Goal: Task Accomplishment & Management: Manage account settings

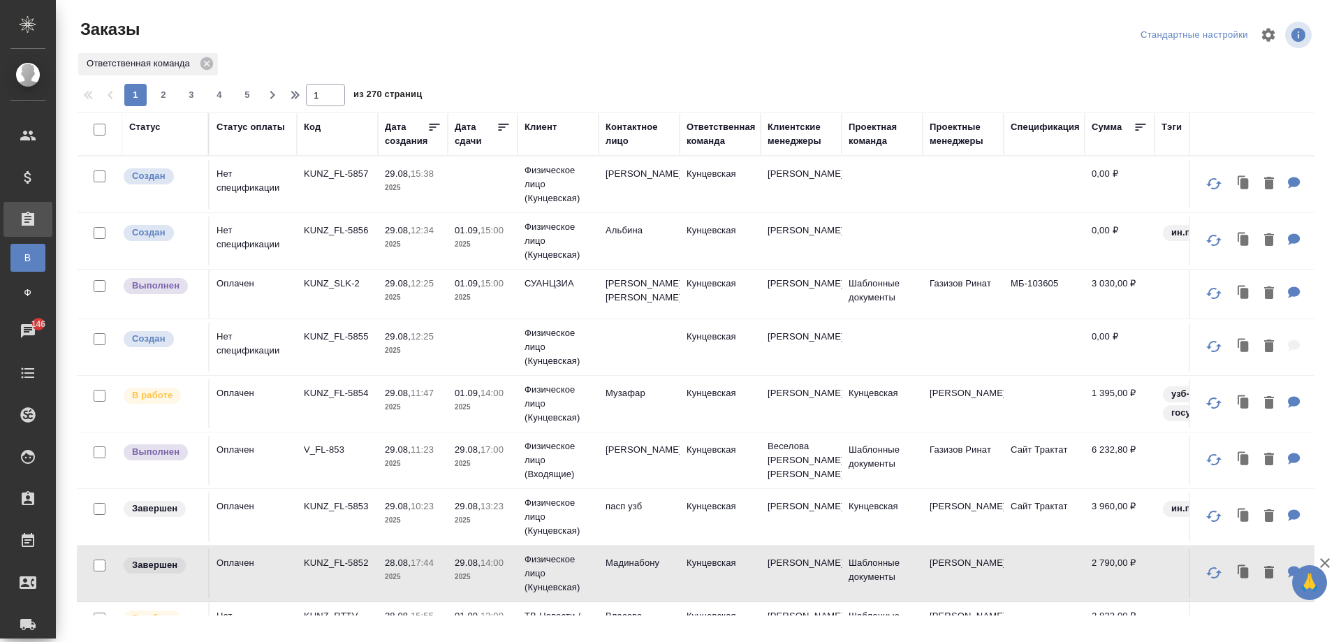
click at [811, 209] on td "[PERSON_NAME]" at bounding box center [800, 184] width 81 height 49
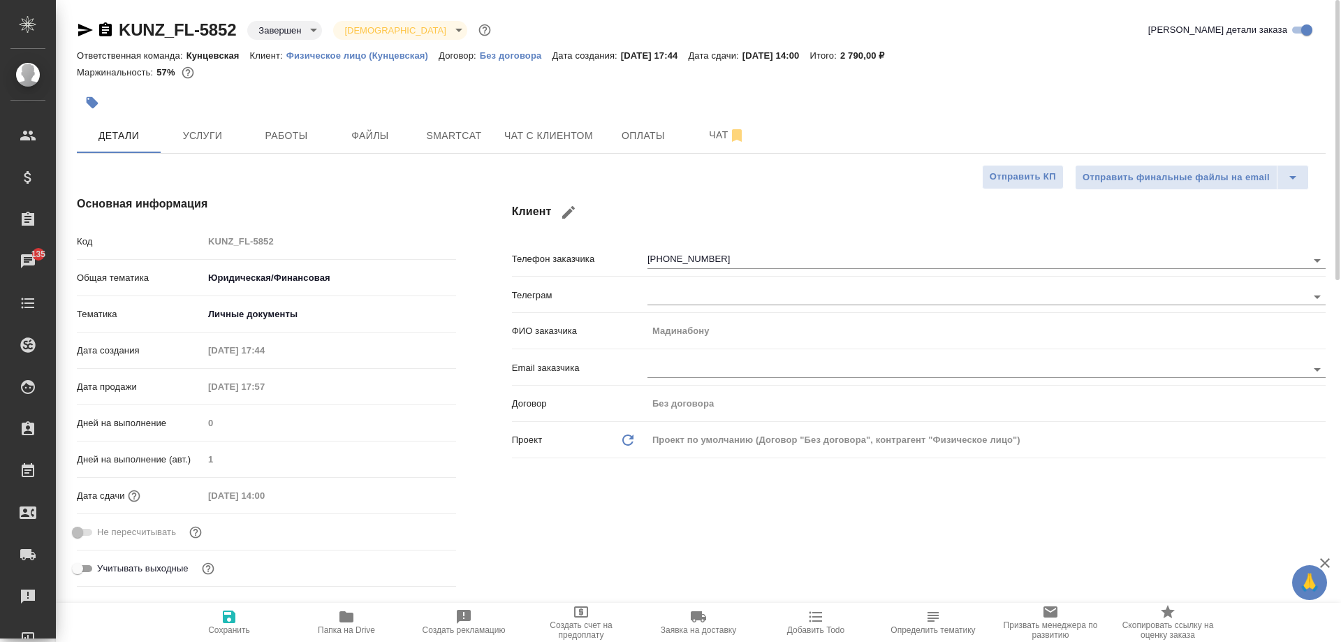
select select "RU"
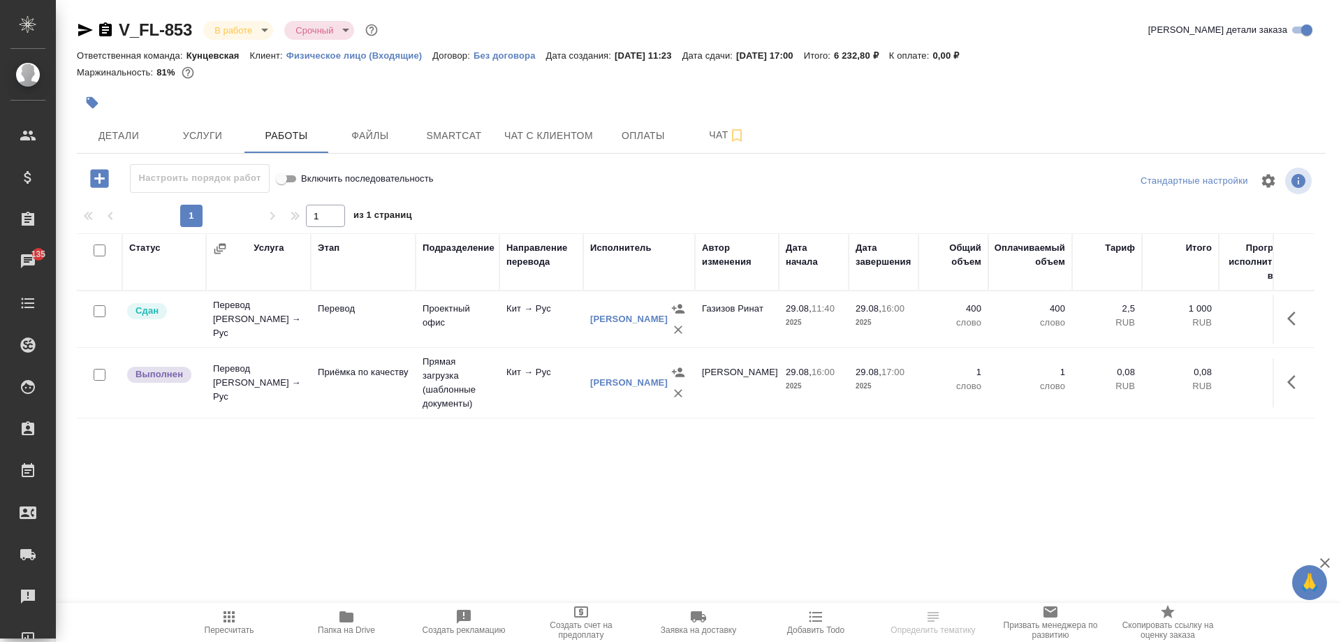
click at [341, 612] on icon "button" at bounding box center [346, 616] width 14 height 11
click at [137, 135] on span "Детали" at bounding box center [118, 135] width 67 height 17
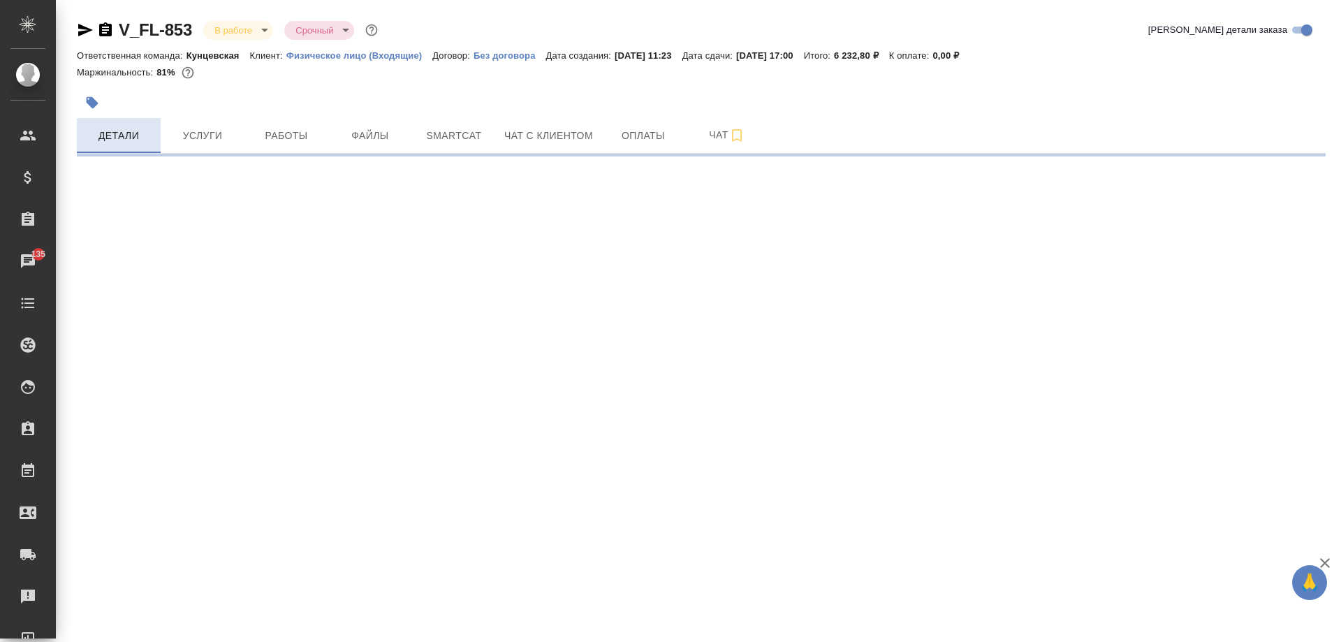
select select "RU"
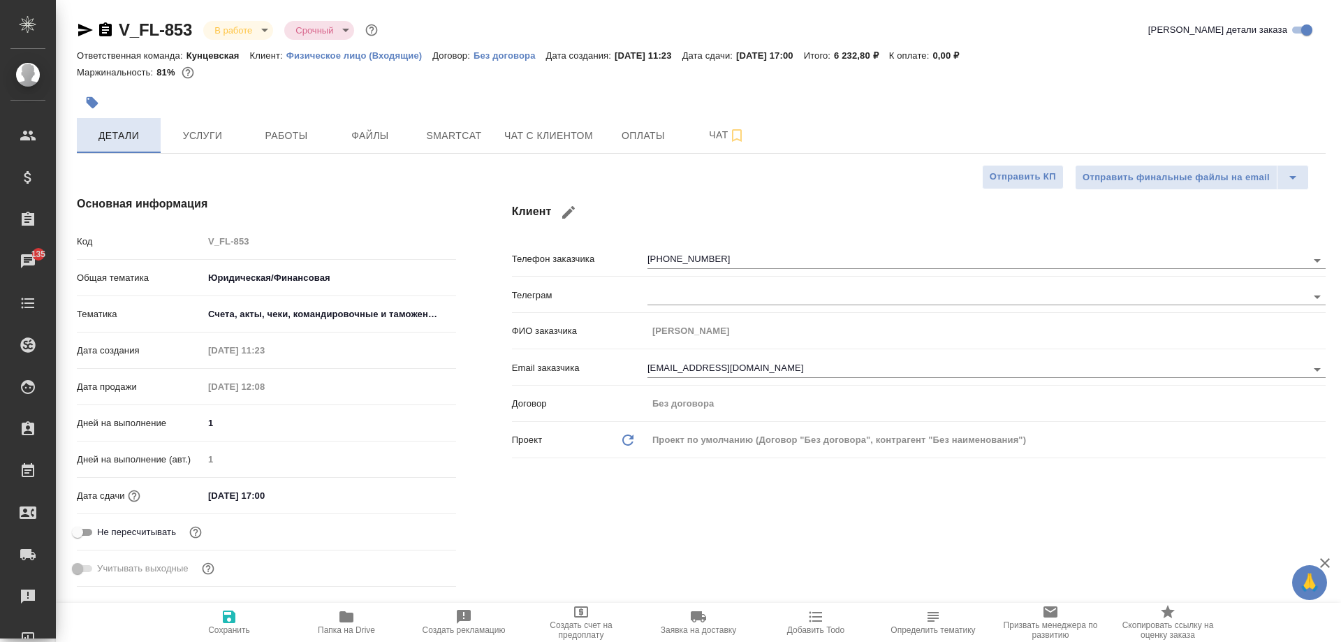
type textarea "x"
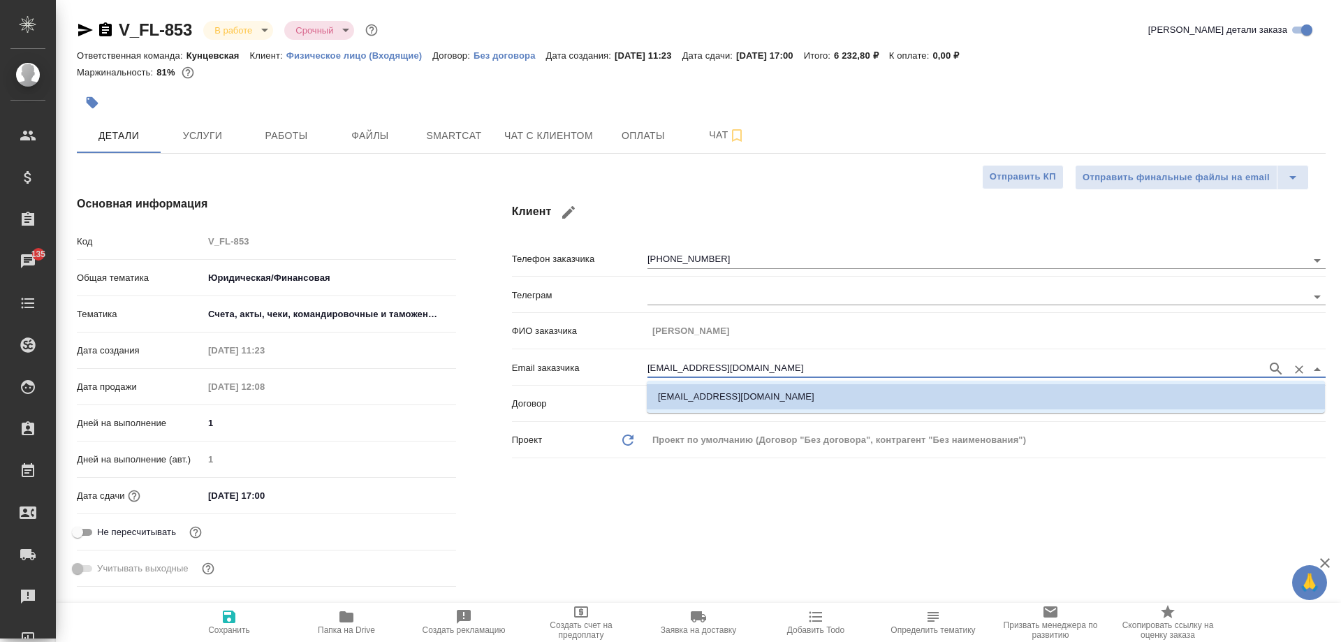
drag, startPoint x: 759, startPoint y: 369, endPoint x: 584, endPoint y: 370, distance: 175.3
click at [584, 370] on div "Email заказчика avi-stroy@mail.ru" at bounding box center [919, 367] width 814 height 24
click at [893, 110] on div at bounding box center [493, 102] width 832 height 31
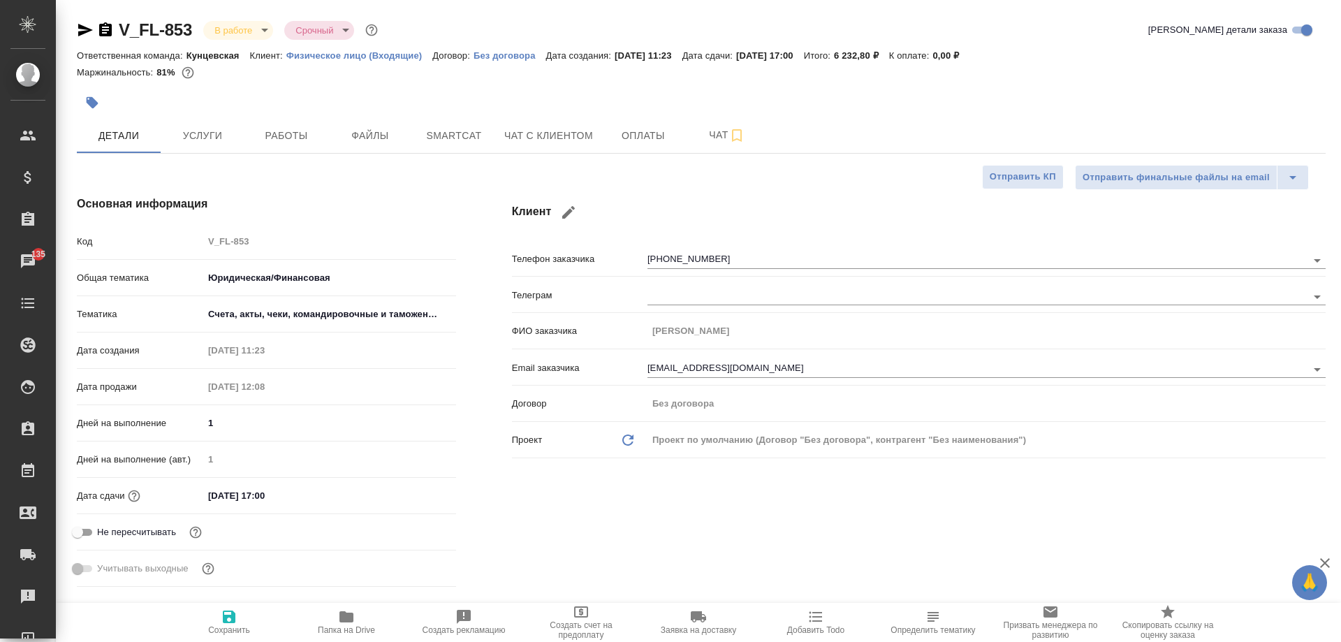
type textarea "x"
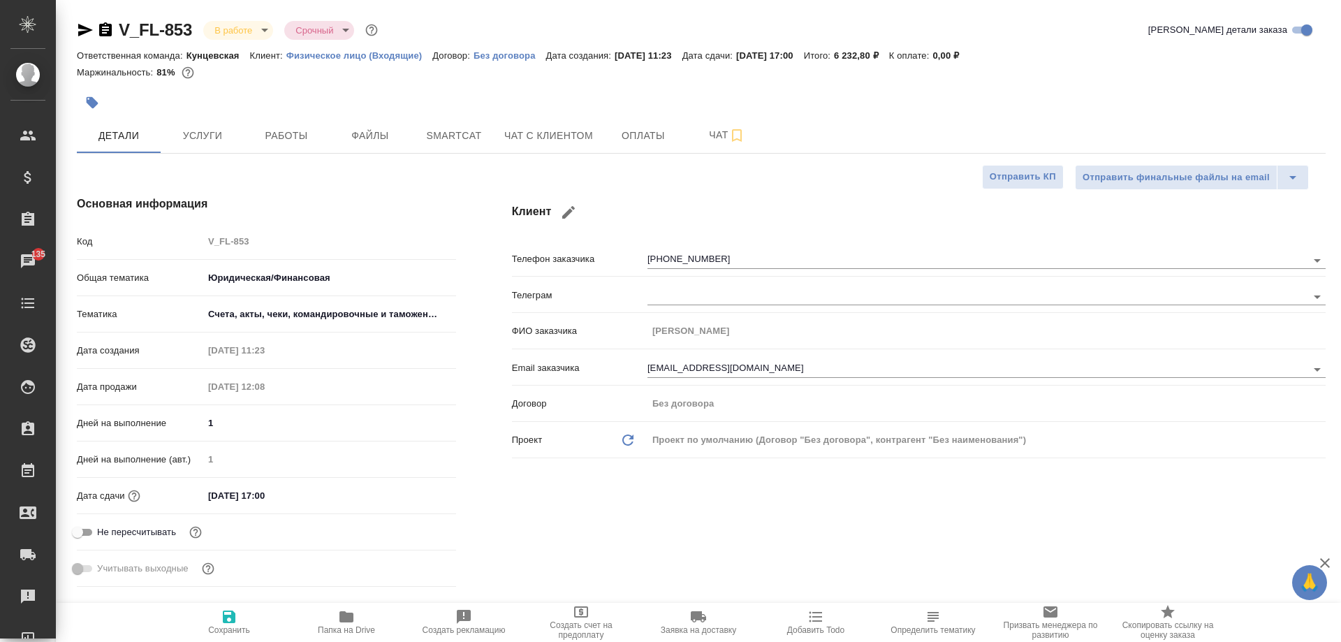
type textarea "x"
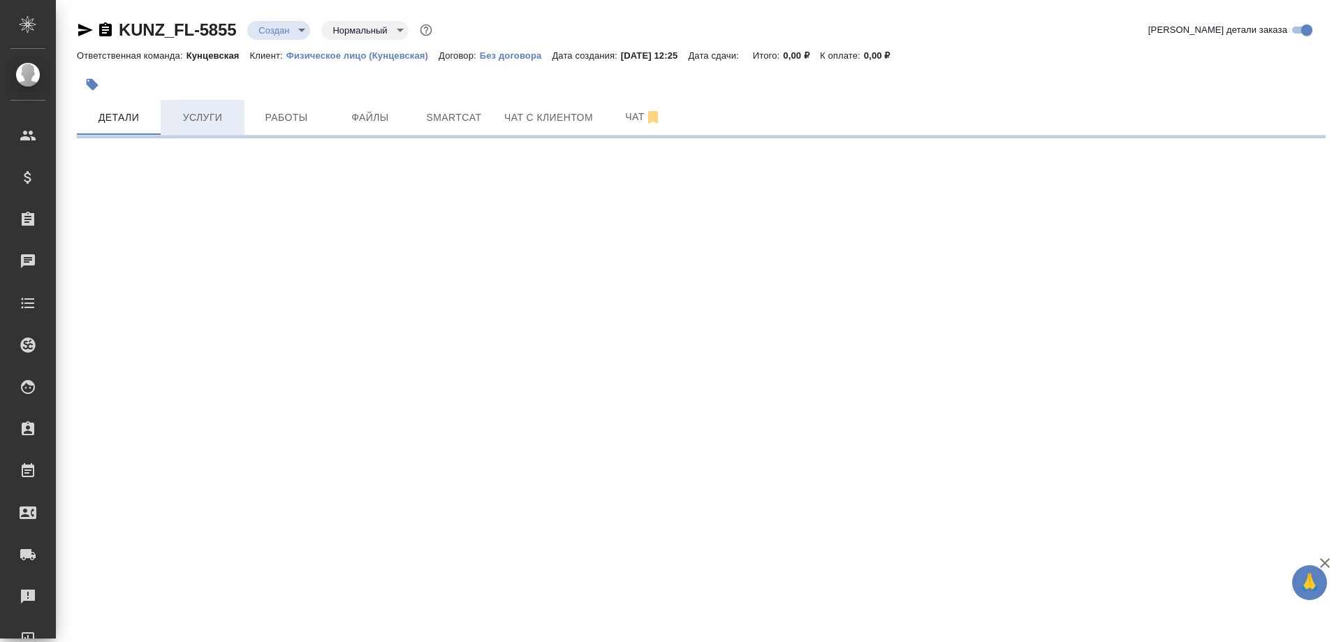
select select "RU"
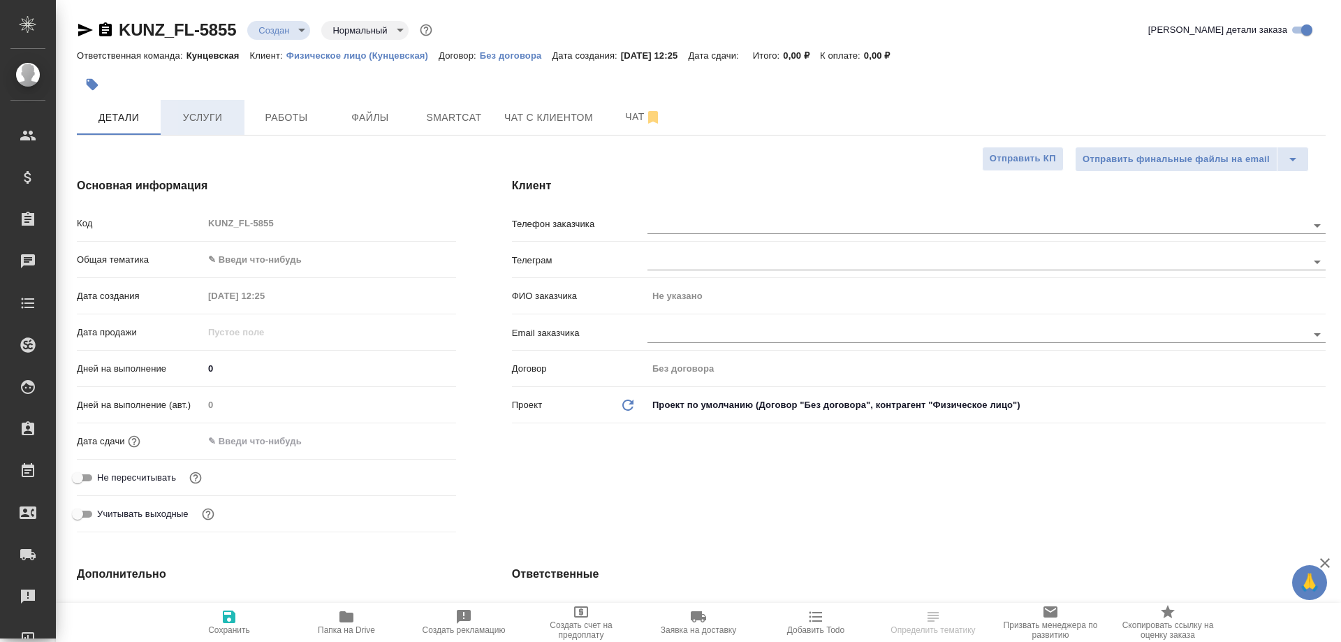
type textarea "x"
click at [253, 264] on body "🙏 .cls-1 fill:#fff; AWATERA Moskalets Alina Клиенты Спецификации Заказы Чаты To…" at bounding box center [670, 321] width 1341 height 642
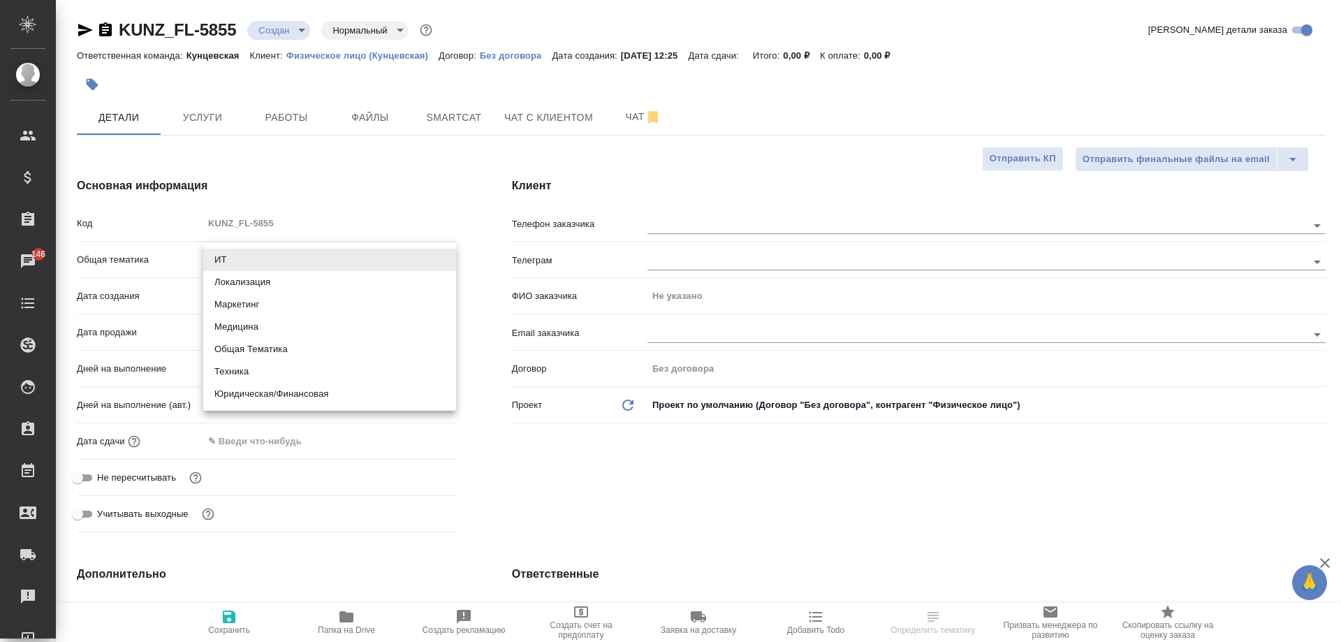
click at [309, 404] on li "Юридическая/Финансовая" at bounding box center [329, 394] width 253 height 22
type input "yr-fn"
type textarea "x"
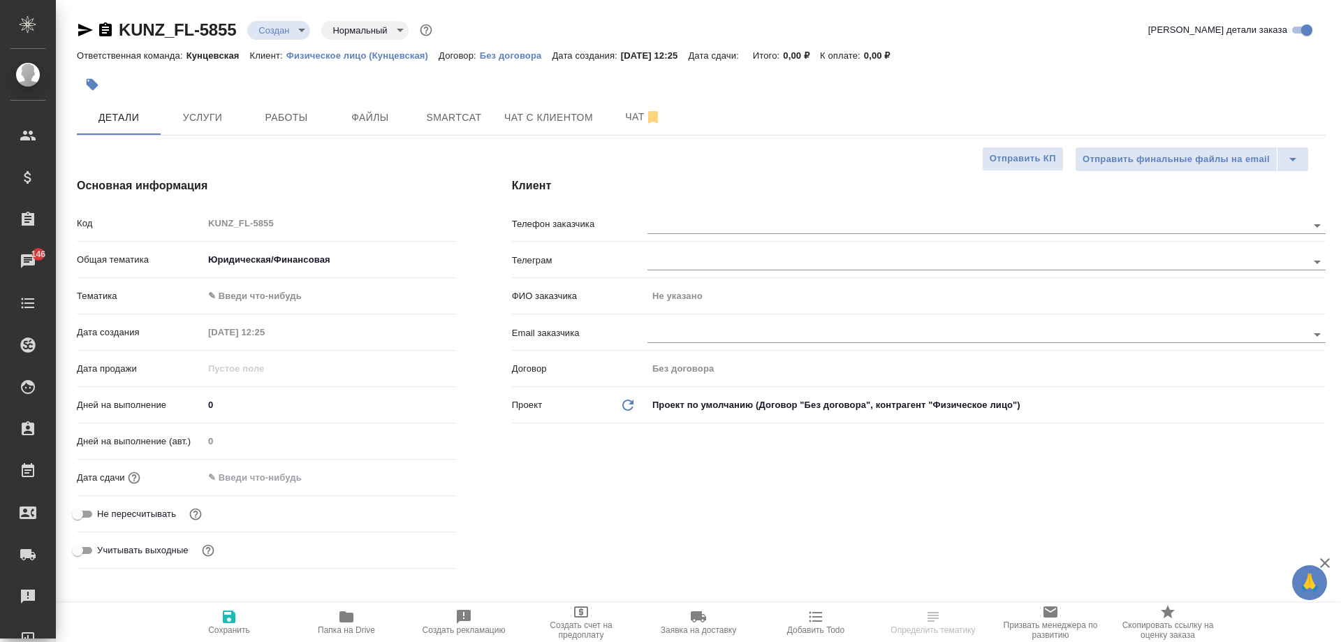
click at [284, 293] on body "🙏 .cls-1 fill:#fff; AWATERA Moskalets Alina Клиенты Спецификации Заказы 146 Чат…" at bounding box center [670, 321] width 1341 height 642
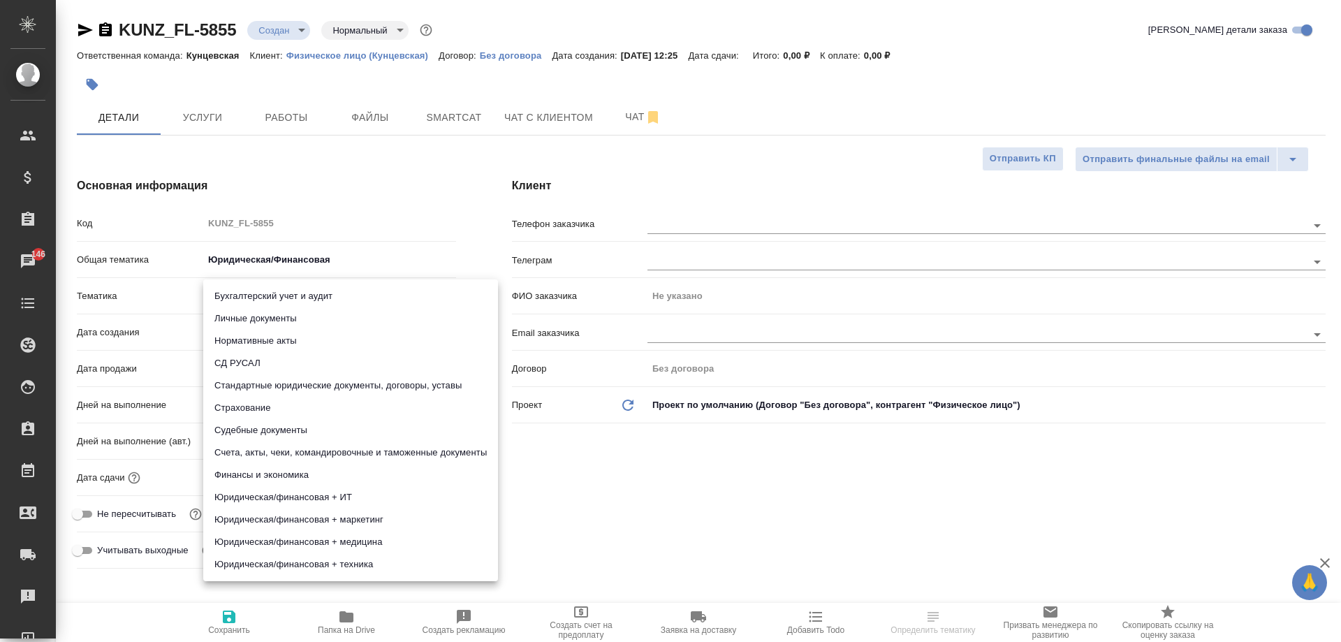
click at [316, 313] on li "Личные документы" at bounding box center [350, 318] width 295 height 22
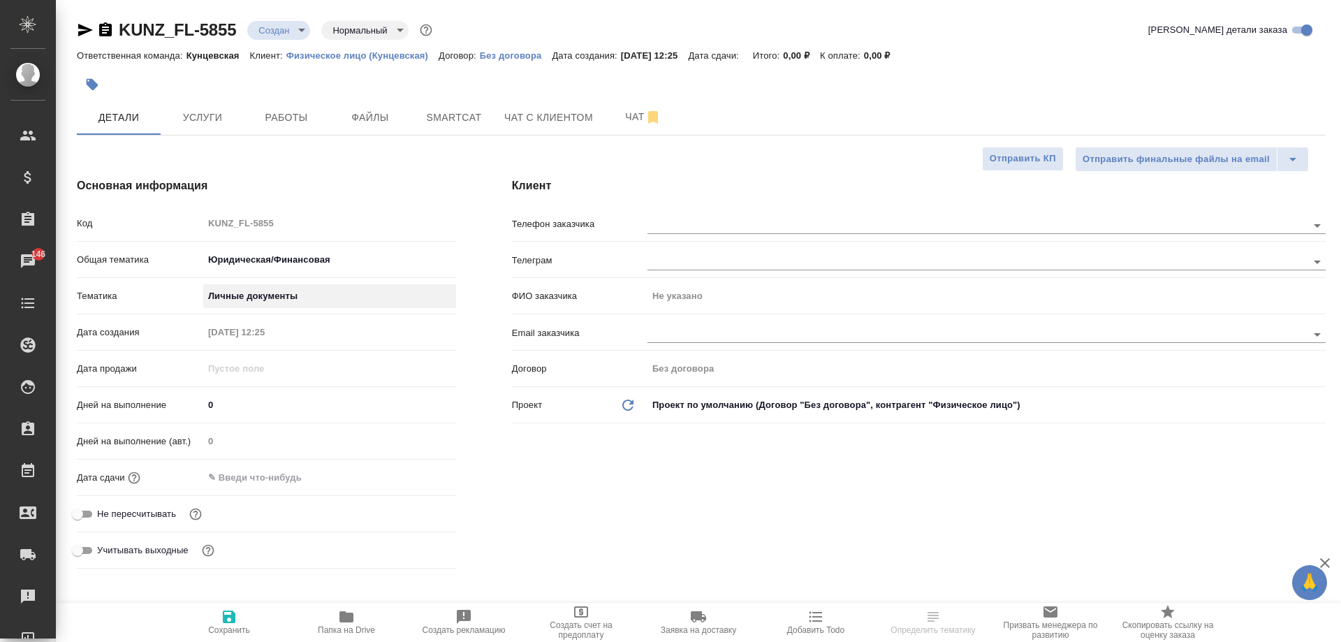
type textarea "x"
type input "5a8b8b956a9677013d343cfe"
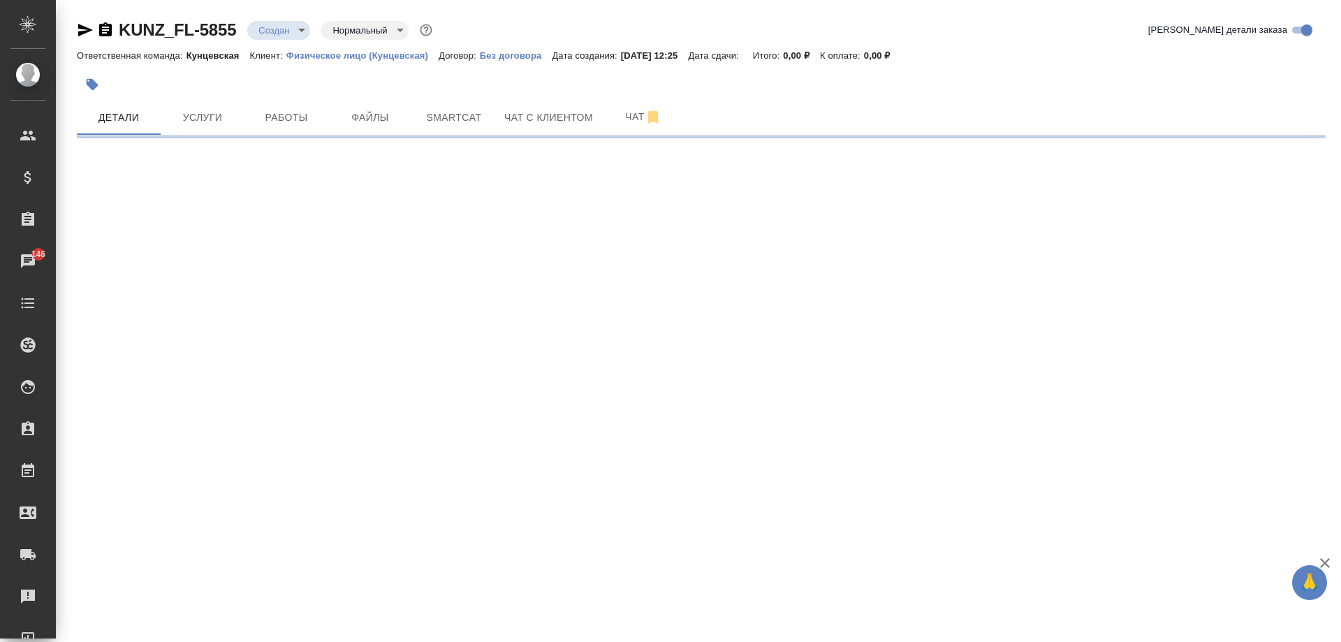
select select "RU"
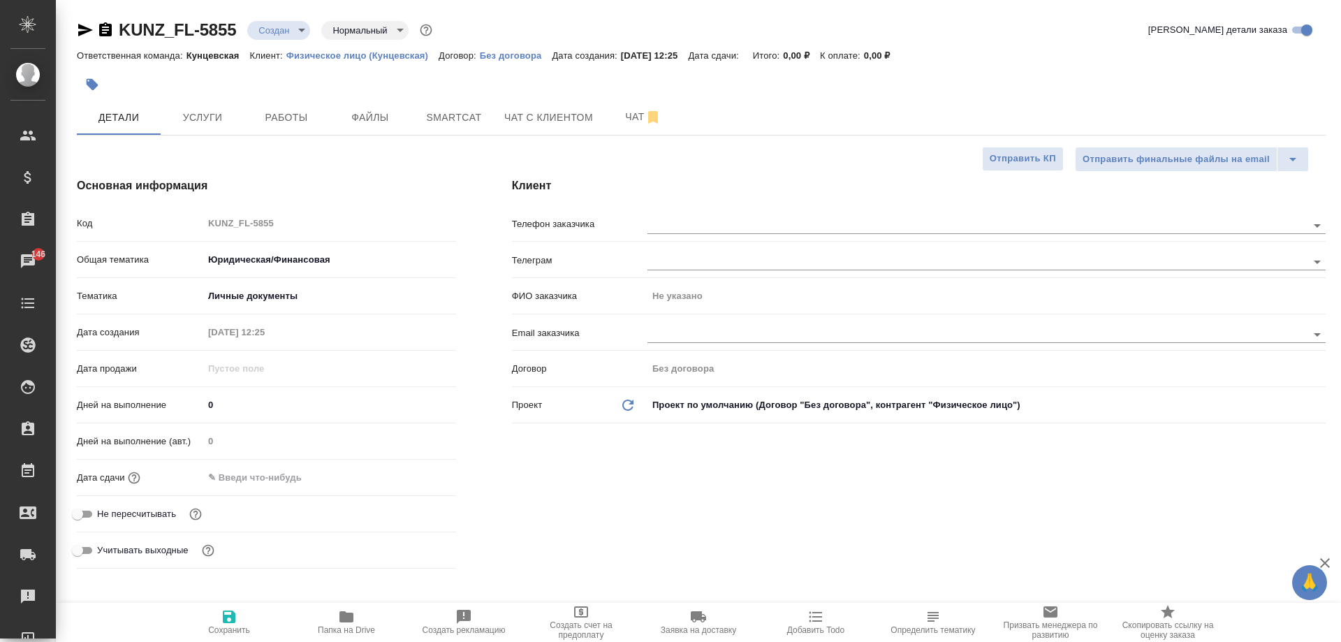
type textarea "x"
click at [269, 478] on input "text" at bounding box center [264, 477] width 122 height 20
click at [415, 471] on icon "button" at bounding box center [415, 476] width 13 height 14
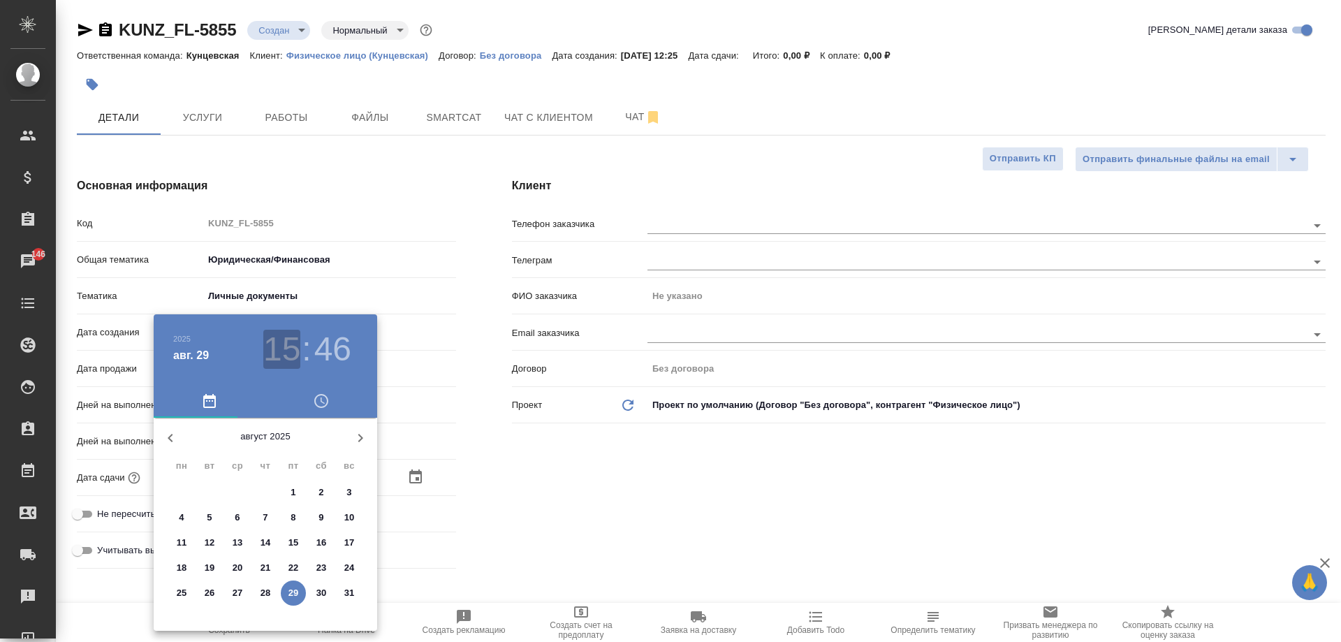
click at [294, 348] on h3 "15" at bounding box center [281, 349] width 37 height 39
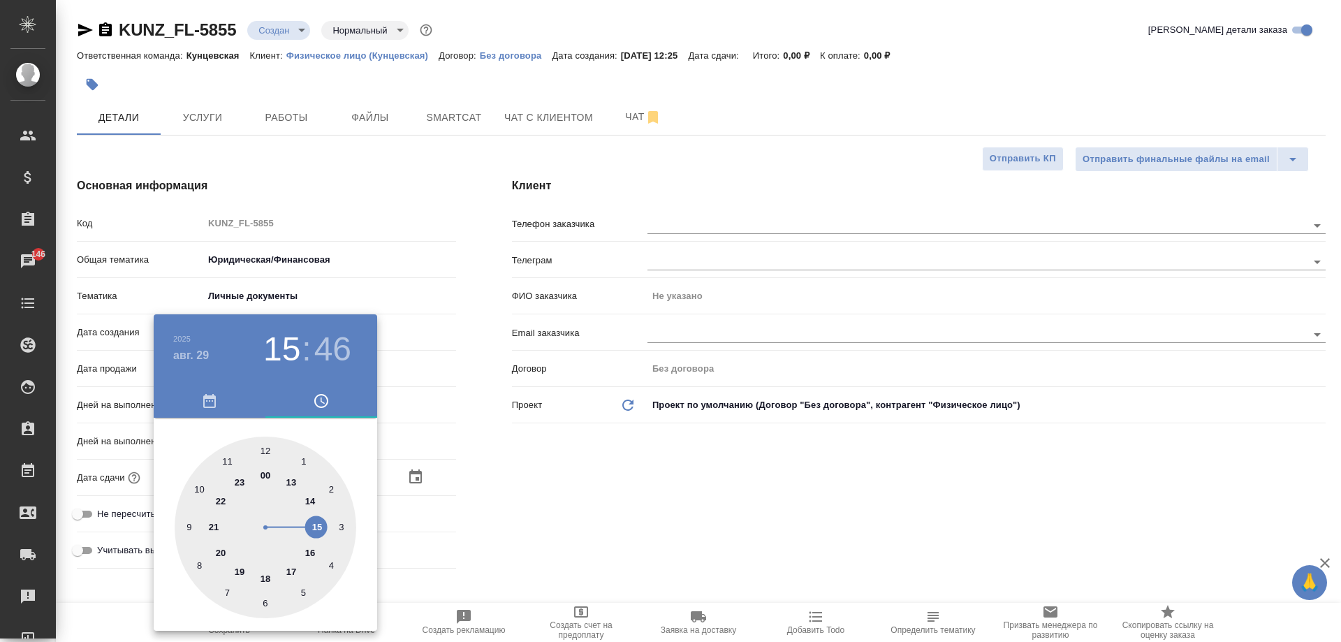
click at [295, 570] on div at bounding box center [266, 527] width 182 height 182
type input "29.08.2025 17:46"
type textarea "x"
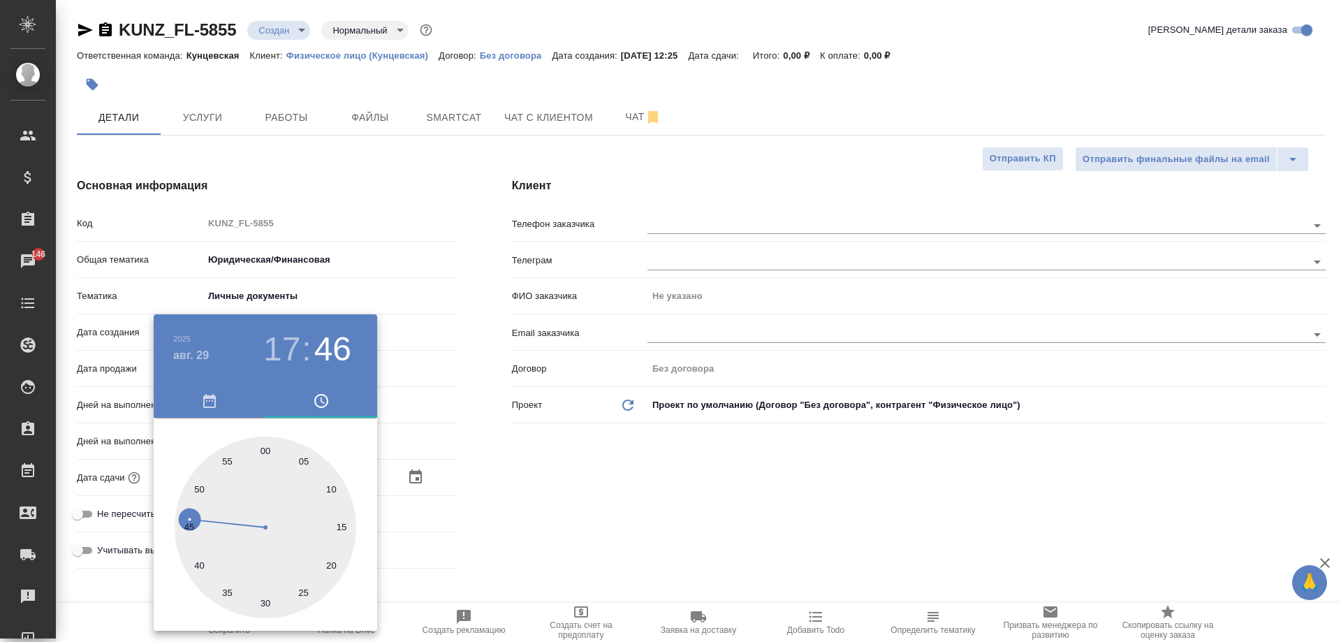
click at [330, 491] on div at bounding box center [266, 527] width 182 height 182
type input "[DATE] 17:10"
type textarea "x"
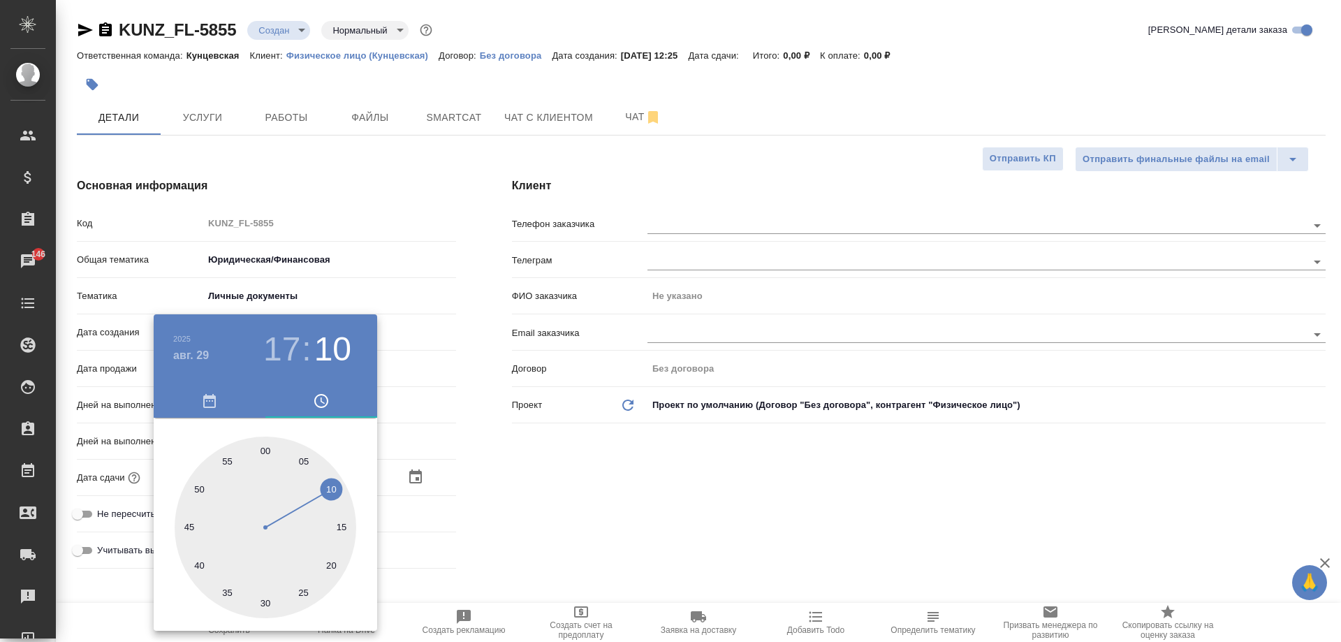
click at [260, 450] on div at bounding box center [266, 527] width 182 height 182
type input "29.08.2025 17:59"
type textarea "x"
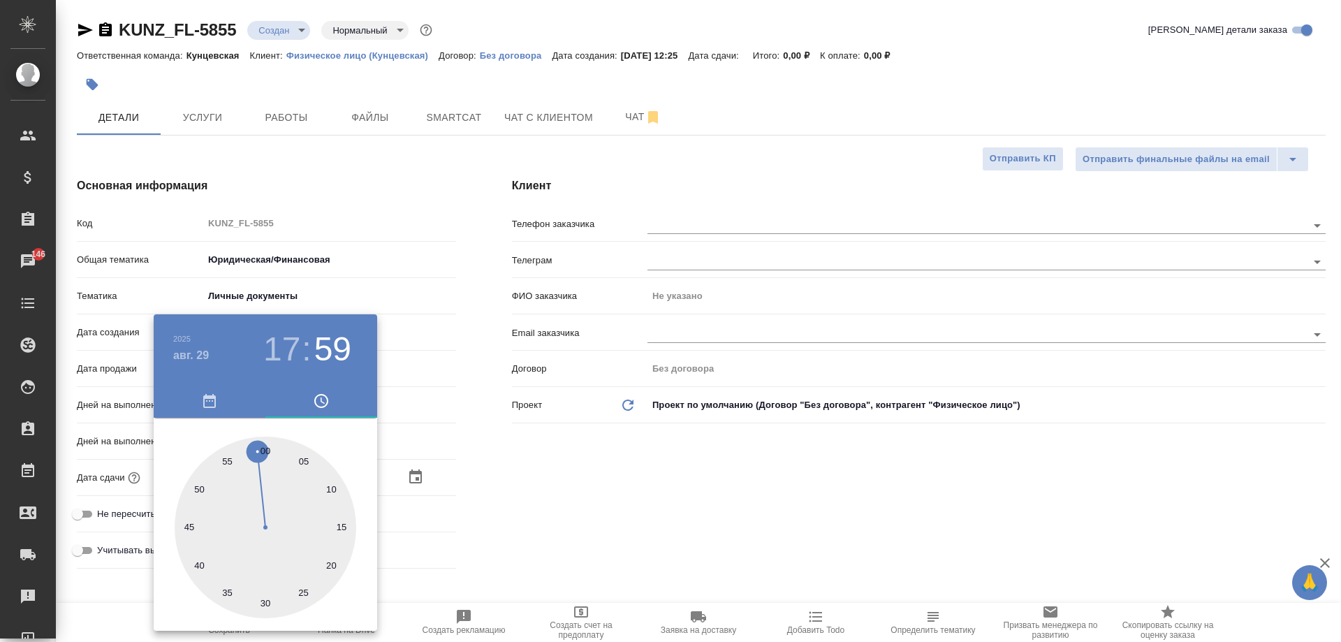
click at [328, 487] on div at bounding box center [266, 527] width 182 height 182
type input "[DATE] 17:10"
type textarea "x"
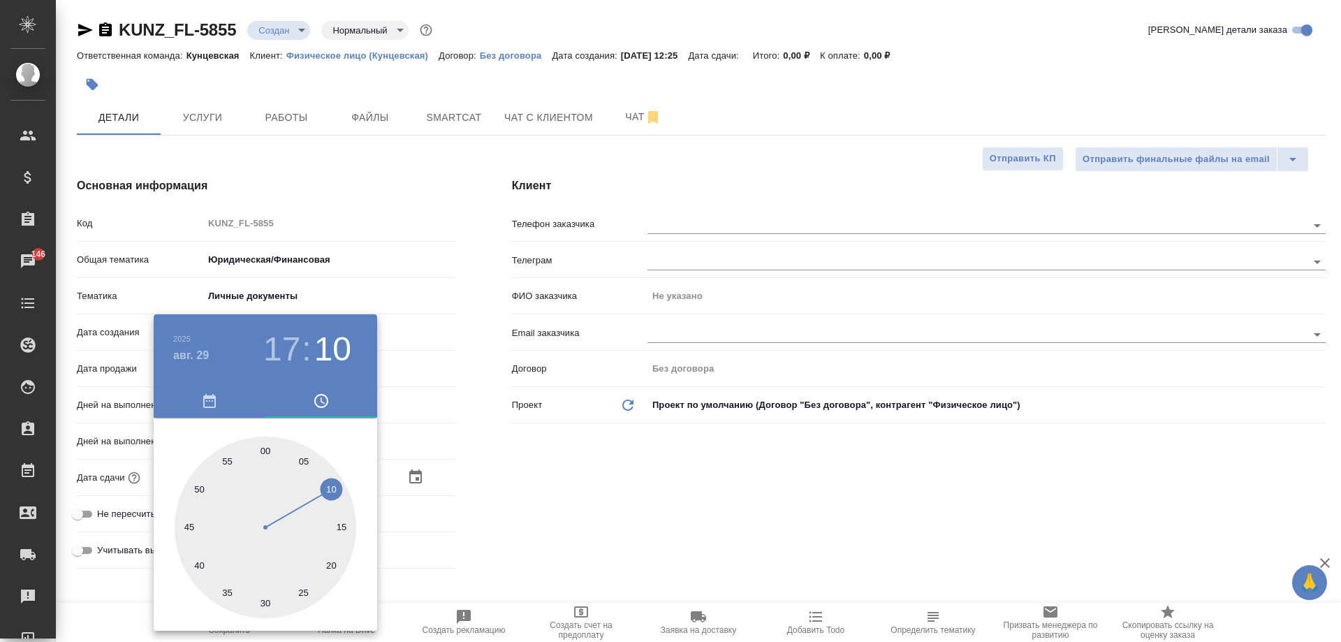
click at [453, 483] on div at bounding box center [670, 321] width 1341 height 642
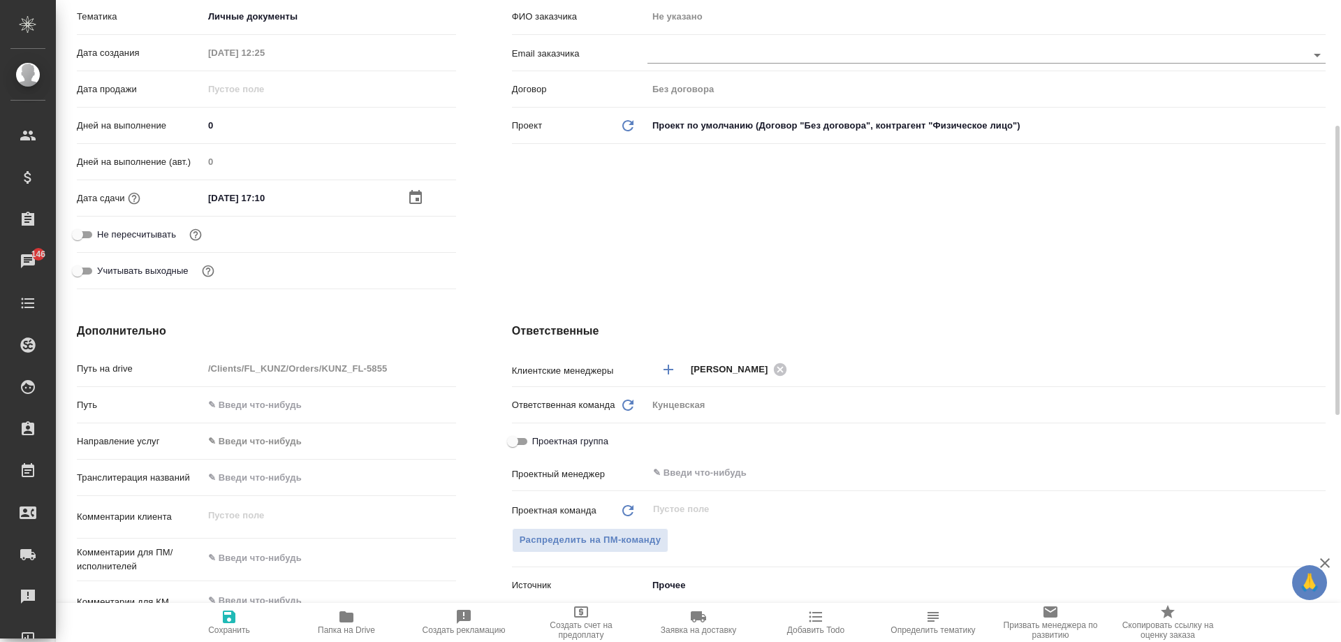
scroll to position [489, 0]
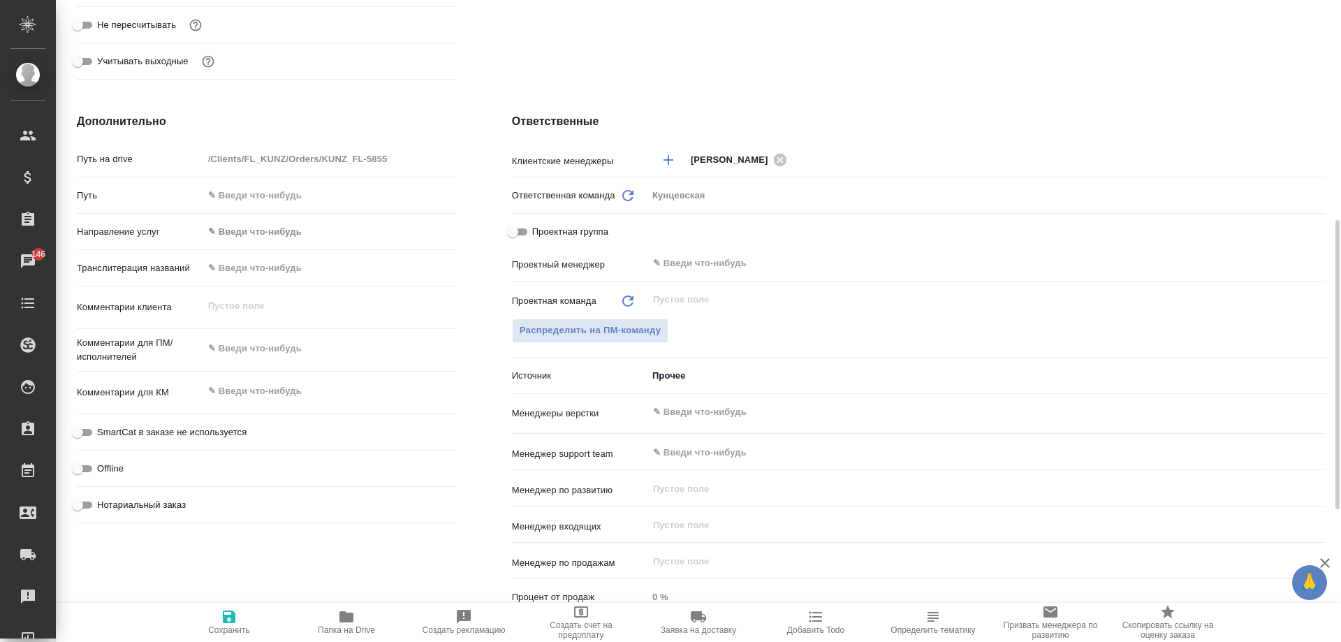
type textarea "x"
click at [249, 338] on textarea at bounding box center [329, 349] width 251 height 24
type textarea "x"
type textarea "п"
type textarea "x"
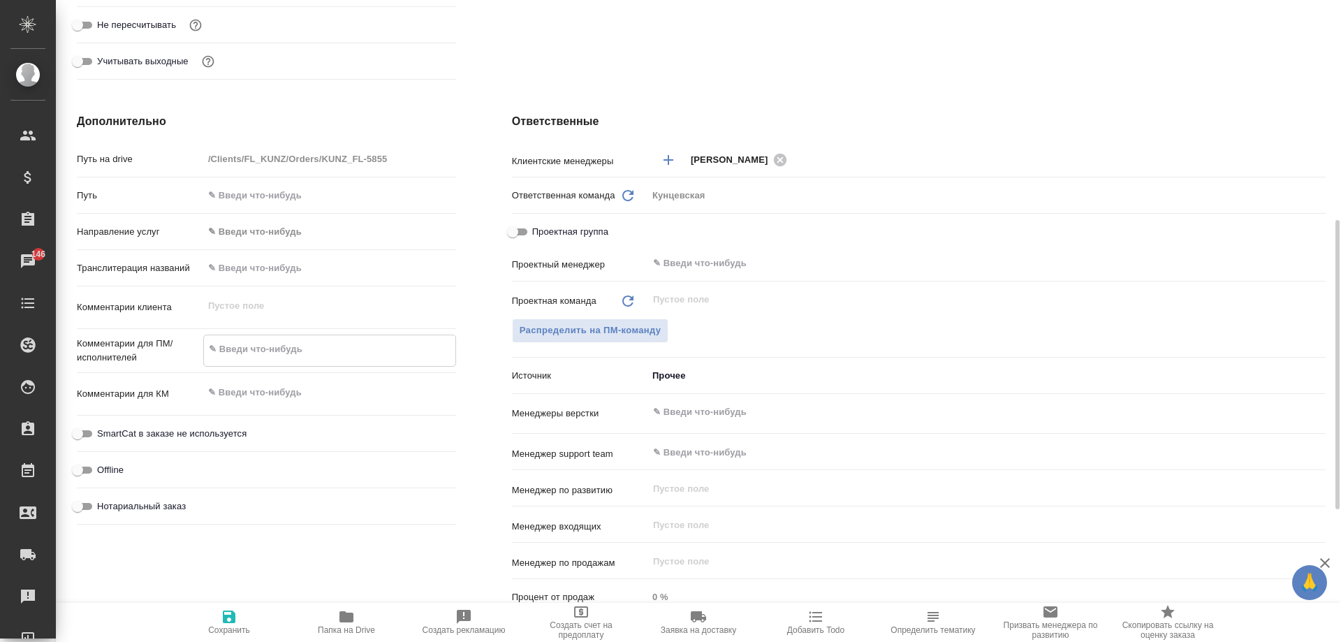
type textarea "x"
type textarea "па"
type textarea "x"
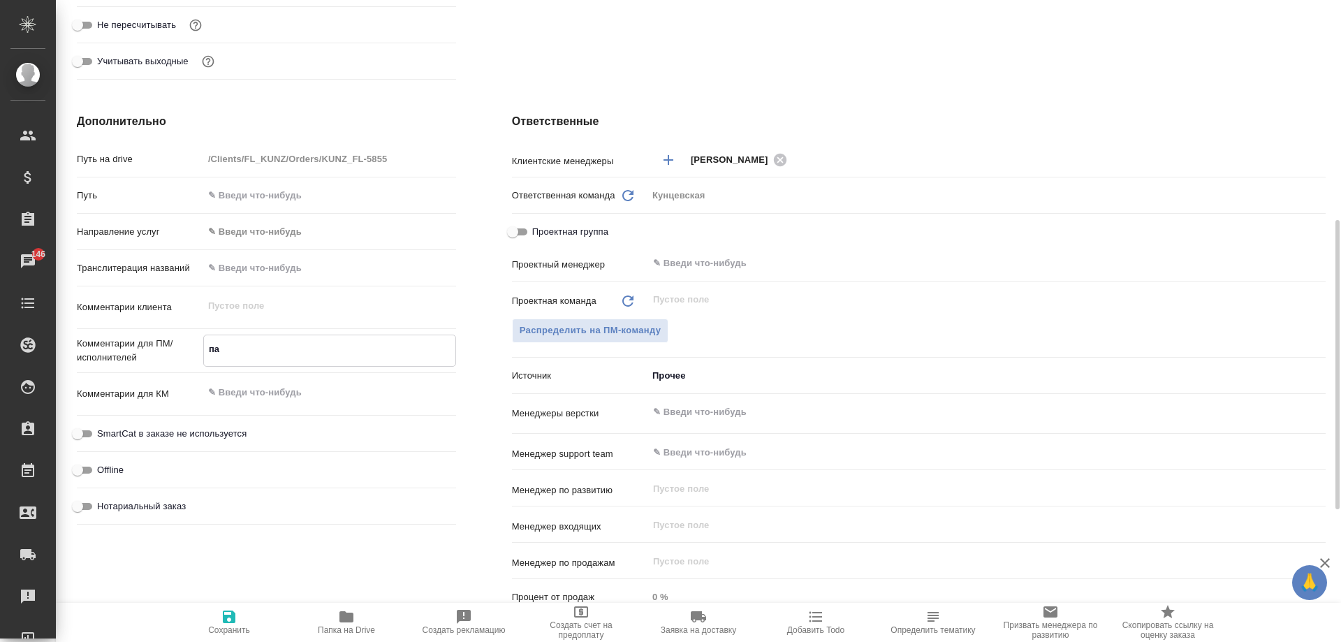
type textarea "x"
type textarea "пас"
type textarea "x"
type textarea "пасп"
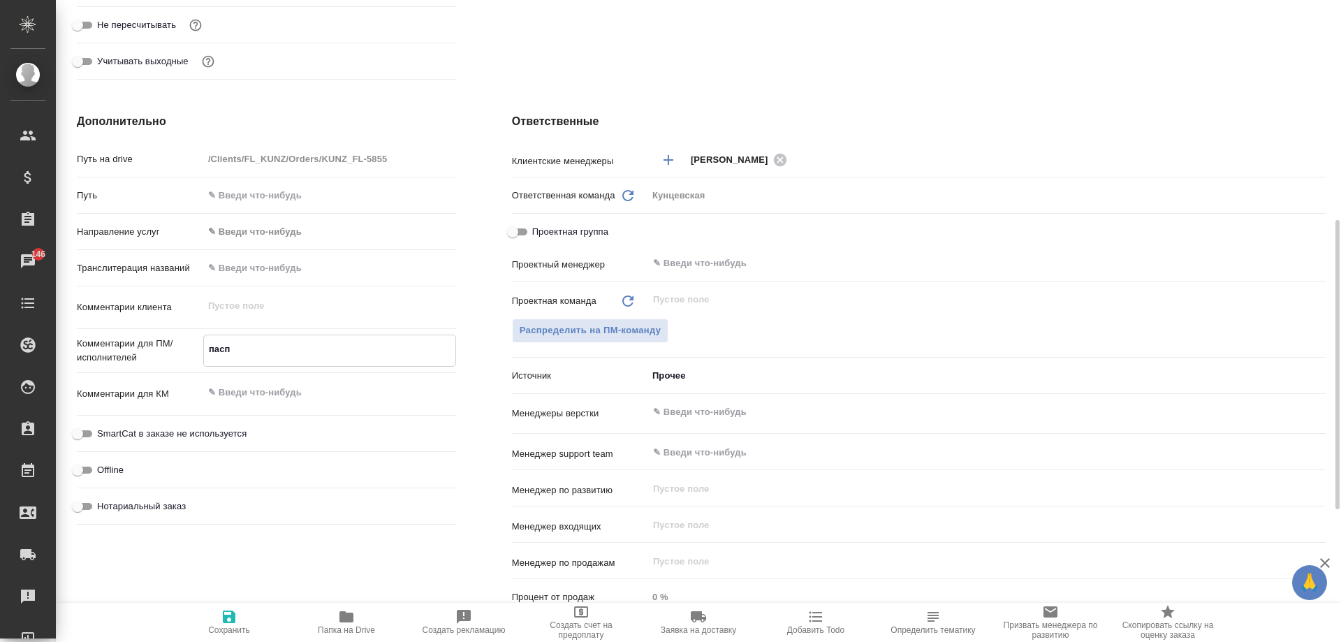
type textarea "x"
type textarea "пасп,"
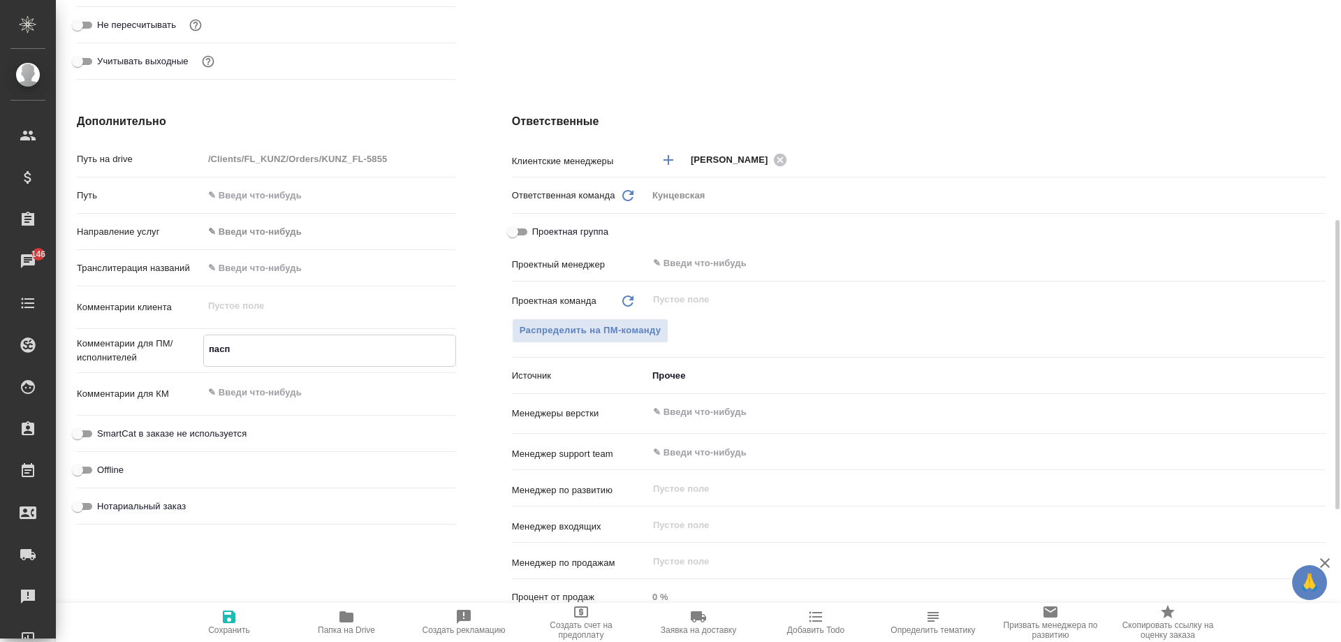
type textarea "x"
type textarea "пасп,"
type textarea "x"
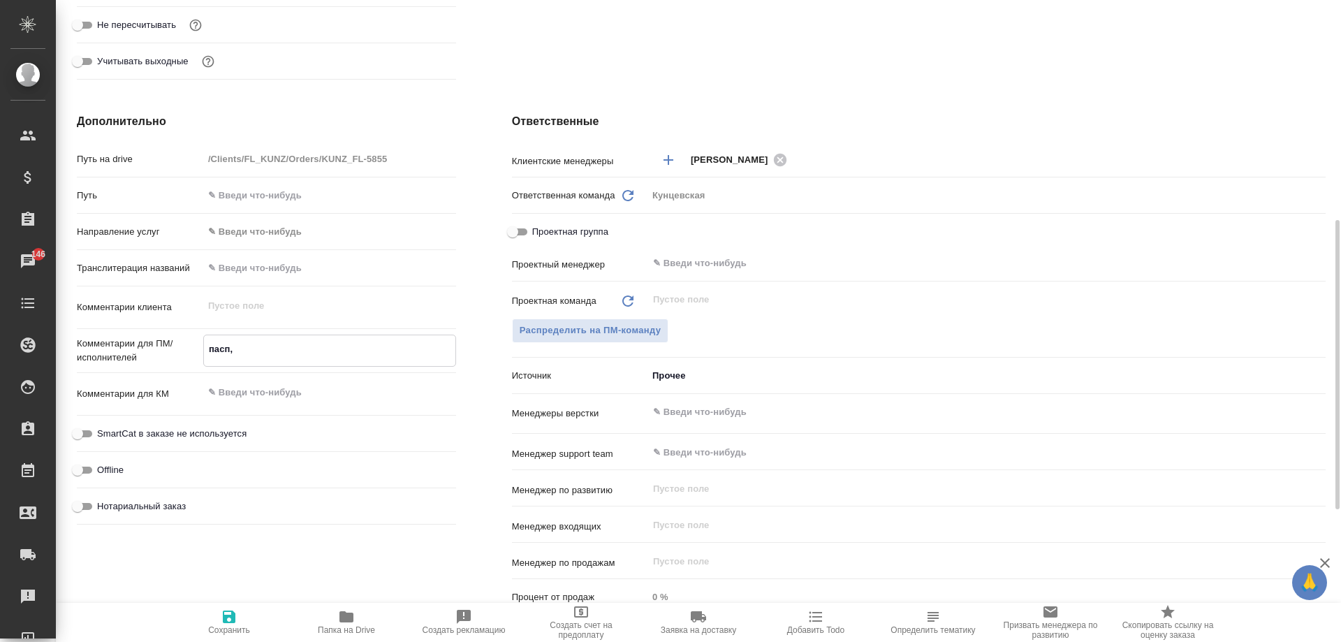
type textarea "x"
type textarea "пасп, у"
type textarea "x"
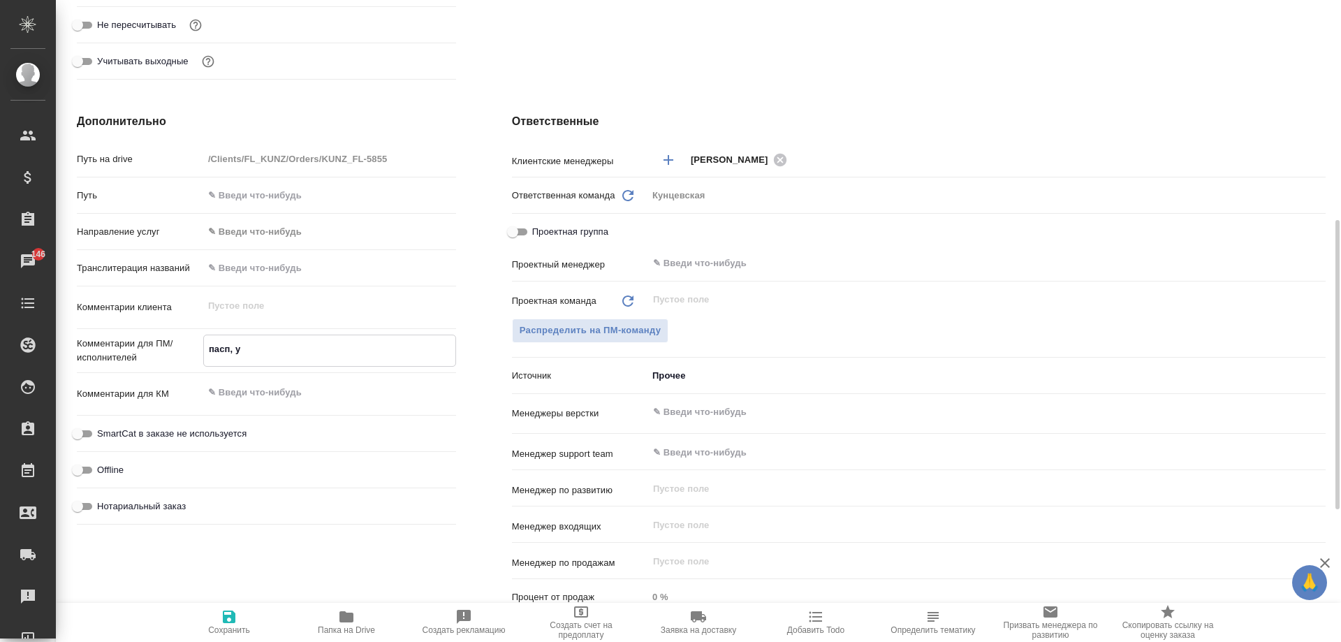
type textarea "x"
type textarea "пасп, уз"
type textarea "x"
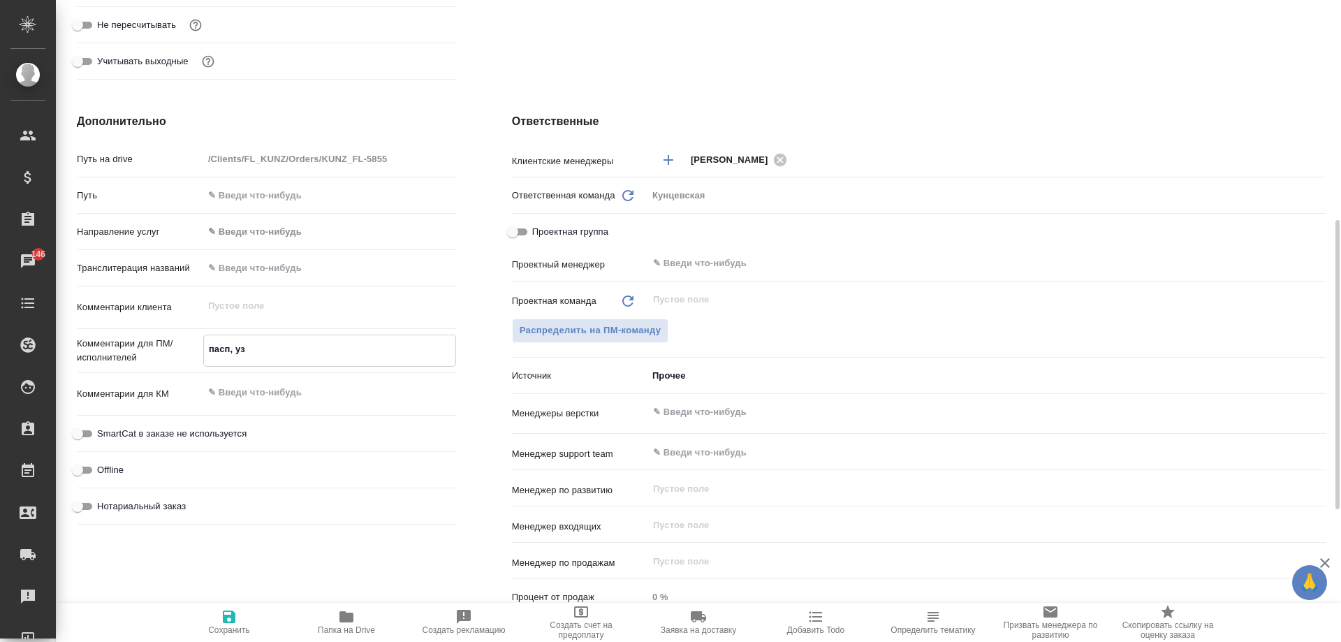
type textarea "пасп, узб"
type textarea "x"
type textarea "пасп, узб-"
type textarea "x"
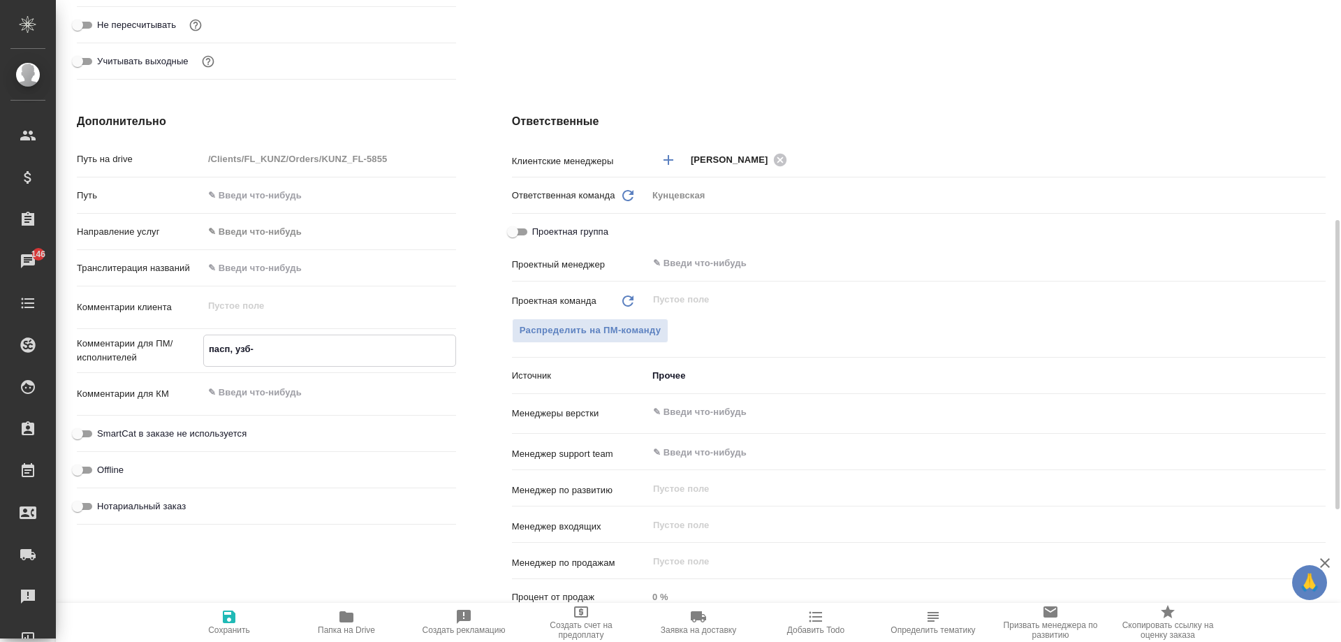
type textarea "x"
type textarea "пасп, узб-р"
type textarea "x"
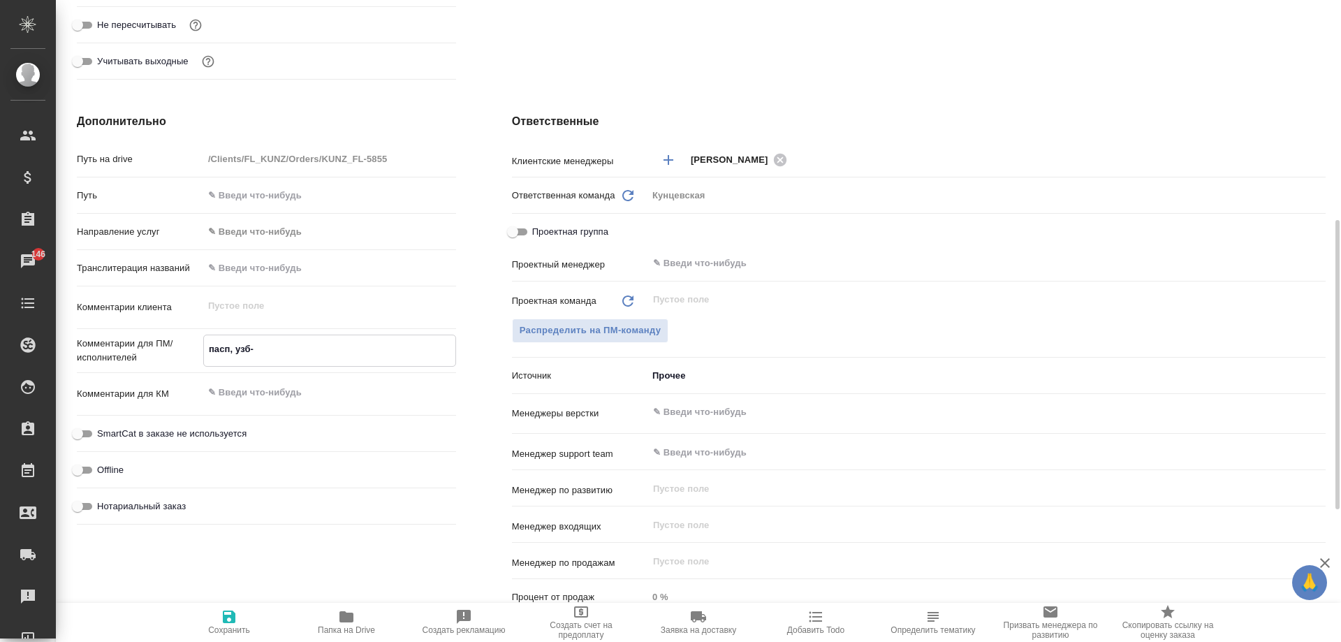
type textarea "x"
type textarea "пасп, узб-ру"
type textarea "x"
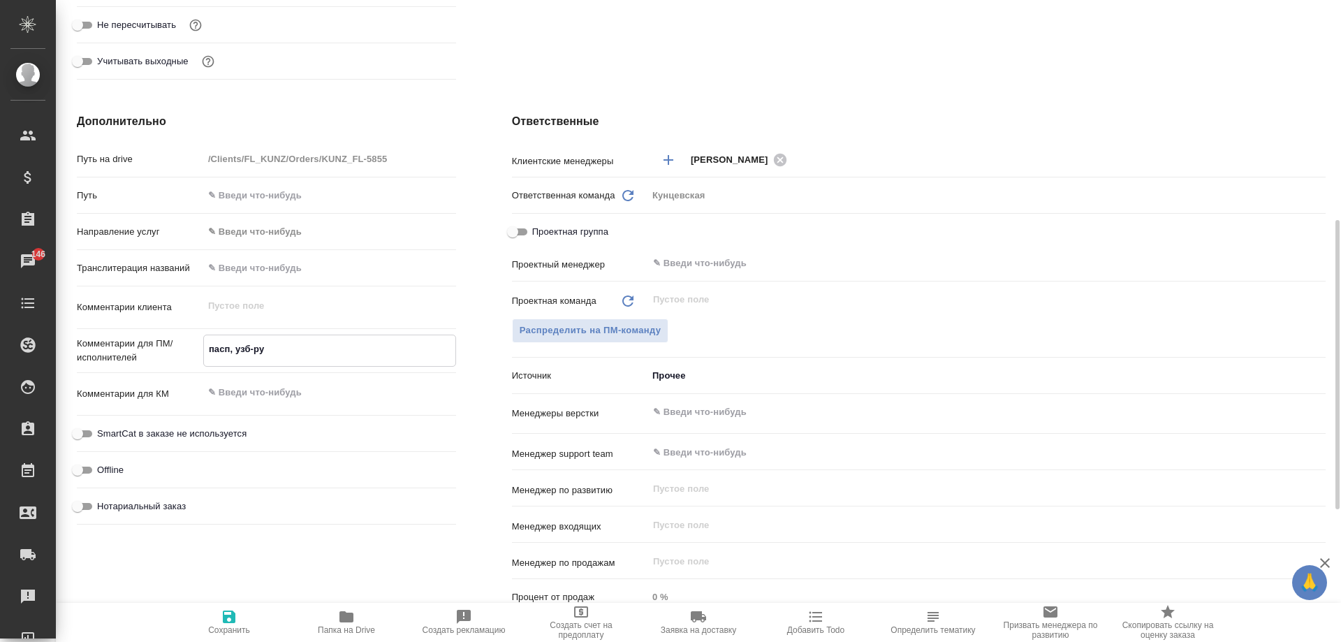
type textarea "x"
type textarea "пасп, узб-рус"
type textarea "x"
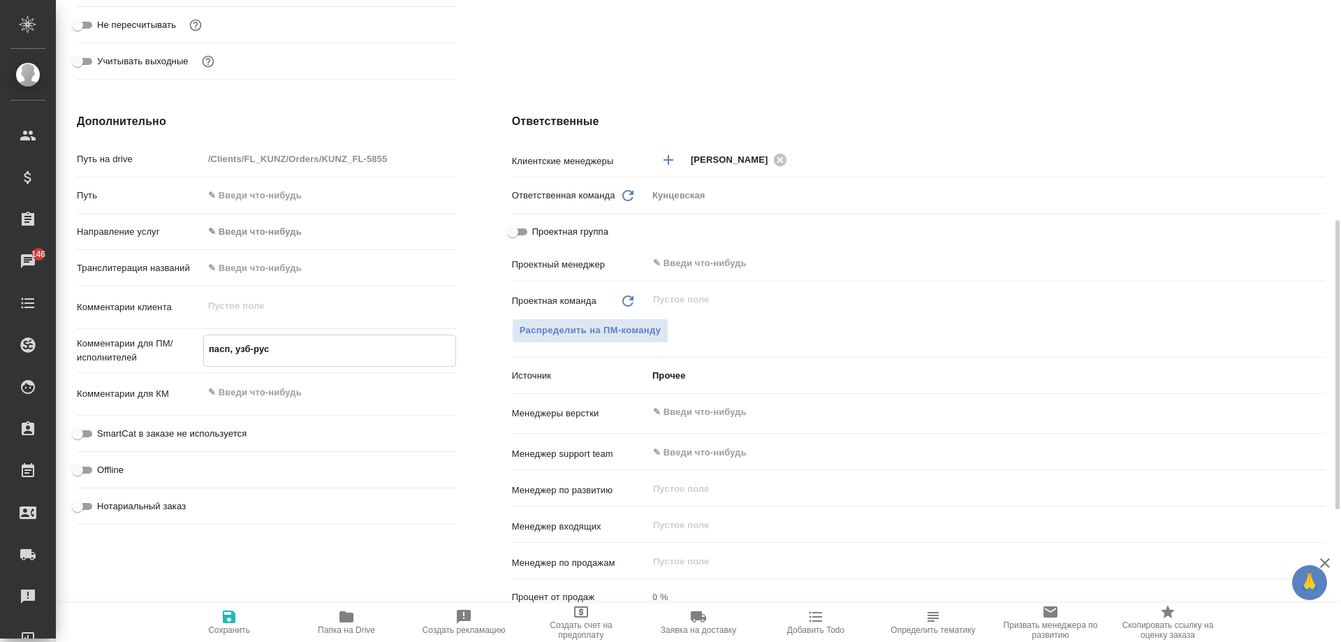
type textarea "пасп, узб-рус,"
type textarea "x"
type textarea "пасп, узб-рус,"
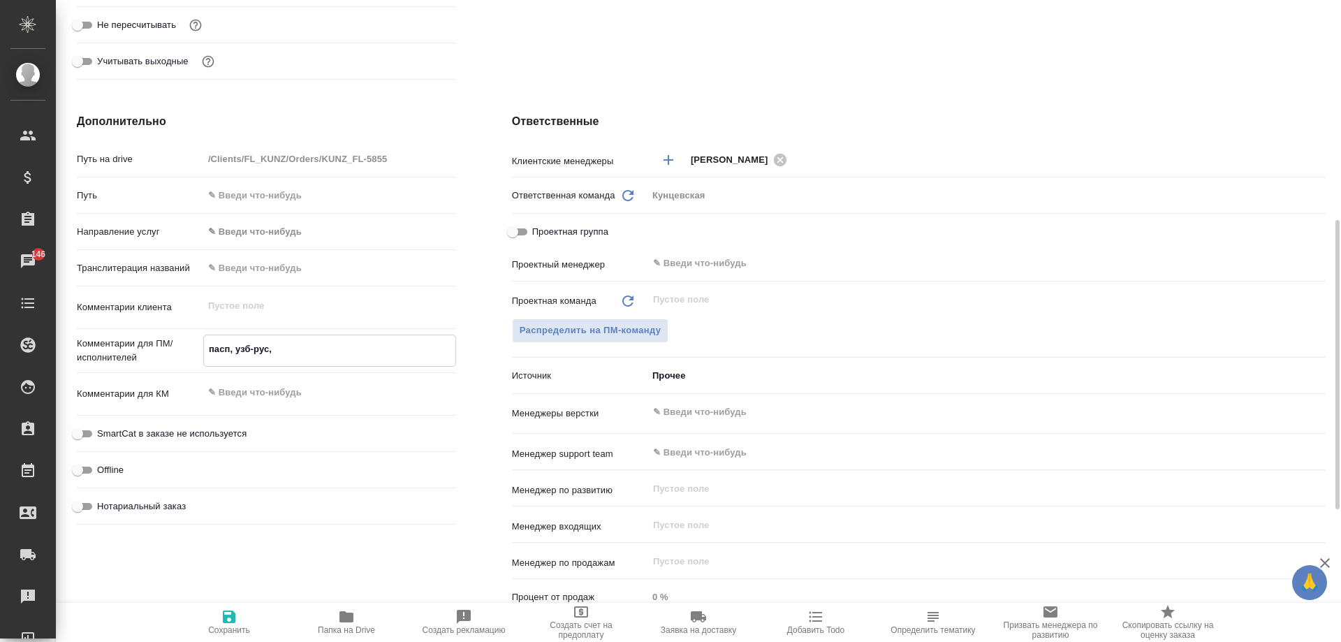
type textarea "x"
type textarea "пасп, узб-рус, с"
type textarea "x"
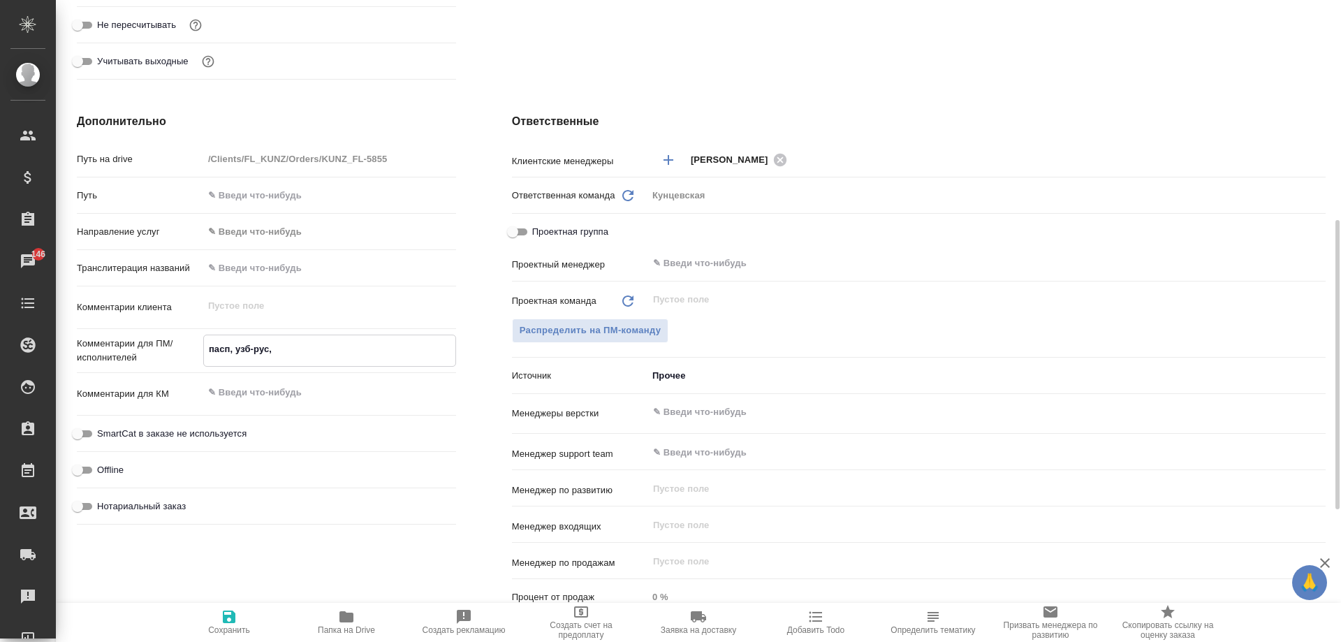
type textarea "x"
type textarea "пасп, узб-рус, са"
type textarea "x"
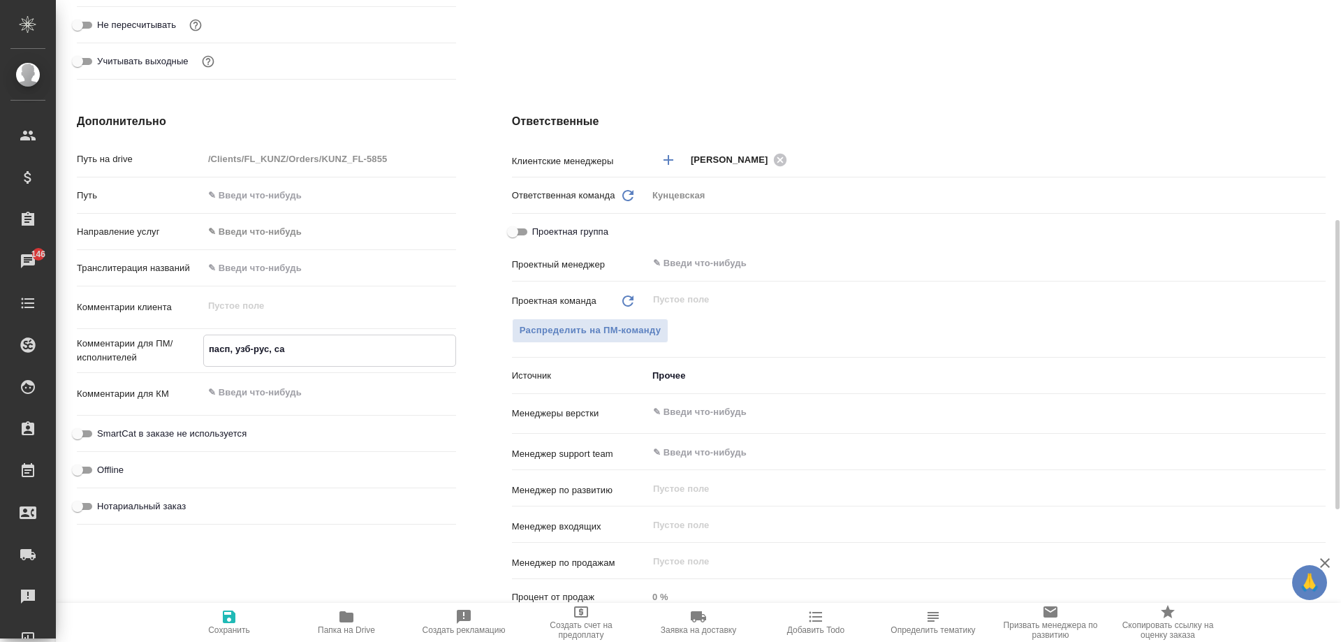
type textarea "x"
type textarea "пасп, узб-рус, сах"
type textarea "x"
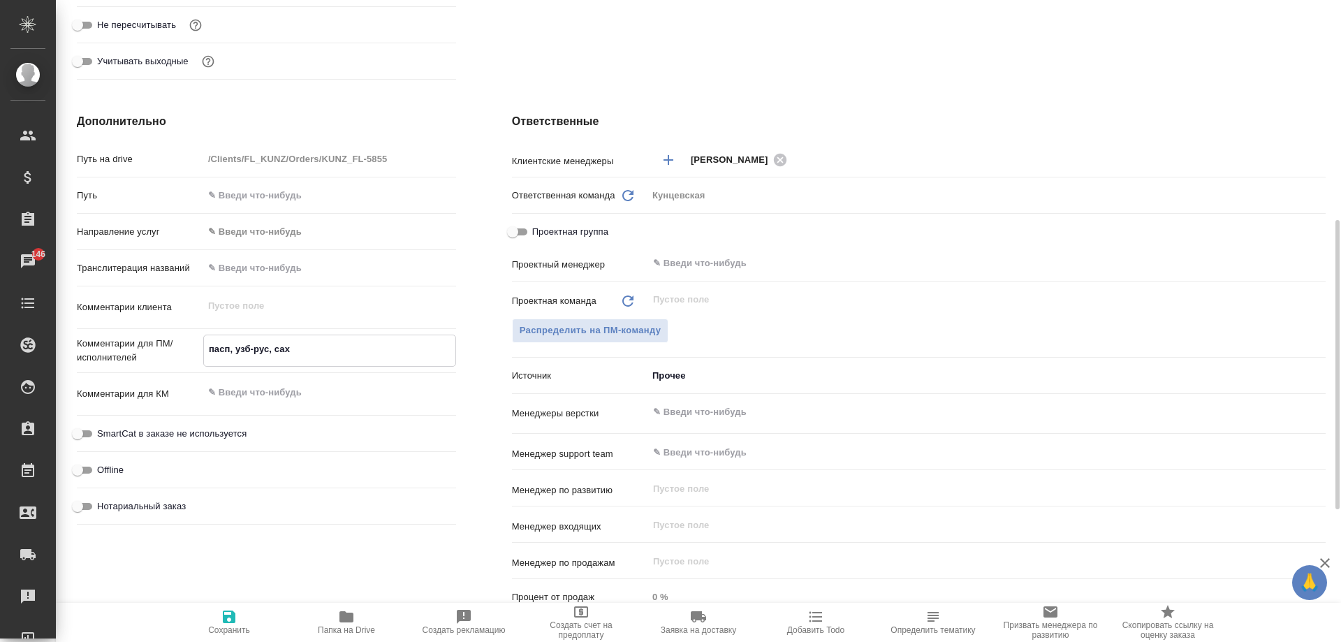
type textarea "пасп, узб-рус, саха"
type textarea "x"
type textarea "пасп, узб-рус, сахар"
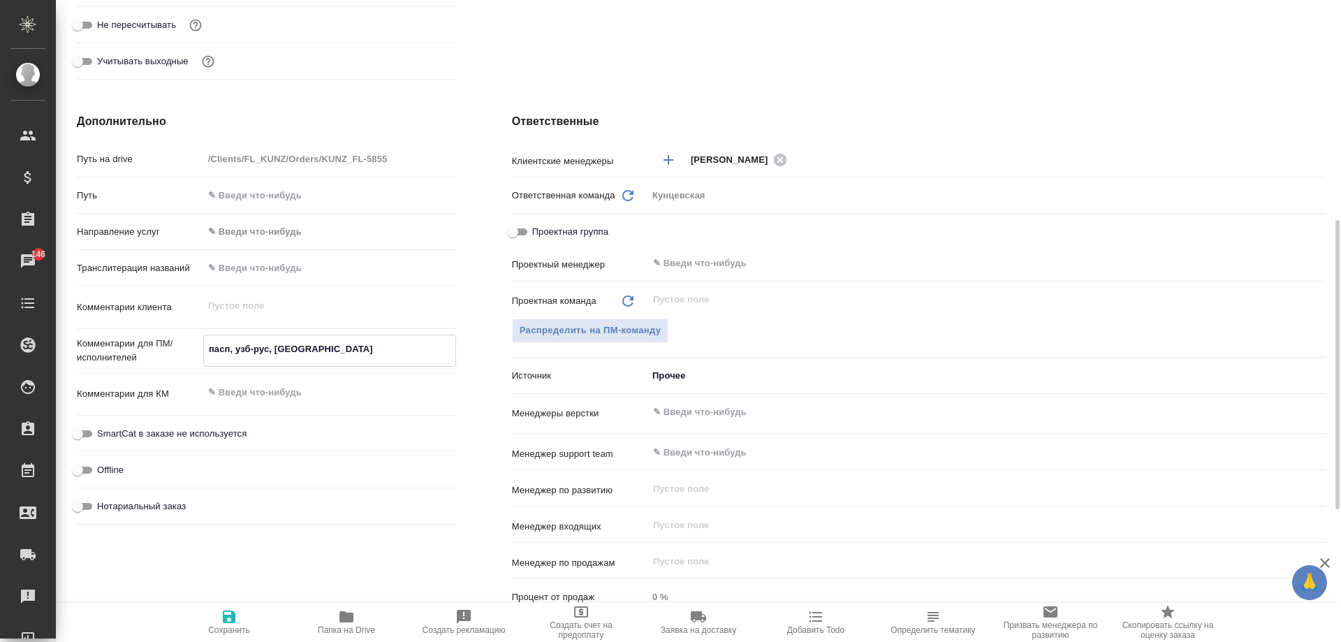
type textarea "x"
type textarea "пасп, узб-рус, сахара"
type textarea "x"
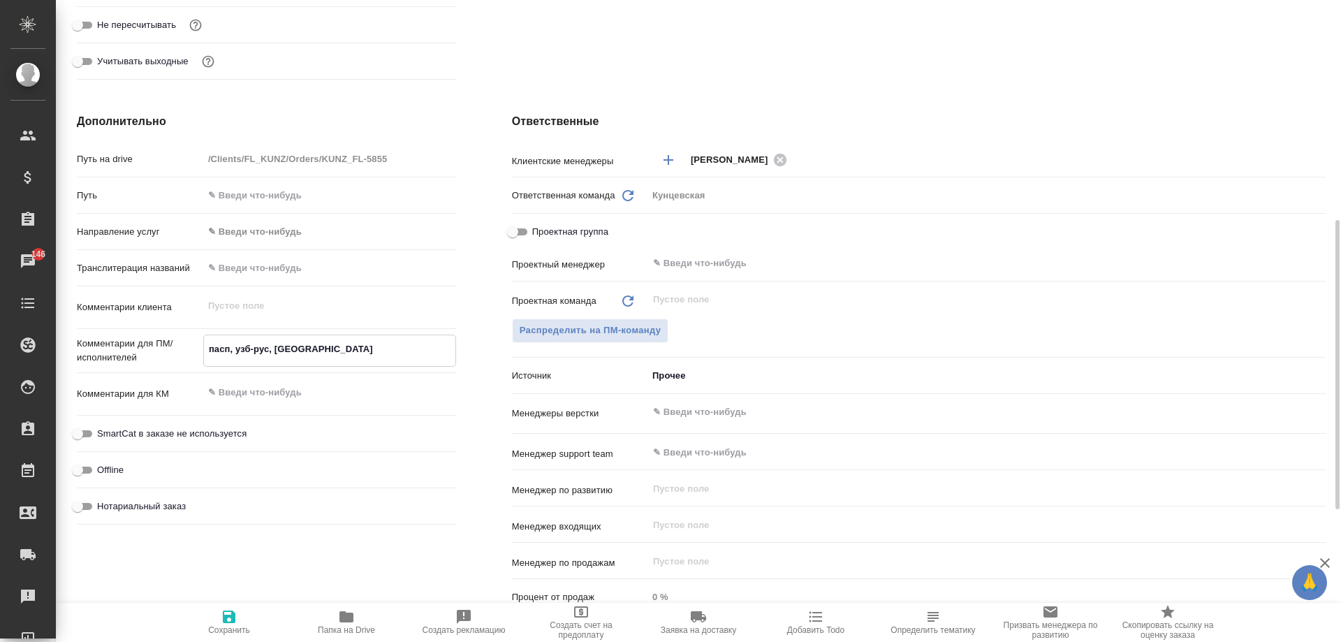
type textarea "x"
type textarea "пасп, узб-рус, сахарав"
type textarea "x"
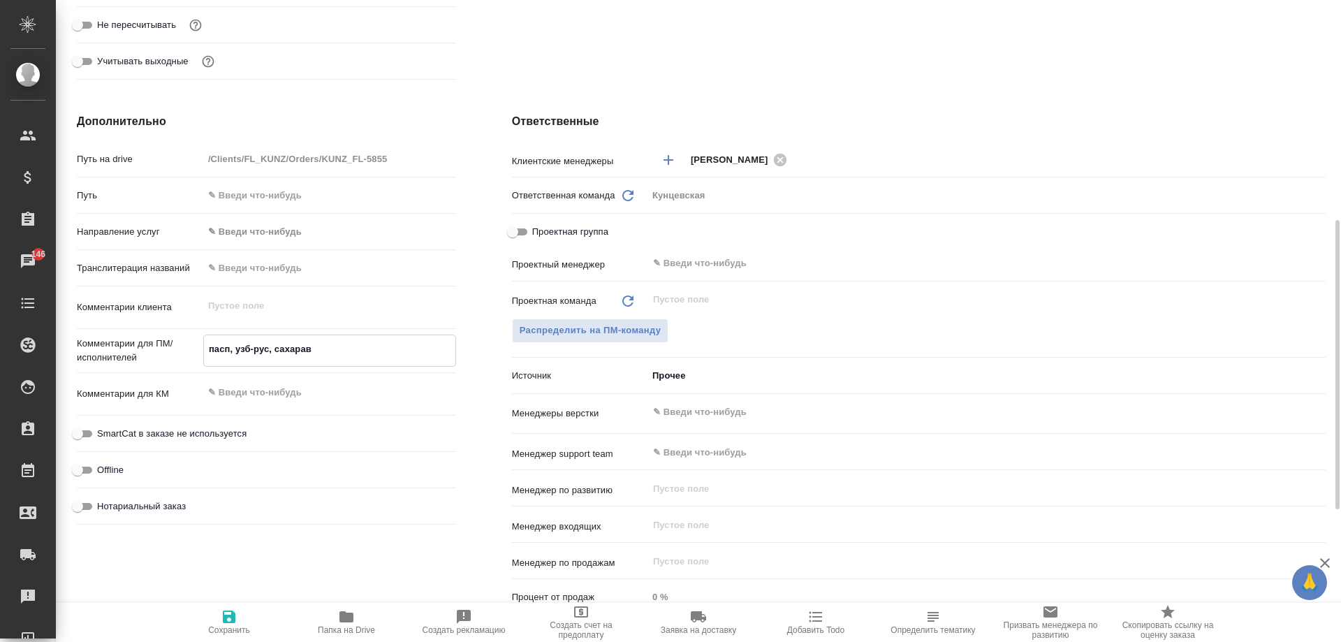
type textarea "x"
type textarea "пасп, узб-рус, сахараво"
type textarea "x"
click at [306, 349] on textarea "пасп, узб-рус, сахараво" at bounding box center [329, 349] width 251 height 24
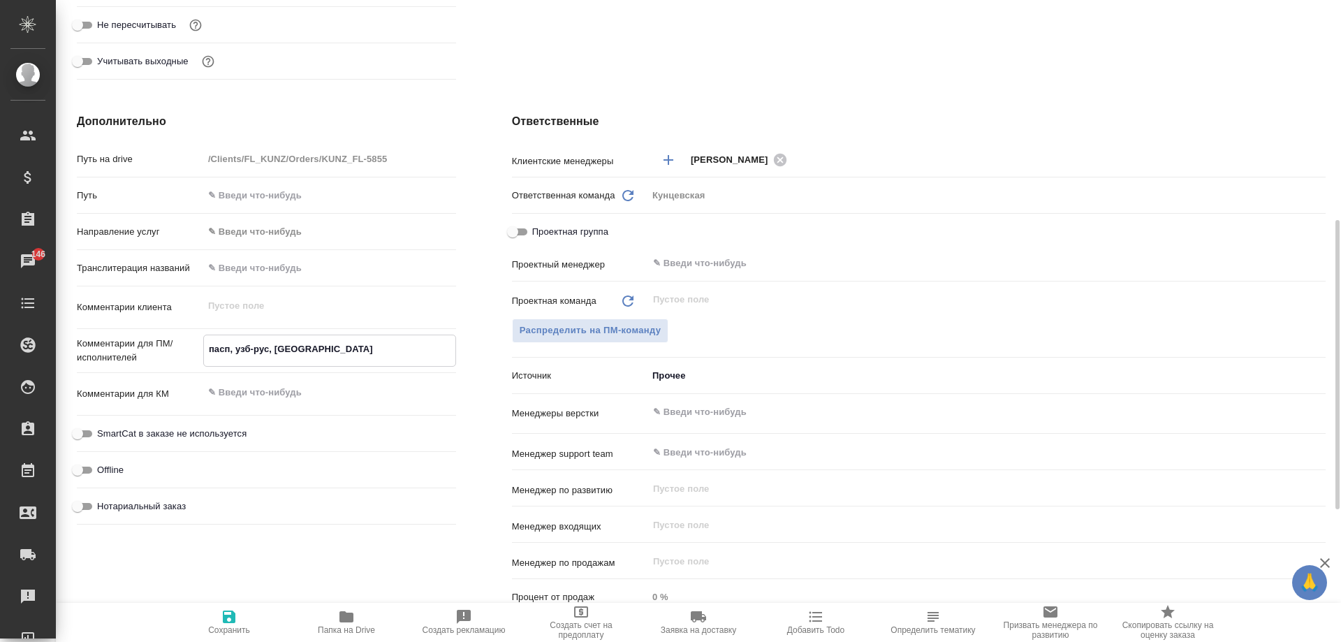
type textarea "x"
type textarea "пасп, узб-рус, сахарво"
type textarea "x"
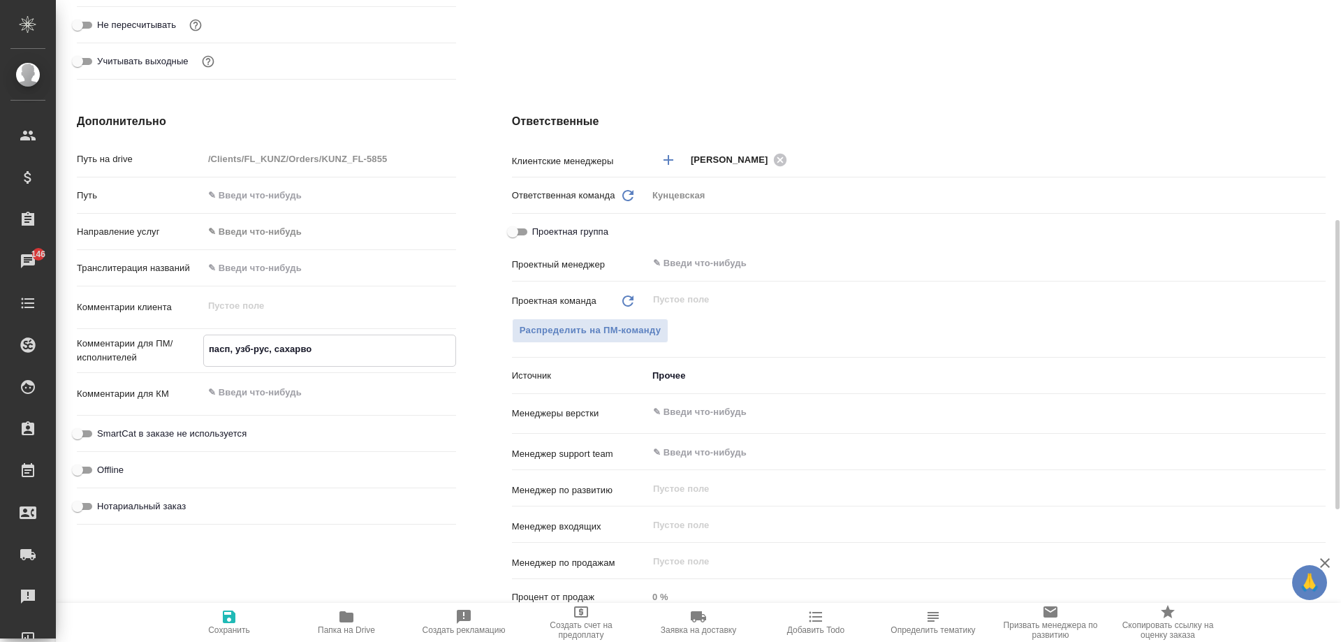
type textarea "пасп, узб-рус, сахарово"
type textarea "x"
type textarea "пасп, узб-рус, сахарово"
type textarea "x"
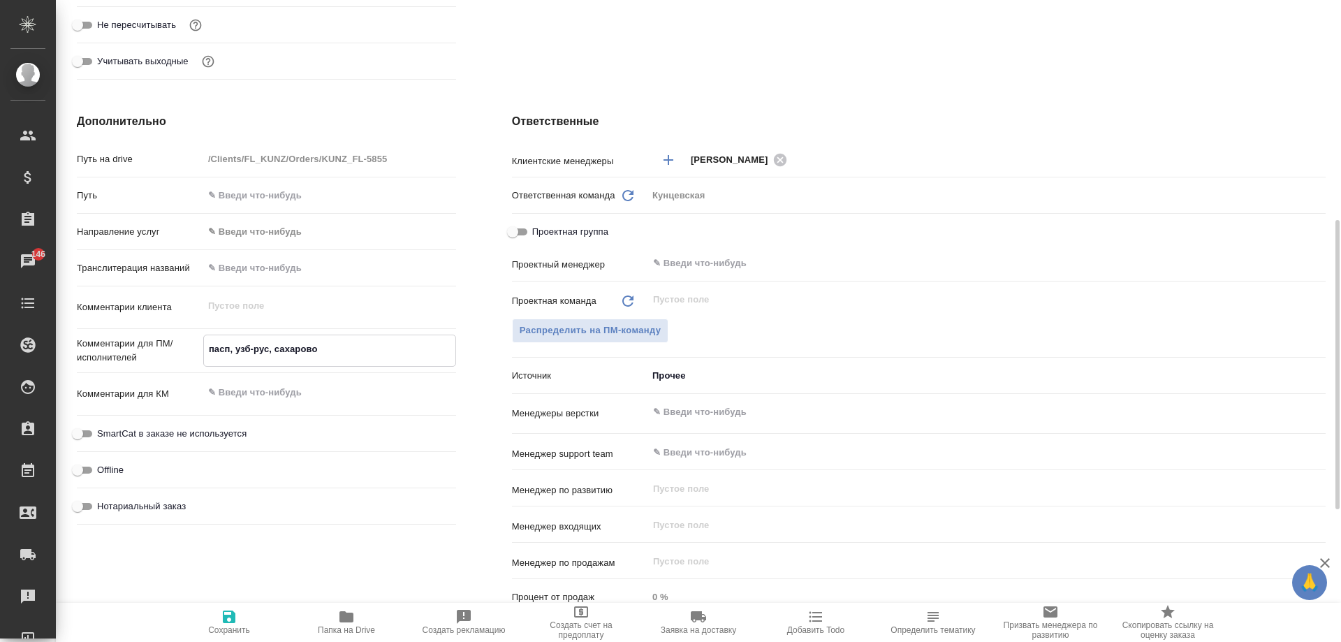
click at [144, 511] on span "Нотариальный заказ" at bounding box center [141, 506] width 89 height 14
click at [103, 511] on input "Нотариальный заказ" at bounding box center [77, 506] width 50 height 17
checkbox input "true"
type textarea "x"
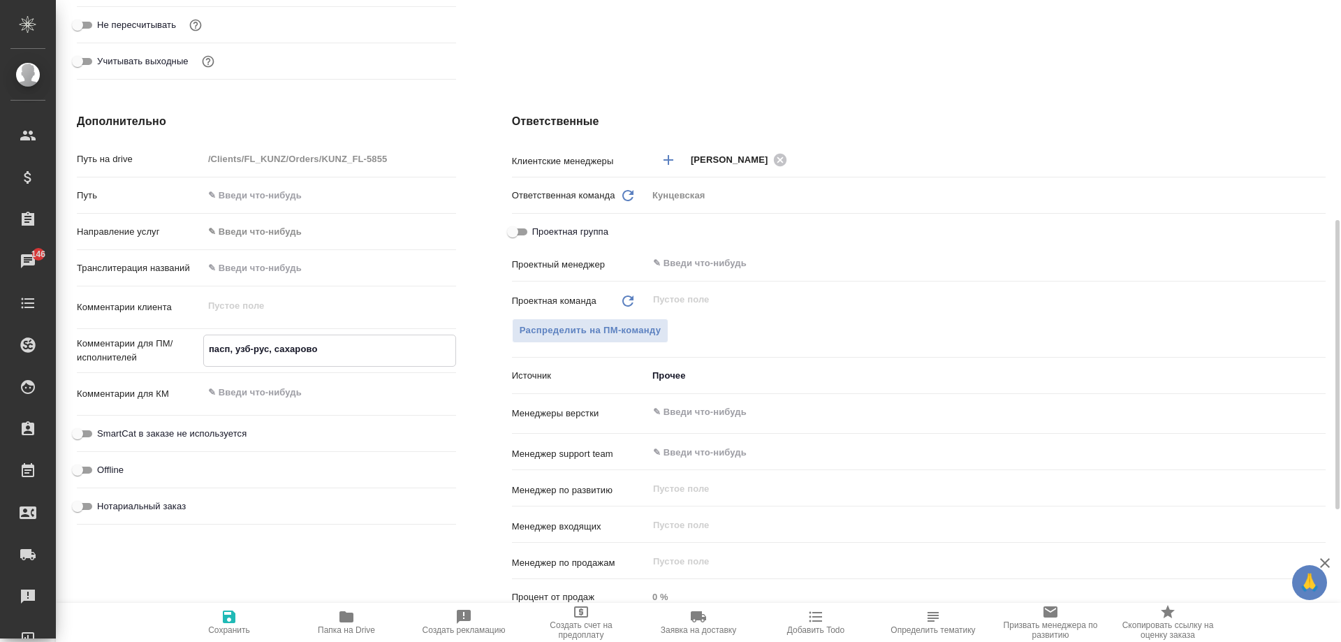
type textarea "x"
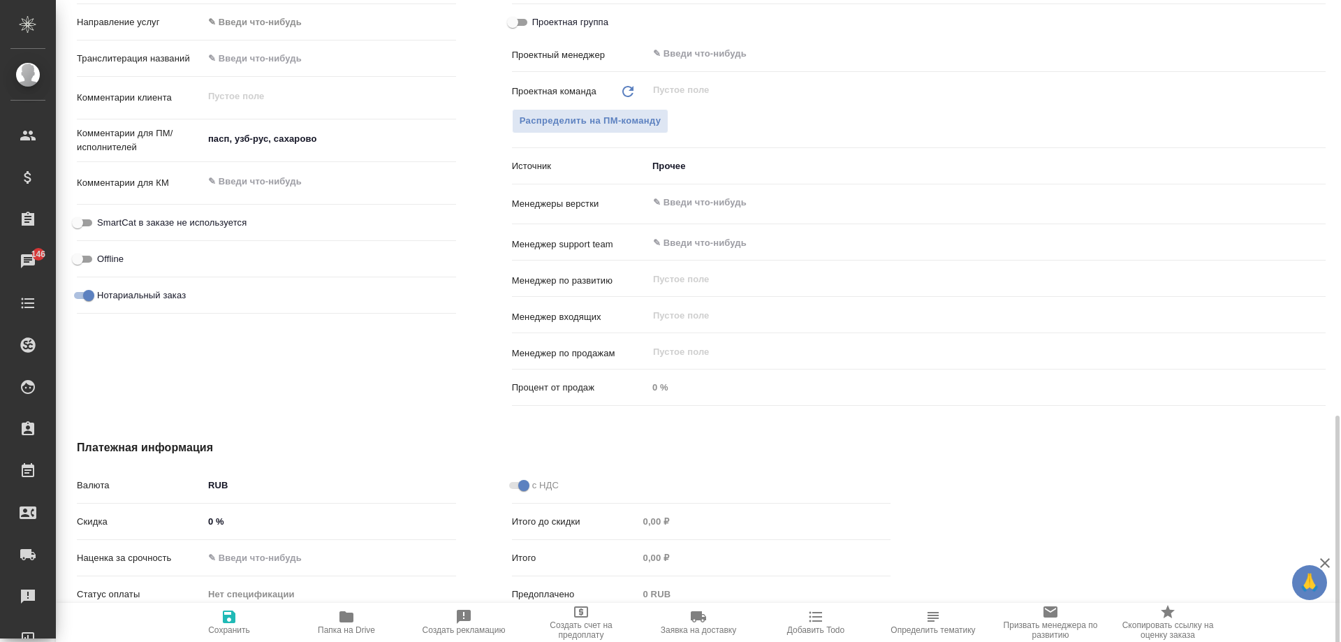
scroll to position [783, 0]
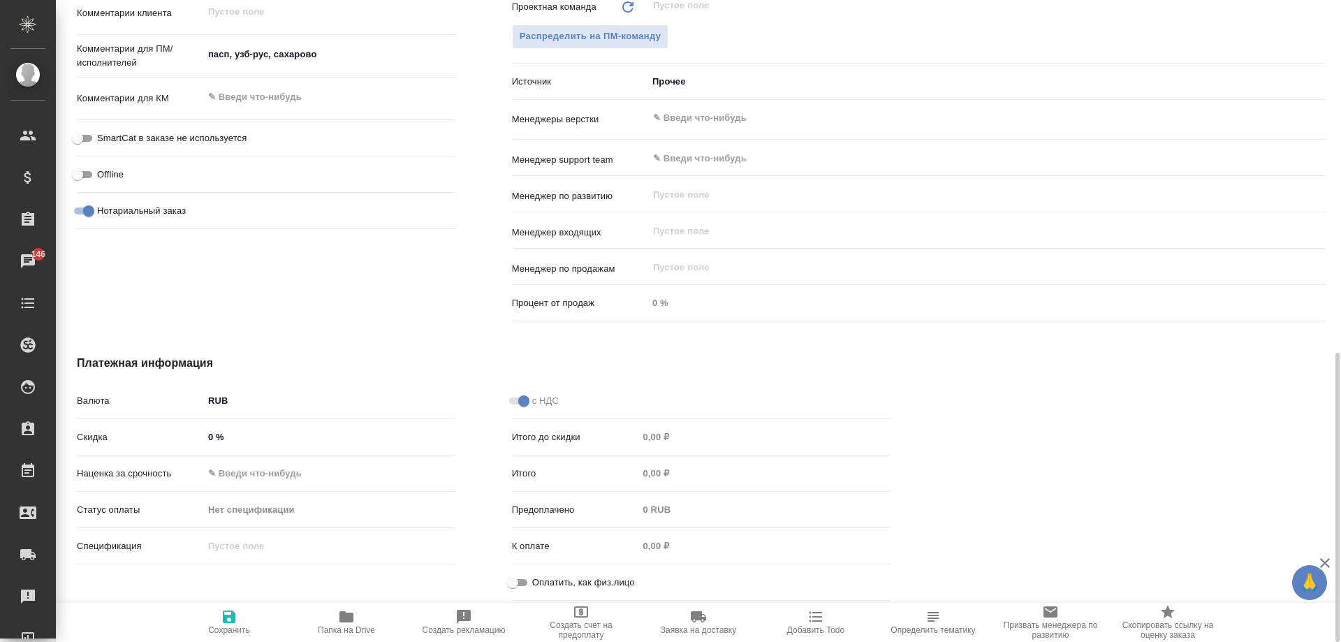
click at [548, 575] on span "Оплатить, как физ.лицо" at bounding box center [583, 582] width 103 height 14
click at [538, 575] on input "Оплатить, как физ.лицо" at bounding box center [512, 582] width 50 height 17
checkbox input "true"
type textarea "x"
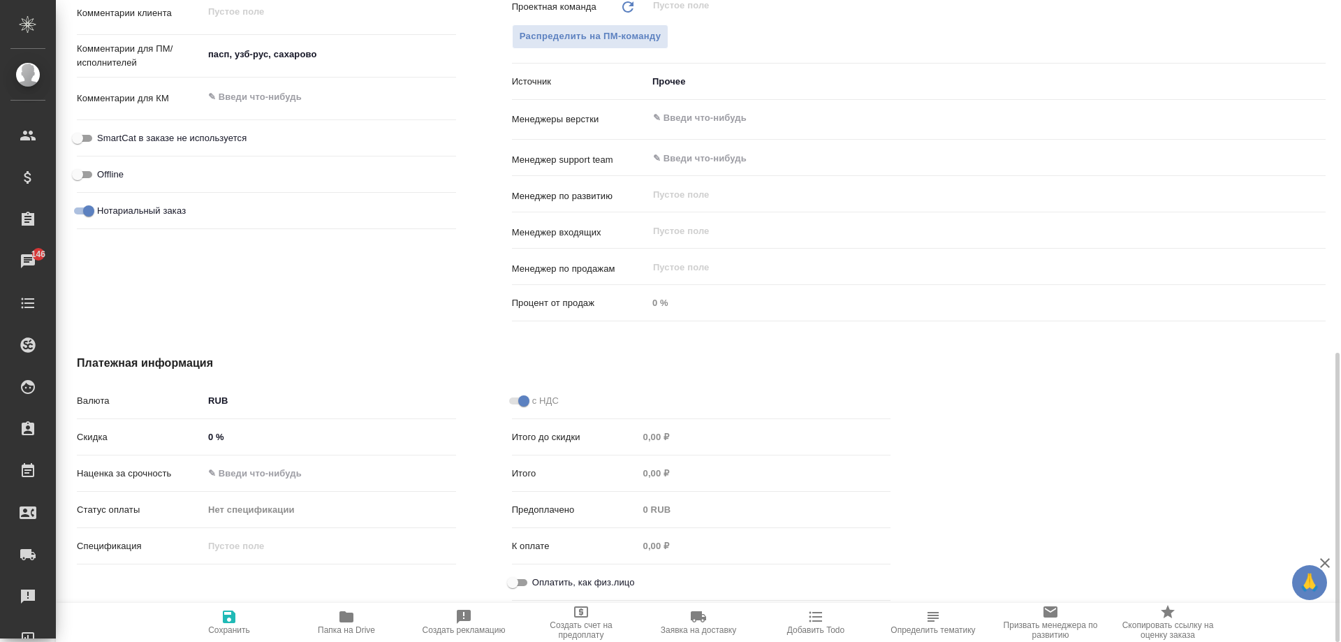
type textarea "x"
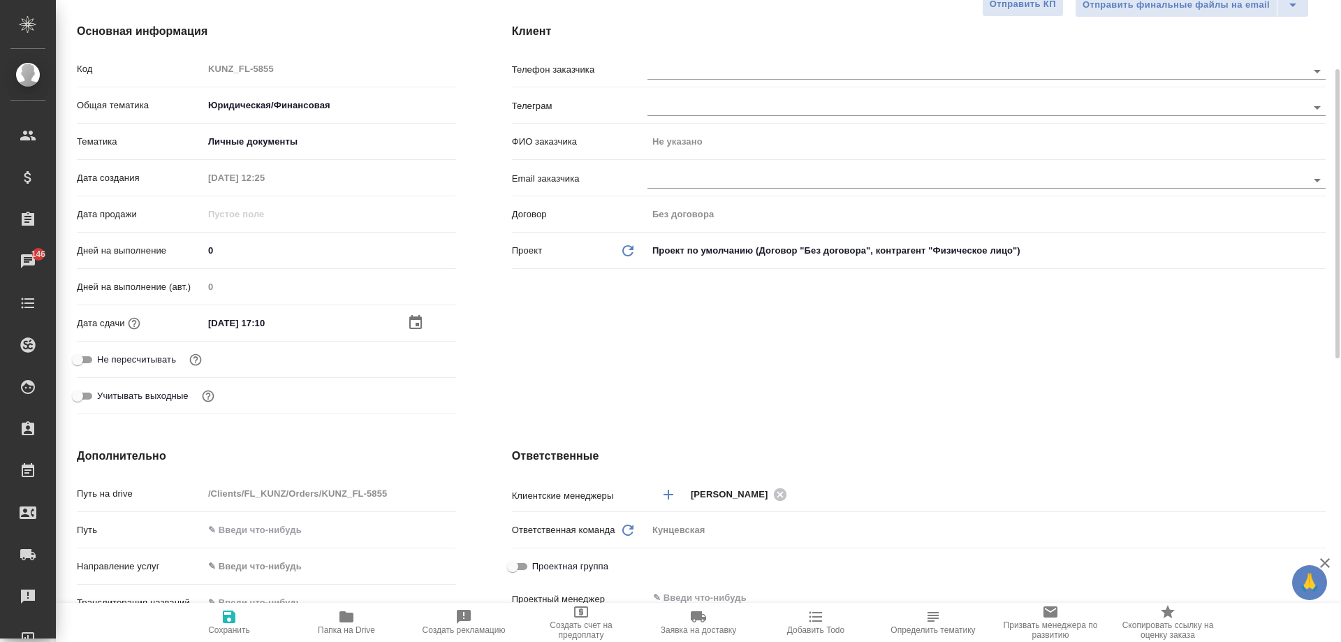
scroll to position [0, 0]
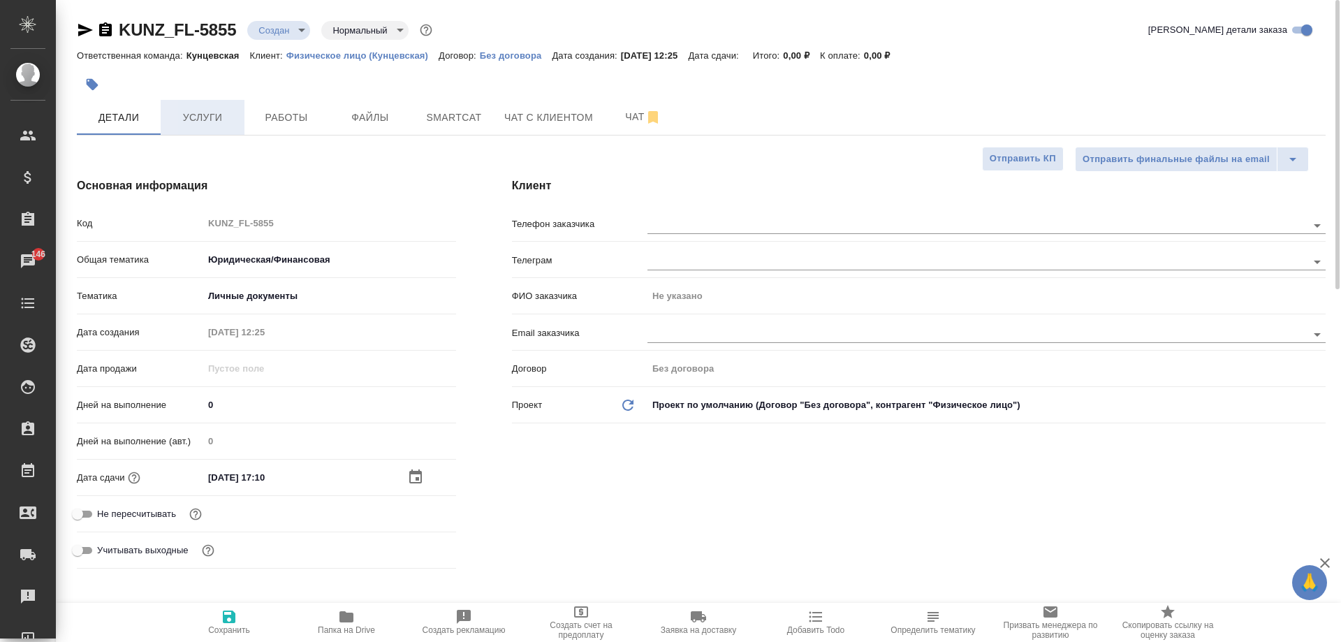
click at [192, 105] on button "Услуги" at bounding box center [203, 117] width 84 height 35
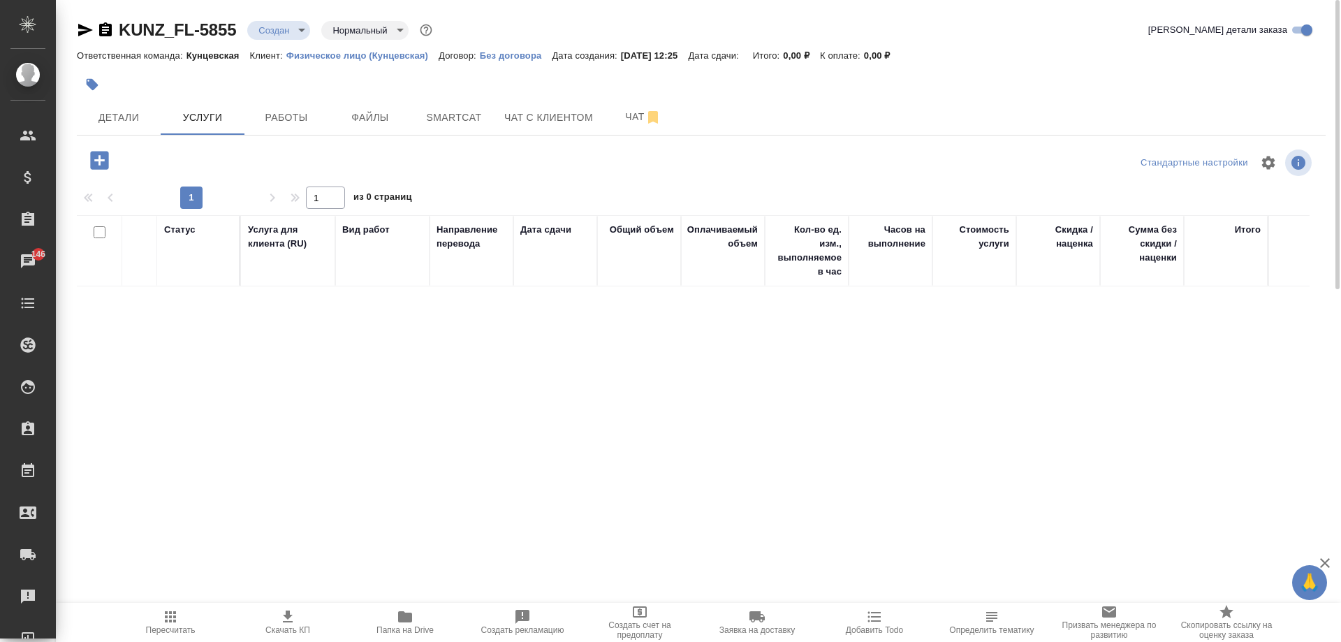
click at [96, 156] on icon "button" at bounding box center [99, 160] width 18 height 18
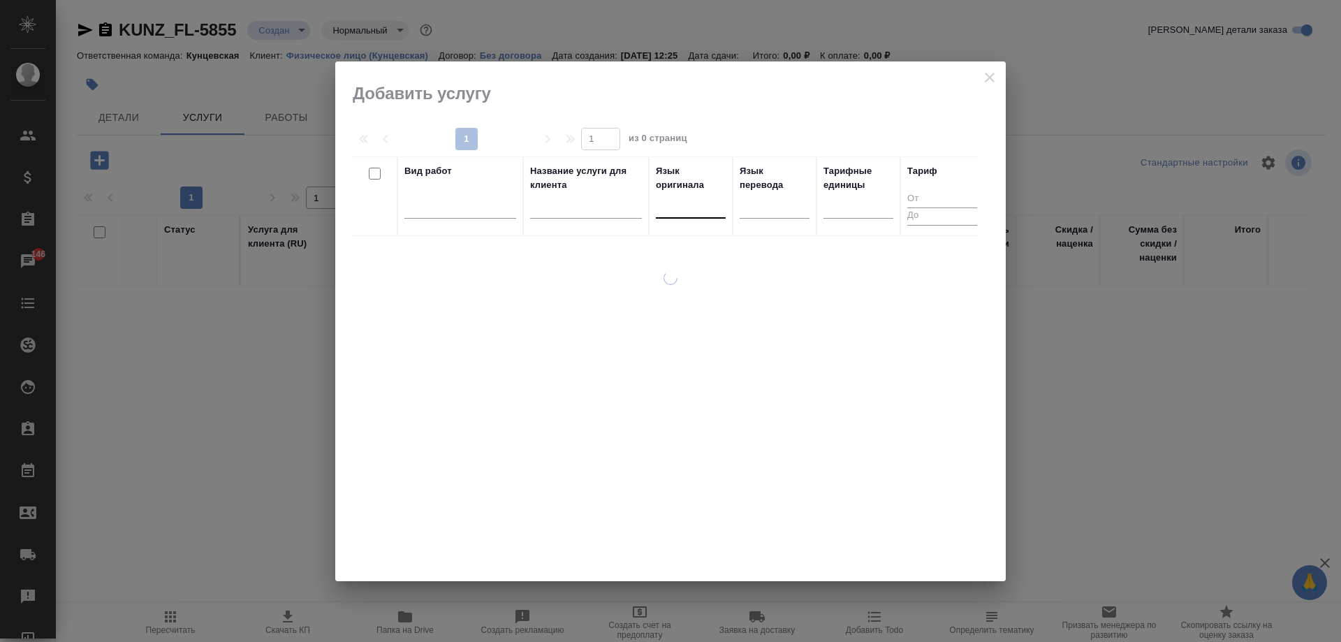
click at [695, 207] on div at bounding box center [691, 204] width 70 height 20
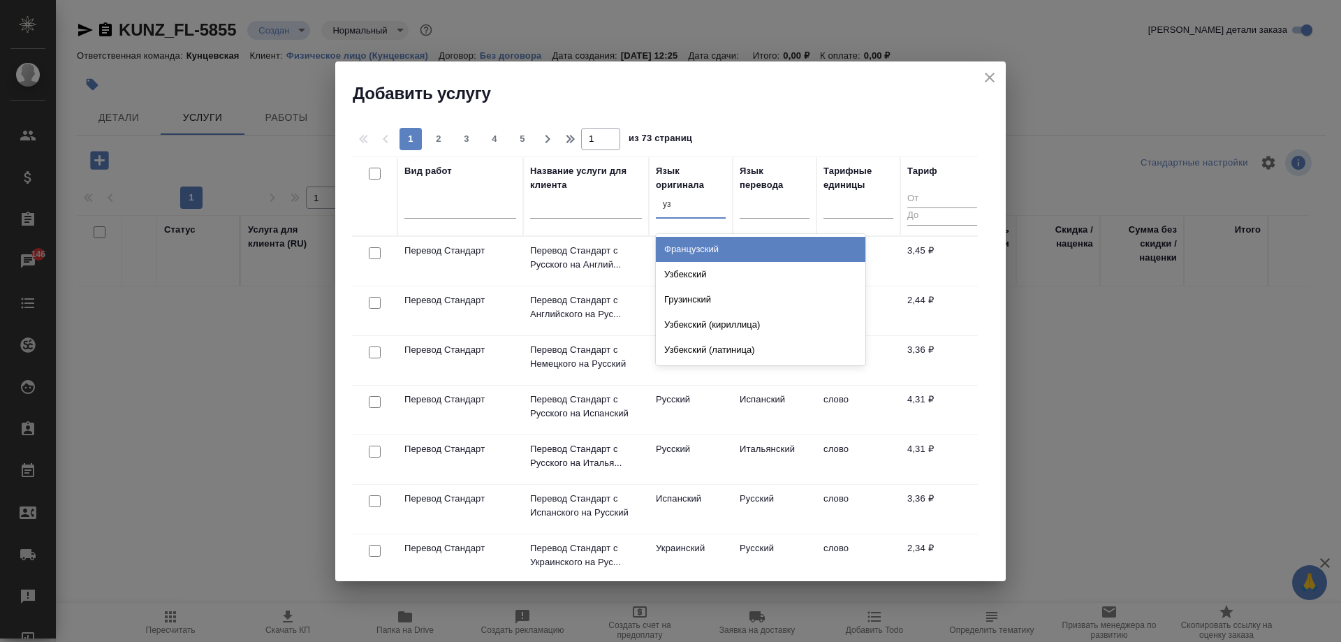
type input "узб"
click at [708, 239] on div "Узбекский" at bounding box center [760, 249] width 209 height 25
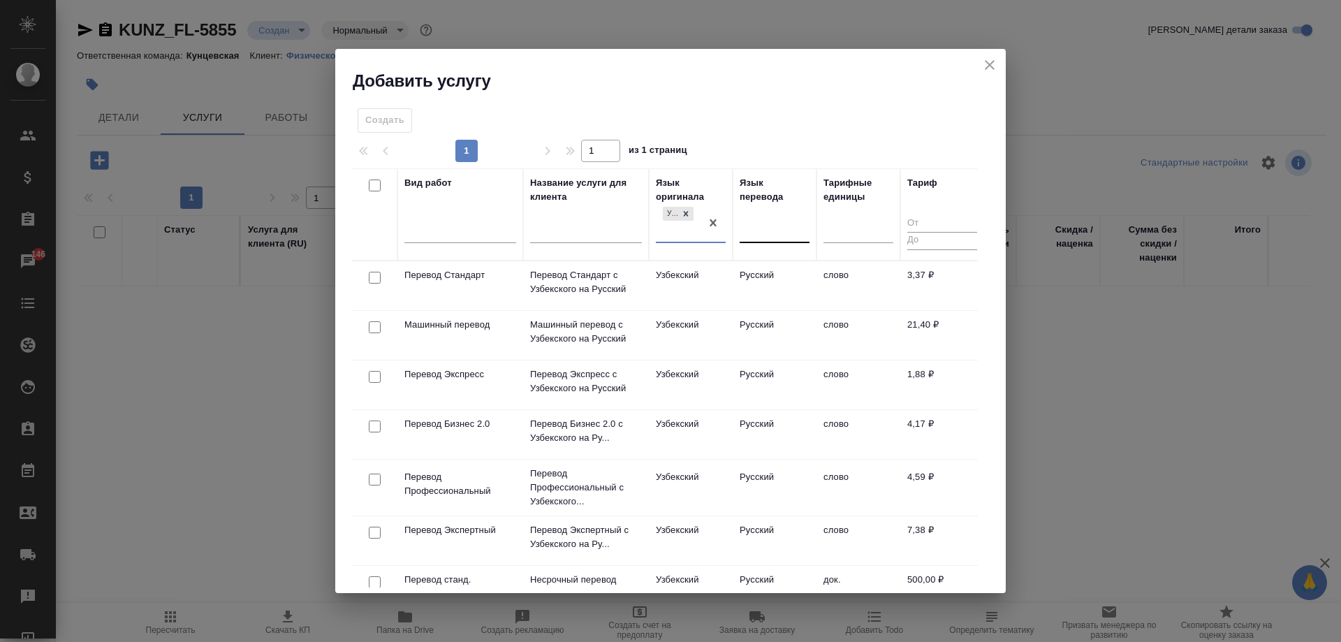
click at [749, 226] on div at bounding box center [775, 229] width 70 height 20
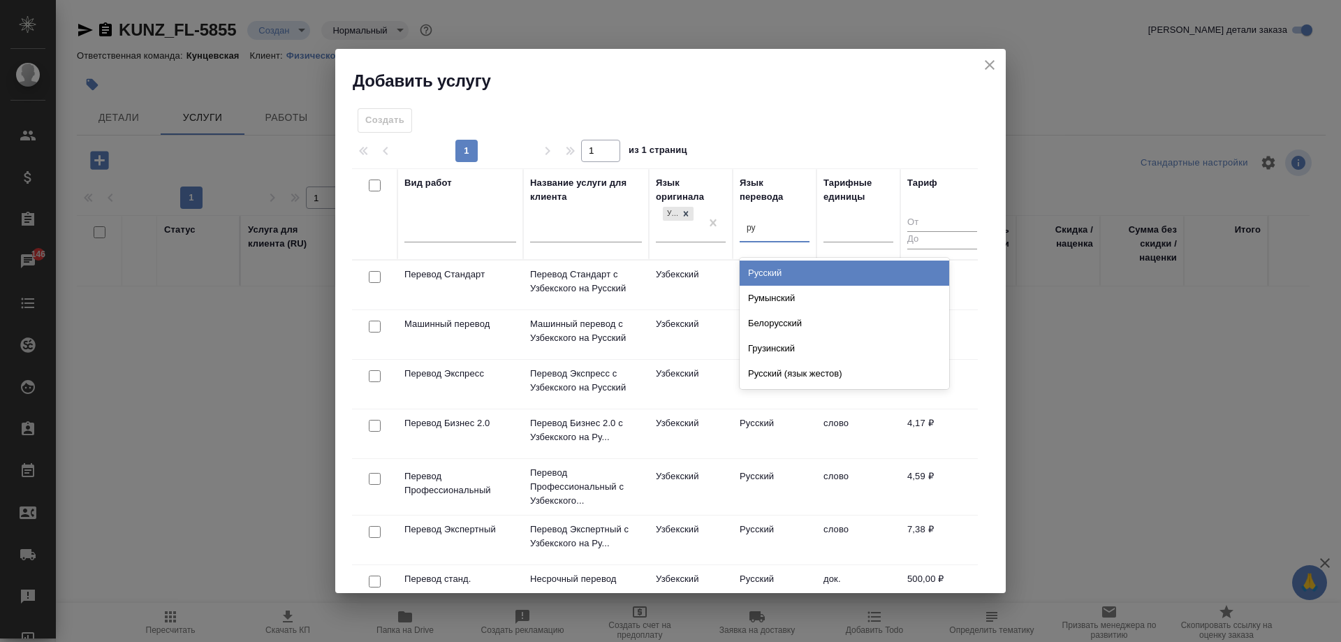
type input "рус"
click at [768, 268] on div "Русский" at bounding box center [844, 272] width 209 height 25
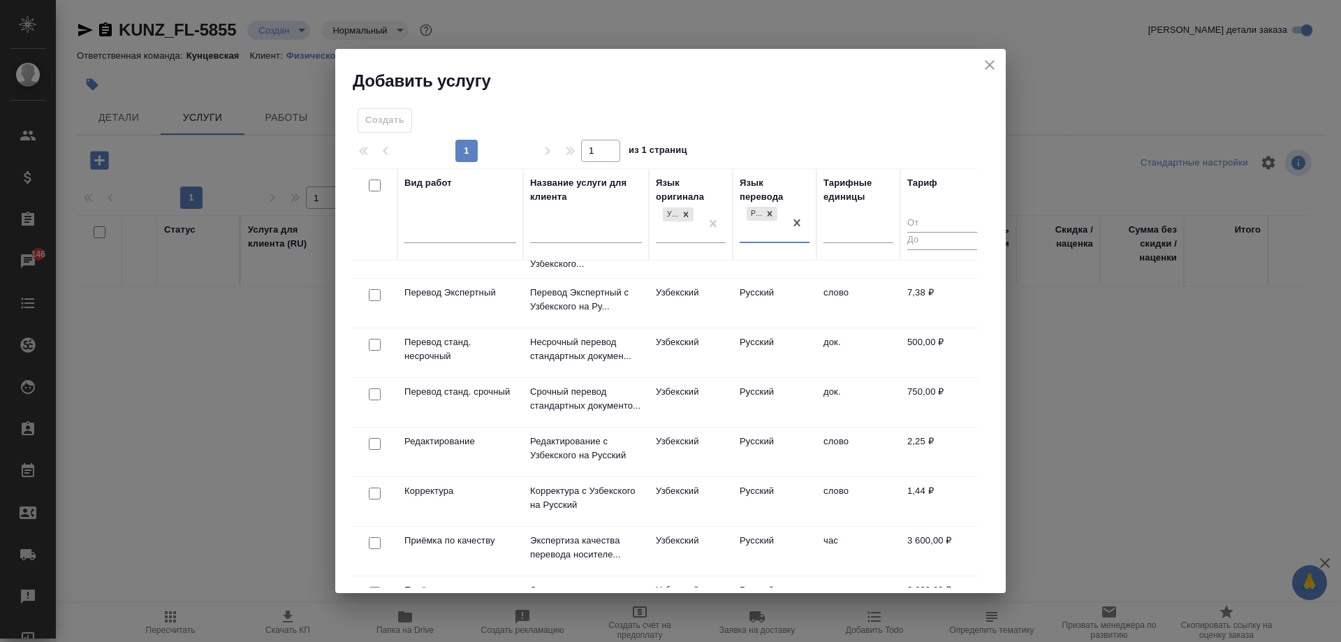
scroll to position [279, 0]
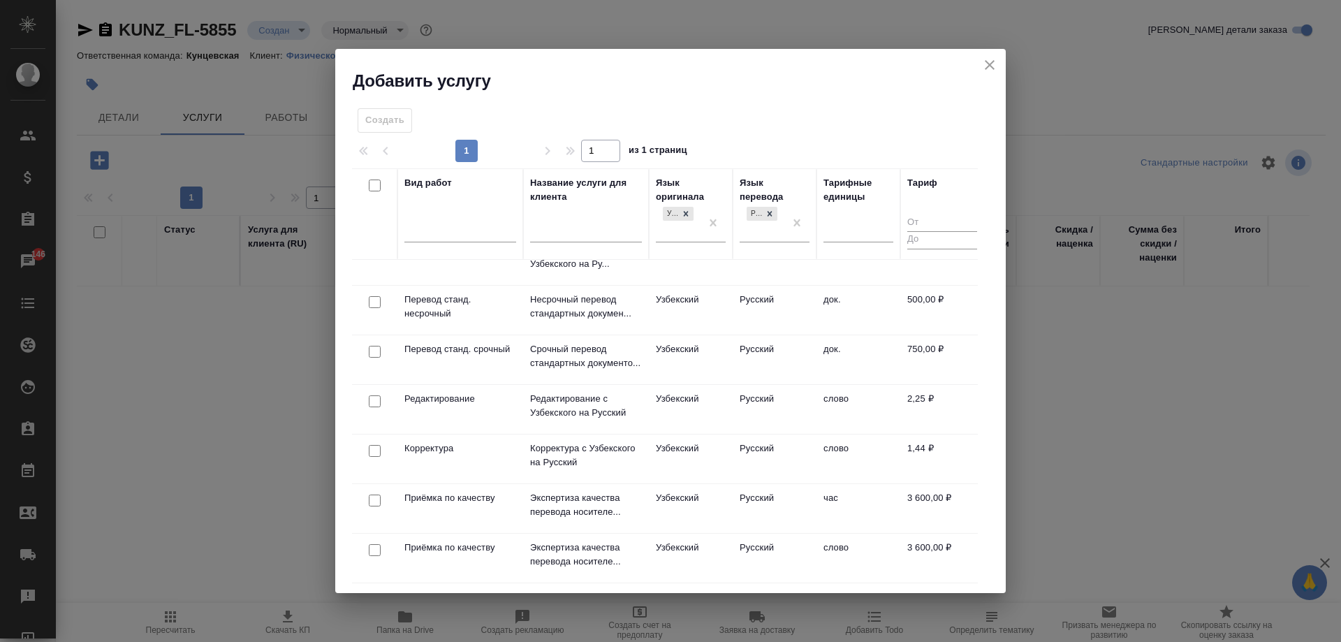
click at [700, 30] on td "Узбекский" at bounding box center [691, 5] width 84 height 49
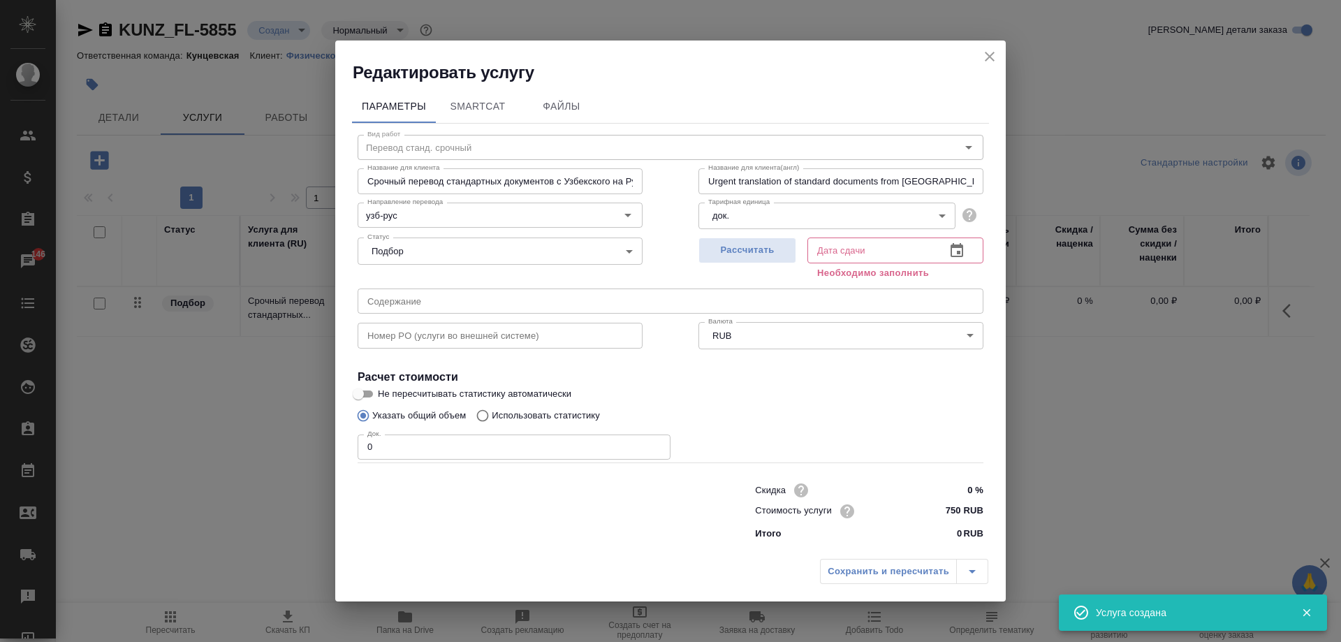
click at [418, 439] on input "0" at bounding box center [514, 446] width 313 height 25
type input "1"
click at [758, 242] on span "Рассчитать" at bounding box center [747, 250] width 82 height 16
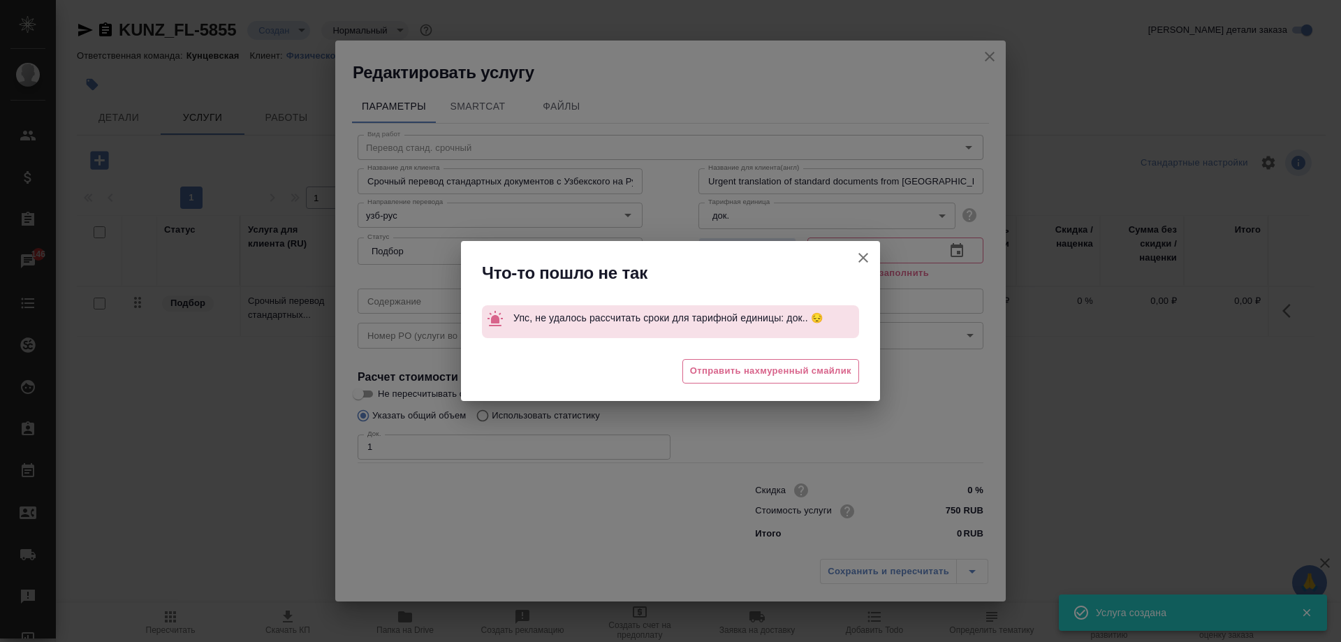
type input "29.08.2025 15:47"
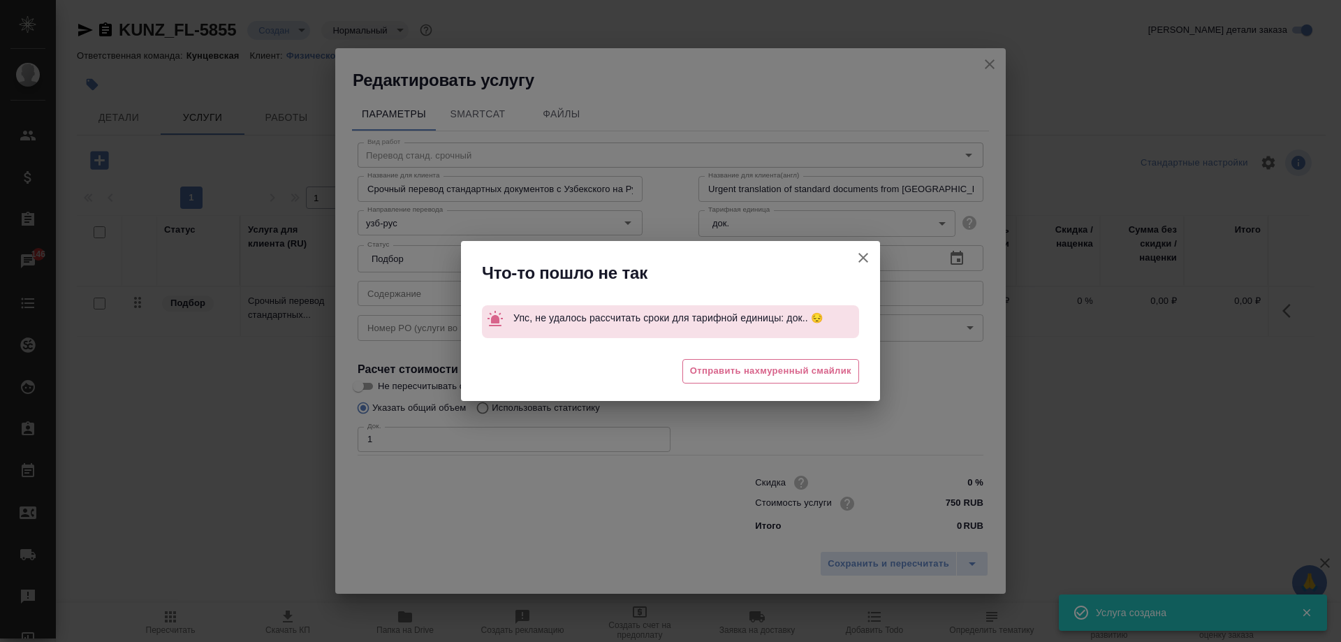
click at [853, 258] on button "Не пересчитывать статистику автоматически" at bounding box center [863, 258] width 34 height 34
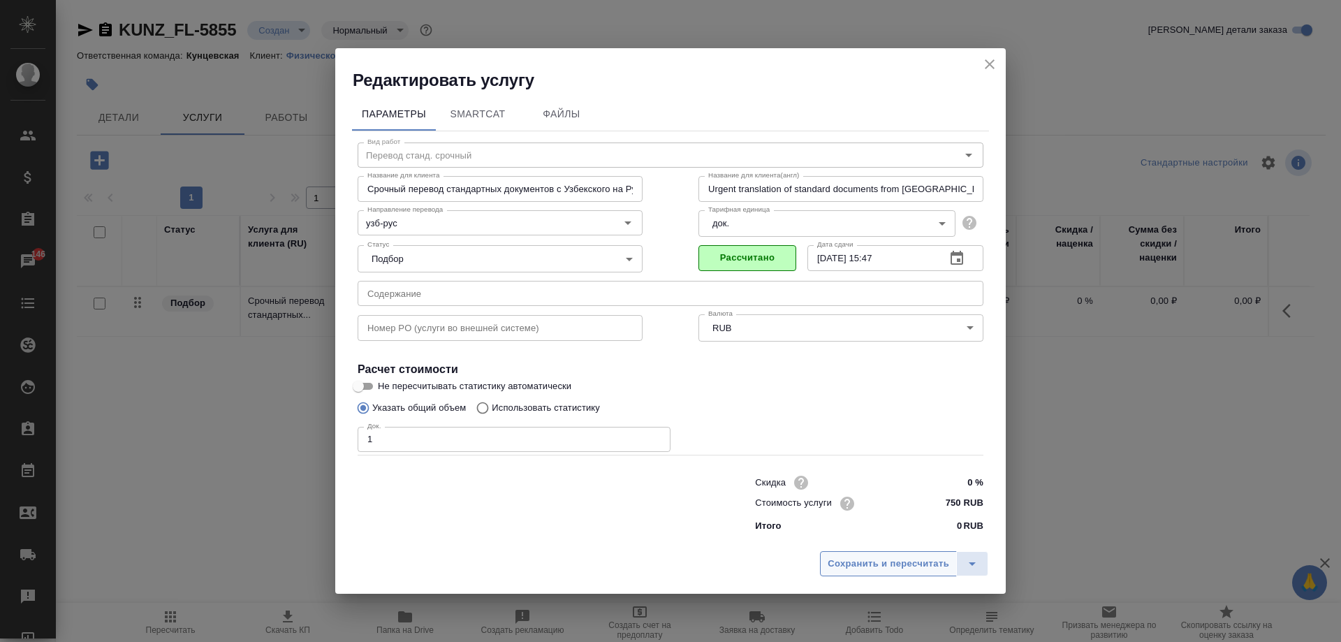
click at [865, 558] on span "Сохранить и пересчитать" at bounding box center [889, 564] width 122 height 16
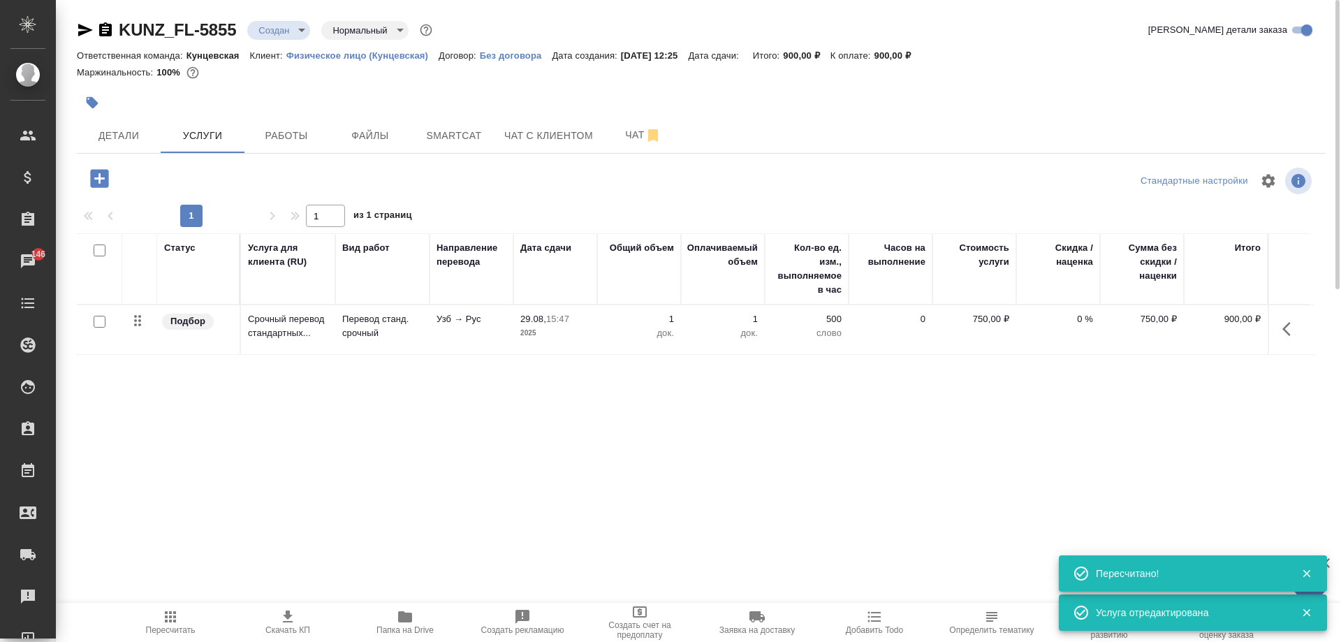
click at [93, 172] on icon "button" at bounding box center [99, 178] width 18 height 18
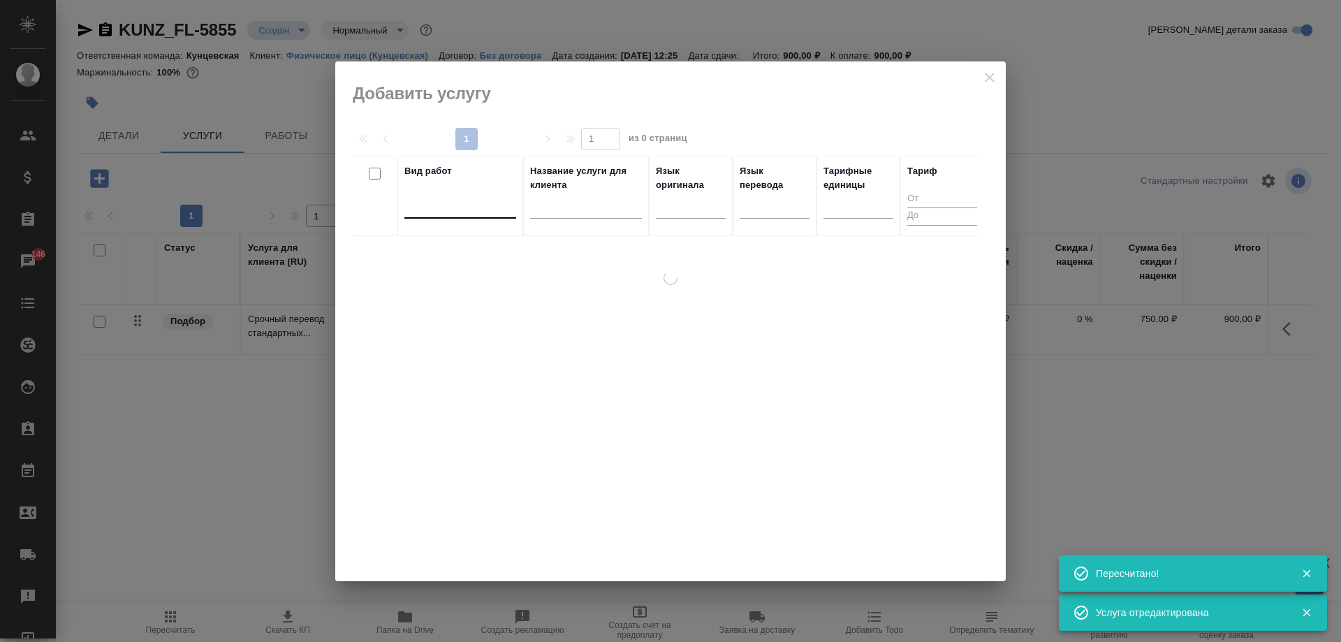
click at [478, 203] on div at bounding box center [460, 204] width 112 height 20
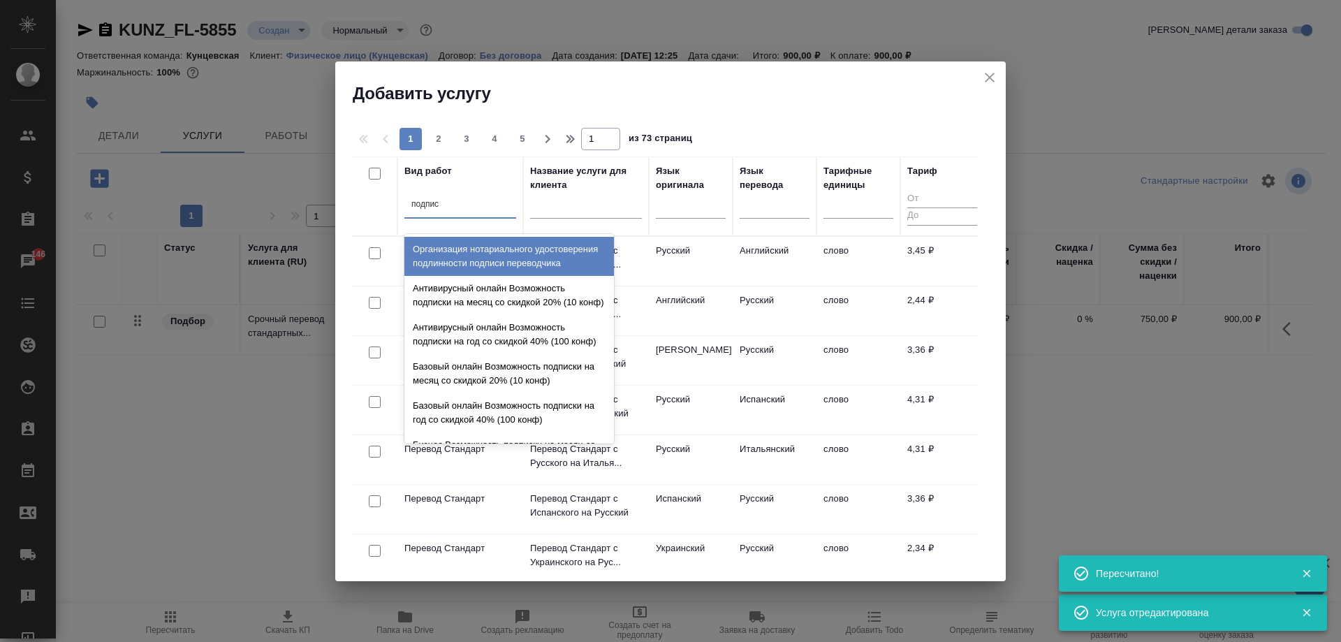
type input "подписи"
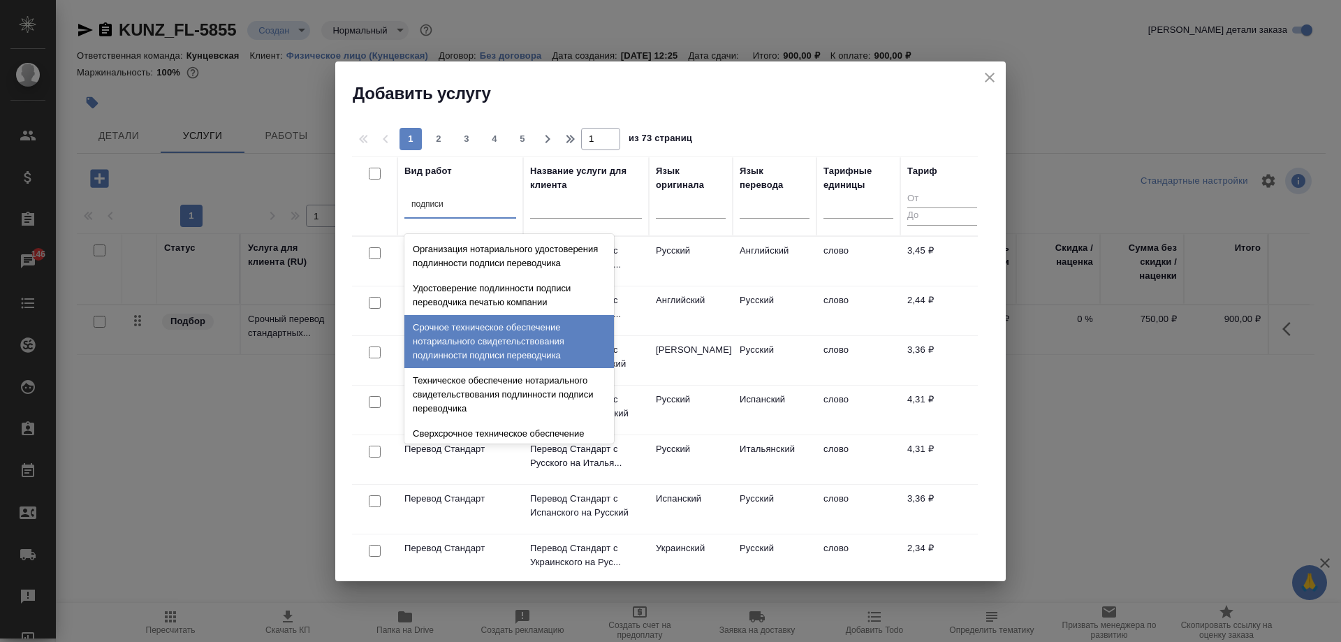
click at [506, 351] on div "Срочное техническое обеспечение нотариального свидетельствования подлинности по…" at bounding box center [508, 341] width 209 height 53
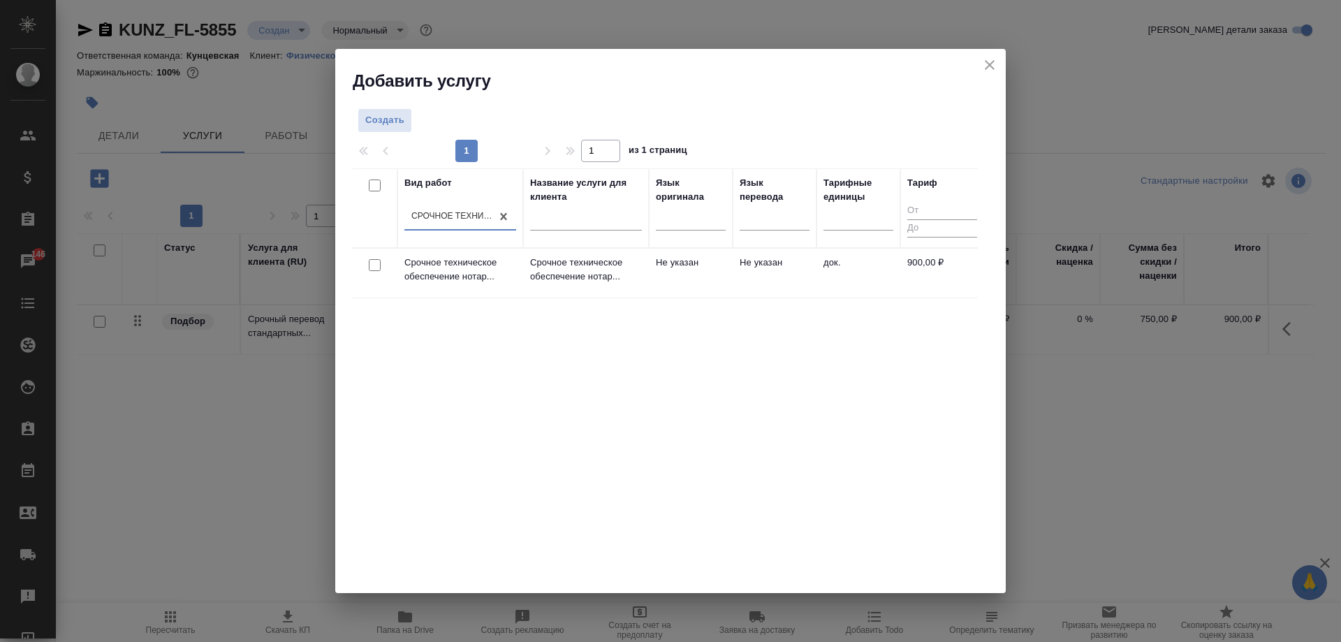
click at [529, 270] on td "Срочное техническое обеспечение нотар..." at bounding box center [586, 273] width 126 height 49
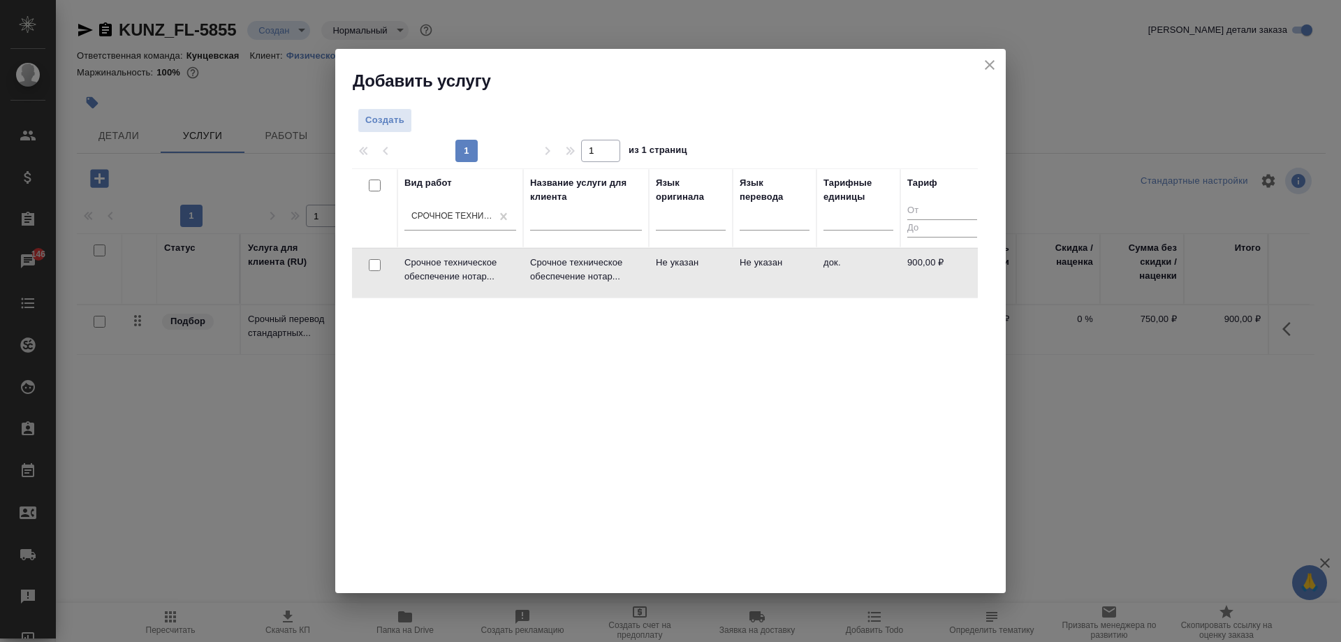
click at [529, 270] on td "Срочное техническое обеспечение нотар..." at bounding box center [586, 273] width 126 height 49
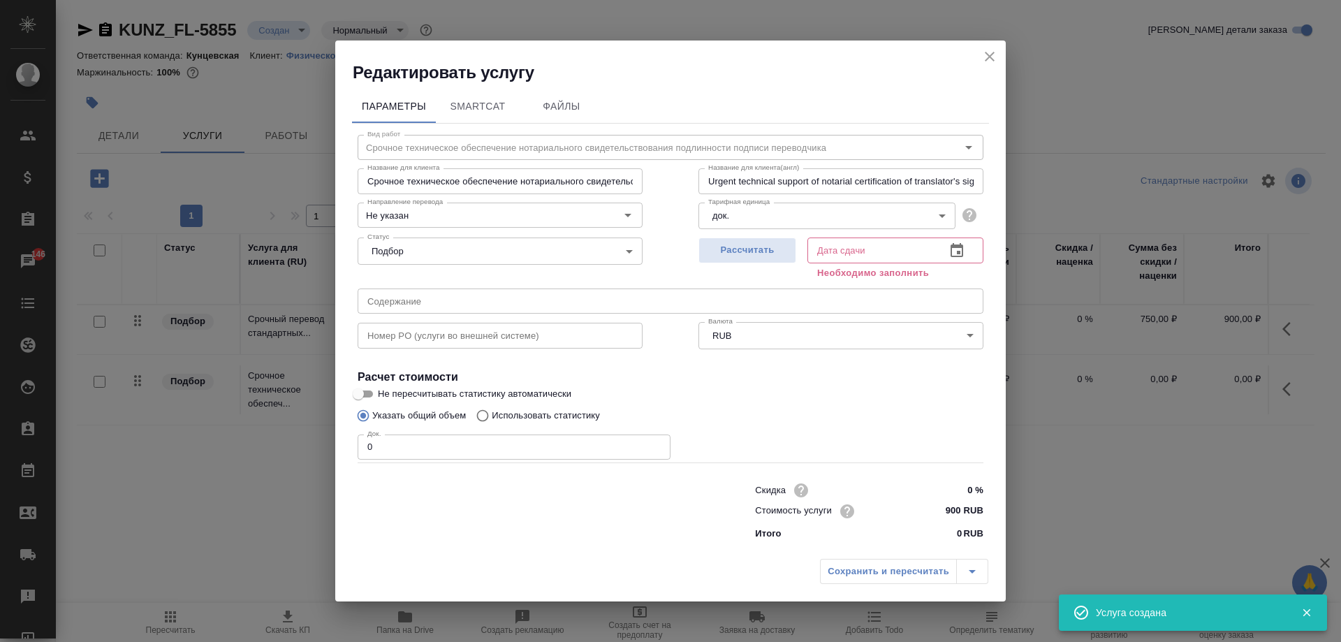
click at [462, 452] on input "0" at bounding box center [514, 446] width 313 height 25
type input "1"
click at [736, 253] on span "Рассчитать" at bounding box center [747, 250] width 82 height 16
type input "29.08.2025 15:53"
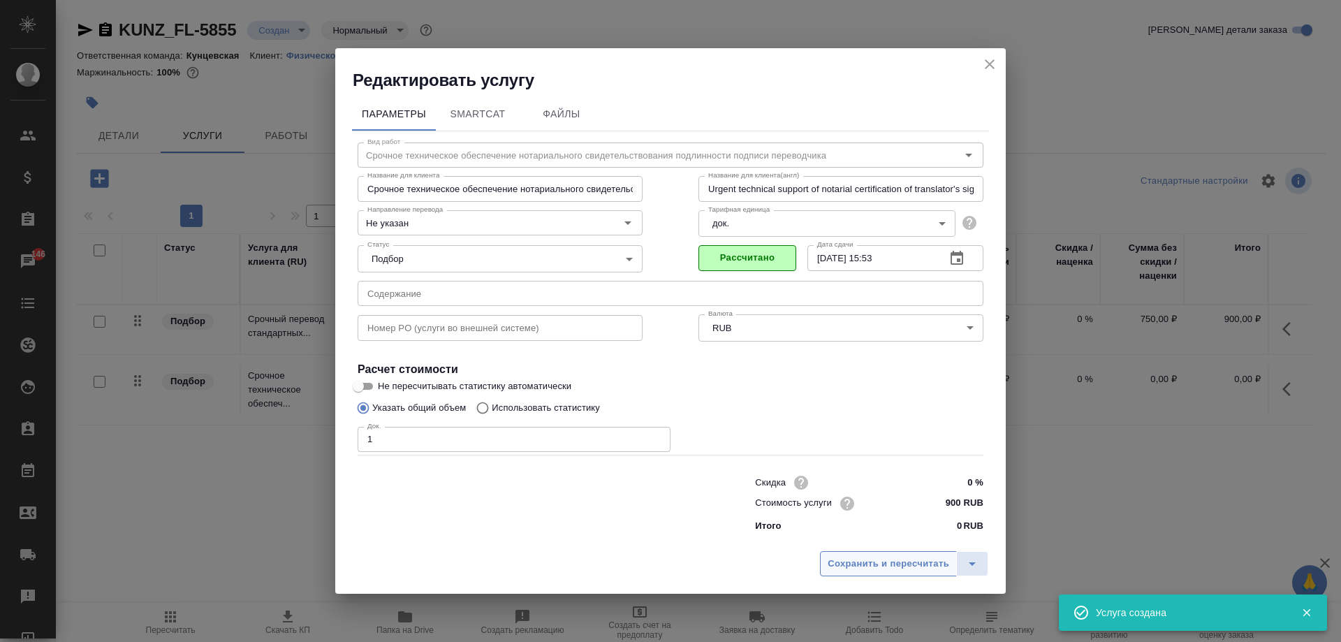
click at [878, 564] on span "Сохранить и пересчитать" at bounding box center [889, 564] width 122 height 16
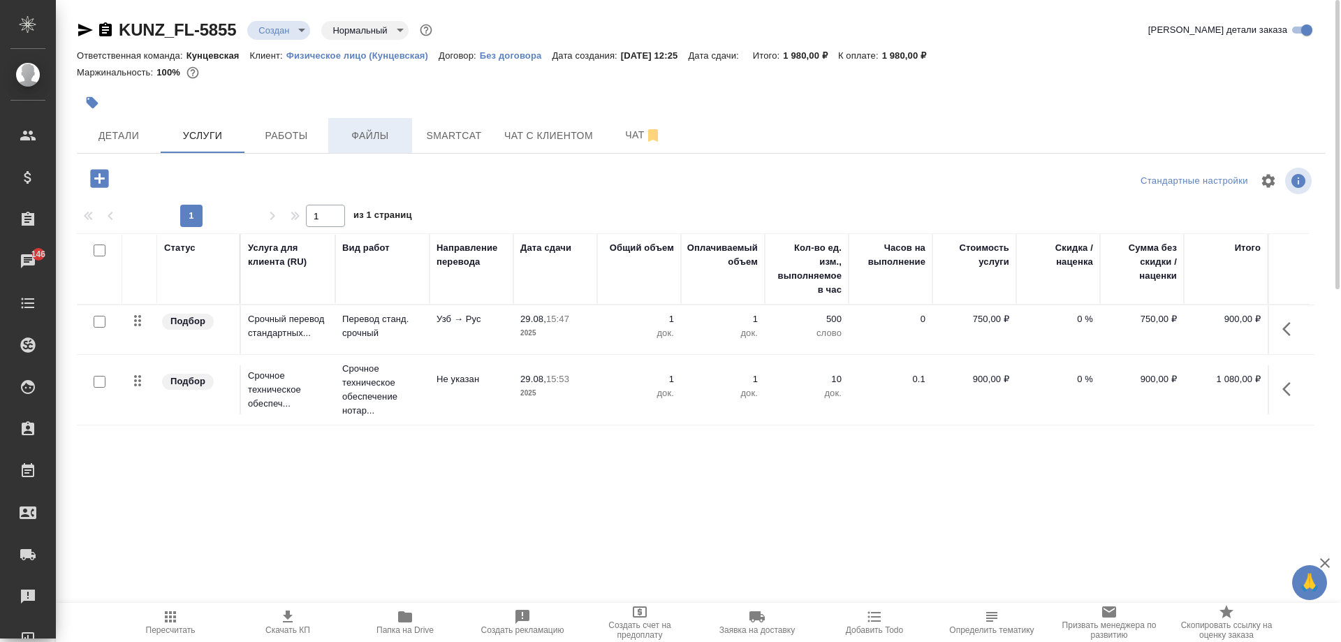
click at [381, 133] on span "Файлы" at bounding box center [370, 135] width 67 height 17
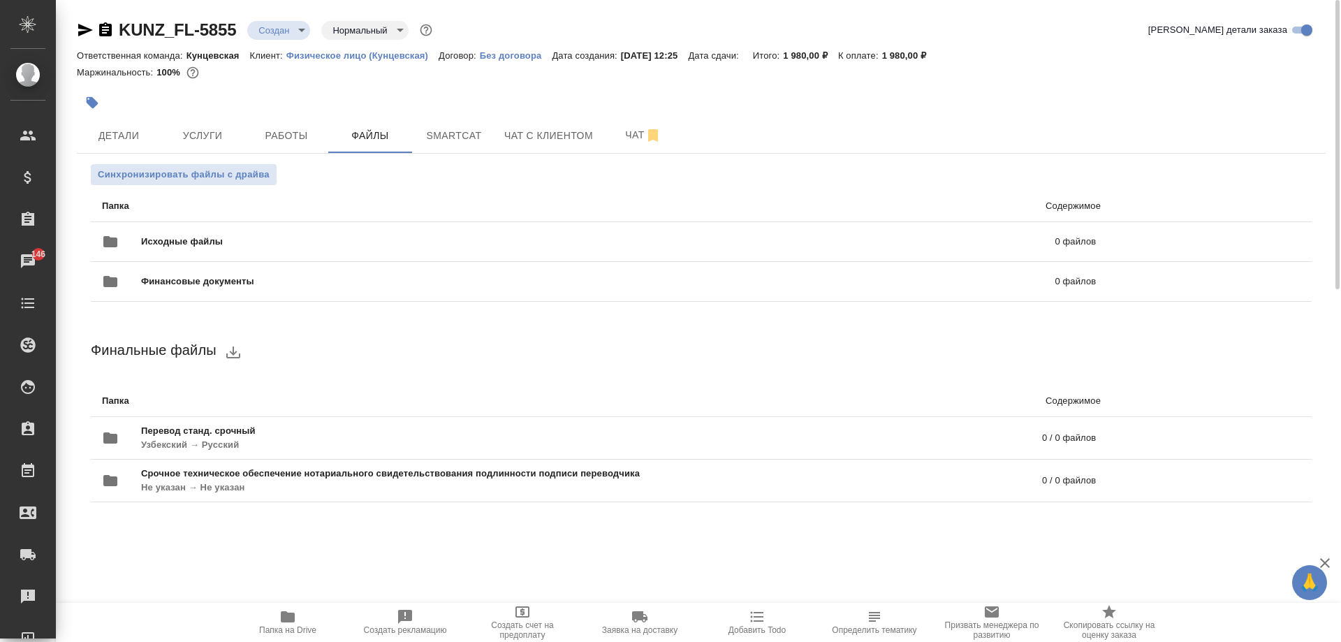
click at [101, 36] on icon "button" at bounding box center [105, 29] width 13 height 14
click at [1256, 244] on icon "uploadFiles" at bounding box center [1250, 241] width 13 height 13
click at [0, 0] on input "uploadFiles" at bounding box center [0, 0] width 0 height 0
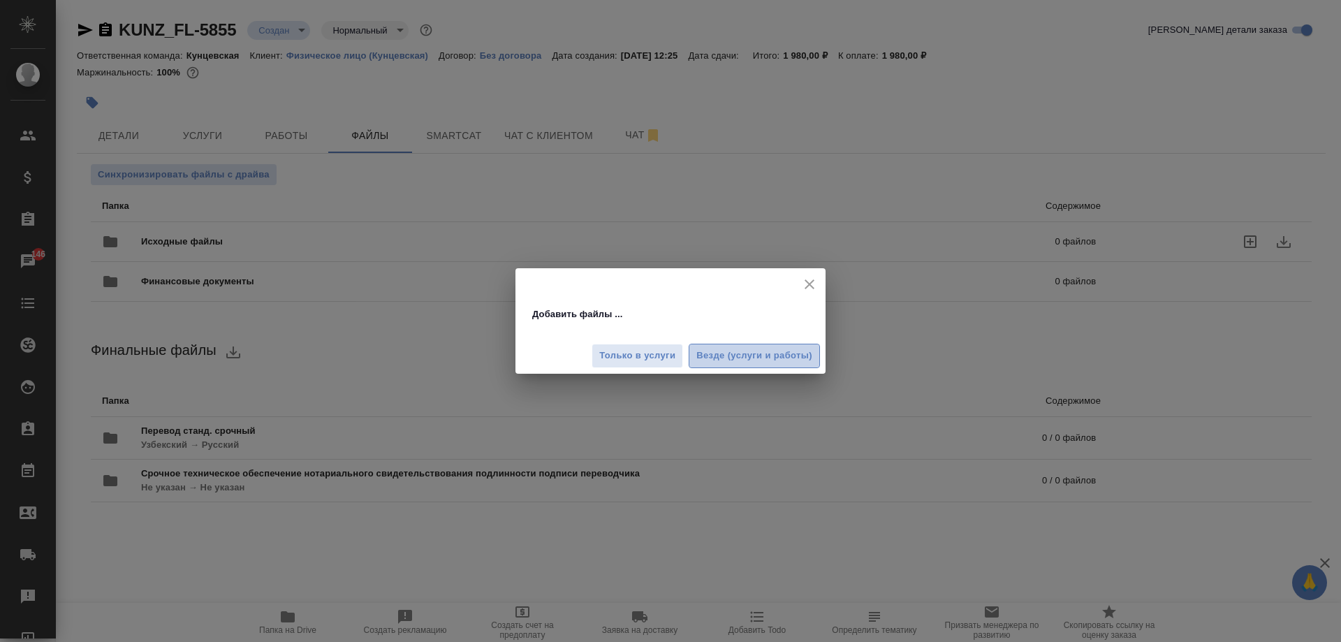
click at [749, 356] on span "Везде (услуги и работы)" at bounding box center [754, 356] width 116 height 16
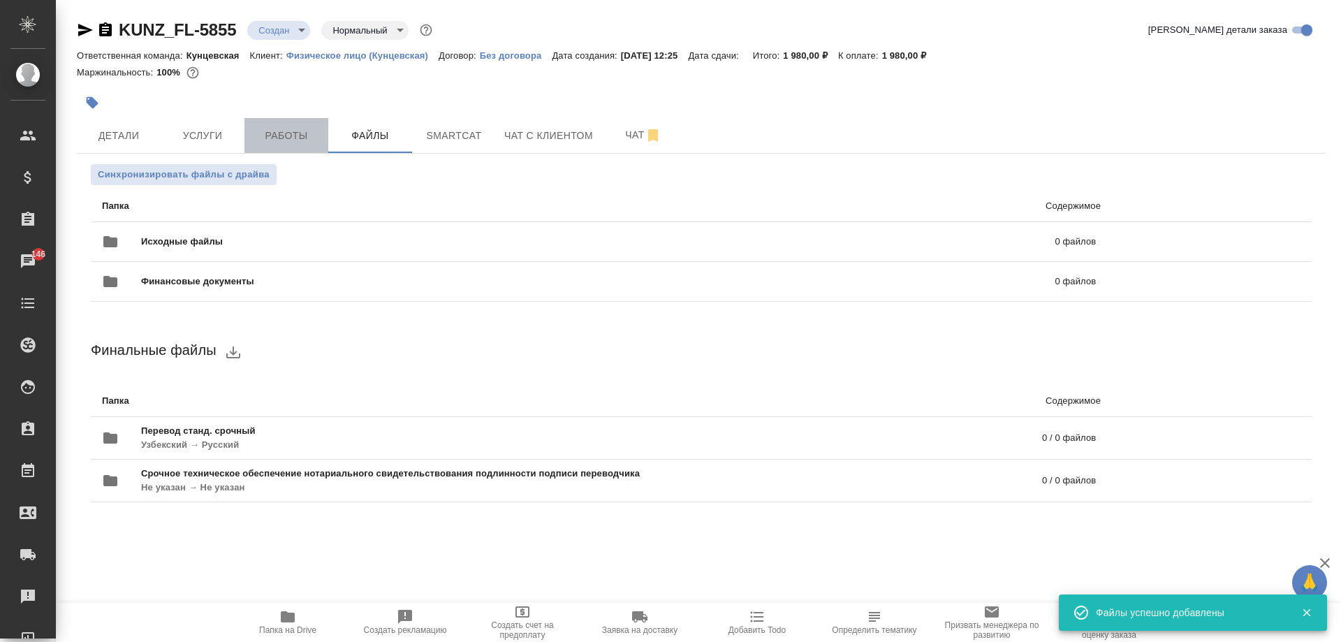
click at [291, 140] on span "Работы" at bounding box center [286, 135] width 67 height 17
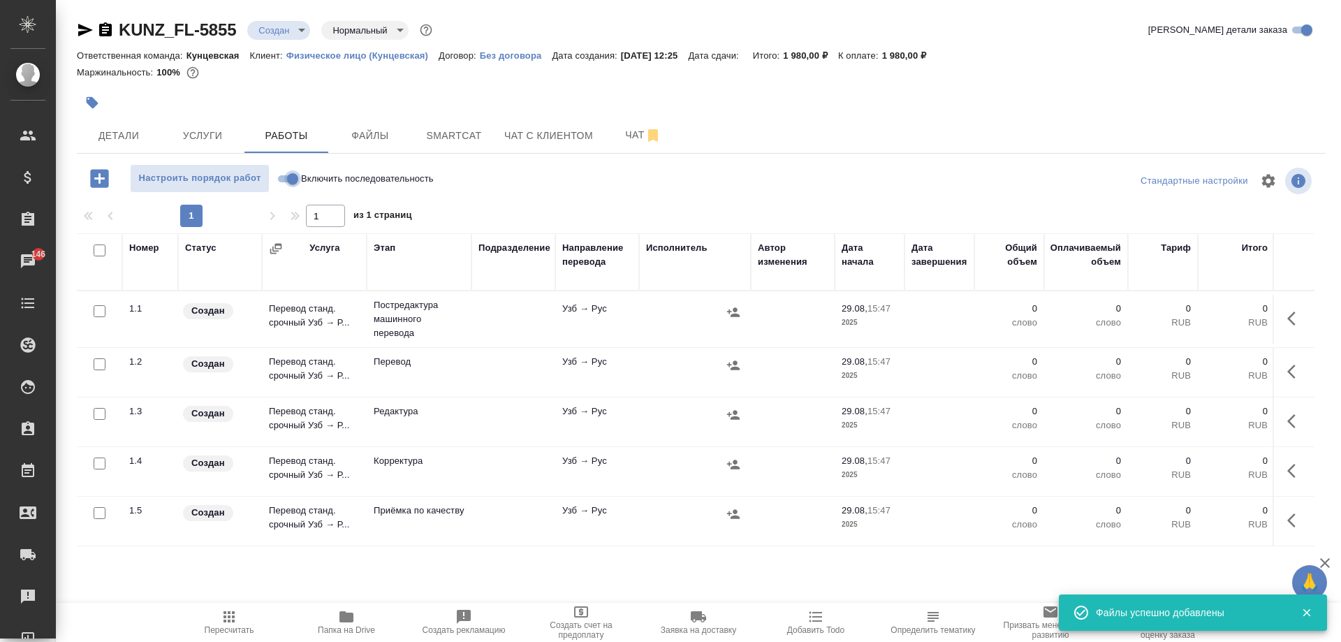
click at [293, 172] on input "Включить последовательность" at bounding box center [292, 178] width 50 height 17
checkbox input "true"
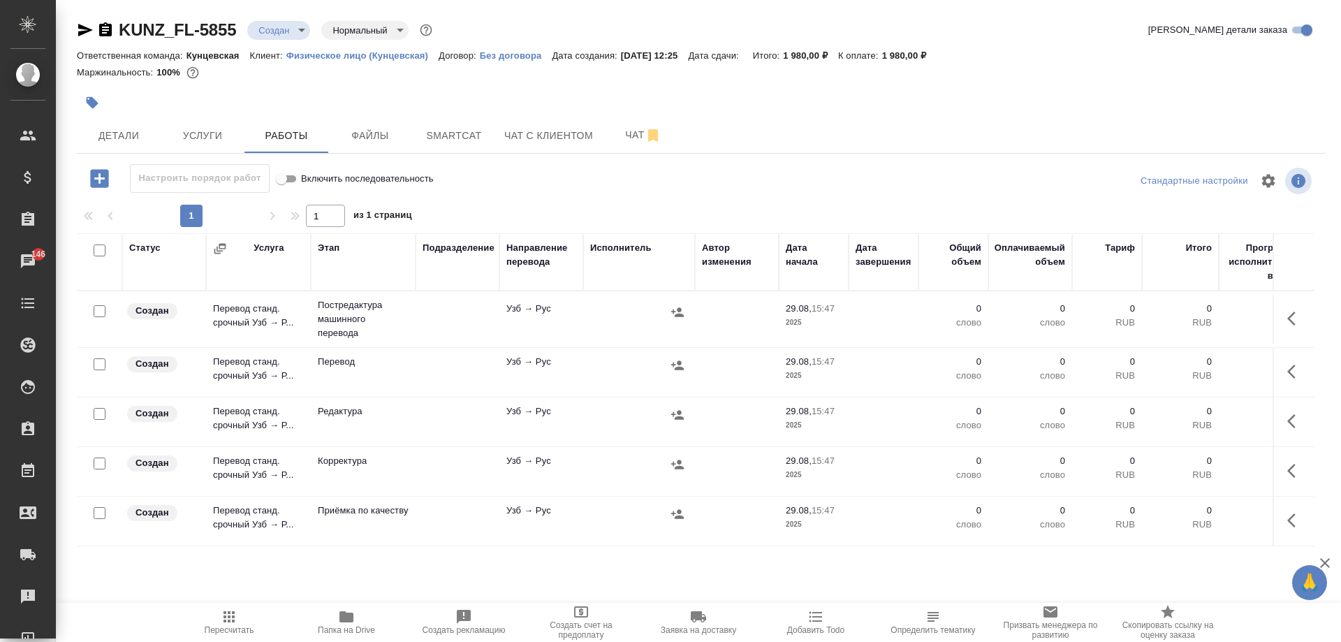
click at [104, 248] on input "checkbox" at bounding box center [100, 250] width 12 height 12
checkbox input "true"
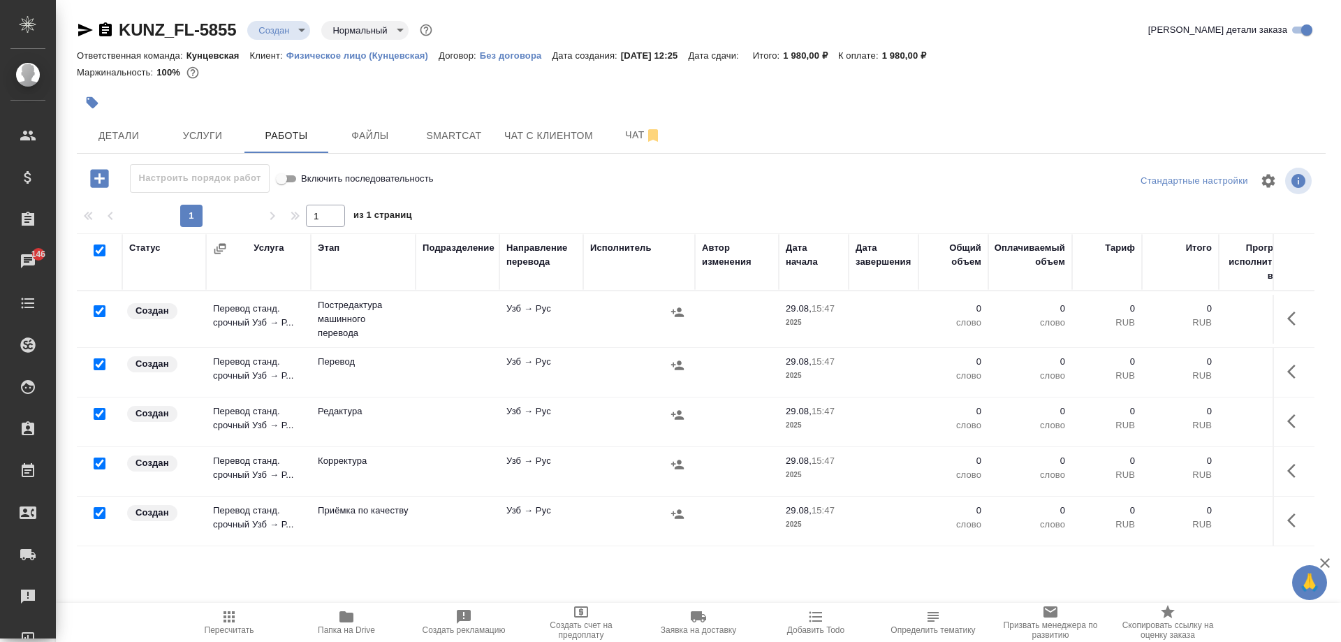
checkbox input "true"
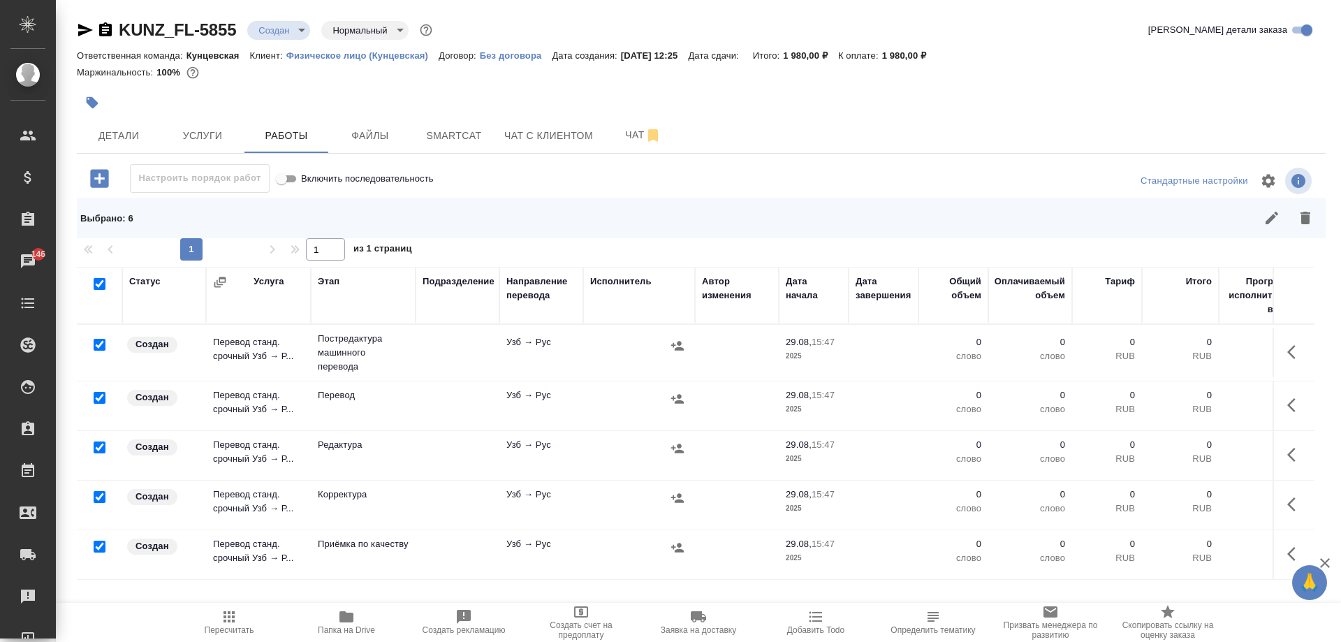
click at [101, 395] on input "checkbox" at bounding box center [100, 398] width 12 height 12
checkbox input "false"
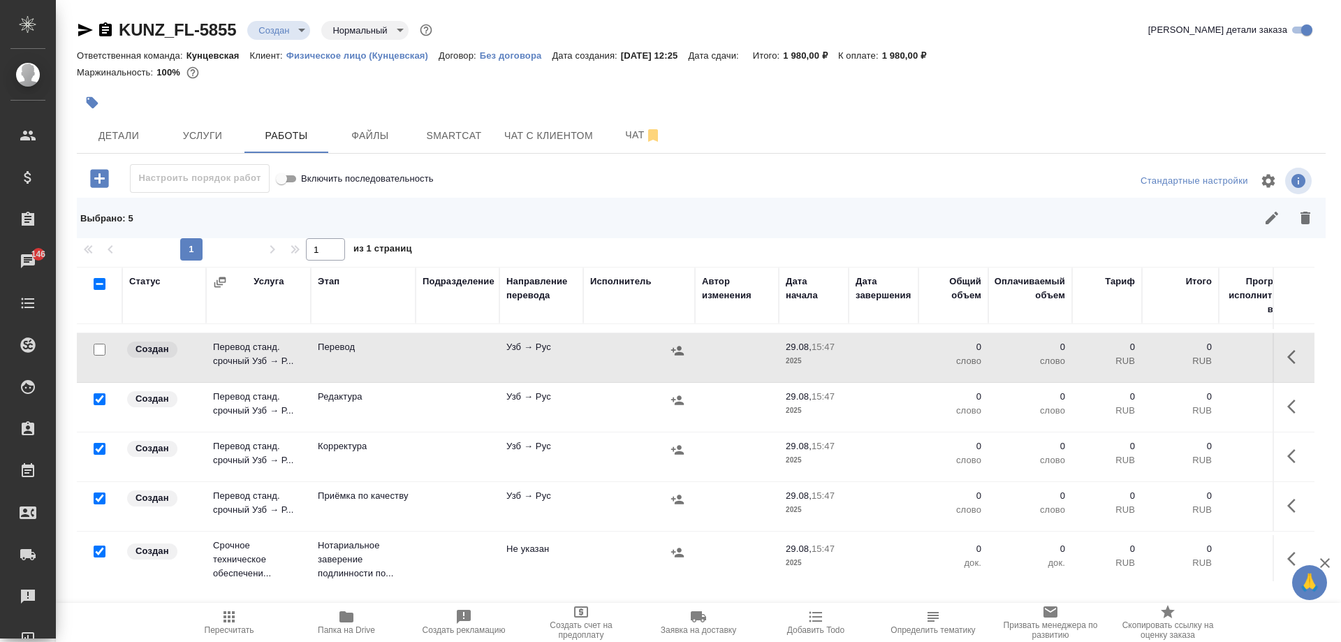
scroll to position [66, 0]
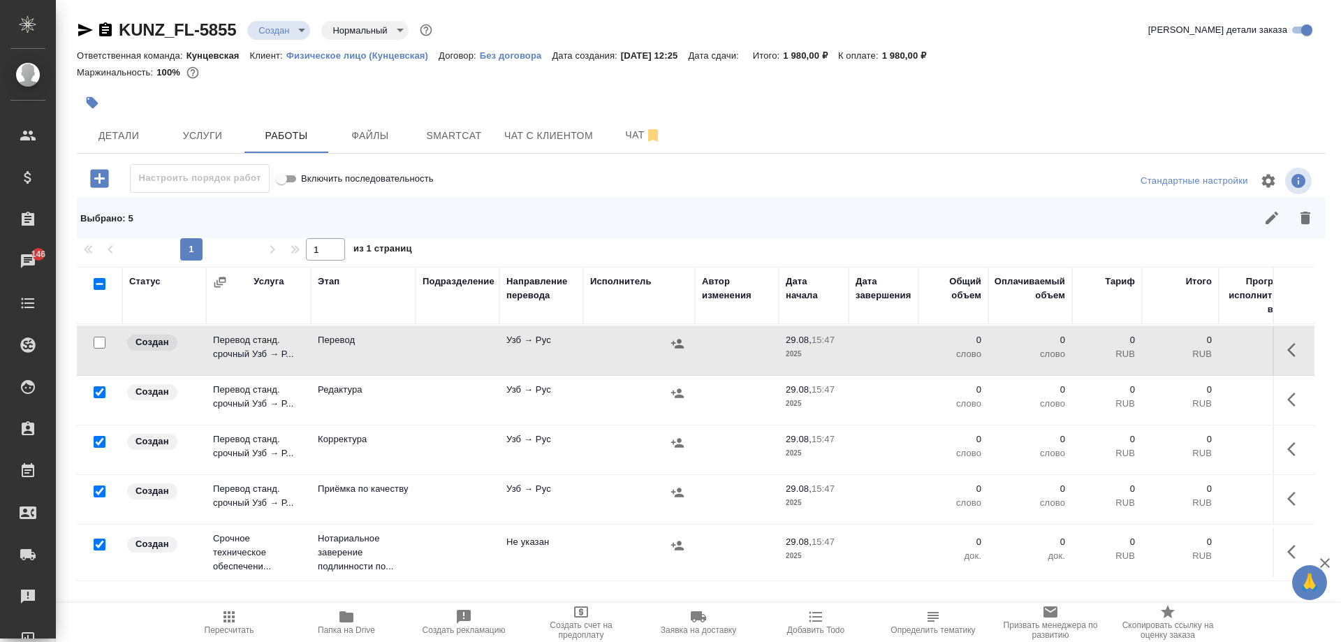
click at [99, 485] on input "checkbox" at bounding box center [100, 491] width 12 height 12
checkbox input "false"
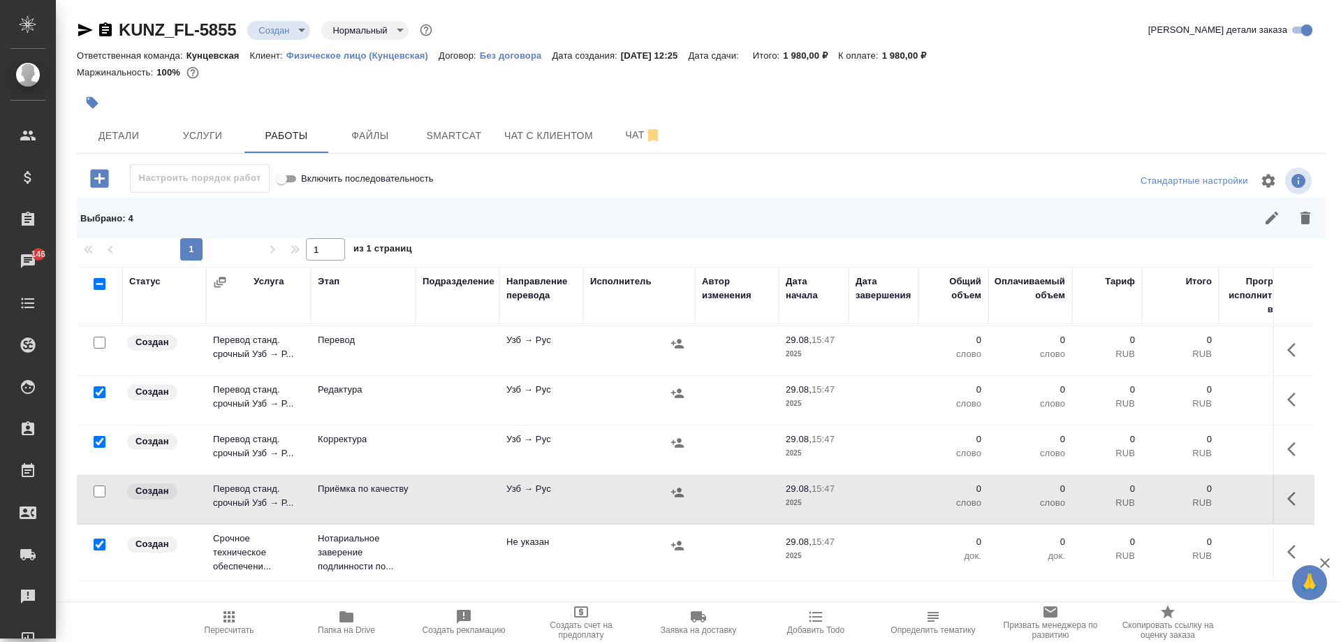
click at [97, 538] on input "checkbox" at bounding box center [100, 544] width 12 height 12
checkbox input "false"
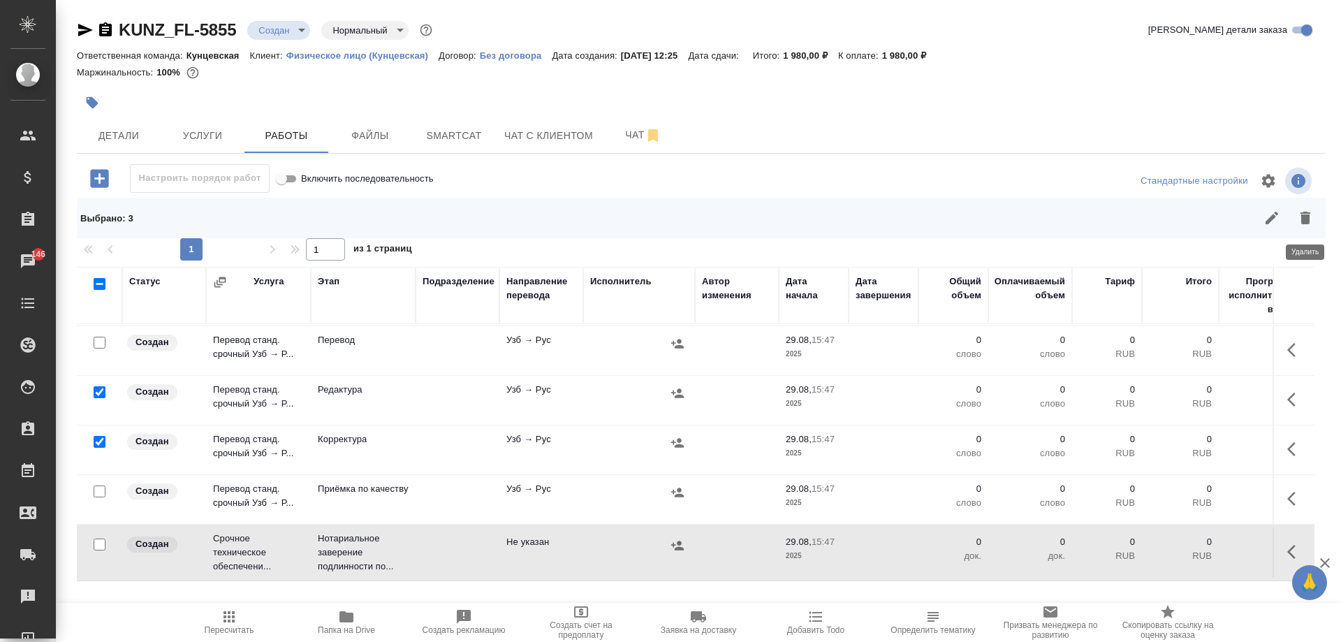
click at [1309, 217] on icon "button" at bounding box center [1305, 218] width 10 height 13
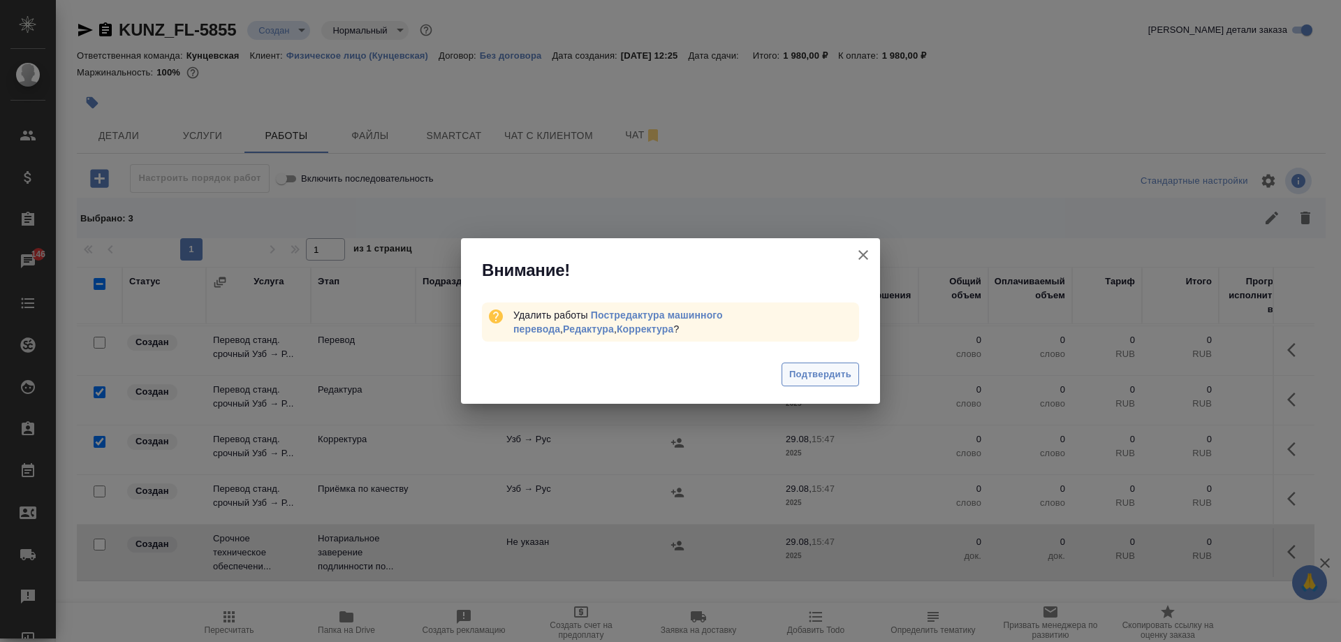
click at [828, 382] on span "Подтвердить" at bounding box center [820, 375] width 62 height 16
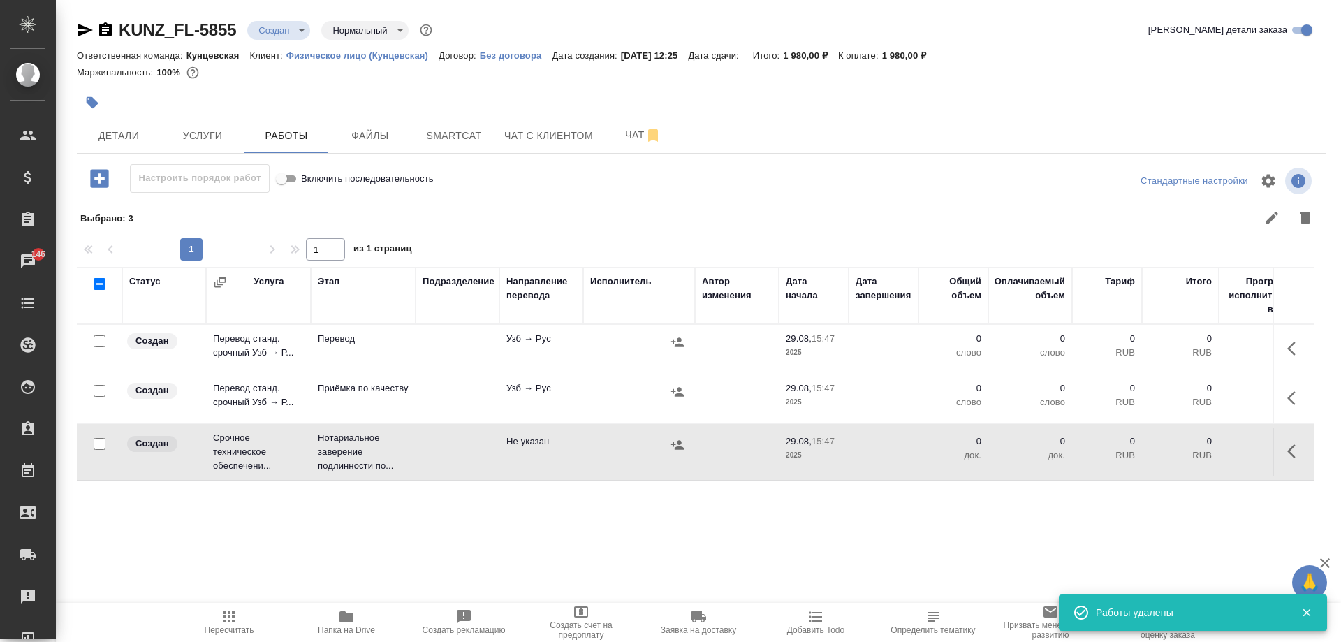
scroll to position [0, 0]
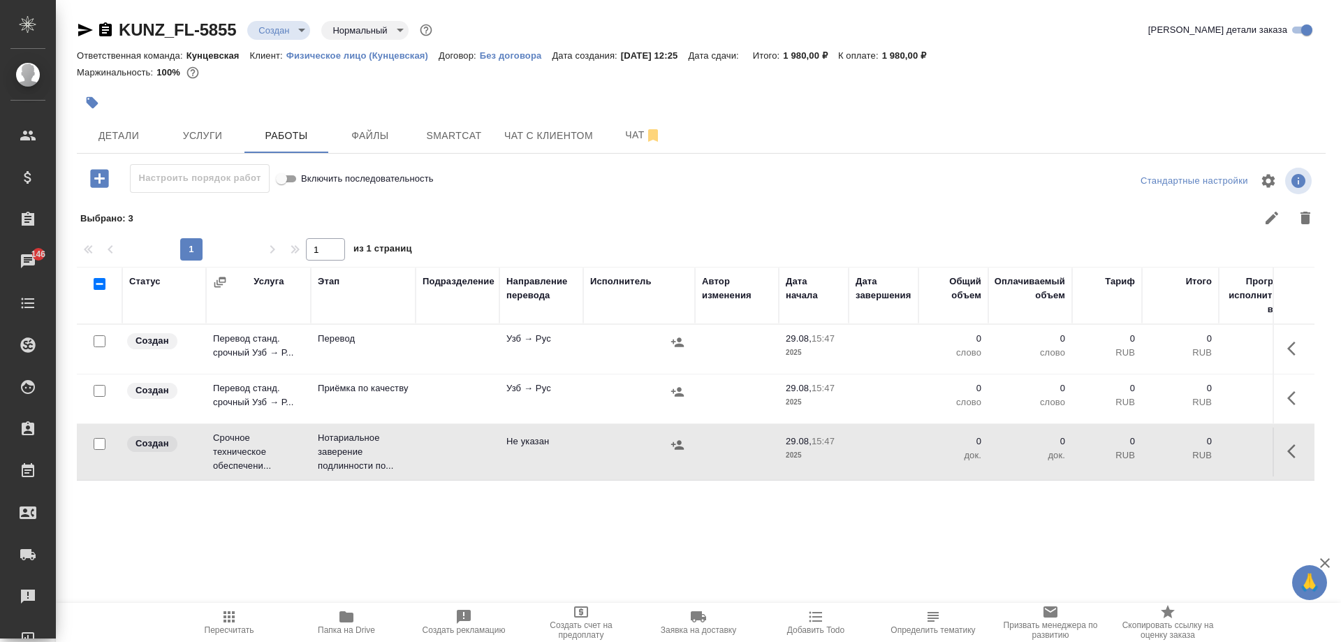
click at [1302, 342] on icon "button" at bounding box center [1295, 348] width 17 height 17
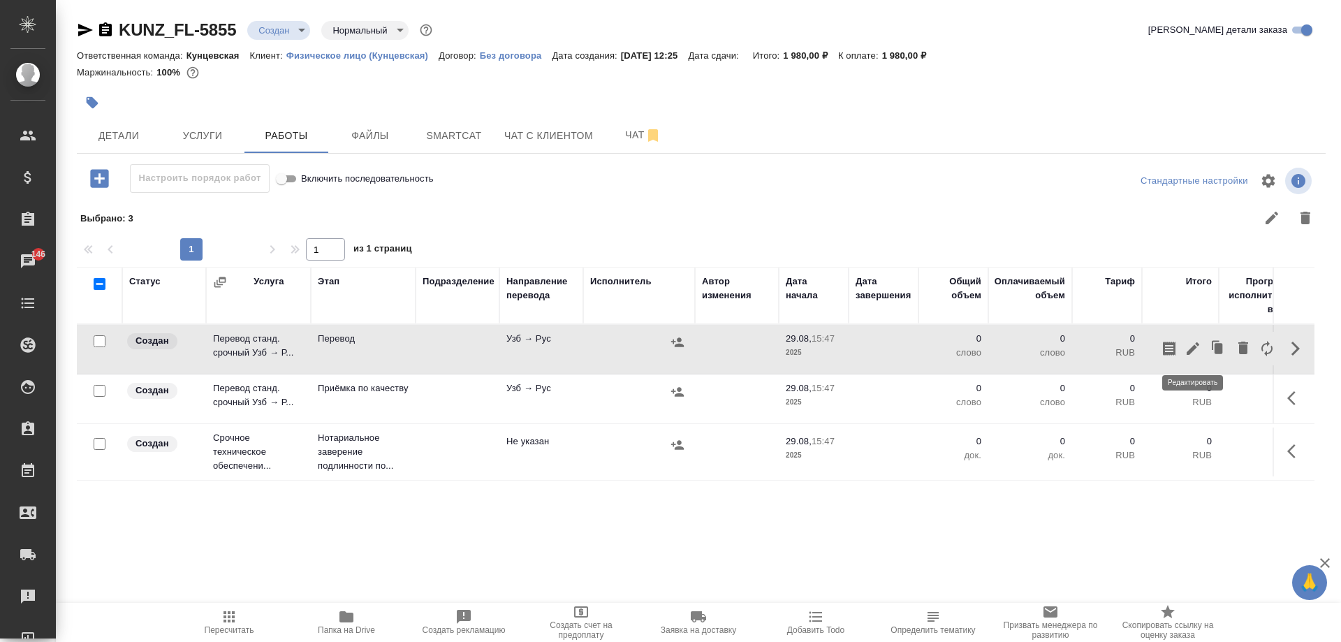
click at [1193, 352] on icon "button" at bounding box center [1192, 348] width 17 height 17
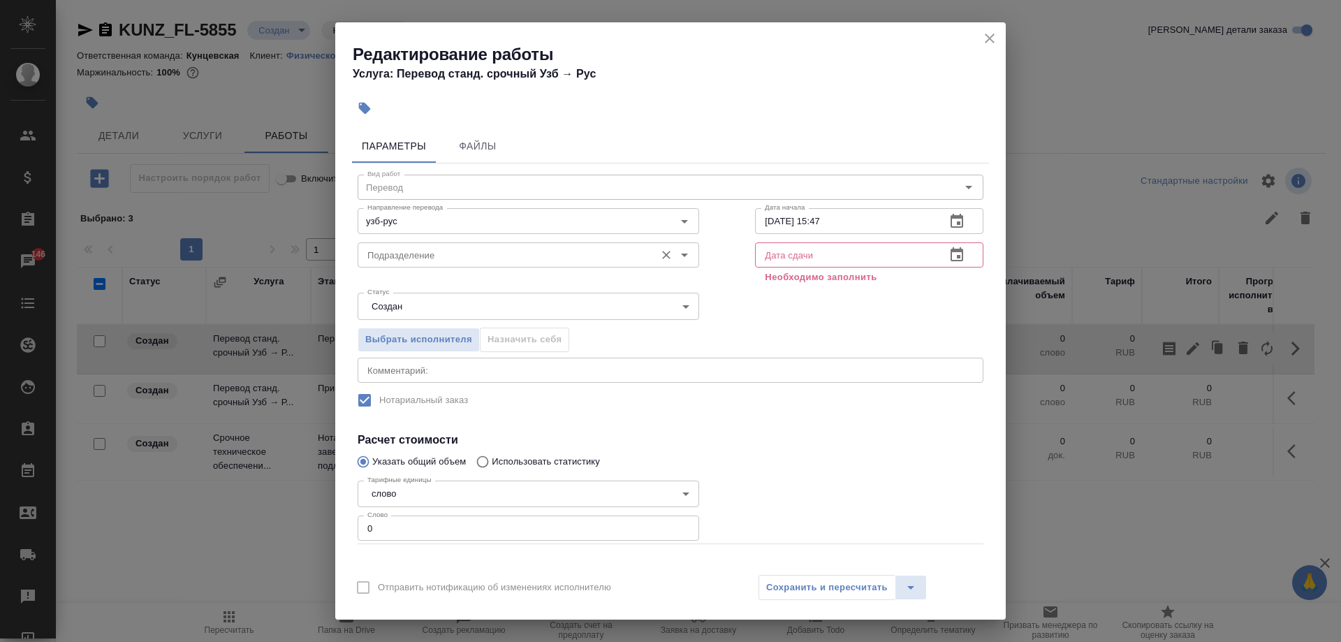
click at [531, 263] on input "Подразделение" at bounding box center [505, 255] width 286 height 17
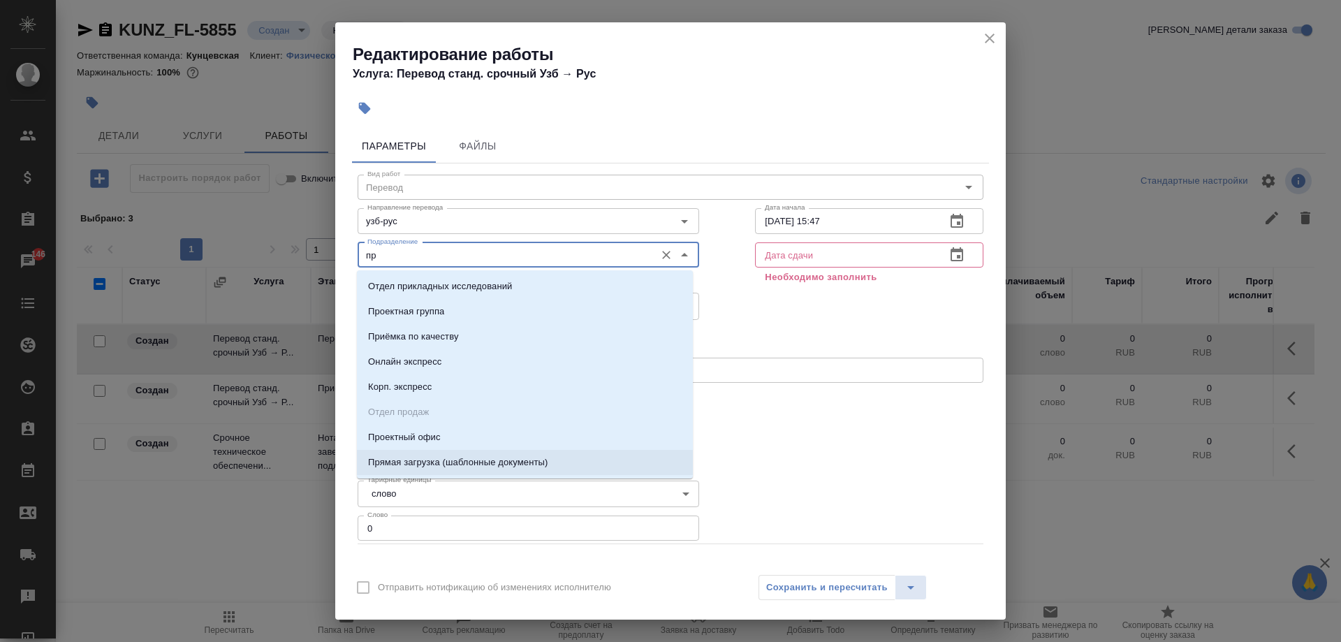
click at [494, 462] on p "Прямая загрузка (шаблонные документы)" at bounding box center [457, 462] width 179 height 14
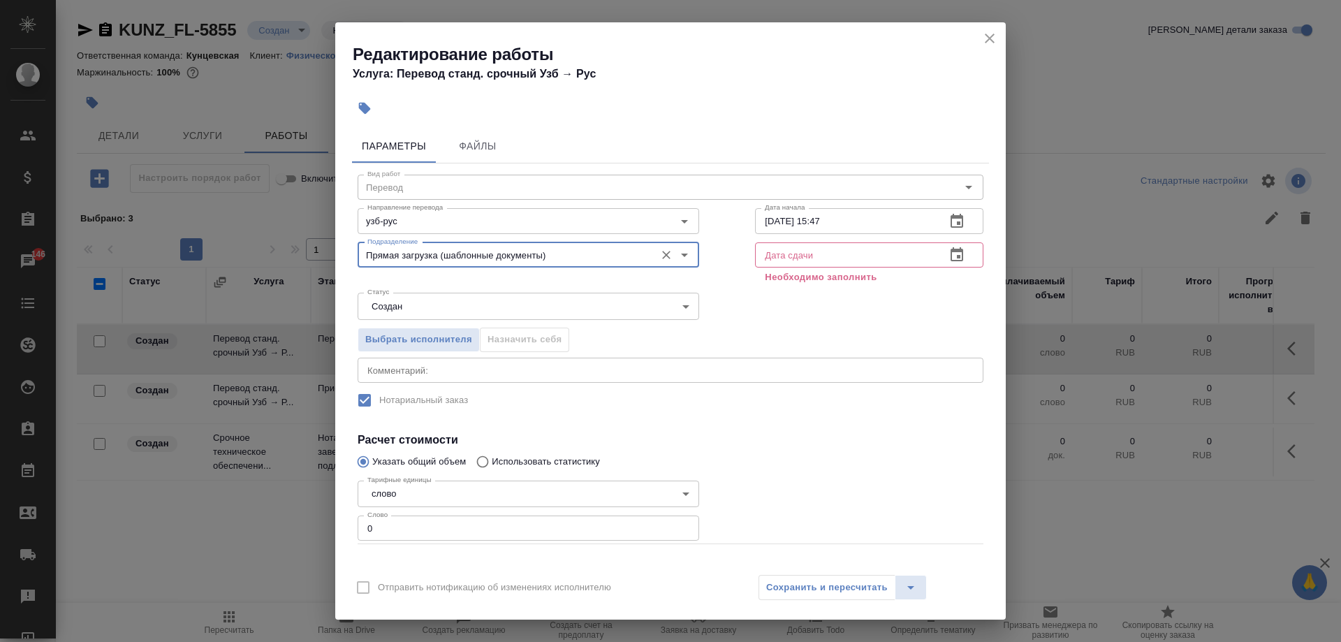
type input "Прямая загрузка (шаблонные документы)"
click at [846, 254] on input "text" at bounding box center [844, 254] width 179 height 25
drag, startPoint x: 844, startPoint y: 228, endPoint x: 736, endPoint y: 228, distance: 107.5
click at [736, 228] on div "Вид работ Перевод Вид работ Направление перевода узб-рус Направление перевода Д…" at bounding box center [670, 384] width 637 height 442
click at [853, 259] on input "text" at bounding box center [844, 254] width 179 height 25
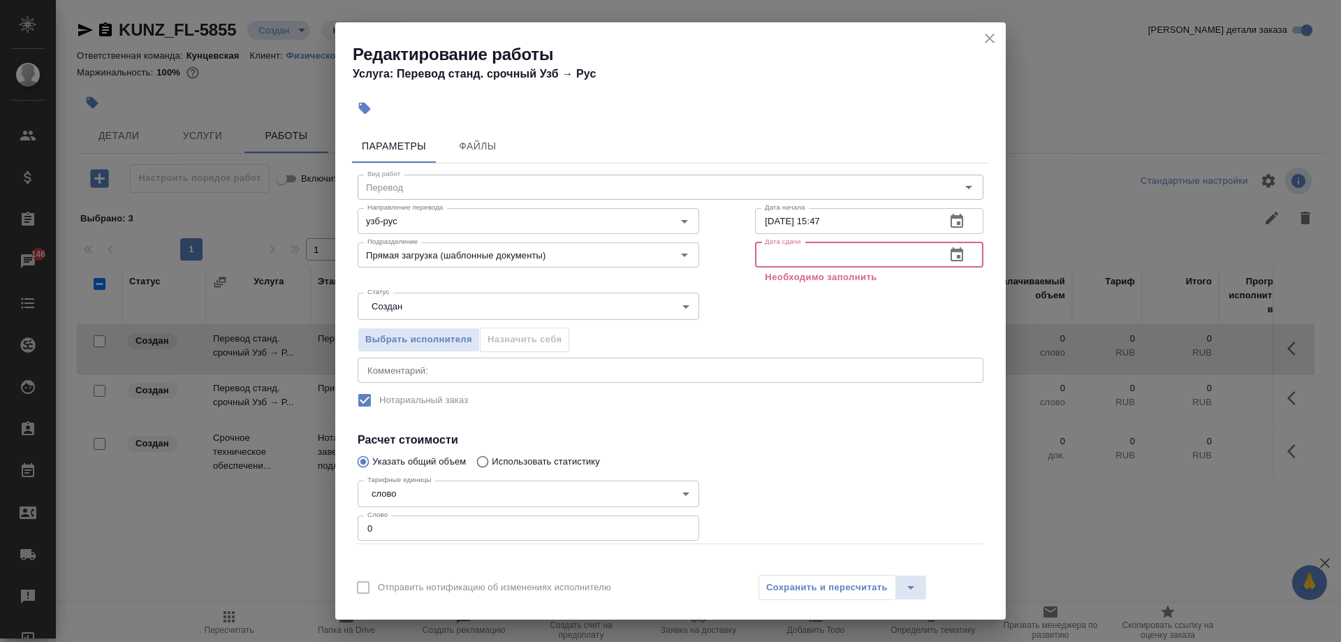
click at [948, 257] on icon "button" at bounding box center [956, 255] width 17 height 17
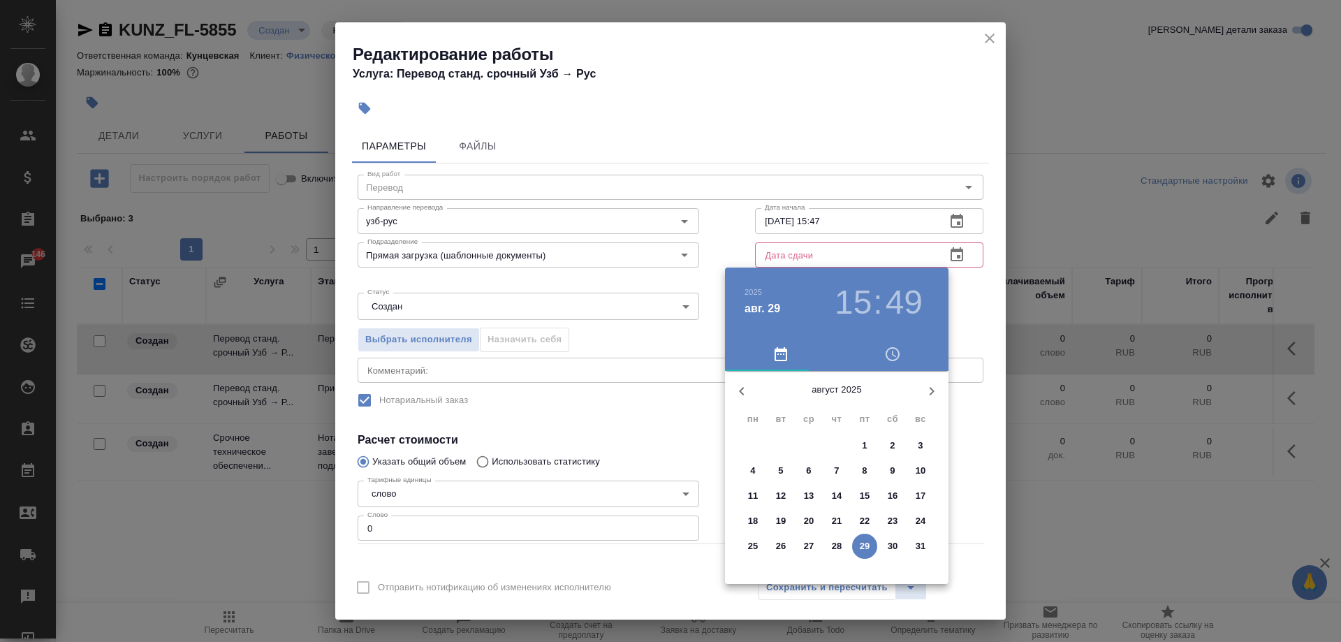
click at [864, 290] on h3 "15" at bounding box center [852, 302] width 37 height 39
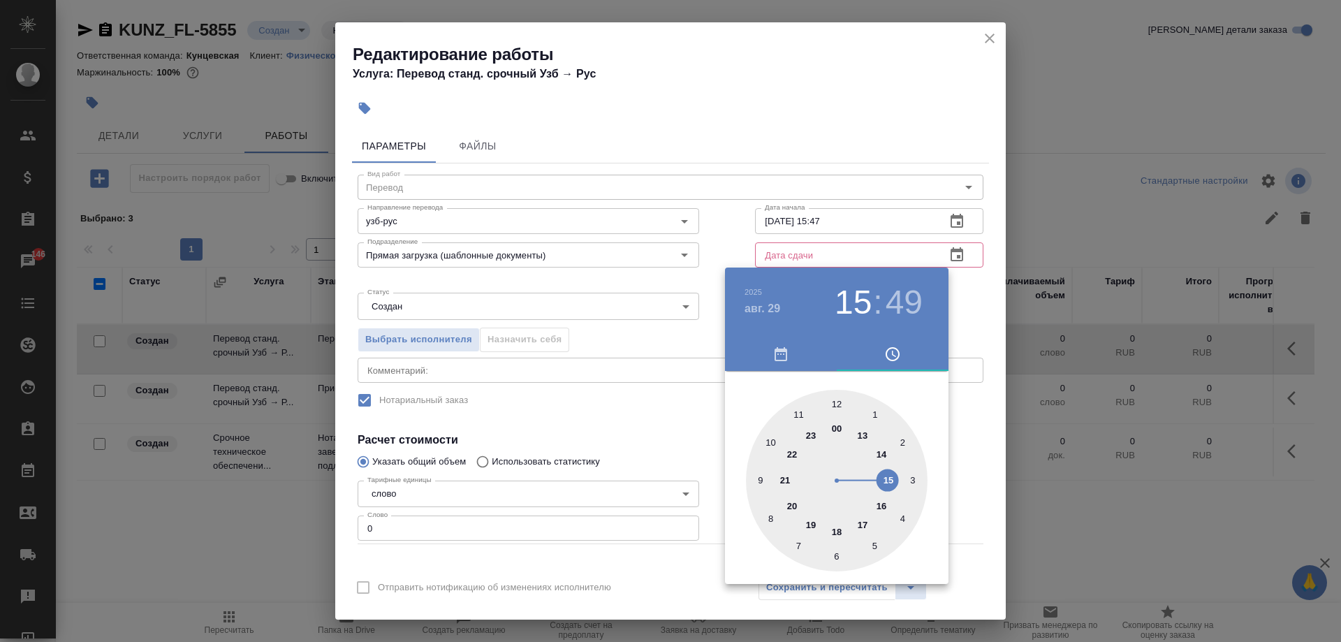
click at [881, 505] on div at bounding box center [837, 481] width 182 height 182
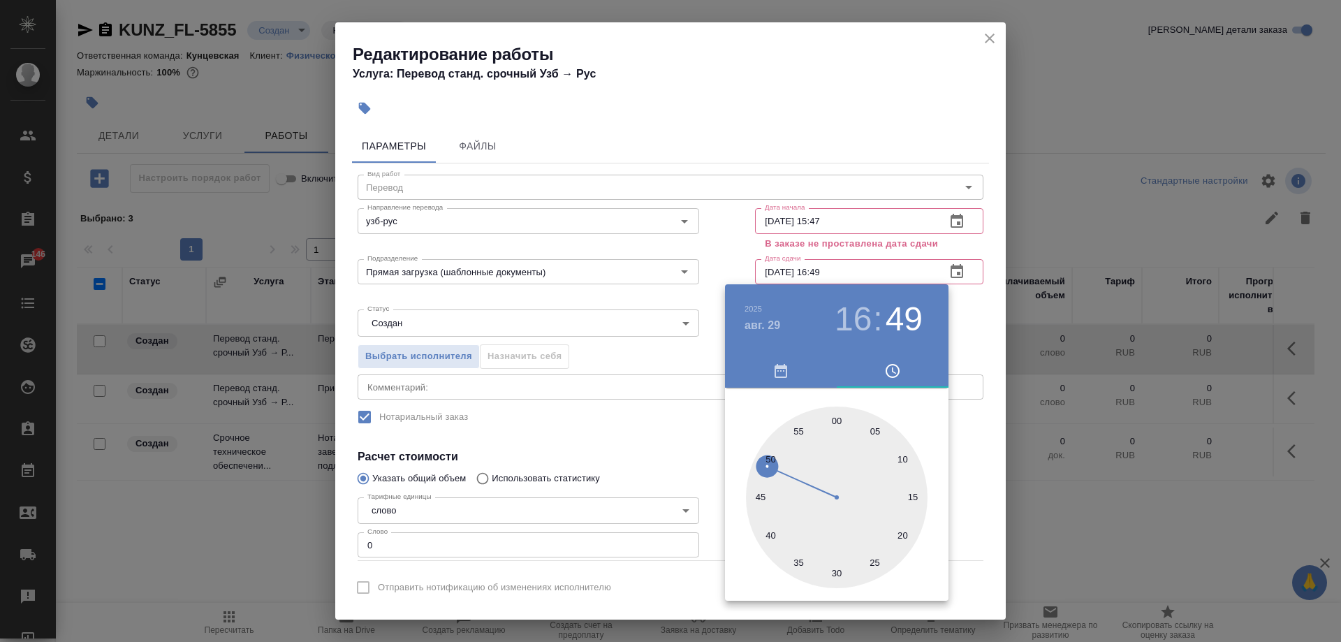
click at [770, 535] on div at bounding box center [837, 497] width 182 height 182
type input "29.08.2025 16:40"
click at [965, 531] on div at bounding box center [670, 321] width 1341 height 642
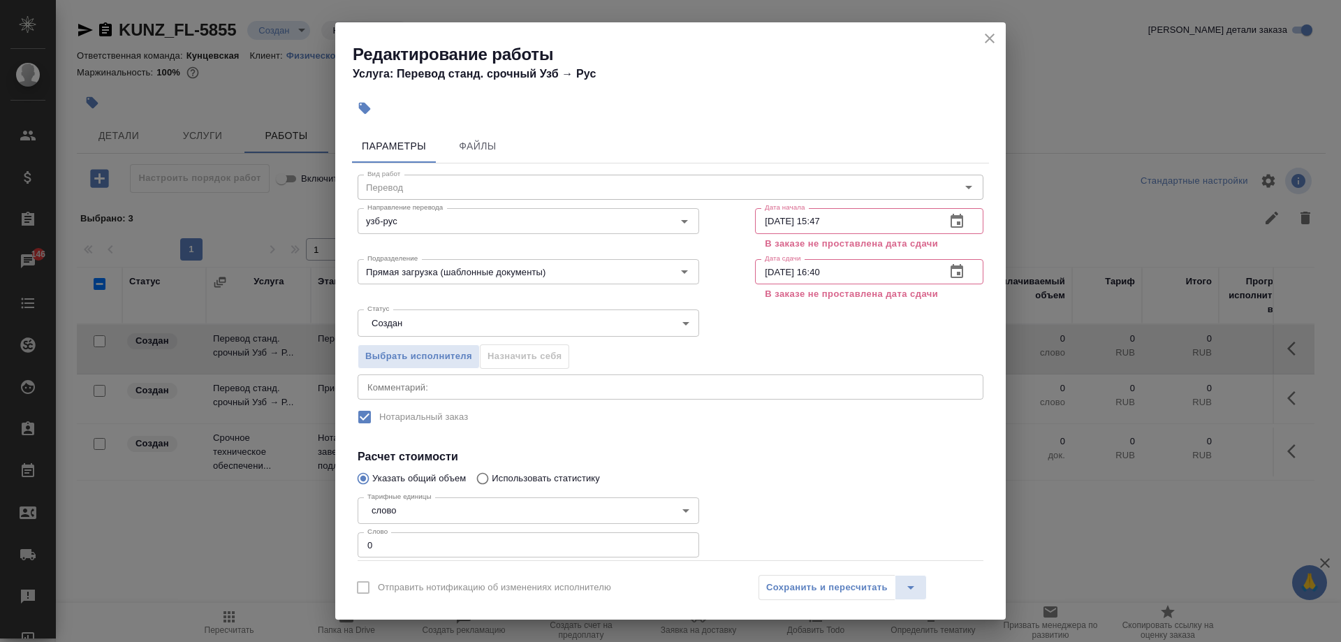
click at [471, 537] on input "0" at bounding box center [528, 544] width 341 height 25
type input "1"
click at [668, 431] on div "Вид работ Перевод Вид работ Направление перевода узб-рус Направление перевода Д…" at bounding box center [670, 392] width 637 height 459
click at [821, 582] on div "Сохранить и пересчитать" at bounding box center [842, 587] width 168 height 25
click at [823, 226] on input "29.08.2025 15:47" at bounding box center [844, 220] width 179 height 25
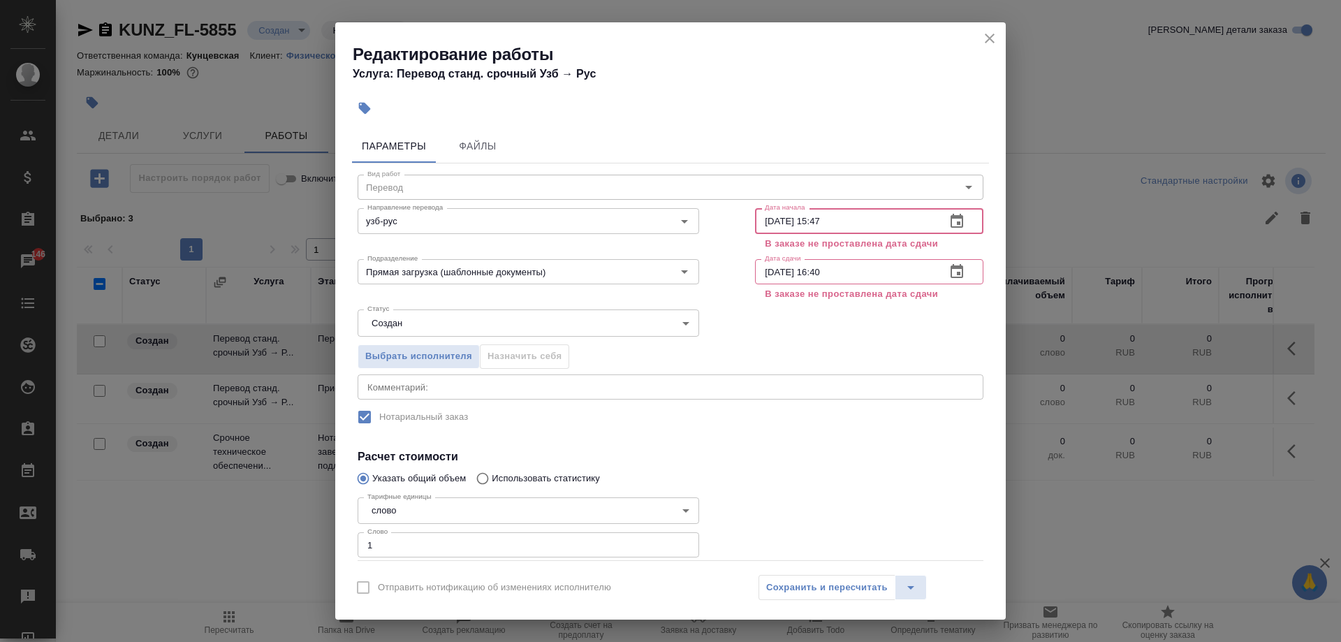
click at [948, 214] on icon "button" at bounding box center [956, 221] width 17 height 17
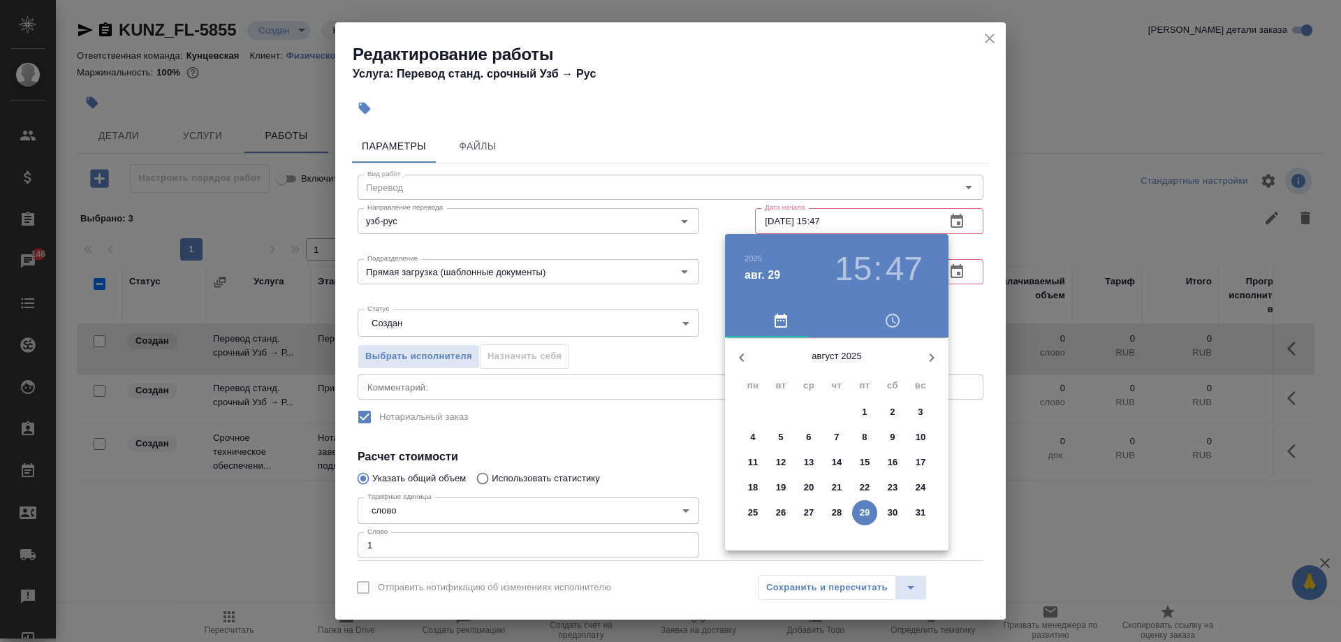
click at [860, 512] on p "29" at bounding box center [865, 513] width 10 height 14
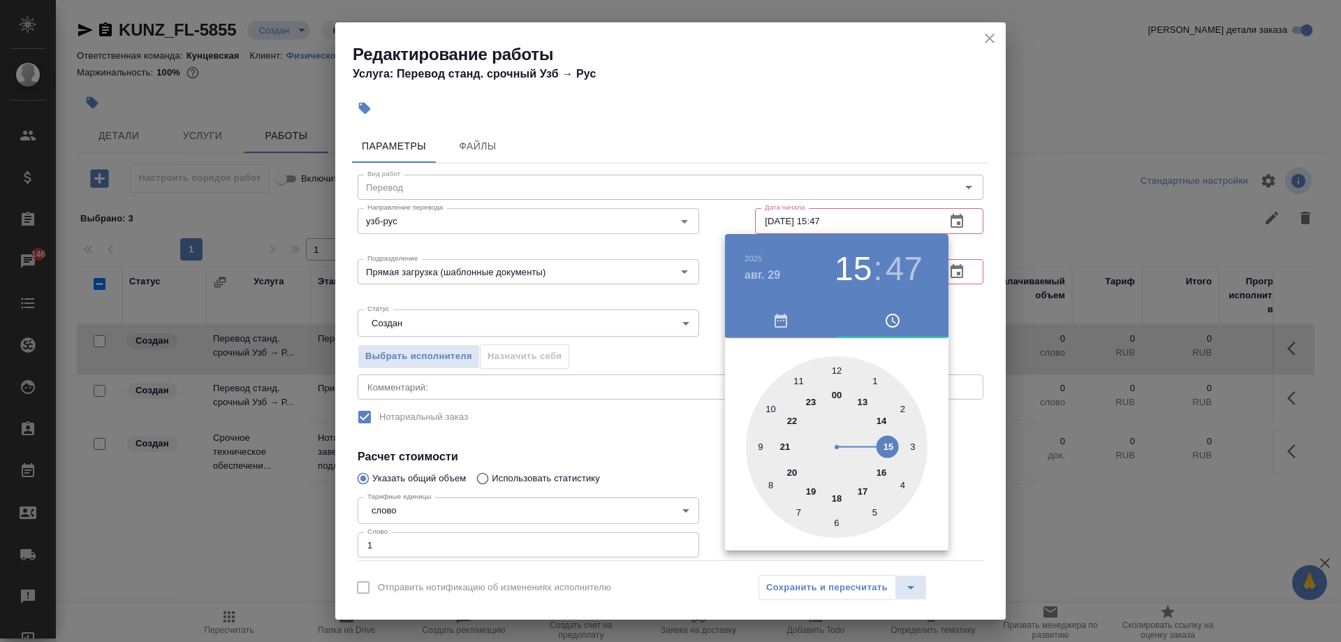
click at [887, 447] on div at bounding box center [837, 447] width 182 height 182
click at [760, 430] on div at bounding box center [837, 447] width 182 height 182
click at [702, 418] on div at bounding box center [670, 321] width 1341 height 642
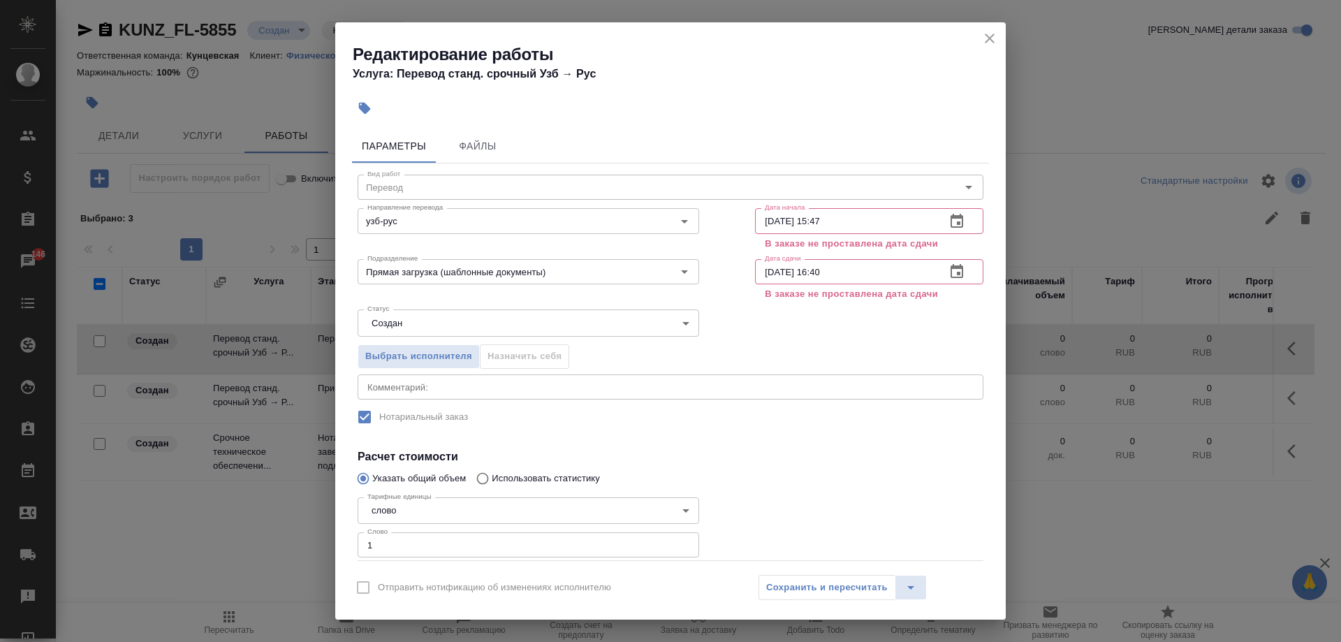
click at [897, 260] on input "29.08.2025 16:40" at bounding box center [844, 271] width 179 height 25
click at [995, 35] on icon "close" at bounding box center [989, 38] width 17 height 17
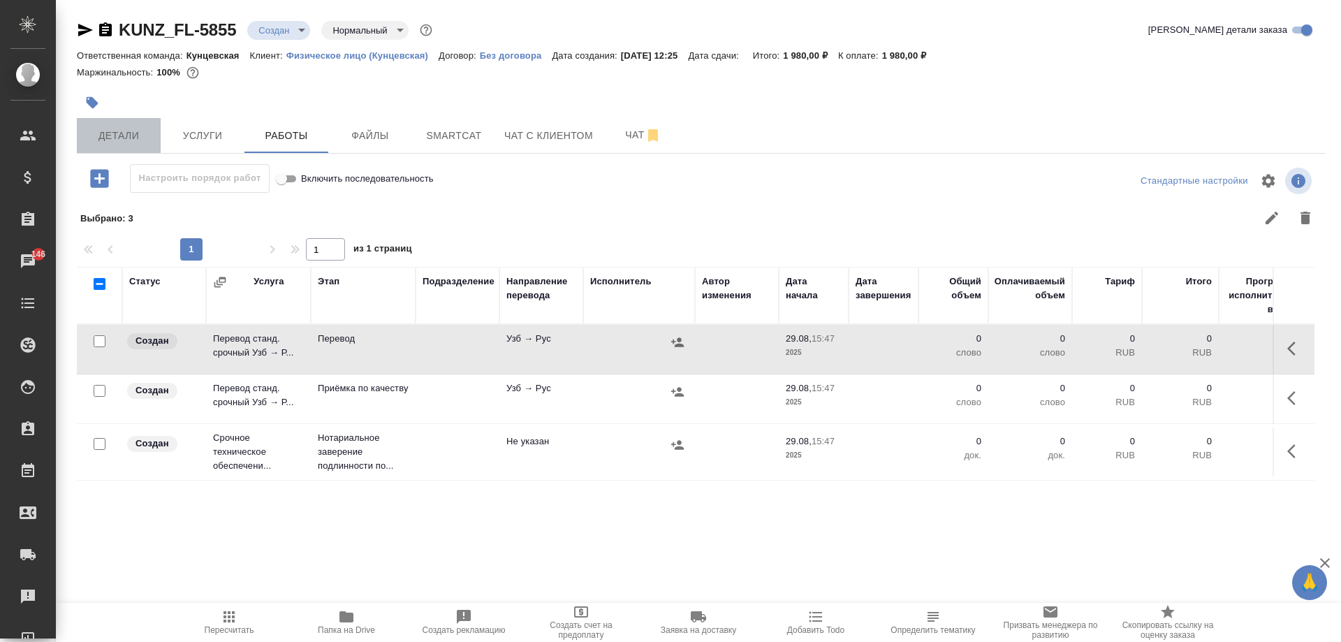
click at [119, 138] on span "Детали" at bounding box center [118, 135] width 67 height 17
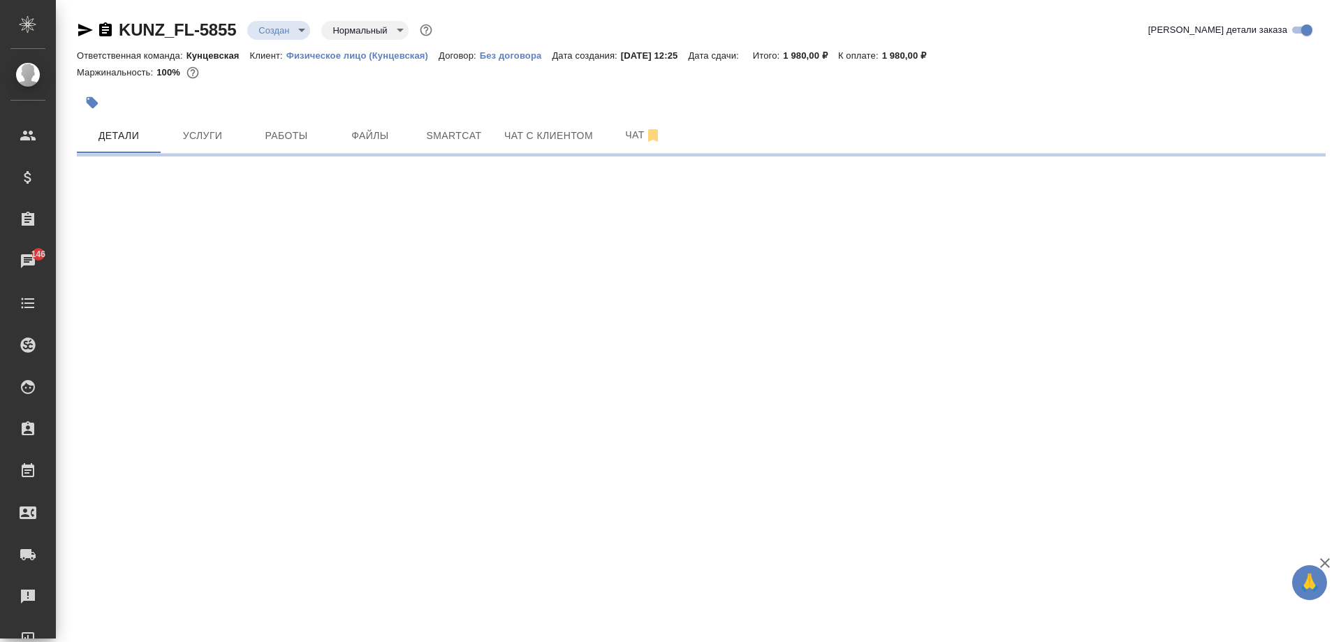
select select "RU"
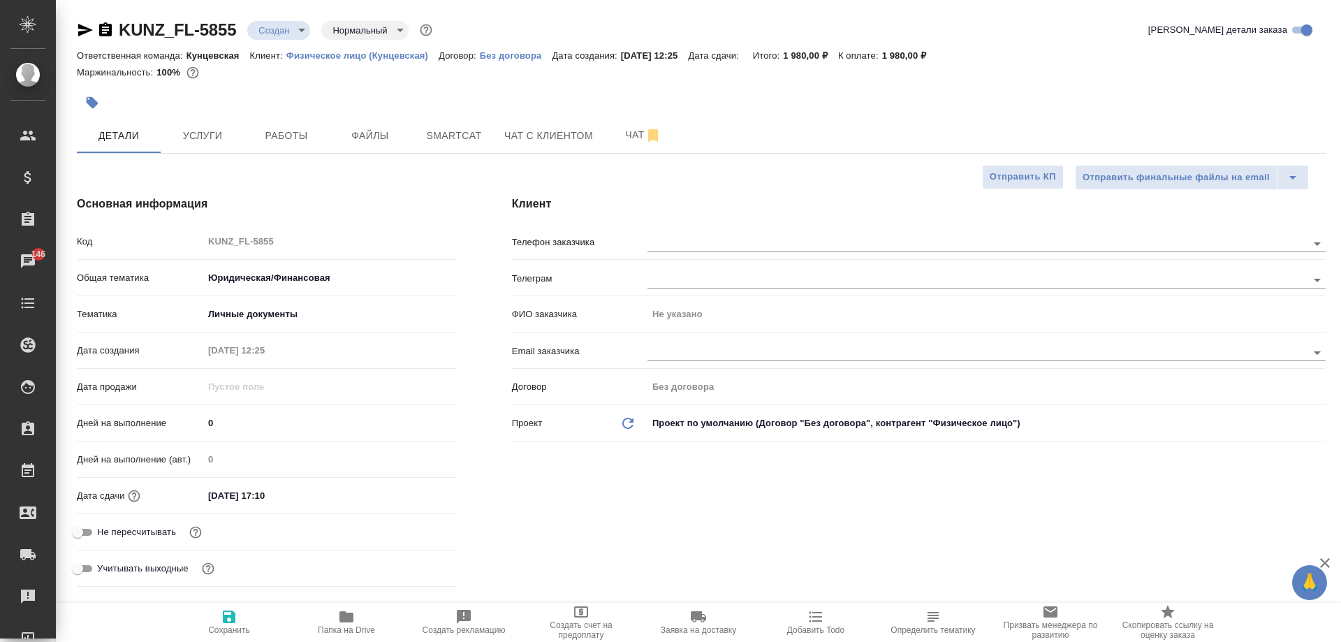
type textarea "x"
click at [235, 609] on icon "button" at bounding box center [229, 616] width 17 height 17
type textarea "x"
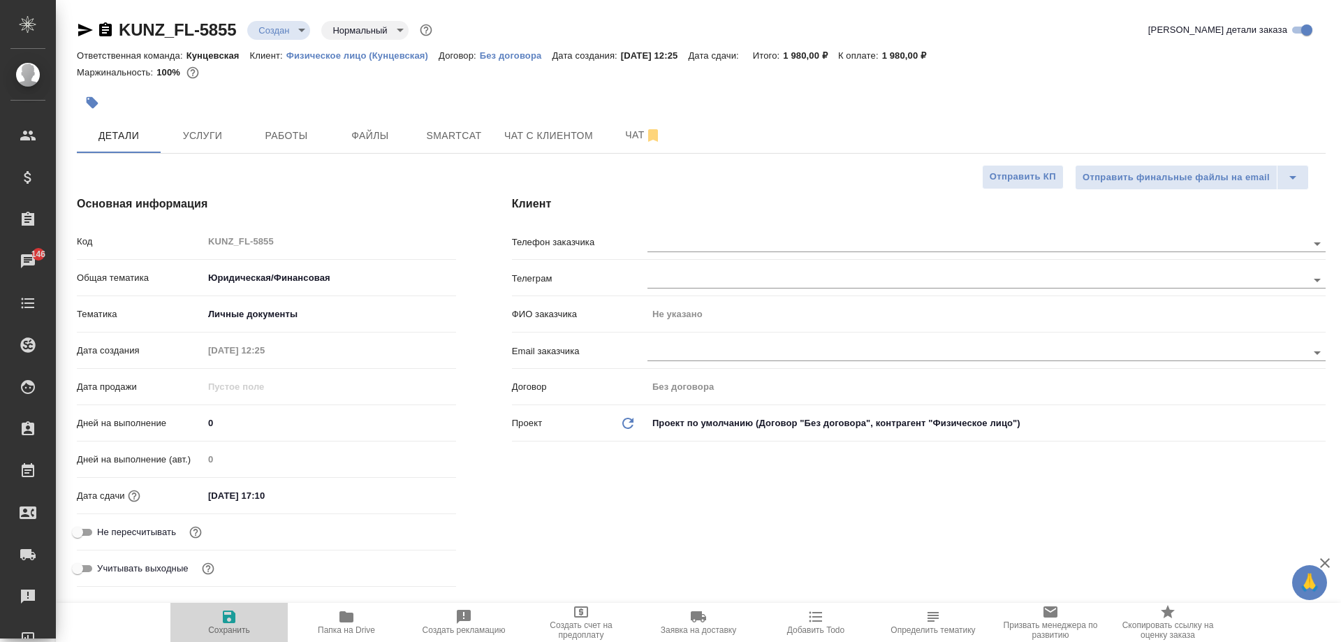
type textarea "x"
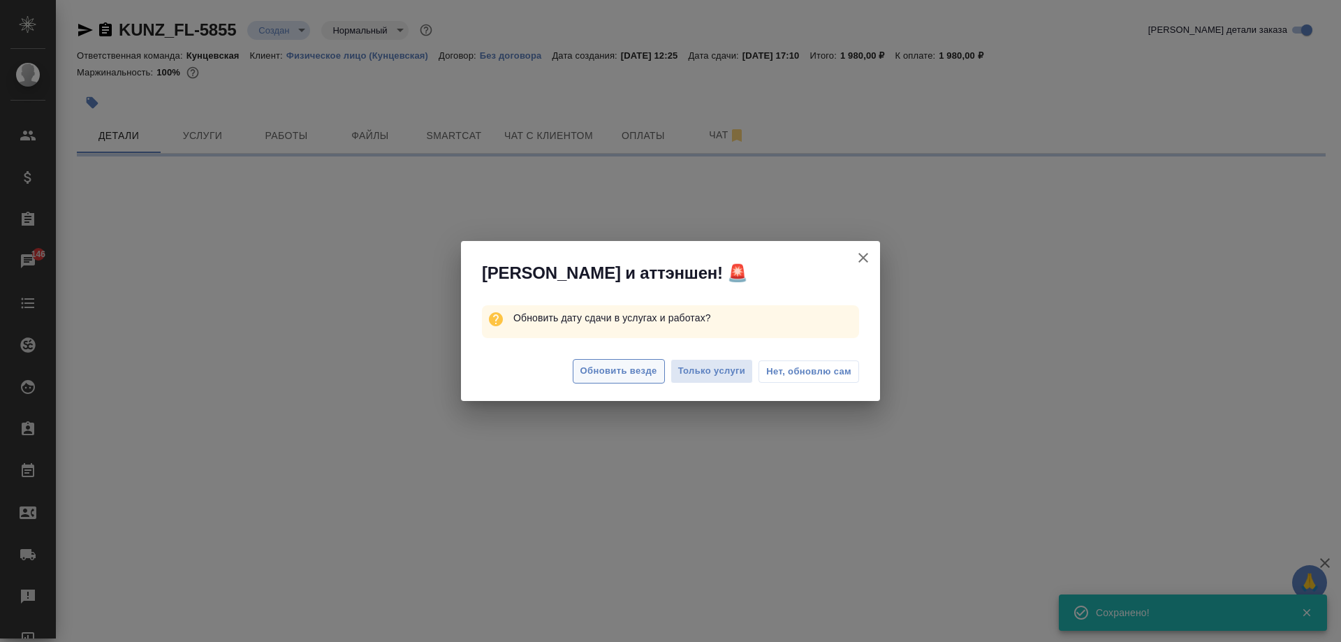
click at [623, 377] on span "Обновить везде" at bounding box center [618, 371] width 77 height 16
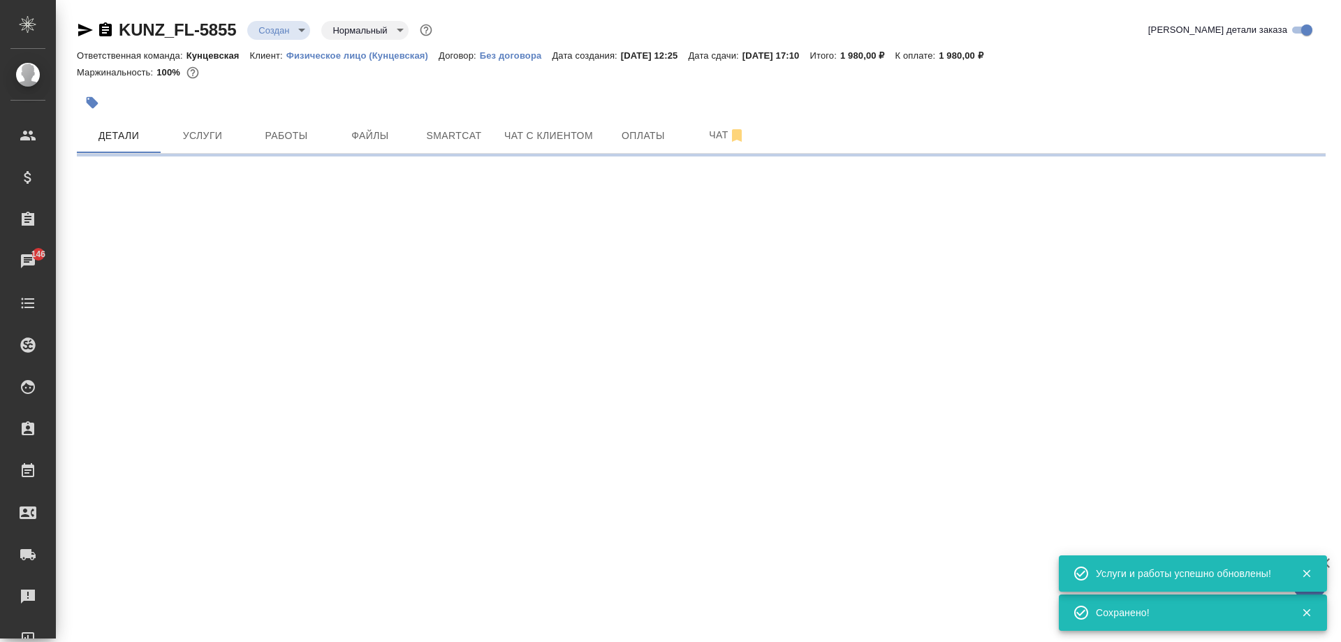
select select "RU"
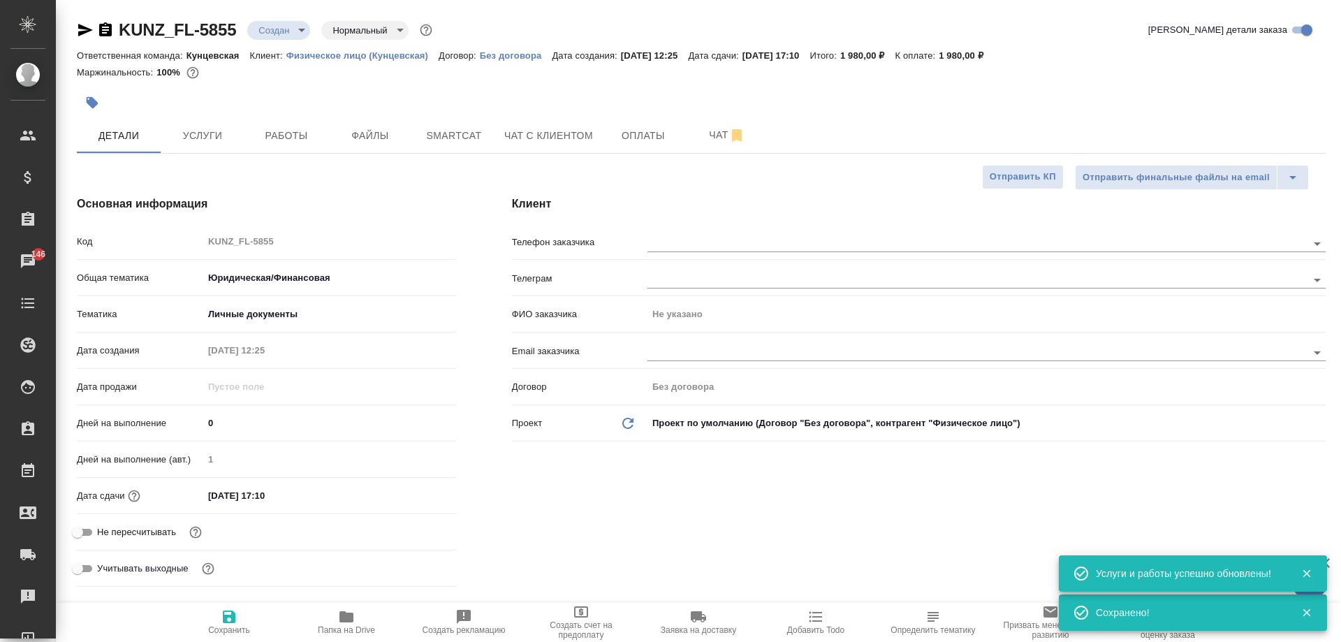
type textarea "x"
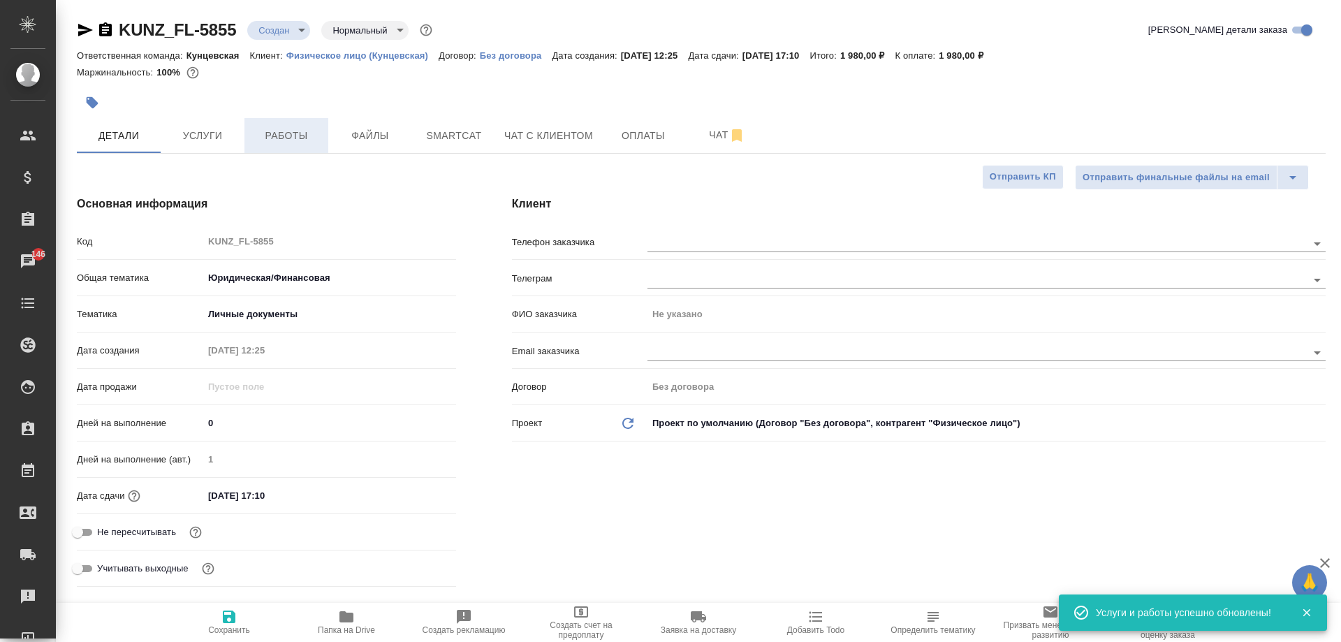
click at [251, 140] on button "Работы" at bounding box center [286, 135] width 84 height 35
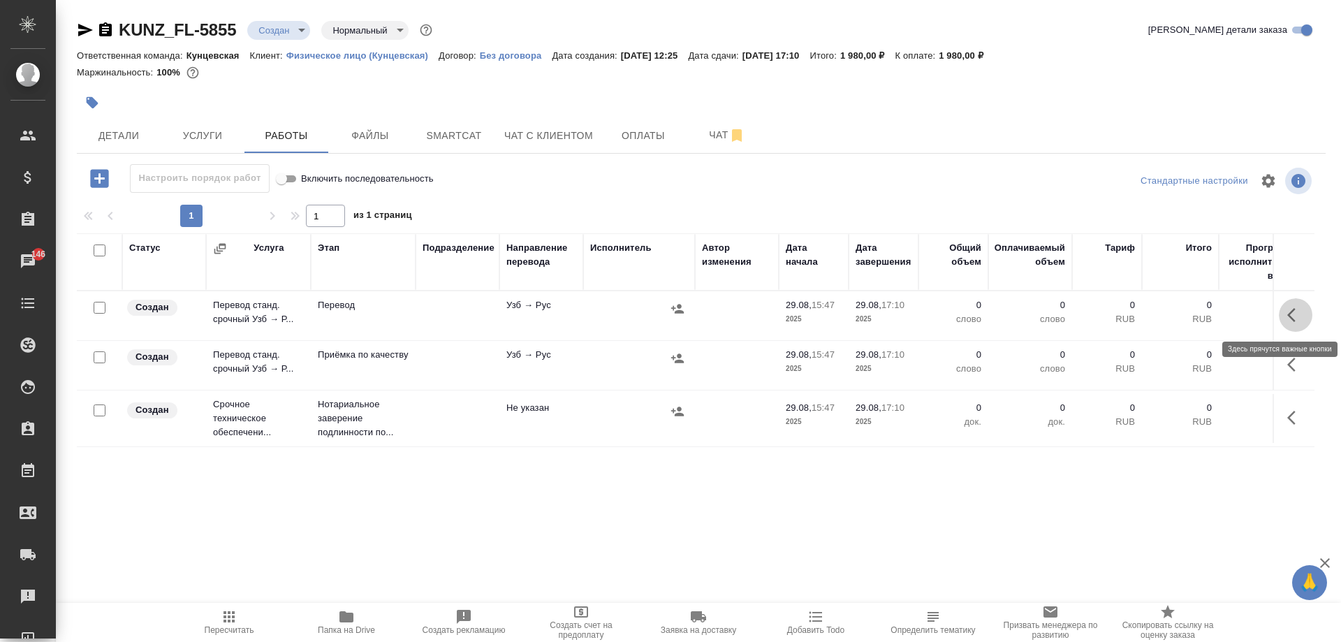
click at [1295, 316] on icon "button" at bounding box center [1295, 315] width 17 height 17
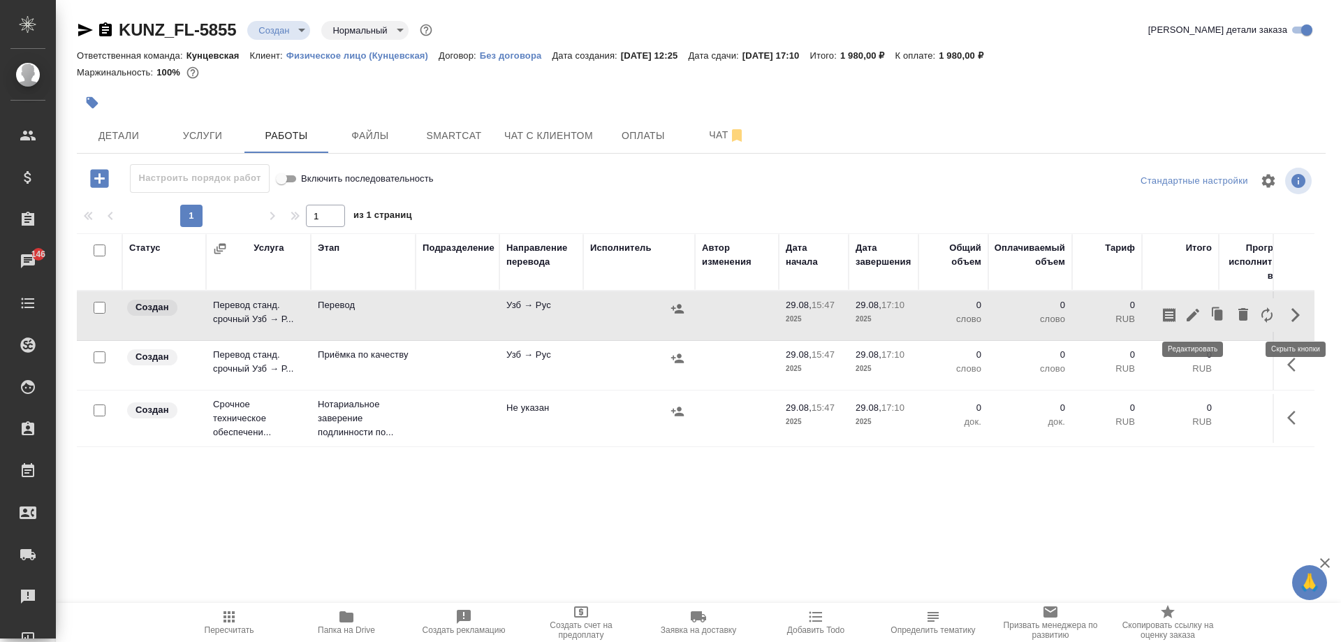
click at [1195, 314] on icon "button" at bounding box center [1192, 315] width 13 height 13
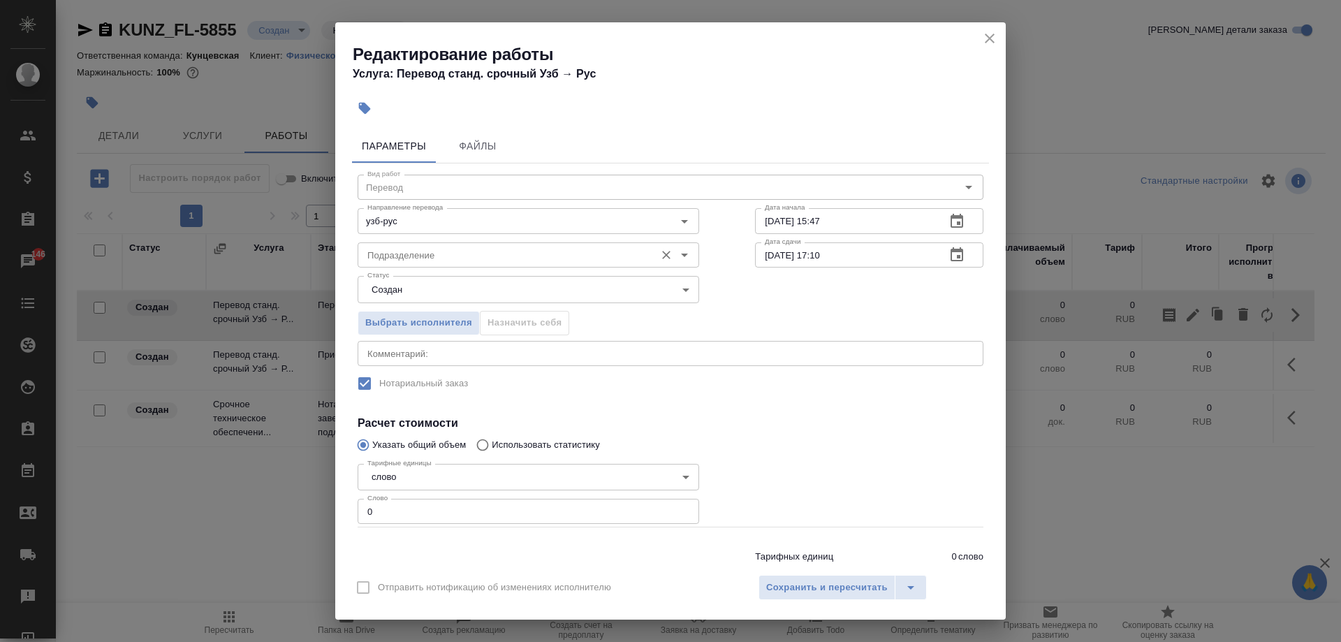
click at [594, 244] on div "Подразделение" at bounding box center [528, 254] width 341 height 25
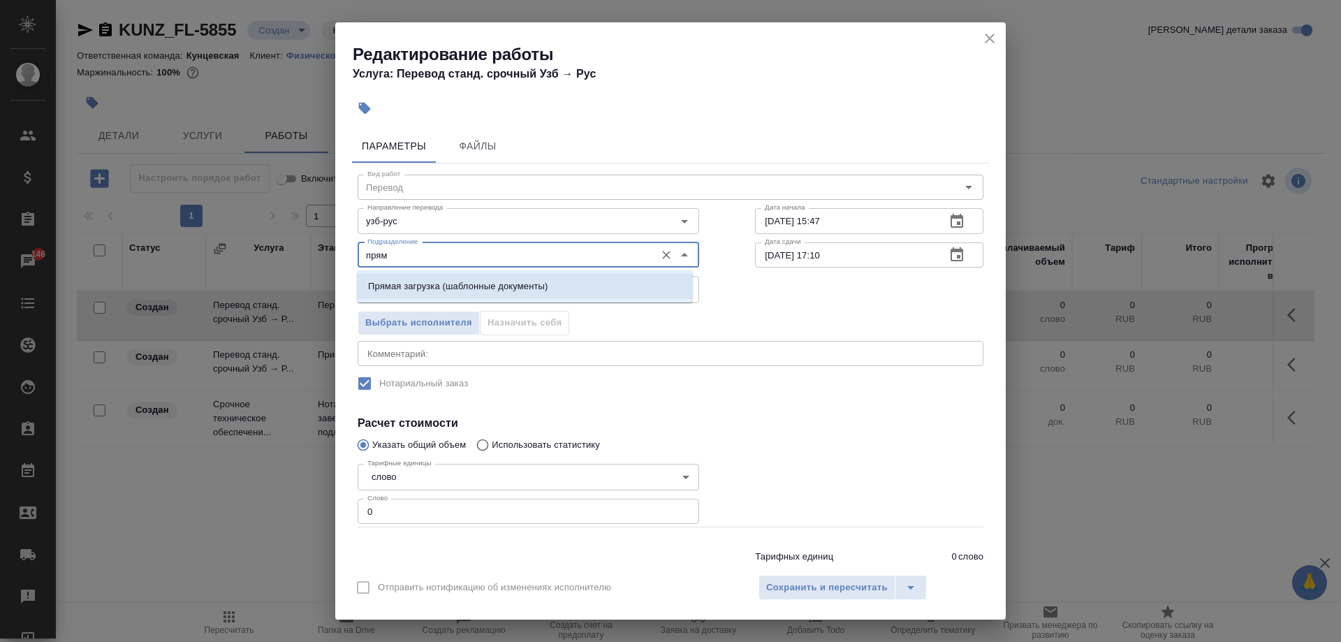
click at [575, 286] on li "Прямая загрузка (шаблонные документы)" at bounding box center [525, 286] width 336 height 25
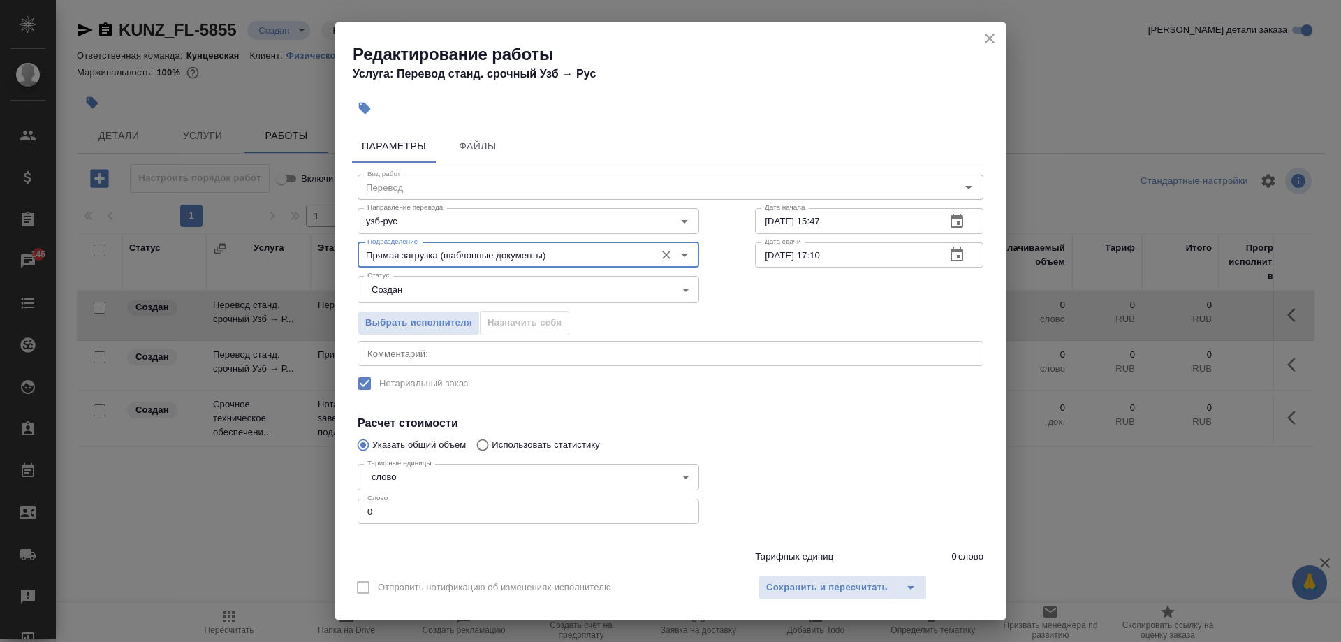
type input "Прямая загрузка (шаблонные документы)"
click at [819, 256] on input "29.08.2025 17:10" at bounding box center [844, 254] width 179 height 25
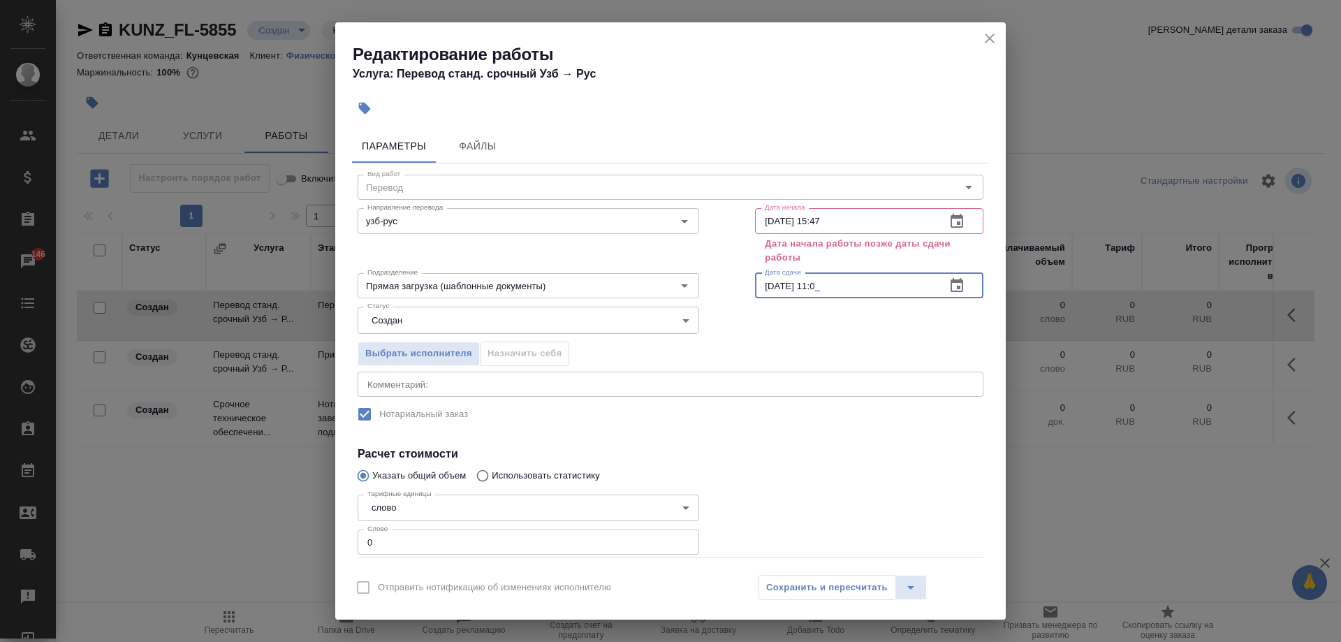
click at [950, 287] on icon "button" at bounding box center [956, 285] width 13 height 14
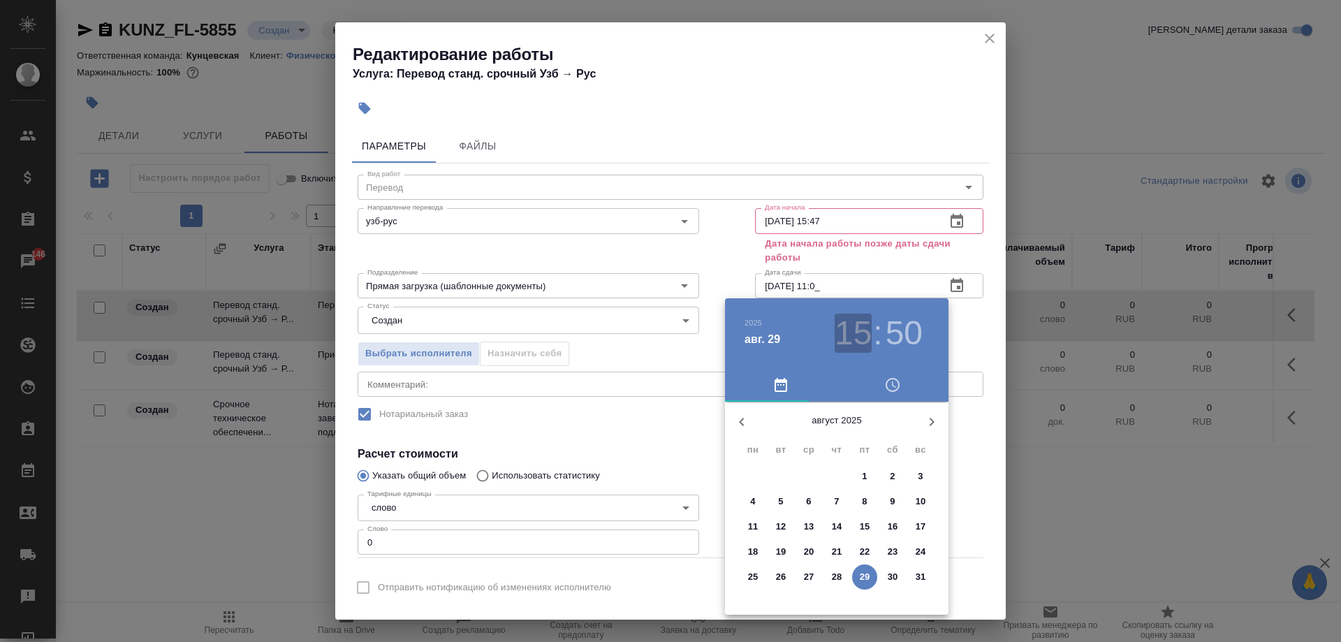
click at [858, 334] on h3 "15" at bounding box center [852, 333] width 37 height 39
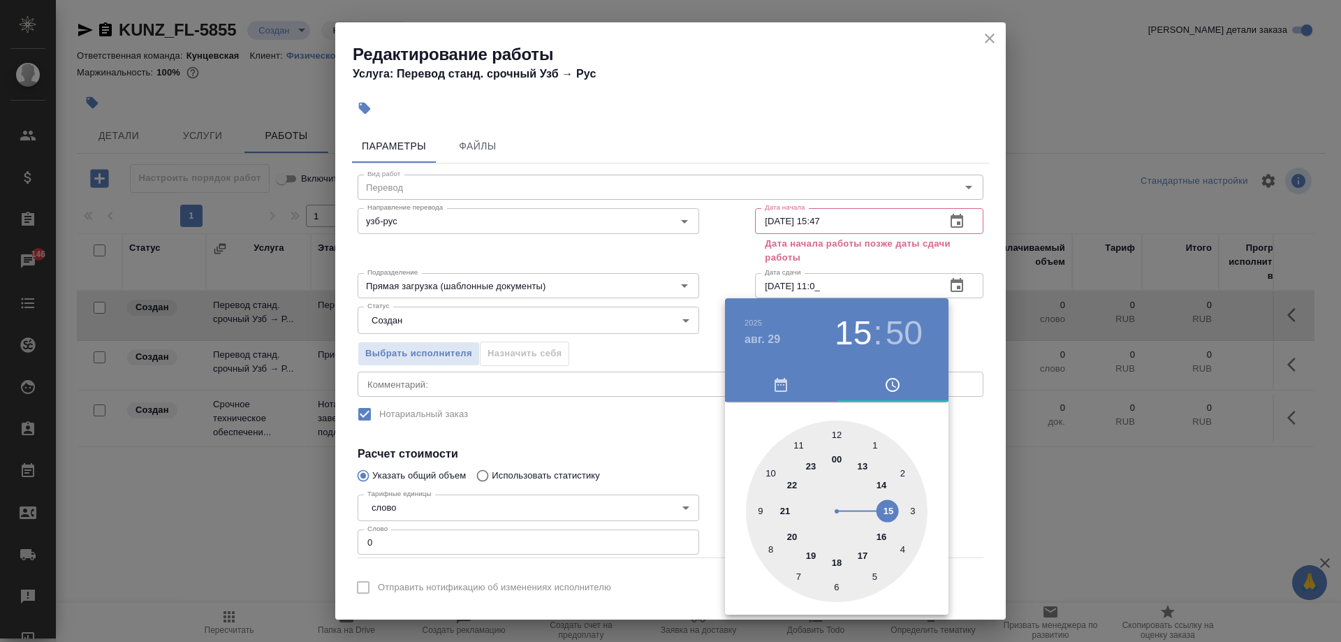
click at [879, 534] on div at bounding box center [837, 511] width 182 height 182
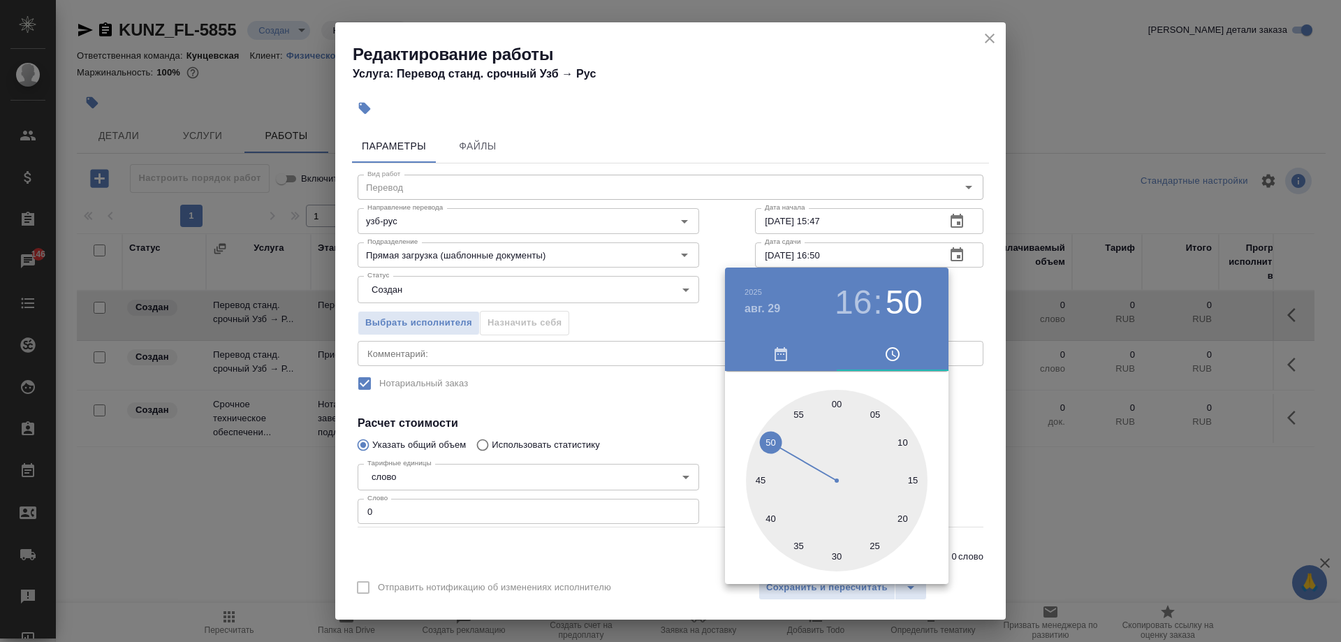
click at [769, 522] on div at bounding box center [837, 481] width 182 height 182
type input "29.08.2025 16:40"
click at [977, 501] on div at bounding box center [670, 321] width 1341 height 642
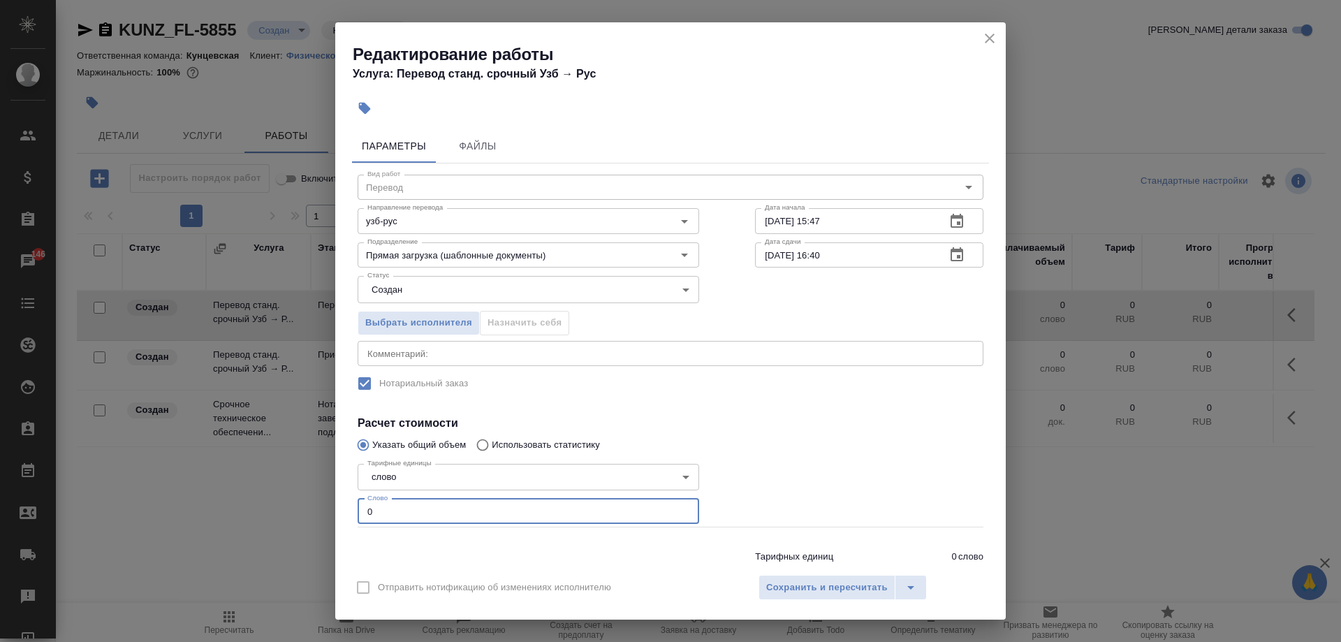
click at [432, 505] on input "0" at bounding box center [528, 511] width 341 height 25
type input "1"
click at [818, 580] on span "Сохранить и пересчитать" at bounding box center [827, 588] width 122 height 16
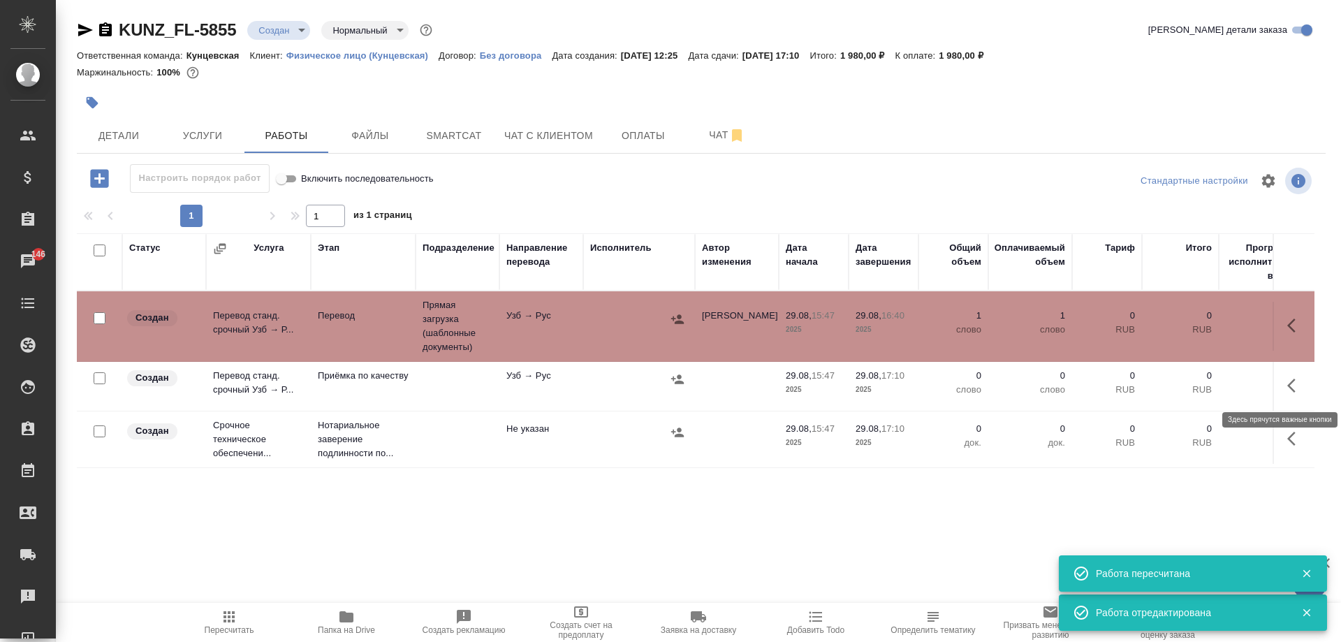
click at [1291, 388] on icon "button" at bounding box center [1291, 385] width 8 height 14
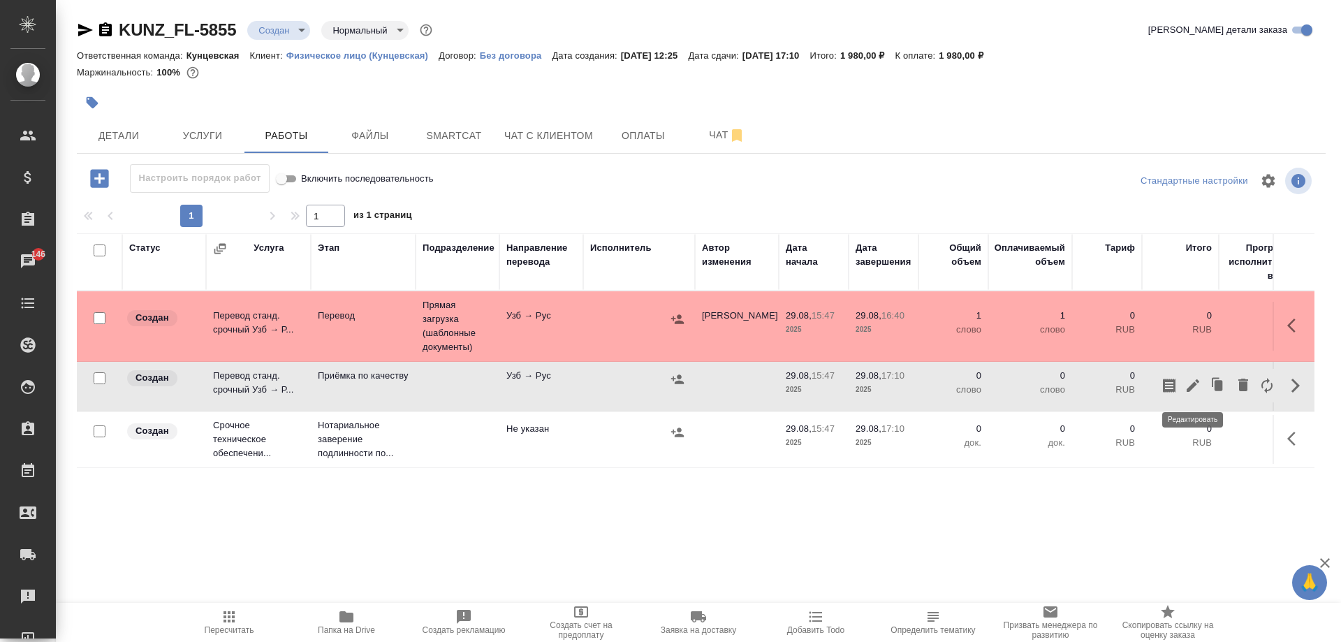
click at [1199, 386] on icon "button" at bounding box center [1192, 385] width 17 height 17
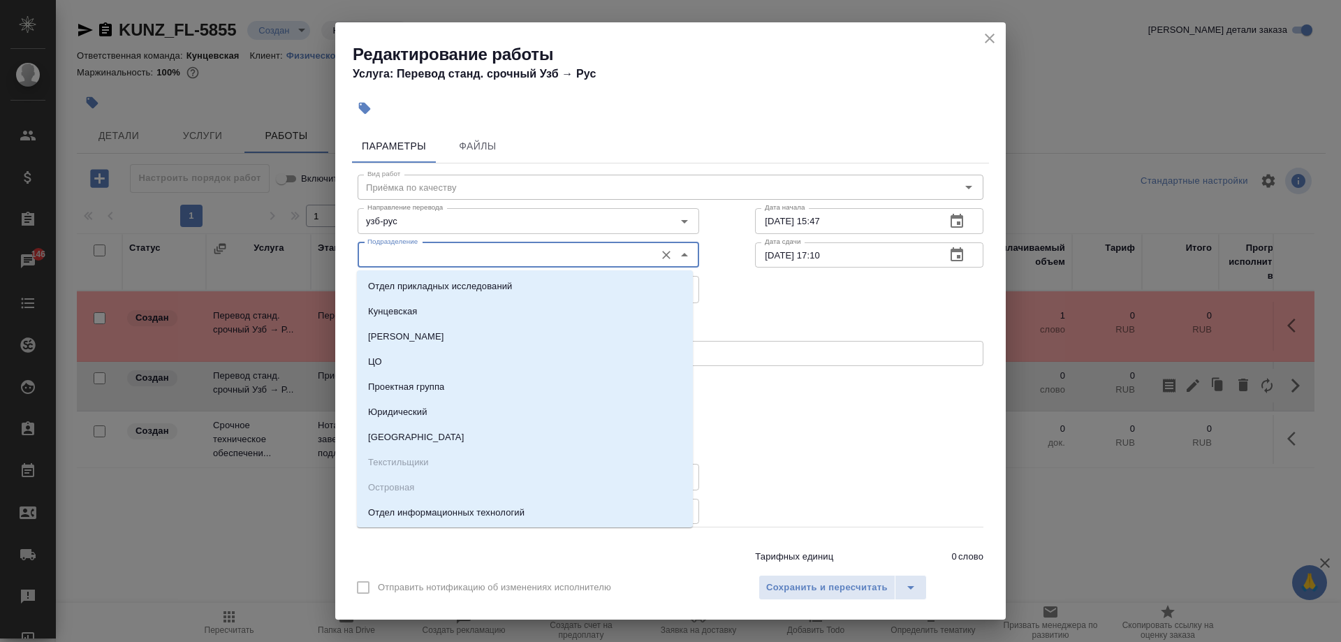
click at [623, 247] on input "Подразделение" at bounding box center [505, 255] width 286 height 17
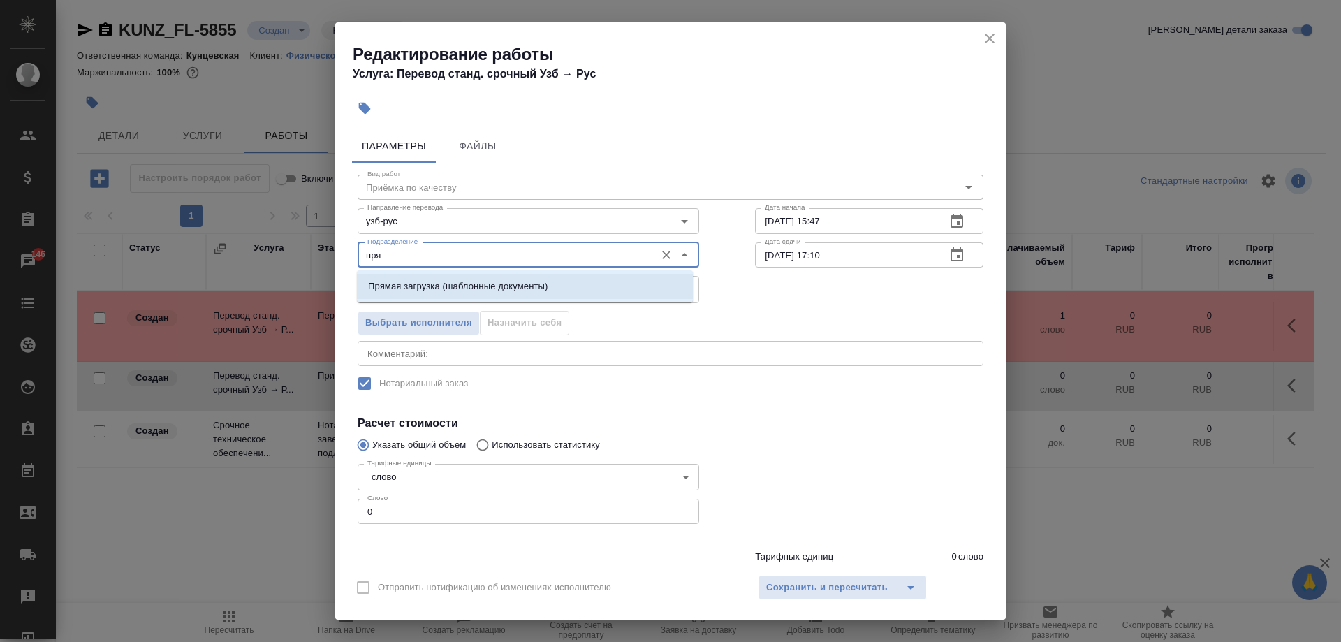
drag, startPoint x: 533, startPoint y: 276, endPoint x: 553, endPoint y: 271, distance: 20.8
click at [533, 277] on li "Прямая загрузка (шаблонные документы)" at bounding box center [525, 286] width 336 height 25
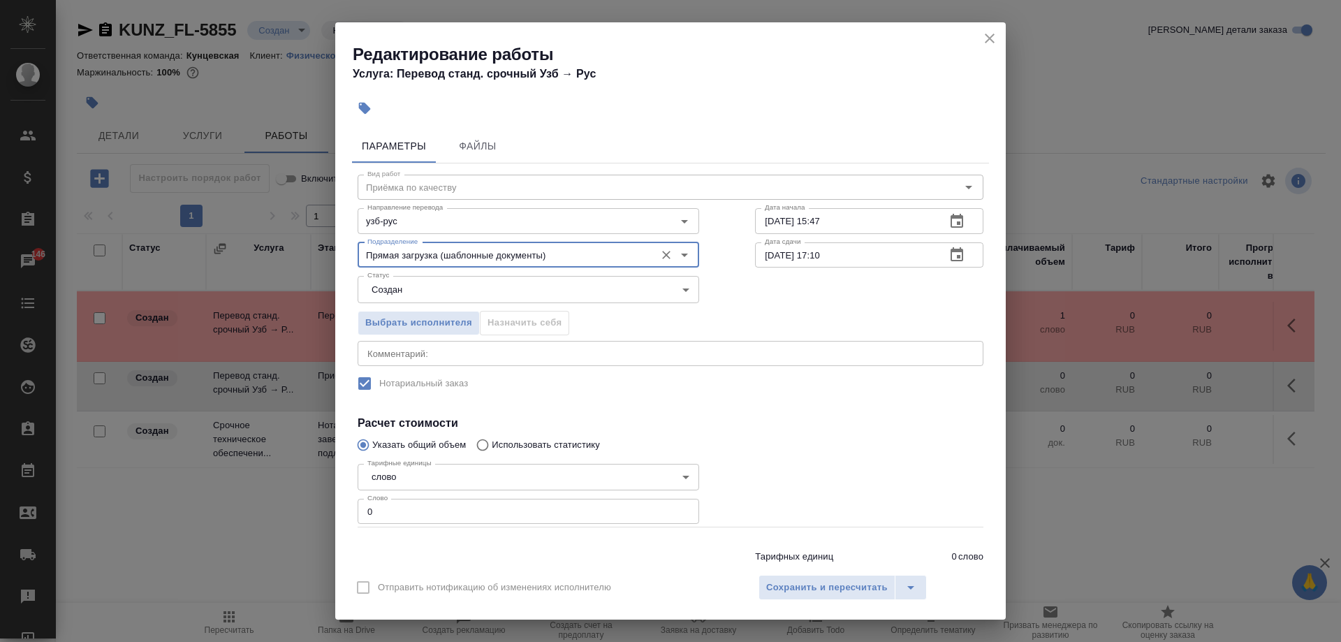
type input "Прямая загрузка (шаблонные документы)"
click at [834, 221] on input "[DATE] 15:47" at bounding box center [844, 220] width 179 height 25
click at [816, 221] on input "[DATE] 15:47" at bounding box center [844, 220] width 179 height 25
click at [835, 223] on input "29.08.2025 16:47" at bounding box center [844, 220] width 179 height 25
type input "29.08.2025 16:40"
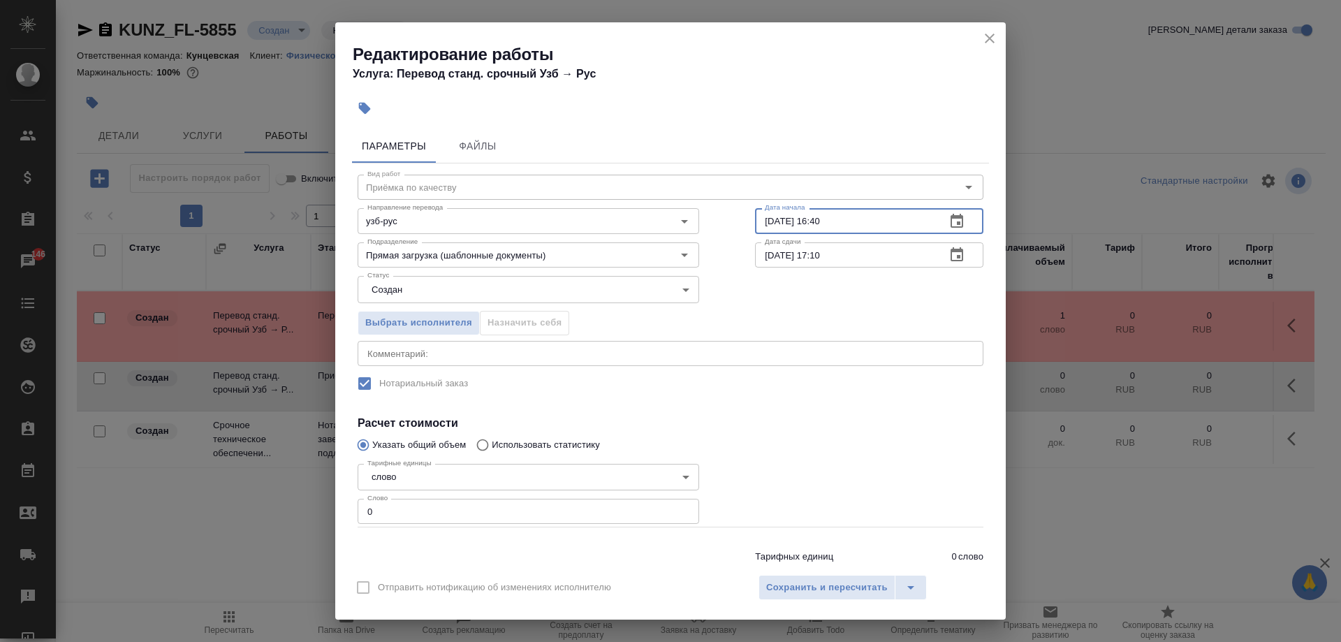
click at [573, 503] on input "0" at bounding box center [528, 511] width 341 height 25
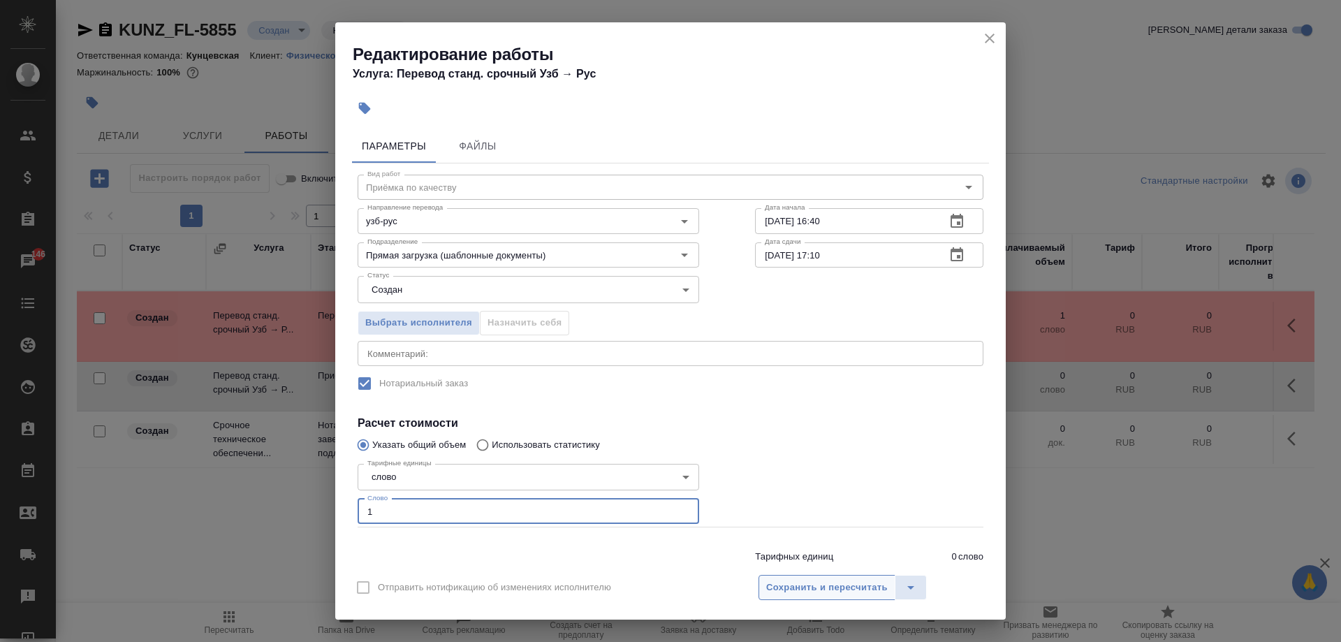
type input "1"
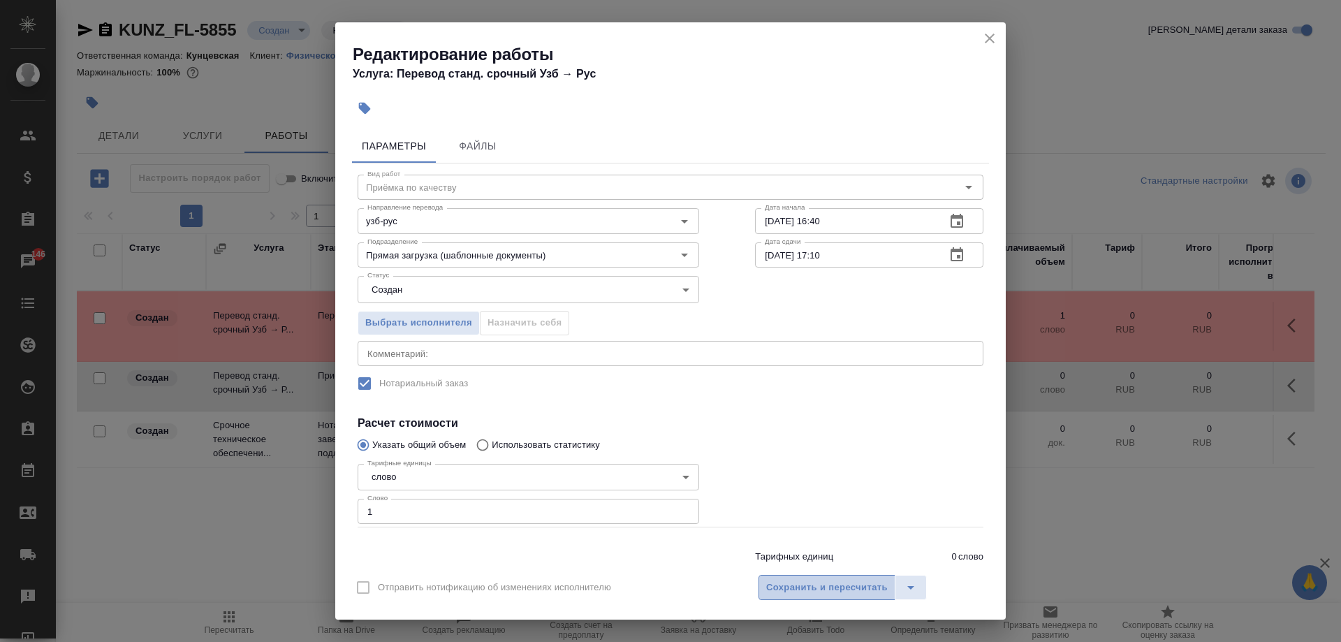
click at [837, 587] on span "Сохранить и пересчитать" at bounding box center [827, 588] width 122 height 16
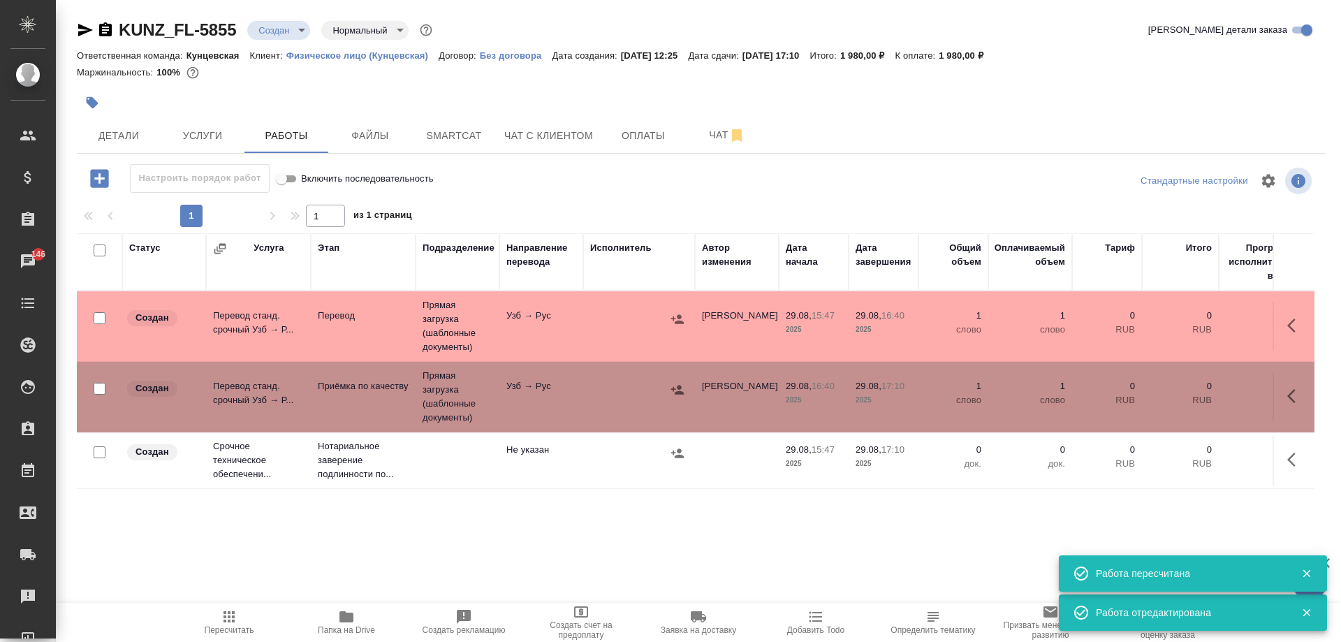
click at [611, 458] on div at bounding box center [639, 453] width 98 height 21
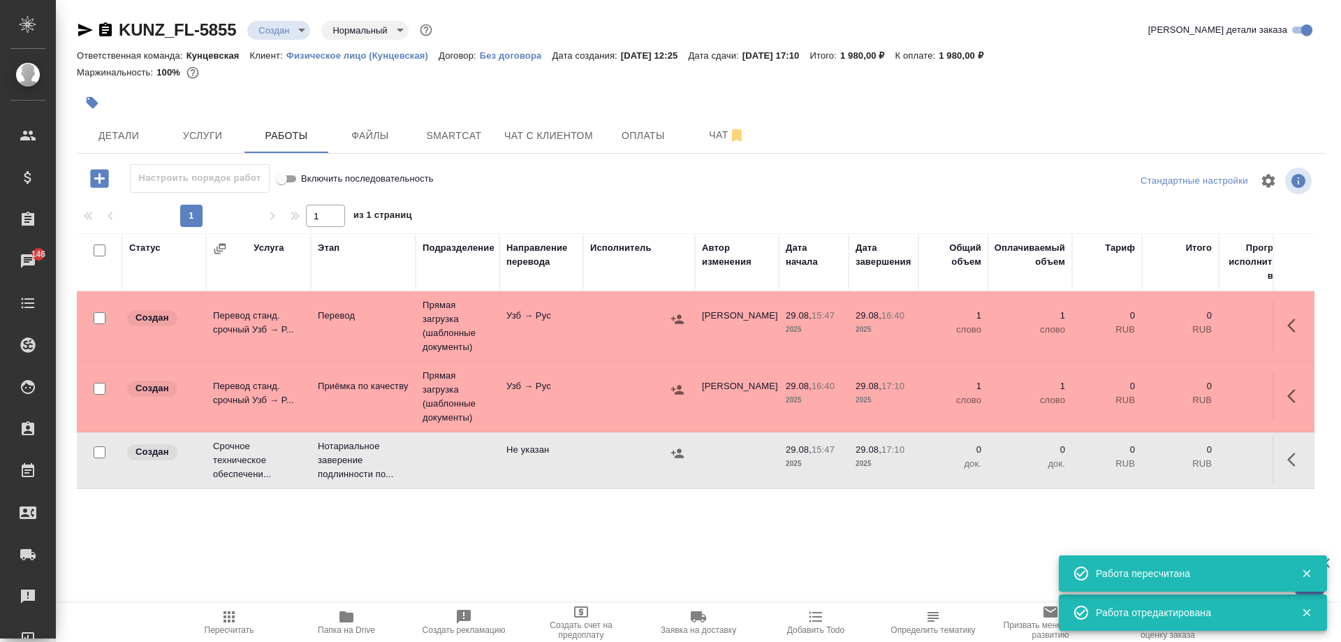
click at [611, 458] on div at bounding box center [639, 453] width 98 height 21
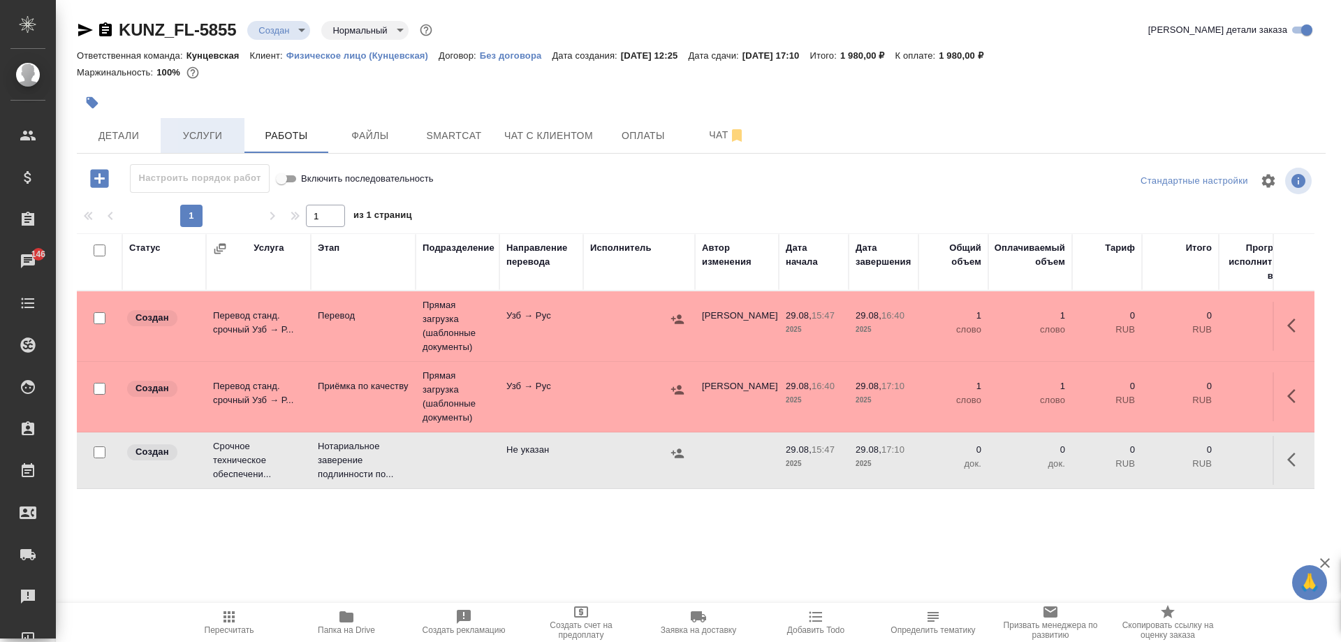
click at [199, 130] on span "Услуги" at bounding box center [202, 135] width 67 height 17
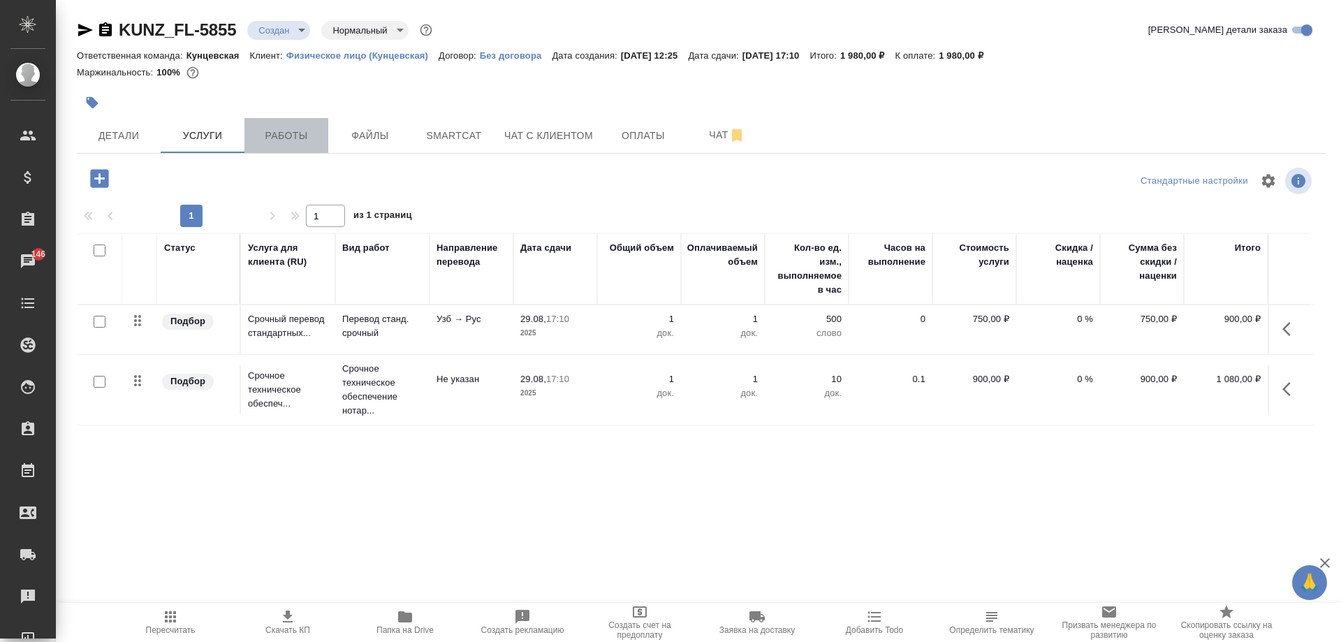
click at [282, 130] on span "Работы" at bounding box center [286, 135] width 67 height 17
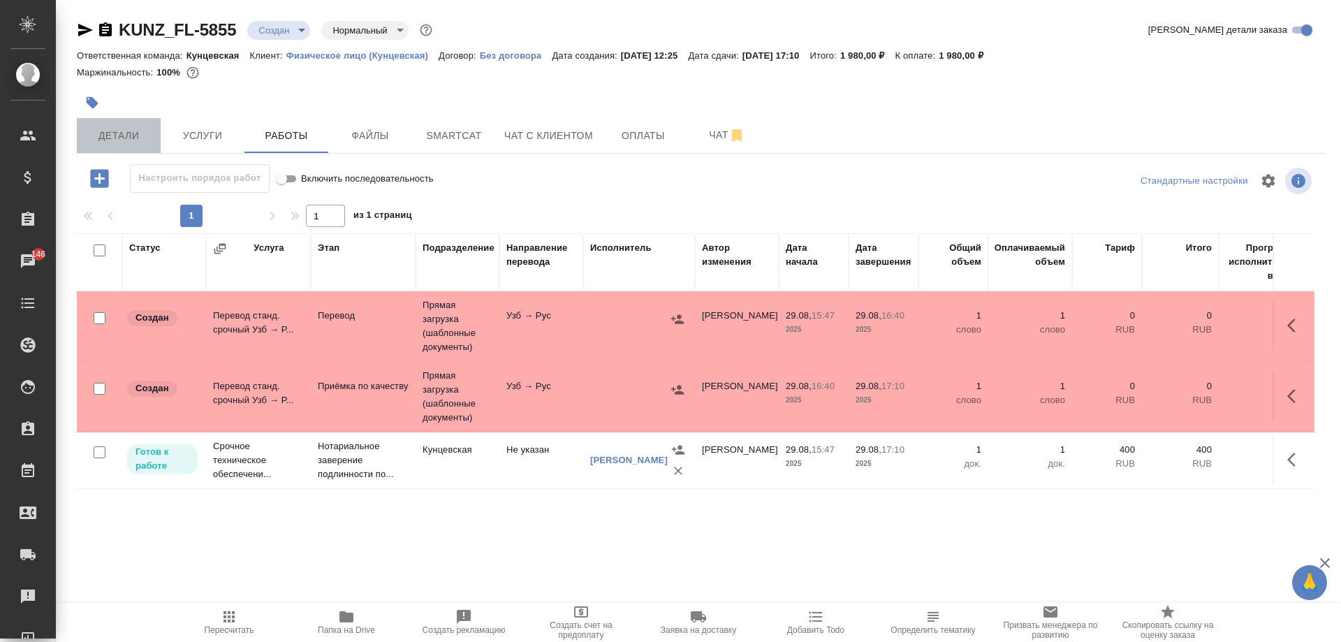
click at [141, 121] on button "Детали" at bounding box center [119, 135] width 84 height 35
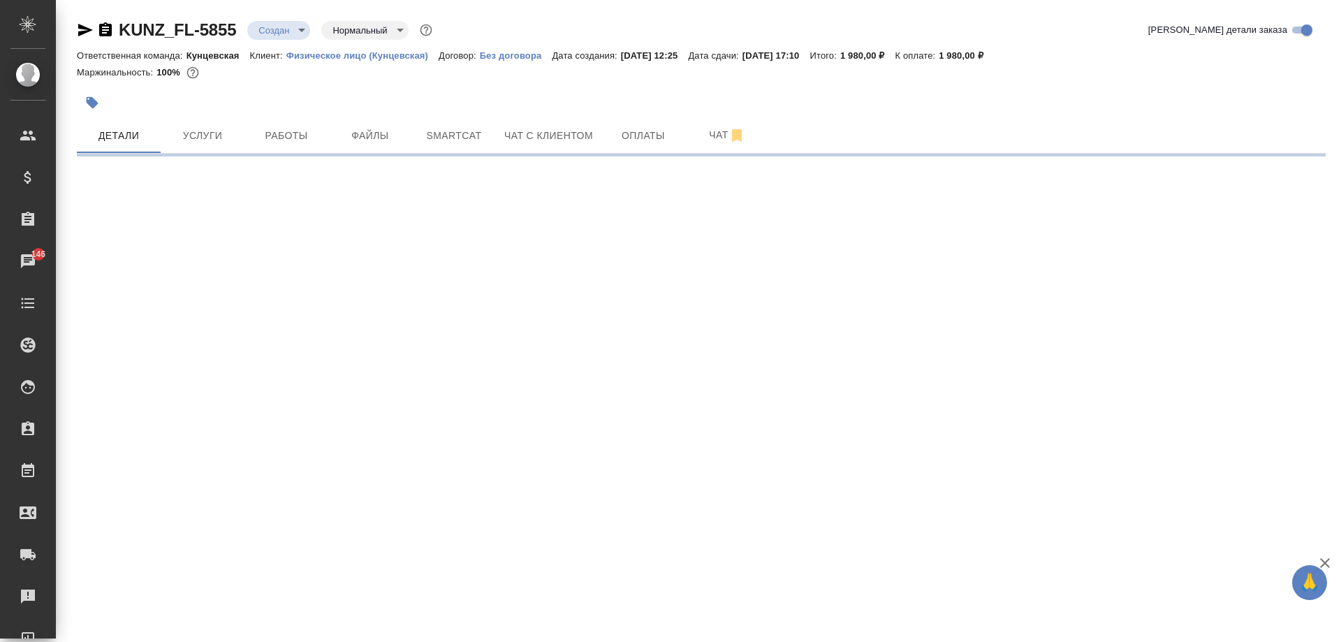
select select "RU"
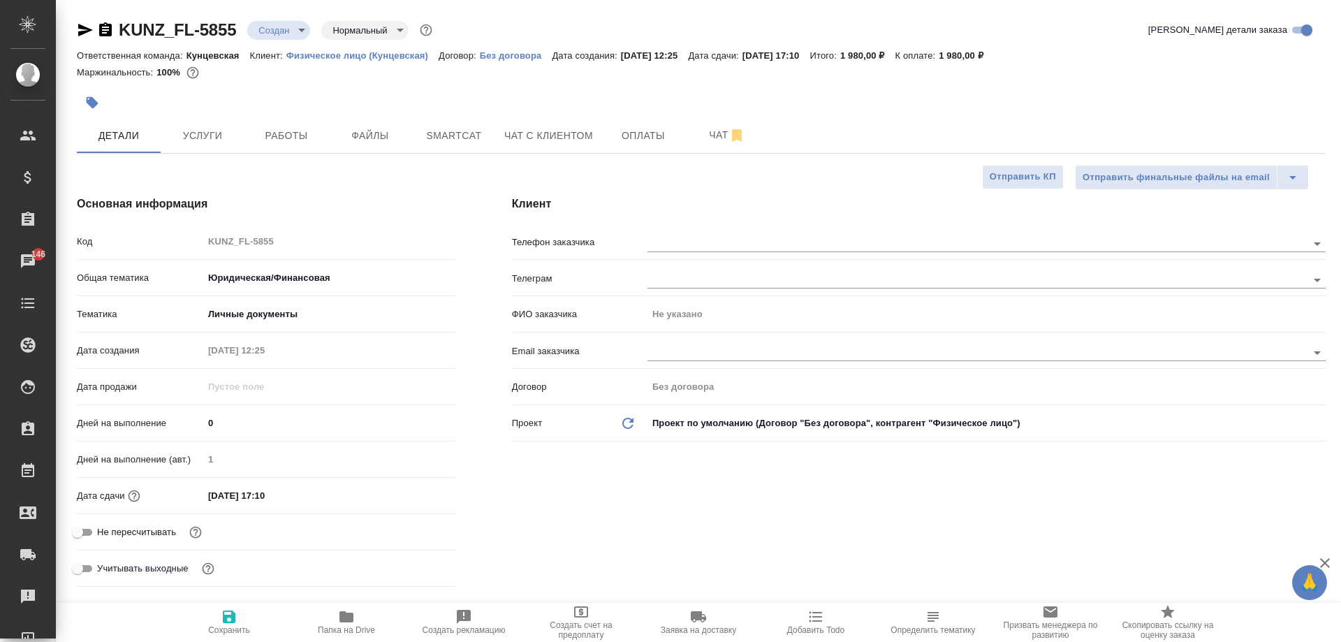
type textarea "x"
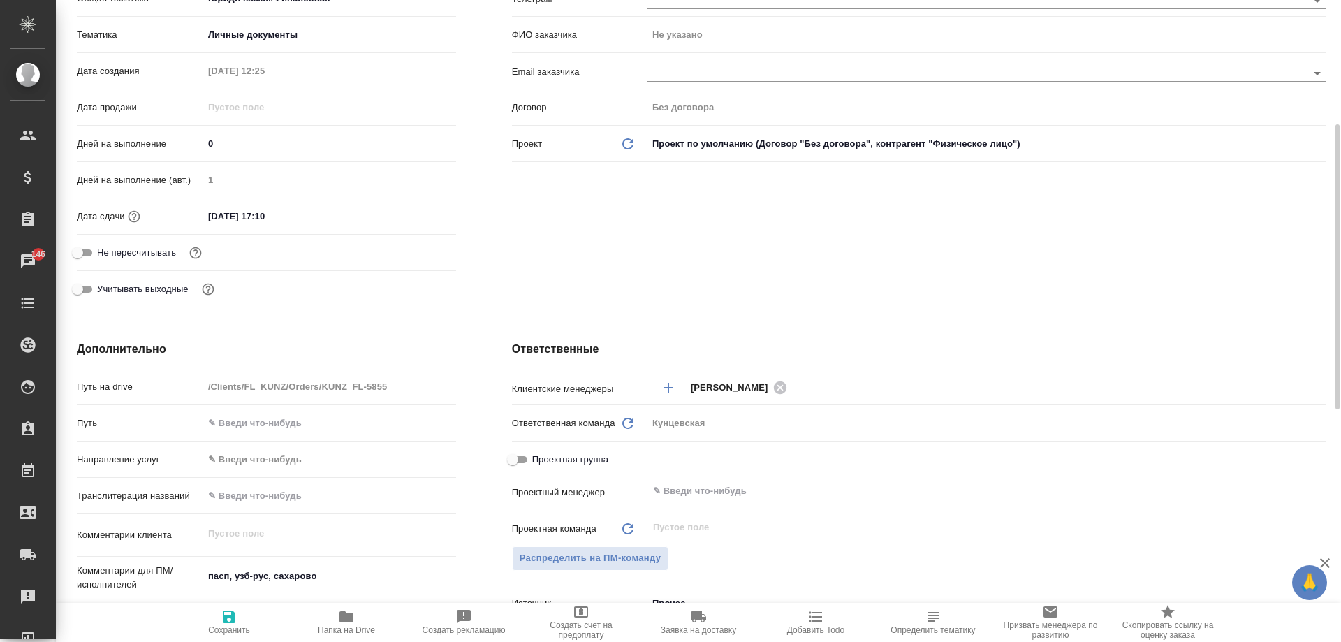
scroll to position [489, 0]
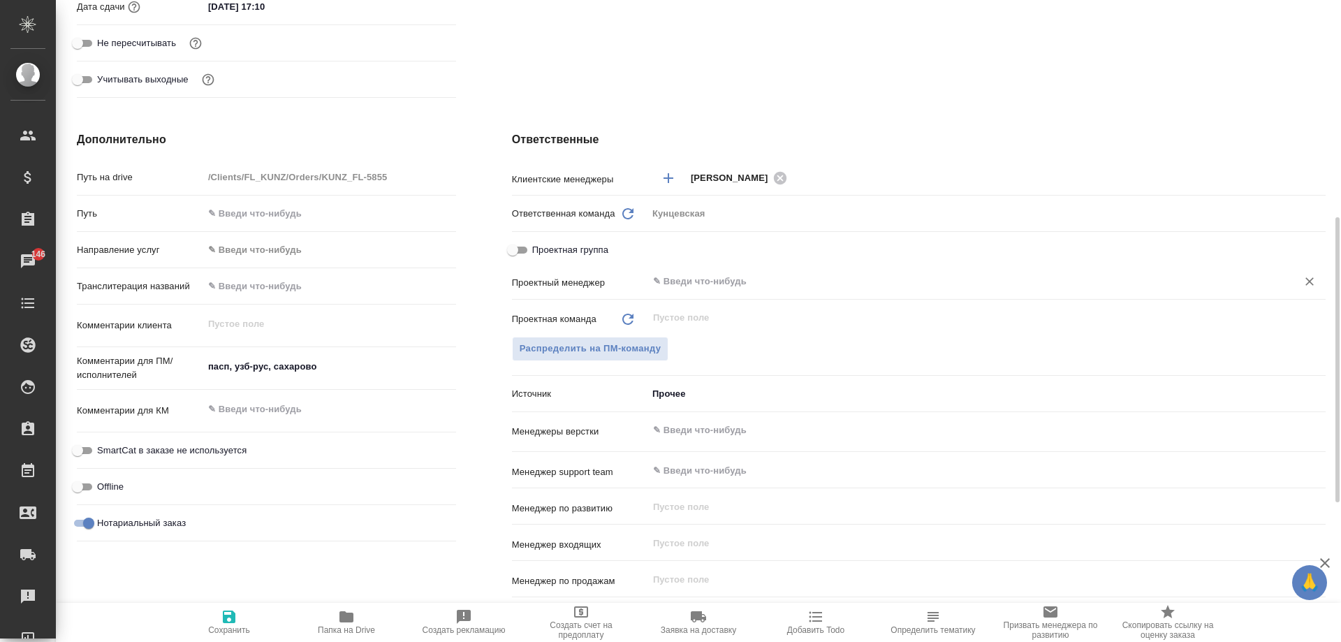
click at [698, 286] on input "text" at bounding box center [963, 281] width 623 height 17
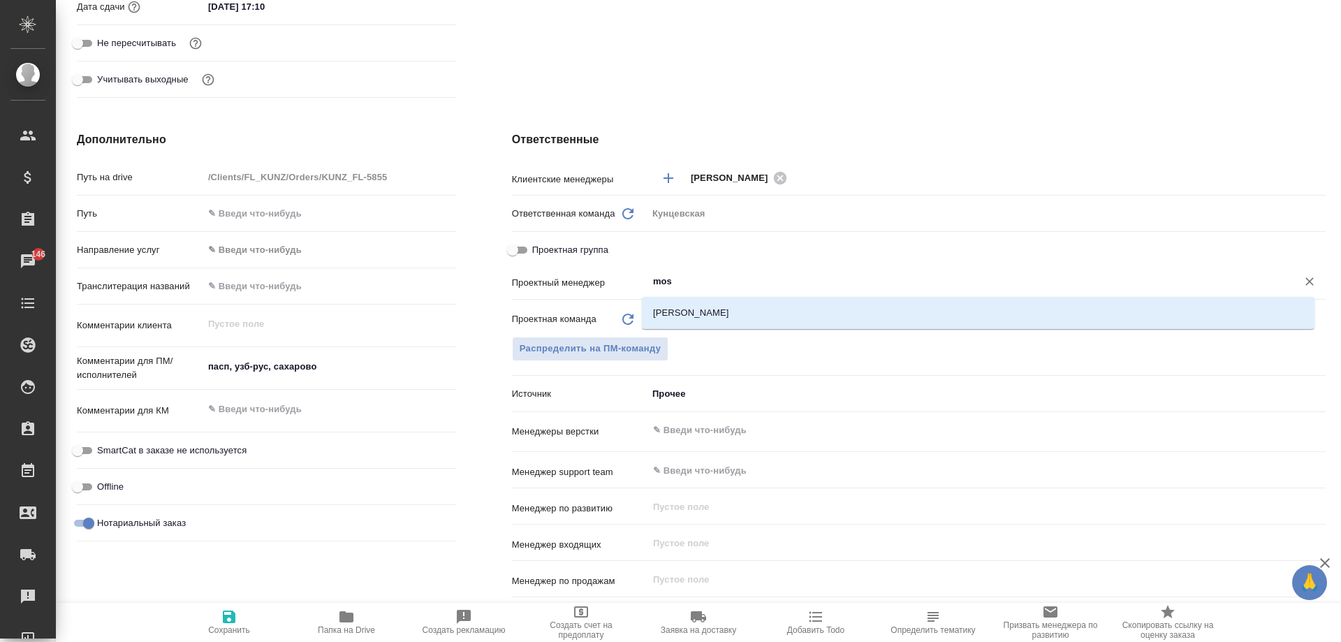
type input "mosk"
click at [711, 318] on li "[PERSON_NAME]" at bounding box center [978, 312] width 672 height 25
type textarea "x"
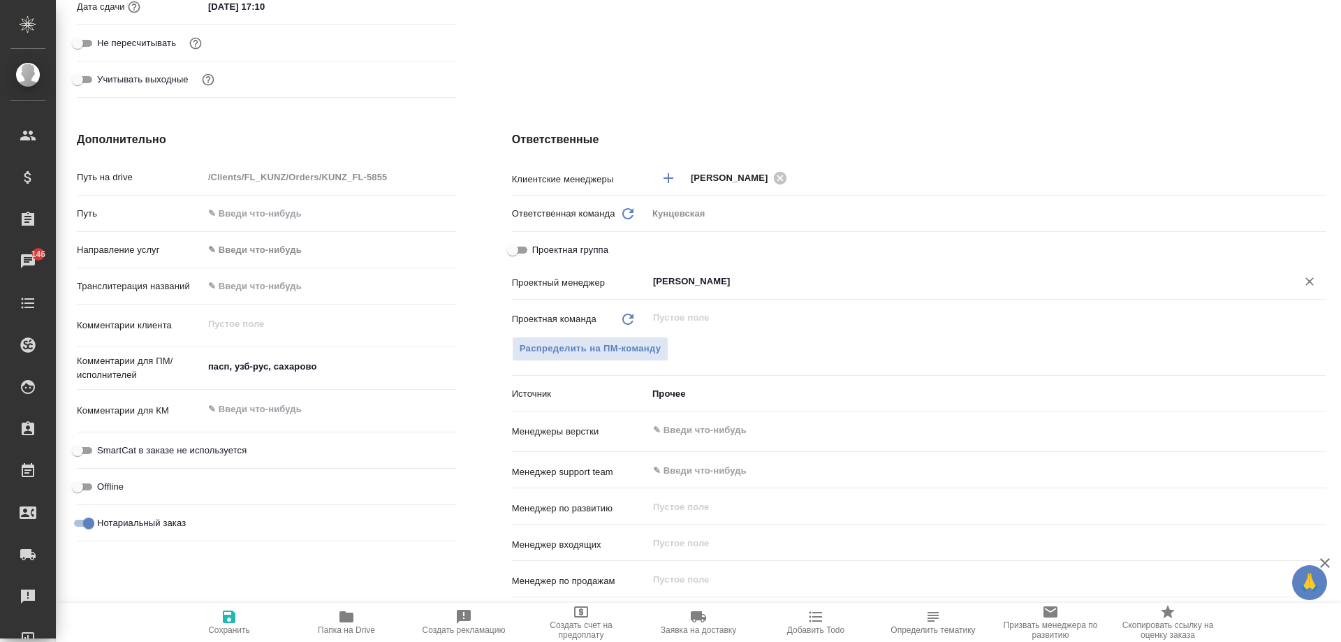
type input "[PERSON_NAME]"
click at [223, 618] on icon "button" at bounding box center [229, 616] width 13 height 13
type textarea "x"
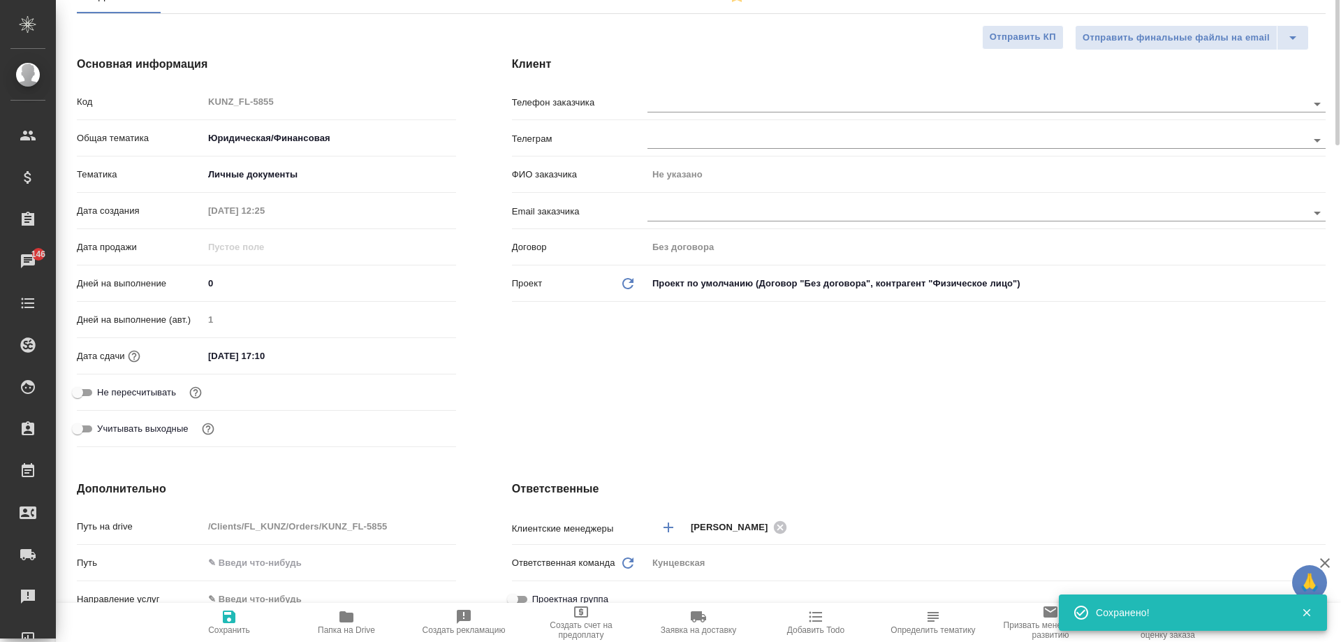
scroll to position [0, 0]
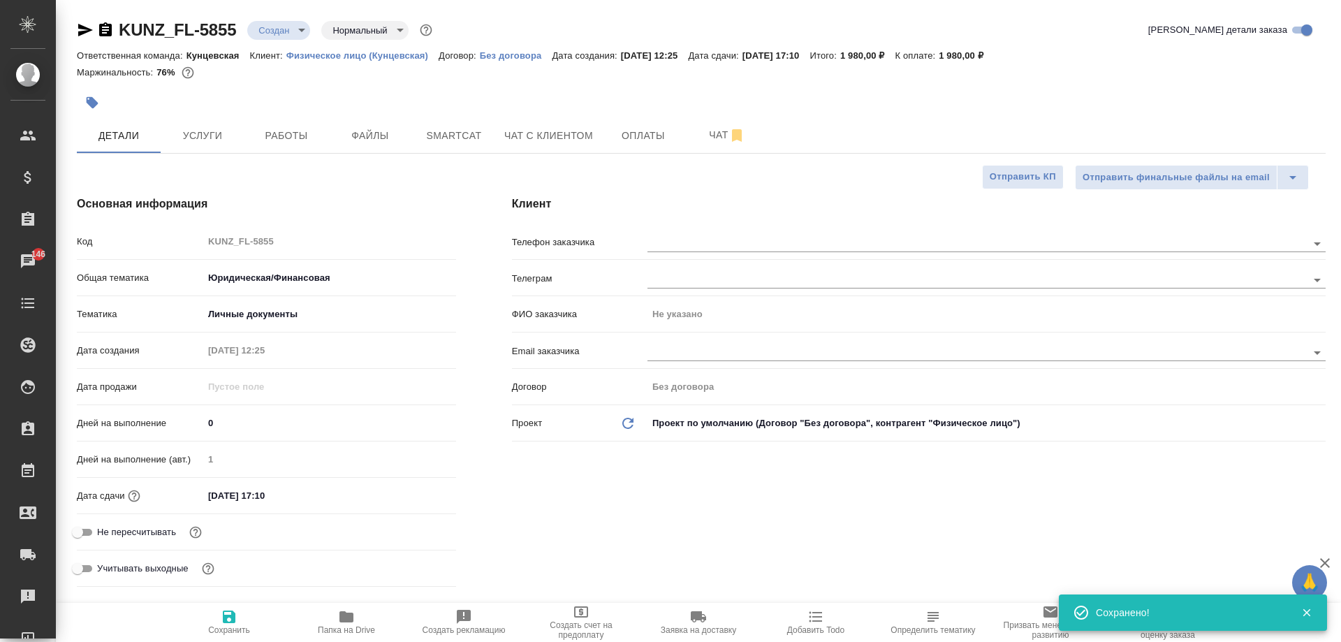
click at [282, 29] on body "🙏 .cls-1 fill:#fff; AWATERA Moskalets Alina Клиенты Спецификации Заказы 146 Чат…" at bounding box center [670, 321] width 1341 height 642
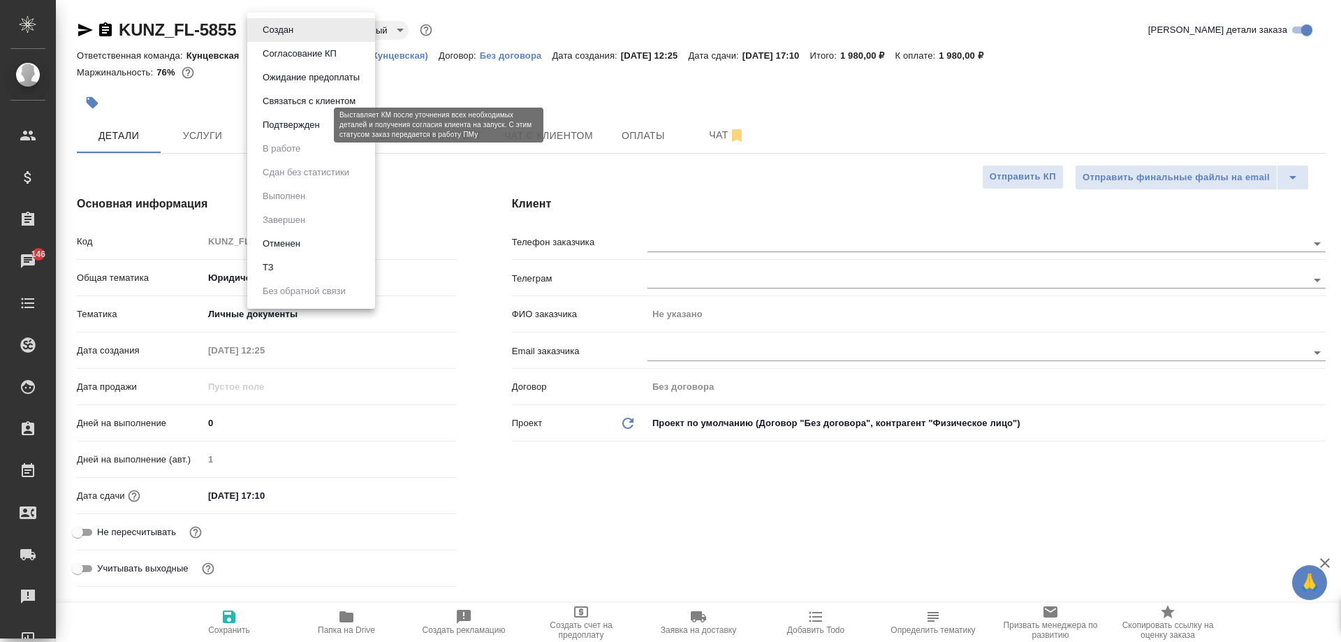
click at [320, 119] on button "Подтвержден" at bounding box center [291, 124] width 66 height 15
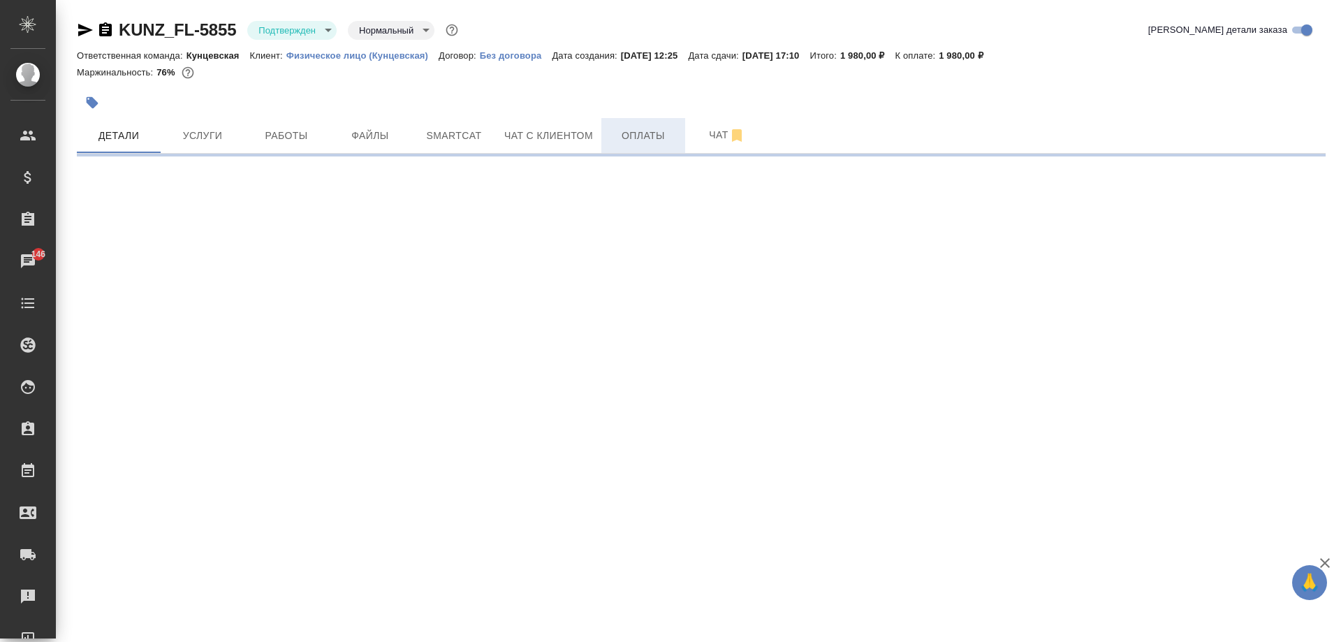
click at [654, 133] on span "Оплаты" at bounding box center [643, 135] width 67 height 17
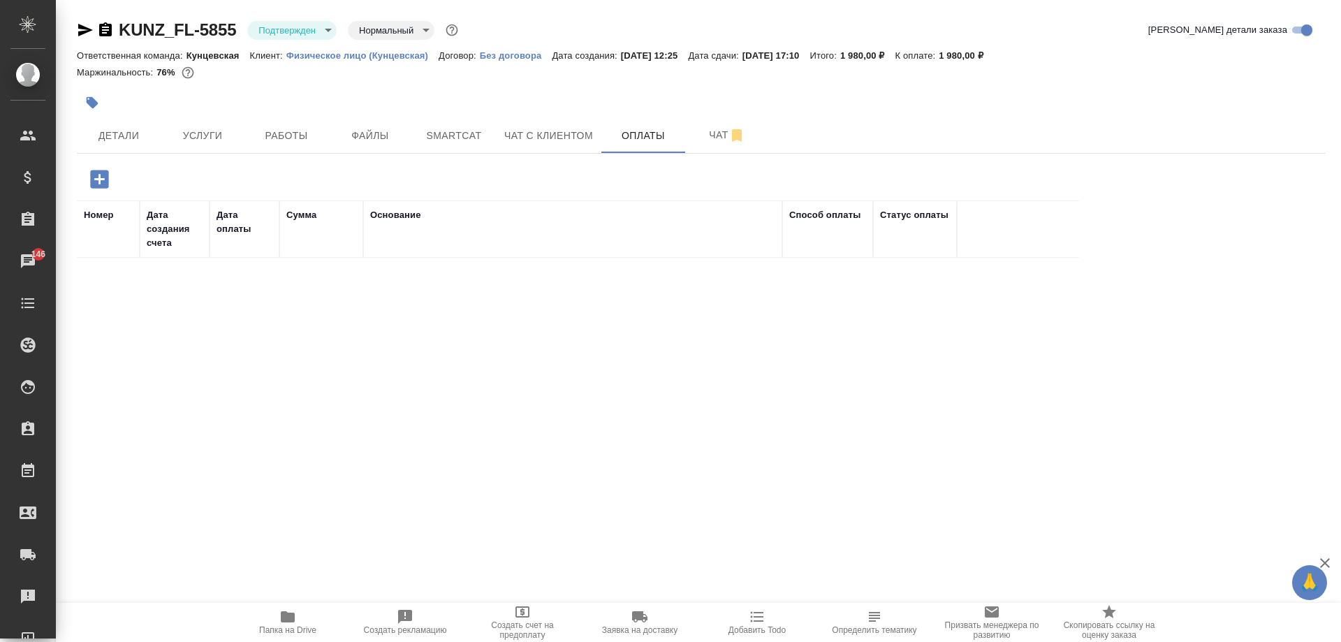
click at [90, 184] on icon "button" at bounding box center [99, 179] width 24 height 24
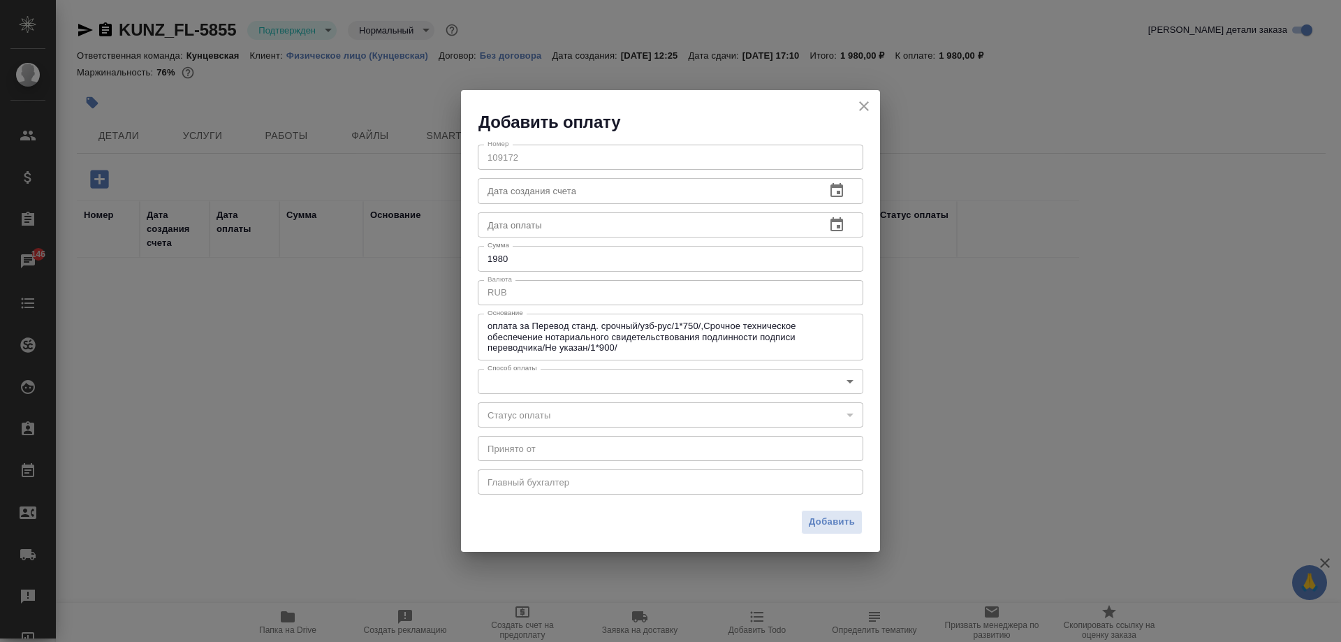
click at [565, 259] on input "1980" at bounding box center [670, 258] width 385 height 25
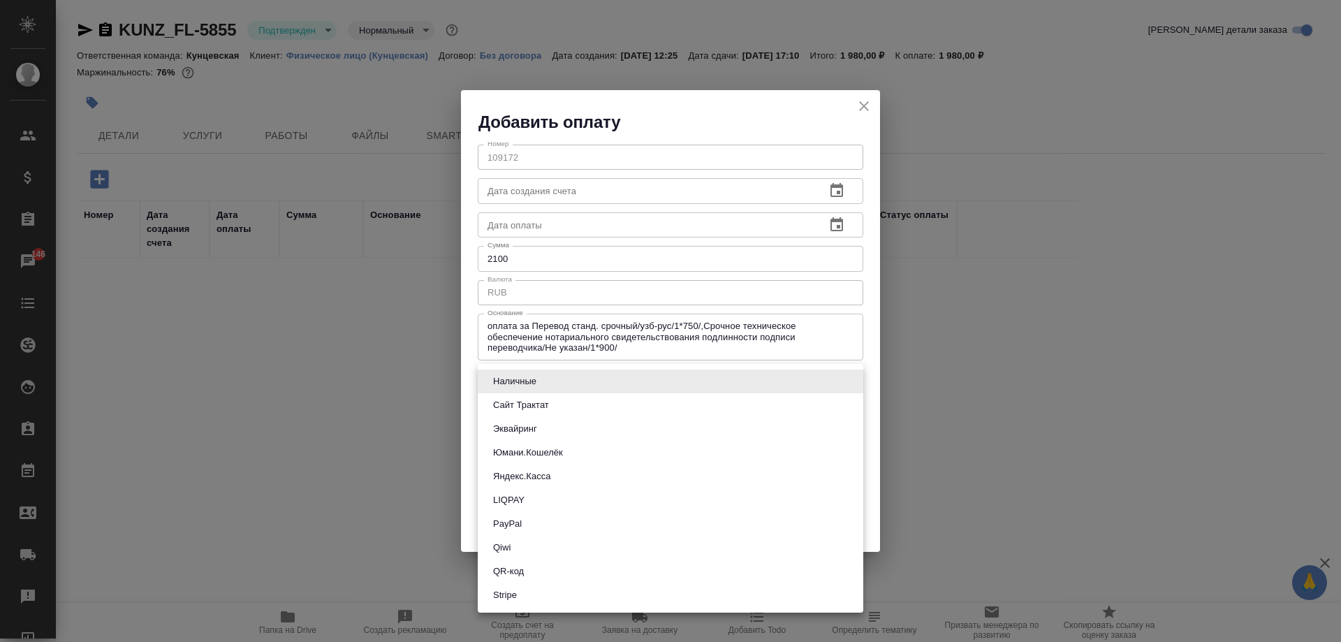
click at [573, 381] on body "🙏 .cls-1 fill:#fff; AWATERA Moskalets Alina Клиенты Спецификации Заказы 146 Чат…" at bounding box center [670, 321] width 1341 height 642
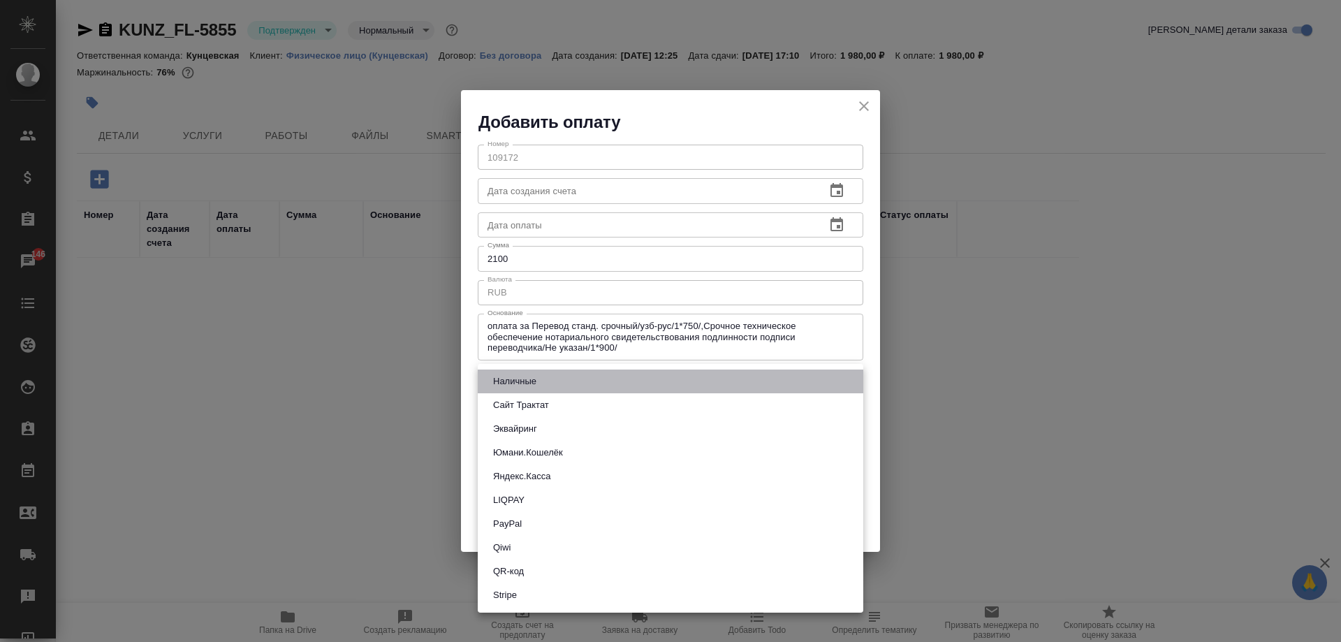
click at [587, 385] on li "Наличные" at bounding box center [670, 381] width 385 height 24
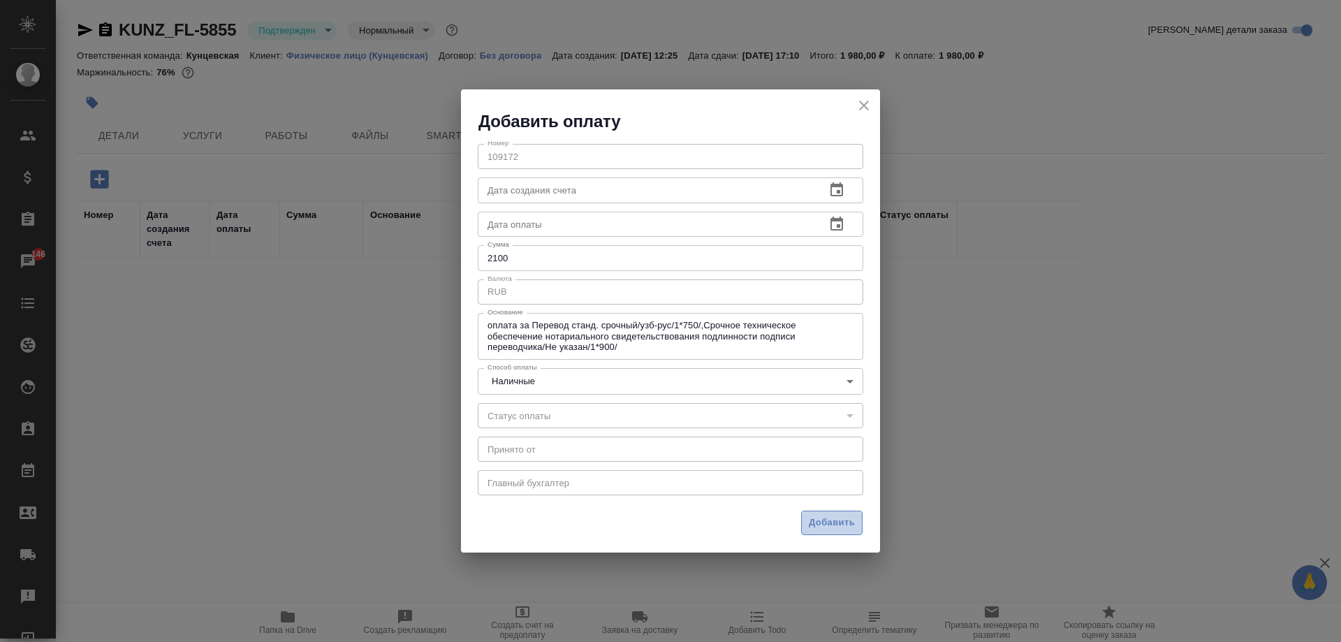
click at [835, 528] on span "Добавить" at bounding box center [832, 523] width 46 height 16
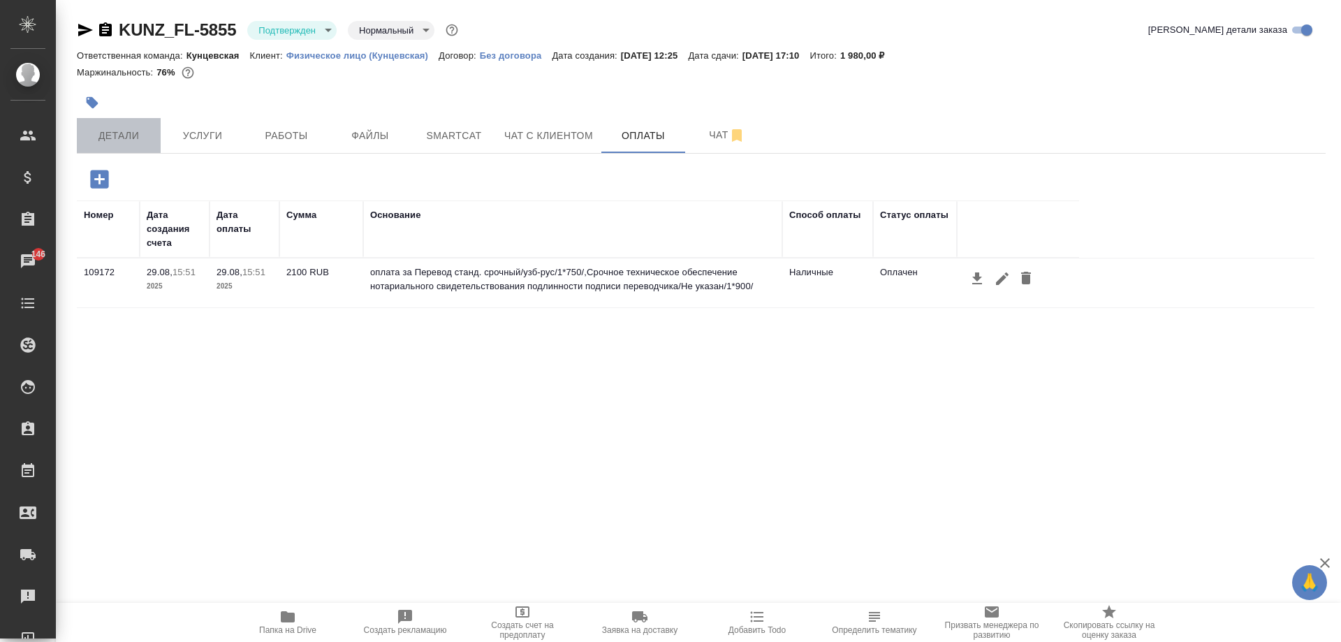
click at [136, 140] on span "Детали" at bounding box center [118, 135] width 67 height 17
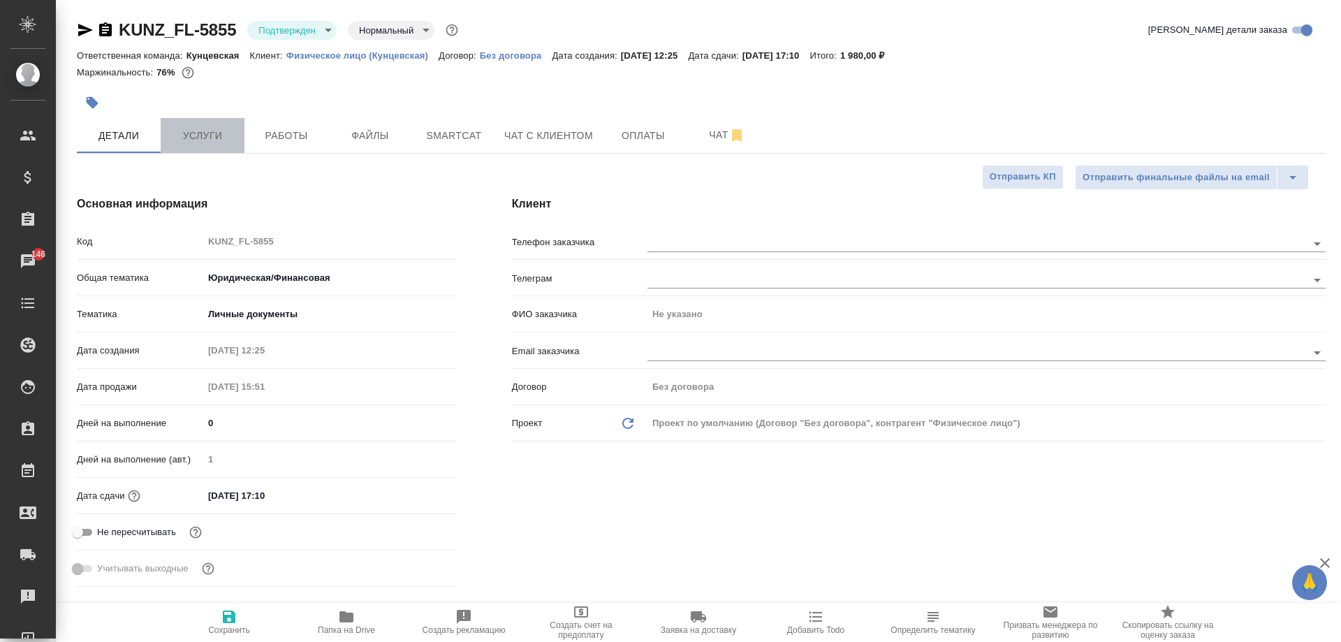
click at [240, 142] on button "Услуги" at bounding box center [203, 135] width 84 height 35
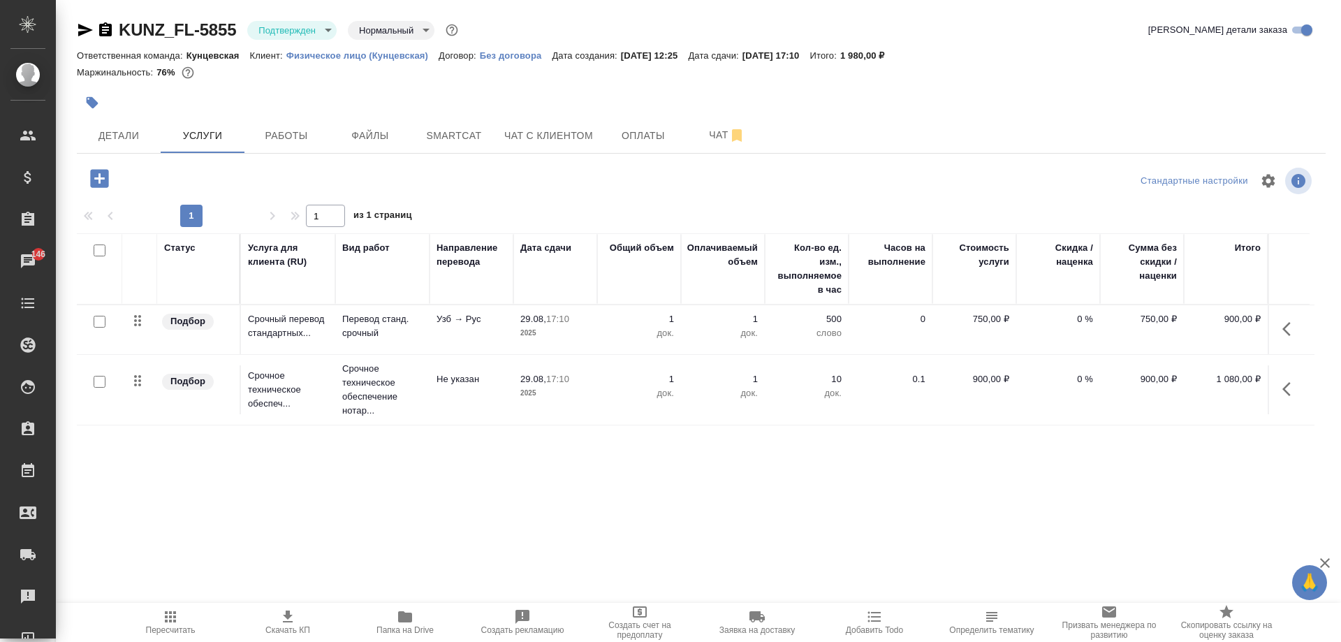
click at [370, 29] on body "🙏 .cls-1 fill:#fff; AWATERA Moskalets Alina Клиенты Спецификации Заказы 146 Чат…" at bounding box center [670, 321] width 1341 height 642
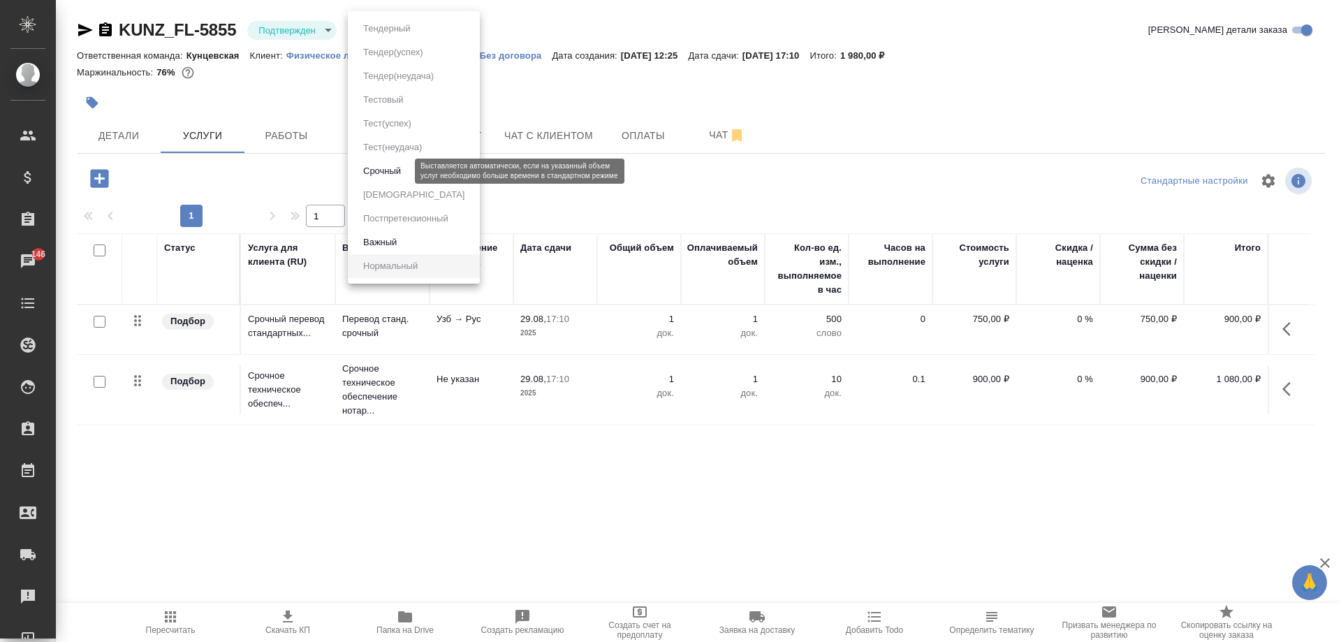
click at [390, 166] on button "Срочный" at bounding box center [382, 170] width 46 height 15
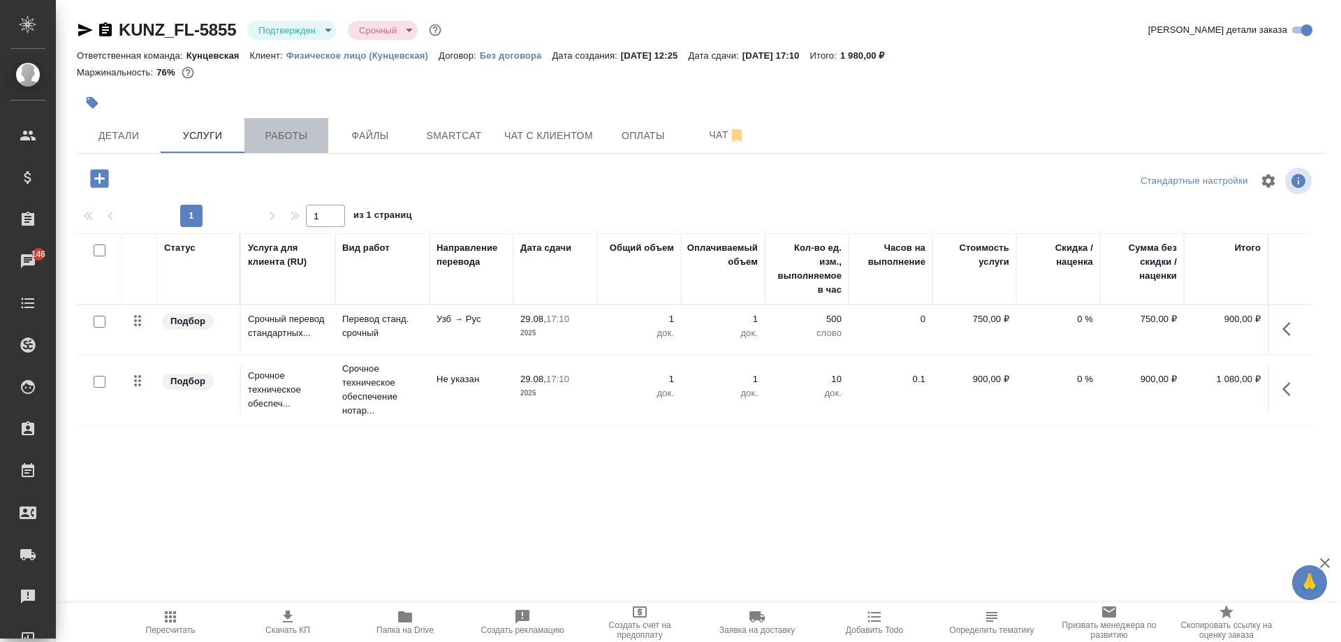
click at [290, 133] on span "Работы" at bounding box center [286, 135] width 67 height 17
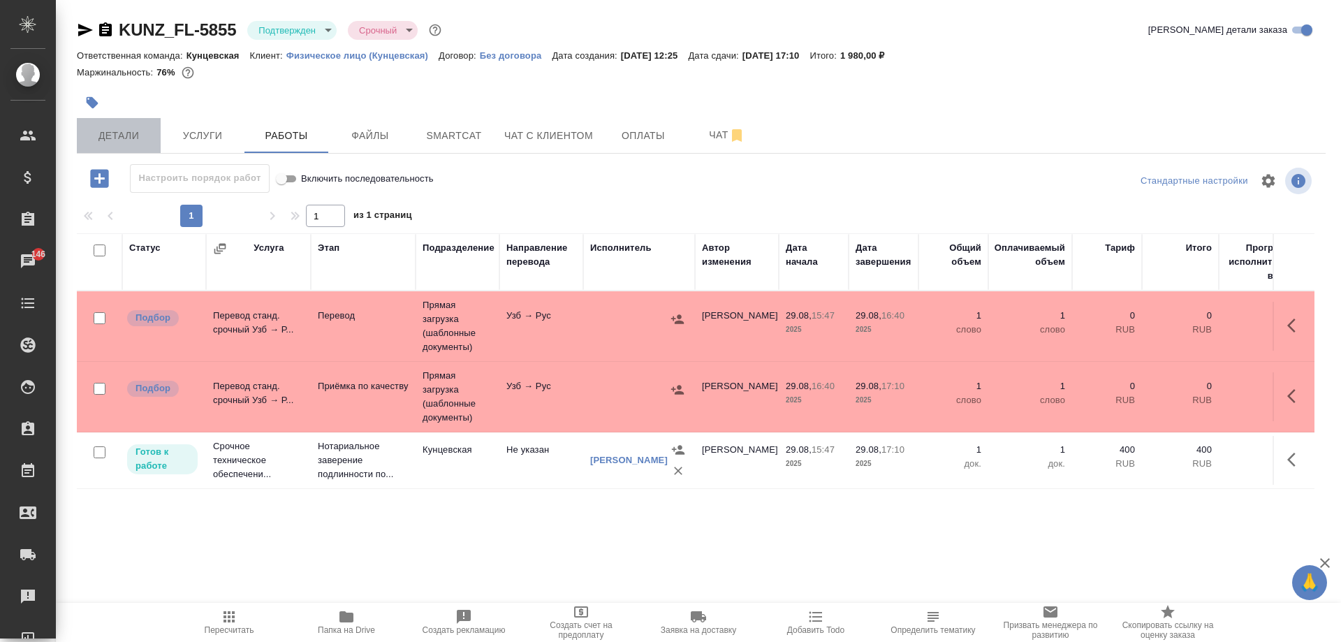
click at [117, 125] on button "Детали" at bounding box center [119, 135] width 84 height 35
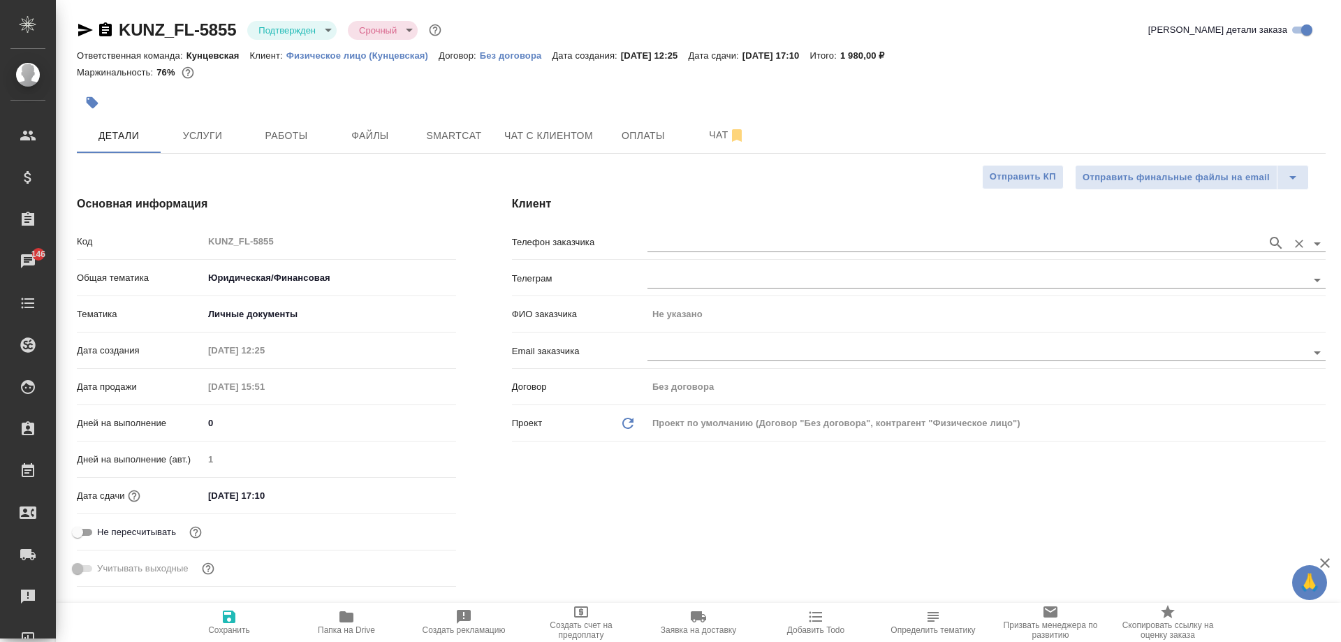
click at [712, 248] on input "text" at bounding box center [953, 243] width 612 height 17
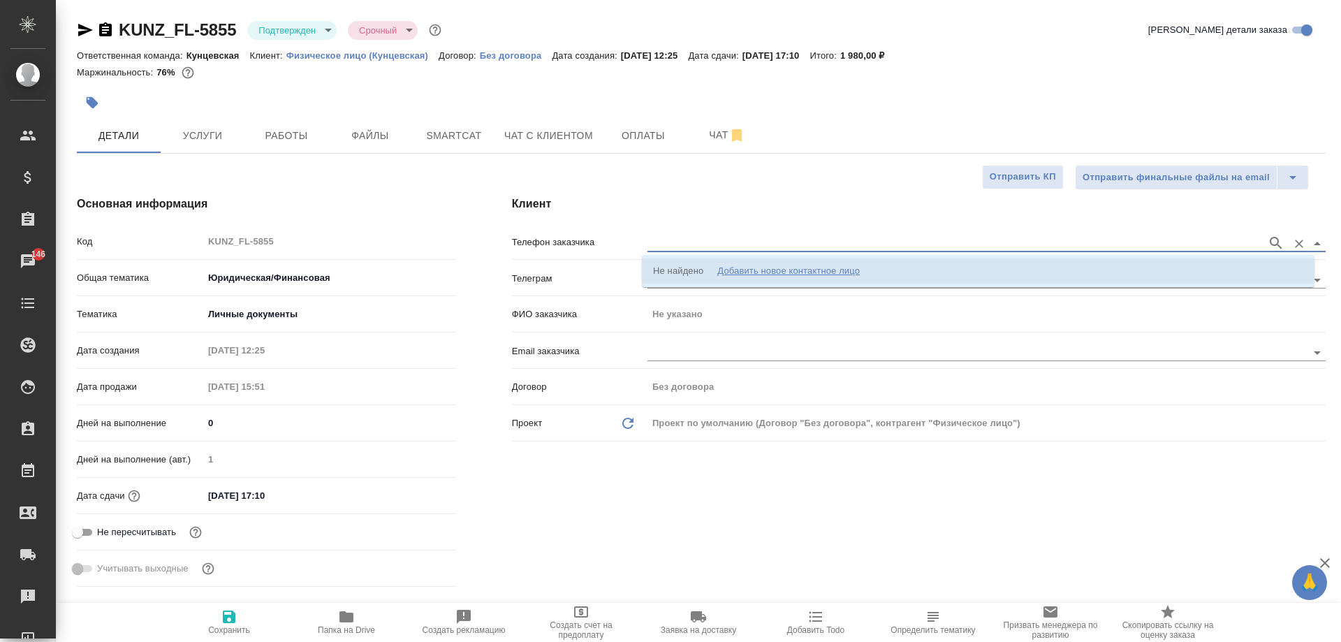
click at [736, 274] on div "Добавить новое контактное лицо" at bounding box center [788, 271] width 142 height 14
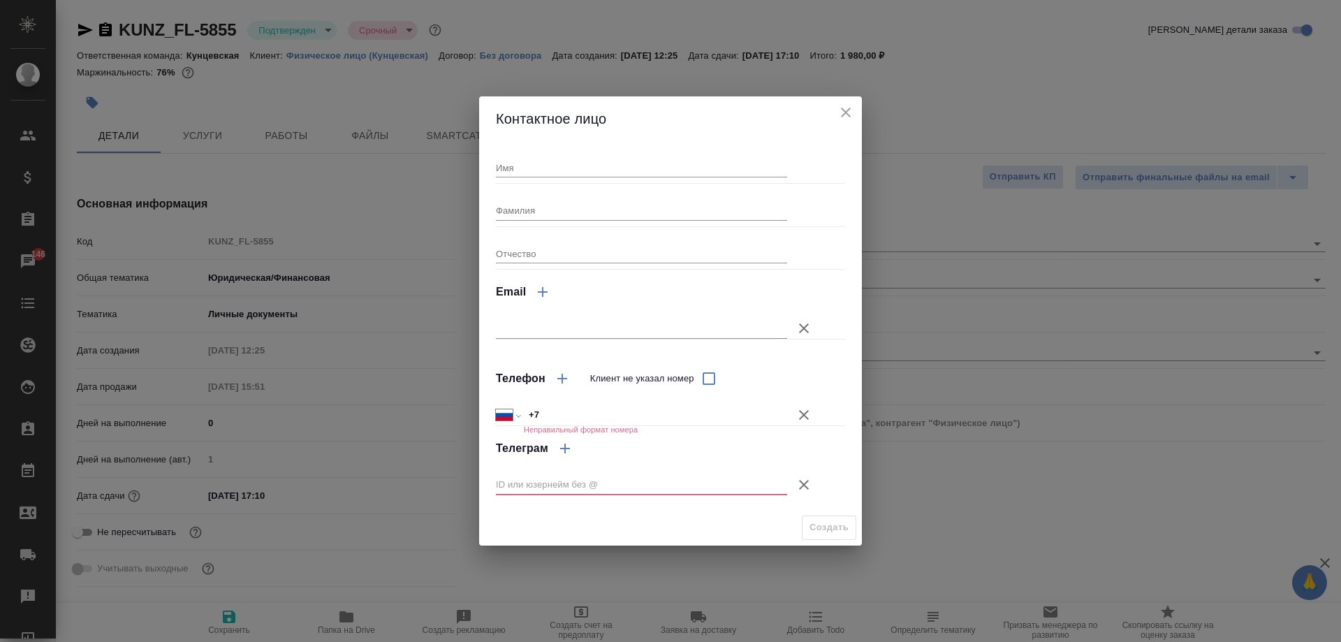
click at [520, 167] on input "Имя" at bounding box center [641, 168] width 291 height 20
click at [600, 419] on input "+7" at bounding box center [655, 415] width 262 height 20
click at [573, 377] on button "button" at bounding box center [562, 379] width 34 height 34
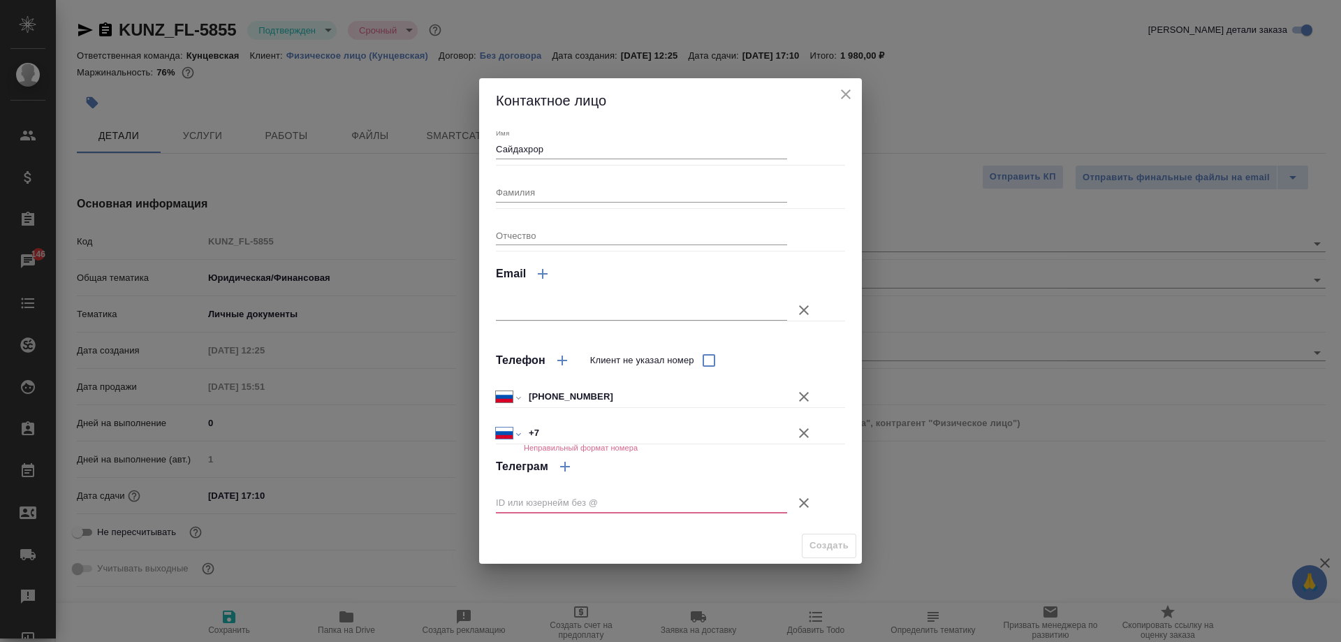
click at [517, 437] on select "Международный Австралия Австрия Азербайджан Албания Алжир Американское Самоа Ан…" at bounding box center [508, 433] width 24 height 20
click at [547, 433] on input "+7" at bounding box center [655, 433] width 263 height 20
click at [804, 502] on icon "button" at bounding box center [804, 503] width 10 height 10
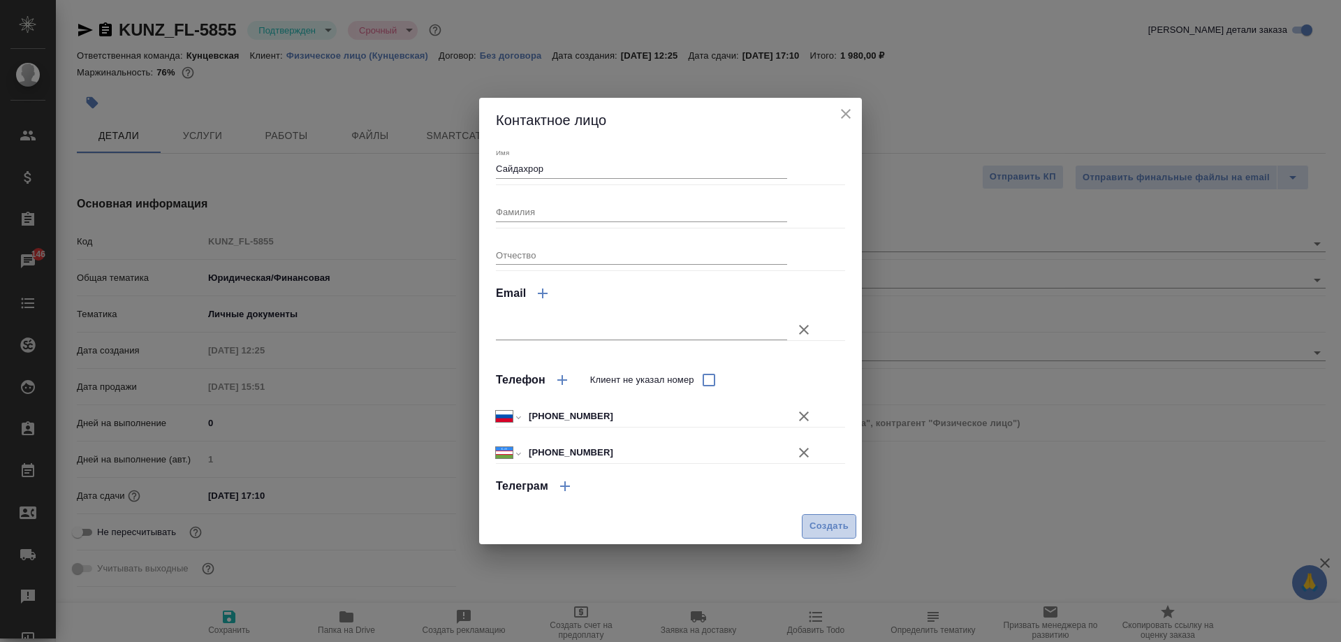
click at [844, 529] on span "Создать" at bounding box center [828, 526] width 39 height 16
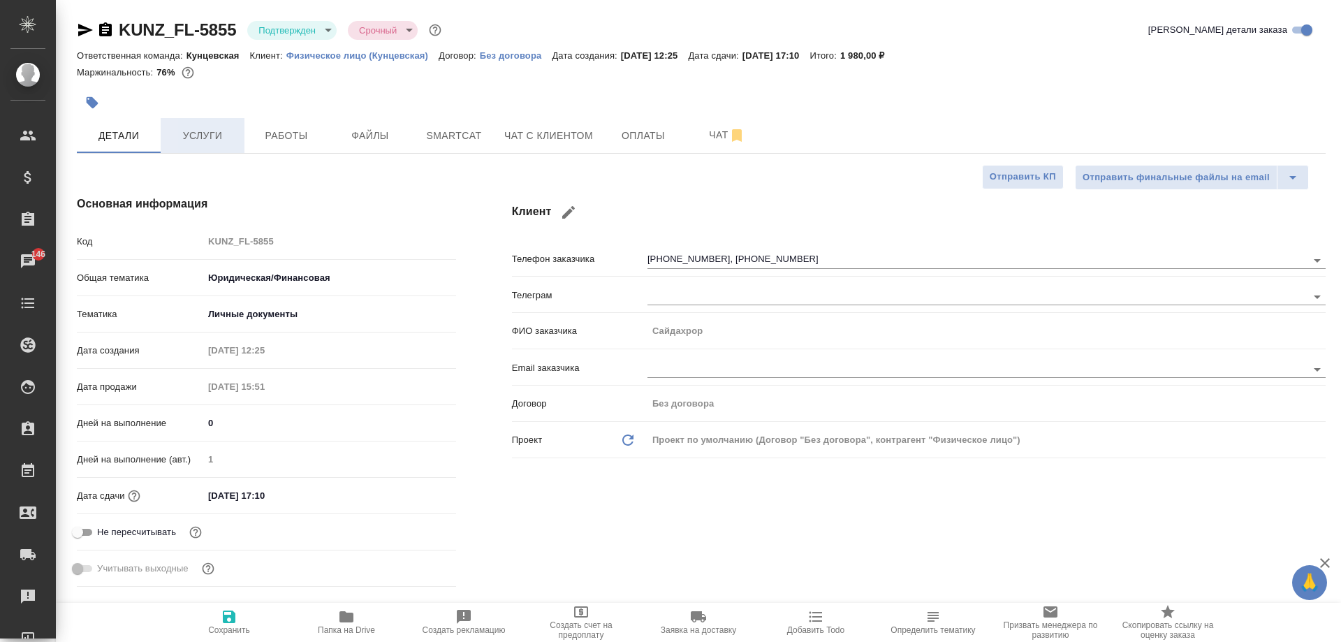
click at [233, 128] on span "Услуги" at bounding box center [202, 135] width 67 height 17
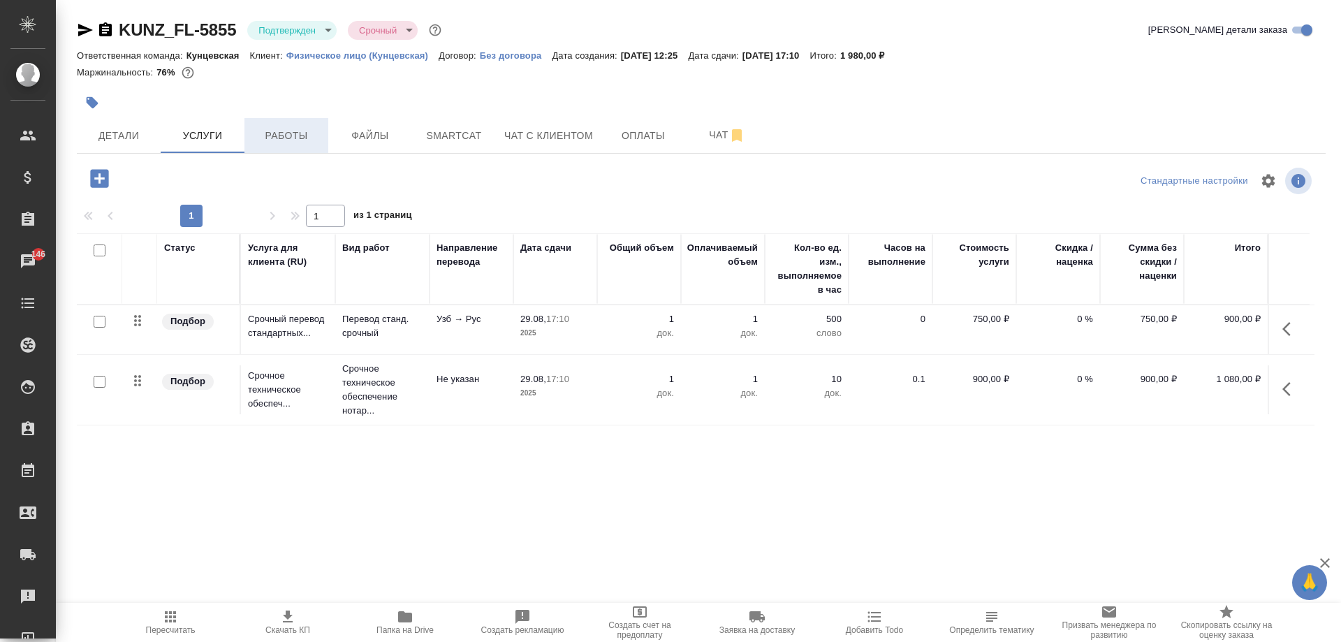
click at [293, 131] on span "Работы" at bounding box center [286, 135] width 67 height 17
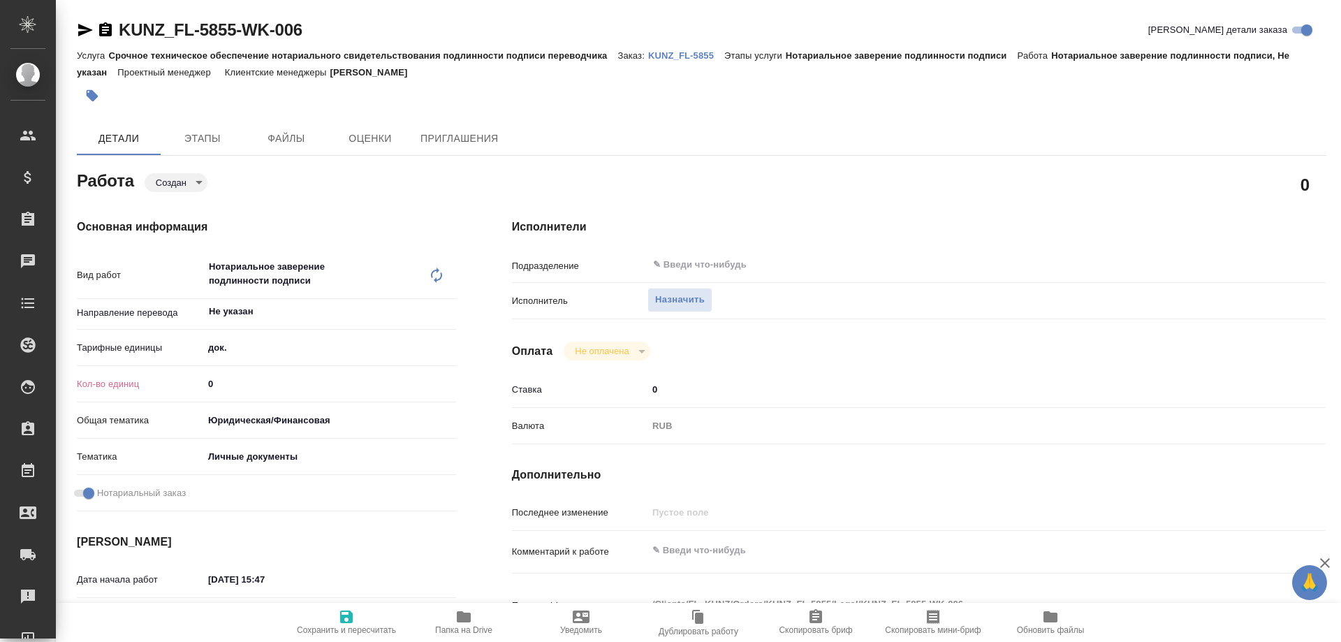
type textarea "x"
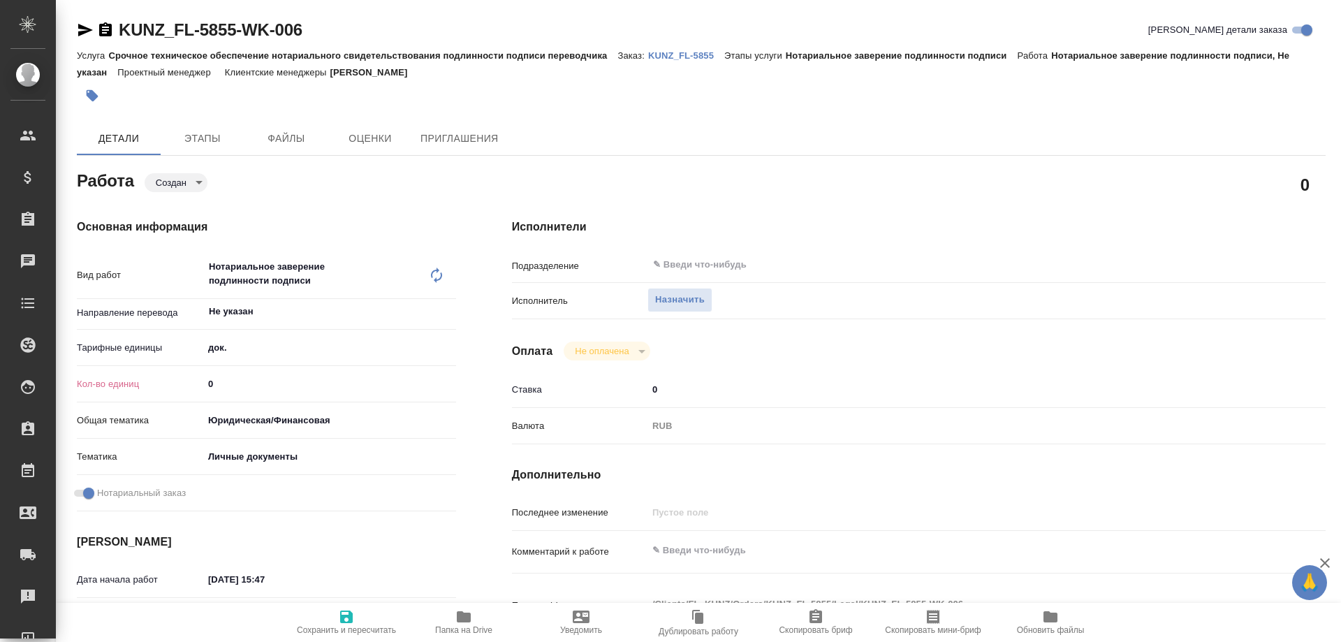
type textarea "x"
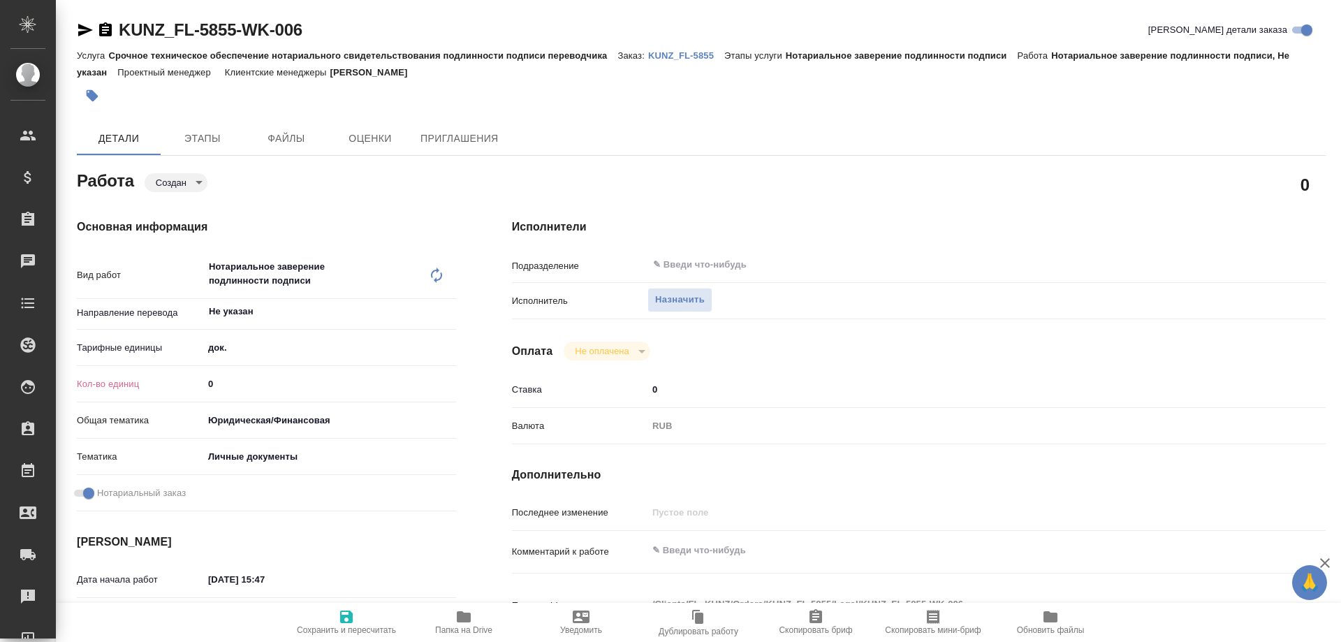
type textarea "x"
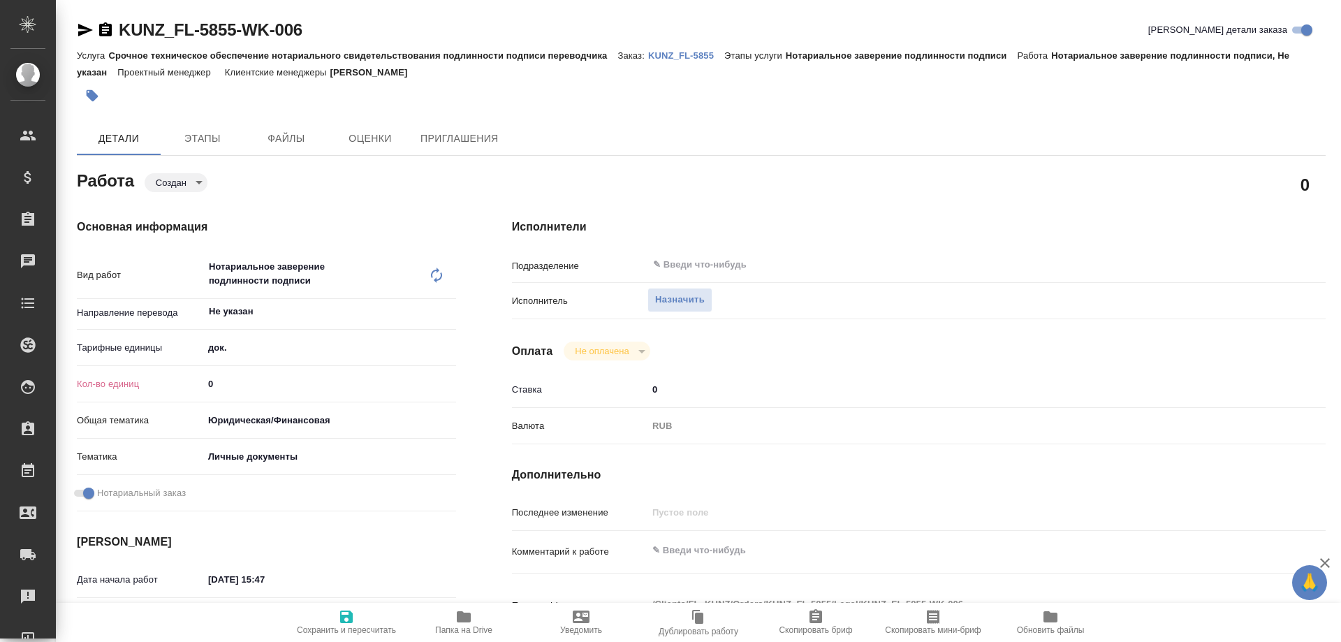
type textarea "x"
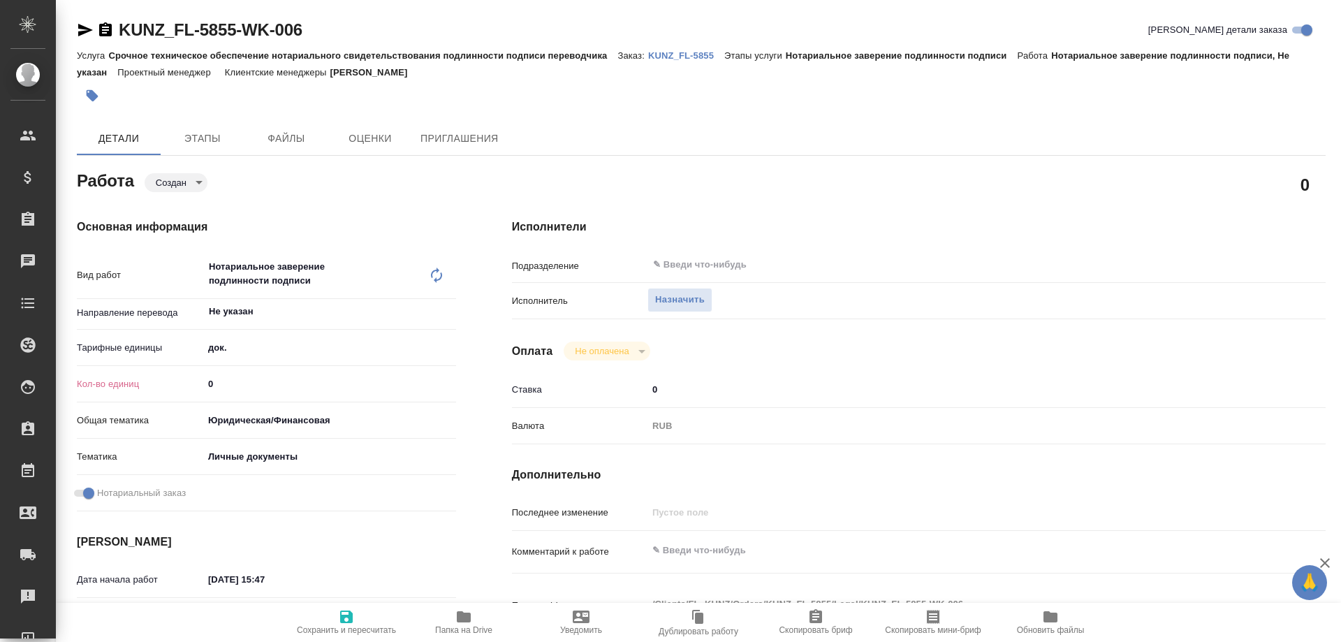
type textarea "x"
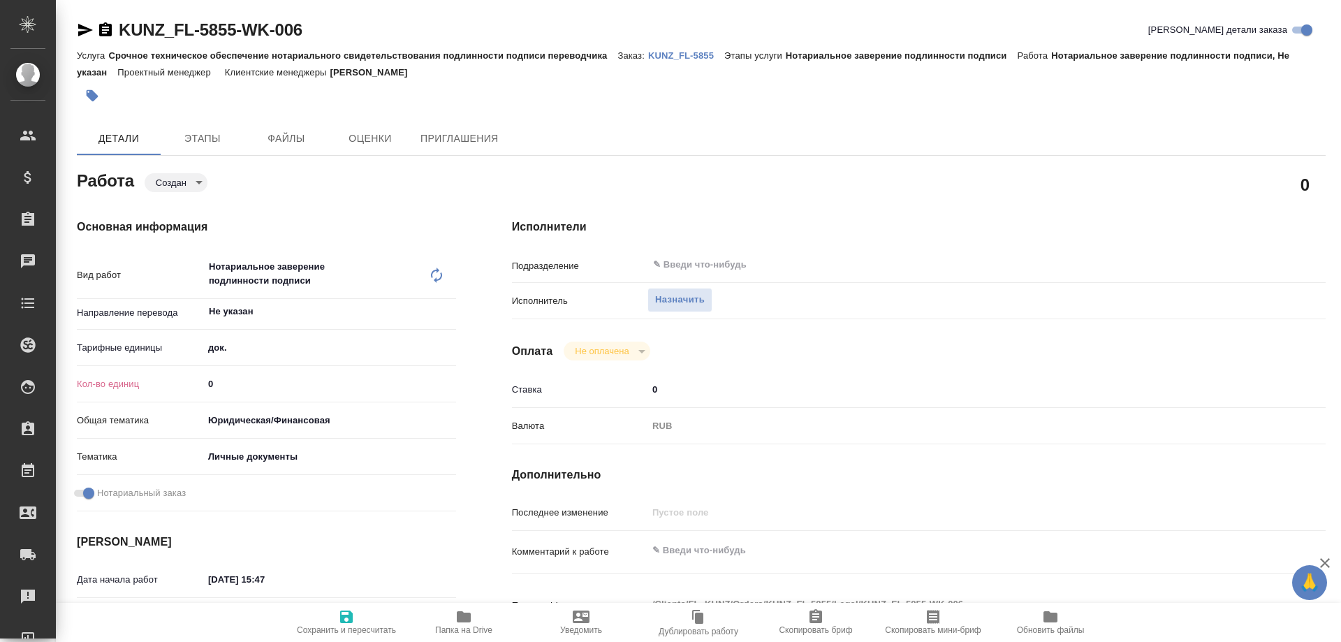
type textarea "x"
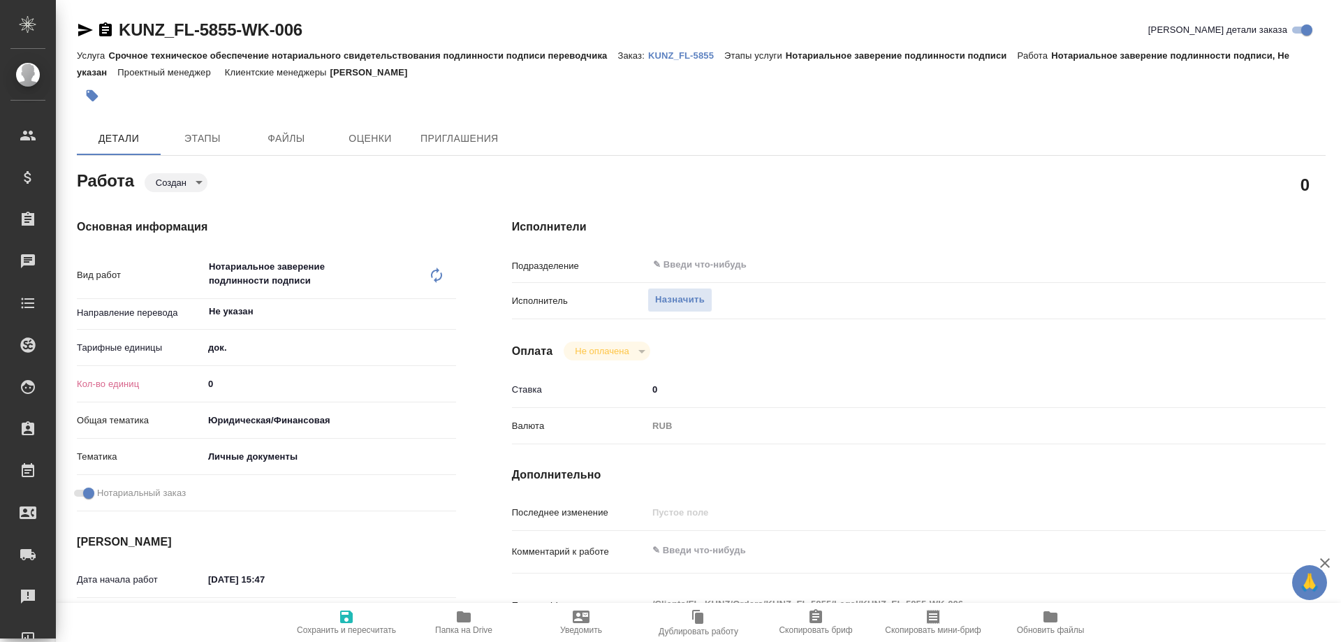
type textarea "x"
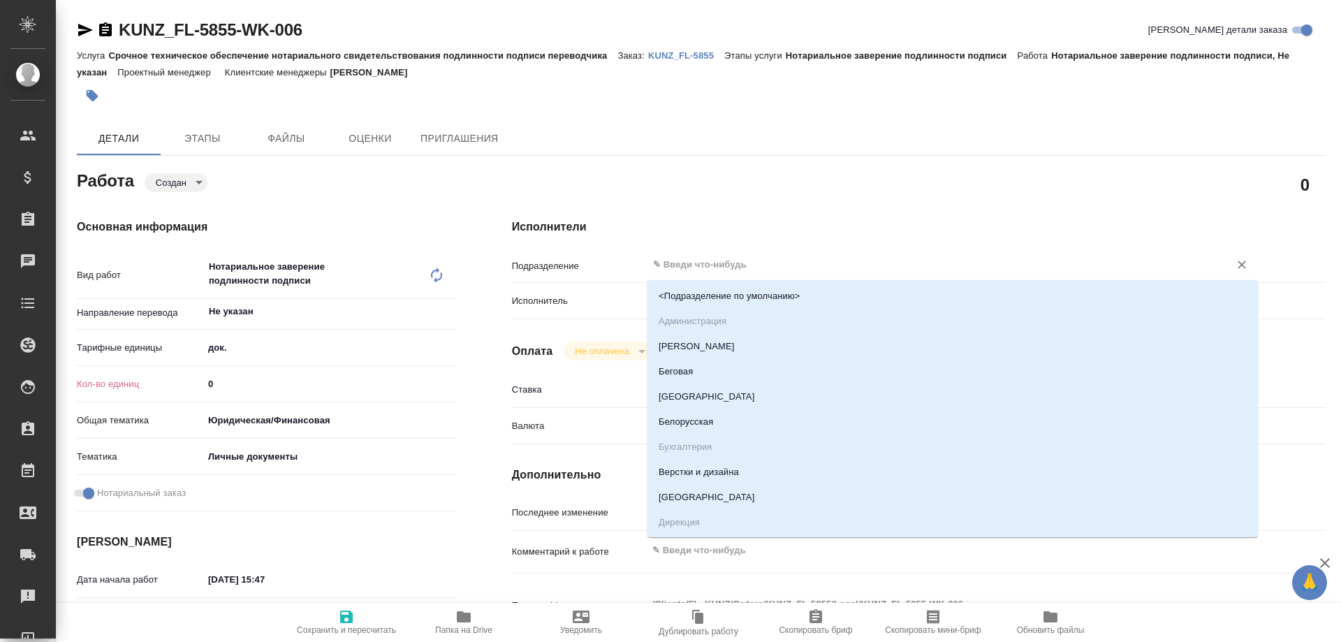
click at [693, 265] on input "text" at bounding box center [929, 264] width 555 height 17
type textarea "x"
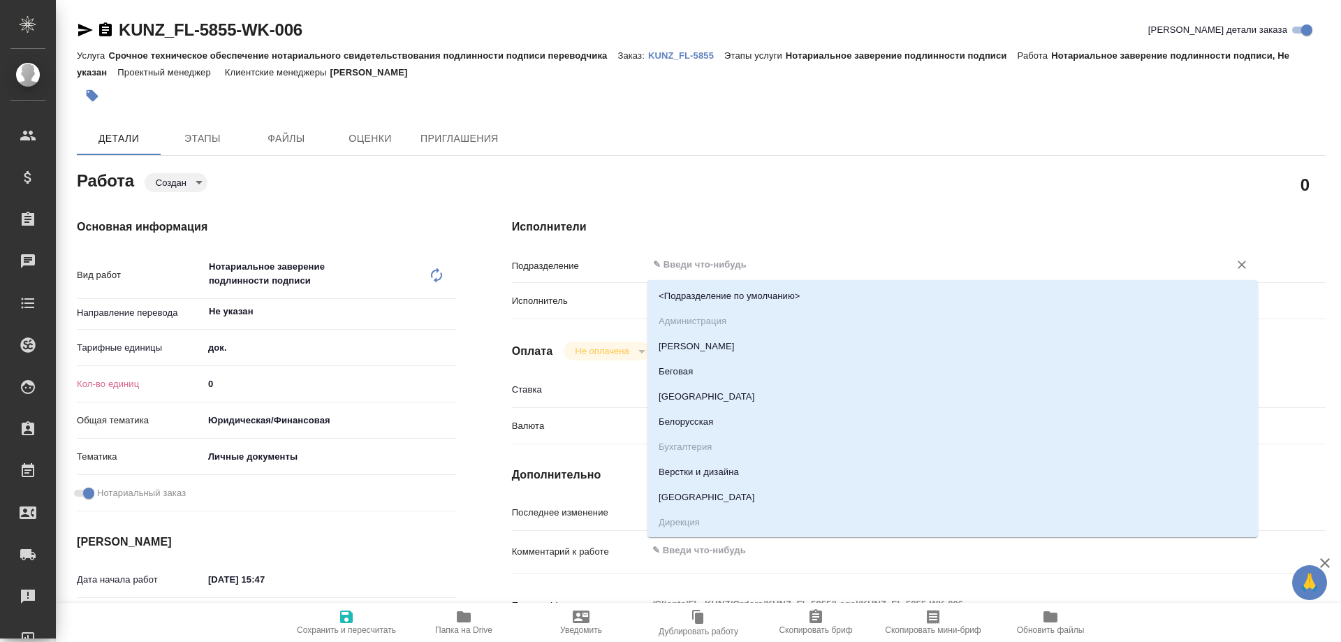
type textarea "x"
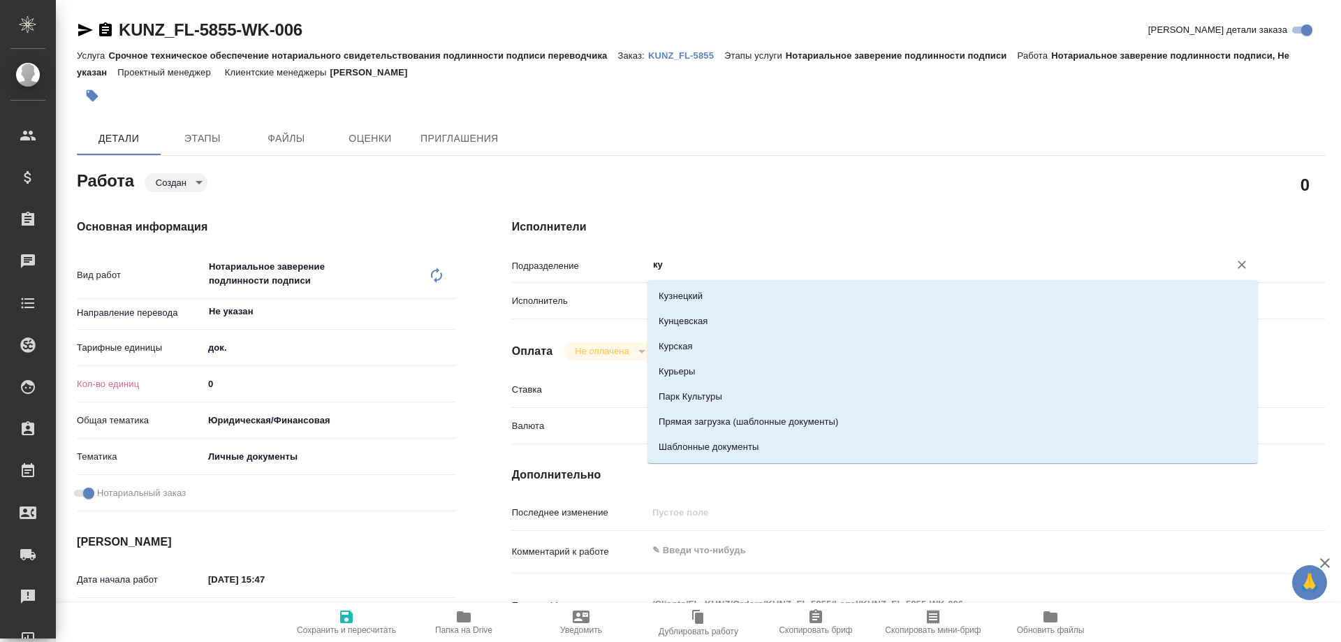
type input "кун"
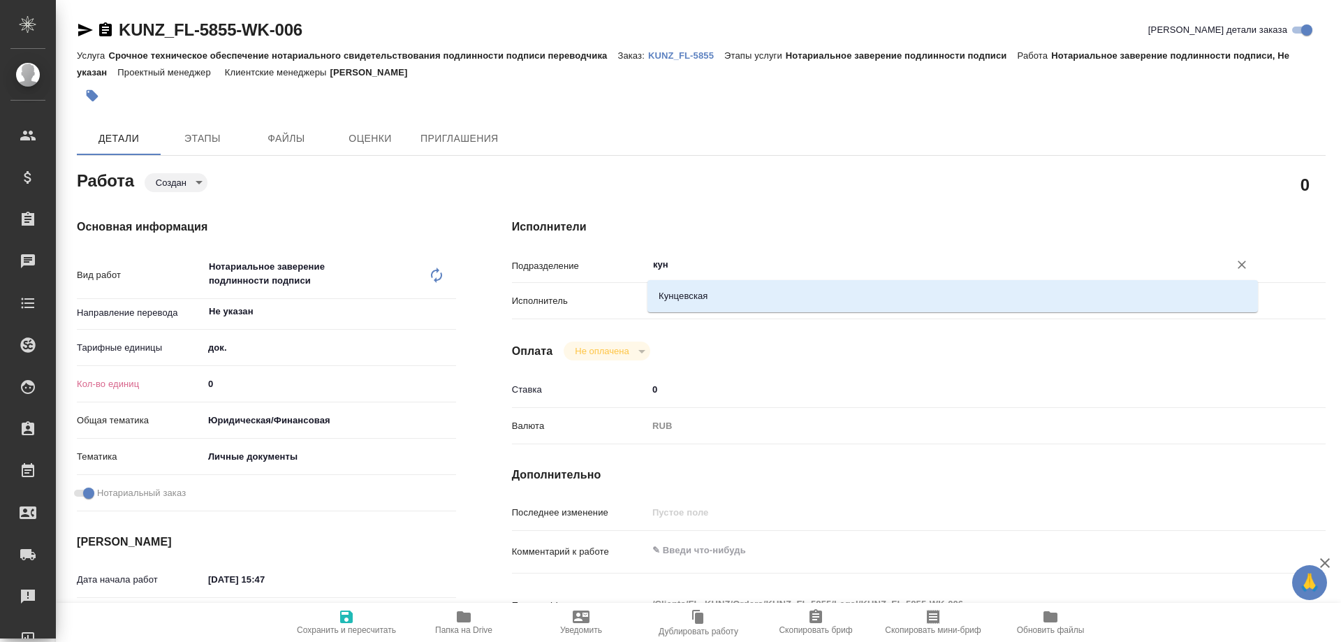
type textarea "x"
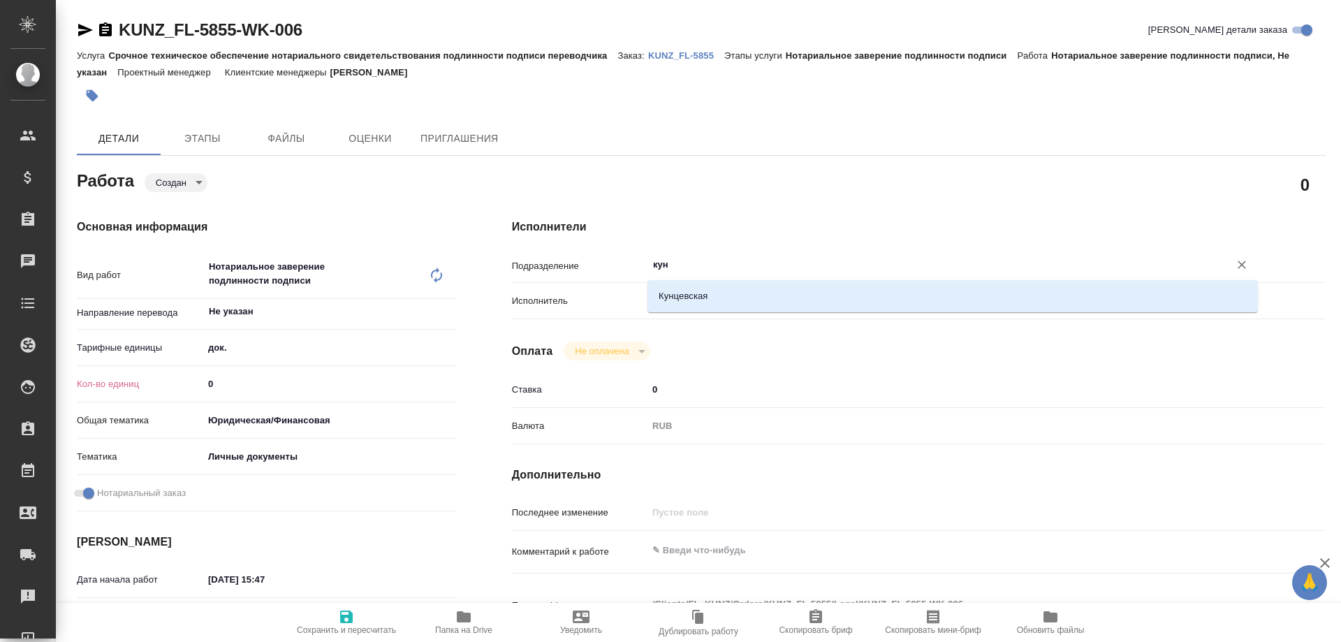
type input "кунц"
click at [697, 293] on li "Кунцевская" at bounding box center [952, 296] width 610 height 25
type textarea "x"
type input "Кунцевская"
type textarea "x"
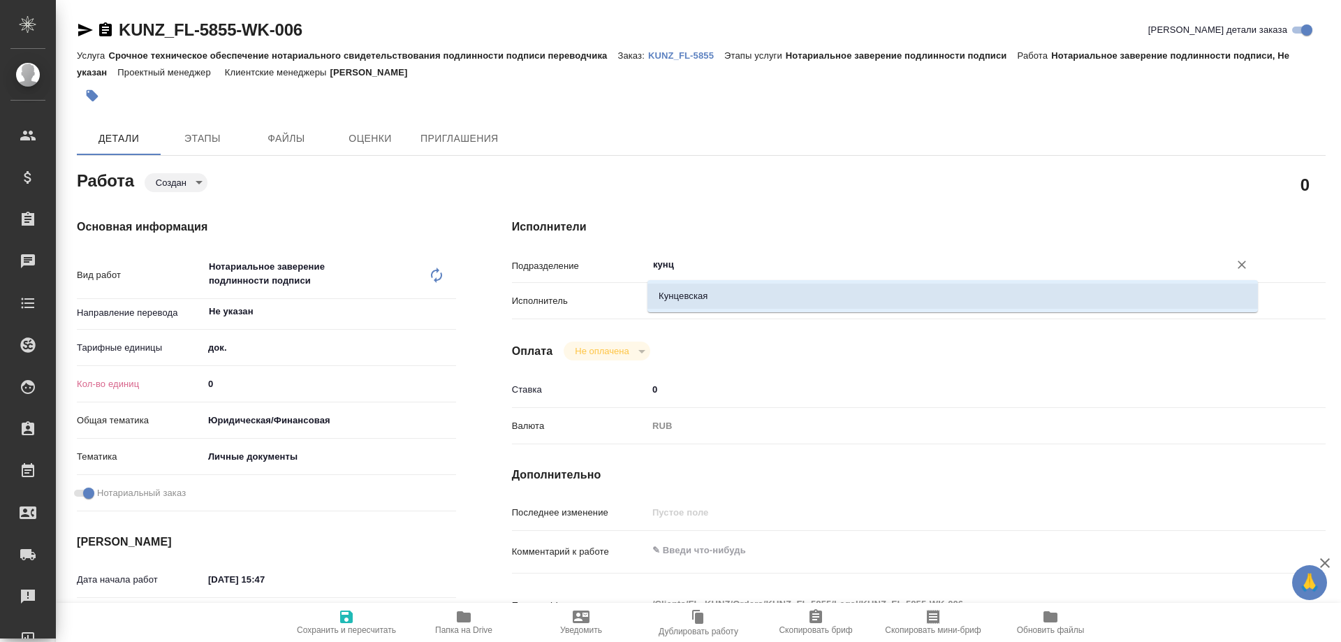
type textarea "x"
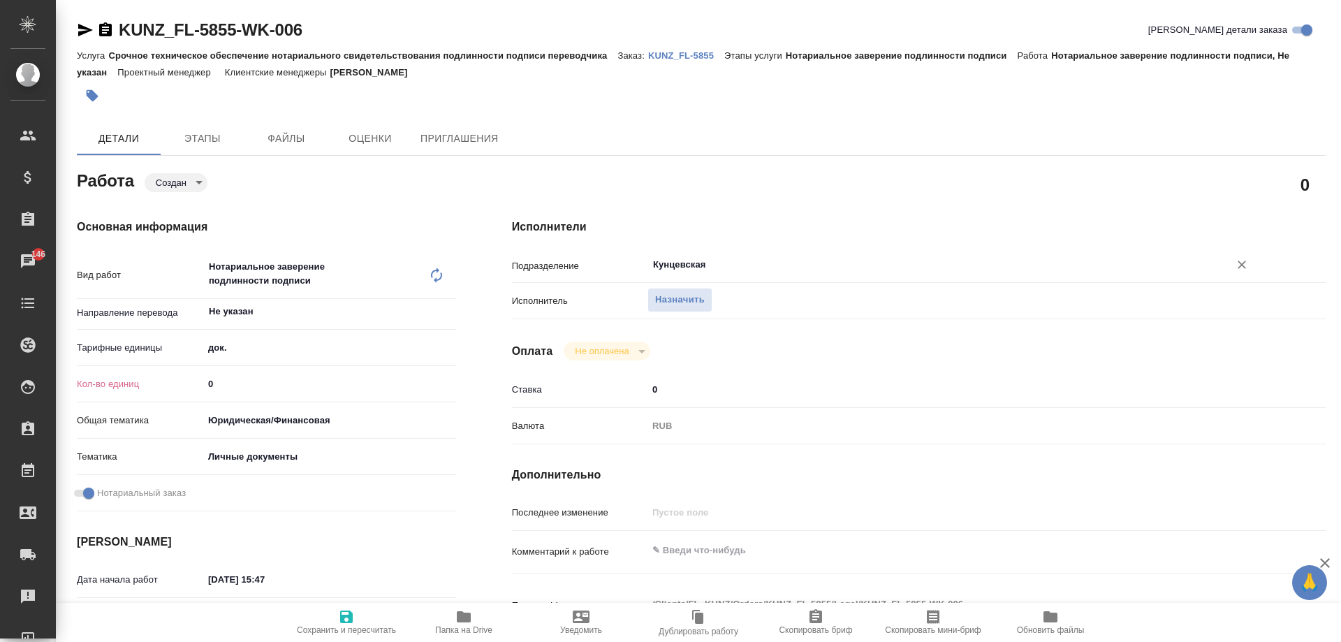
type input "Кунцевская"
click at [242, 385] on input "0" at bounding box center [329, 384] width 253 height 20
type textarea "x"
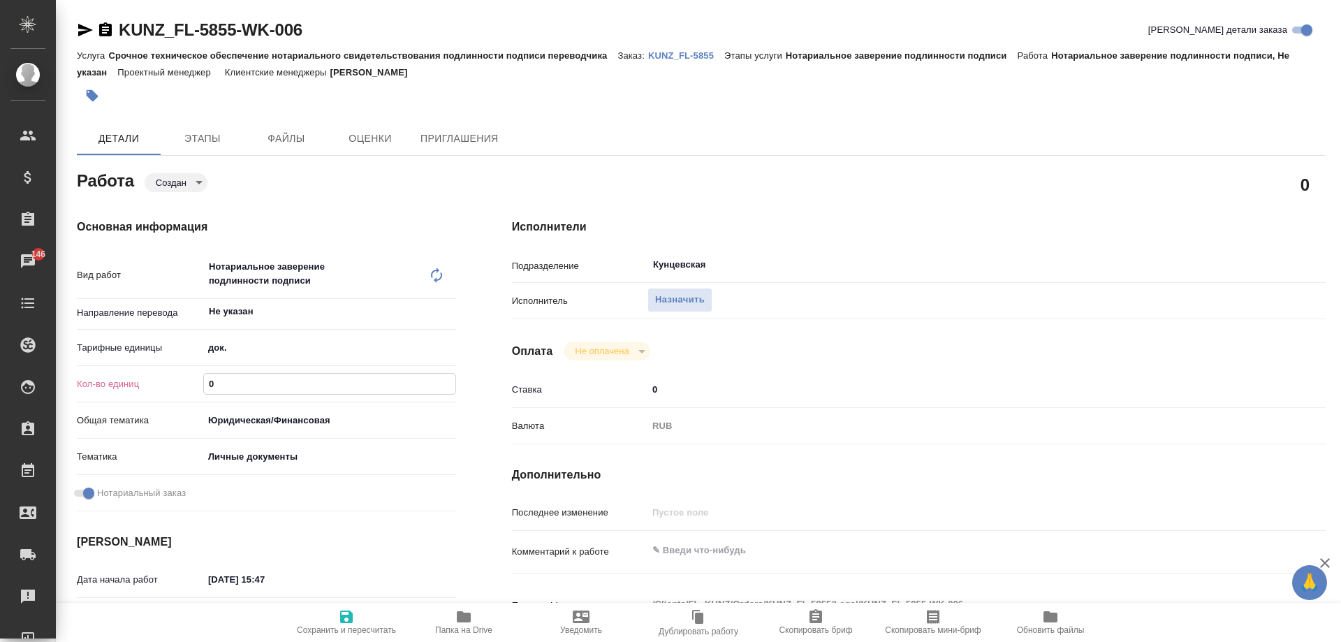
type textarea "x"
type input "1"
type textarea "x"
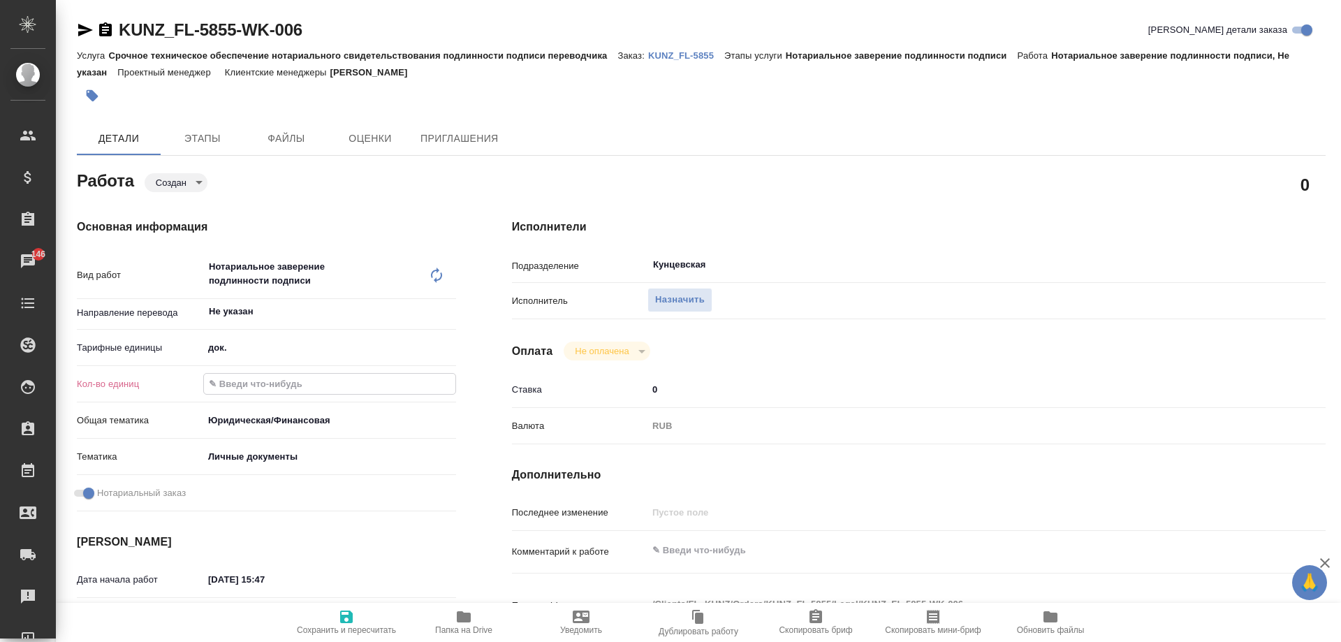
type textarea "x"
type input "1"
click at [348, 630] on span "Сохранить и пересчитать" at bounding box center [346, 630] width 99 height 10
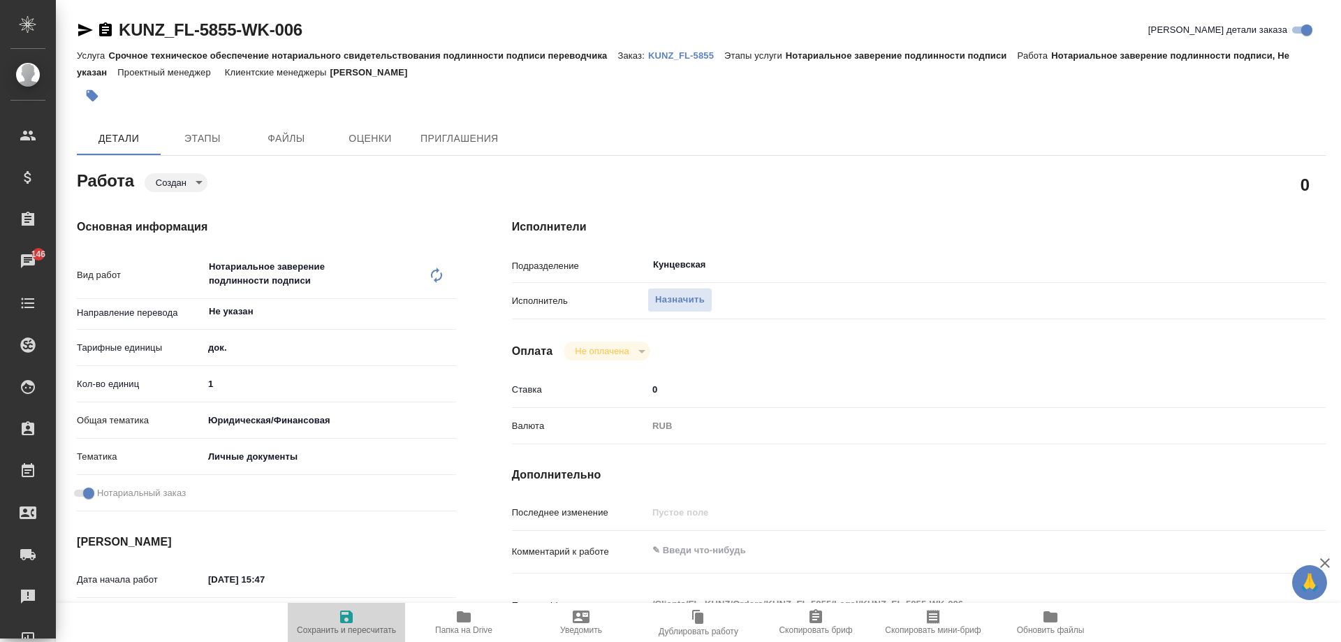
type textarea "x"
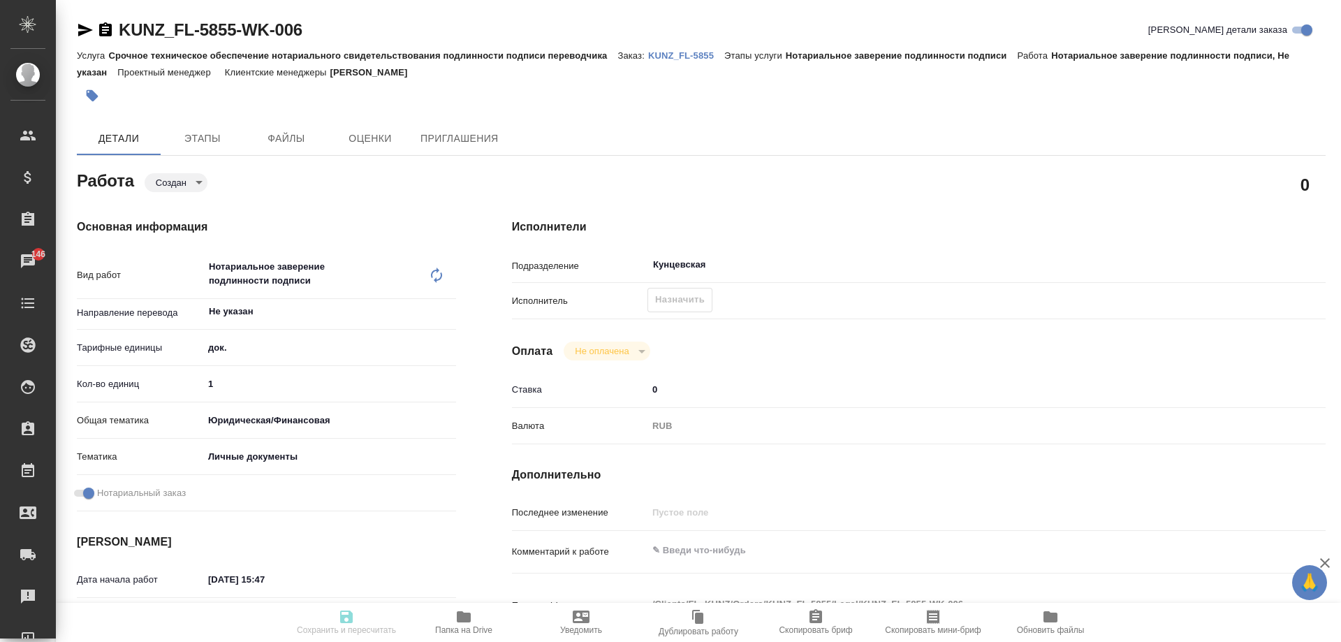
type textarea "x"
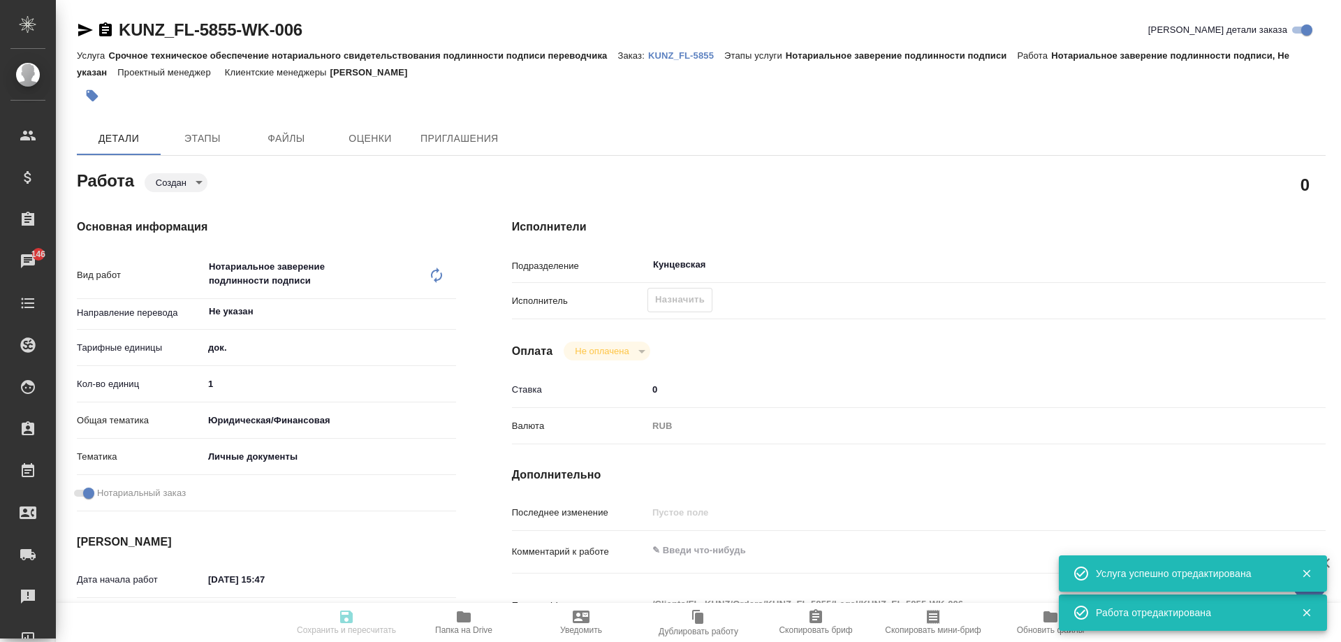
type textarea "x"
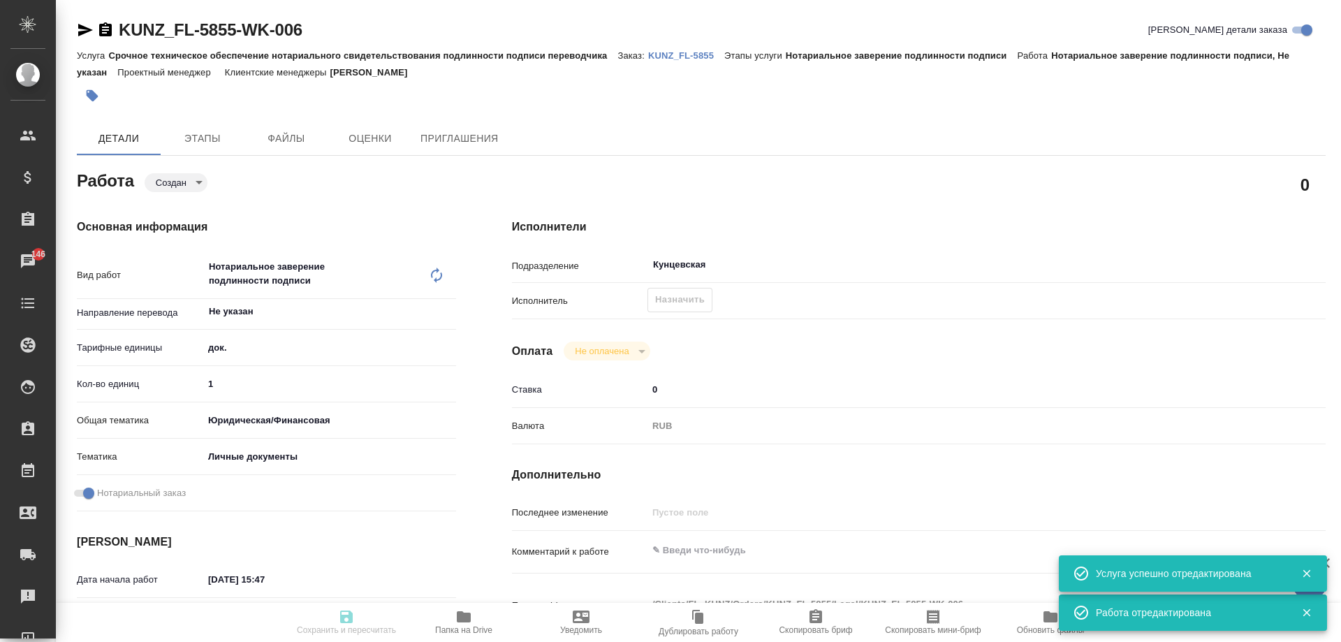
type input "created"
type textarea "Нотариальное заверение подлинности подписи"
type textarea "x"
type input "Не указан"
type input "5a8b1489cc6b4906c91bfd8b"
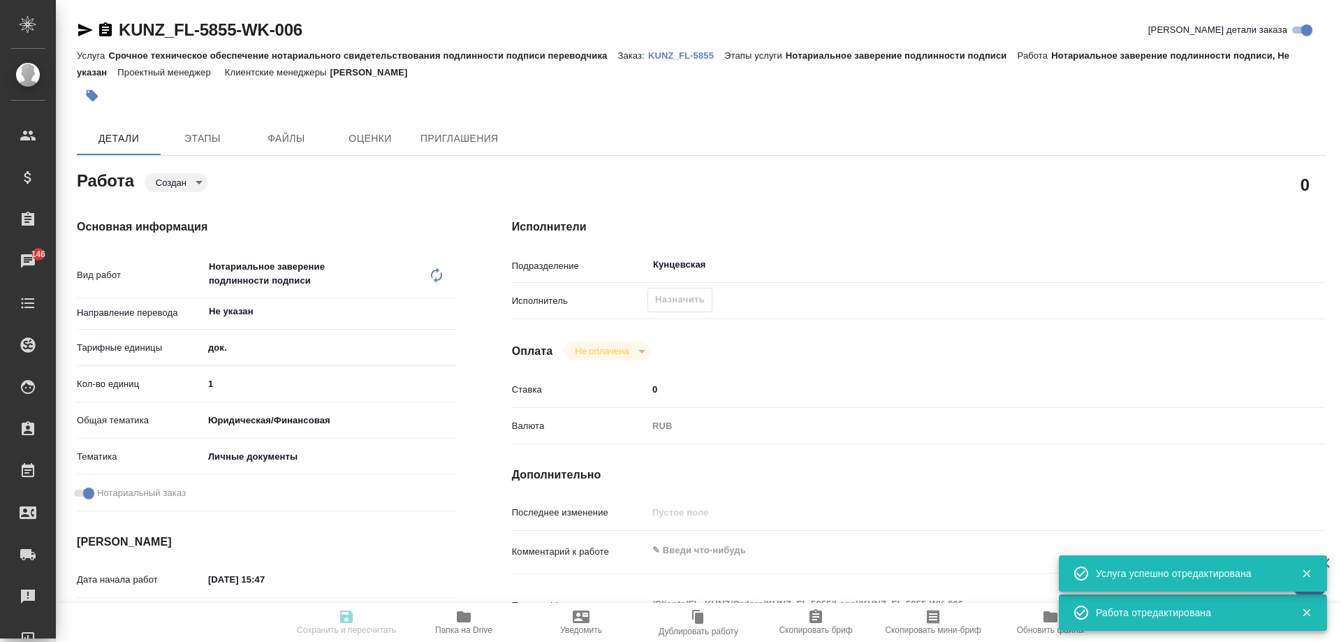
type input "1"
type input "yr-fn"
type input "5a8b8b956a9677013d343cfe"
checkbox input "true"
type input "29.08.2025 15:47"
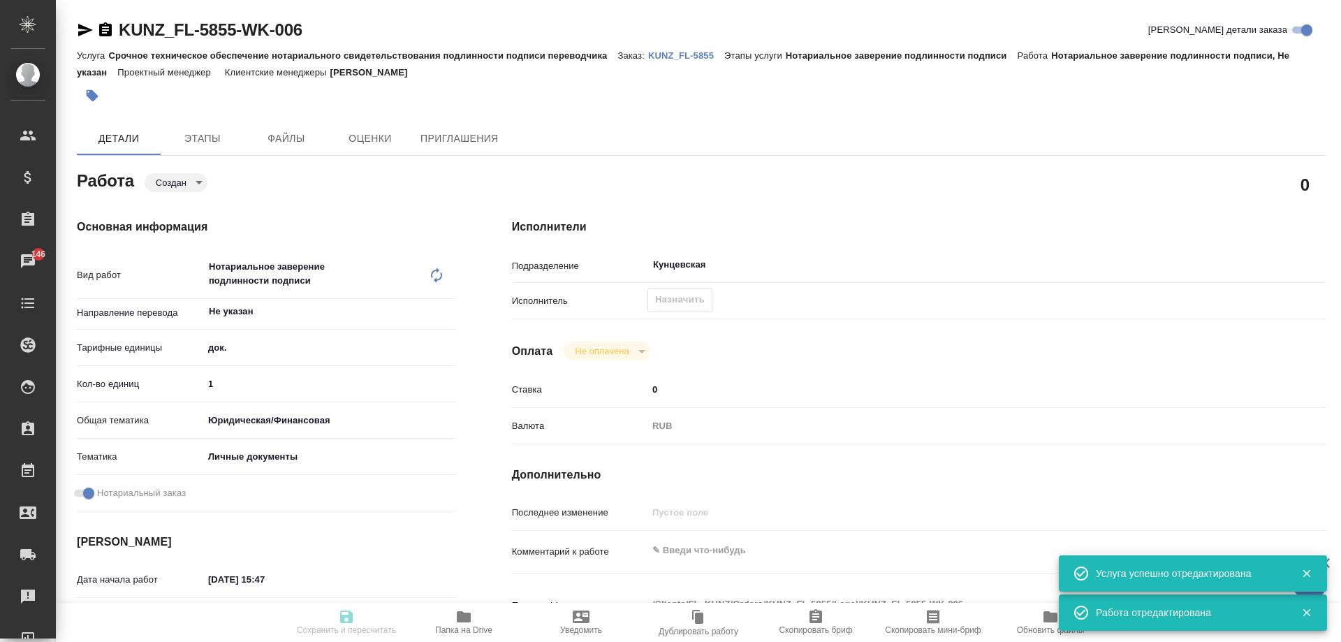
type input "[DATE] 17:10"
type input "Кунцевская"
type input "notPayed"
type input "0"
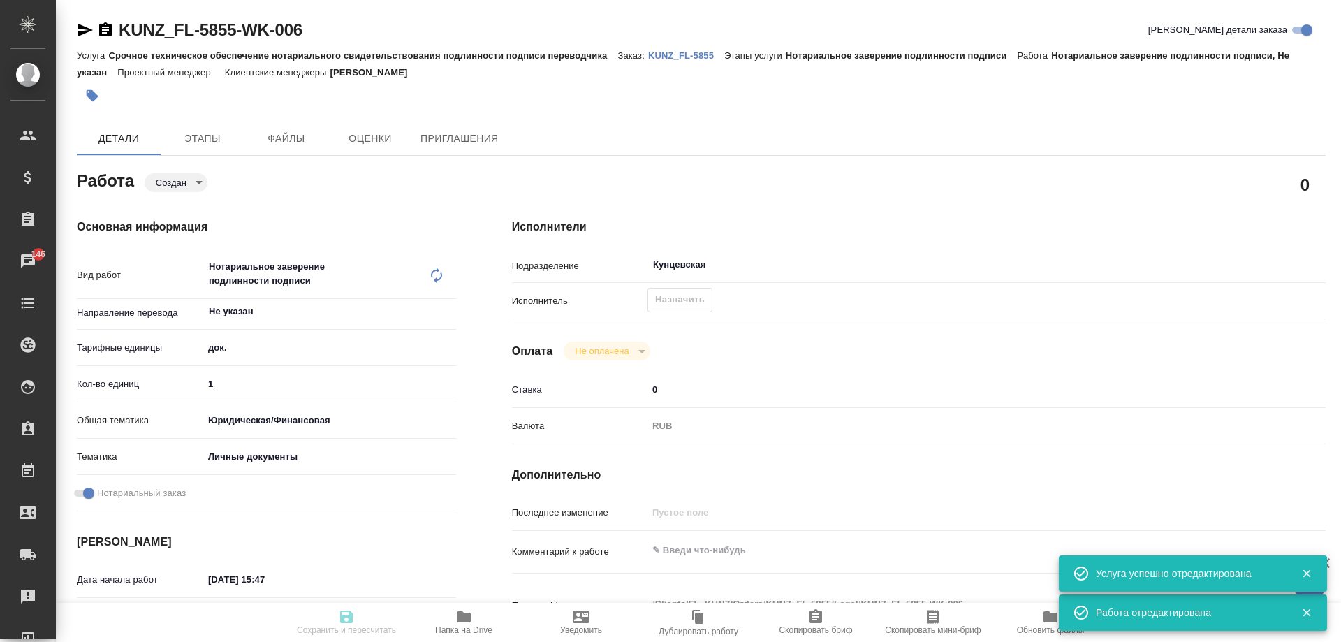
type input "RUB"
type input "[PERSON_NAME]"
type textarea "x"
type textarea "/Clients/FL_KUNZ/Orders/KUNZ_FL-5855/Legal/KUNZ_FL-5855-WK-006"
type textarea "x"
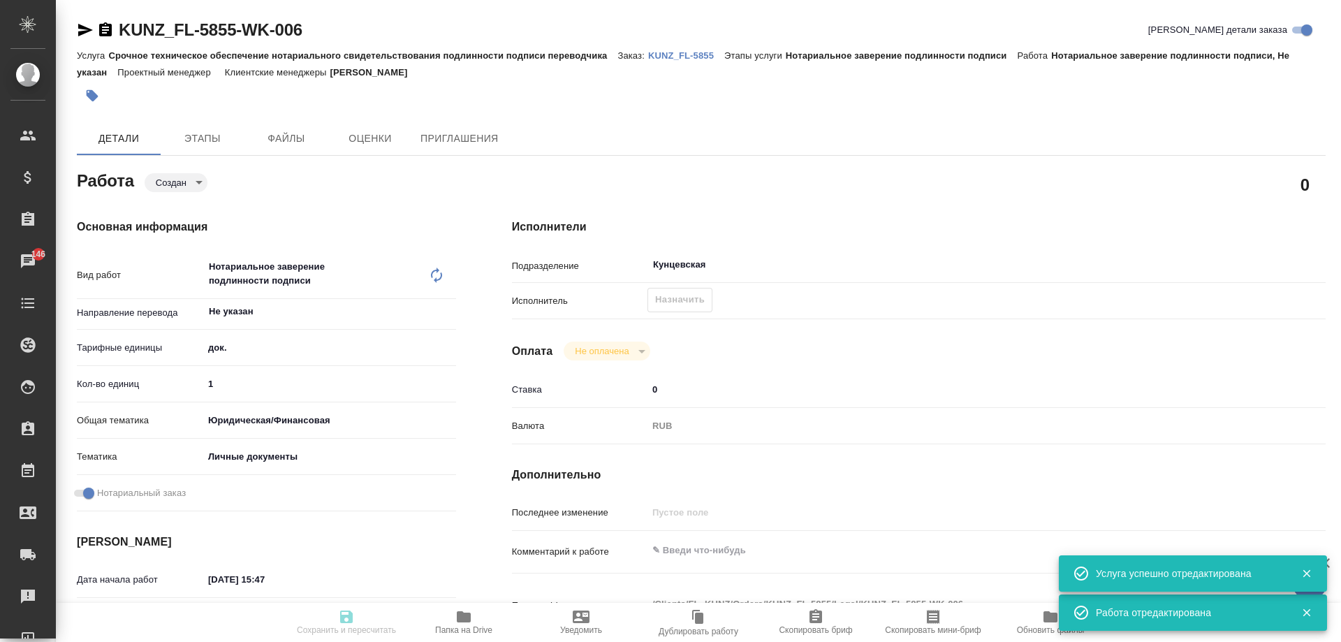
type input "KUNZ_FL-5855"
type input "Срочное техническое обеспечение нотариального свидетельствования подлинности по…"
type input "Нотариальное заверение подлинности подписи"
type input "[PERSON_NAME]"
type input "/Clients/FL_KUNZ/Orders/KUNZ_FL-5855"
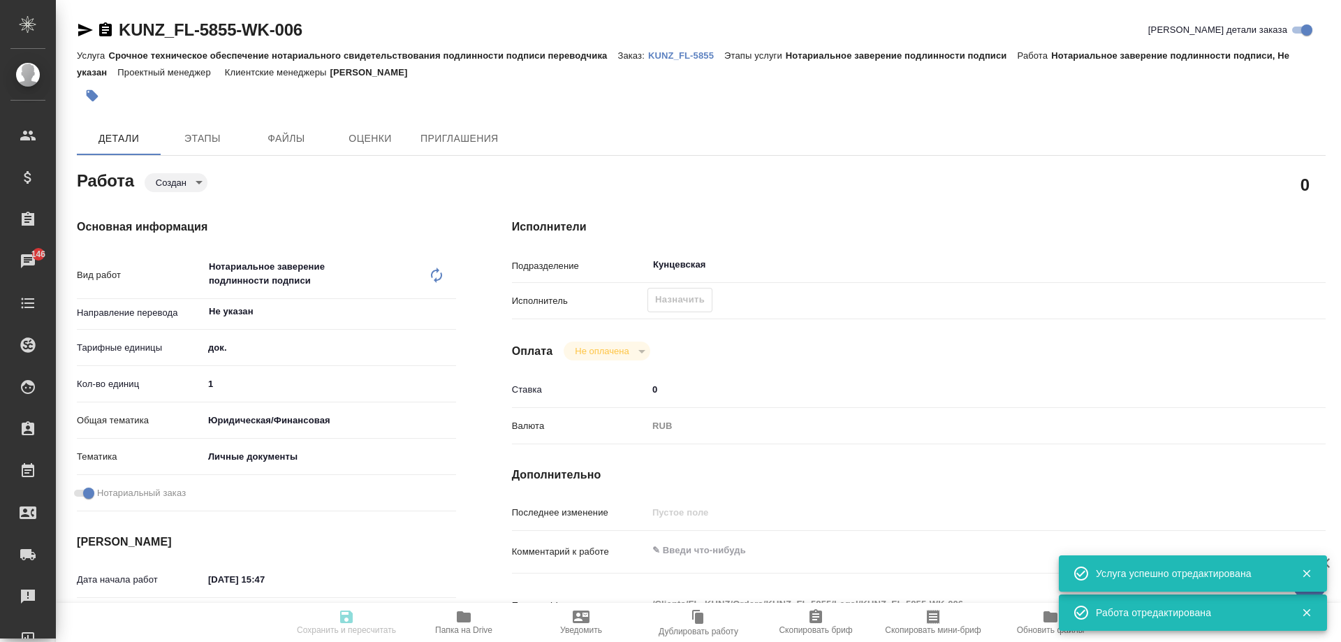
type textarea "x"
type textarea "пасп, узб-рус, сахарово"
type textarea "x"
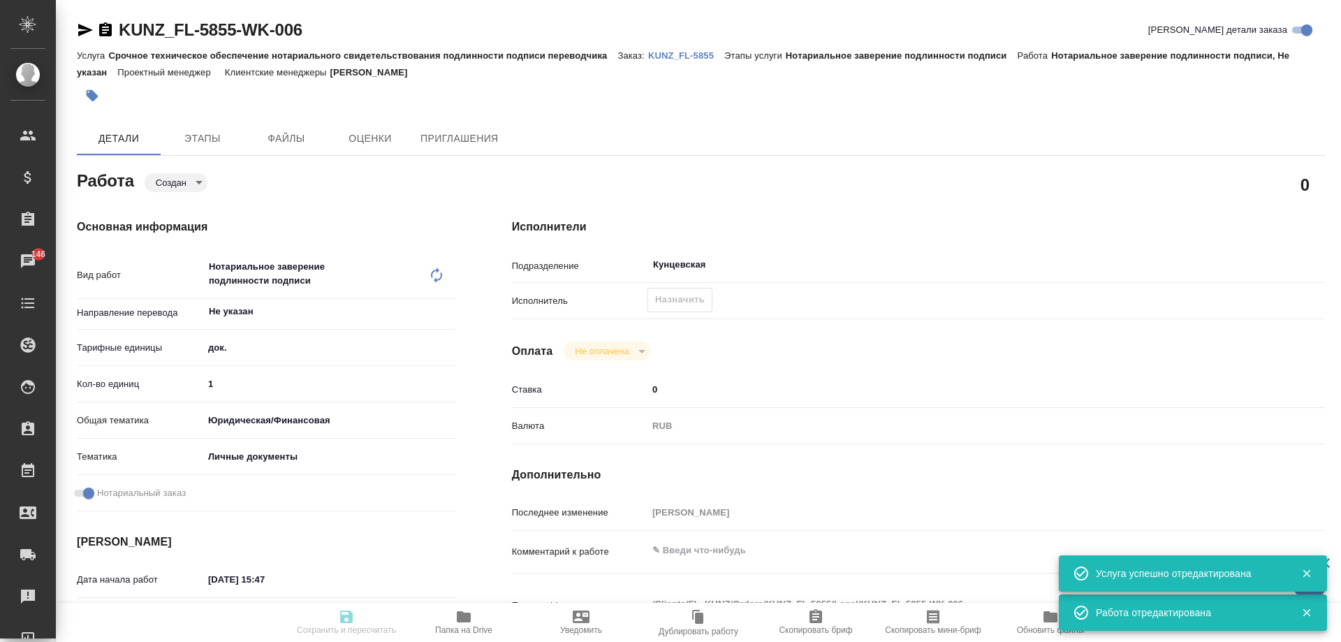
type textarea "x"
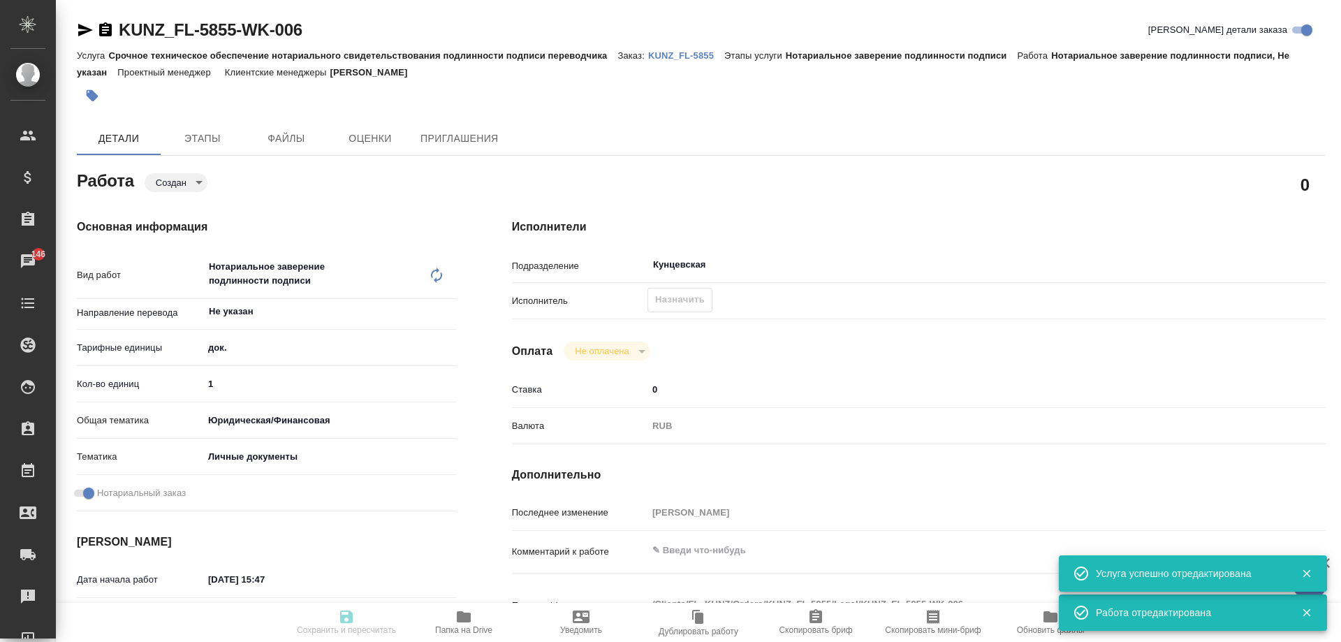
type textarea "x"
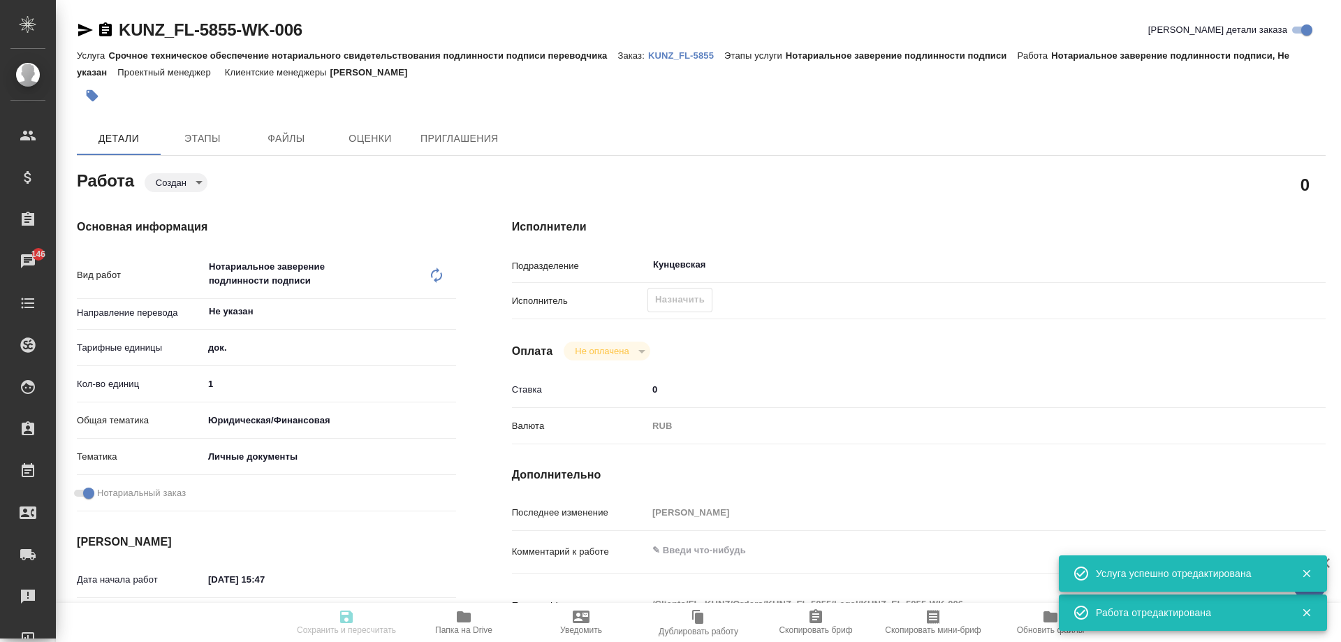
type textarea "x"
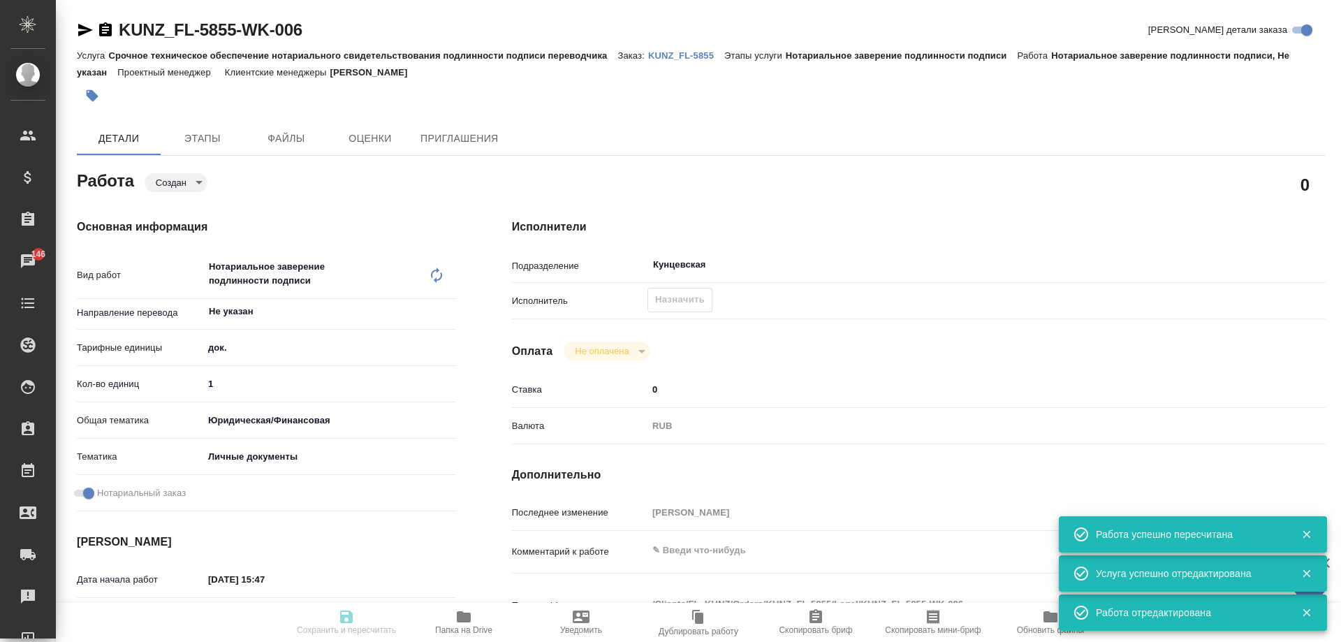
type input "created"
type textarea "Нотариальное заверение подлинности подписи"
type textarea "x"
type input "Не указан"
type input "5a8b1489cc6b4906c91bfd8b"
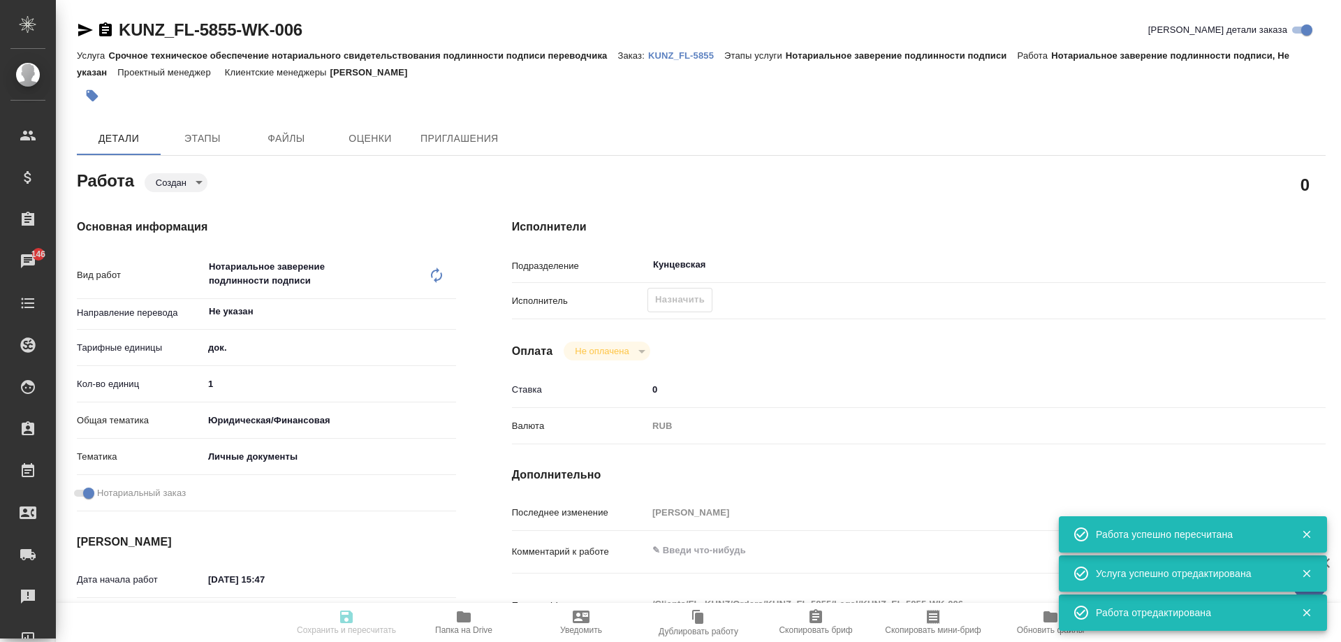
type input "1"
type input "yr-fn"
type input "5a8b8b956a9677013d343cfe"
checkbox input "true"
type input "29.08.2025 15:47"
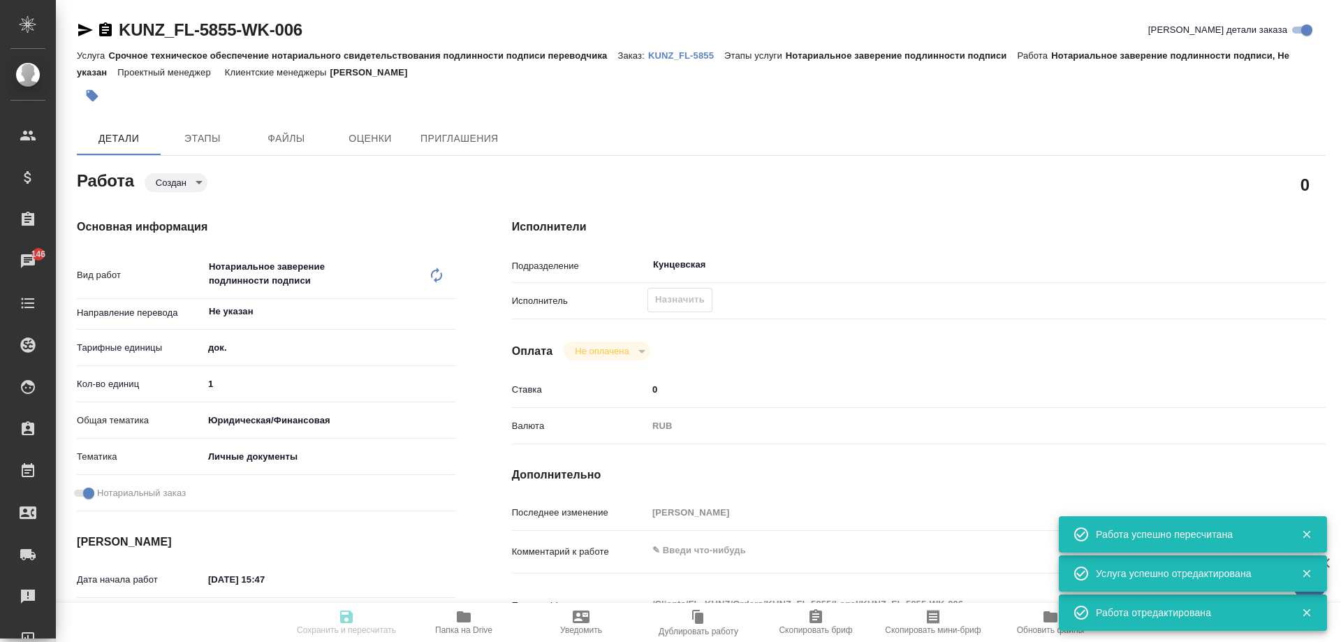
type input "29.08.2025 17:10"
type input "Кунцевская"
type input "notPayed"
type input "0"
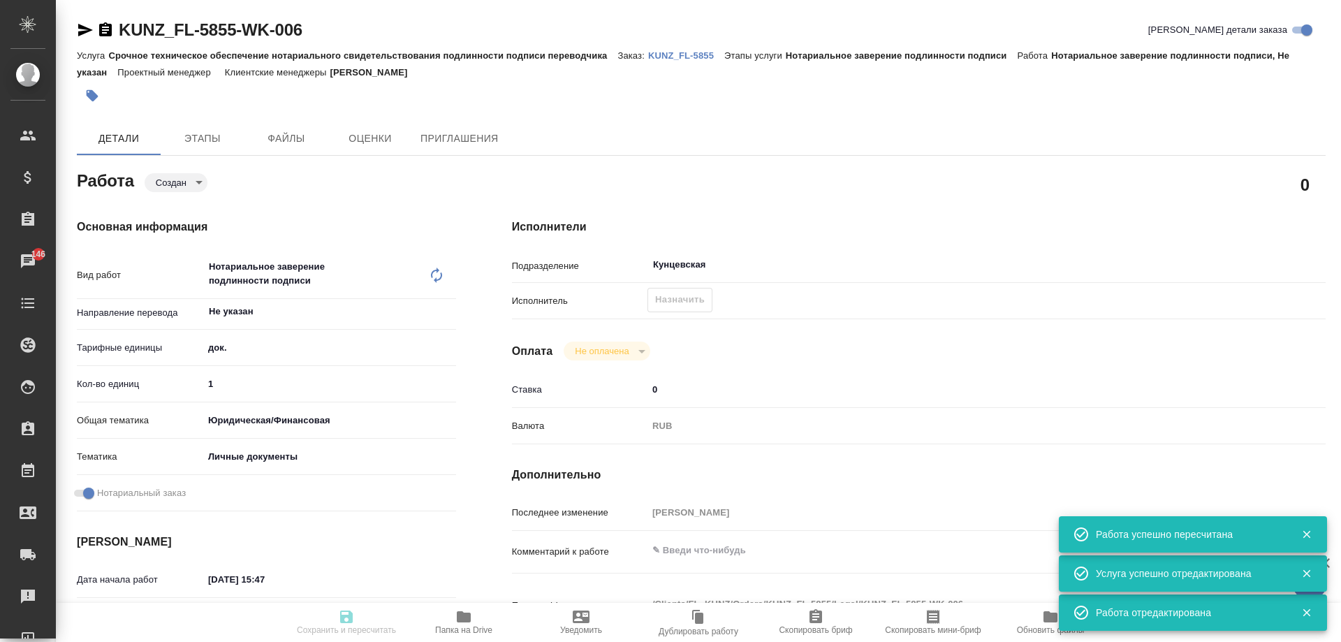
type input "RUB"
type input "[PERSON_NAME]"
type textarea "x"
type textarea "/Clients/FL_KUNZ/Orders/KUNZ_FL-5855/Legal/KUNZ_FL-5855-WK-006"
type textarea "x"
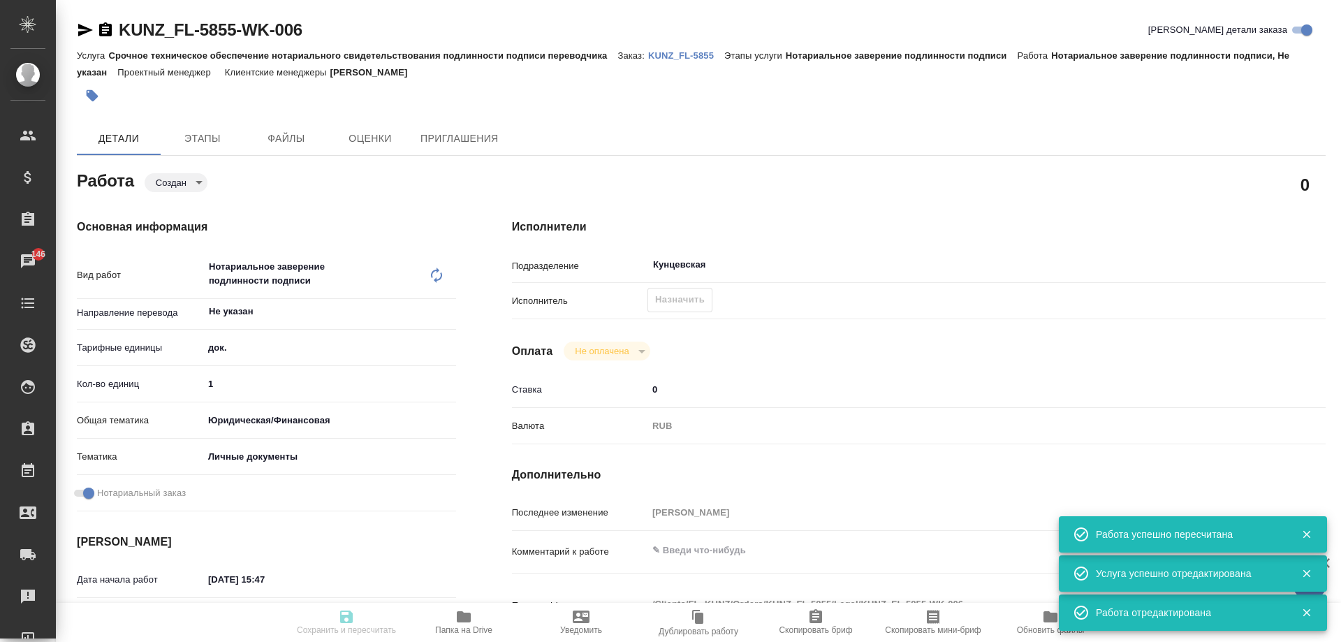
type input "KUNZ_FL-5855"
type input "Срочное техническое обеспечение нотариального свидетельствования подлинности по…"
type input "Нотариальное заверение подлинности подписи"
type input "[PERSON_NAME]"
type input "/Clients/FL_KUNZ/Orders/KUNZ_FL-5855"
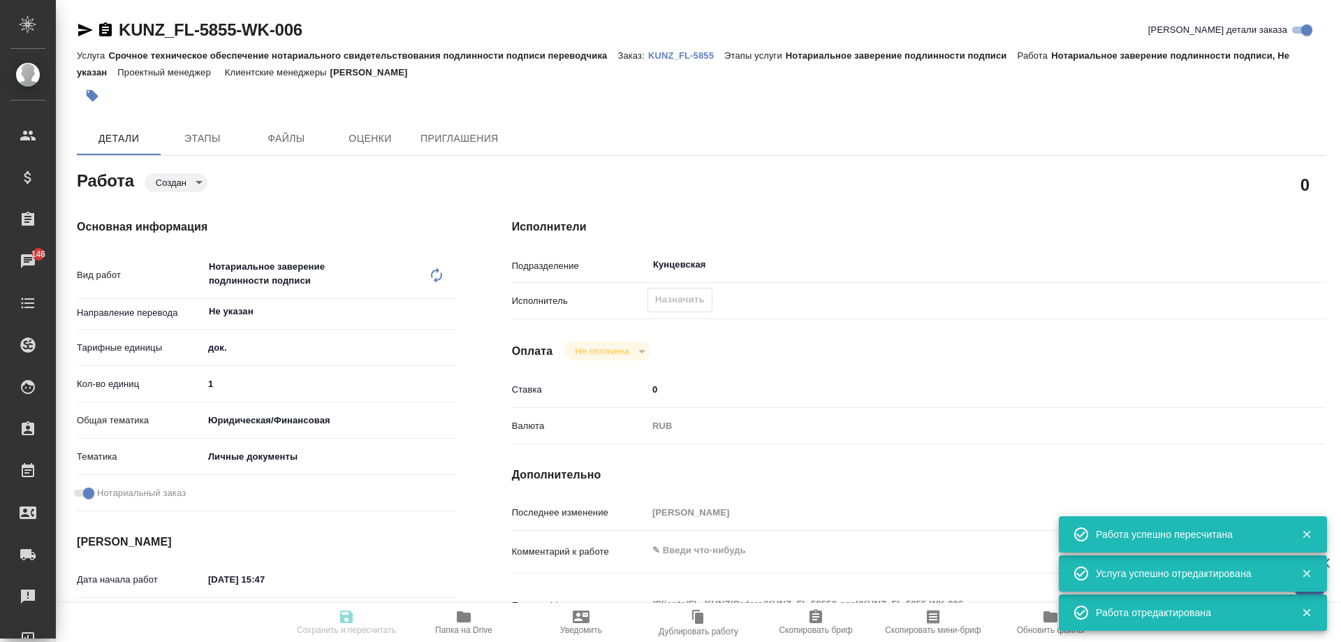
type textarea "x"
type textarea "пасп, узб-рус, сахарово"
type textarea "x"
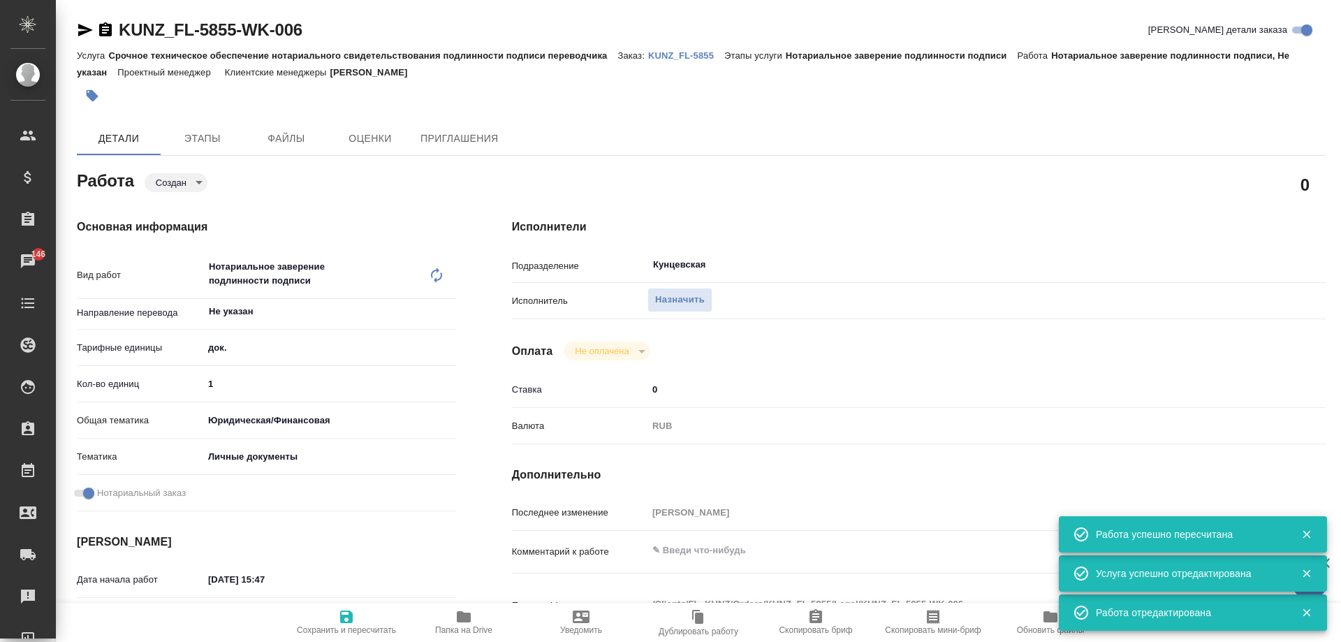
type textarea "x"
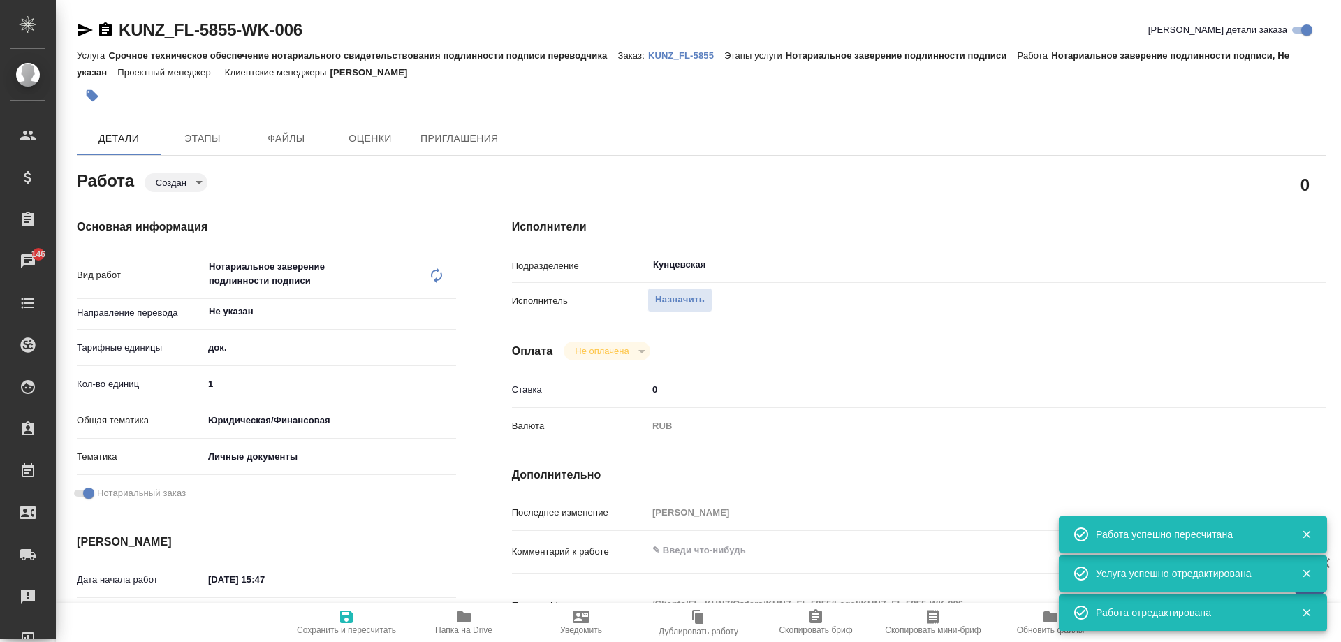
type textarea "x"
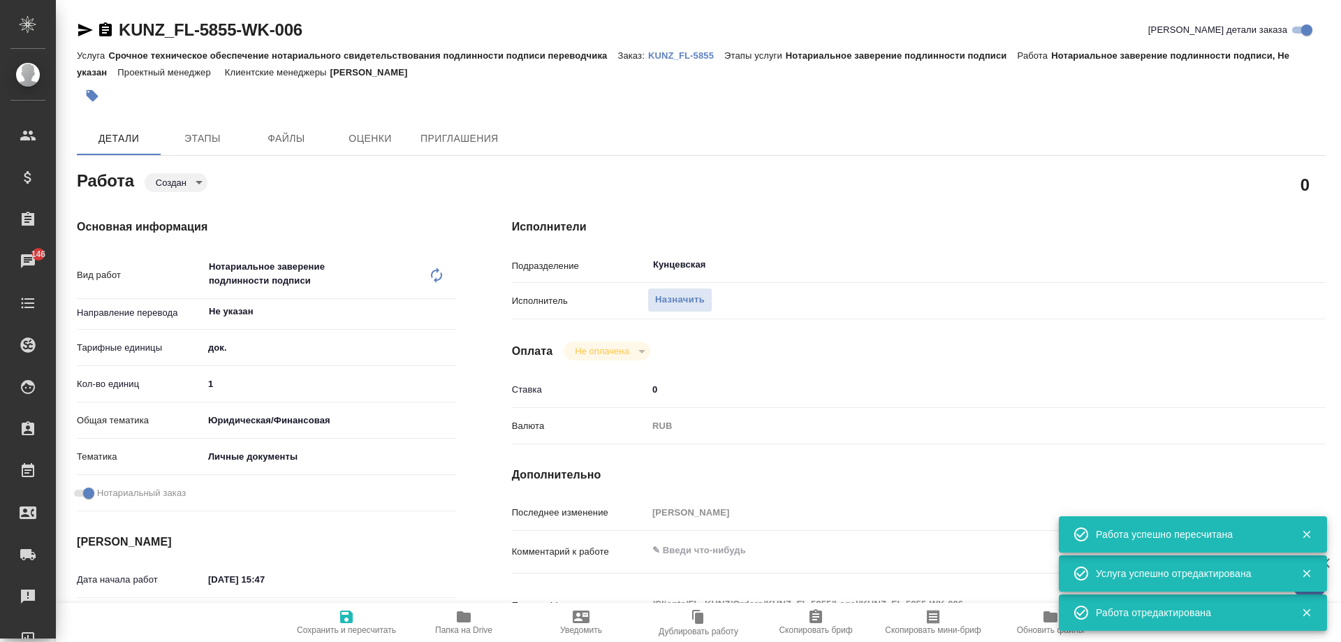
type textarea "x"
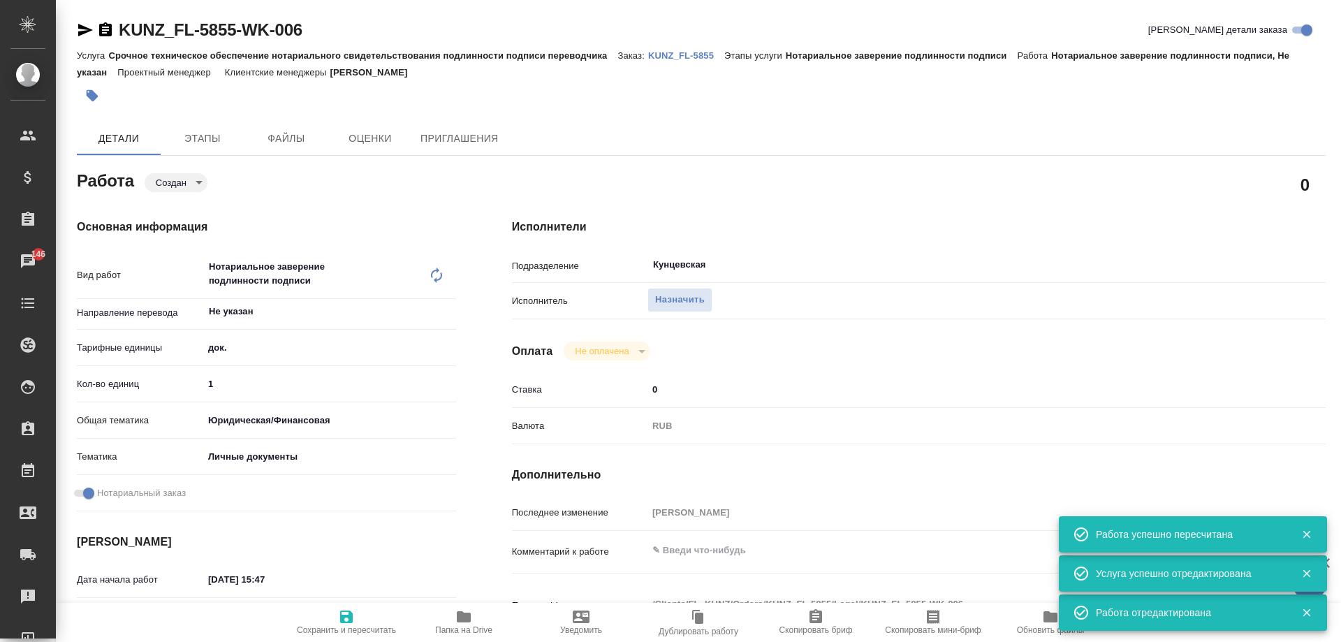
type textarea "x"
click at [670, 297] on span "Назначить" at bounding box center [680, 300] width 50 height 16
type textarea "x"
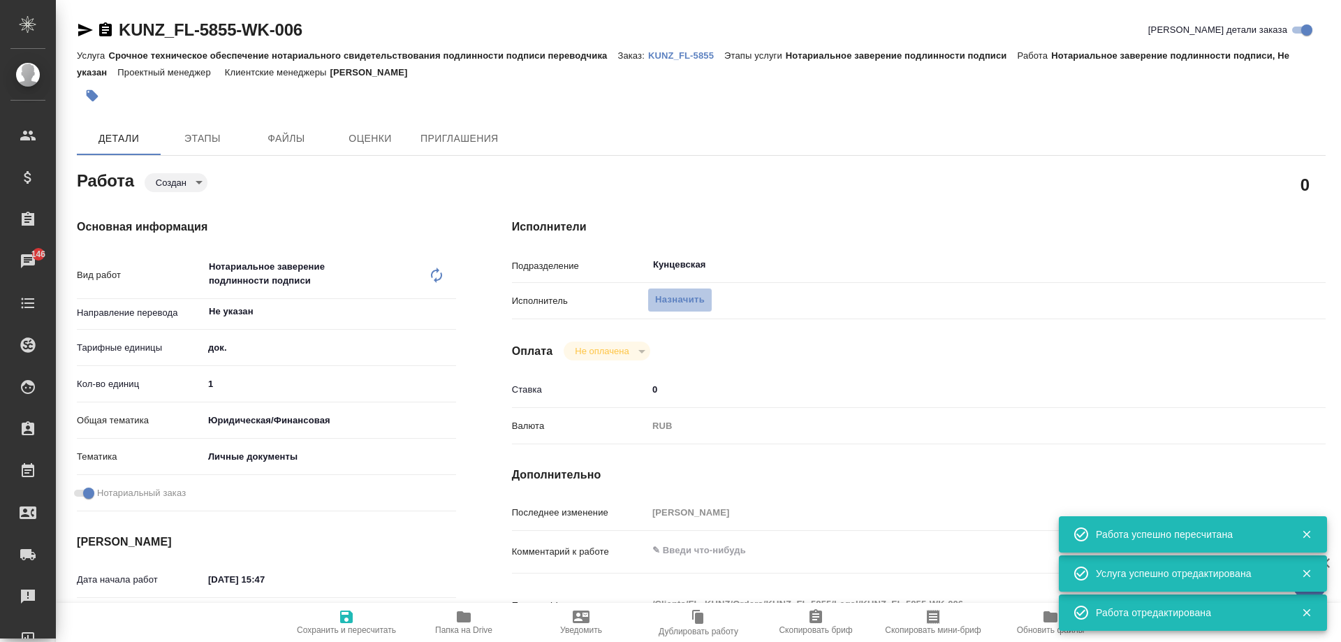
type textarea "x"
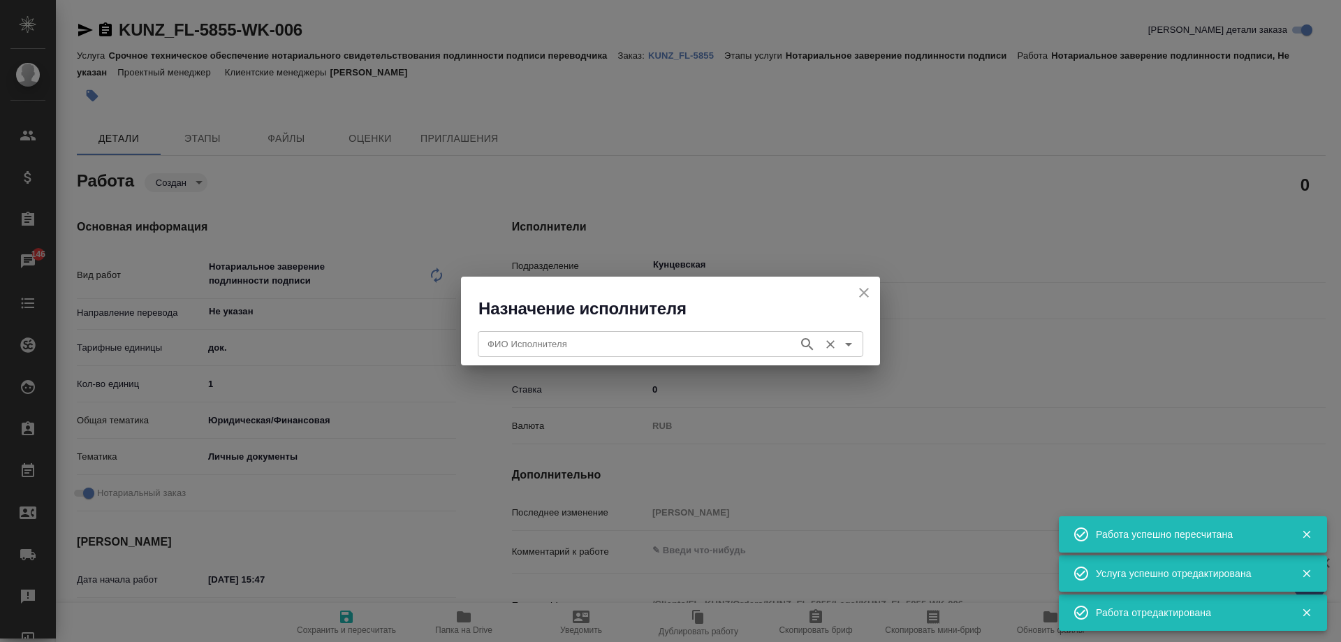
click at [686, 334] on div "ФИО Исполнителя" at bounding box center [670, 343] width 385 height 25
type textarea "x"
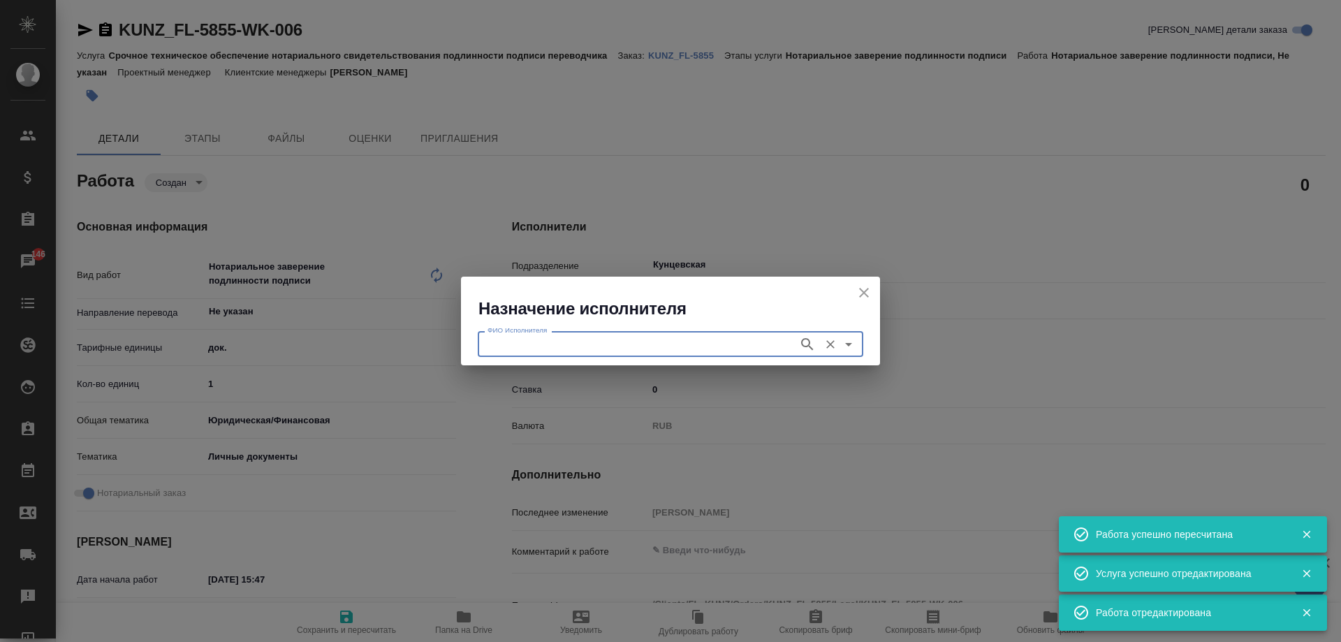
type textarea "x"
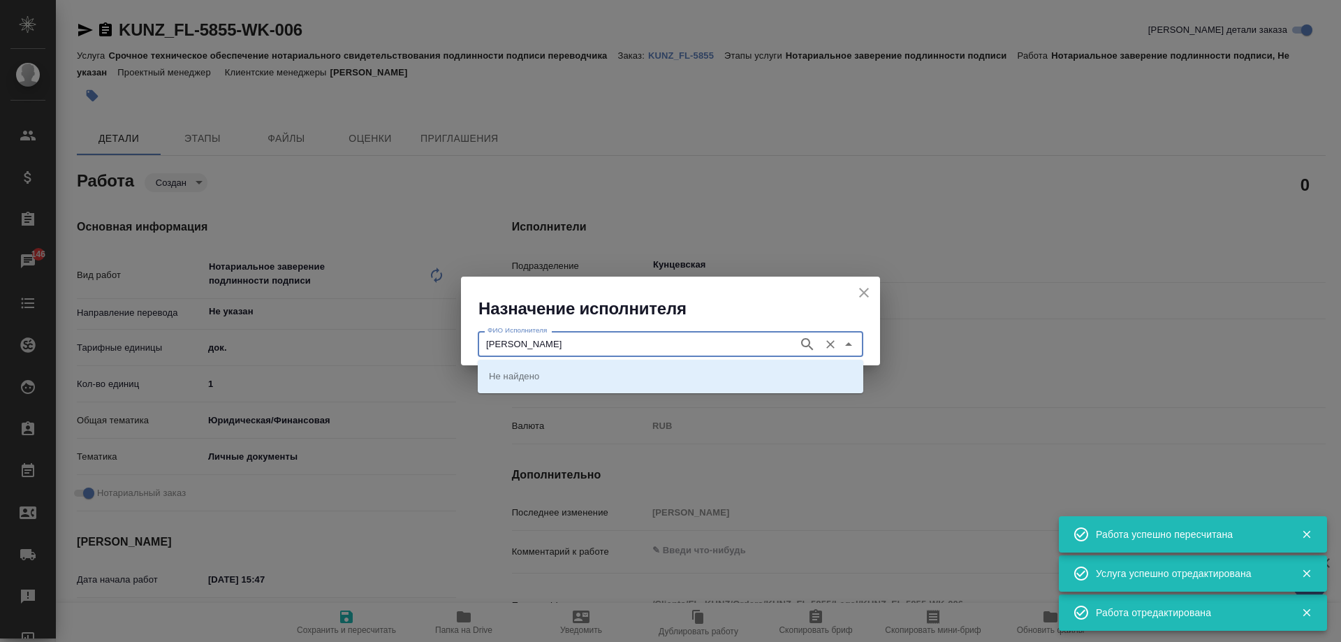
type input "аристова"
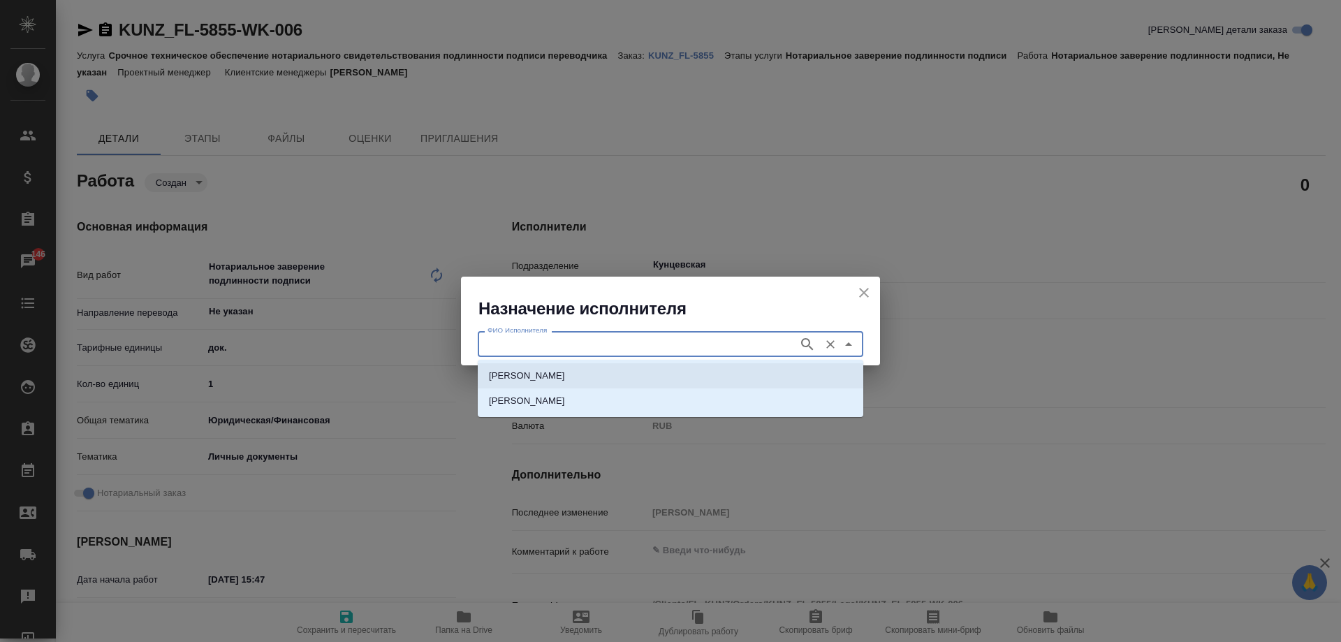
click at [565, 373] on p "[PERSON_NAME]" at bounding box center [527, 376] width 76 height 14
type input "[PERSON_NAME]"
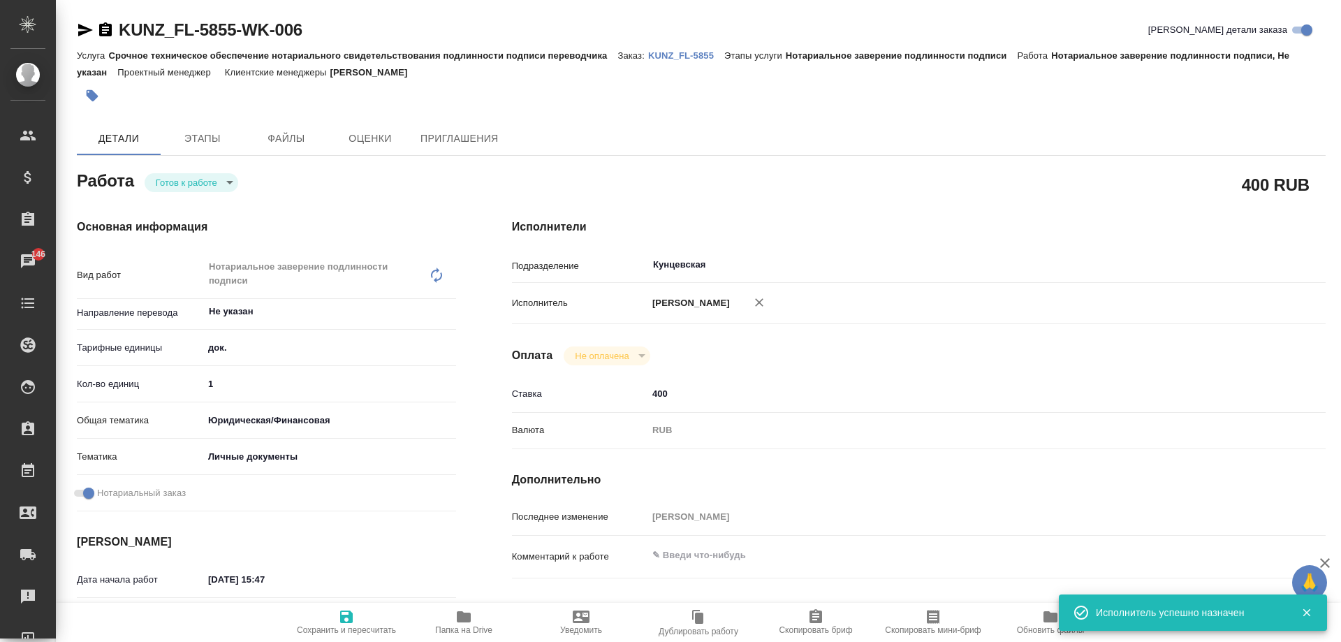
type textarea "x"
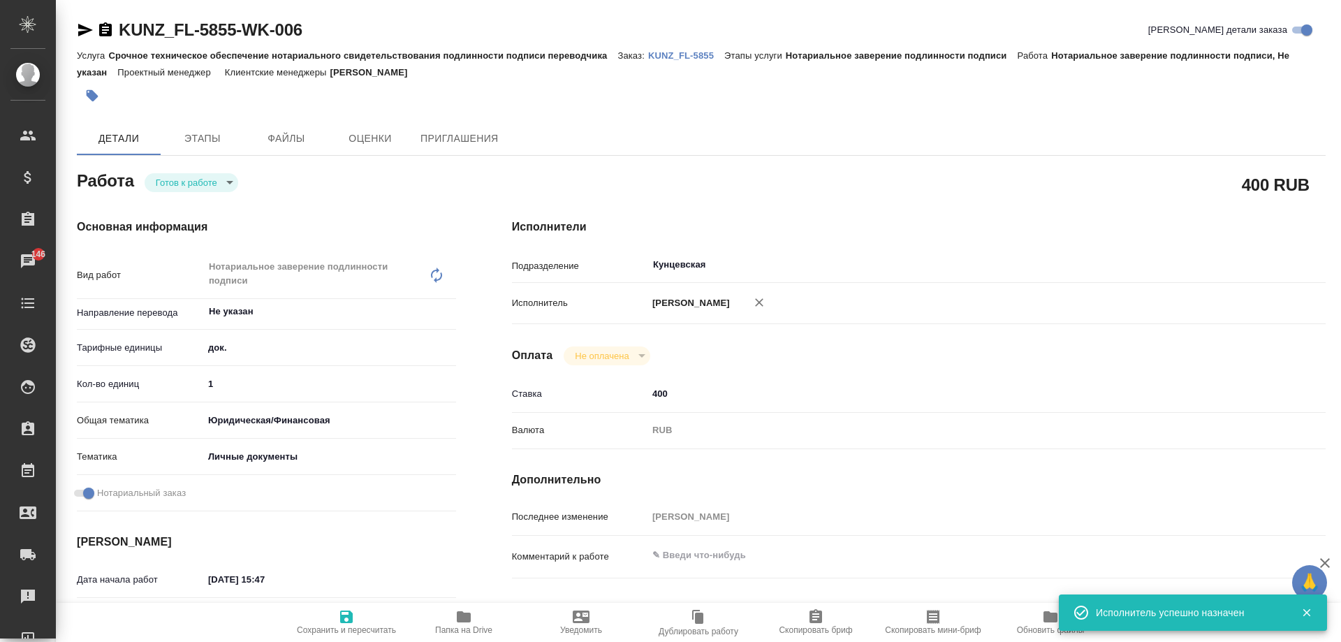
type textarea "x"
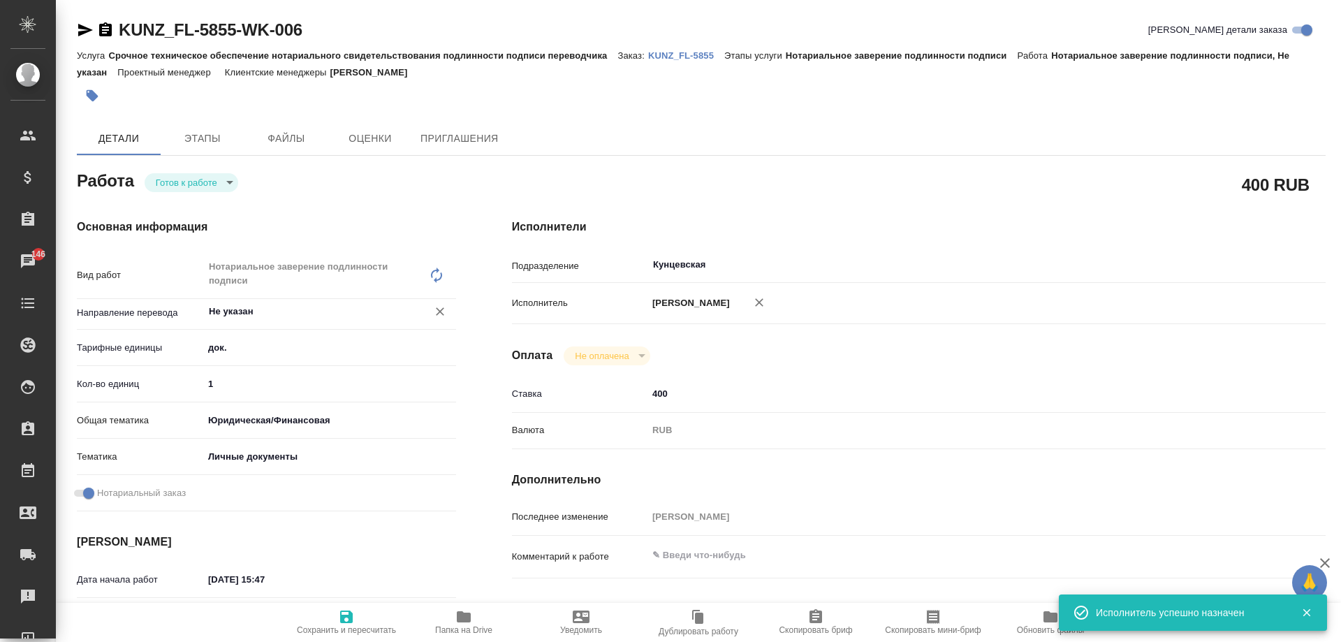
type textarea "x"
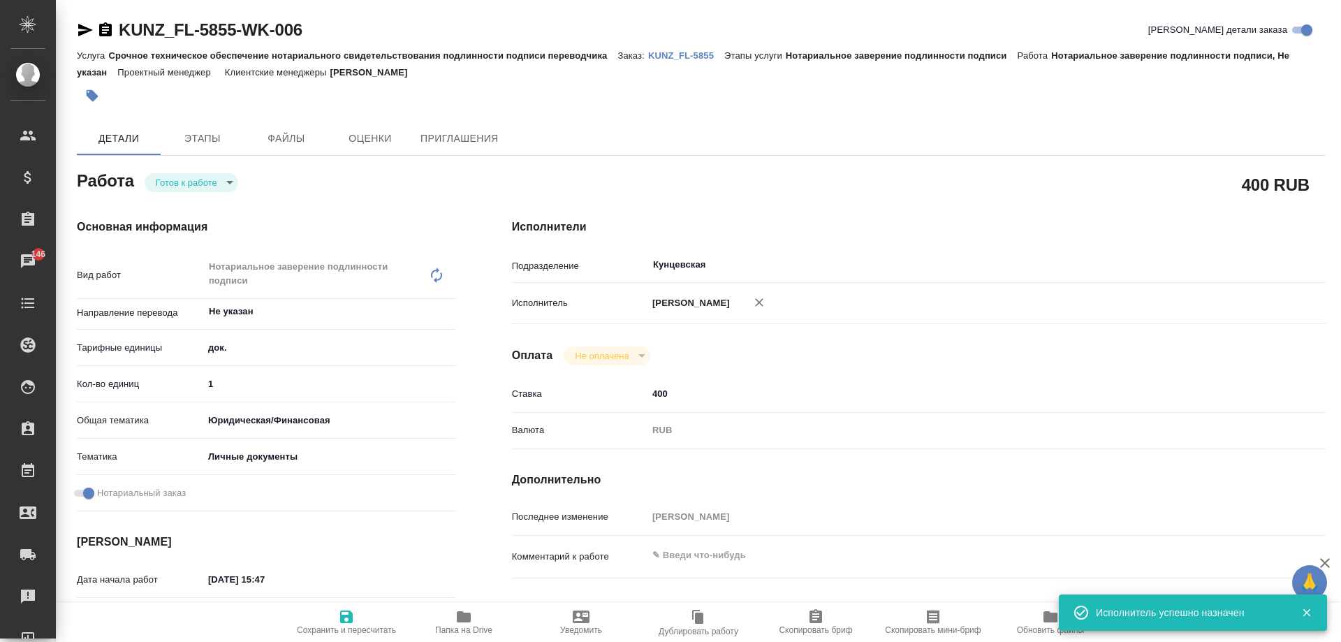
click at [348, 623] on icon "button" at bounding box center [346, 616] width 13 height 13
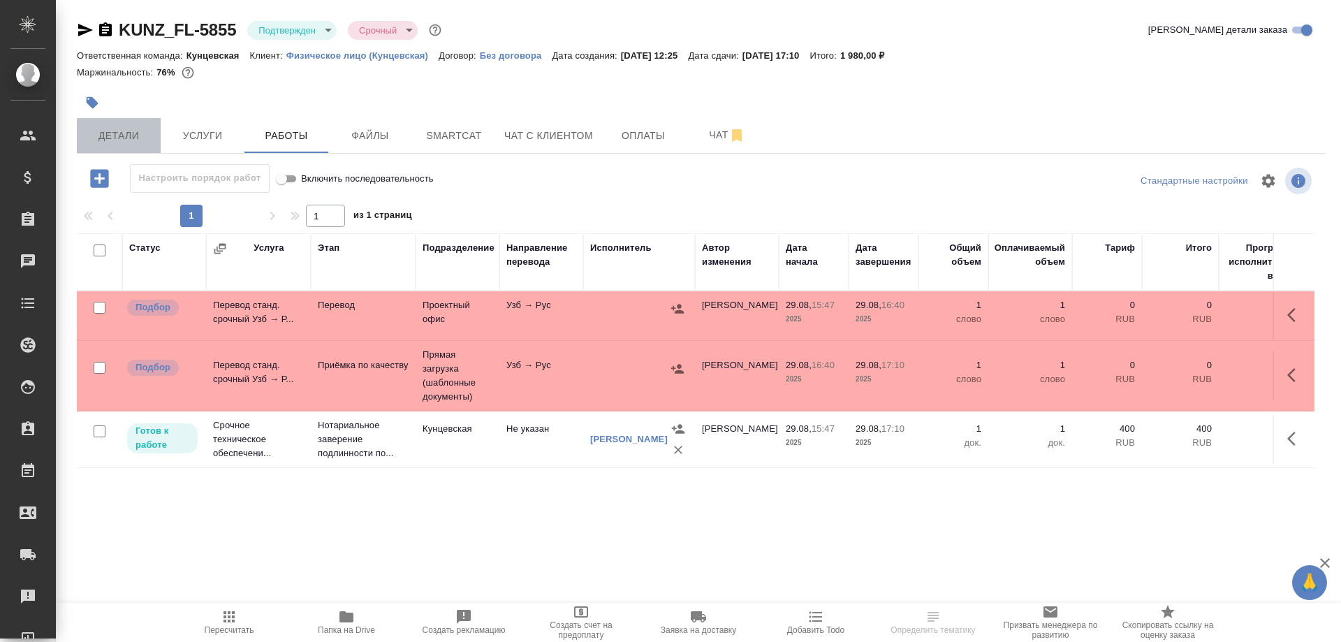
click at [93, 133] on span "Детали" at bounding box center [118, 135] width 67 height 17
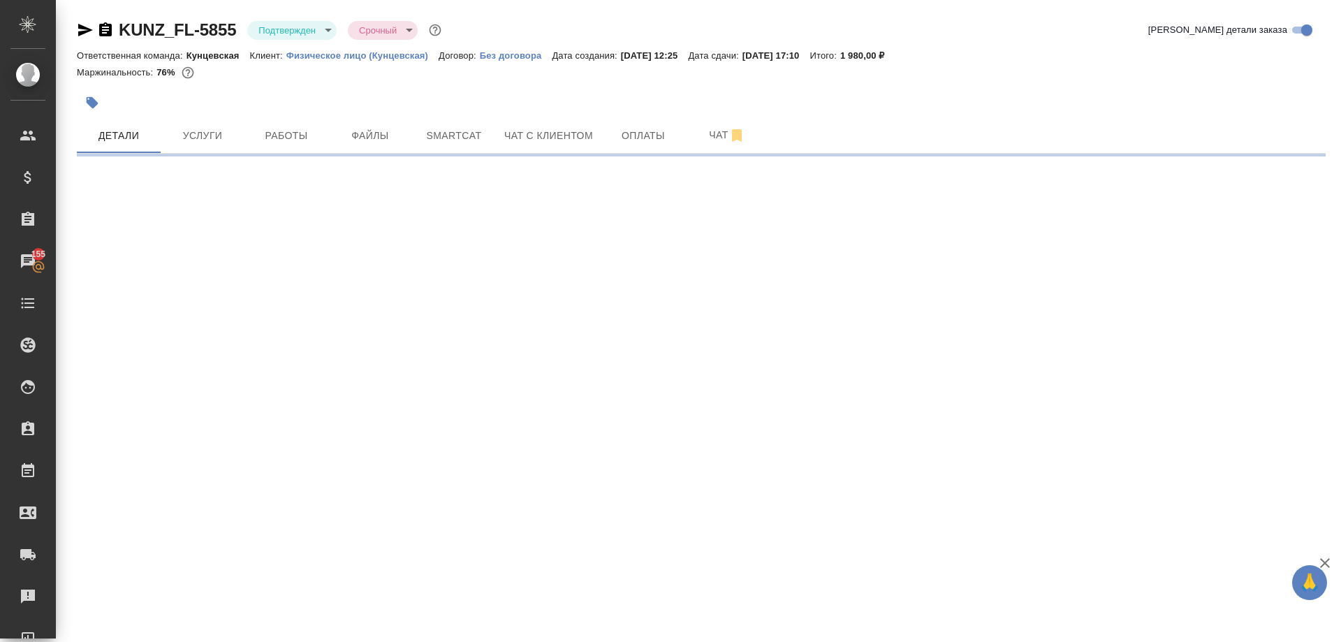
select select "RU"
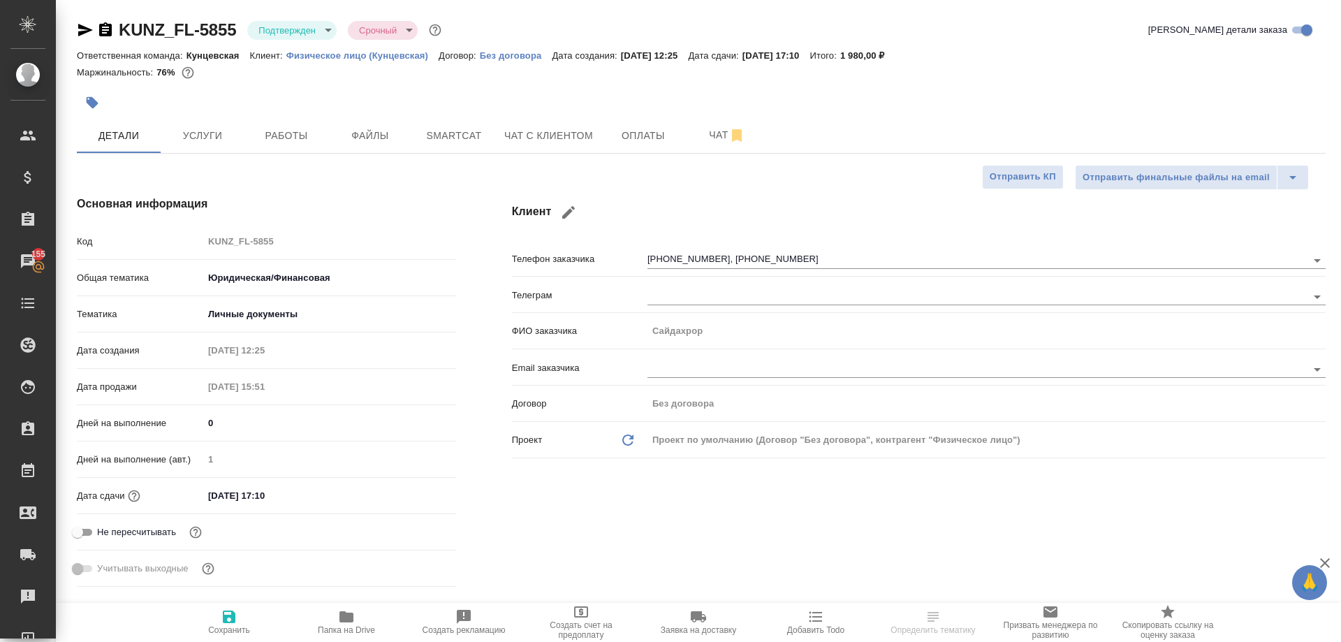
type textarea "x"
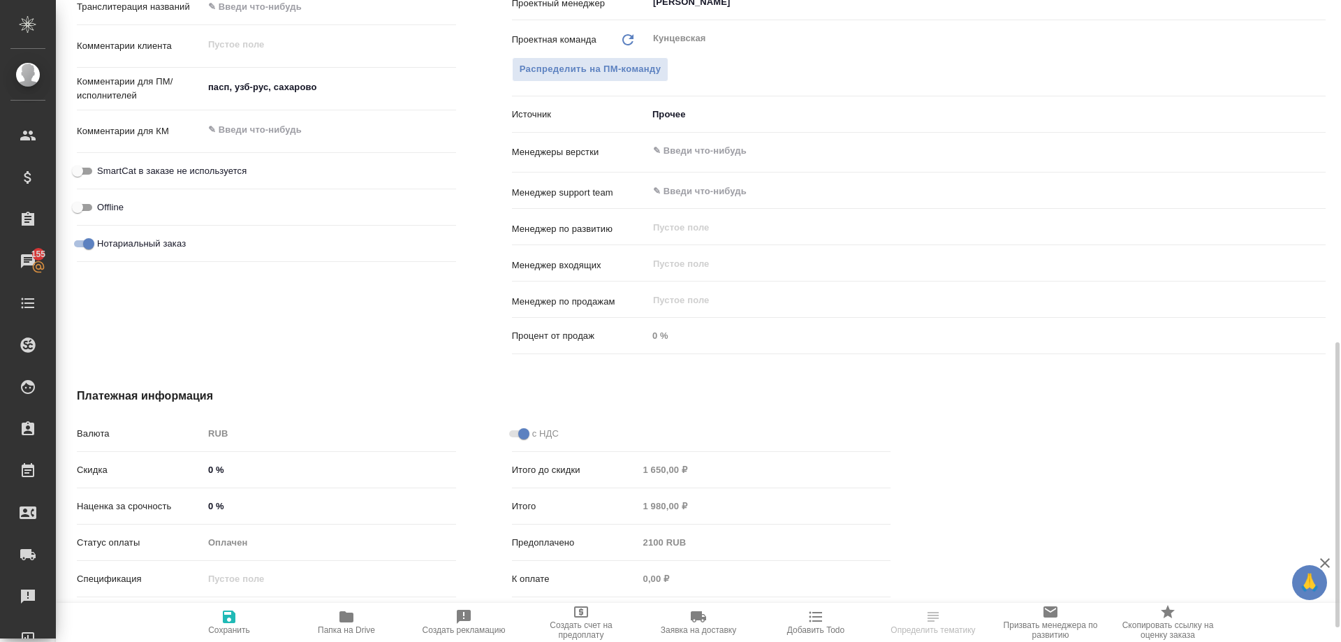
scroll to position [559, 0]
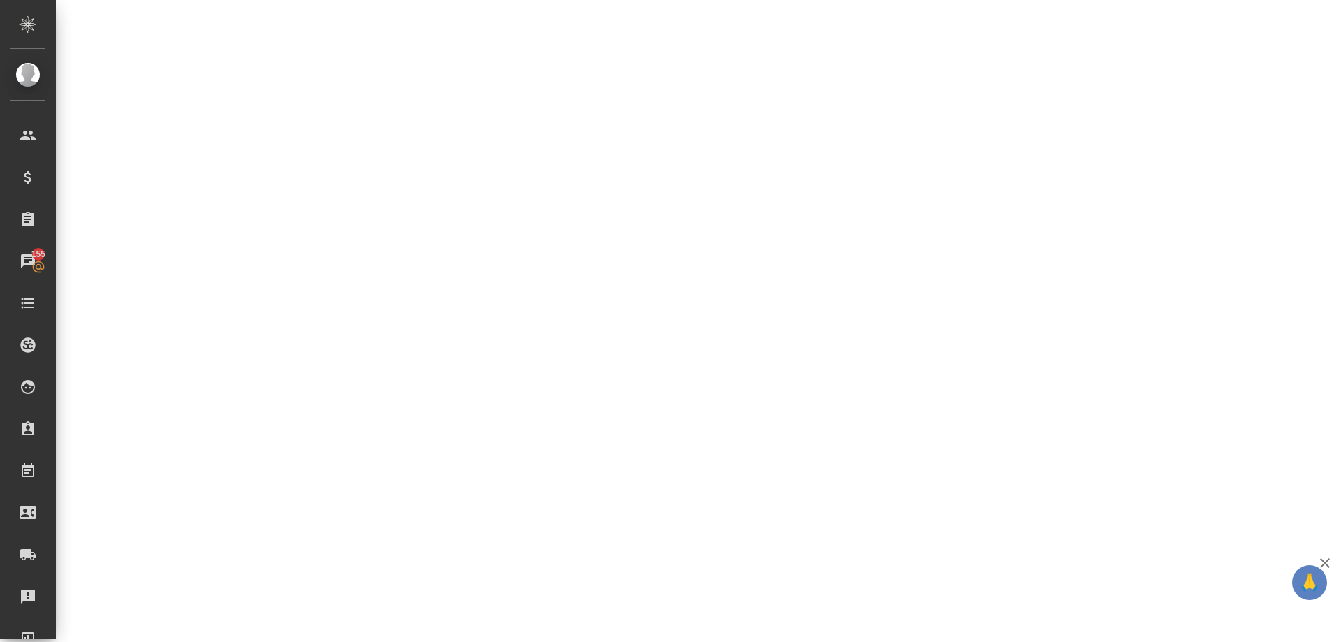
click at [731, 209] on div ".cls-1 fill:#fff; AWATERA Moskalets Alina Клиенты Спецификации Заказы 155 Чаты …" at bounding box center [670, 321] width 1341 height 642
select select "RU"
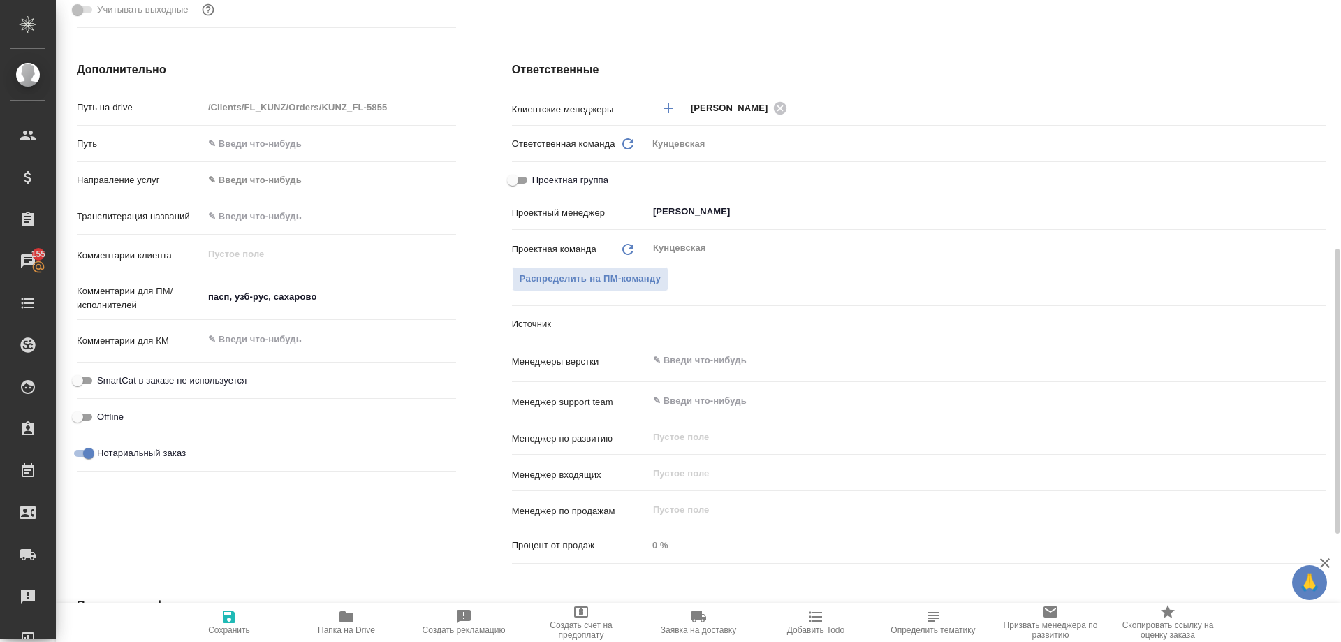
type textarea "x"
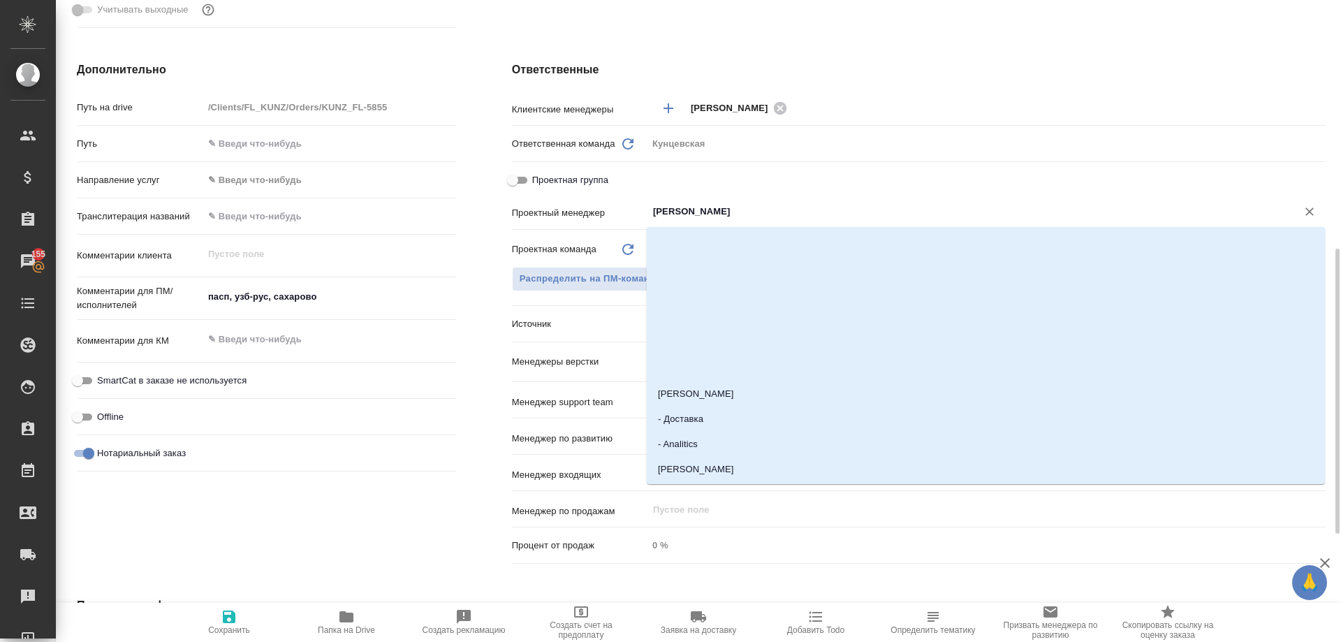
click at [709, 207] on input "[PERSON_NAME]" at bounding box center [963, 211] width 623 height 17
drag, startPoint x: 1308, startPoint y: 211, endPoint x: 1003, endPoint y: 271, distance: 310.3
click at [1307, 211] on icon "Очистить" at bounding box center [1309, 212] width 14 height 14
type textarea "x"
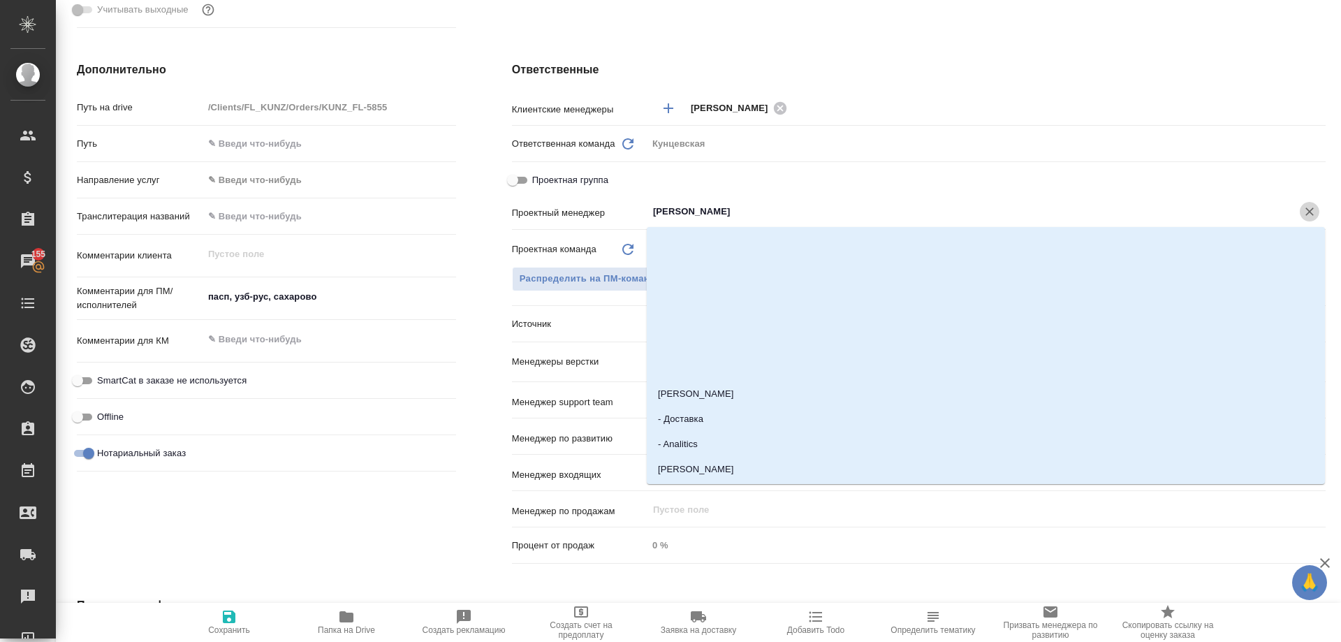
type textarea "x"
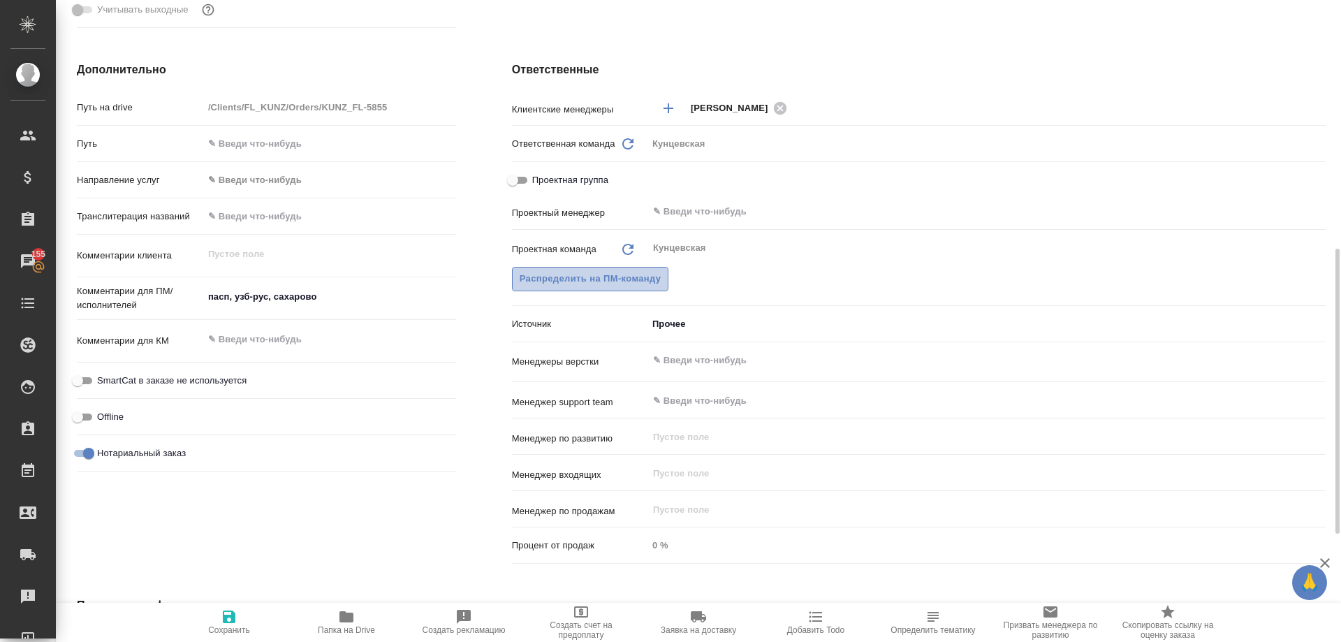
click at [591, 276] on span "Распределить на ПМ-команду" at bounding box center [591, 279] width 142 height 16
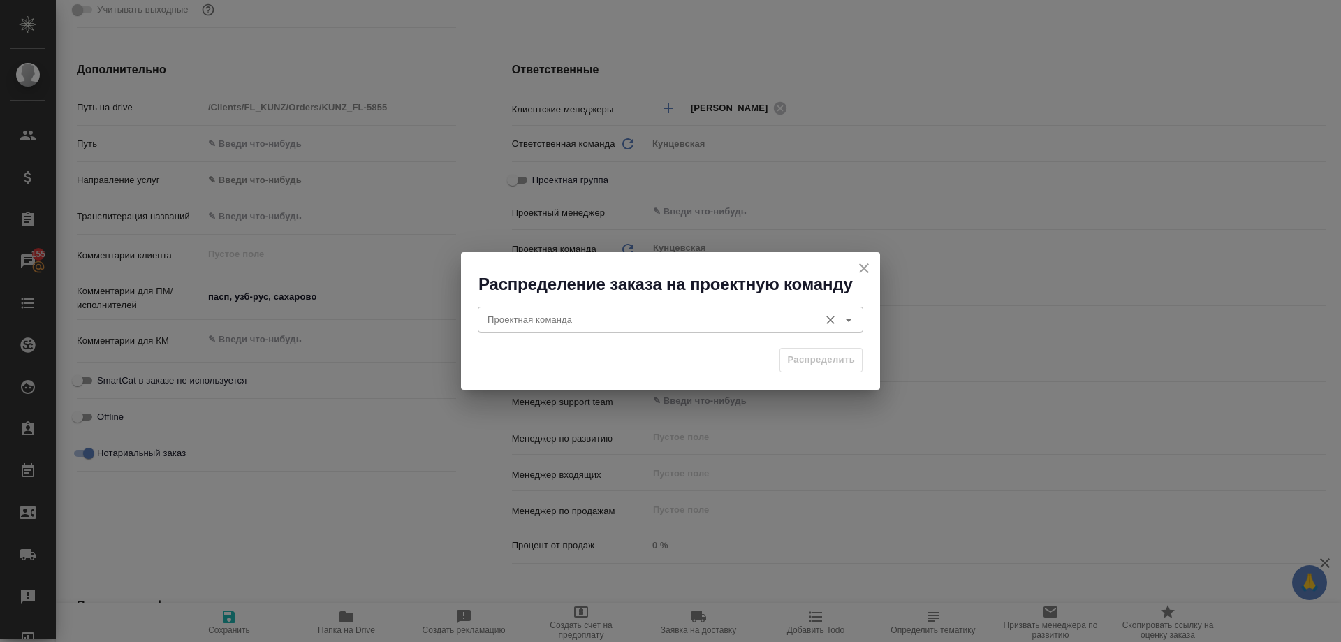
click at [592, 309] on div "Проектная команда" at bounding box center [670, 319] width 385 height 25
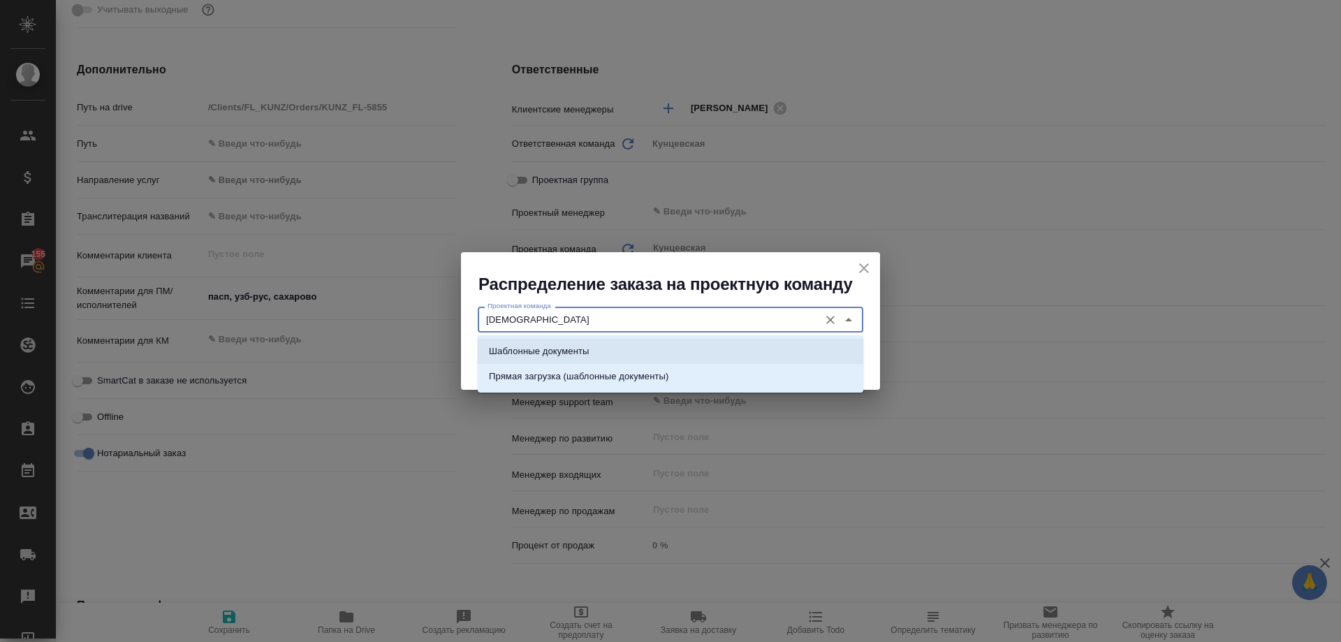
click at [598, 346] on li "Шаблонные документы" at bounding box center [670, 351] width 385 height 25
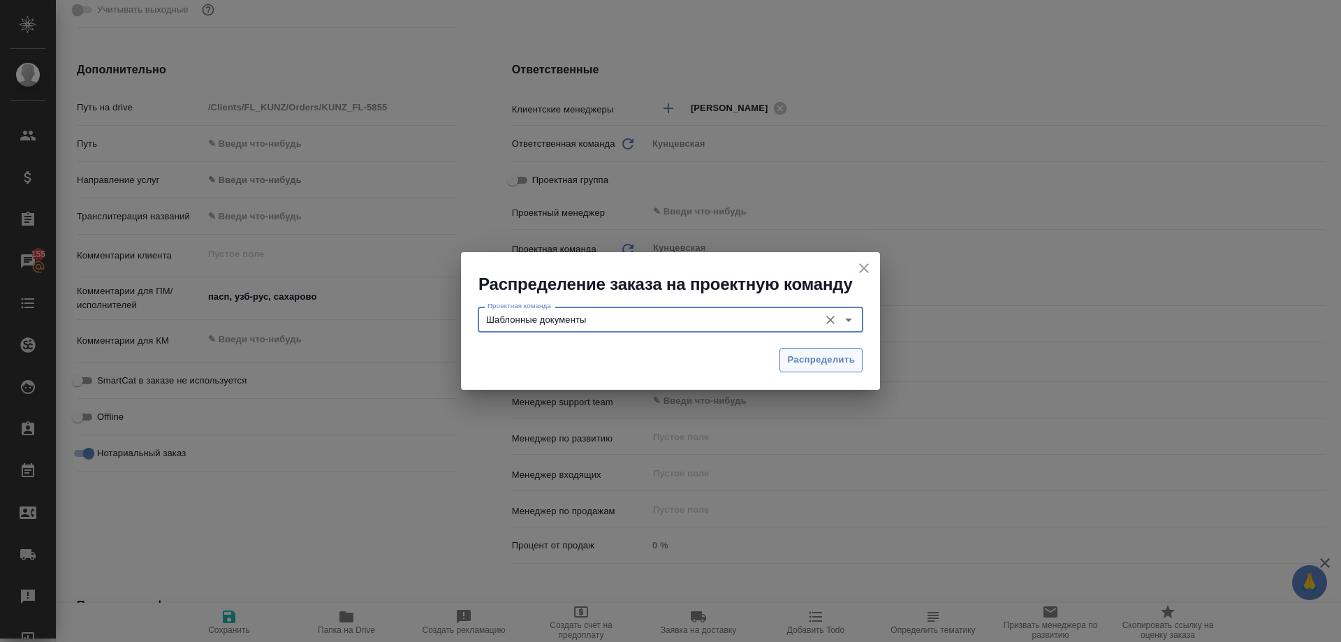
type input "Шаблонные документы"
click at [853, 360] on span "Распределить" at bounding box center [821, 360] width 68 height 16
type textarea "x"
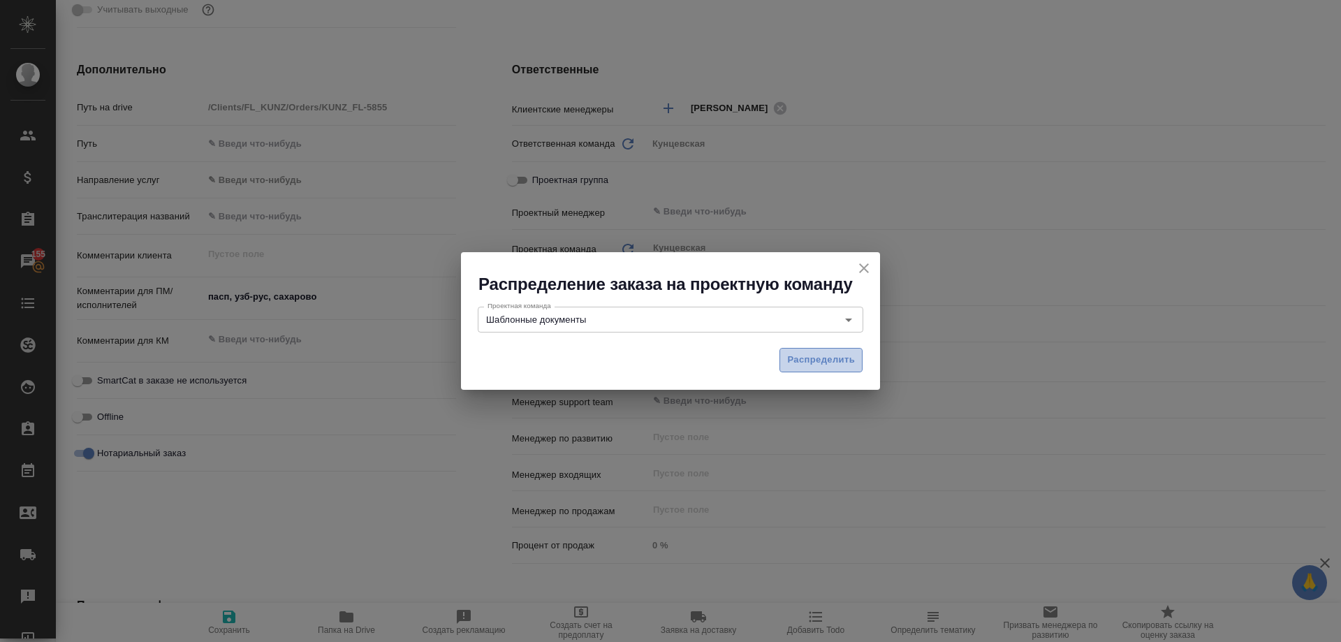
type input "[PERSON_NAME]"
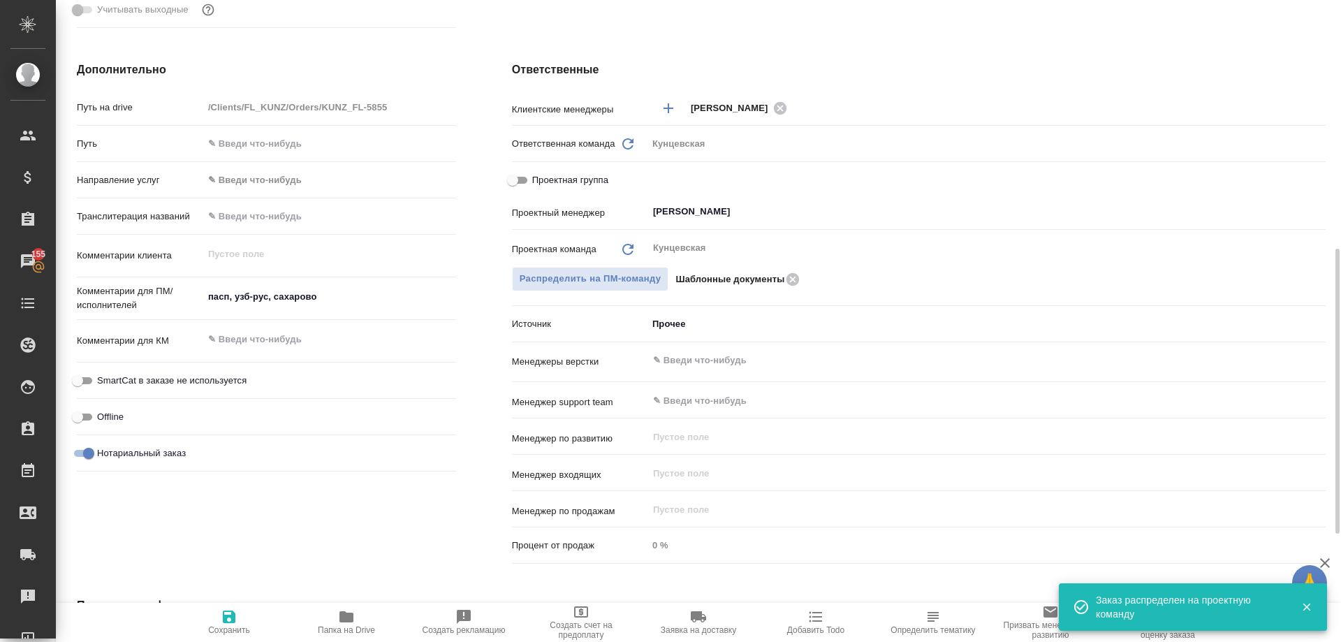
click at [208, 626] on span "Сохранить" at bounding box center [229, 630] width 42 height 10
type textarea "x"
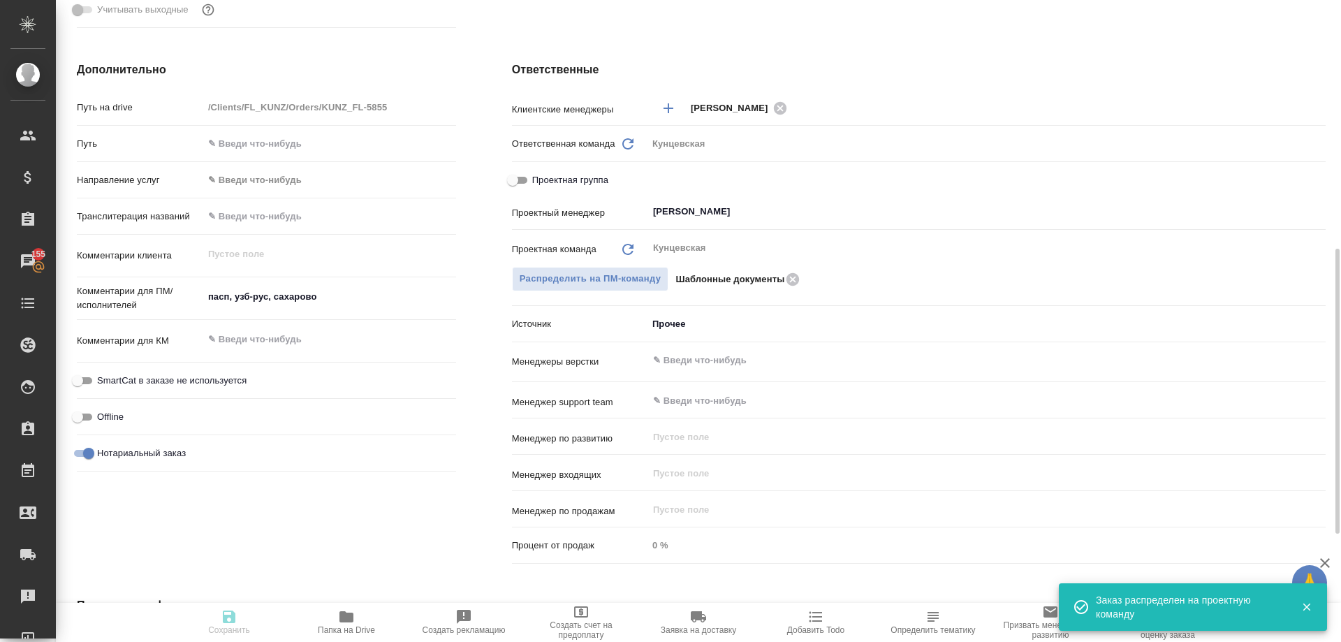
type textarea "x"
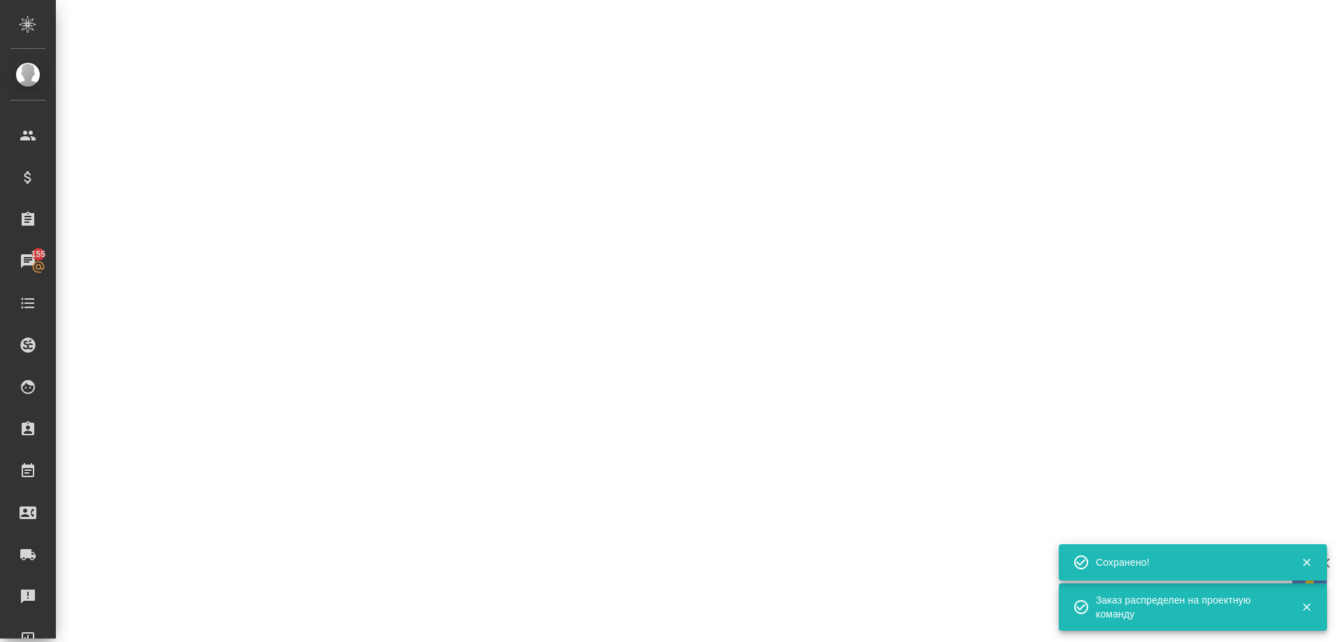
select select "RU"
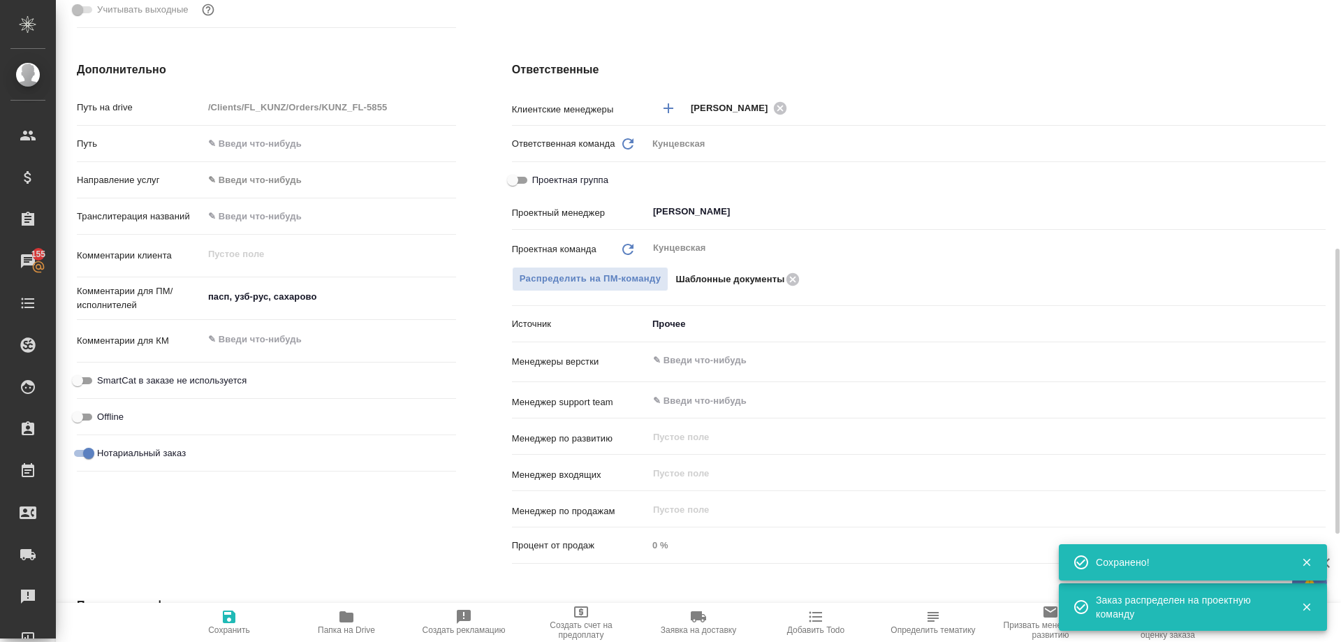
type textarea "x"
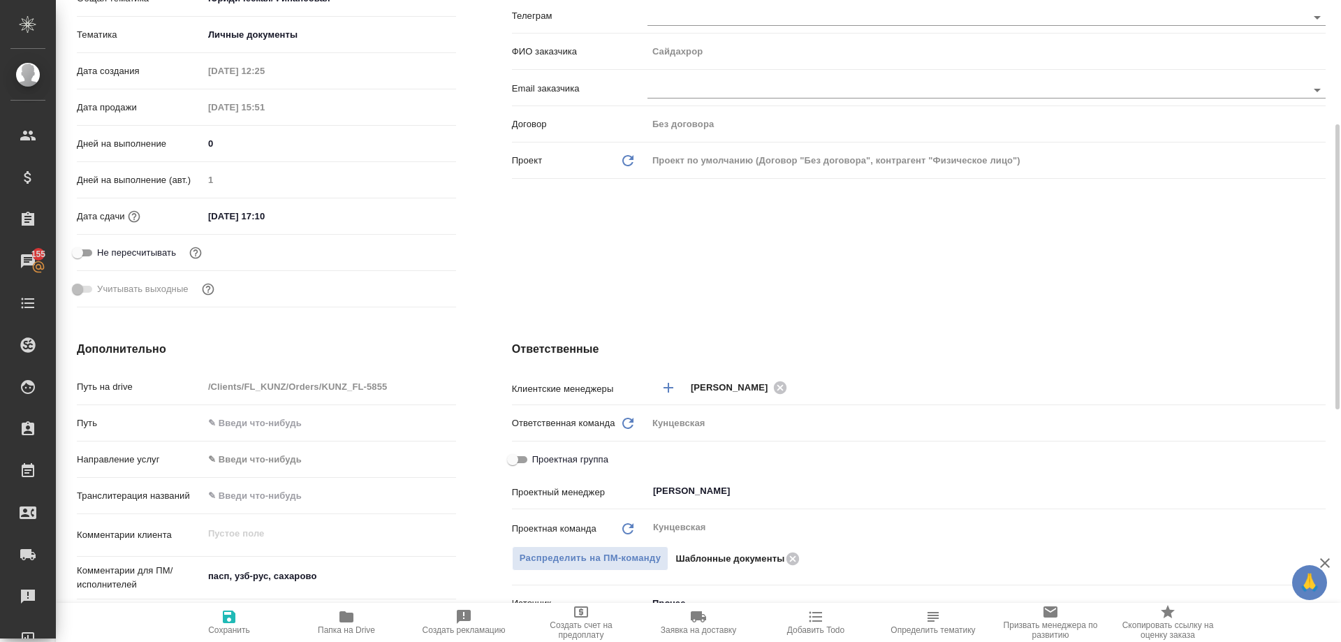
scroll to position [0, 0]
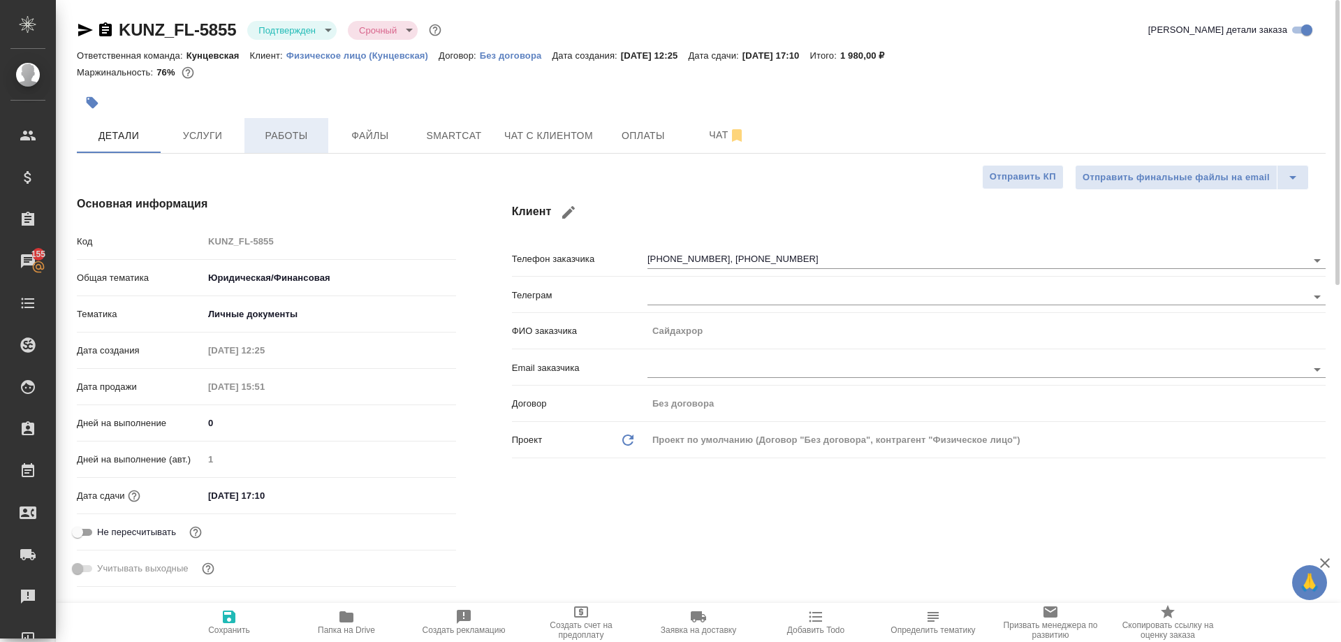
click at [265, 135] on span "Работы" at bounding box center [286, 135] width 67 height 17
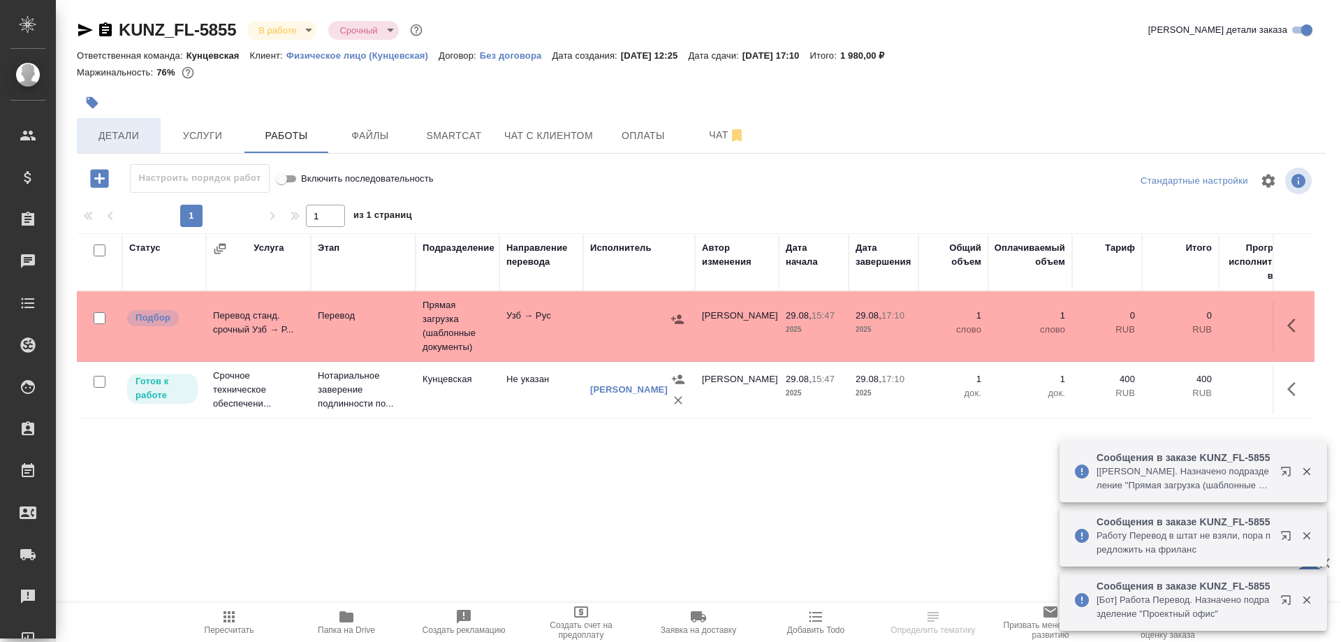
click at [122, 136] on span "Детали" at bounding box center [118, 135] width 67 height 17
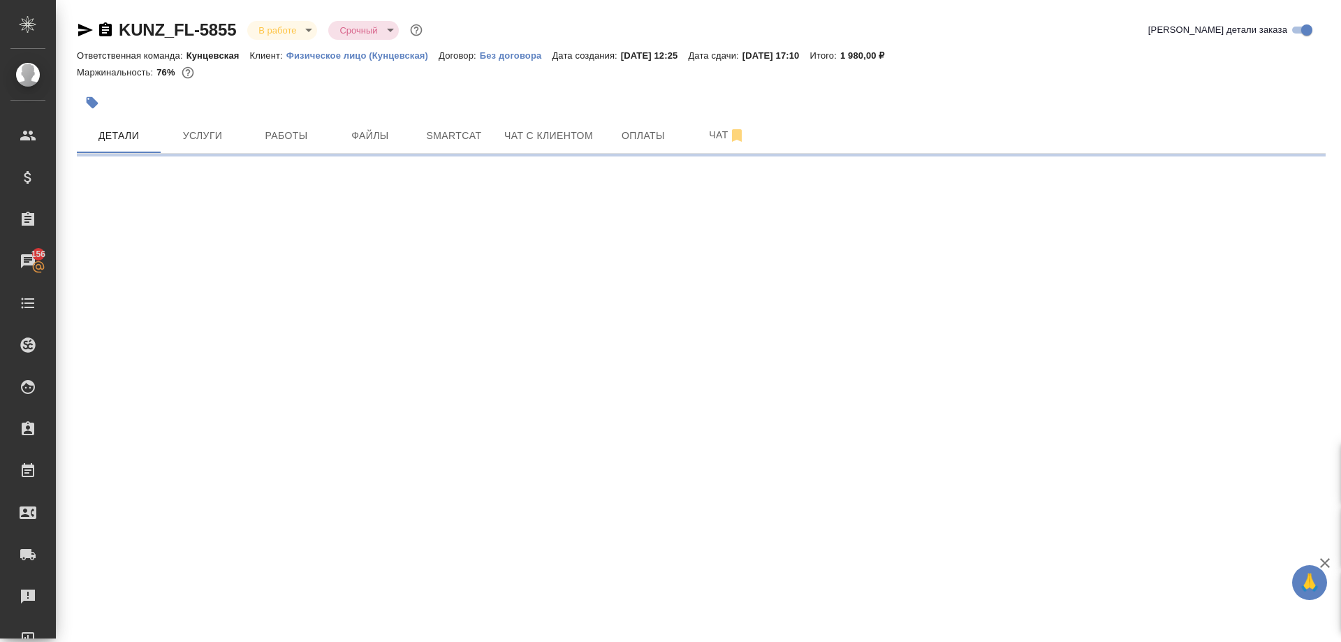
select select "RU"
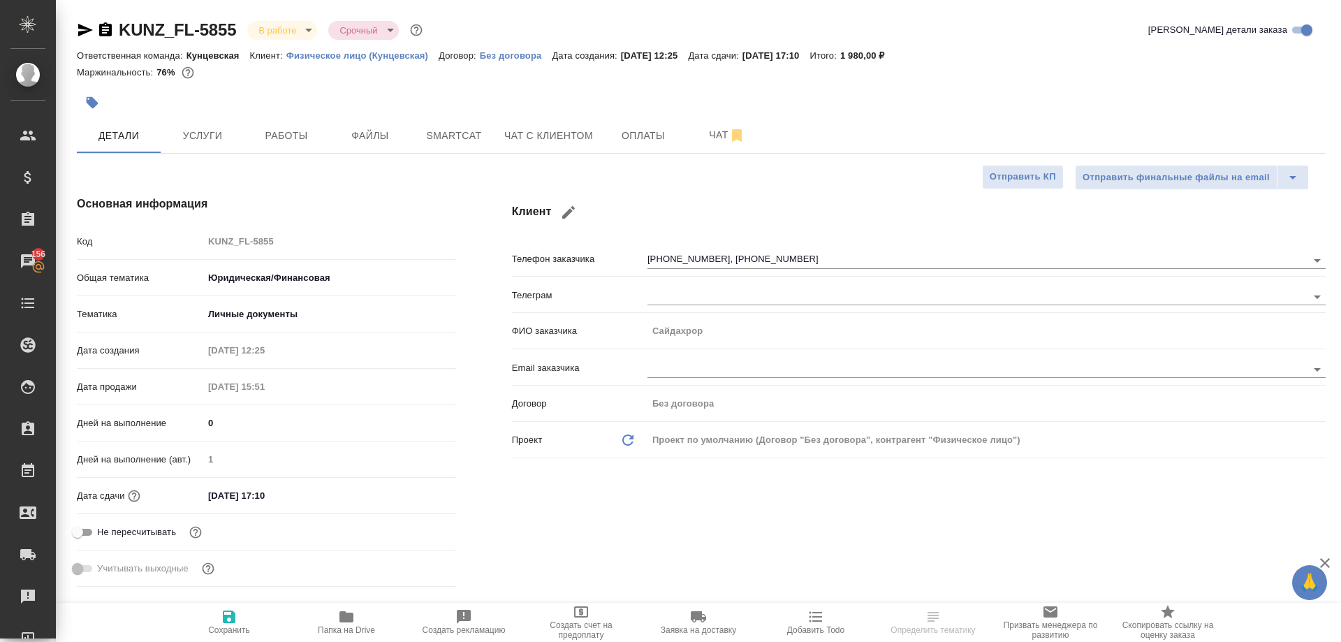
type textarea "x"
click at [281, 497] on input "[DATE] 17:10" at bounding box center [265, 495] width 122 height 20
type input "[DATE] 17:1_"
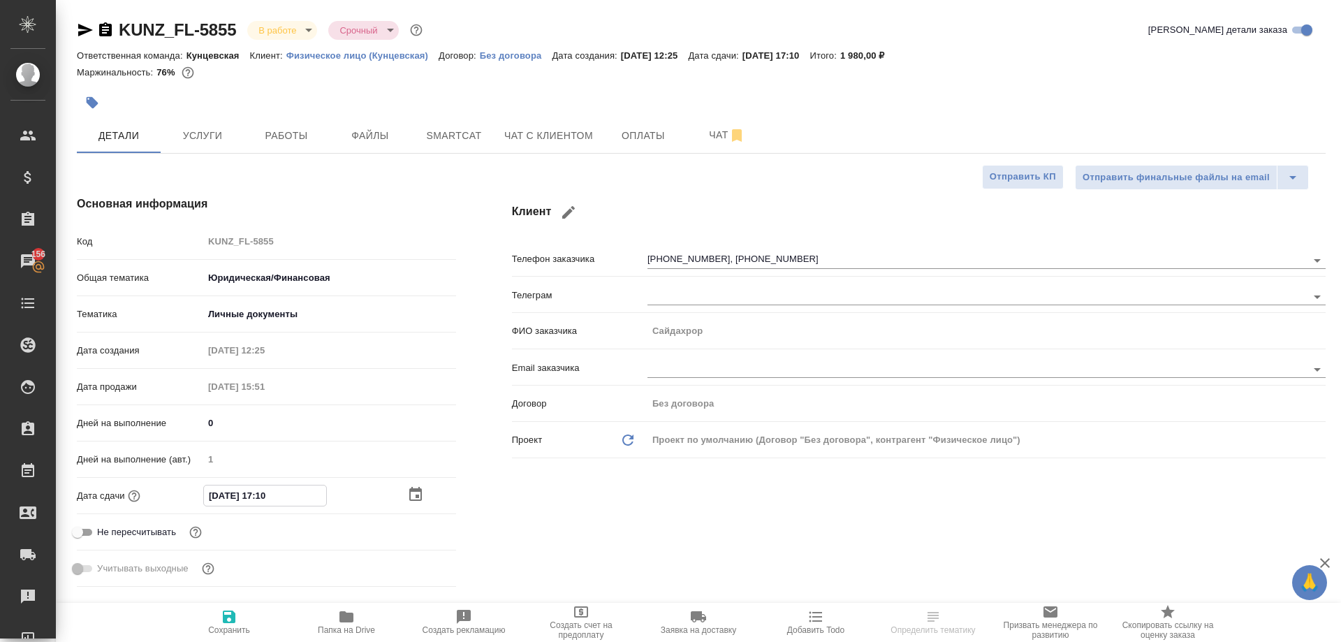
type textarea "x"
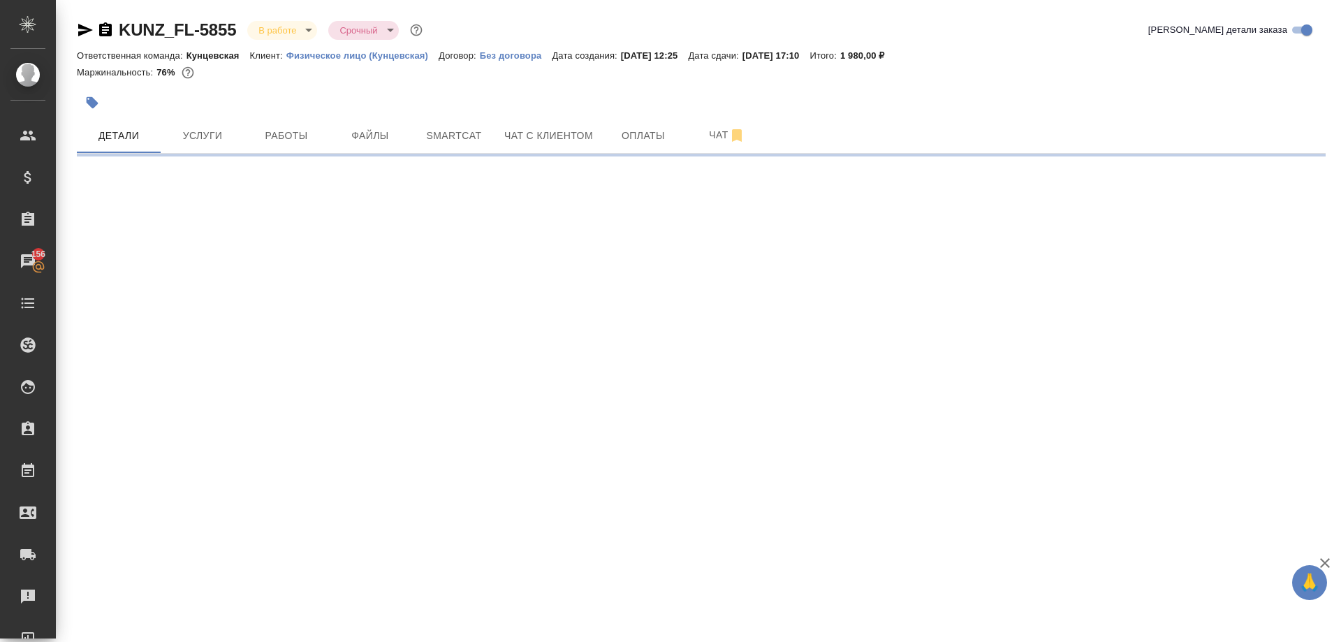
select select "RU"
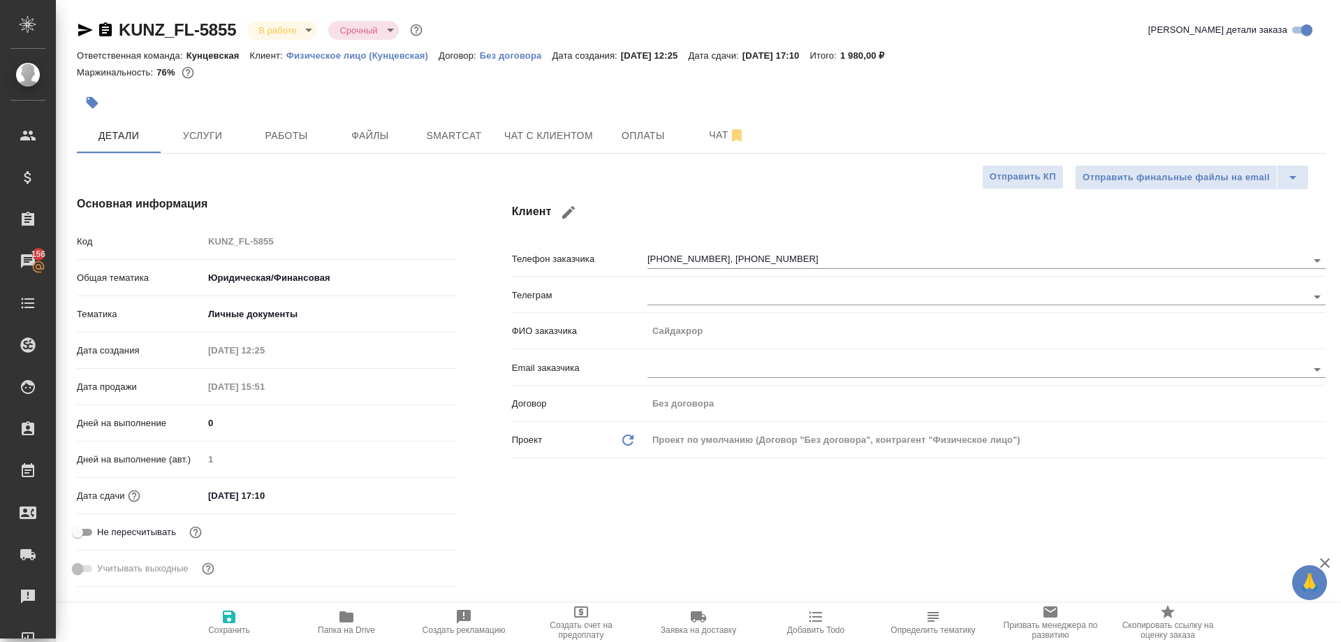
type textarea "x"
click at [298, 497] on input "[DATE] 17:10" at bounding box center [264, 495] width 122 height 20
type textarea "x"
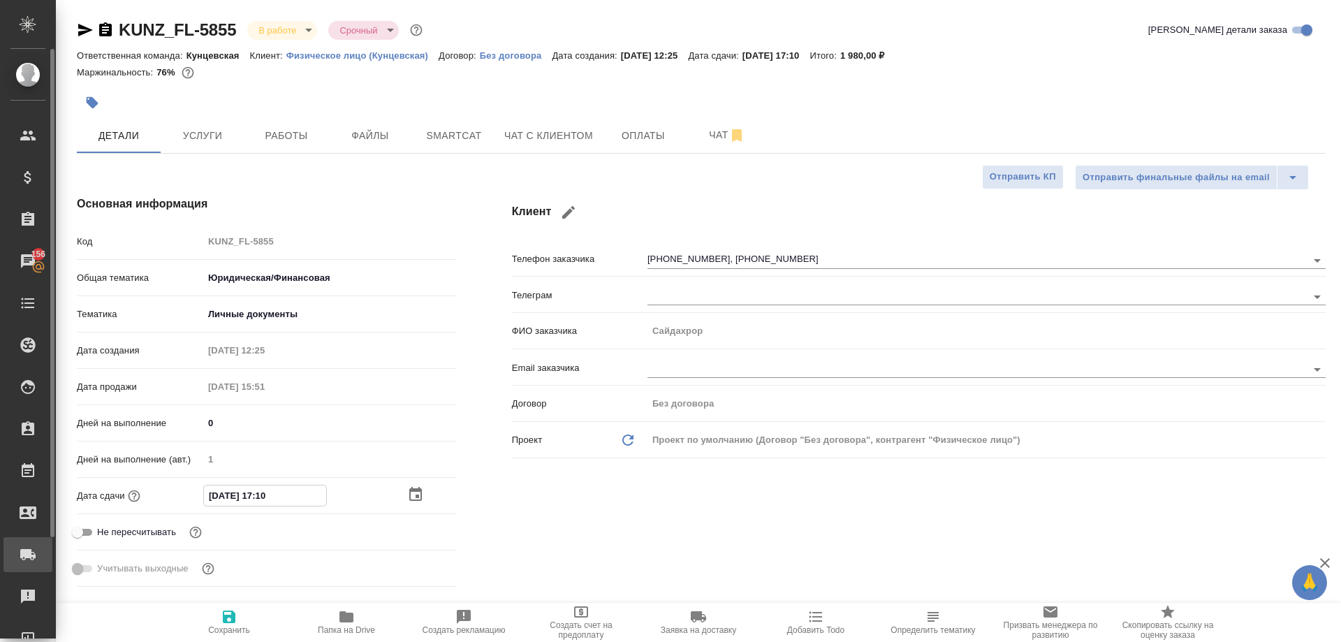
type textarea "x"
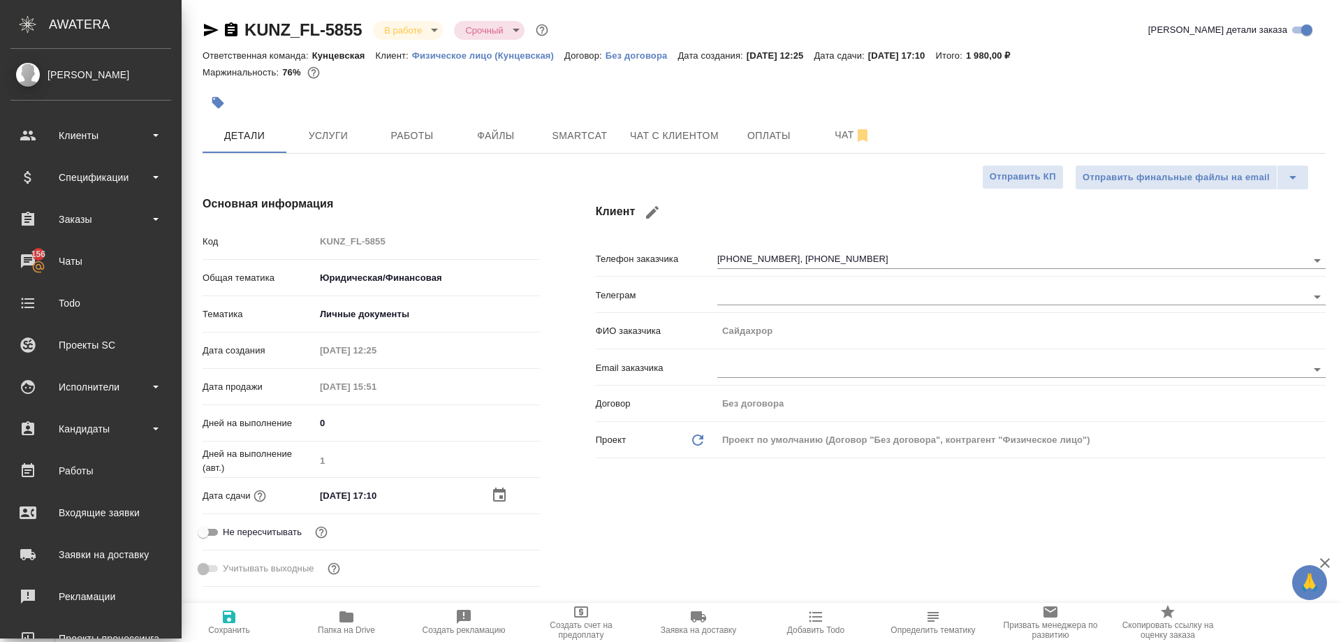
type textarea "x"
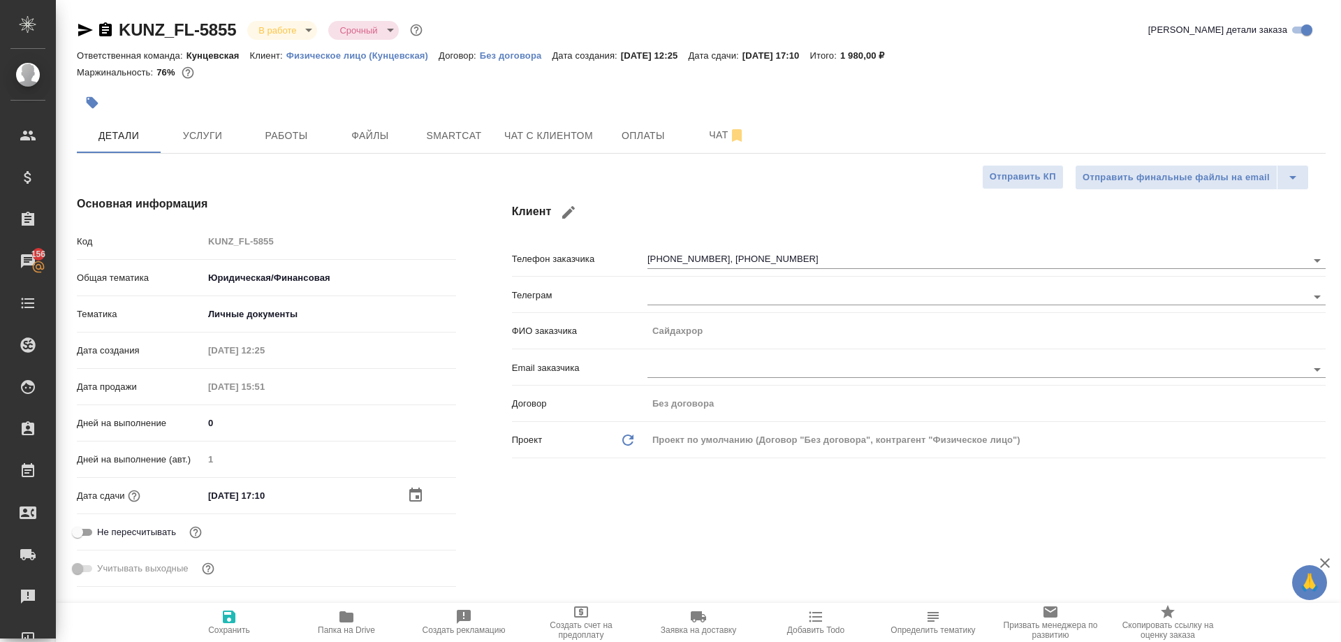
type textarea "x"
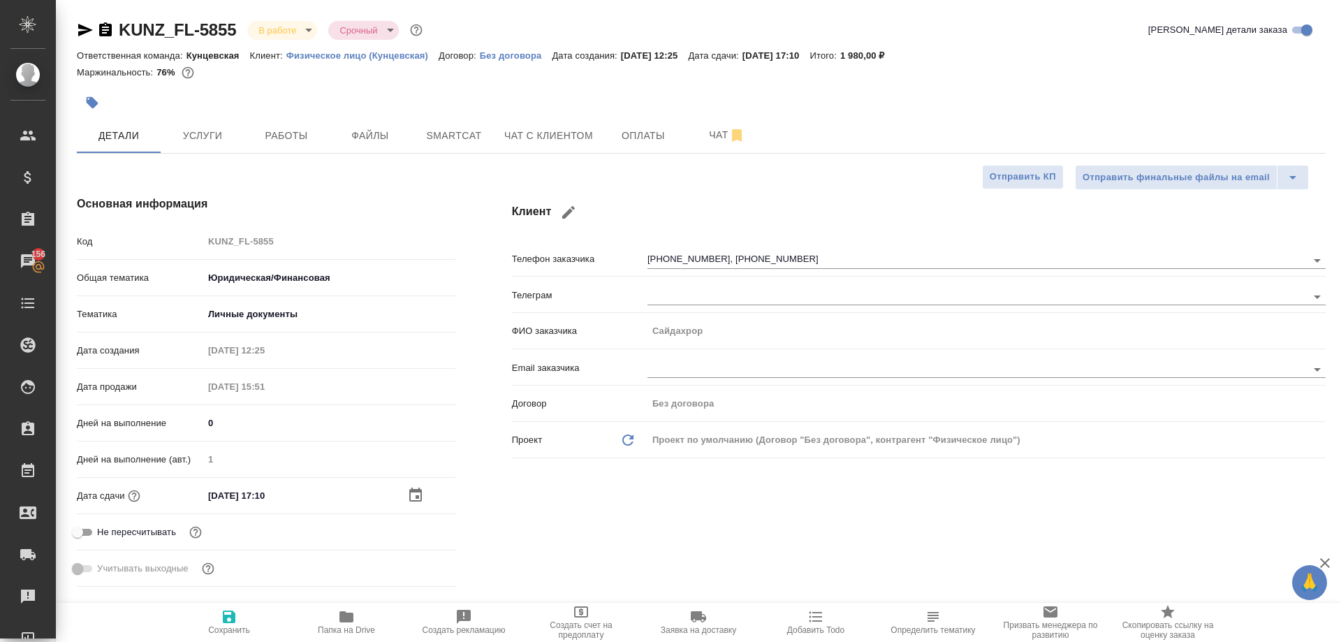
type textarea "x"
click at [275, 495] on input "[DATE] 17:10" at bounding box center [265, 495] width 122 height 20
type input "[DATE] 17:0_"
type textarea "x"
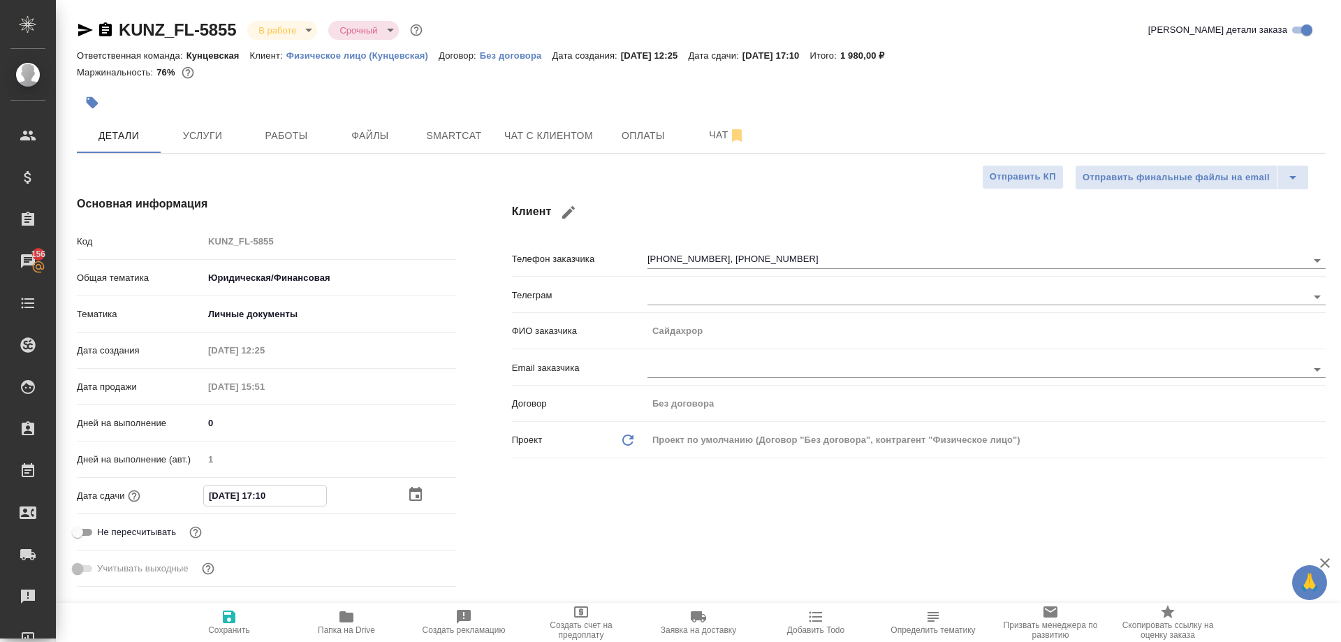
type textarea "x"
type input "[DATE] 17:40"
type textarea "x"
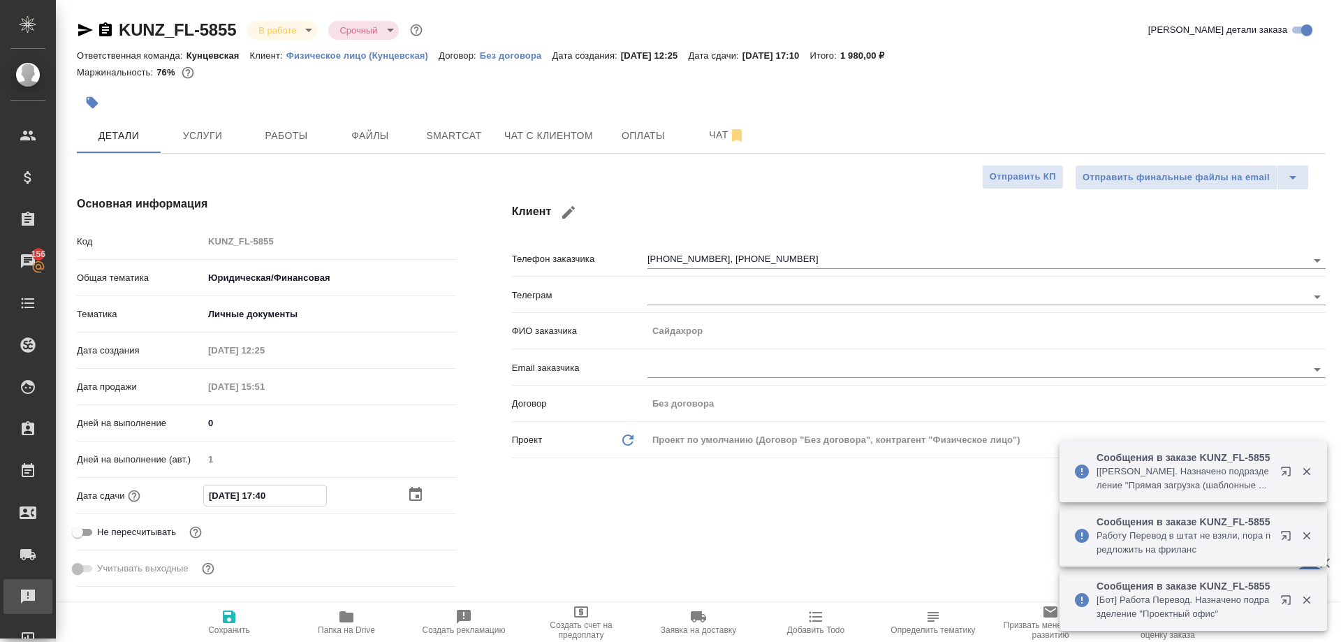
type textarea "x"
type input "[DATE] 17:40"
type textarea "x"
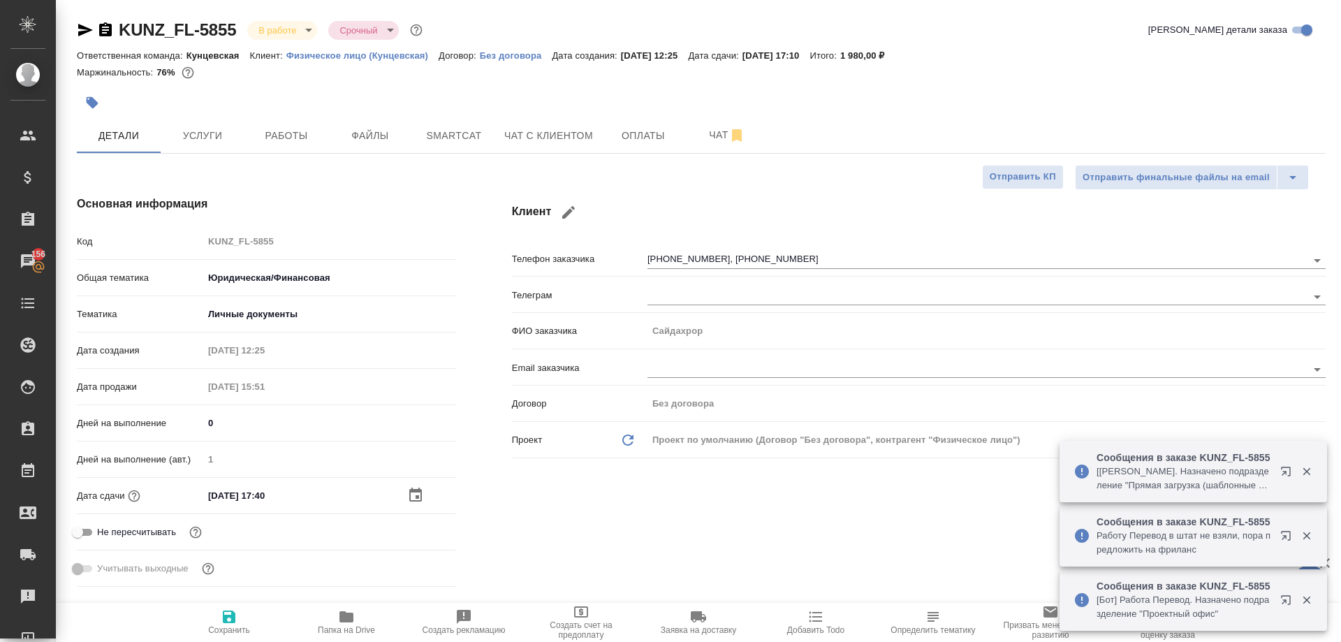
type textarea "x"
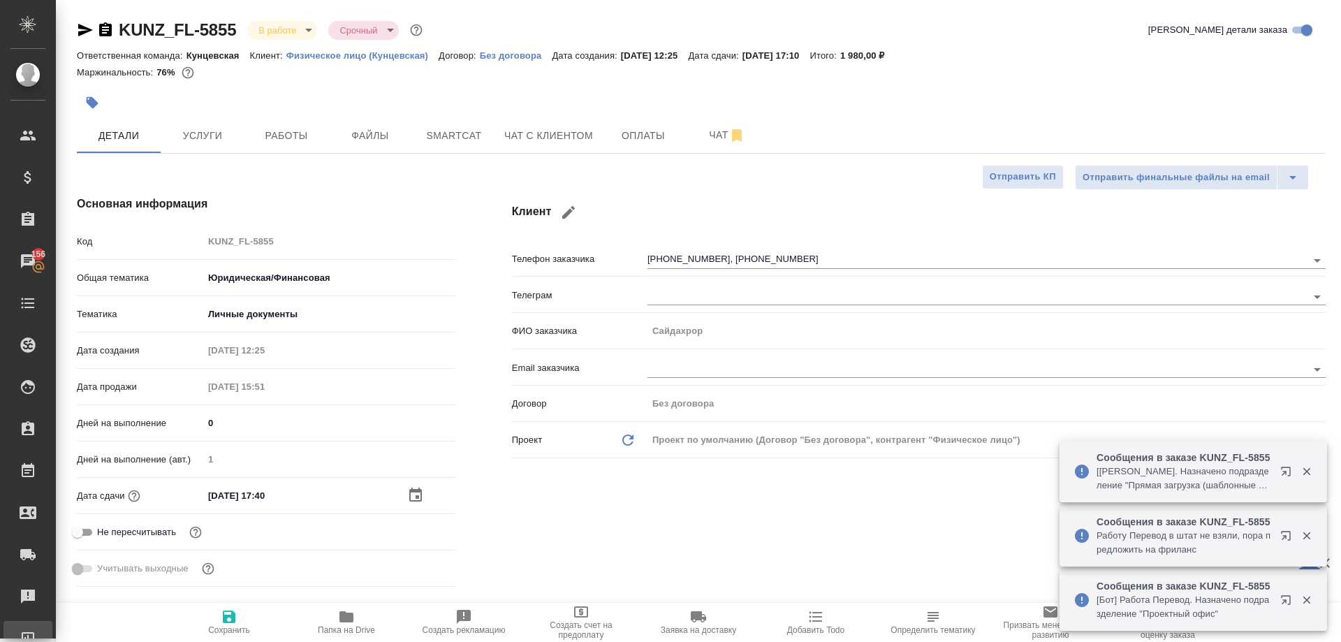
type textarea "x"
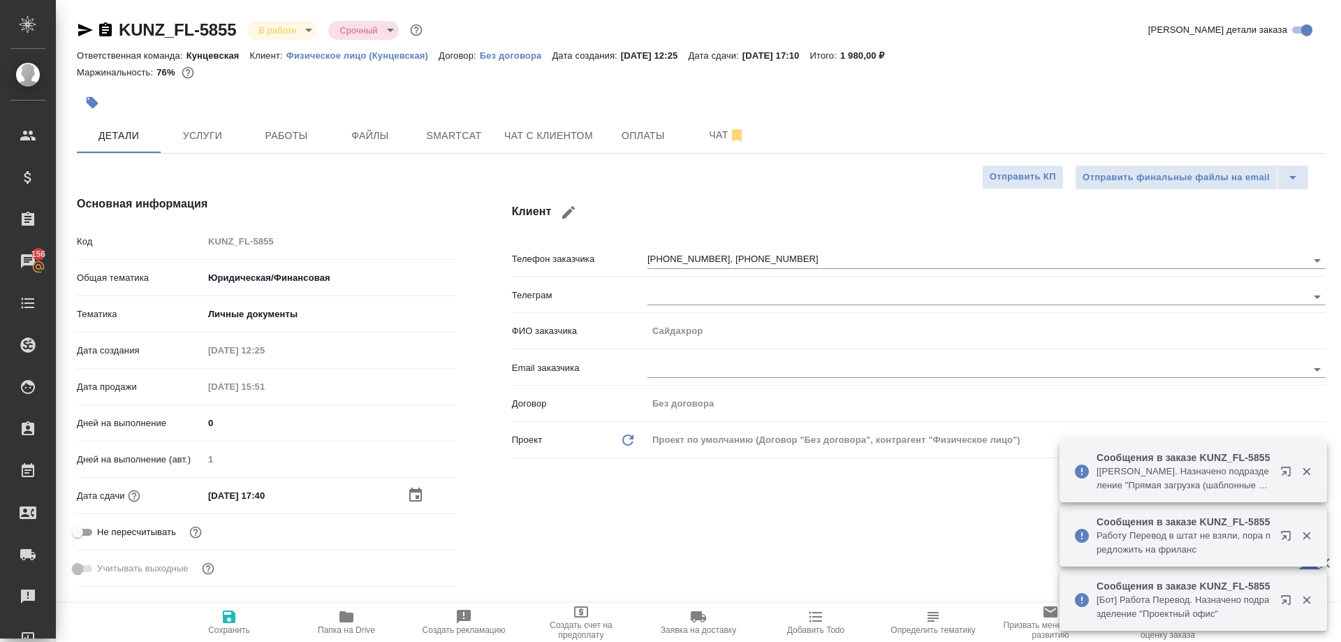
type textarea "x"
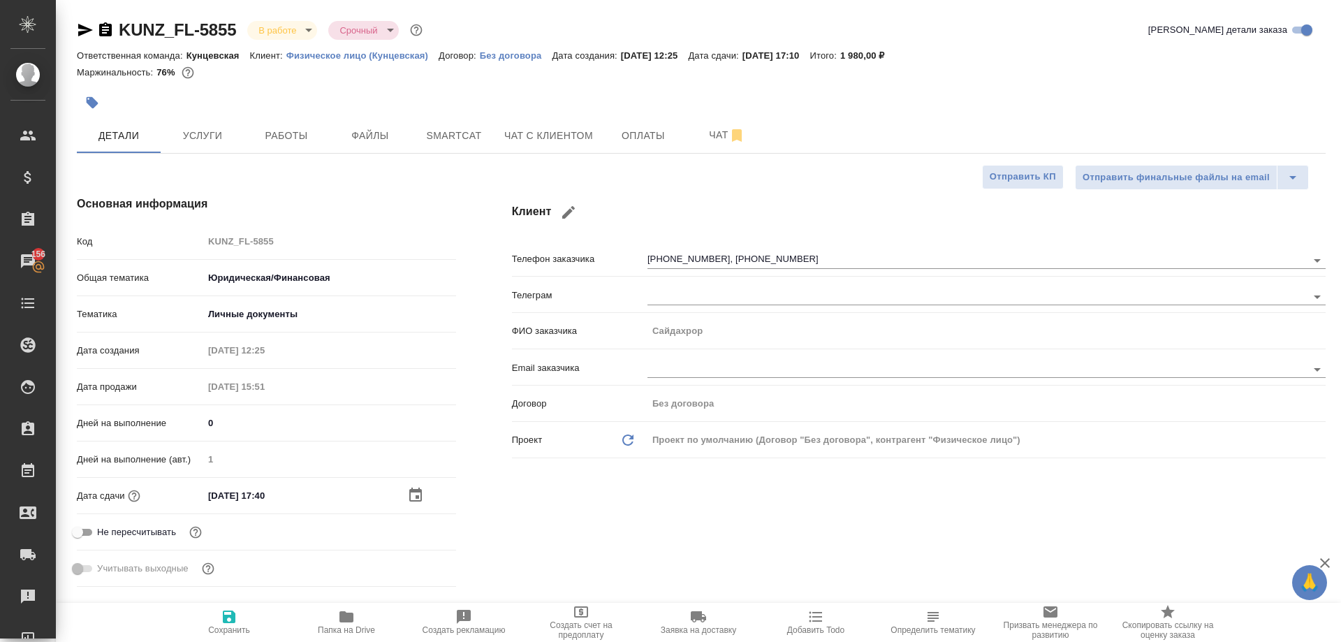
type textarea "x"
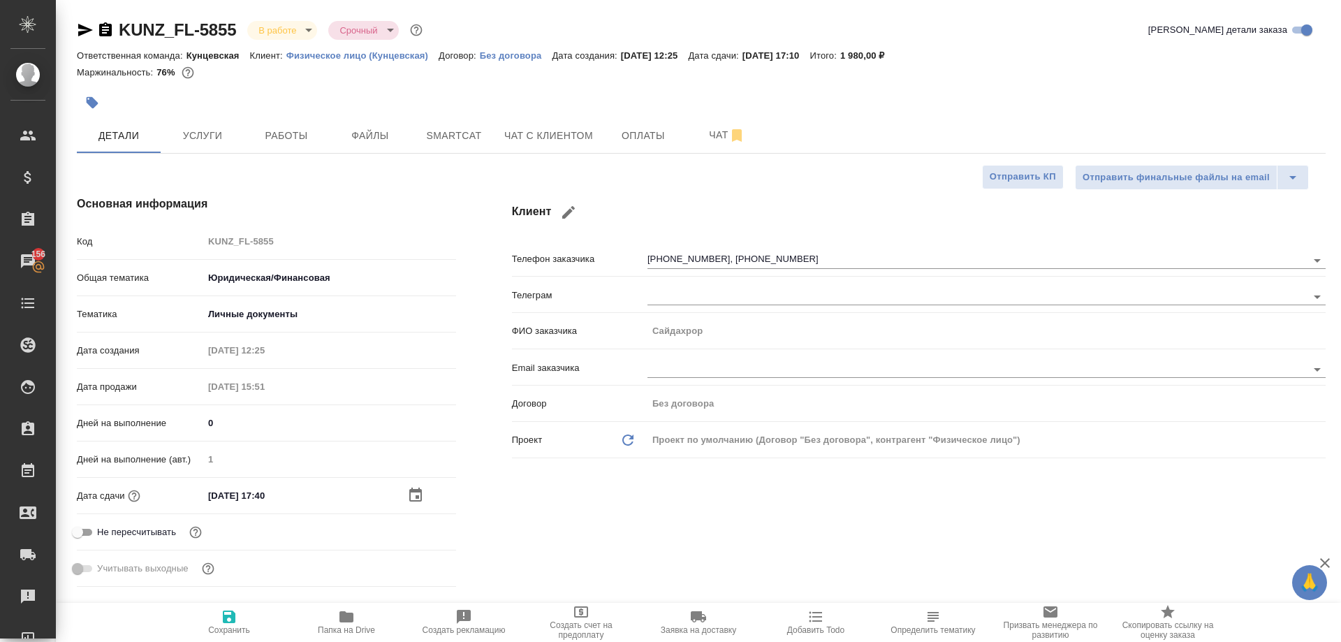
type textarea "x"
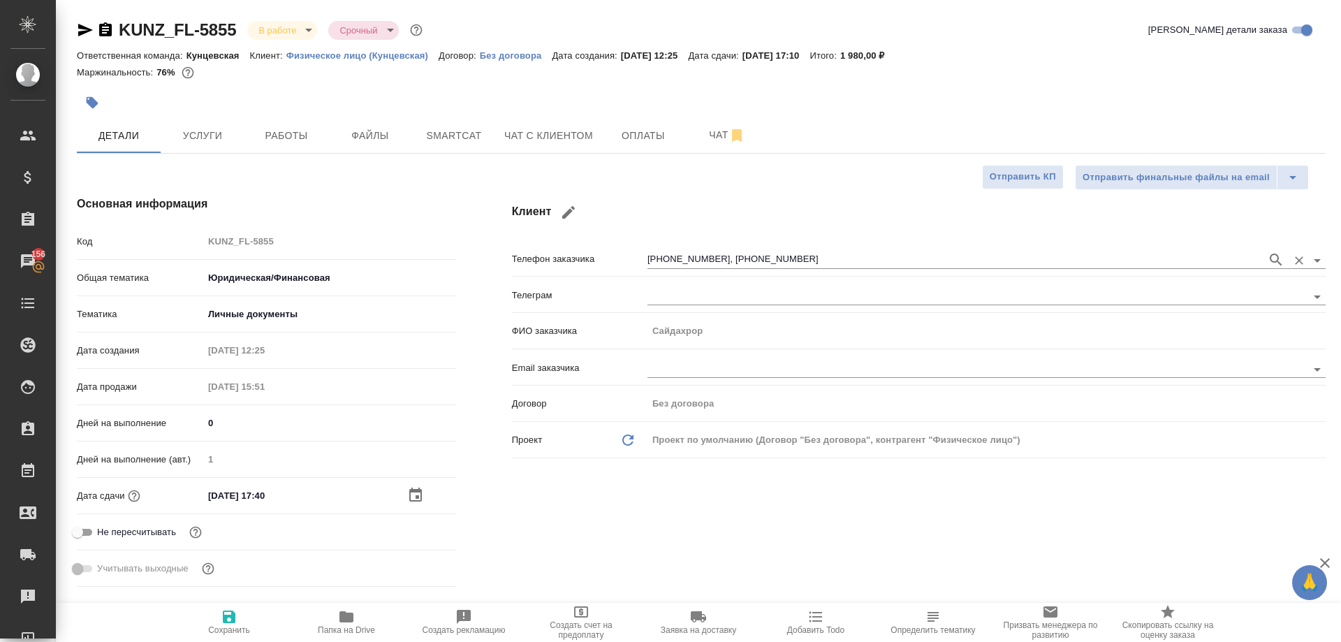
type textarea "x"
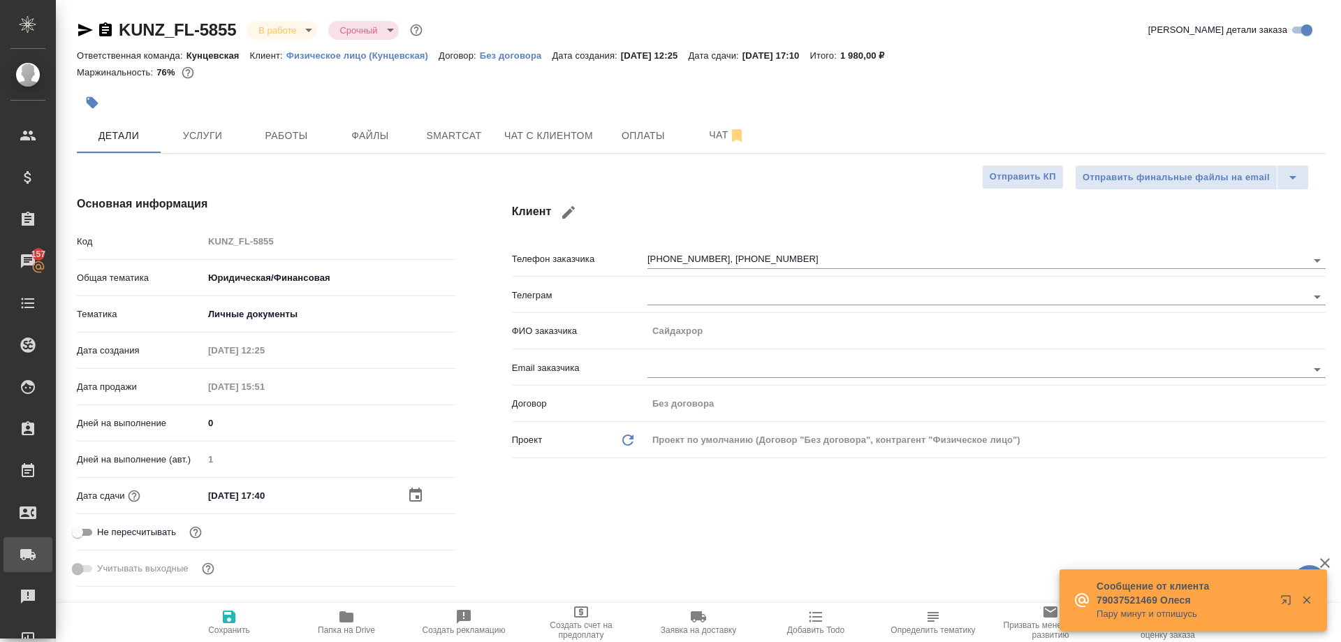
type textarea "x"
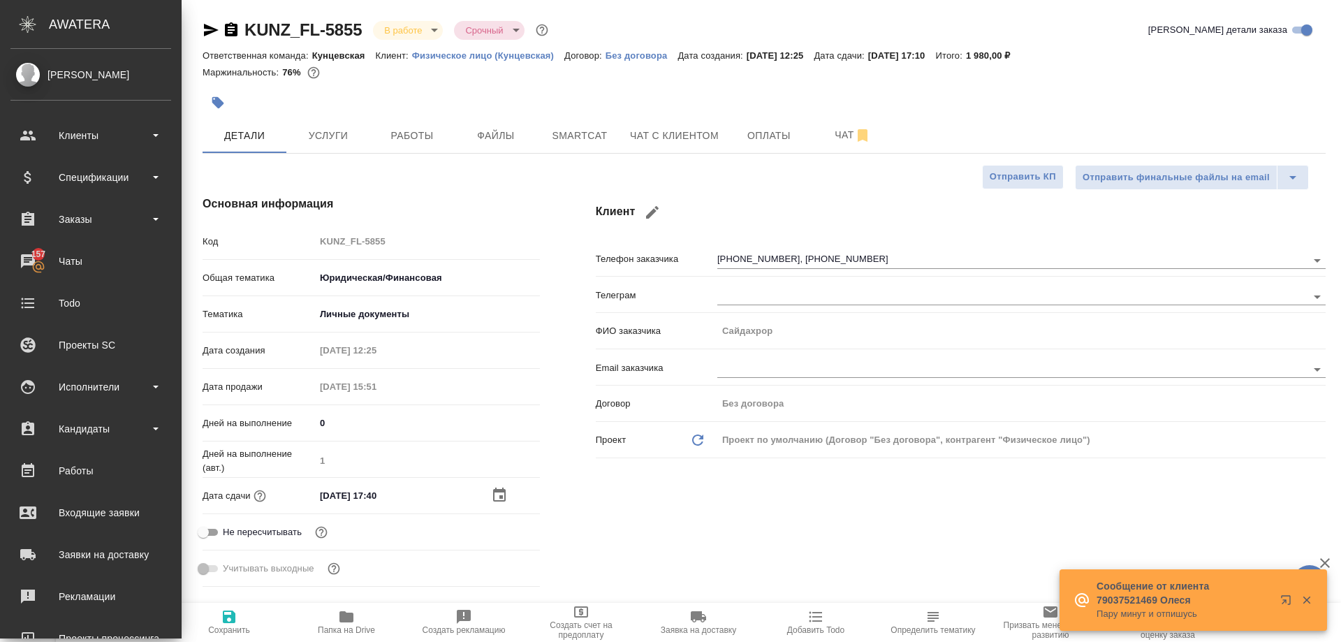
type textarea "x"
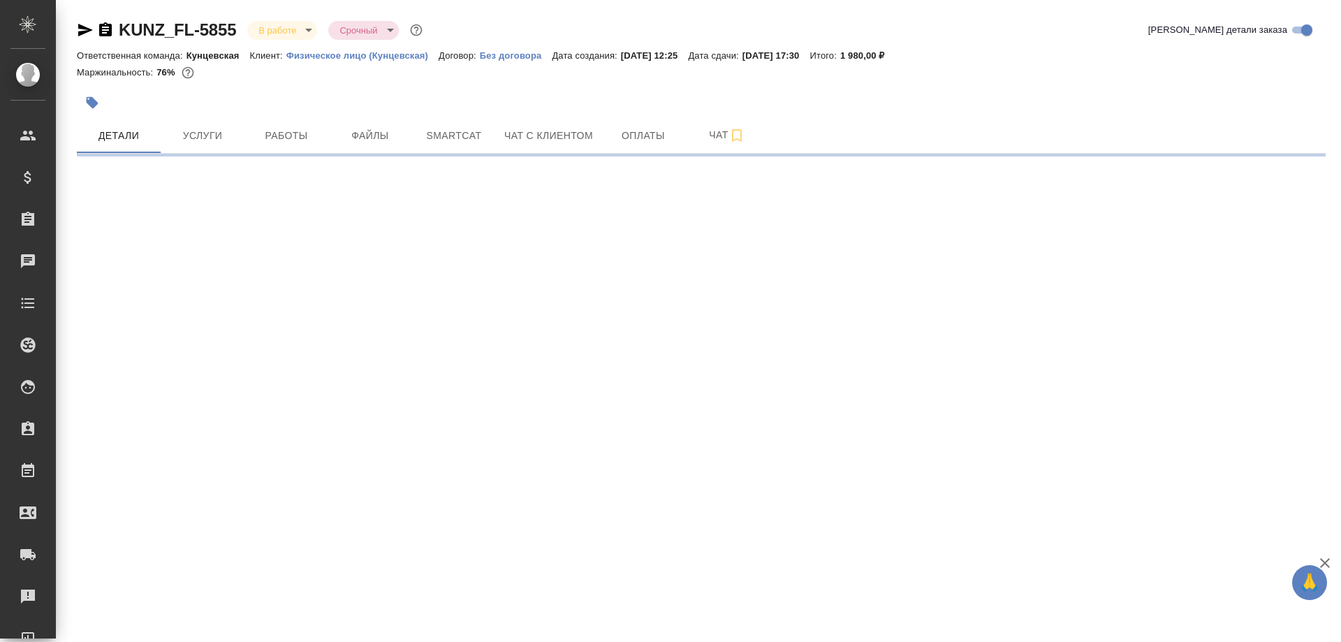
select select "RU"
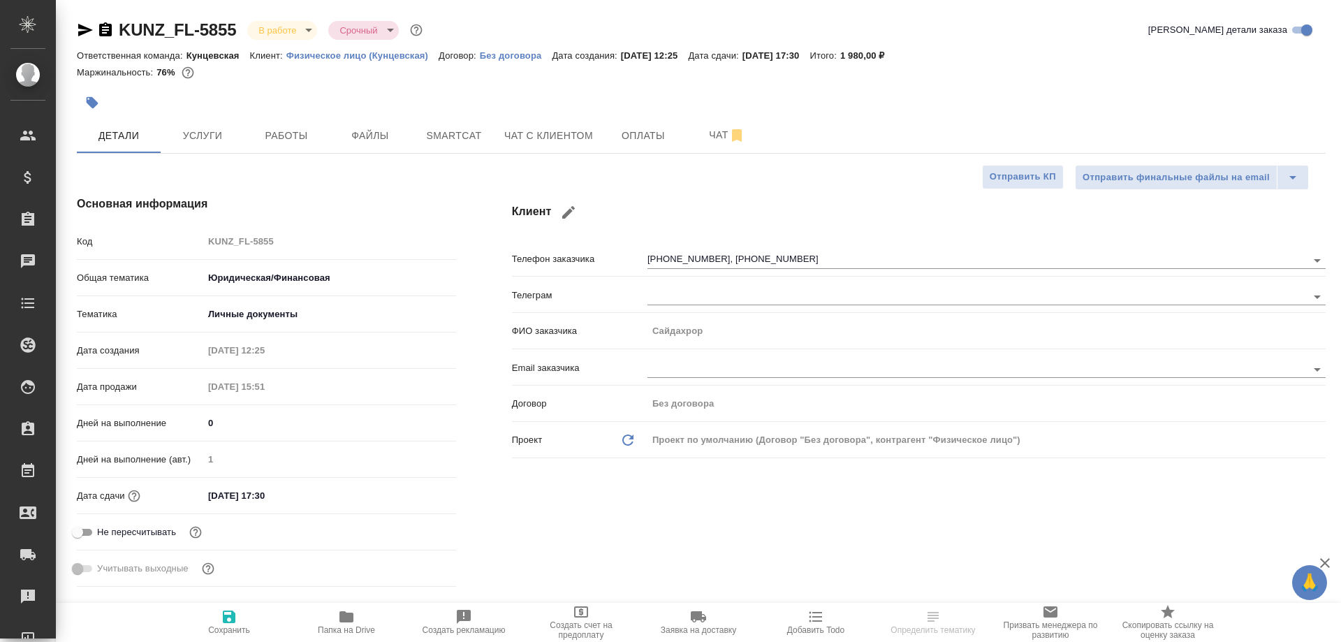
type textarea "x"
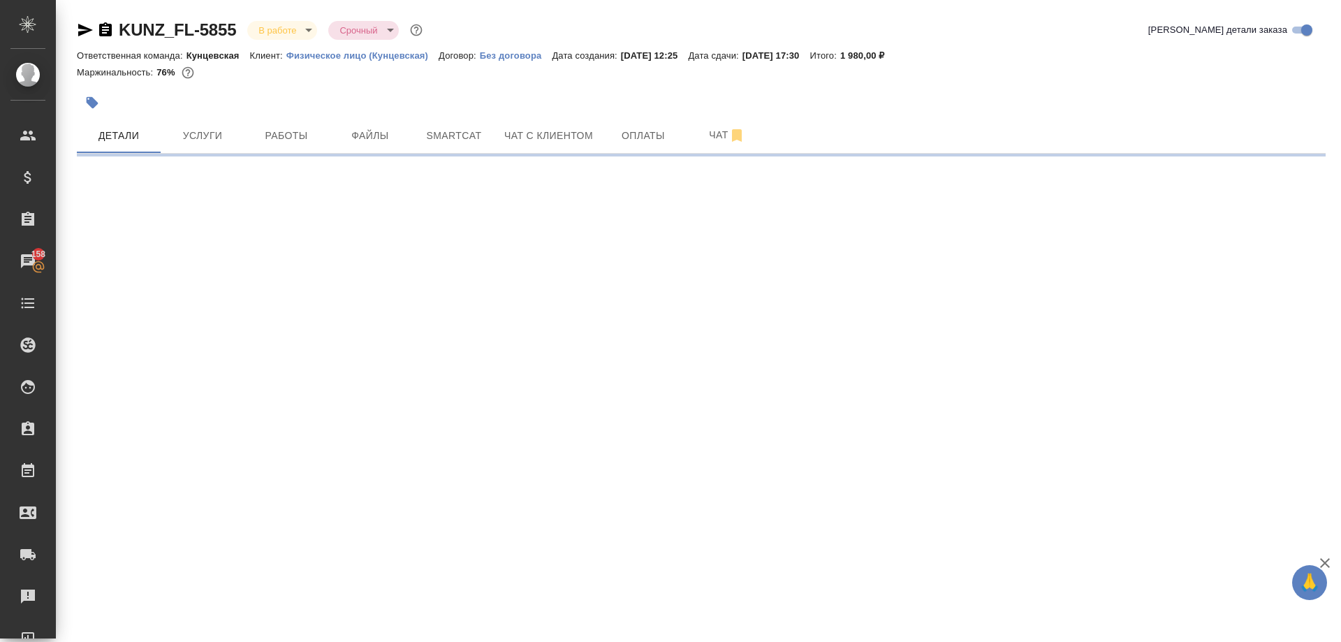
select select "RU"
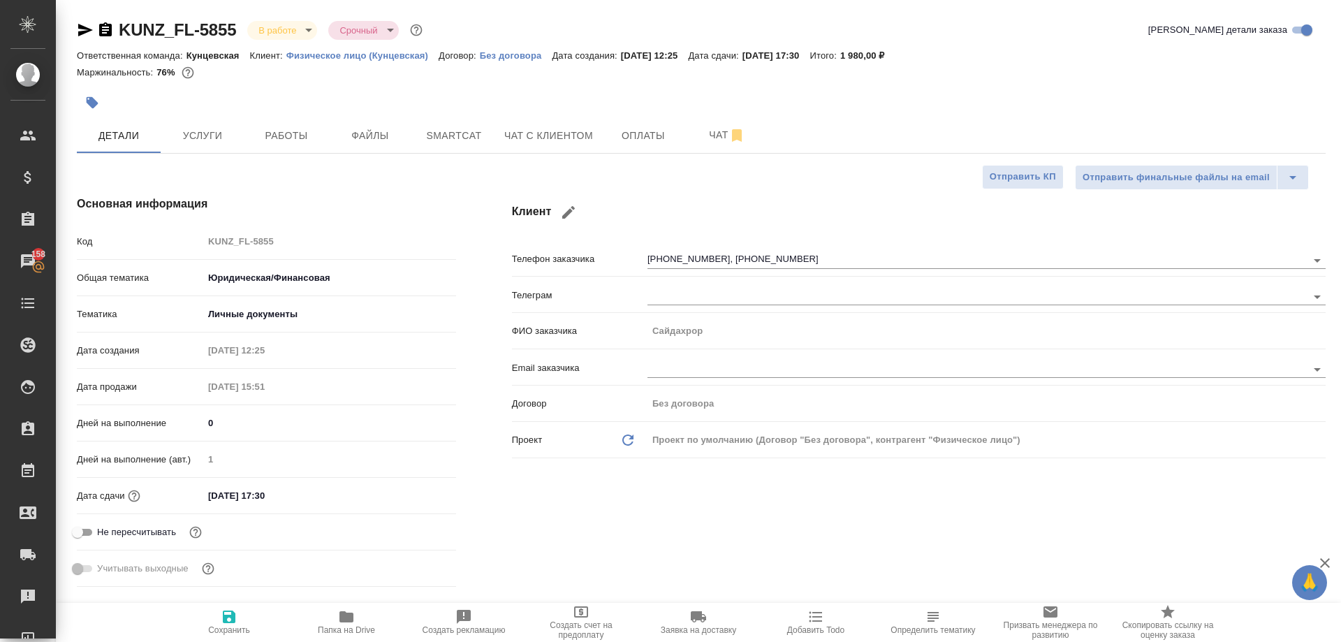
type textarea "x"
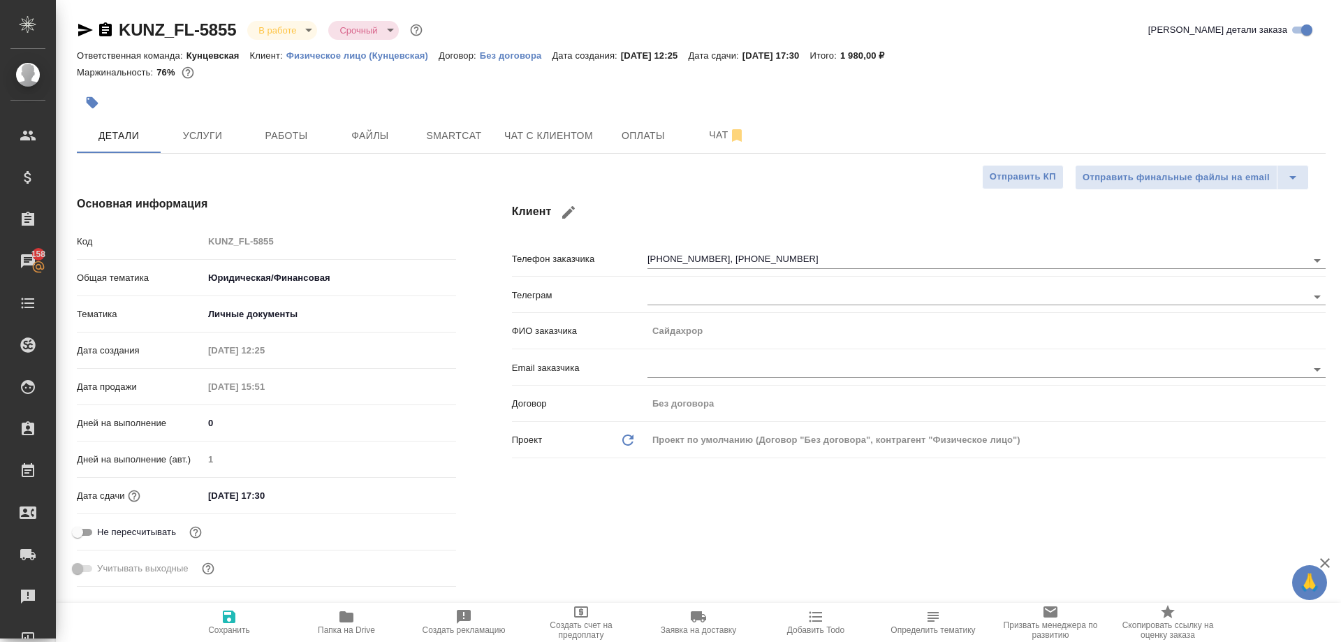
type textarea "x"
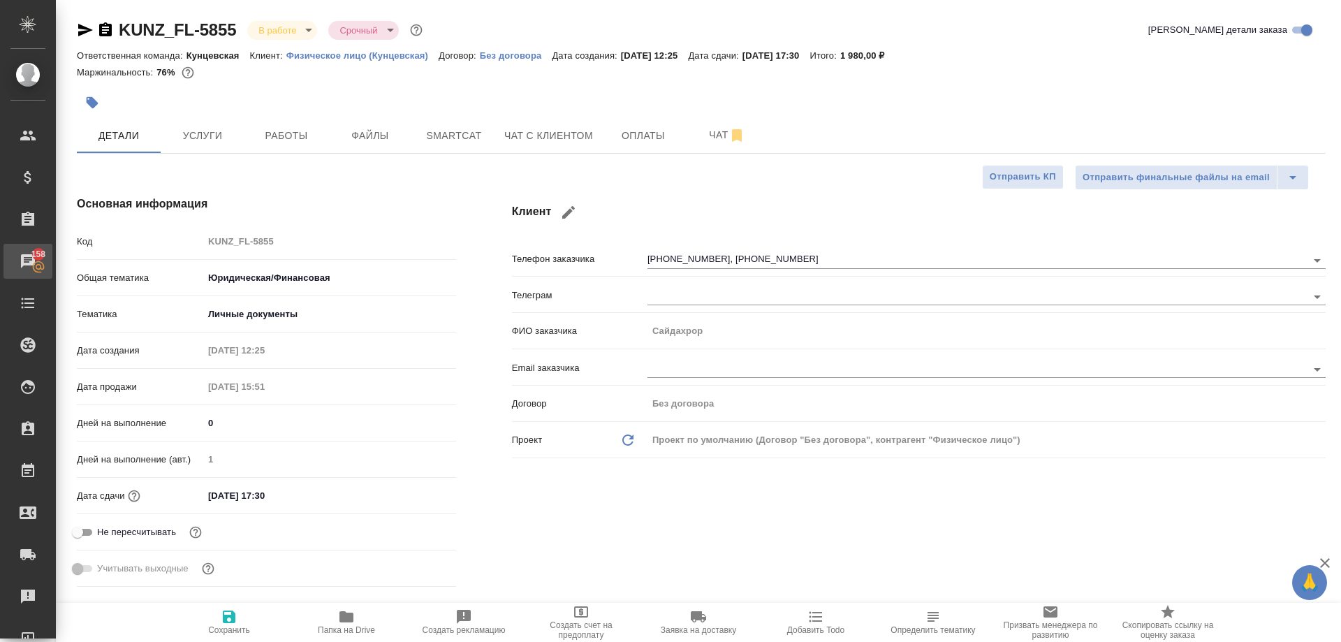
type textarea "x"
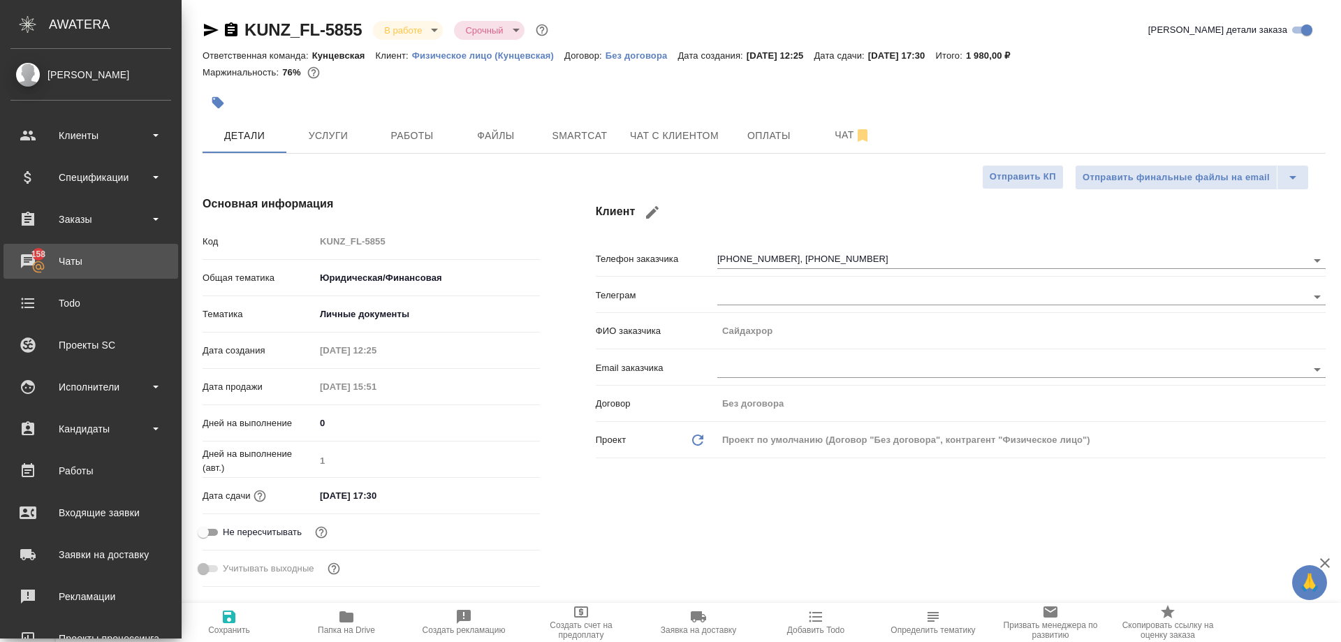
click at [29, 259] on div "Чаты" at bounding box center [90, 261] width 161 height 21
type textarea "x"
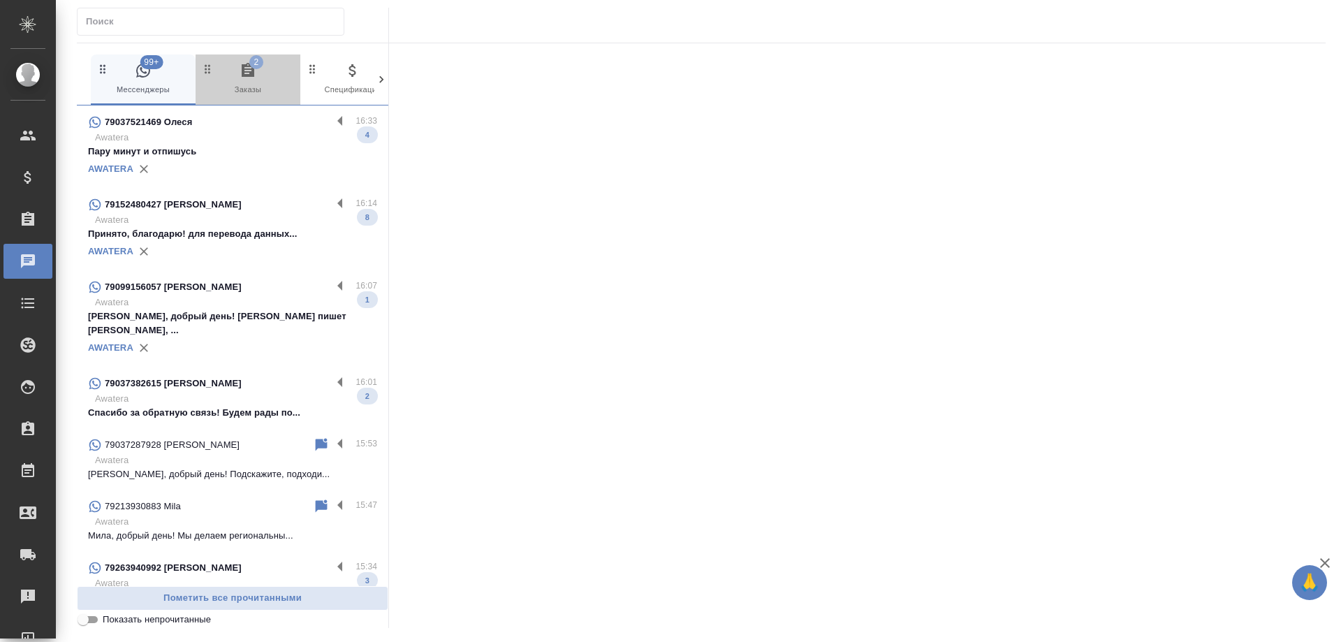
click at [237, 83] on span "2 Заказы" at bounding box center [248, 79] width 94 height 34
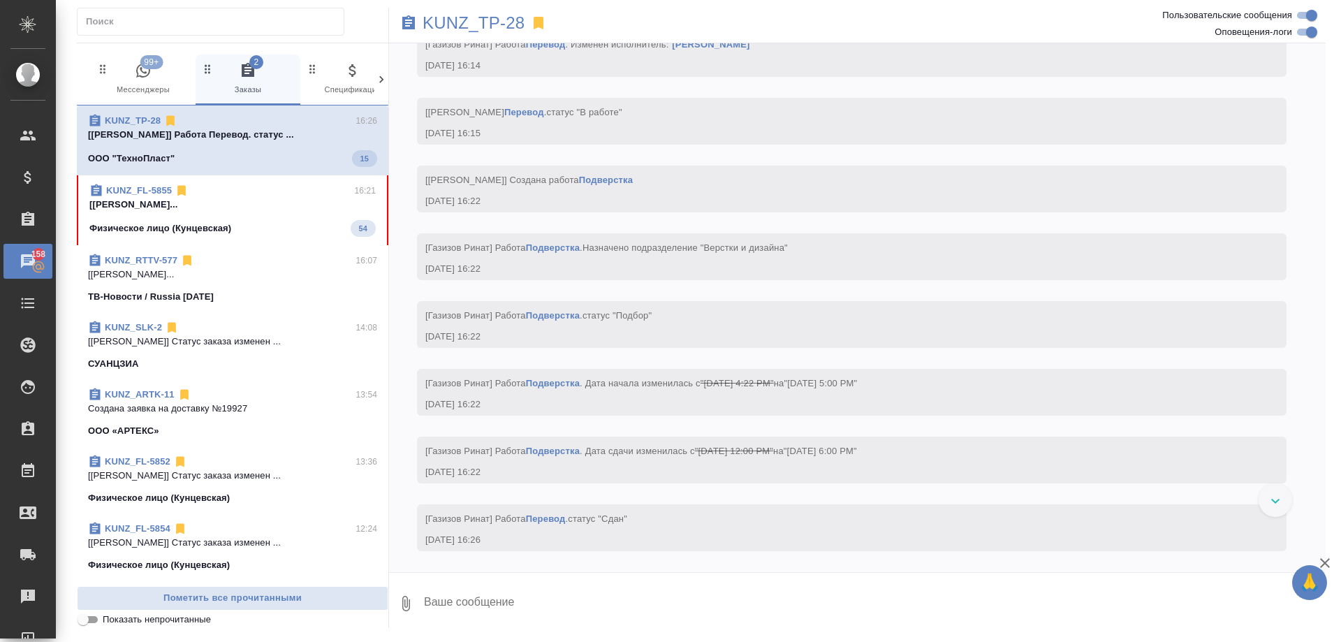
scroll to position [6101, 0]
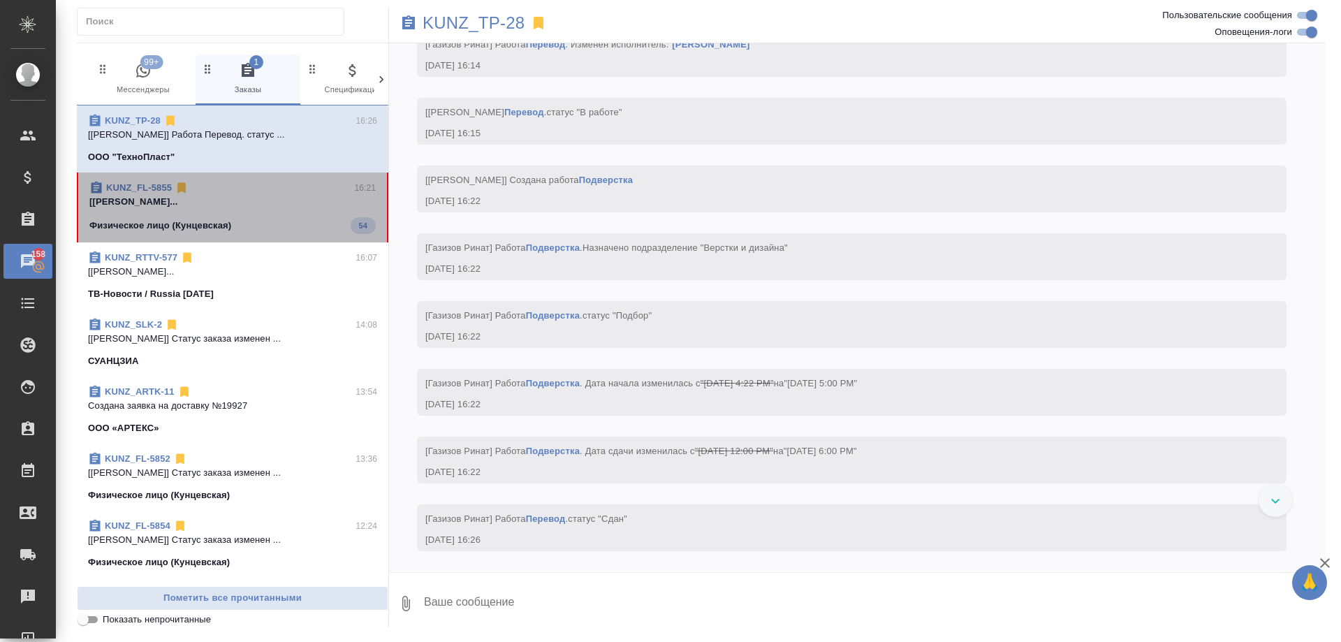
click at [286, 215] on span "KUNZ_FL-5855 16:21 [Тарабановская Анастасия] Работа Перевод... Физическое лицо …" at bounding box center [232, 207] width 286 height 53
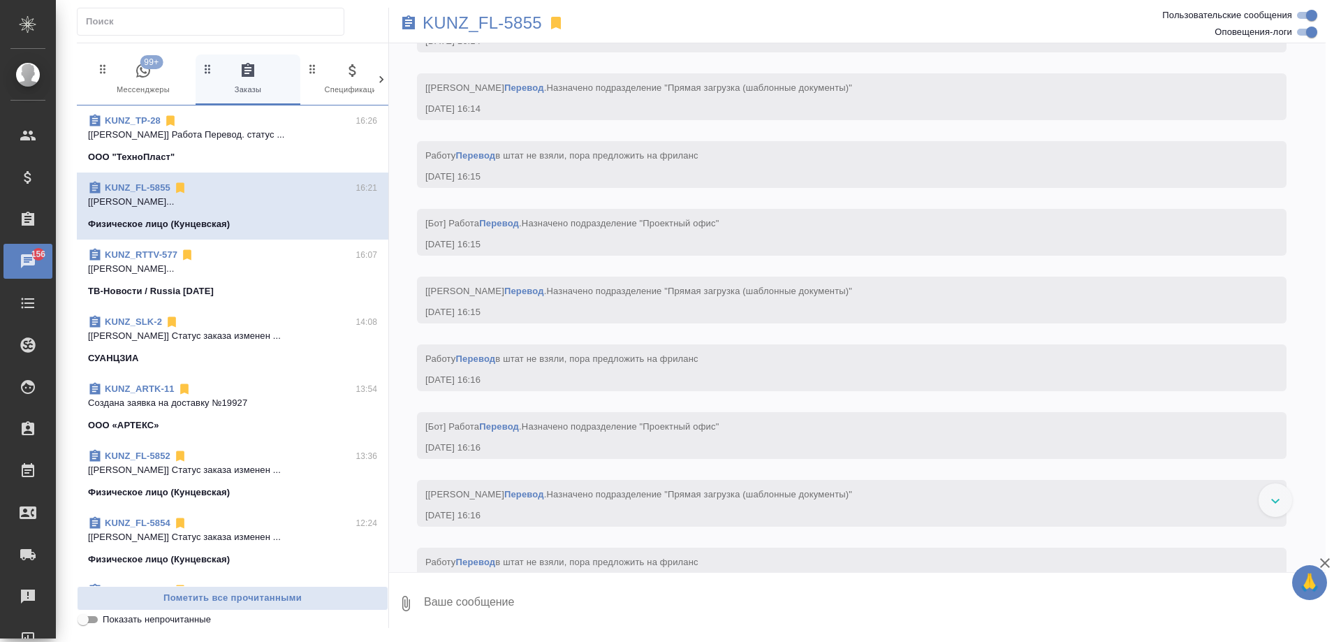
scroll to position [2670, 0]
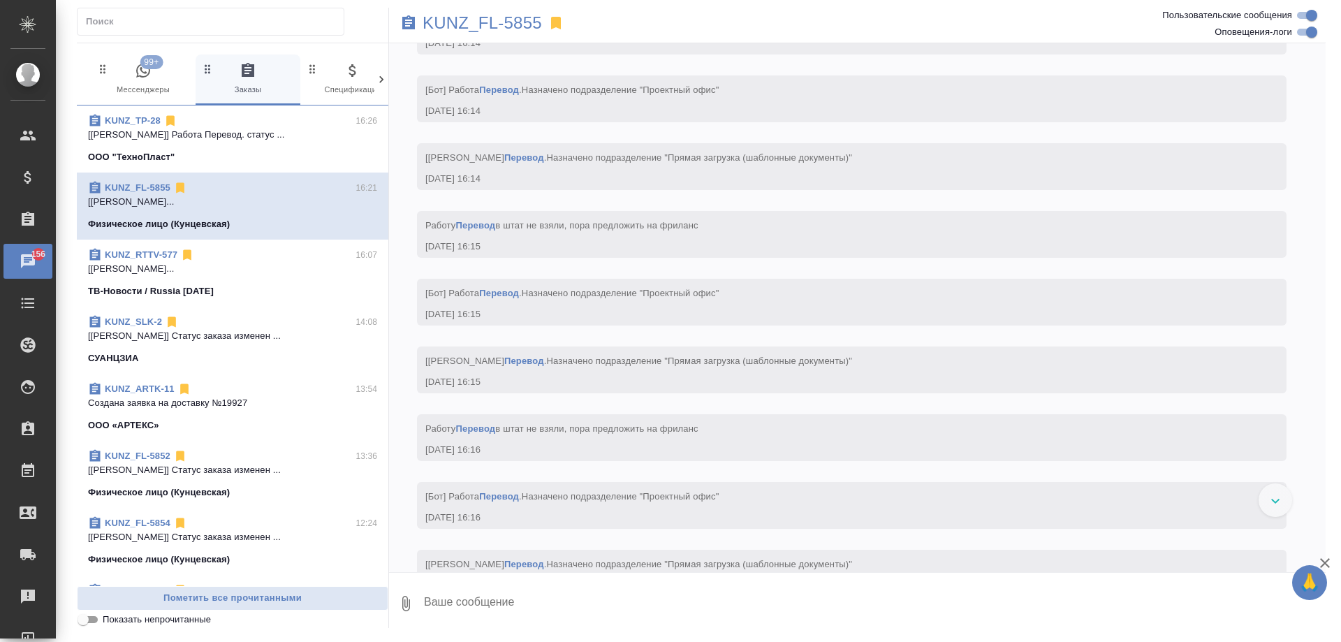
click at [140, 186] on link "KUNZ_FL-5855" at bounding box center [138, 187] width 66 height 10
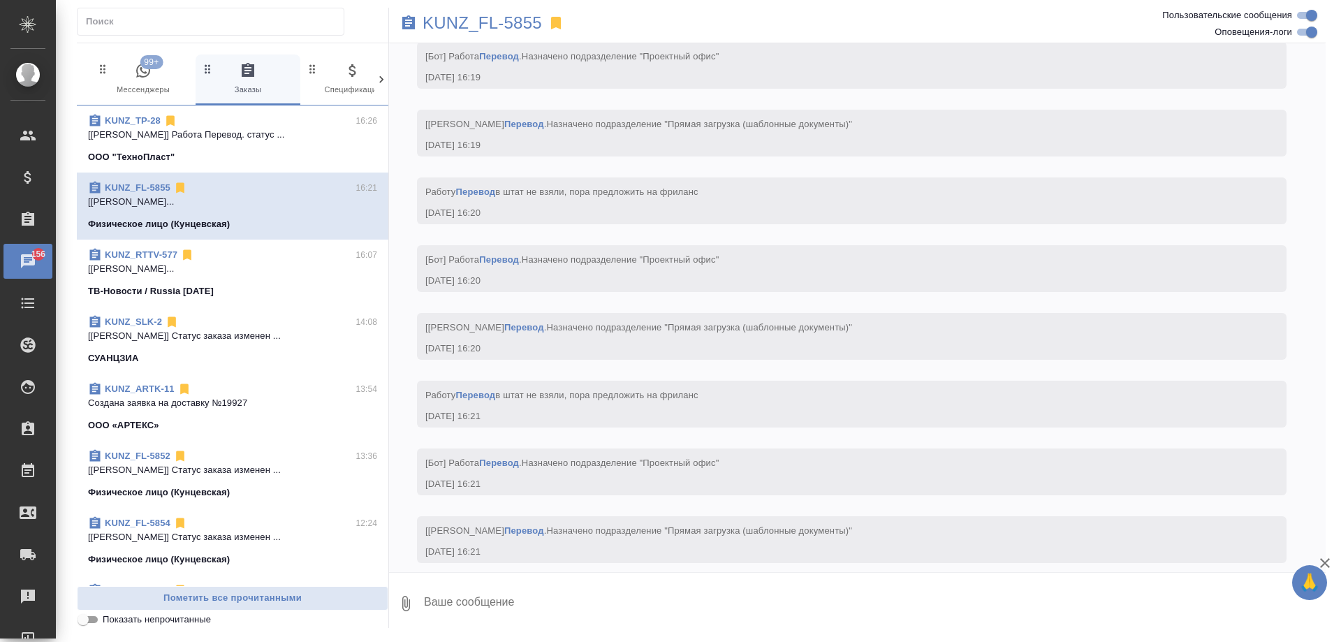
scroll to position [3788, 0]
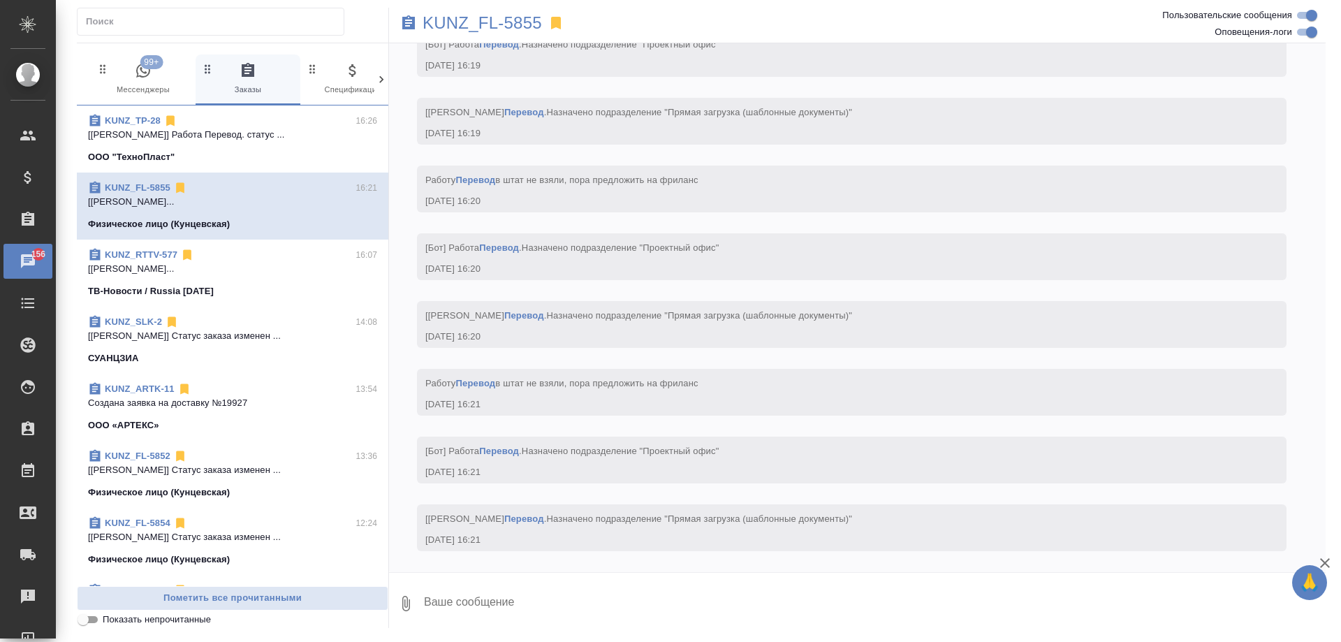
click at [126, 78] on span "99+ Мессенджеры" at bounding box center [143, 79] width 94 height 34
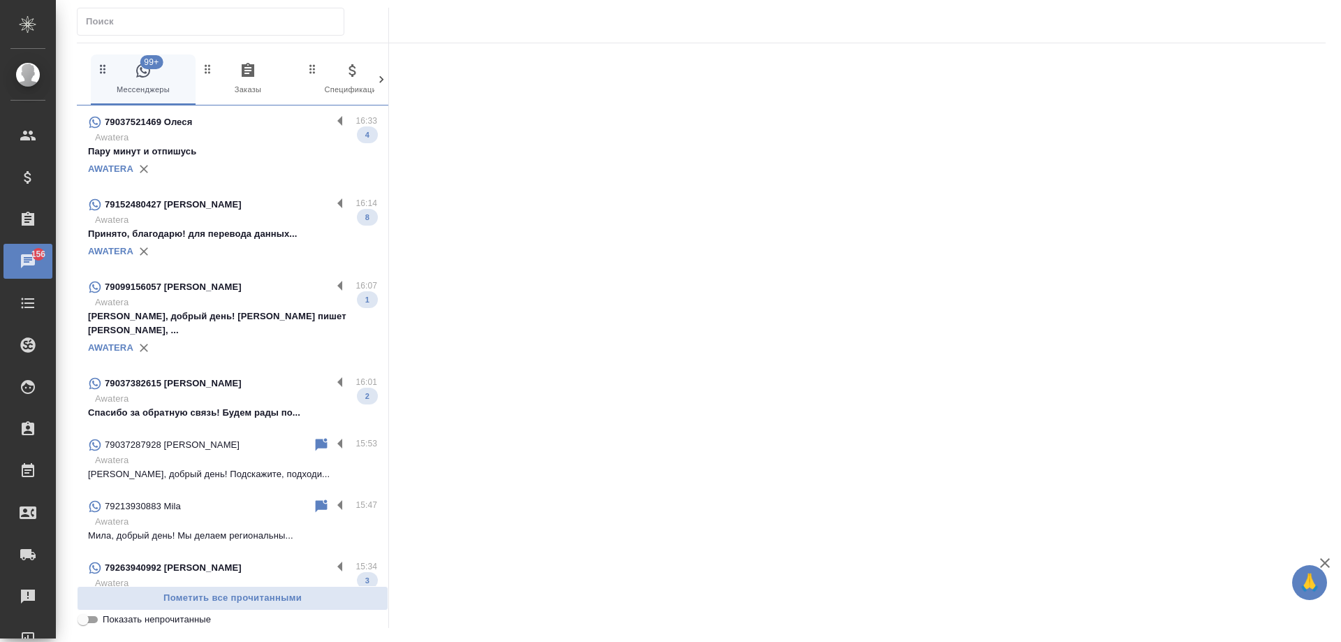
click at [244, 229] on p "Принято, благодарю! для перевода данных..." at bounding box center [232, 234] width 289 height 14
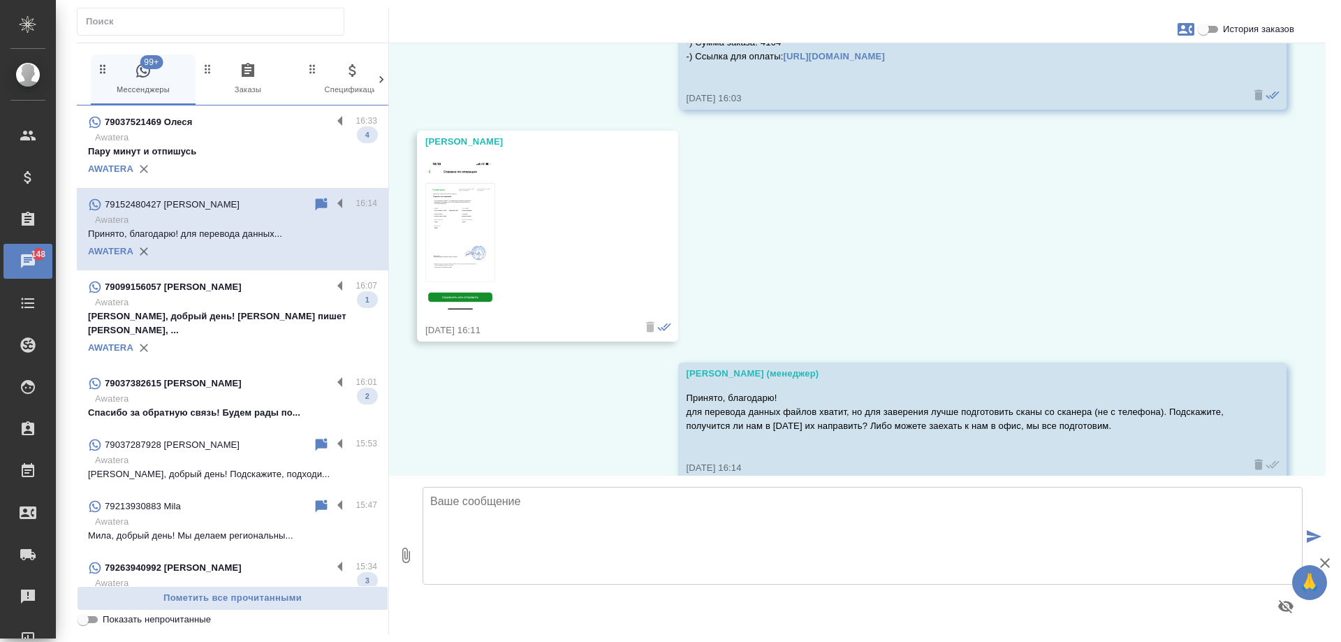
scroll to position [1583, 0]
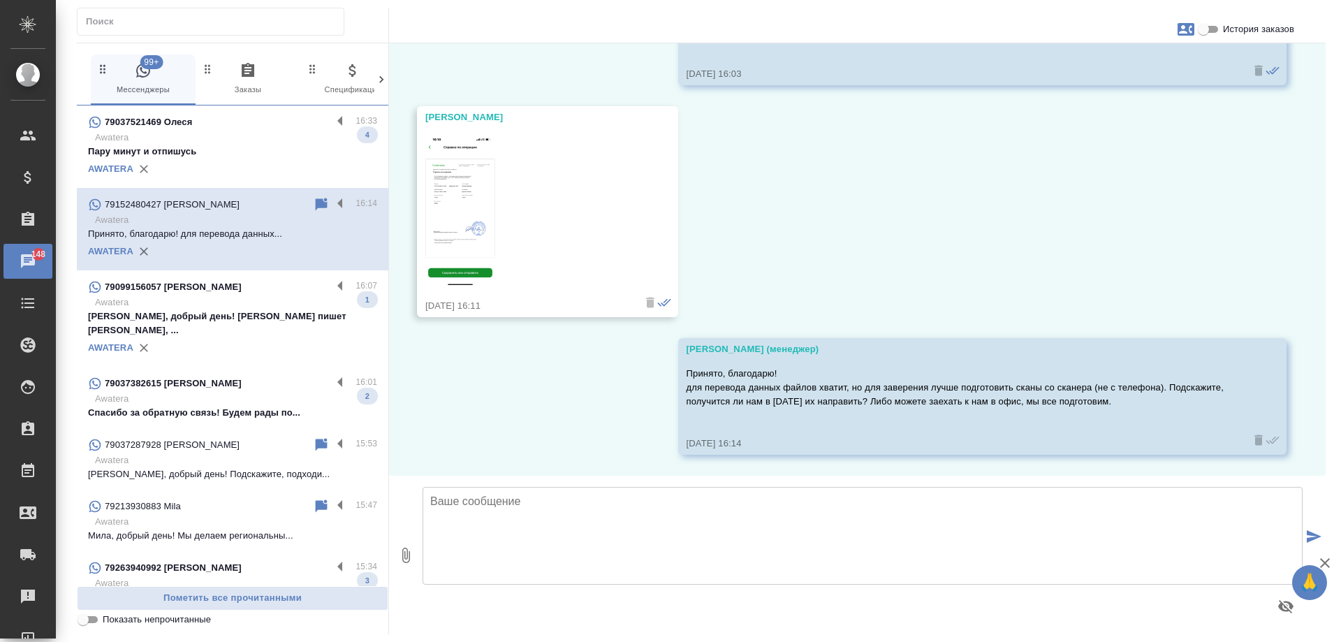
click at [1260, 31] on span "История заказов" at bounding box center [1258, 29] width 71 height 14
click at [1228, 31] on input "История заказов" at bounding box center [1203, 29] width 50 height 17
checkbox input "true"
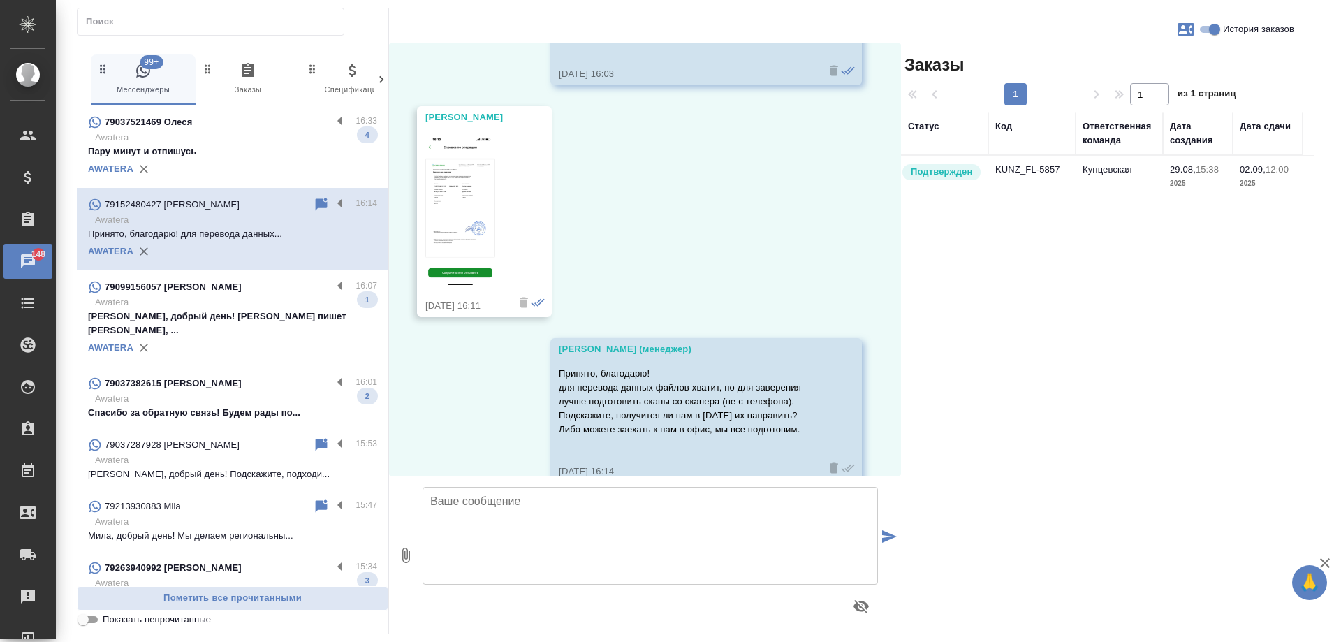
scroll to position [1639, 0]
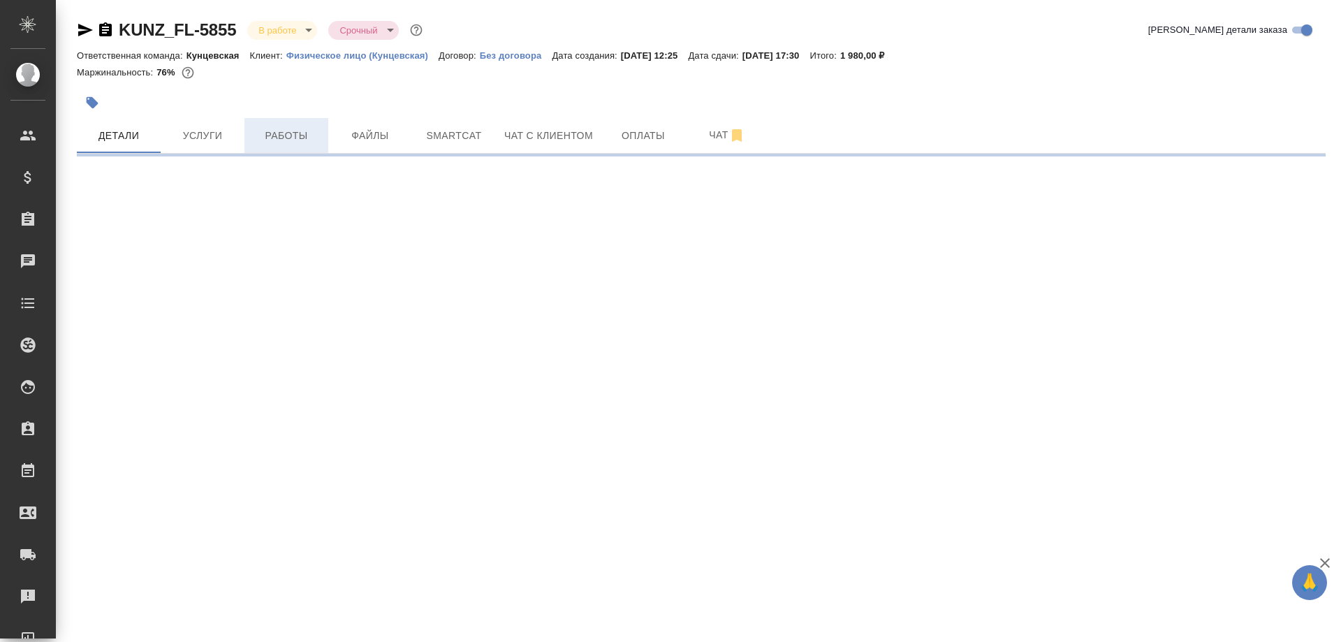
click at [284, 131] on span "Работы" at bounding box center [286, 135] width 67 height 17
select select "RU"
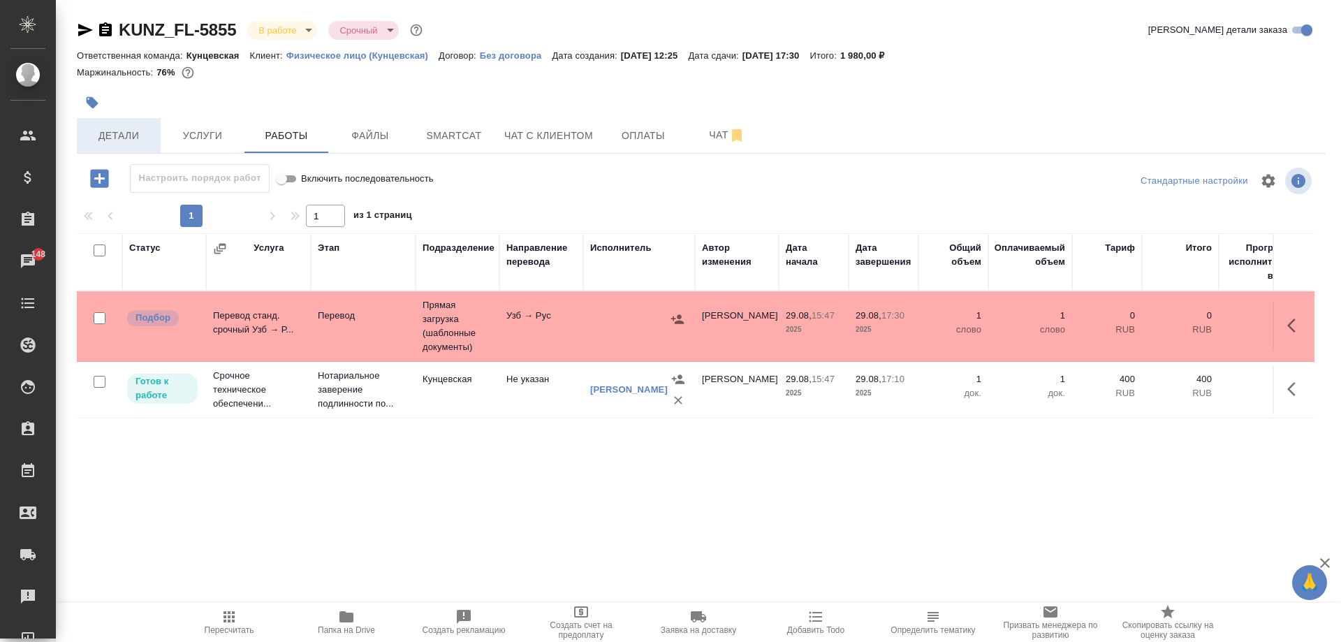
click at [124, 130] on span "Детали" at bounding box center [118, 135] width 67 height 17
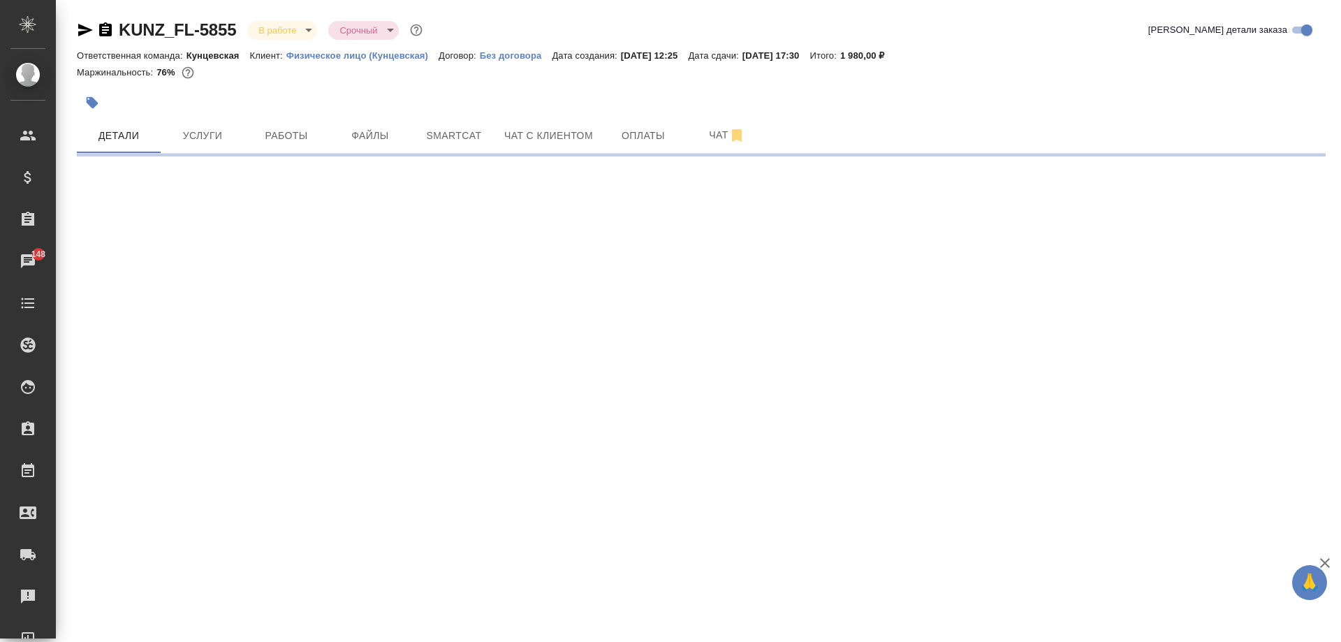
select select "RU"
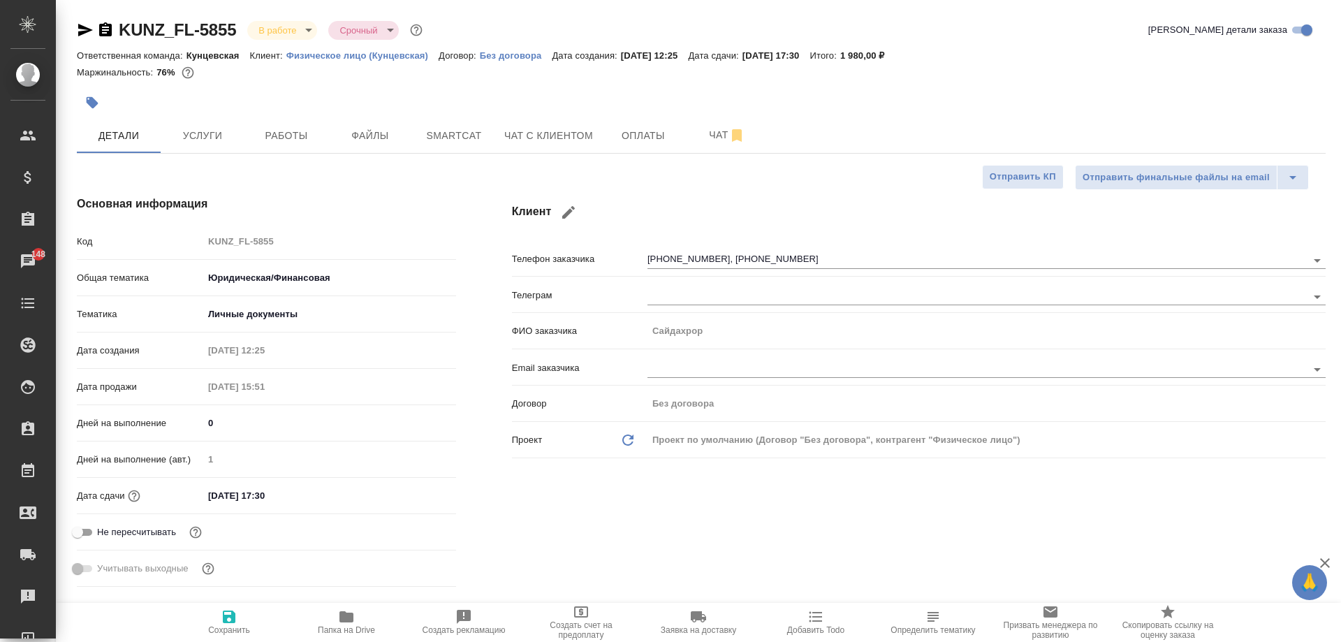
type textarea "x"
click at [96, 100] on icon "button" at bounding box center [92, 103] width 14 height 14
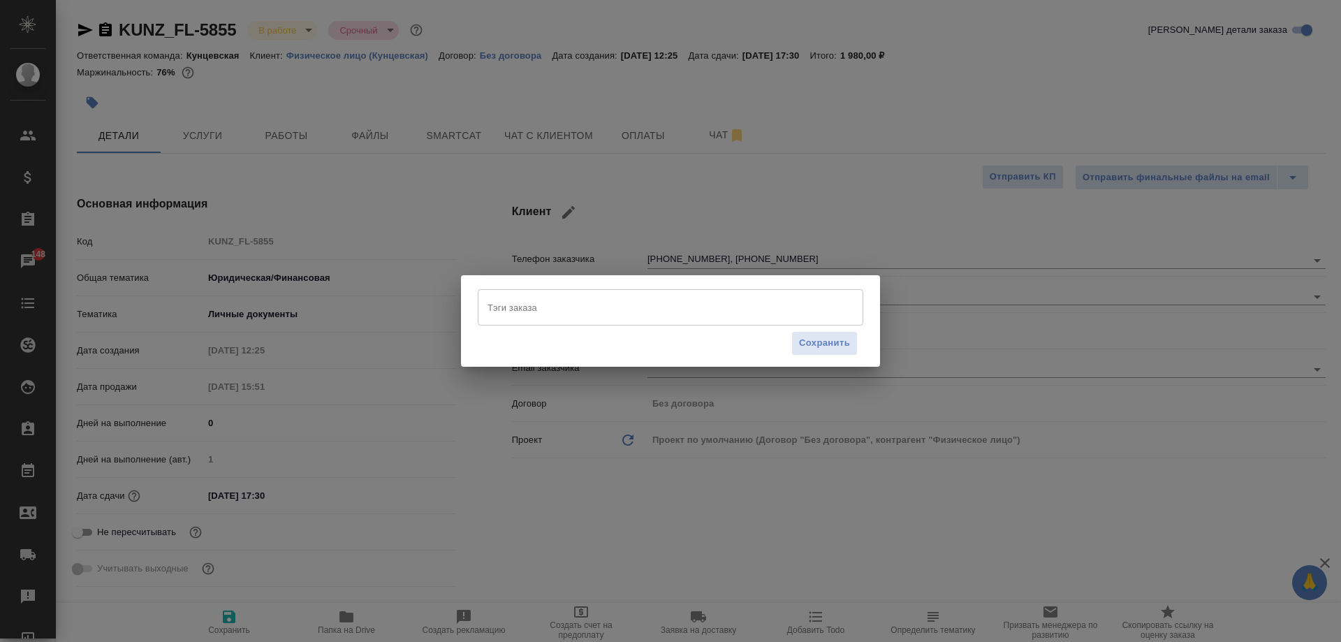
click at [615, 311] on input "Тэги заказа" at bounding box center [657, 307] width 346 height 24
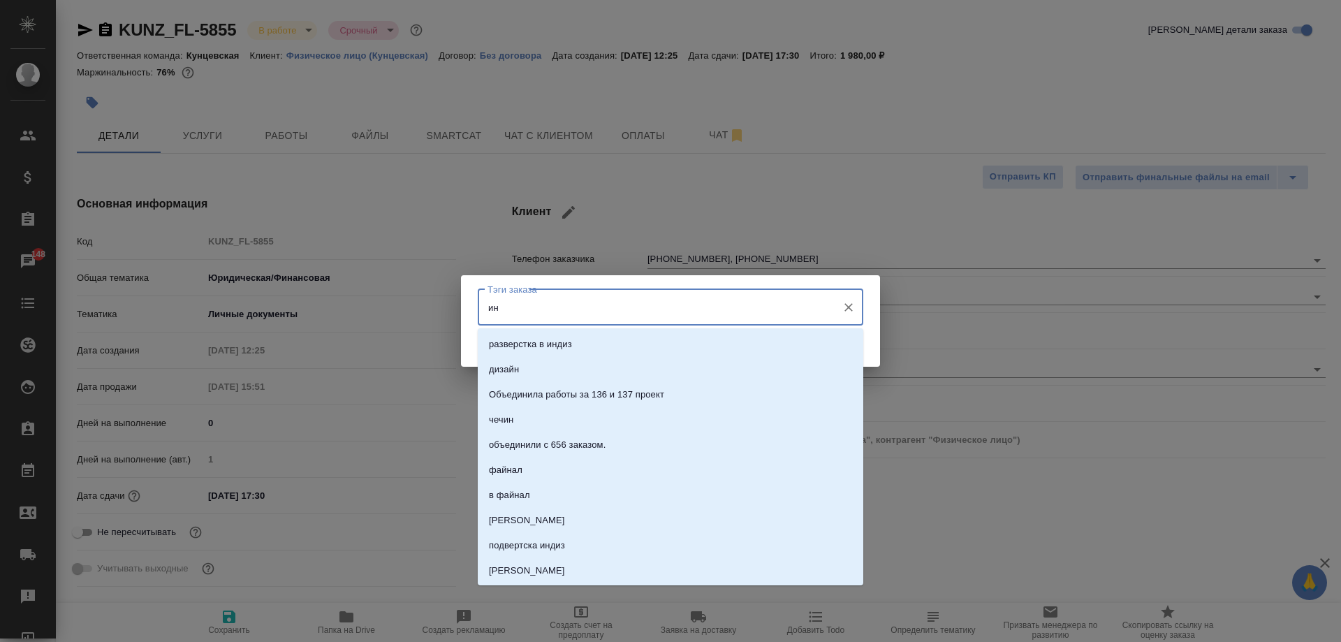
type input "ин."
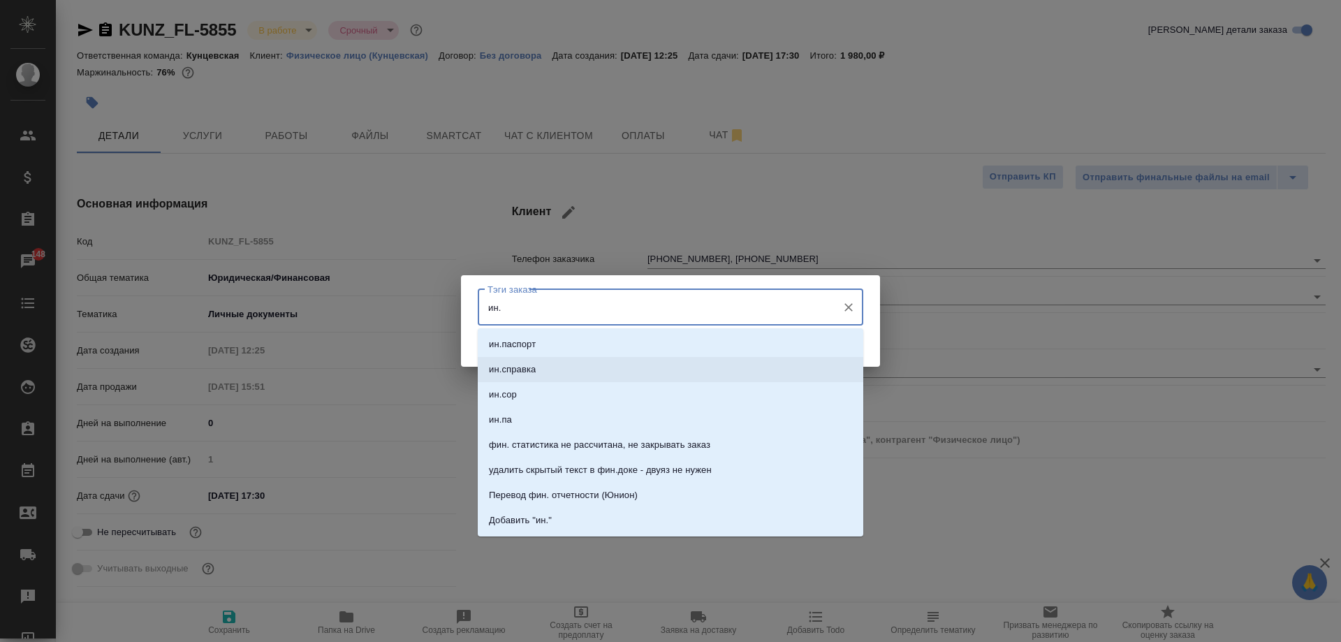
click at [588, 357] on li "ин.справка" at bounding box center [670, 369] width 385 height 25
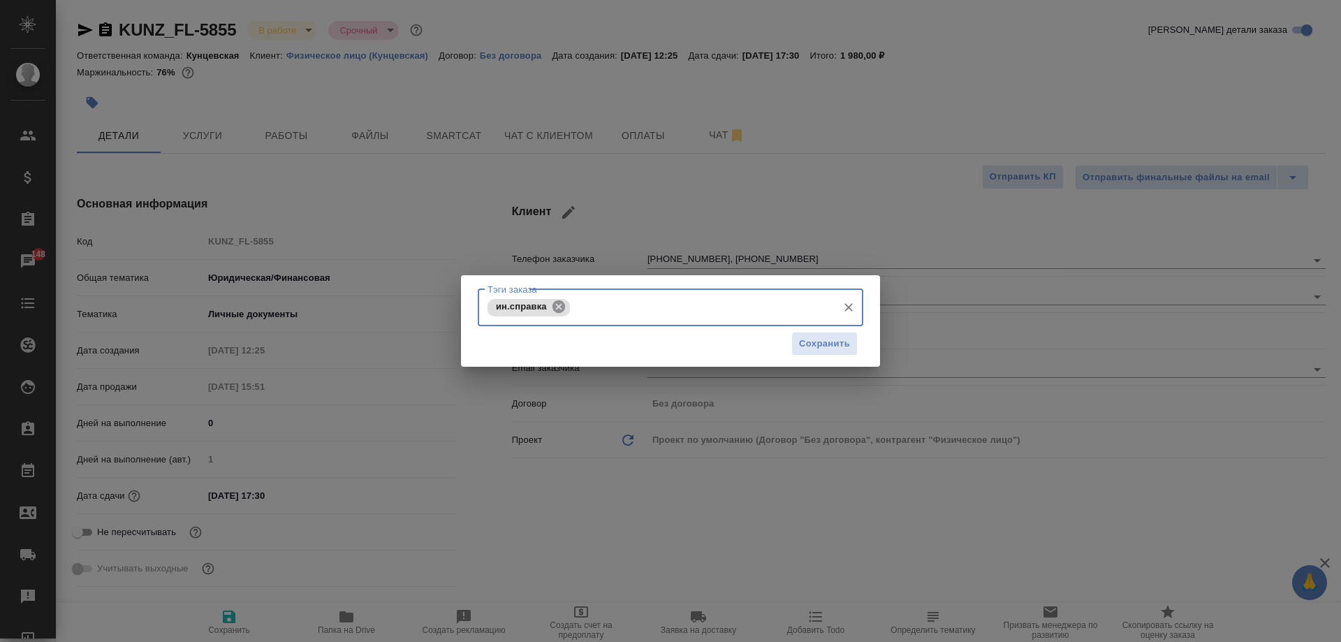
click at [561, 309] on icon at bounding box center [558, 306] width 13 height 13
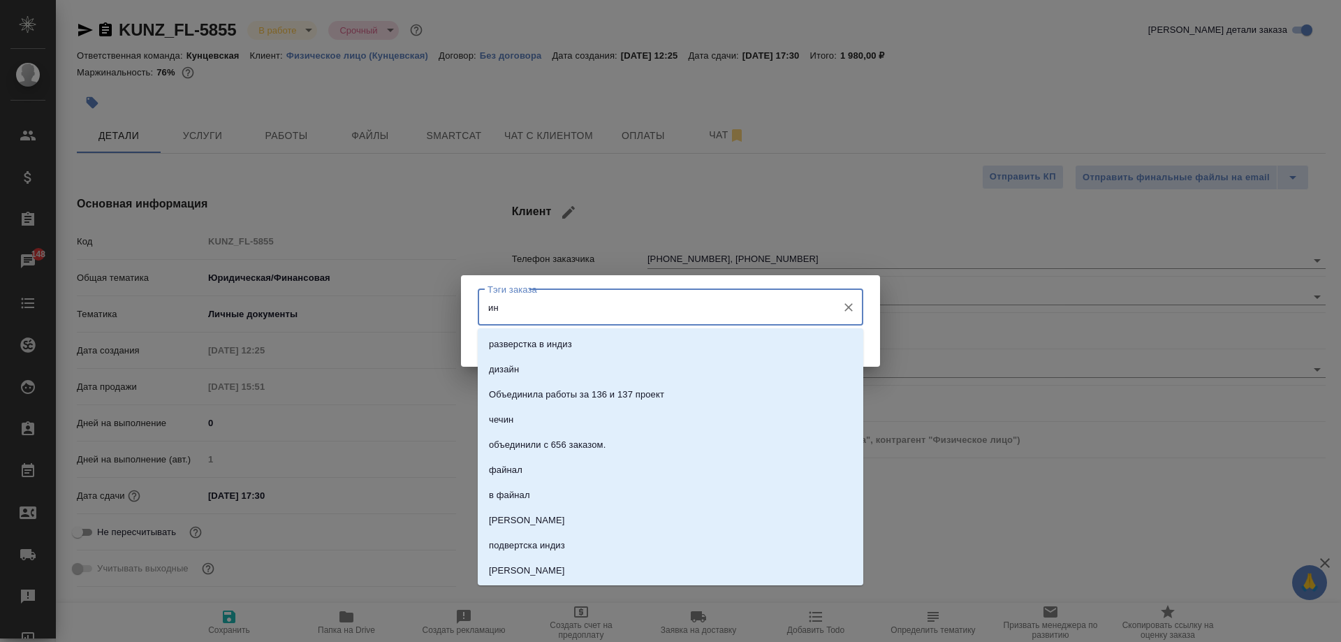
type input "ин."
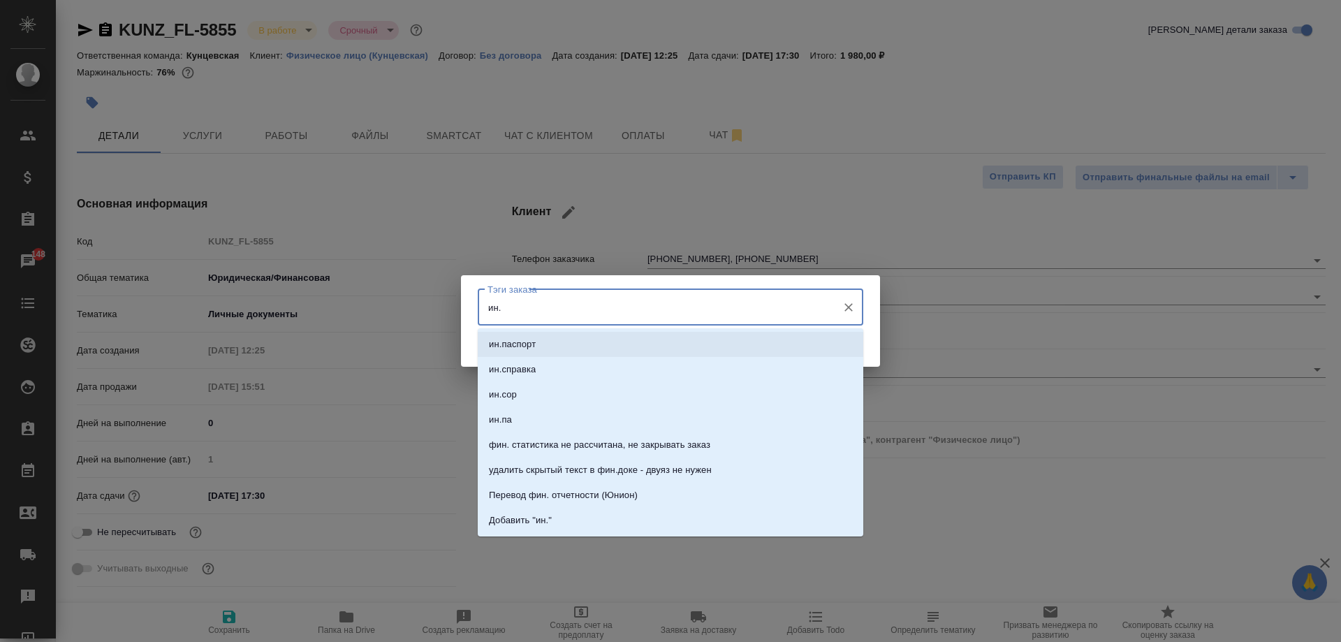
click at [564, 338] on li "ин.паспорт" at bounding box center [670, 344] width 385 height 25
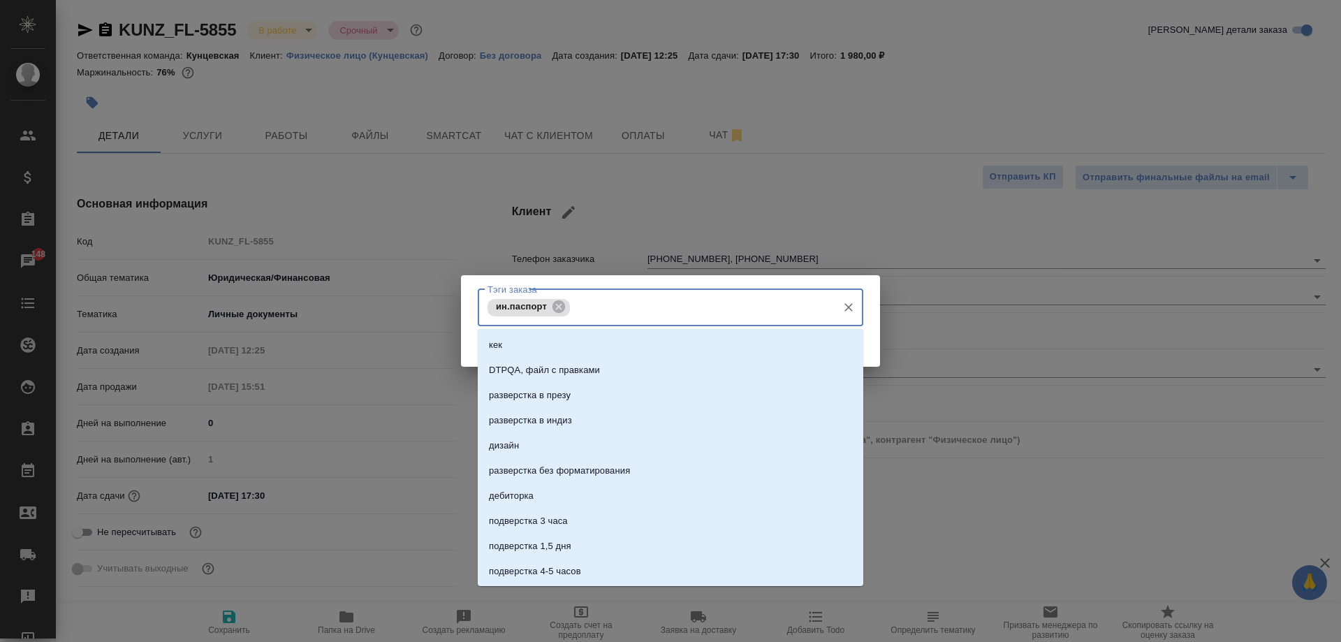
click at [591, 309] on input "Тэги заказа" at bounding box center [701, 307] width 257 height 24
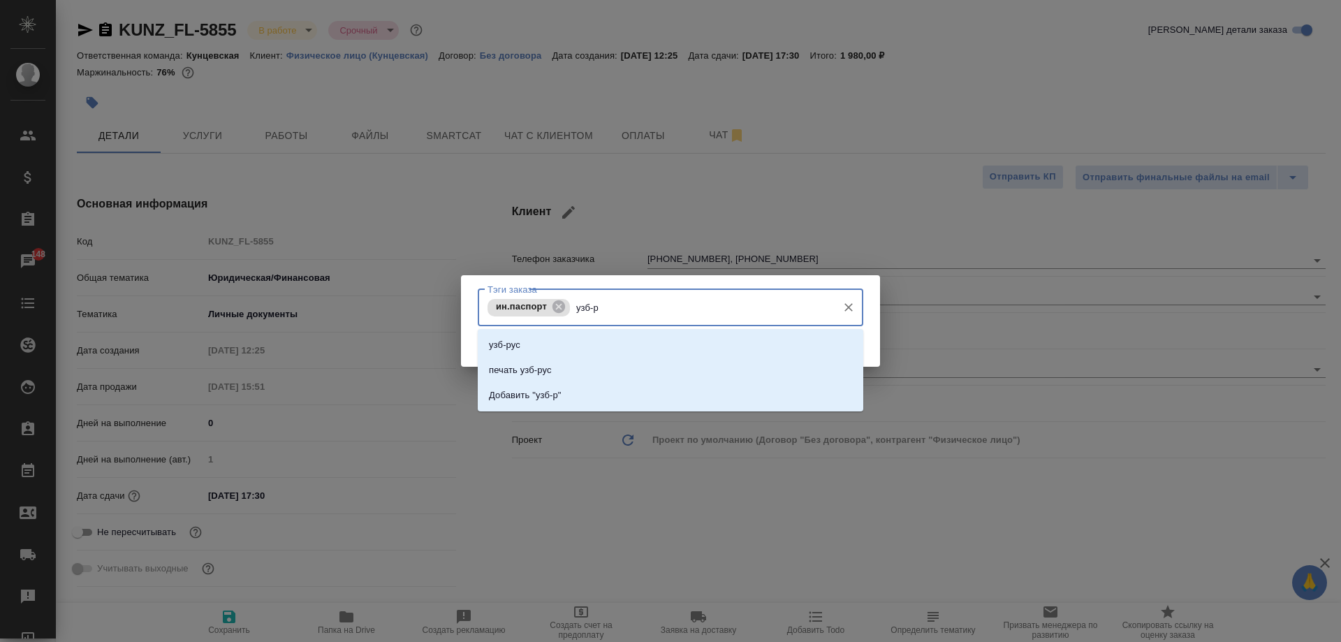
type input "узб-ру"
click at [591, 341] on li "узб-рус" at bounding box center [670, 344] width 385 height 25
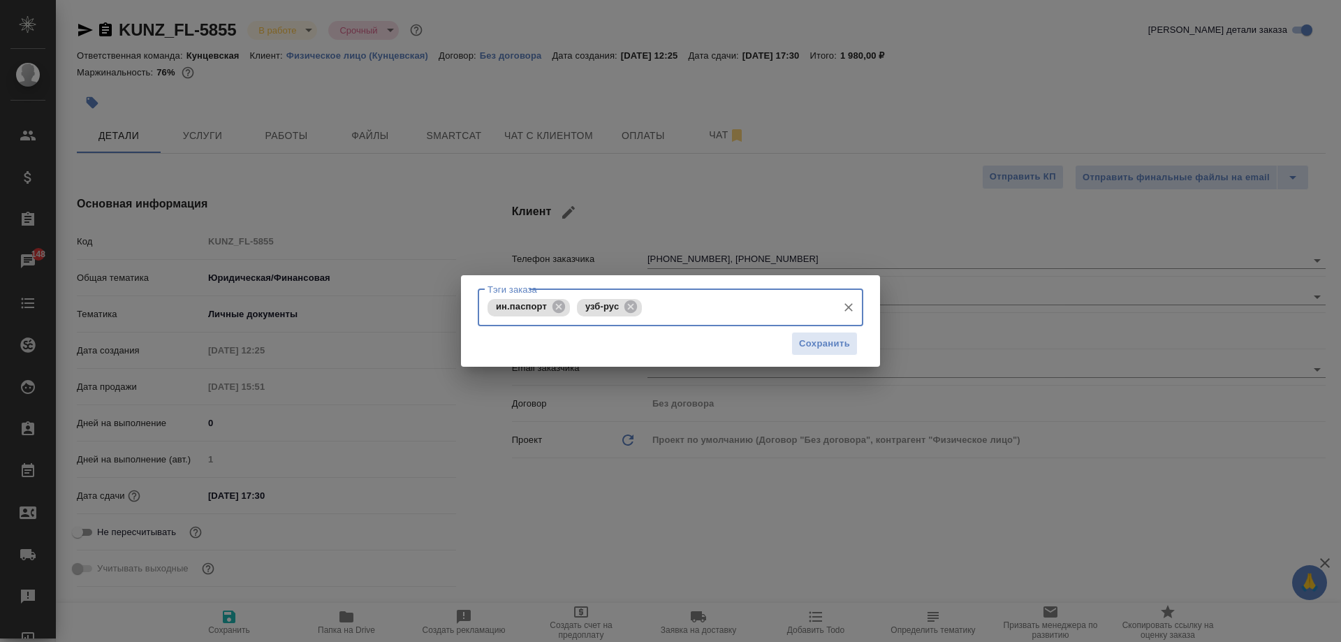
click at [661, 307] on input "Тэги заказа" at bounding box center [737, 307] width 185 height 24
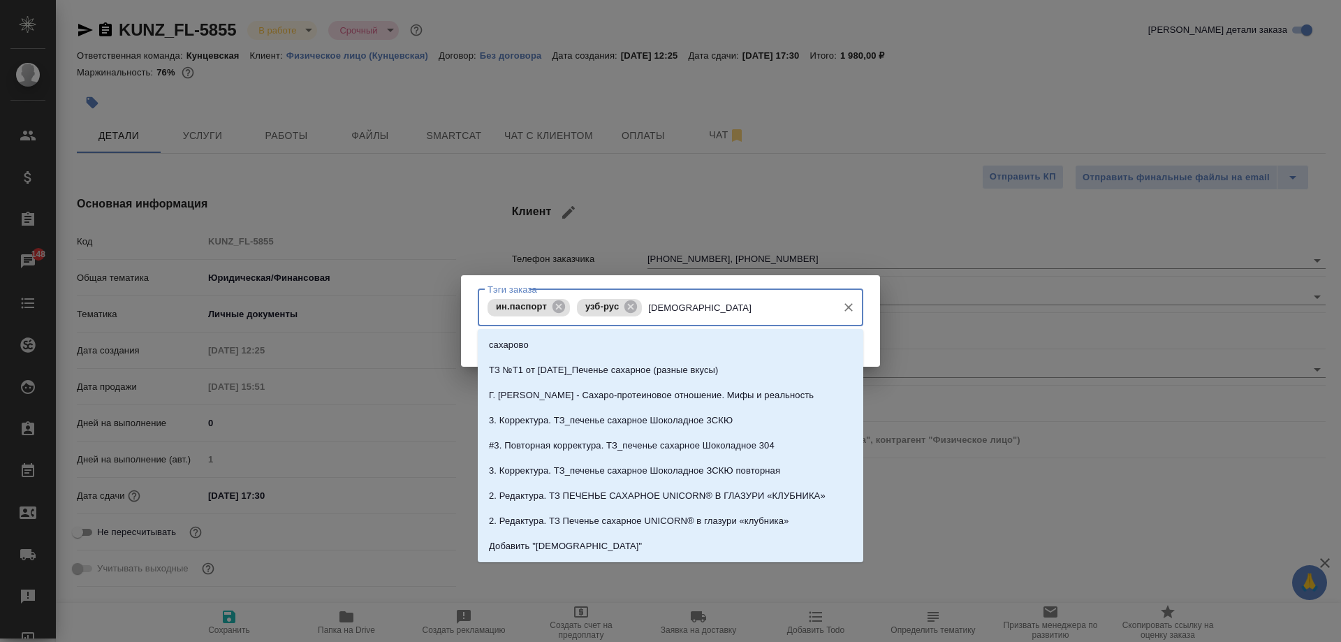
type input "сахар"
click at [664, 341] on li "сахарово" at bounding box center [670, 344] width 385 height 25
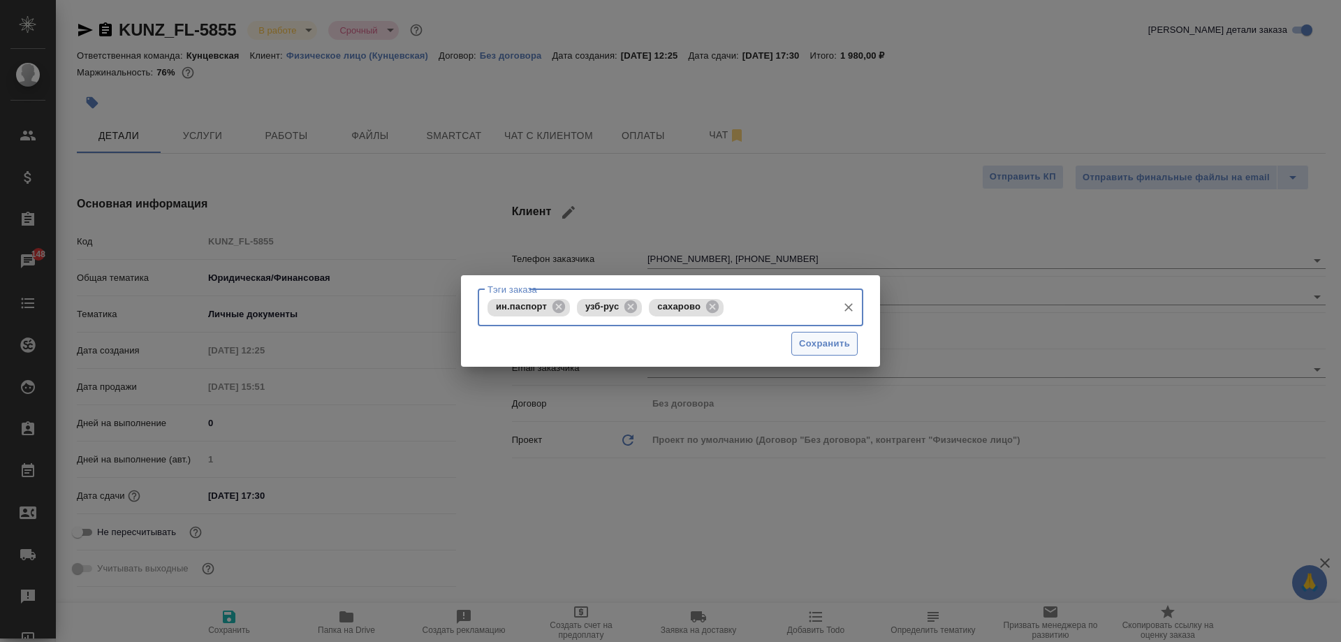
click at [825, 349] on span "Сохранить" at bounding box center [824, 344] width 51 height 16
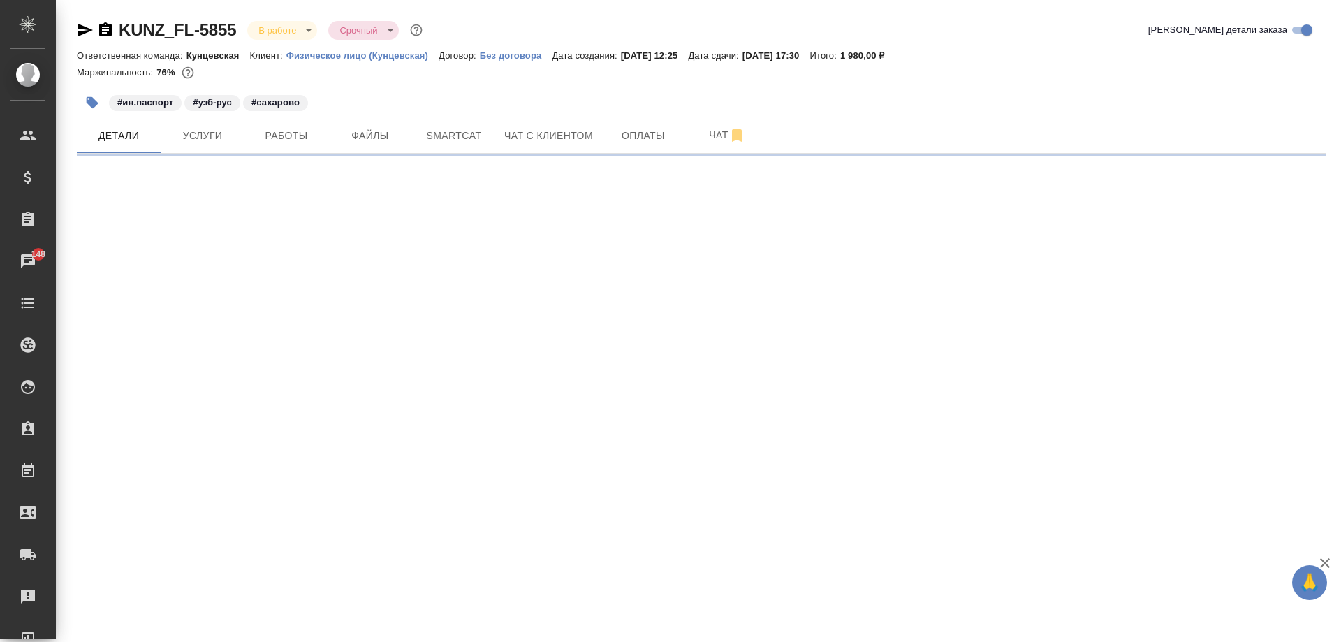
select select "RU"
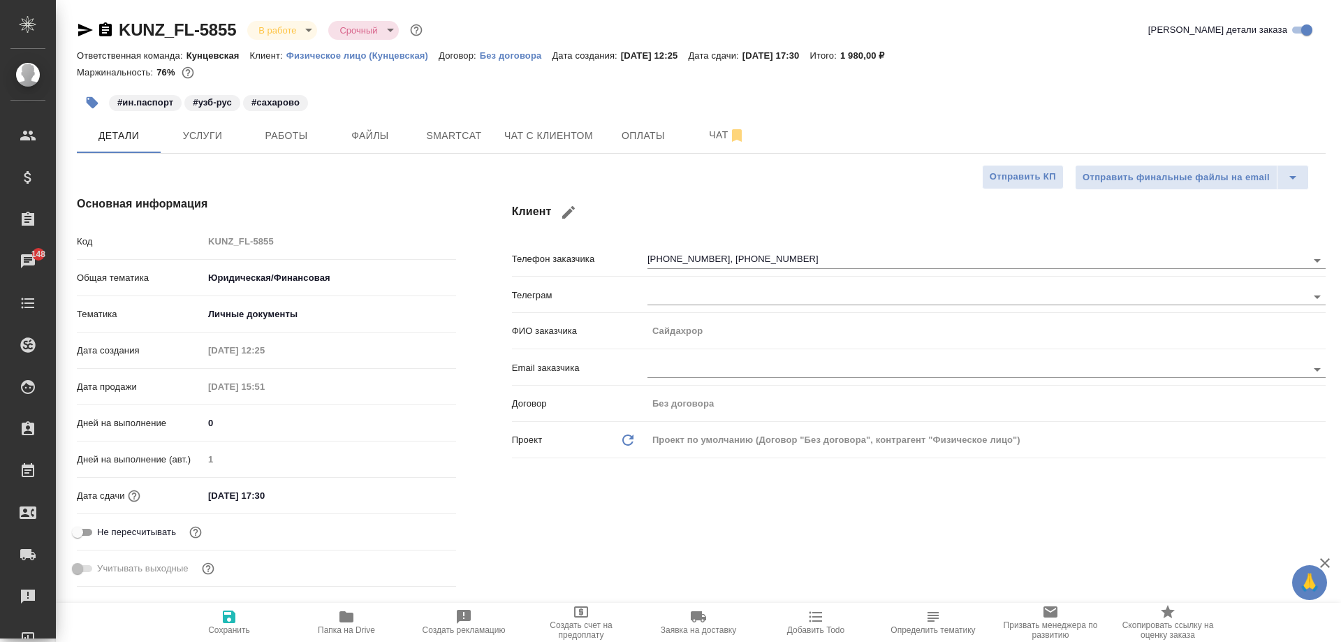
type textarea "x"
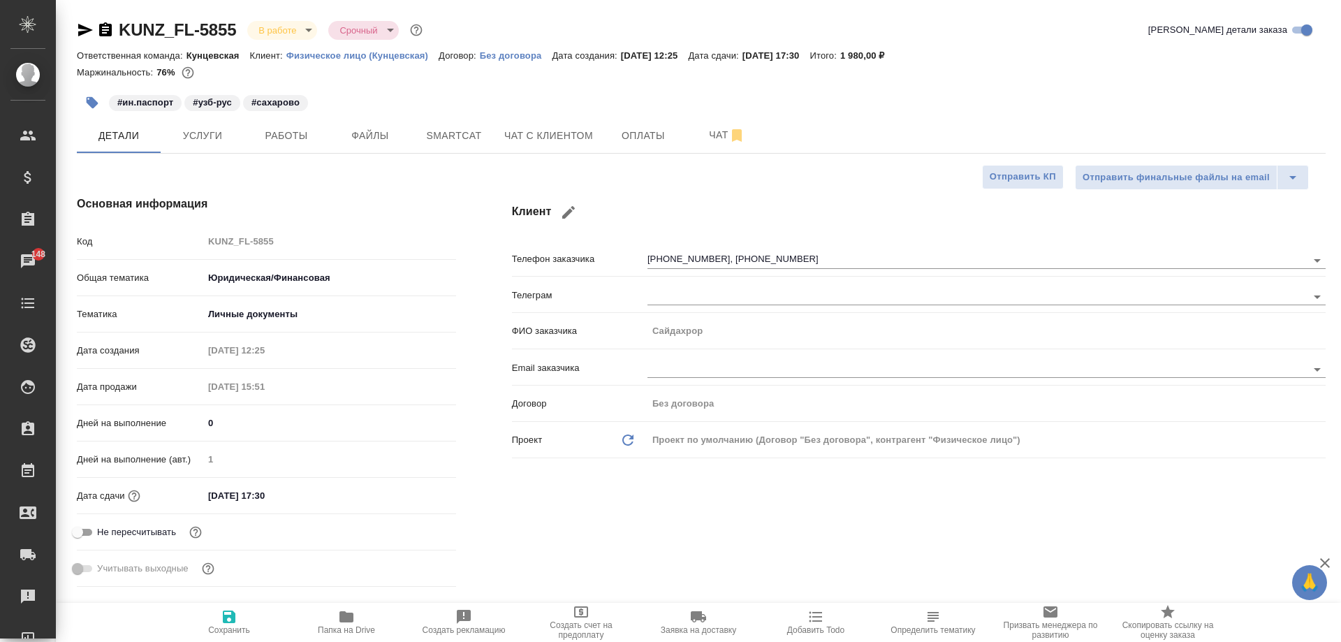
type textarea "x"
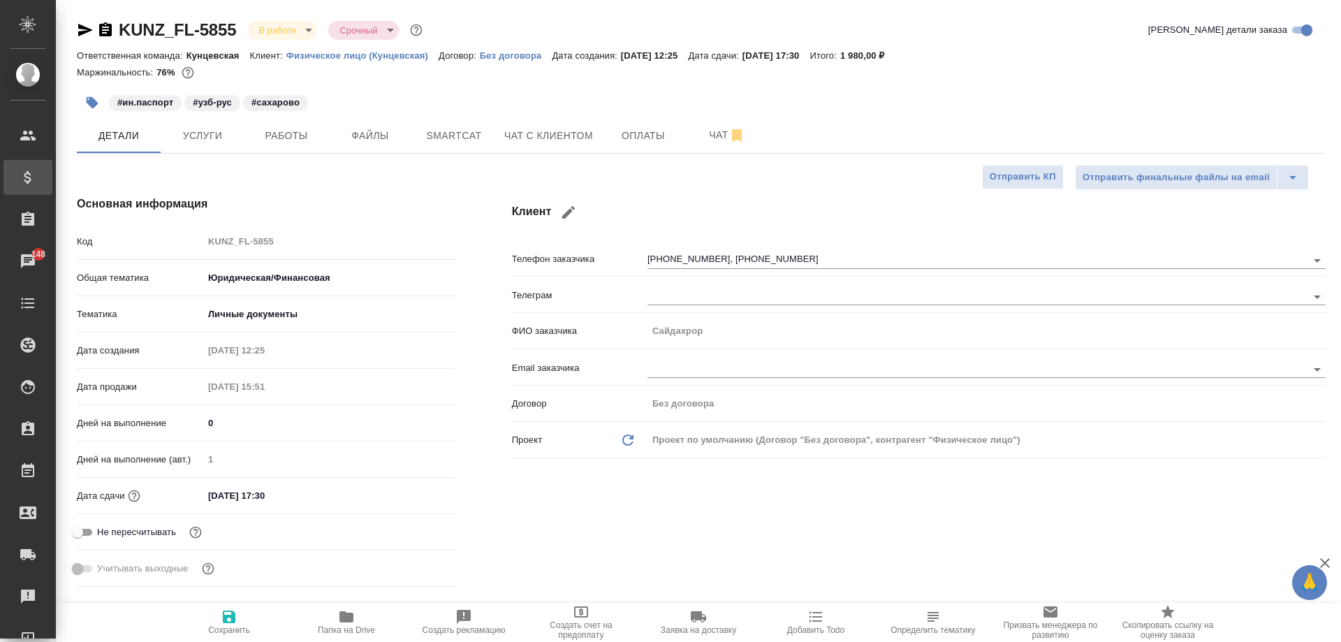
type textarea "x"
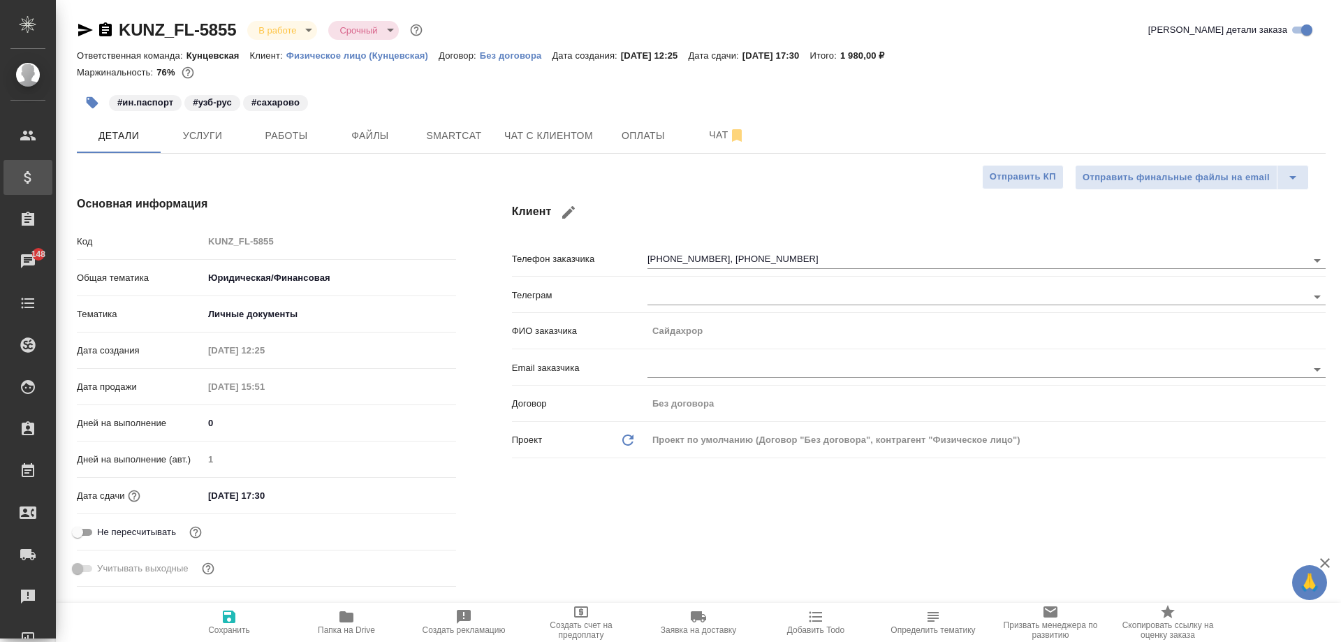
type textarea "x"
click at [297, 147] on button "Работы" at bounding box center [286, 135] width 84 height 35
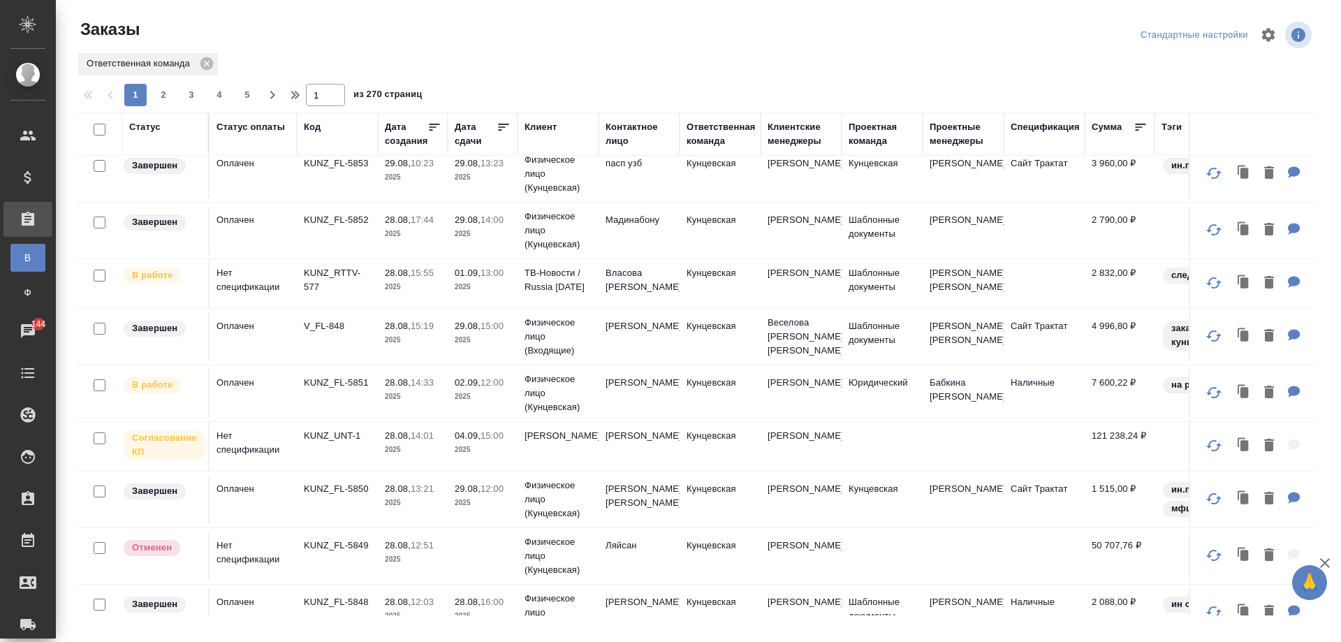
scroll to position [349, 0]
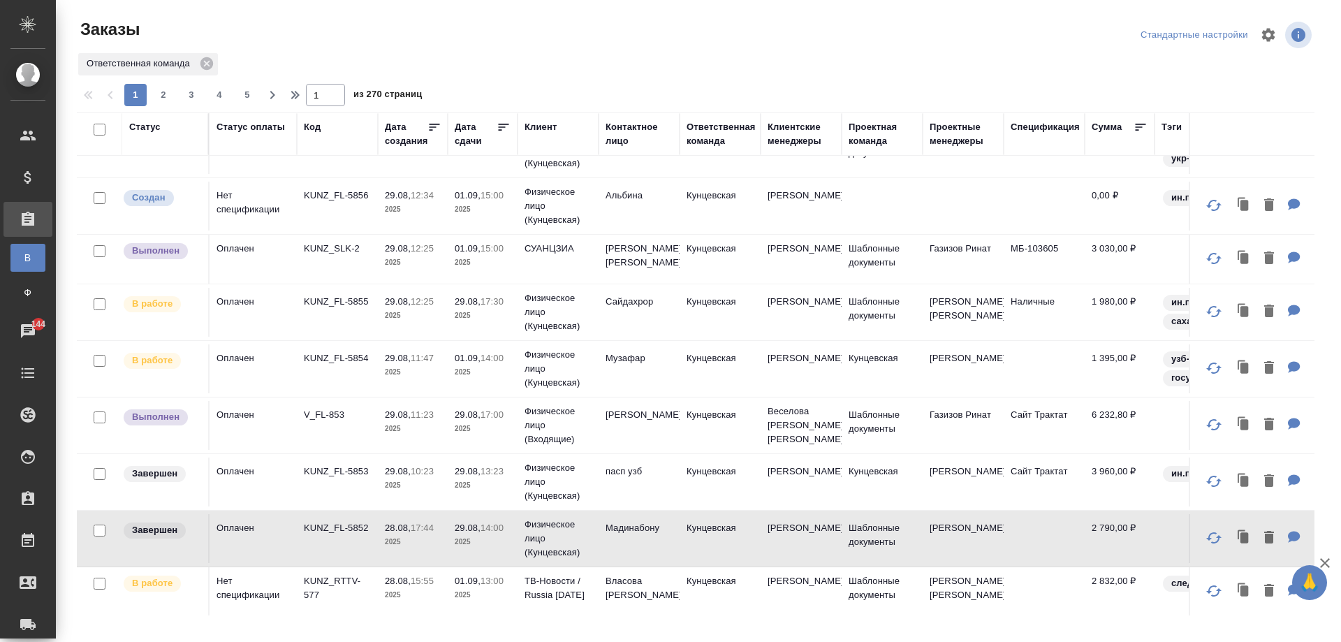
scroll to position [0, 0]
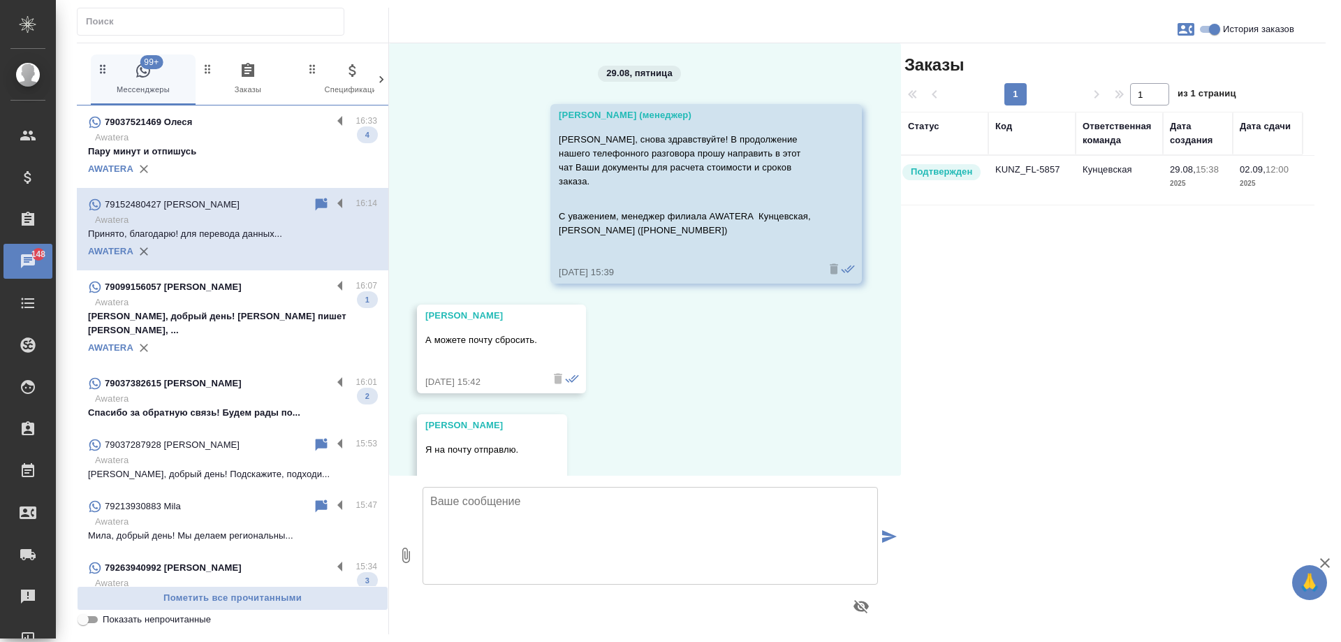
scroll to position [1639, 0]
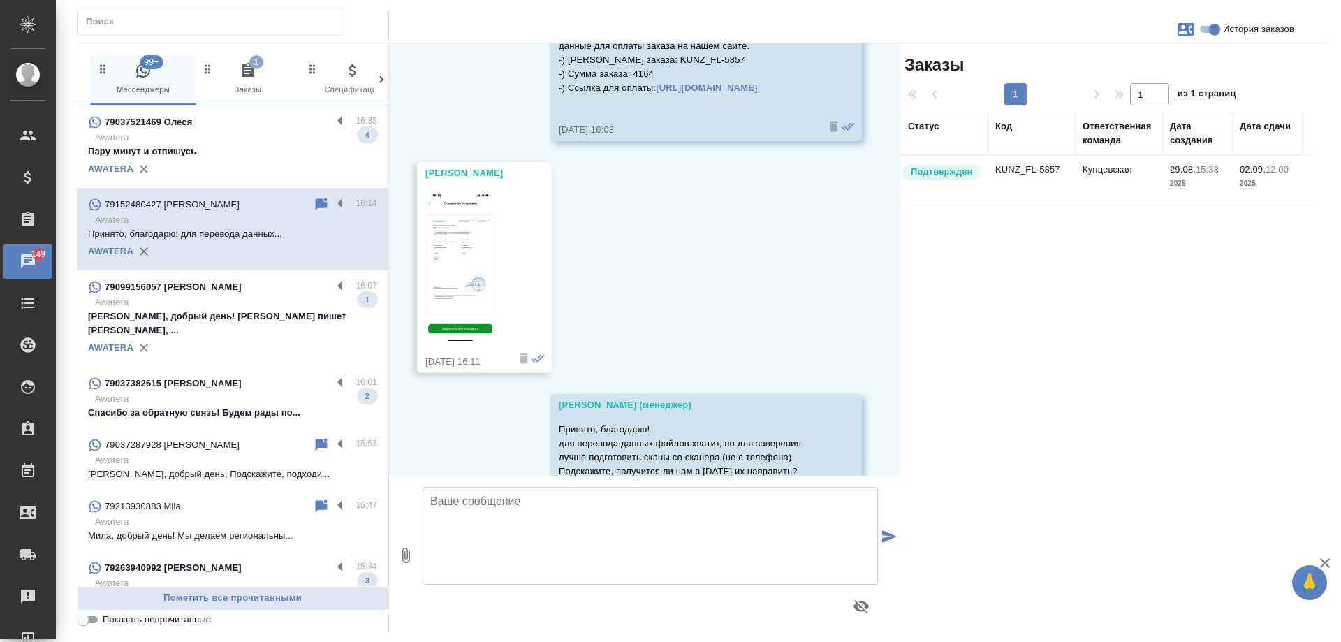
click at [248, 68] on icon "button" at bounding box center [248, 70] width 17 height 17
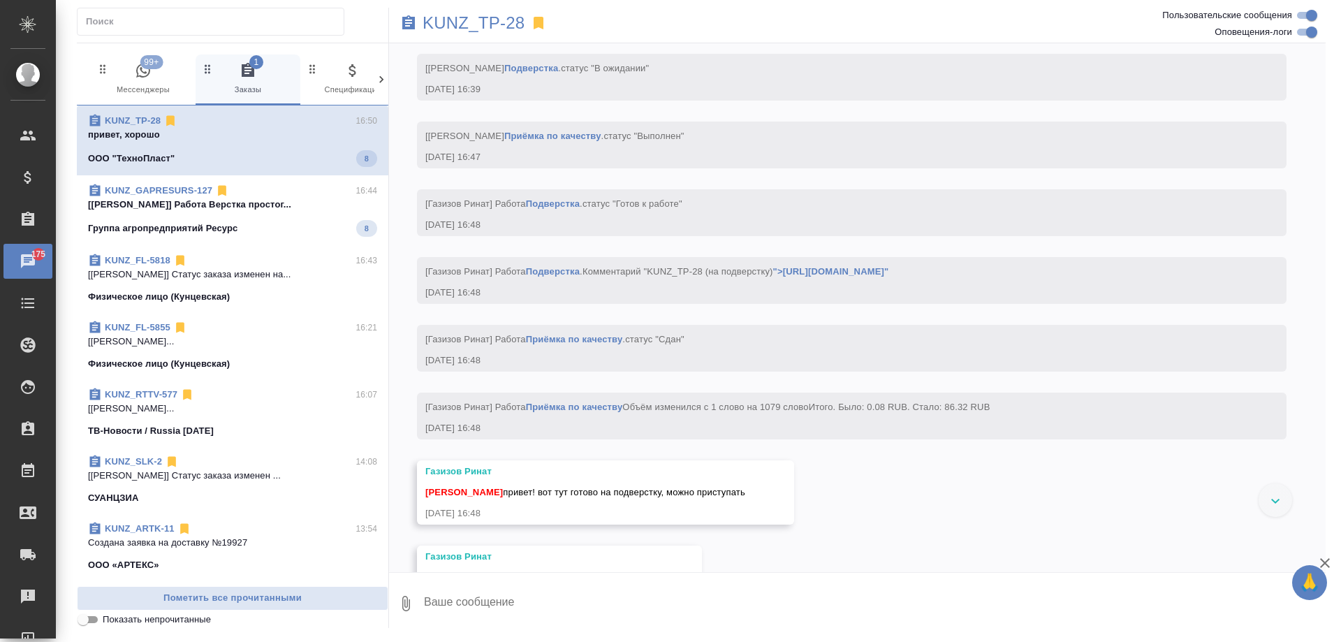
scroll to position [7159, 0]
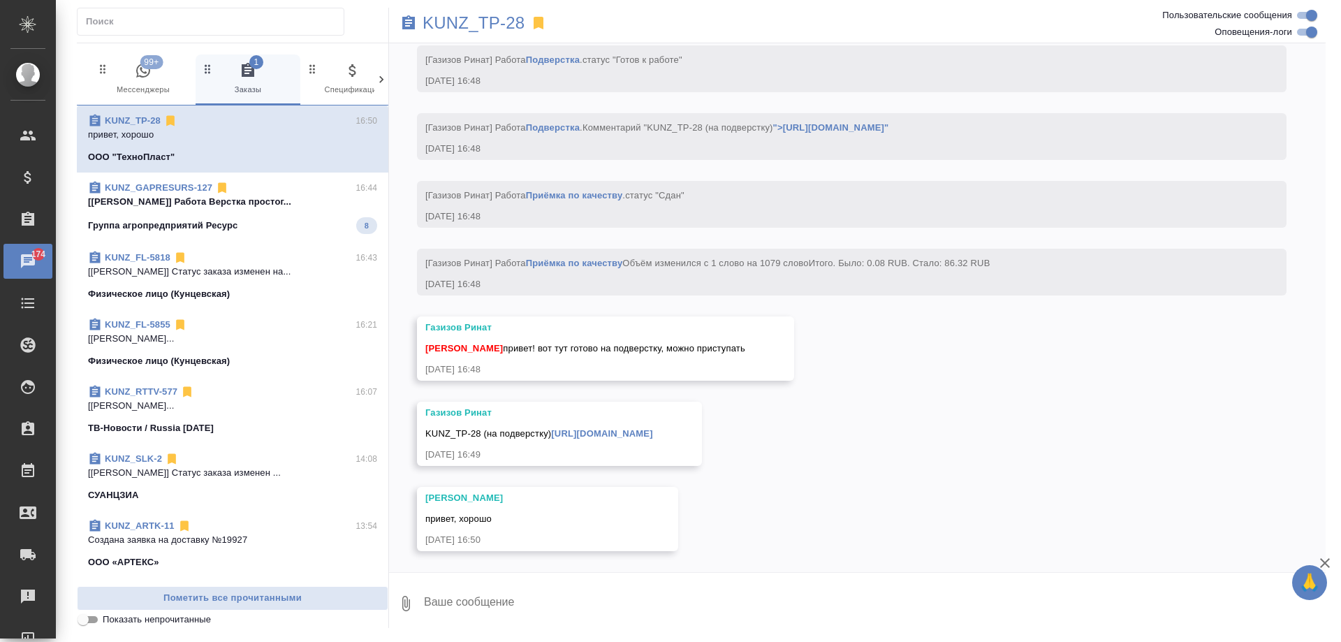
click at [270, 197] on p "[Петрова Валерия] Работа Верстка простог..." at bounding box center [232, 202] width 289 height 14
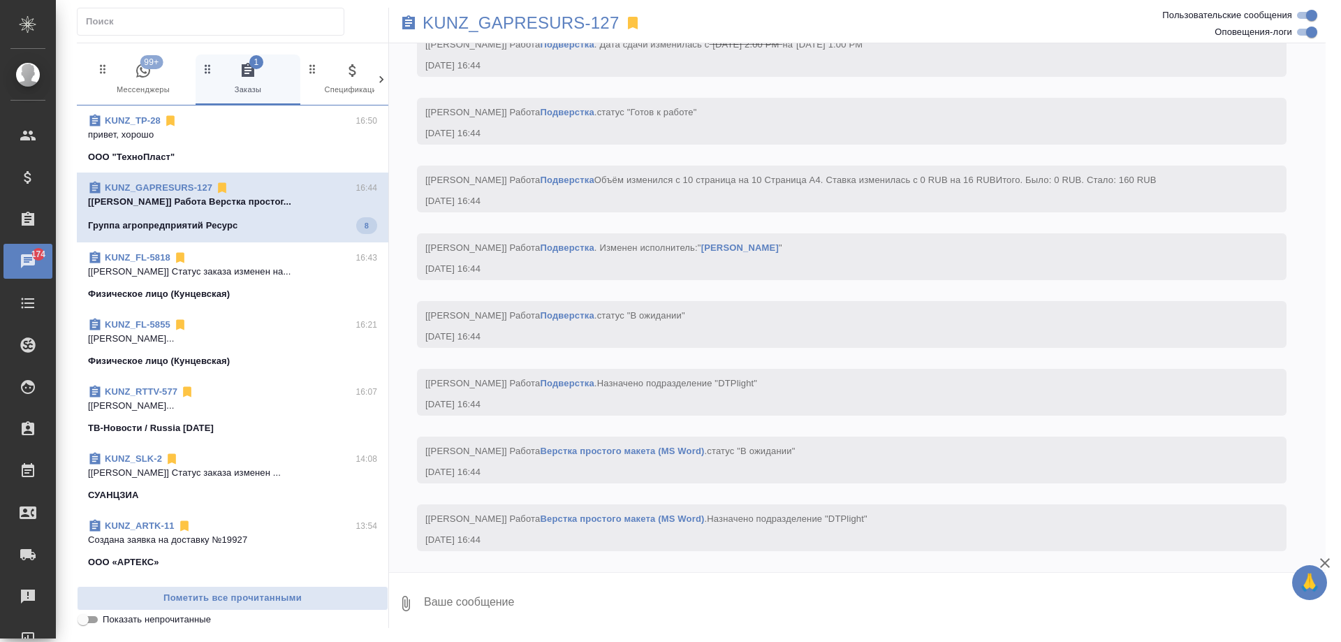
scroll to position [5907, 0]
click at [130, 94] on span "99+ Мессенджеры" at bounding box center [143, 79] width 94 height 34
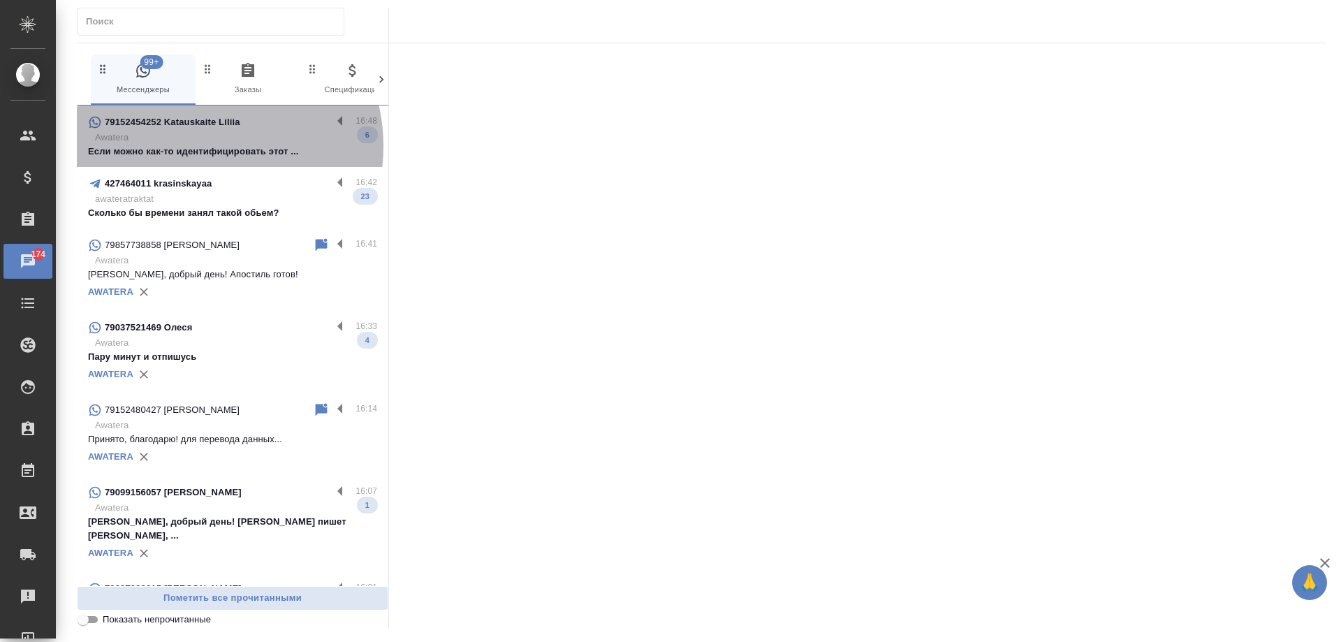
click at [202, 146] on p "Если можно как-то идентифицировать этот ..." at bounding box center [232, 152] width 289 height 14
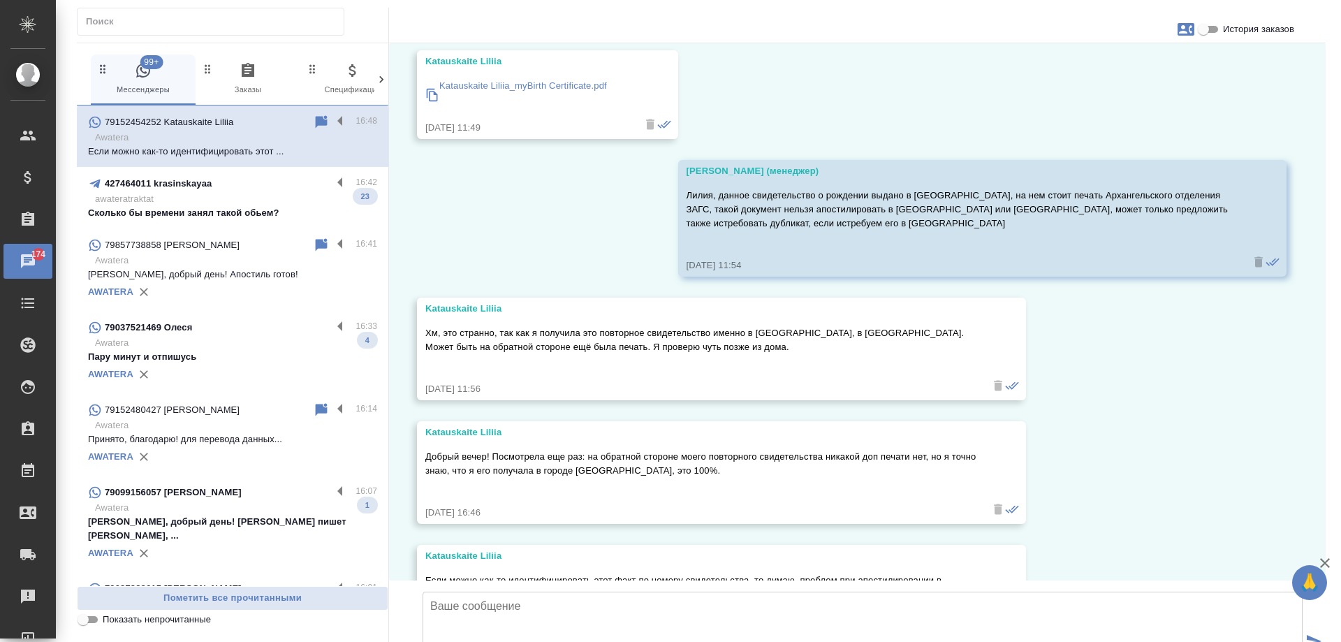
scroll to position [2689, 0]
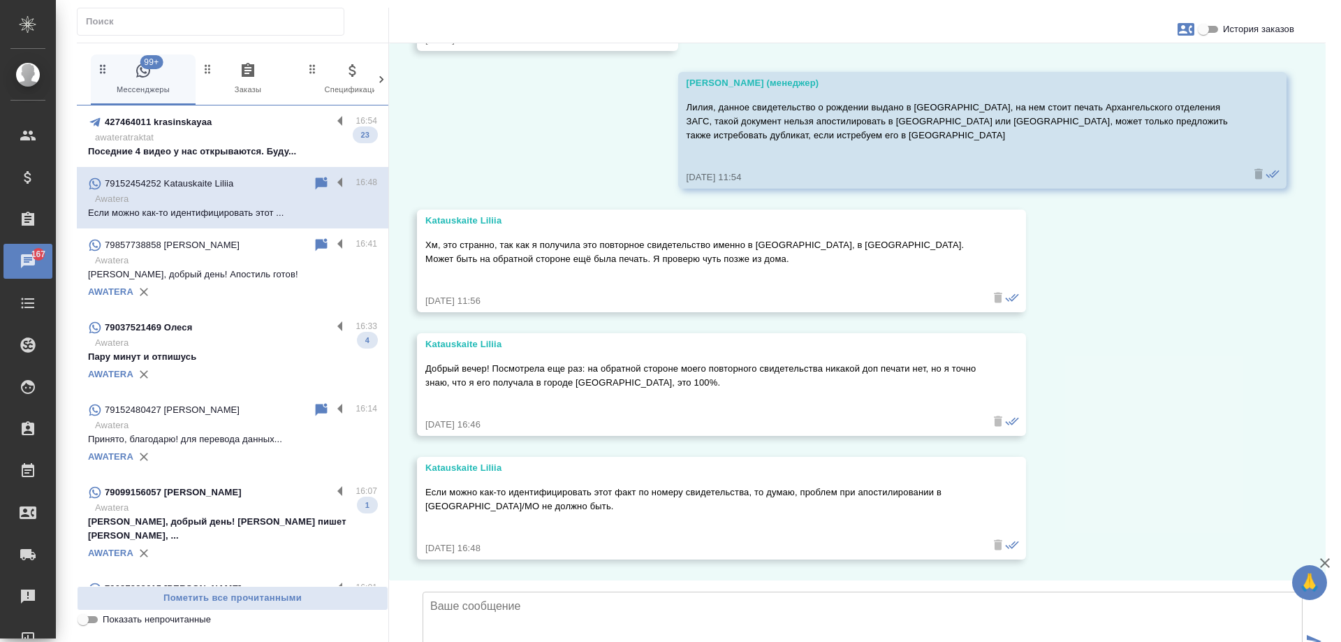
click at [229, 154] on p "Поседние 4 видео у нас открываются. Буду..." at bounding box center [232, 152] width 289 height 14
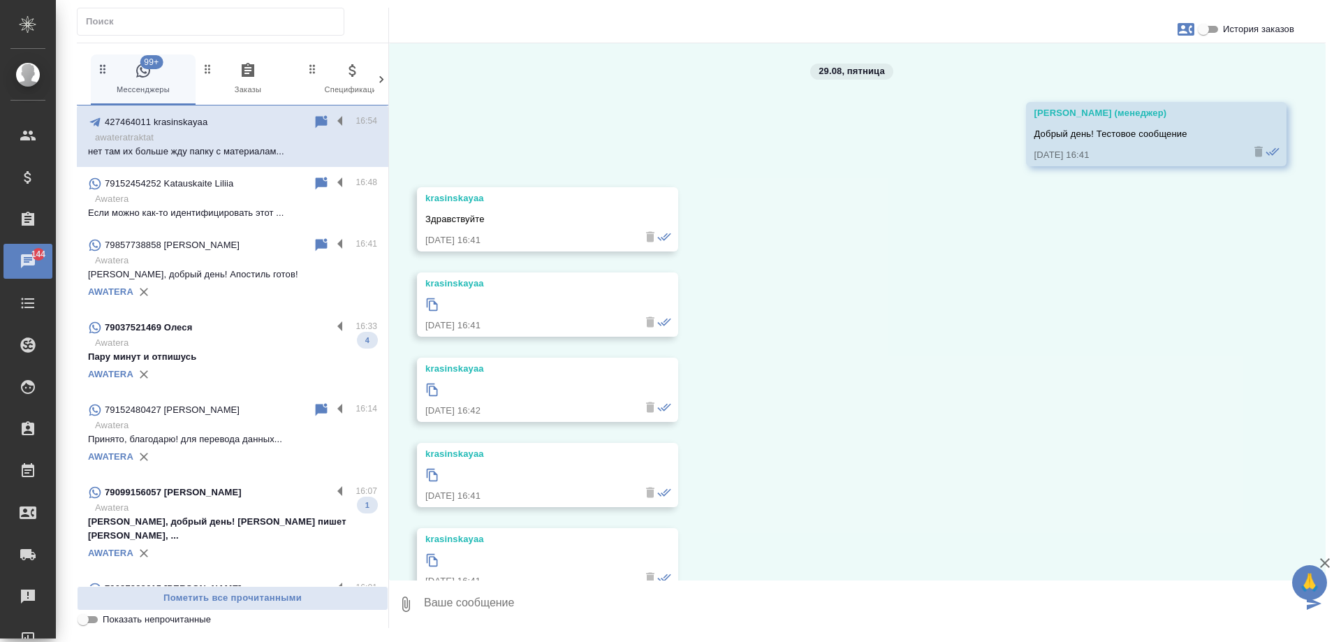
scroll to position [0, 0]
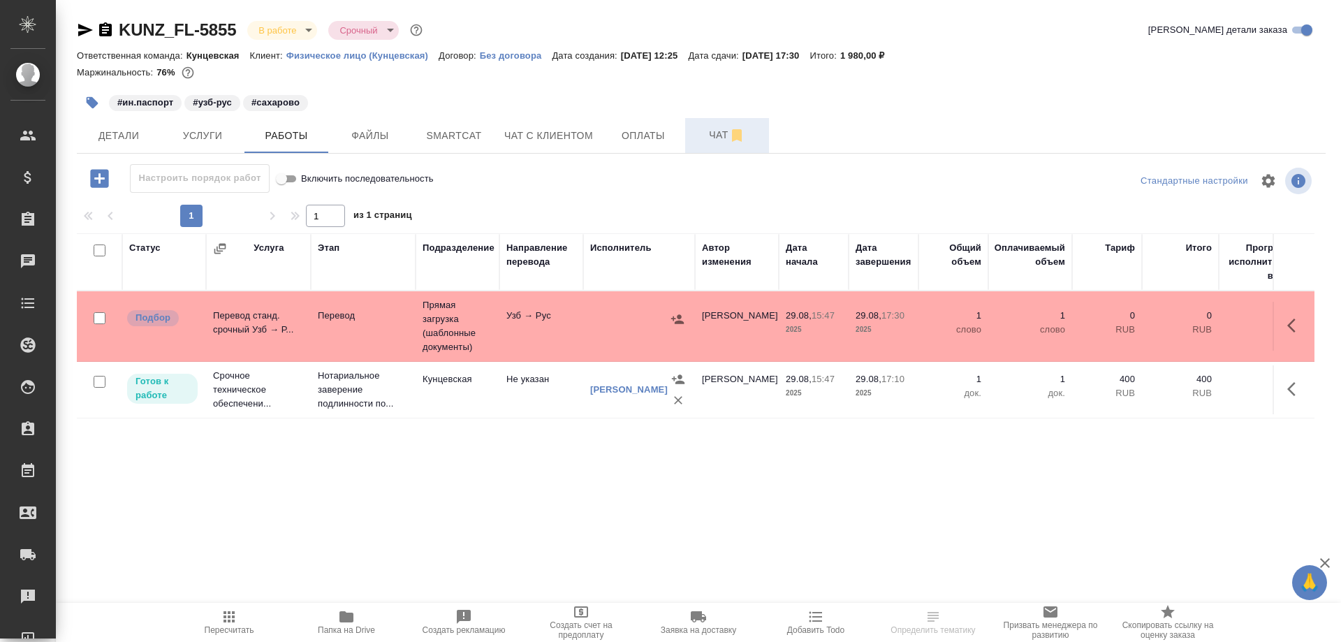
click at [718, 130] on span "Чат" at bounding box center [726, 134] width 67 height 17
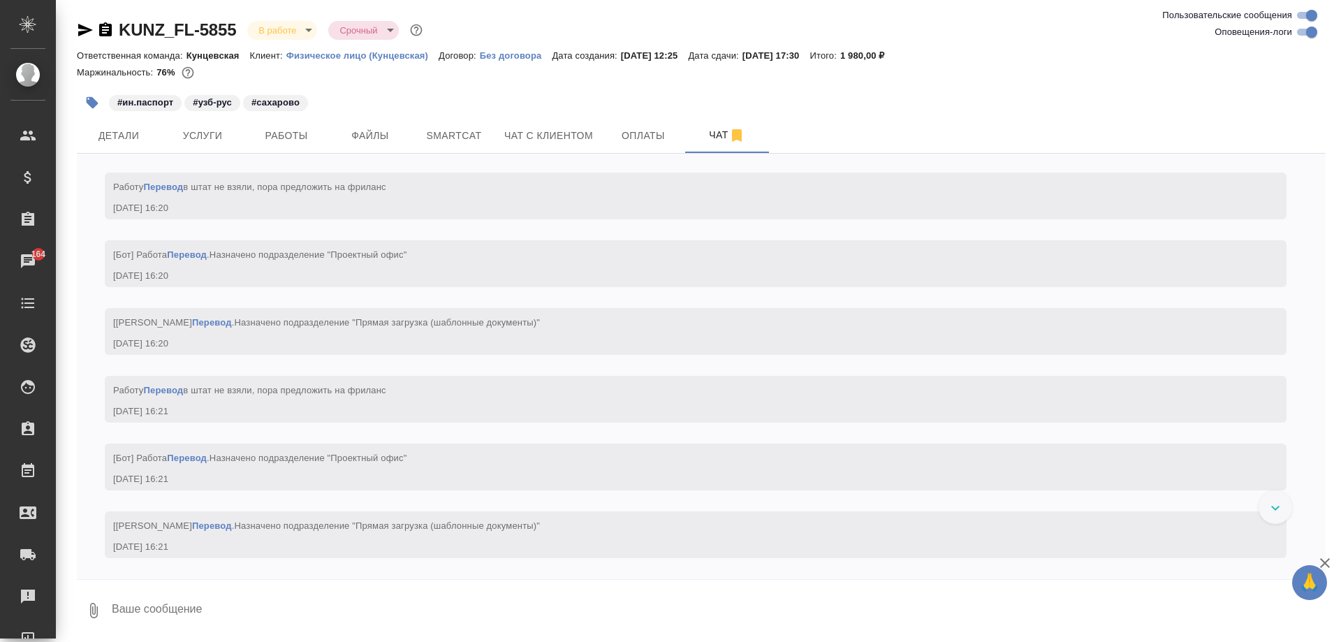
scroll to position [3891, 0]
click at [306, 137] on span "Работы" at bounding box center [286, 135] width 67 height 17
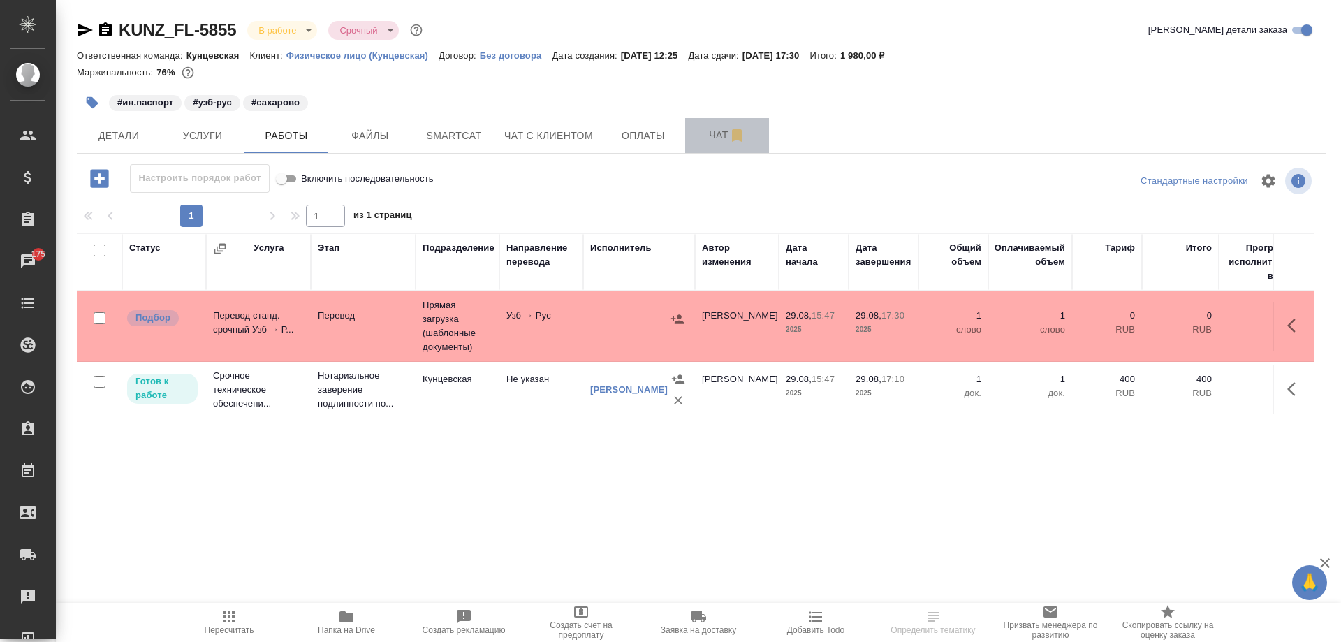
click at [691, 133] on button "Чат" at bounding box center [727, 135] width 84 height 35
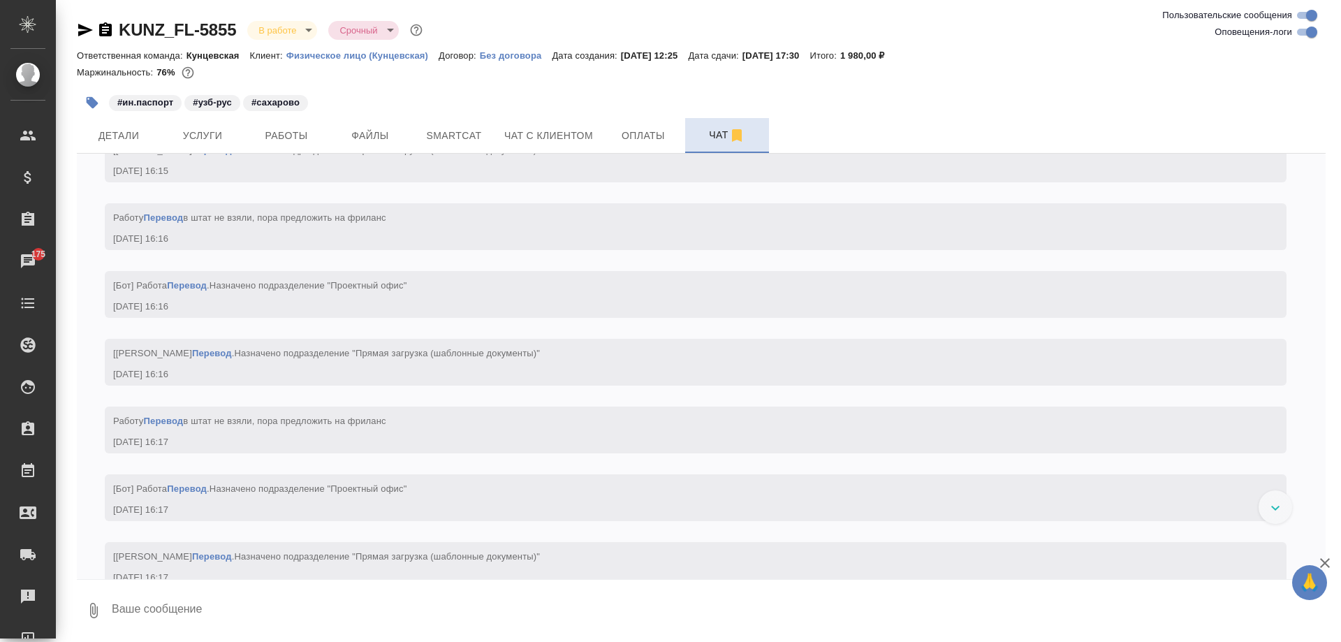
scroll to position [3891, 0]
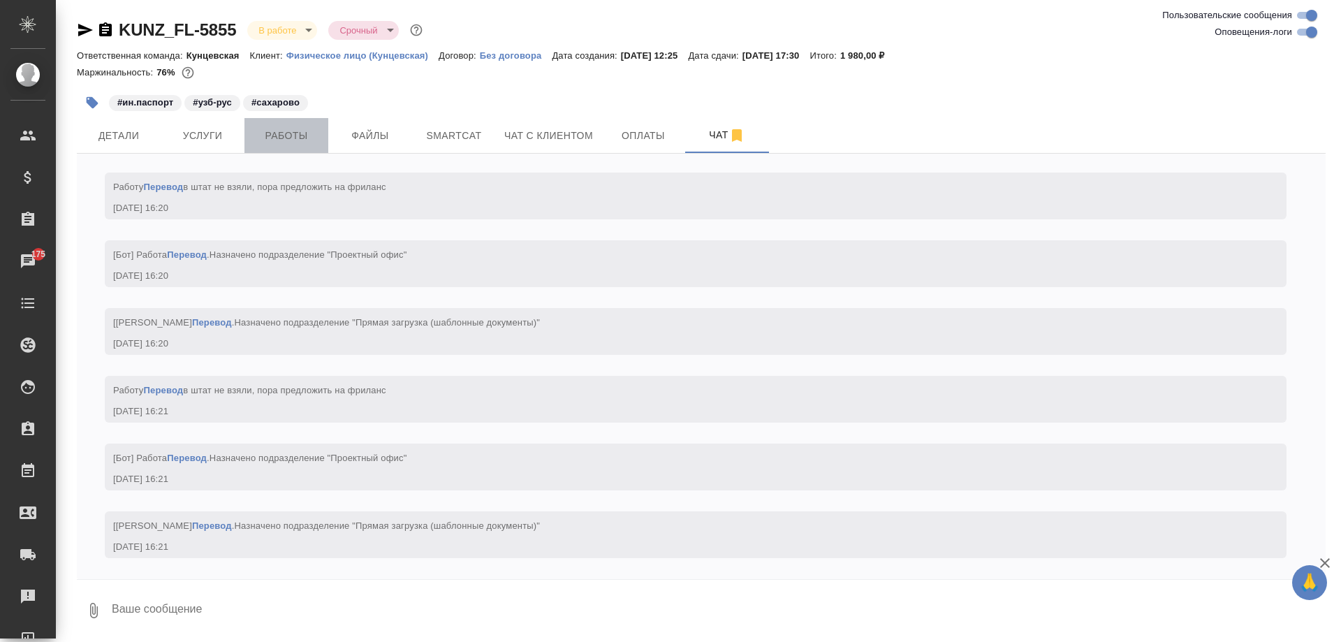
click at [275, 138] on span "Работы" at bounding box center [286, 135] width 67 height 17
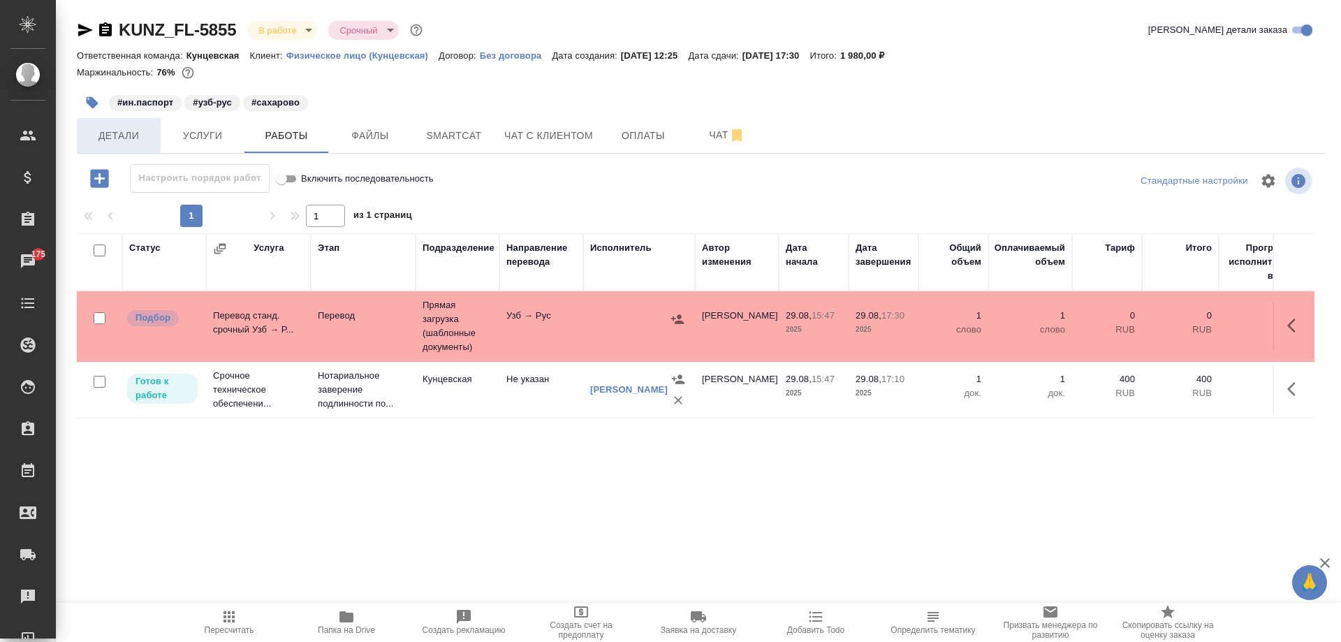
click at [121, 138] on span "Детали" at bounding box center [118, 135] width 67 height 17
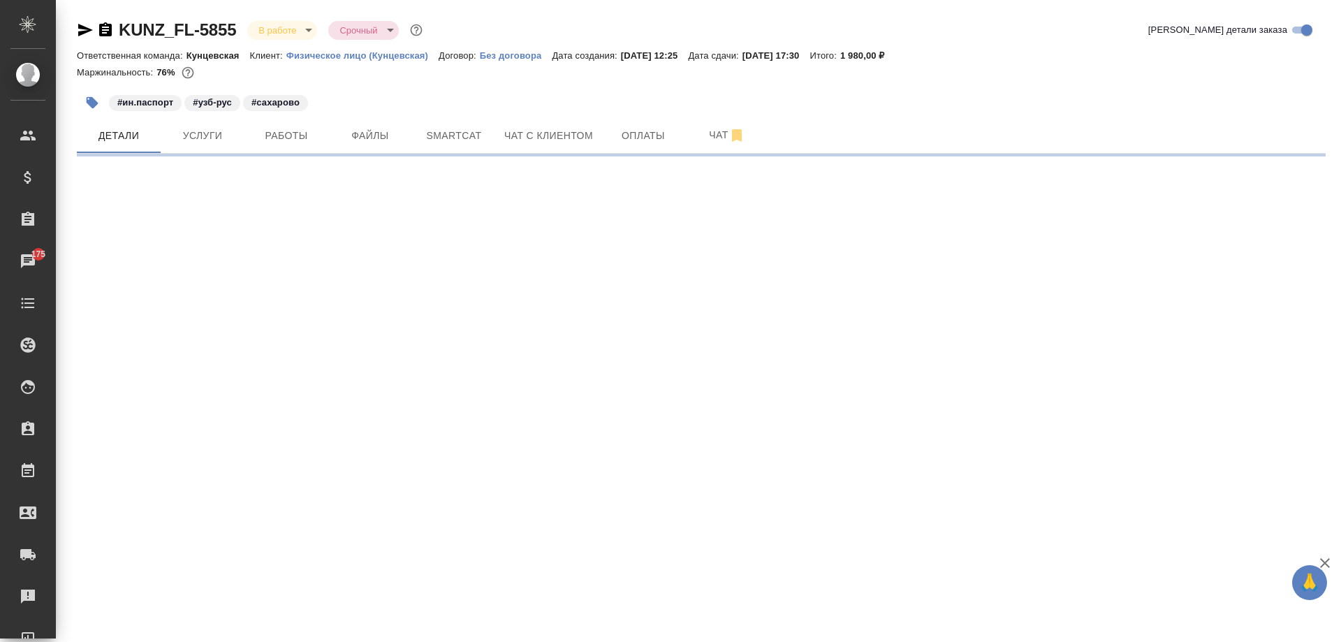
select select "RU"
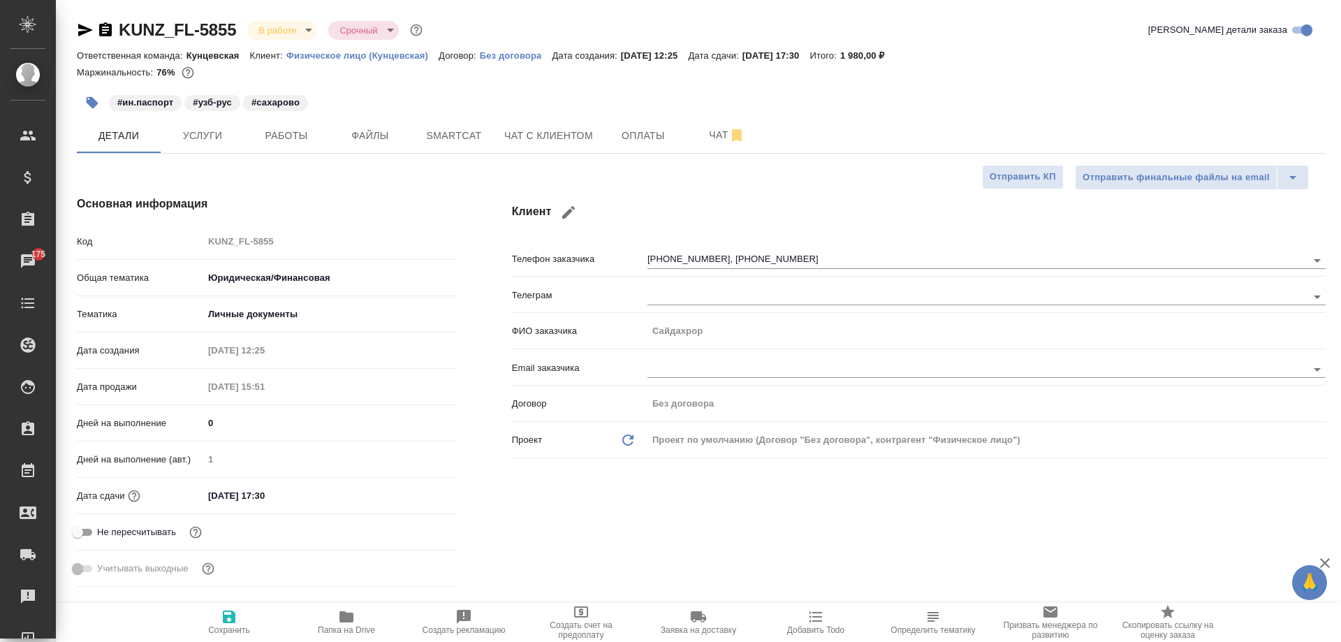
type textarea "x"
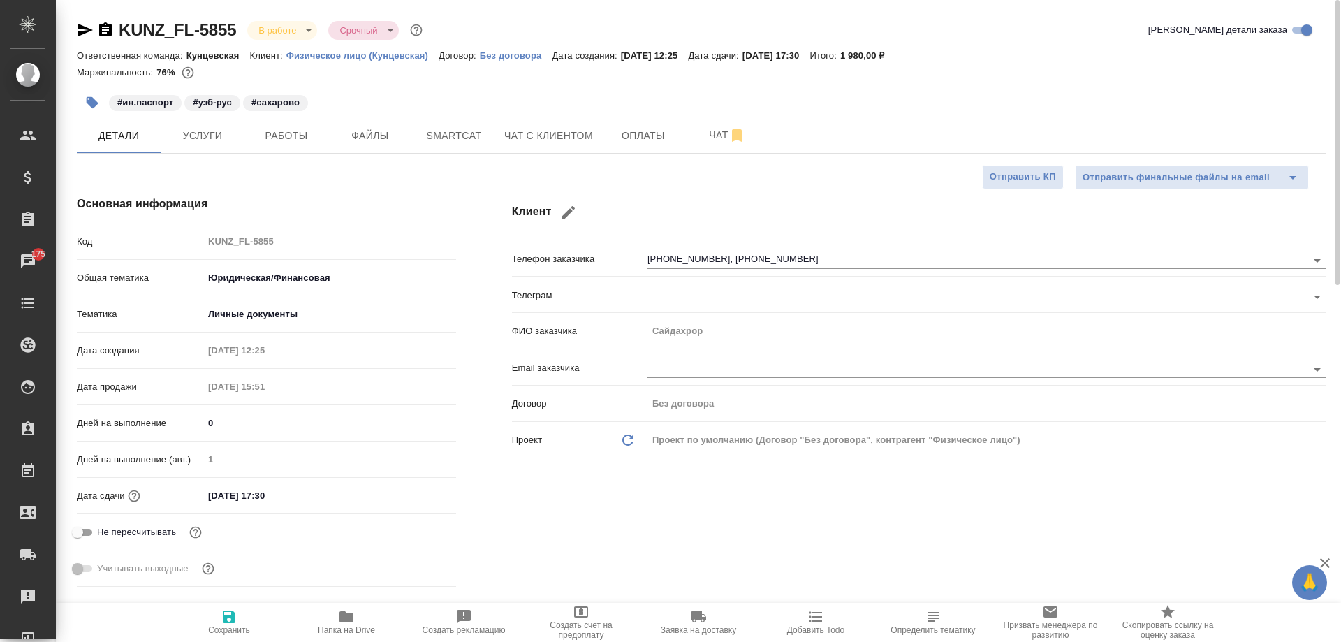
type textarea "x"
click at [279, 133] on span "Работы" at bounding box center [286, 135] width 67 height 17
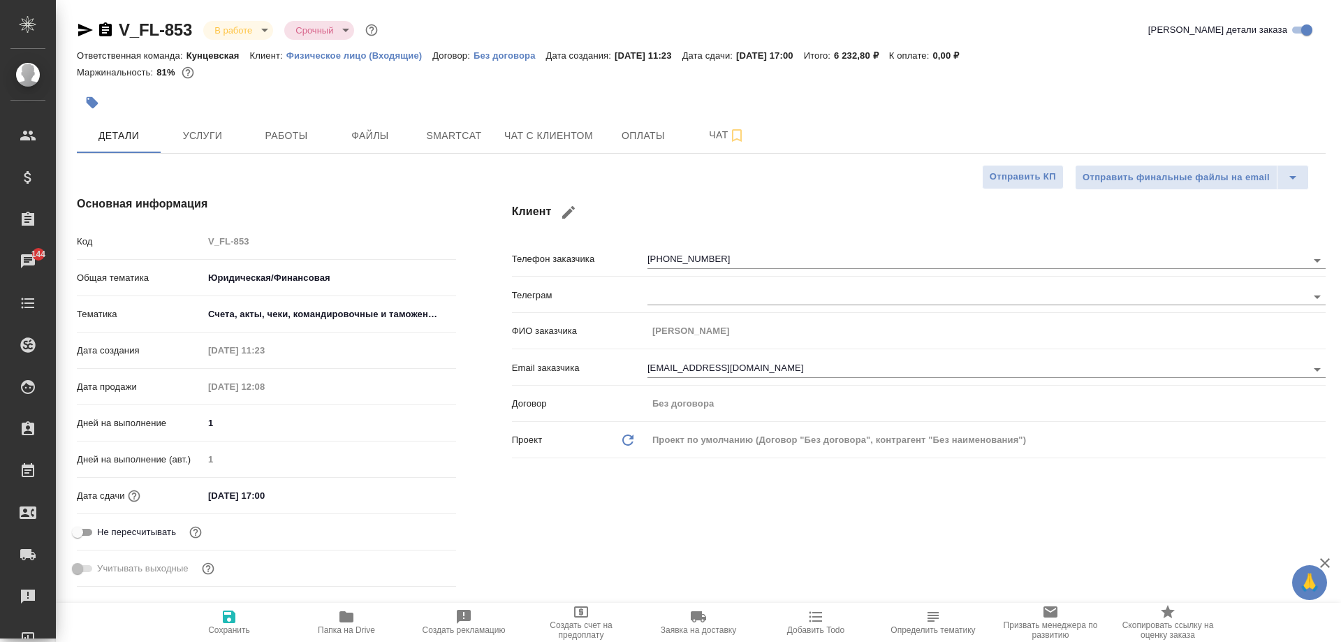
select select "RU"
click at [197, 133] on span "Услуги" at bounding box center [202, 135] width 67 height 17
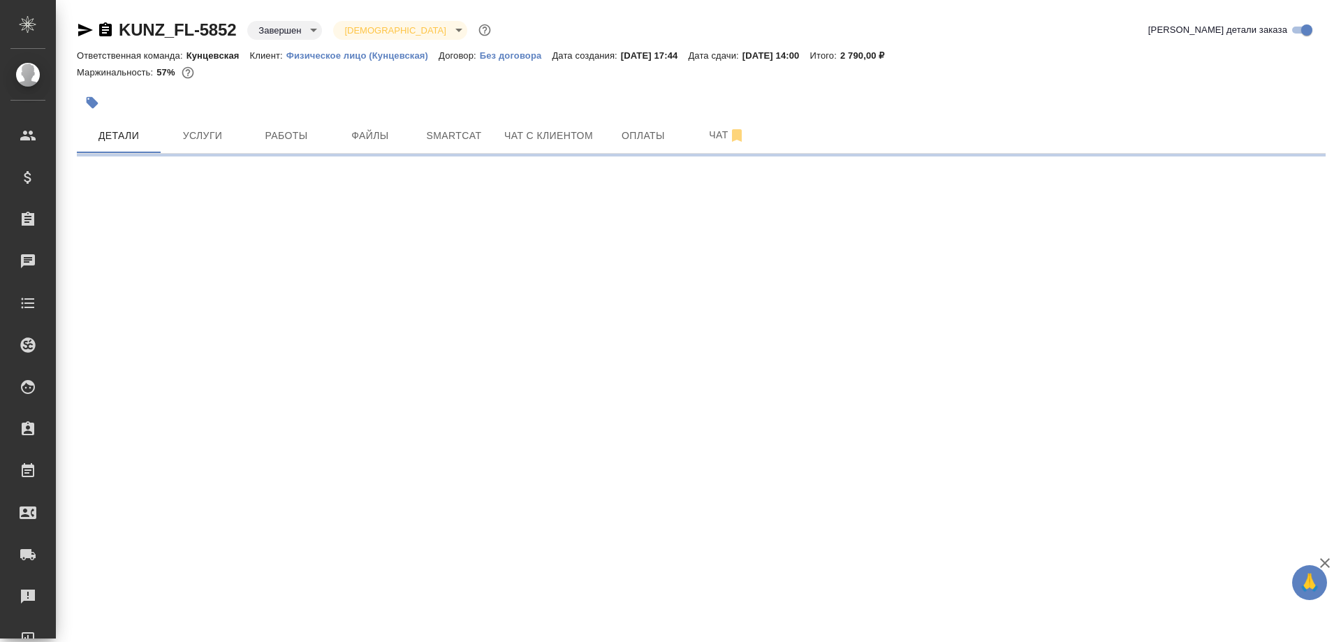
select select "RU"
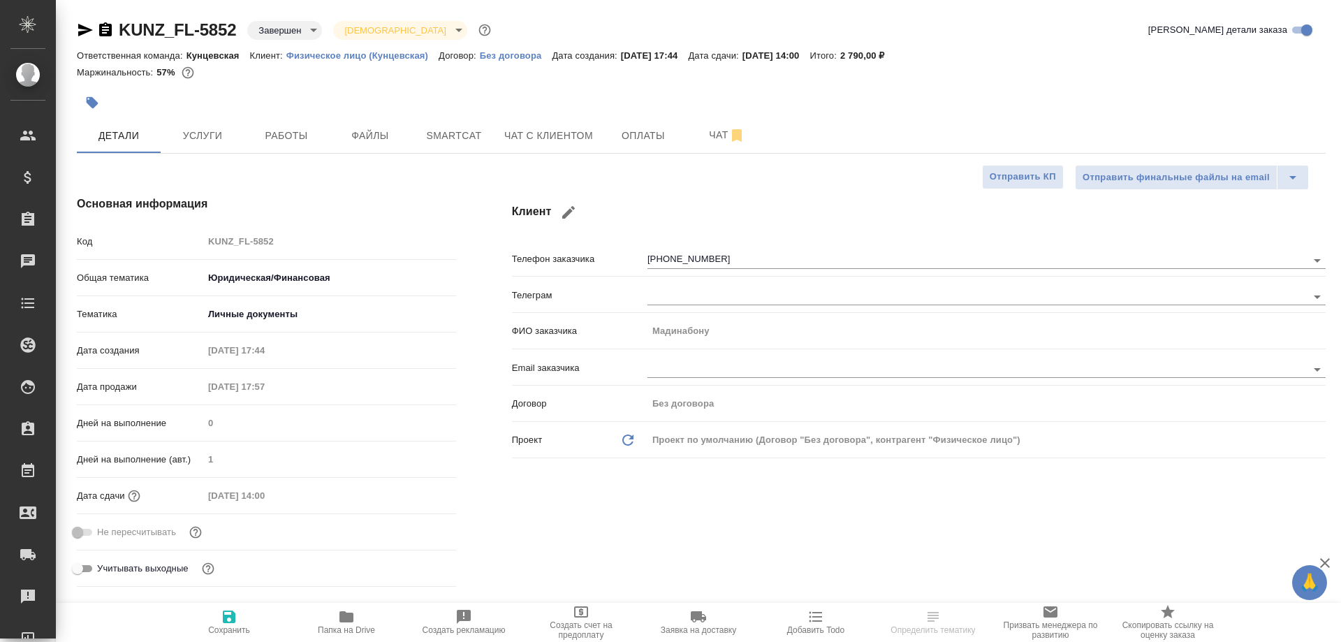
type textarea "x"
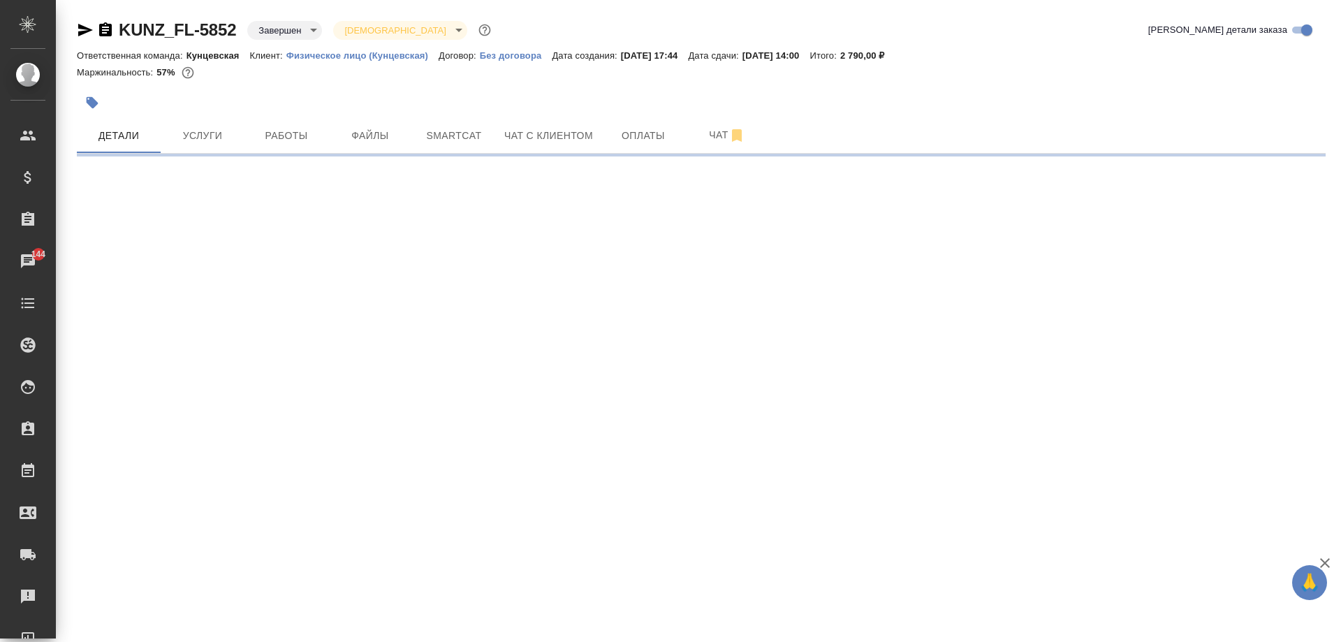
select select "RU"
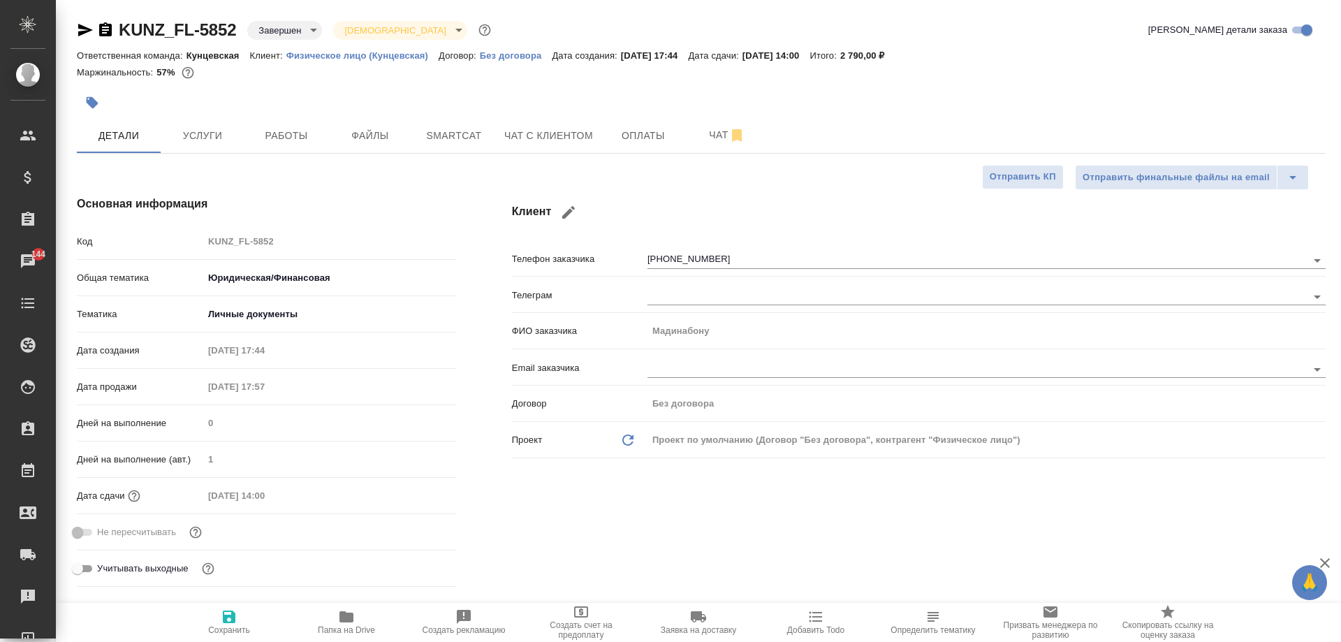
type textarea "x"
click at [553, 131] on span "Чат с клиентом" at bounding box center [548, 135] width 89 height 17
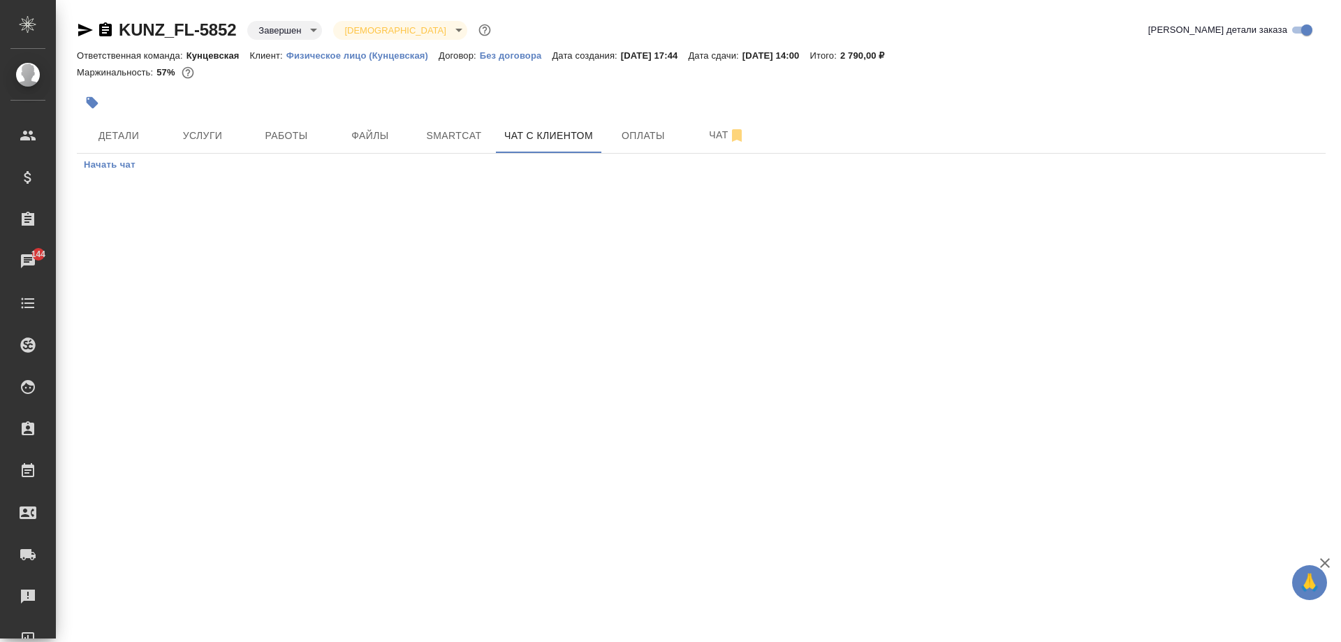
click at [117, 159] on span "Начать чат" at bounding box center [110, 165] width 52 height 16
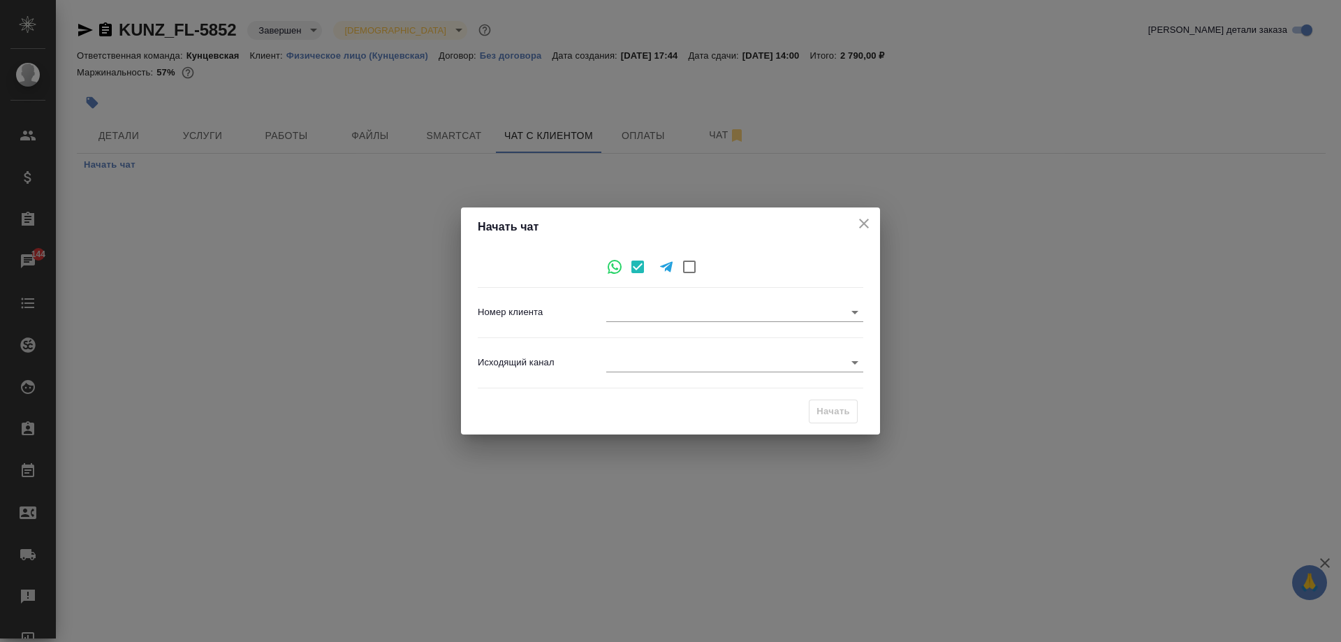
type input "e491e23b5219d13693b967ef"
click at [696, 362] on body "🙏 .cls-1 fill:#fff; AWATERA Moskalets Alina Клиенты Спецификации Заказы 144 Чат…" at bounding box center [670, 321] width 1341 height 642
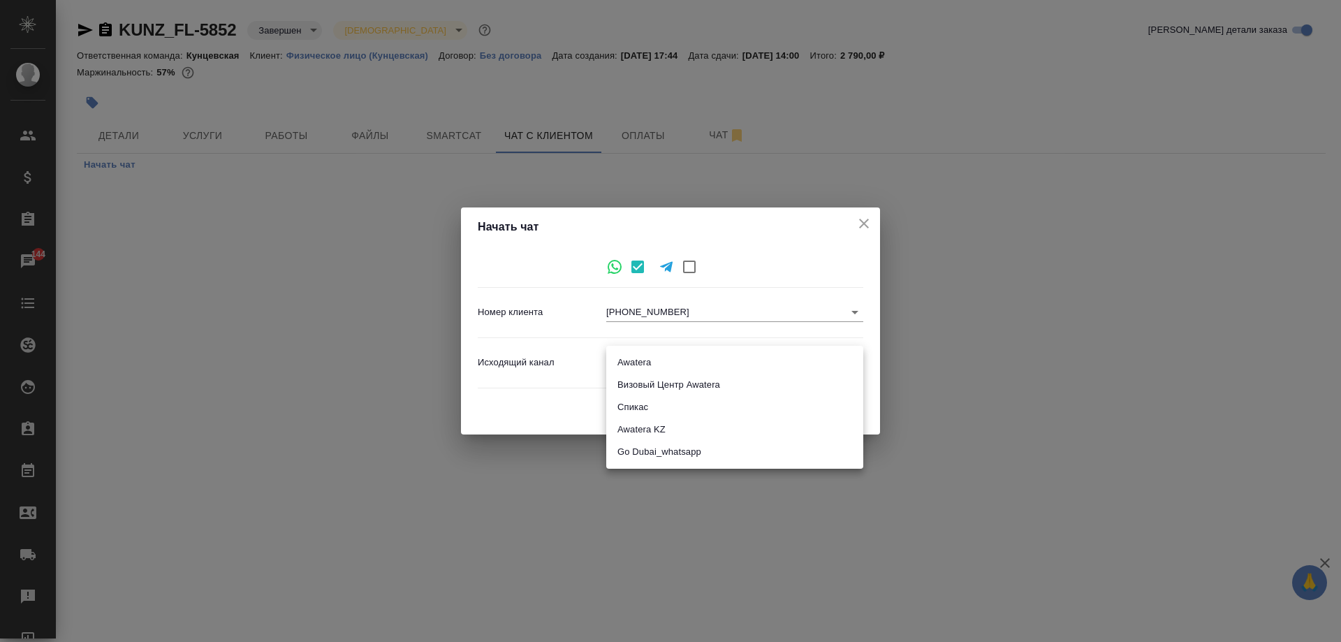
click at [678, 374] on li "Визовый Центр Awatera" at bounding box center [734, 385] width 257 height 22
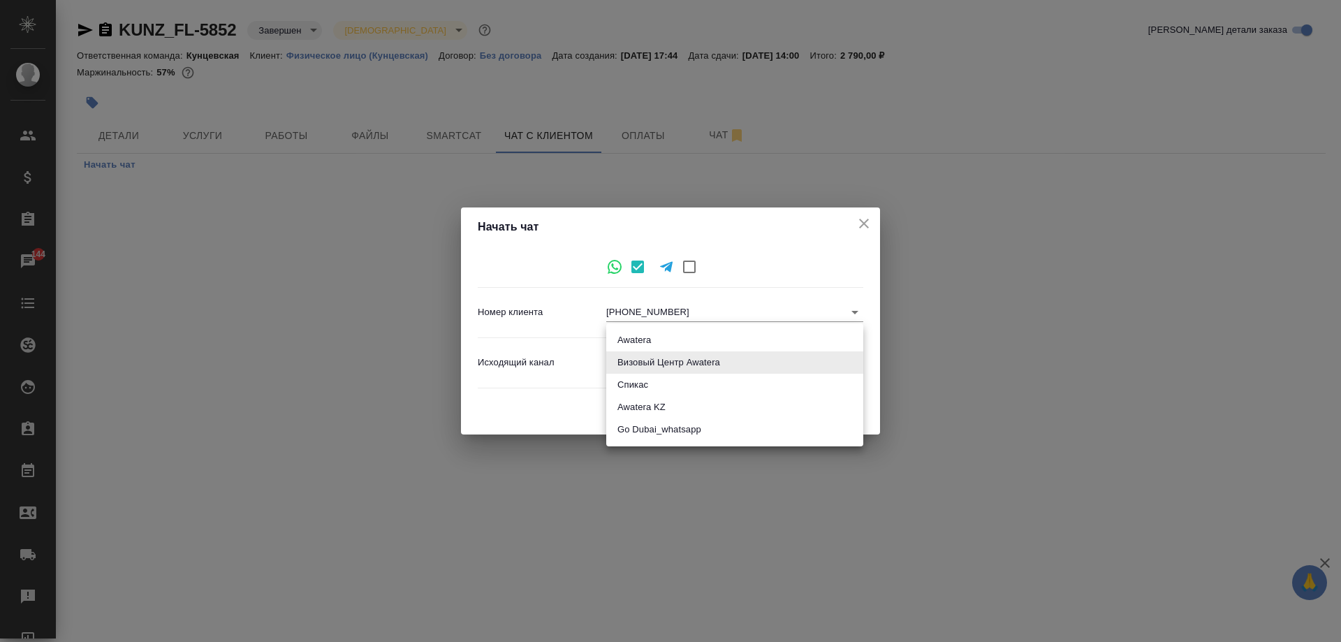
click at [678, 367] on body "🙏 .cls-1 fill:#fff; AWATERA Moskalets Alina Клиенты Спецификации Заказы 144 Чат…" at bounding box center [670, 321] width 1341 height 642
click at [676, 339] on li "Awatera" at bounding box center [734, 340] width 257 height 22
type input "2"
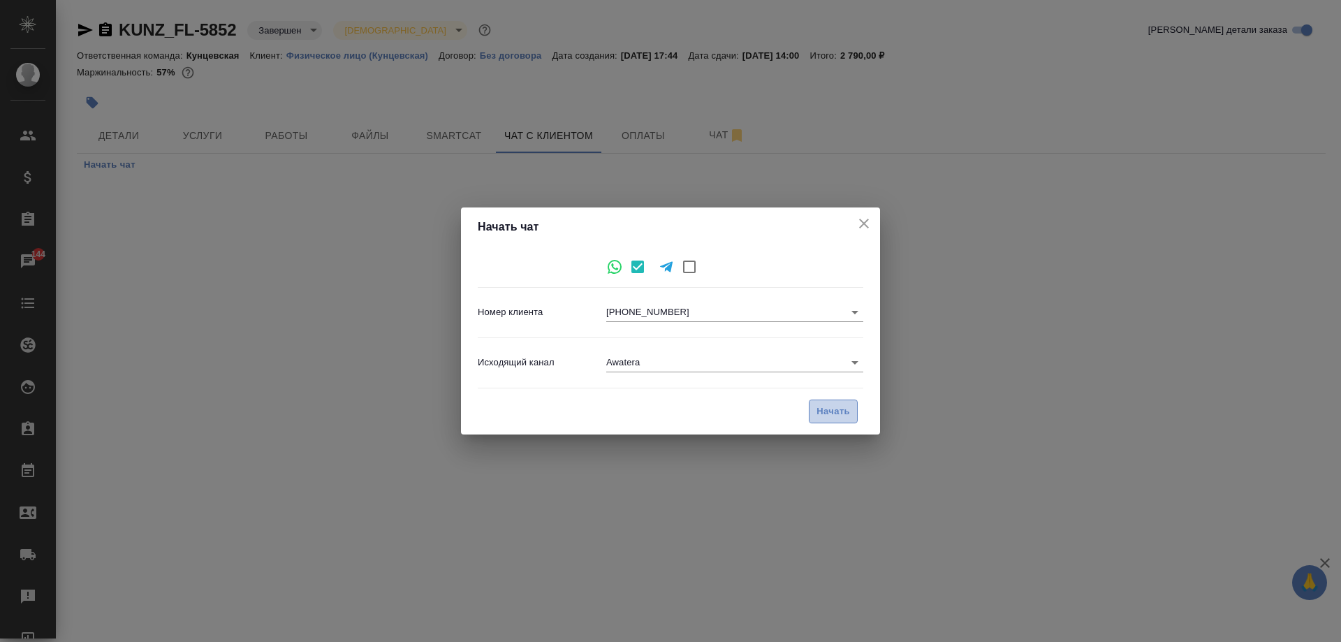
click at [825, 414] on span "Начать" at bounding box center [833, 412] width 34 height 16
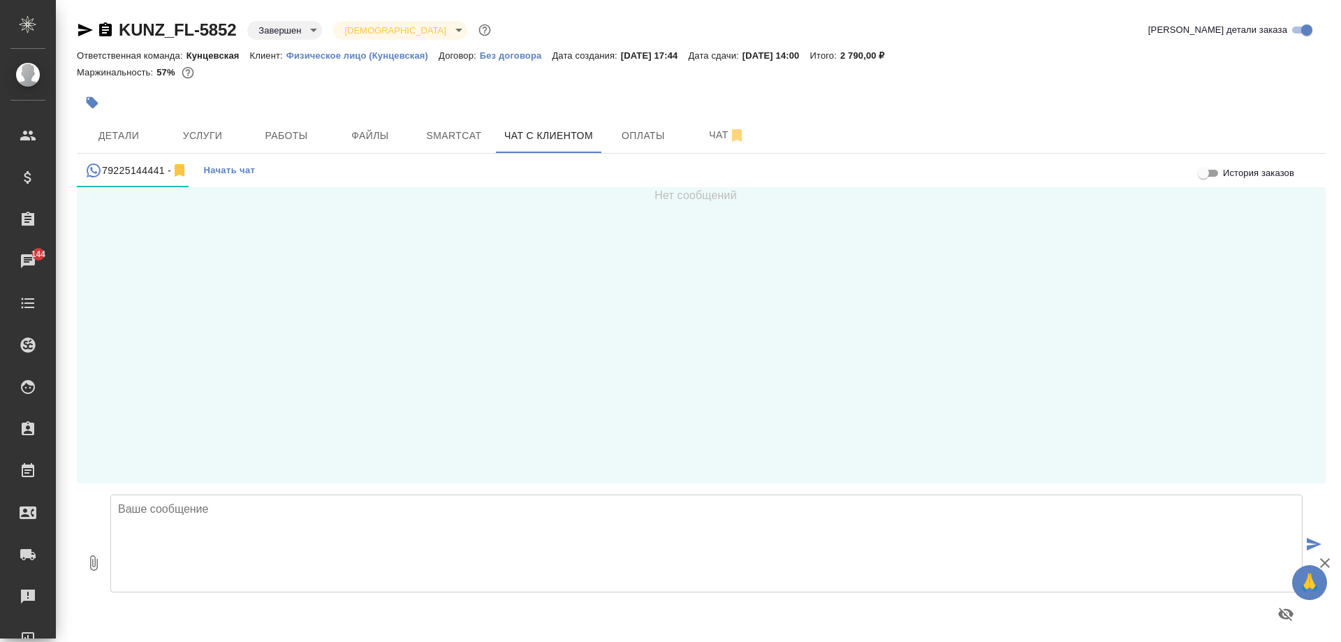
click at [378, 547] on textarea at bounding box center [706, 543] width 1192 height 98
drag, startPoint x: 704, startPoint y: 521, endPoint x: 365, endPoint y: 510, distance: 338.8
click at [365, 510] on textarea "Добрый день! Это бюро переводов AWATERA. пЕРЕВОД вАШИХ ДОКУМЕНТОВ ГОТОВ К ВЫДАЧ…" at bounding box center [706, 543] width 1192 height 98
click at [790, 522] on textarea "Добрый день! Это бюро переводов AWATERA. Перевод Ваших документов готов к выдач…" at bounding box center [706, 543] width 1192 height 98
paste textarea "Адрес: ул. Верейская, д. 29, стр. 151, "Лофт", 1 этаж, офис "Нотариус" Режим ра…"
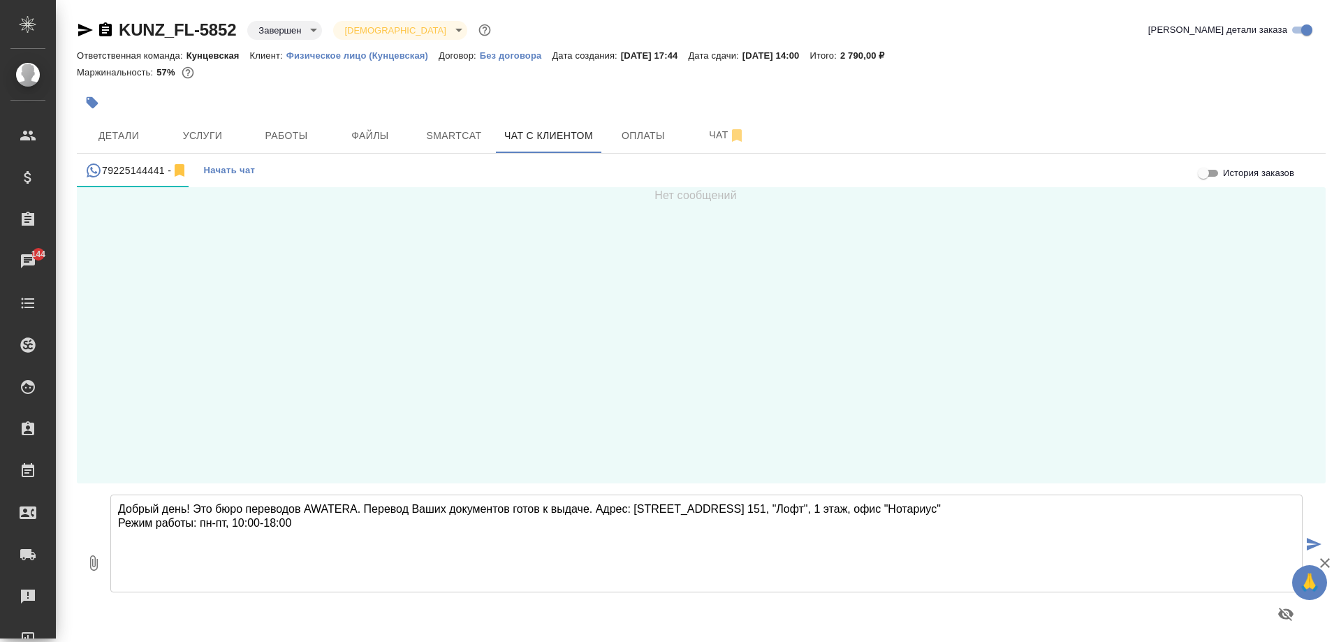
type textarea "Добрый день! Это бюро переводов AWATERA. Перевод Ваших документов готов к выдач…"
click at [1307, 541] on icon "submit" at bounding box center [1314, 544] width 15 height 13
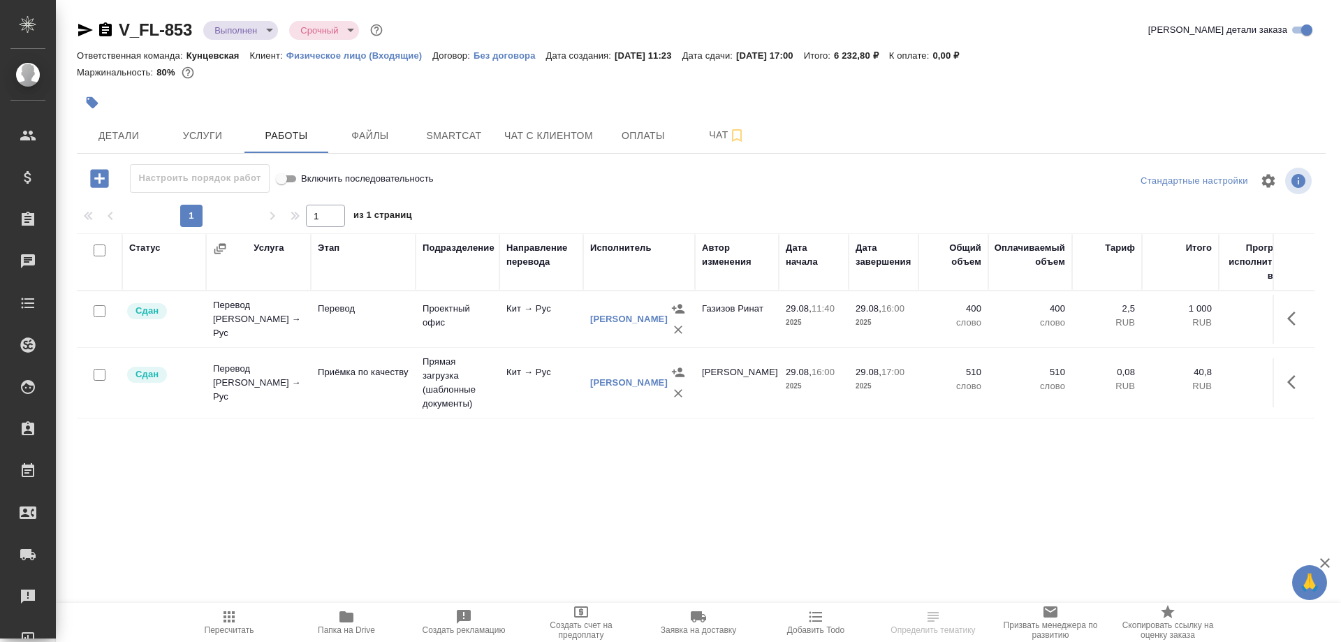
click at [108, 34] on icon "button" at bounding box center [105, 29] width 13 height 14
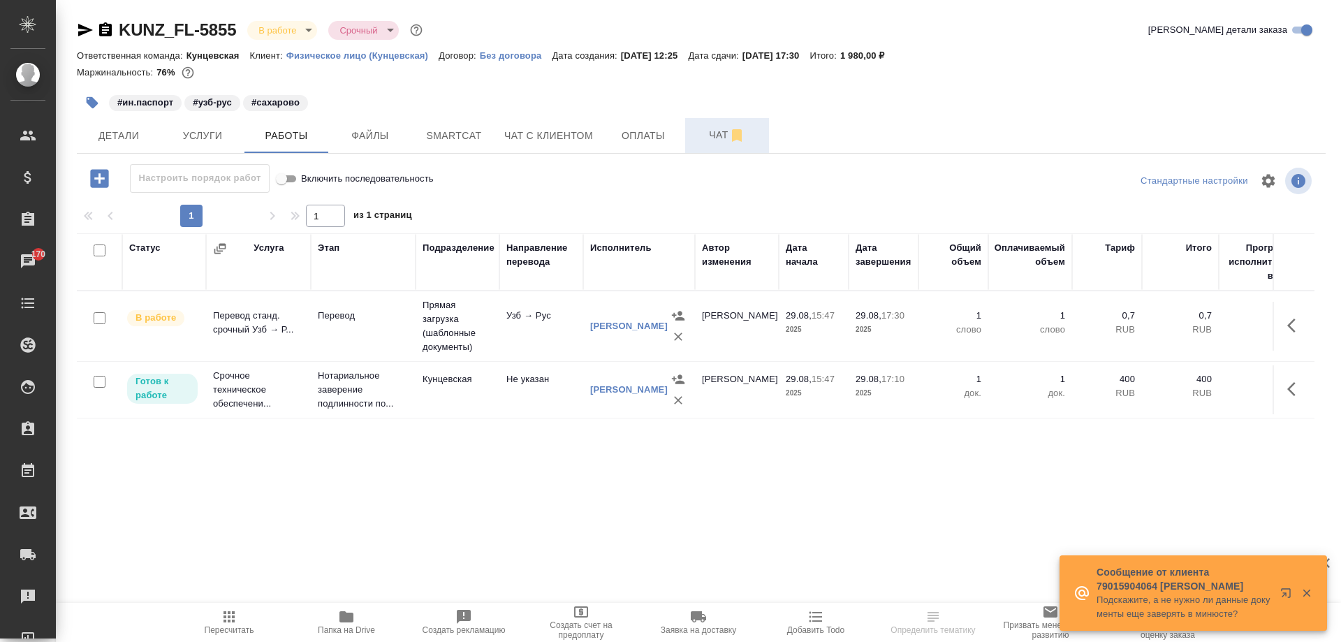
click at [704, 132] on span "Чат" at bounding box center [726, 134] width 67 height 17
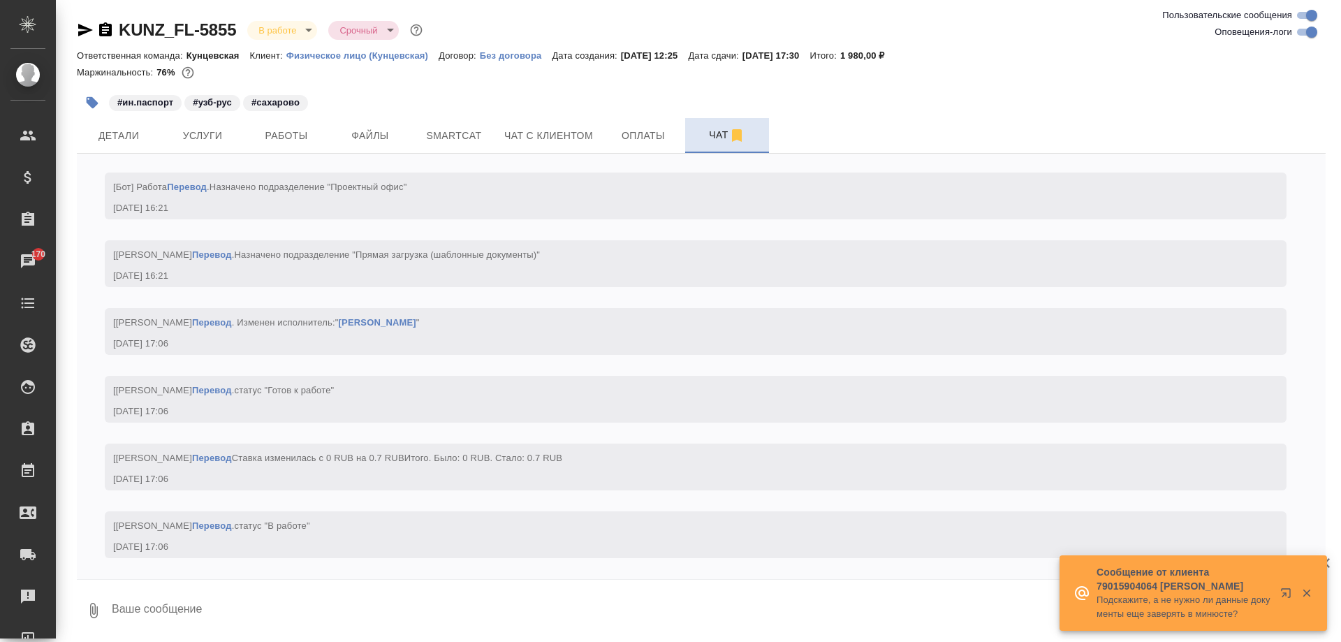
scroll to position [4176, 0]
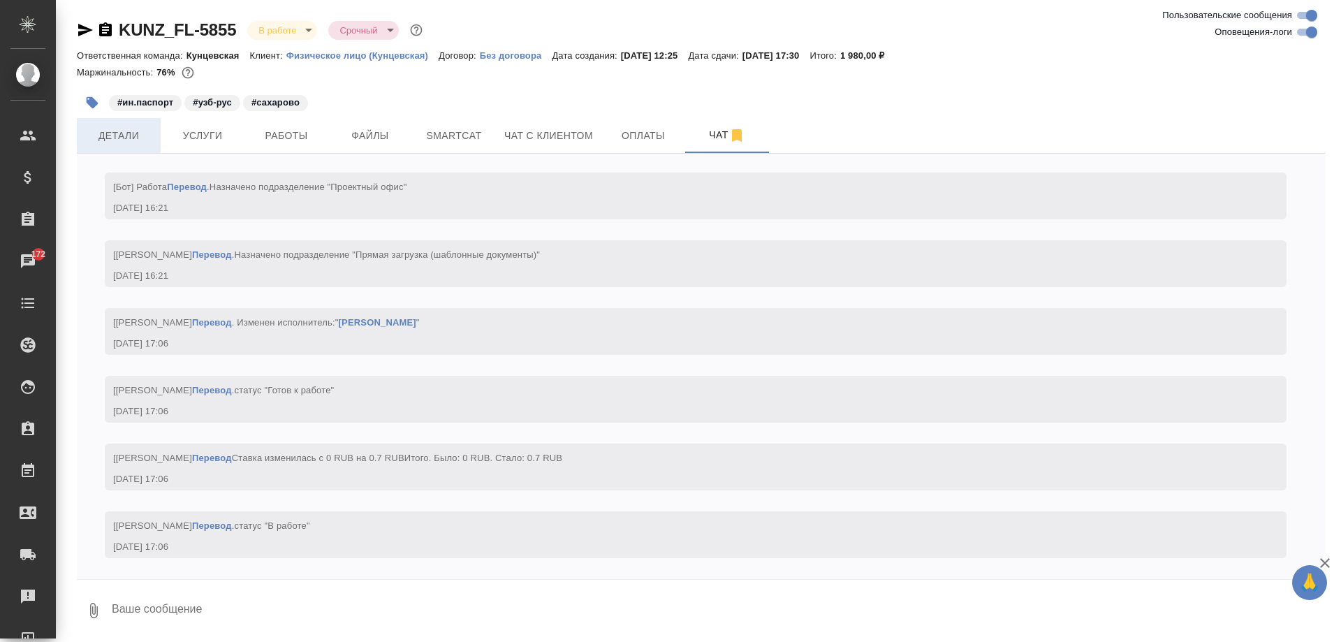
click at [150, 122] on button "Детали" at bounding box center [119, 135] width 84 height 35
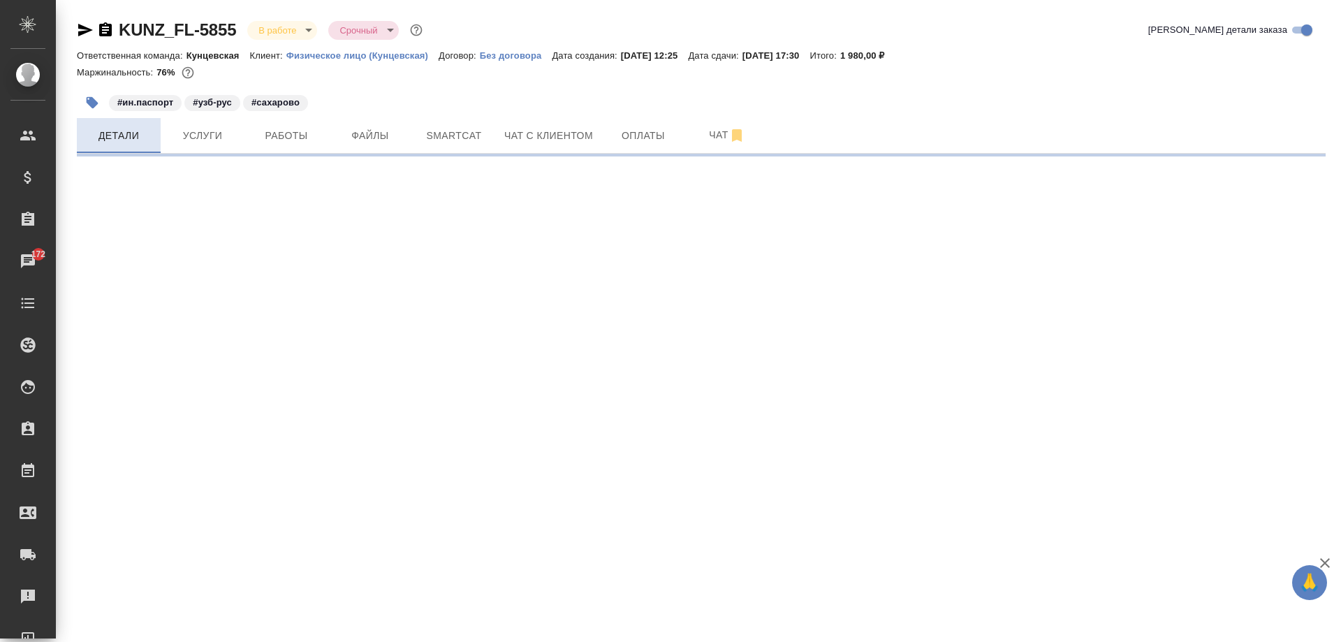
select select "RU"
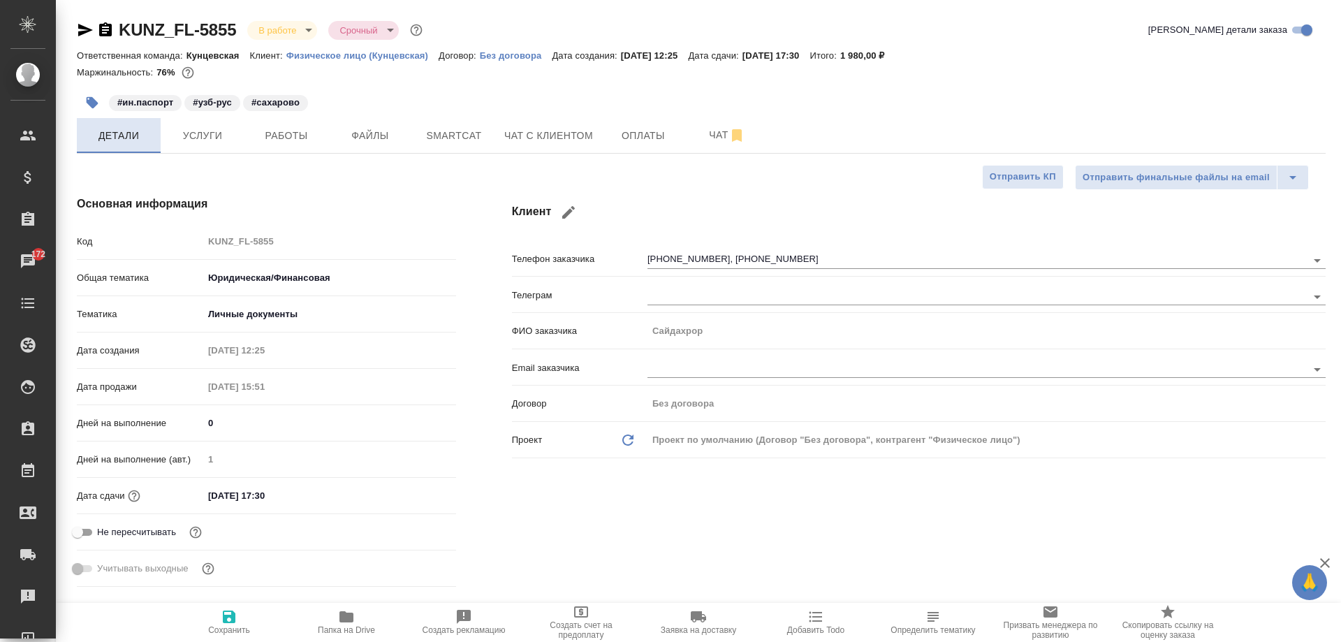
type textarea "x"
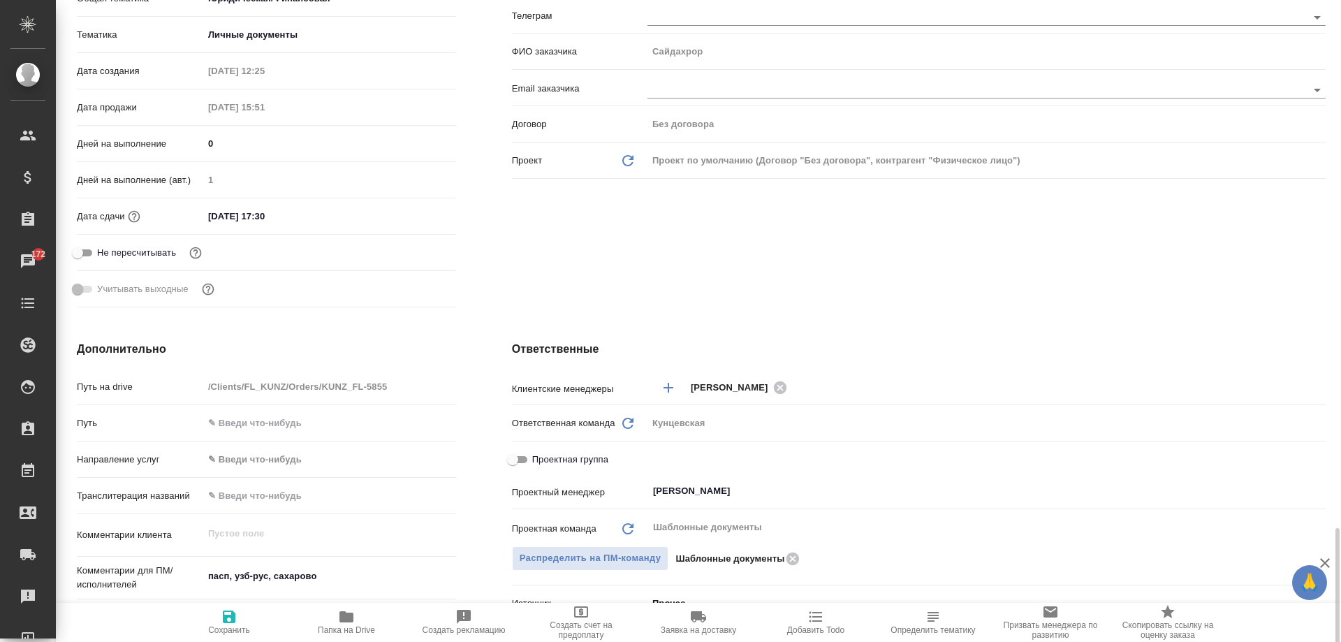
scroll to position [559, 0]
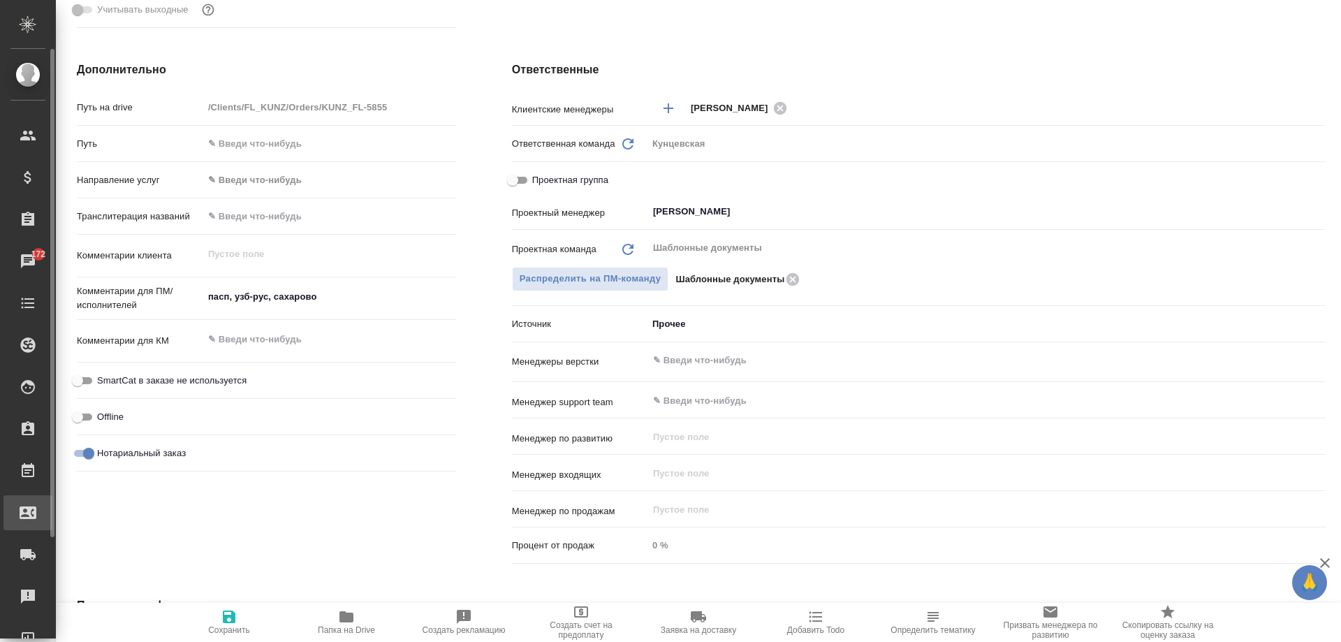
type textarea "x"
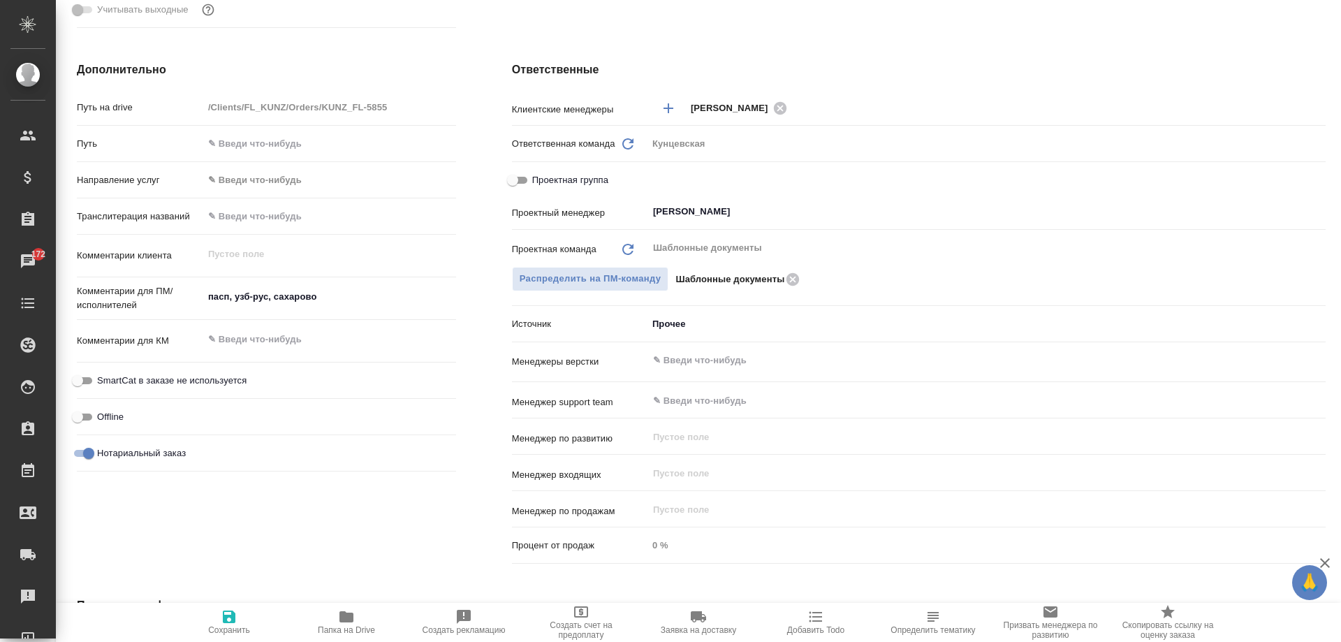
type textarea "x"
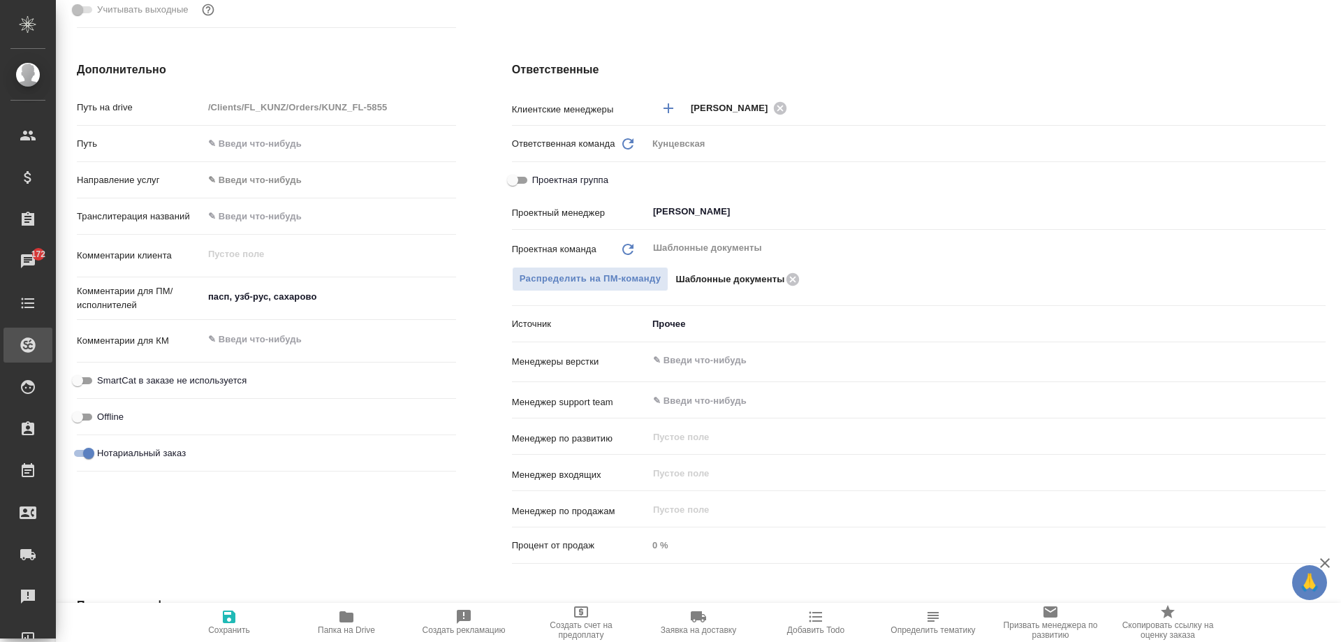
type textarea "x"
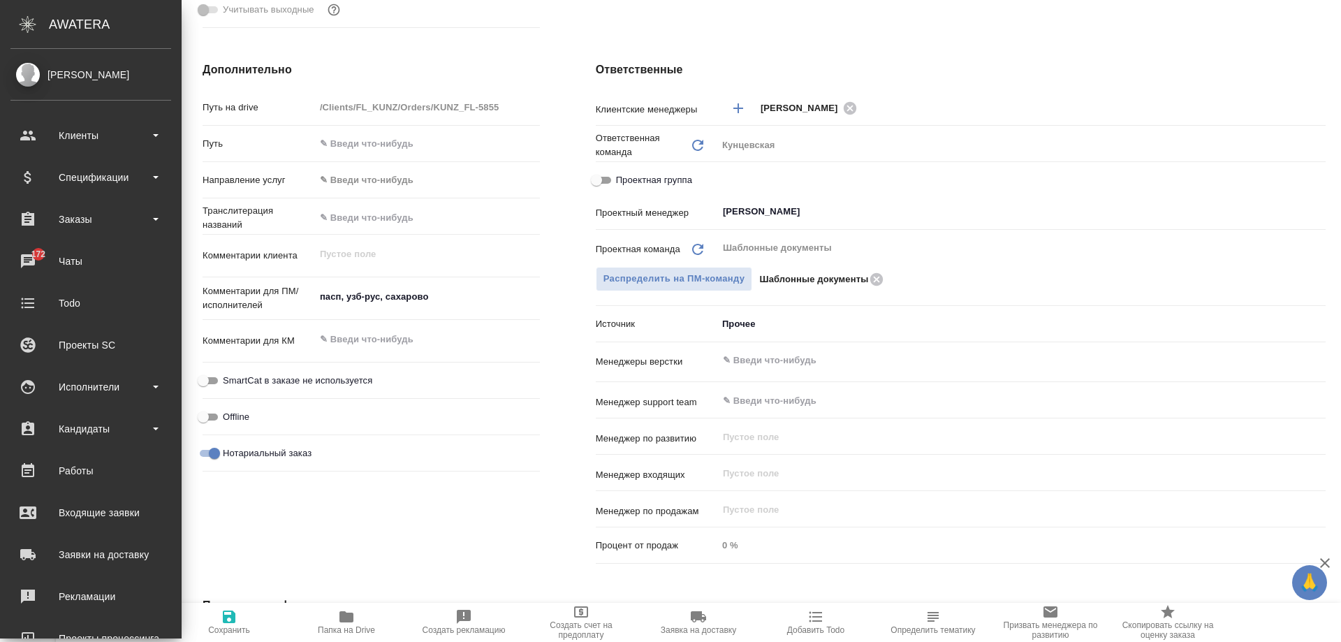
type textarea "x"
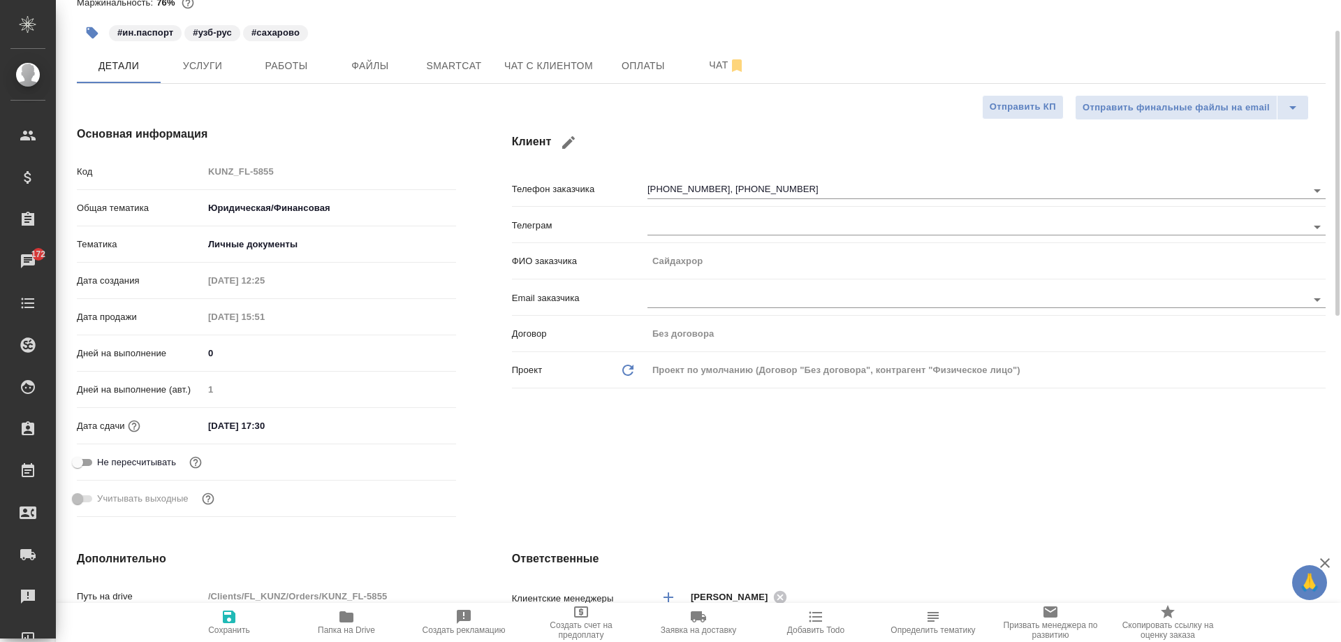
scroll to position [0, 0]
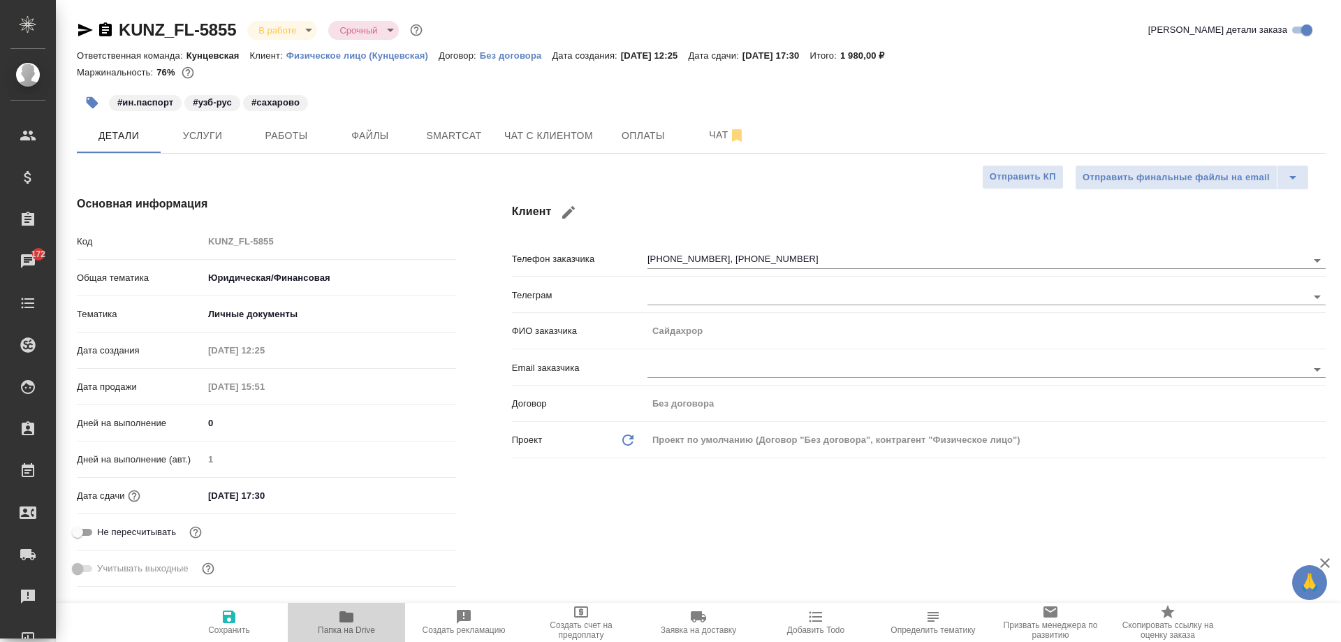
click at [352, 617] on icon "button" at bounding box center [346, 616] width 14 height 11
type textarea "x"
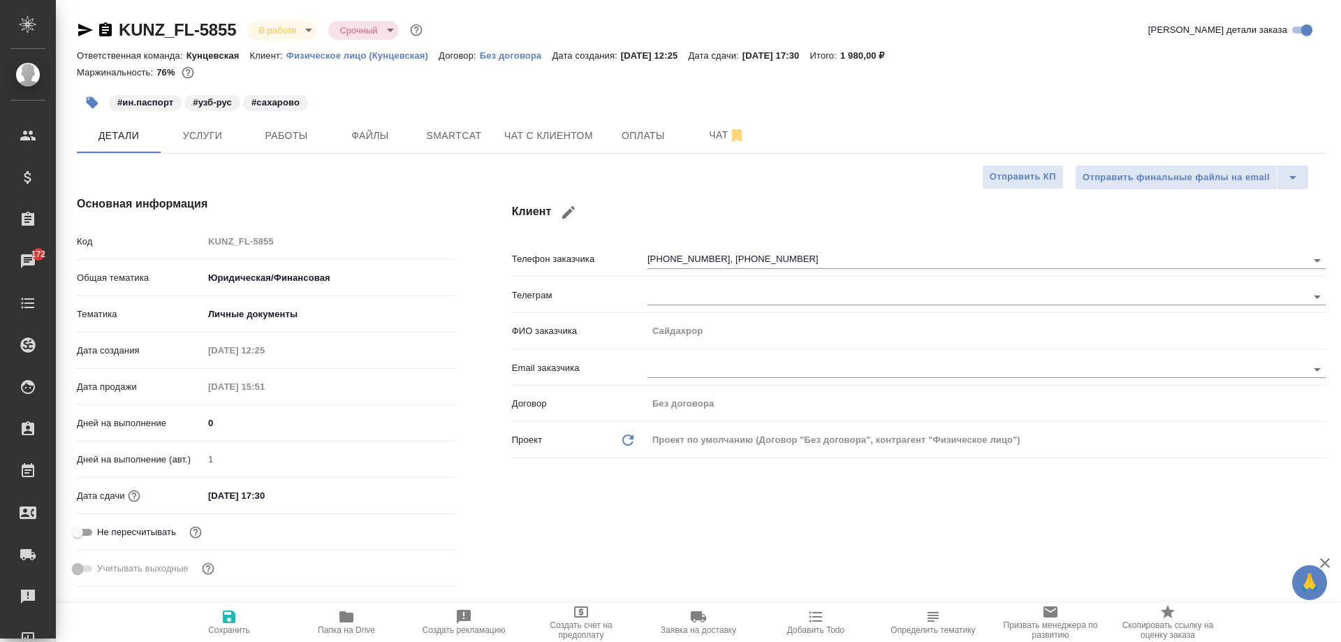
type textarea "x"
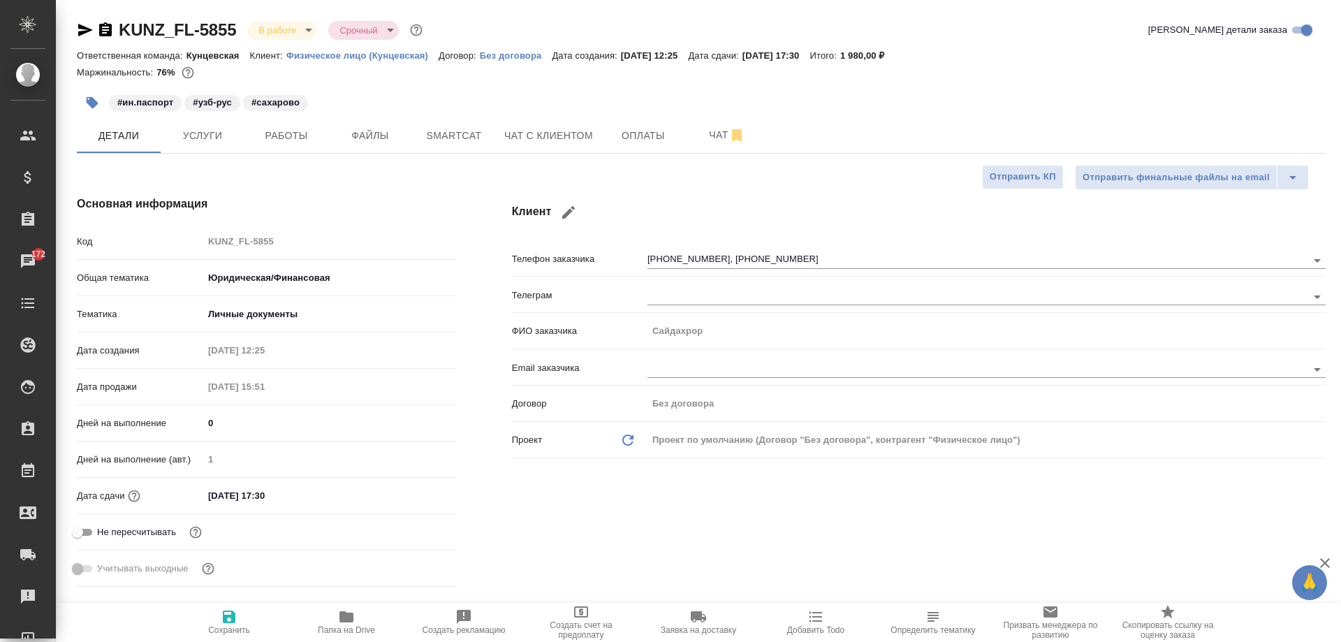
type textarea "x"
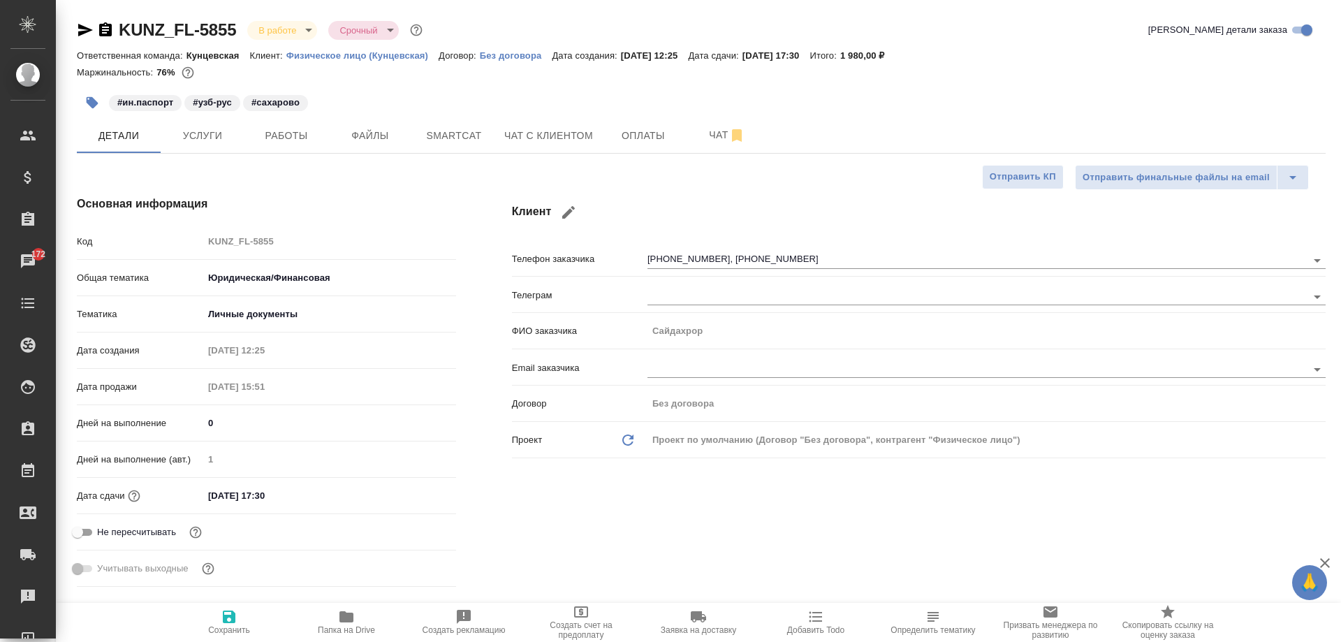
type textarea "x"
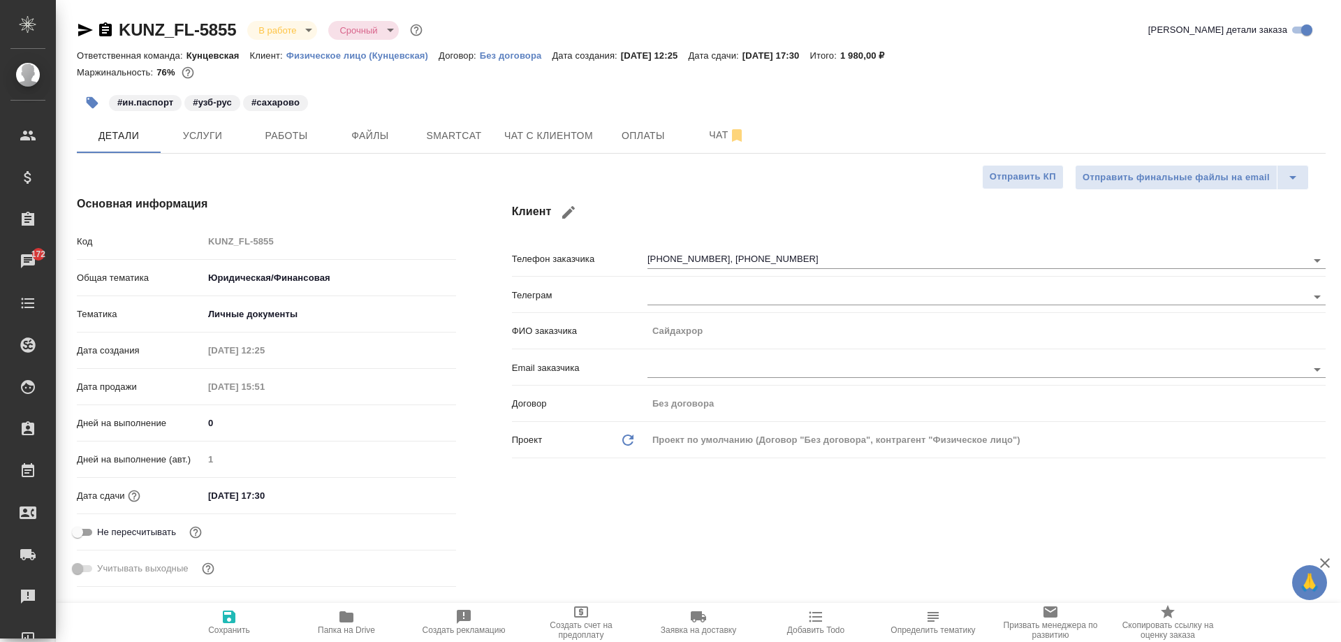
type textarea "x"
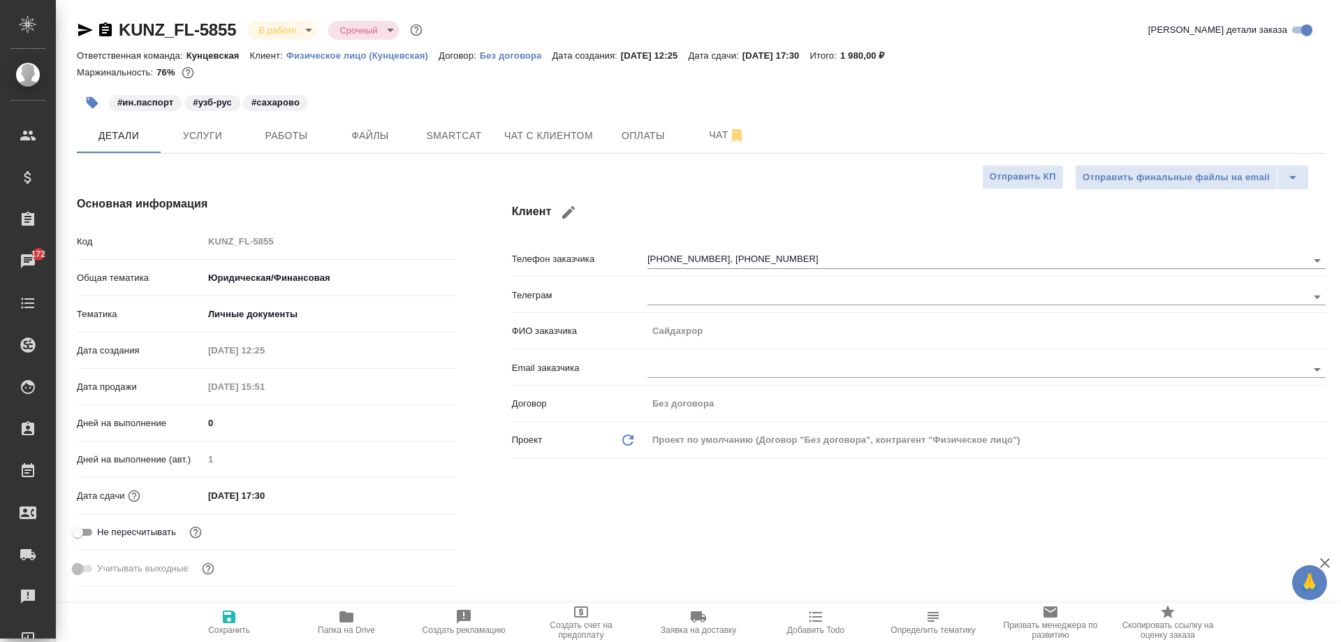
type textarea "x"
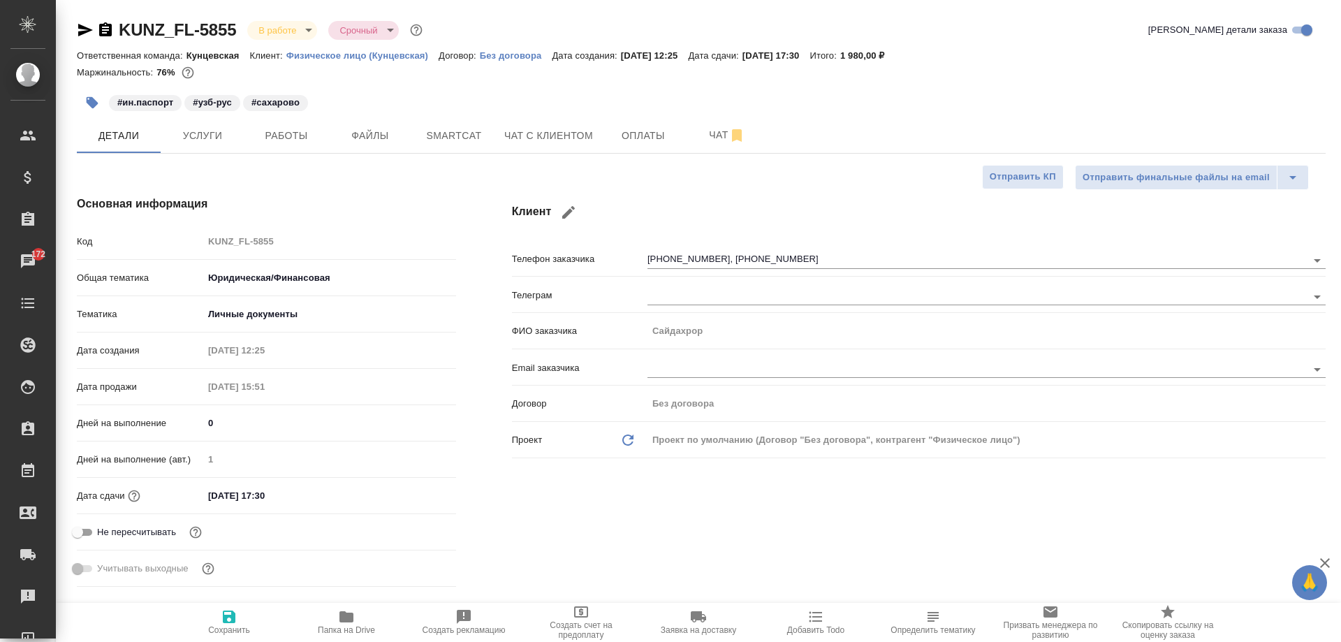
type textarea "x"
click at [202, 143] on span "Услуги" at bounding box center [202, 135] width 67 height 17
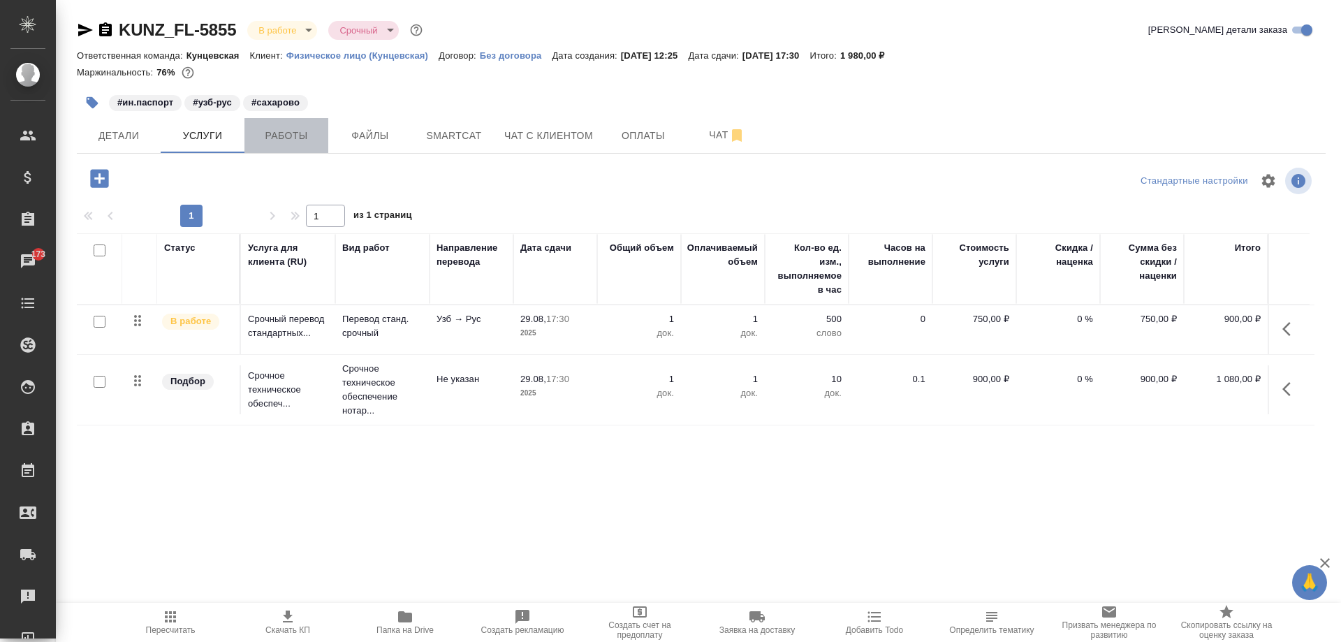
click at [284, 138] on span "Работы" at bounding box center [286, 135] width 67 height 17
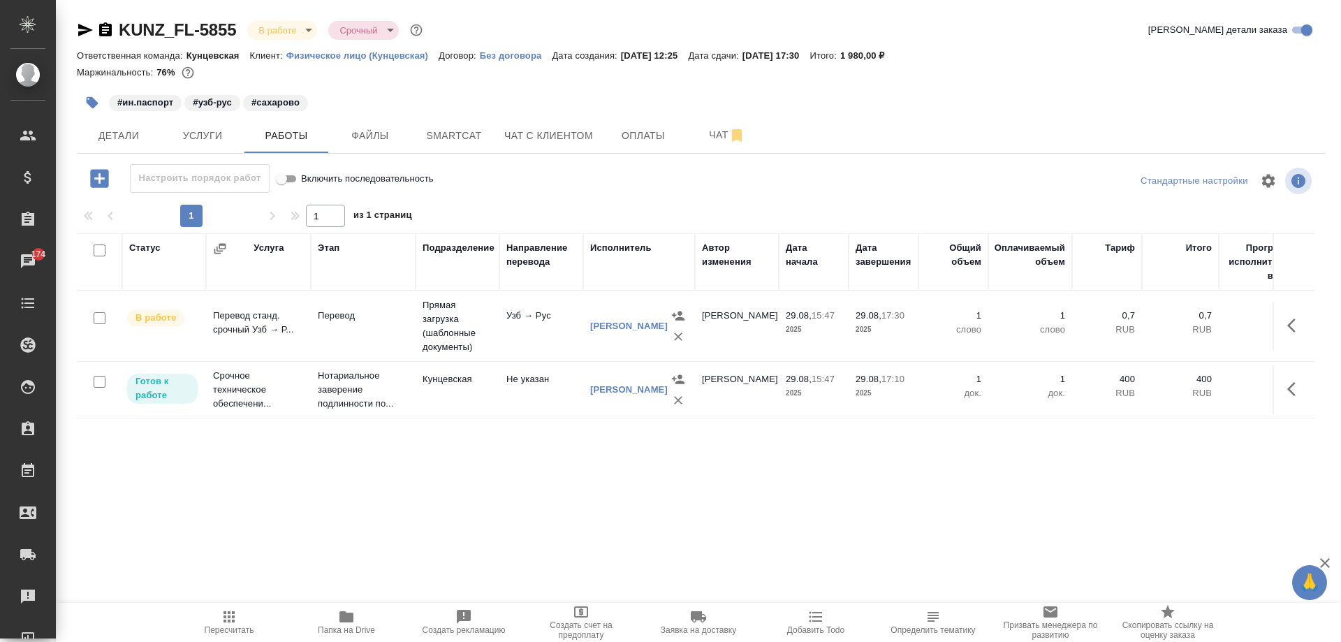
click at [87, 29] on icon "button" at bounding box center [85, 30] width 15 height 13
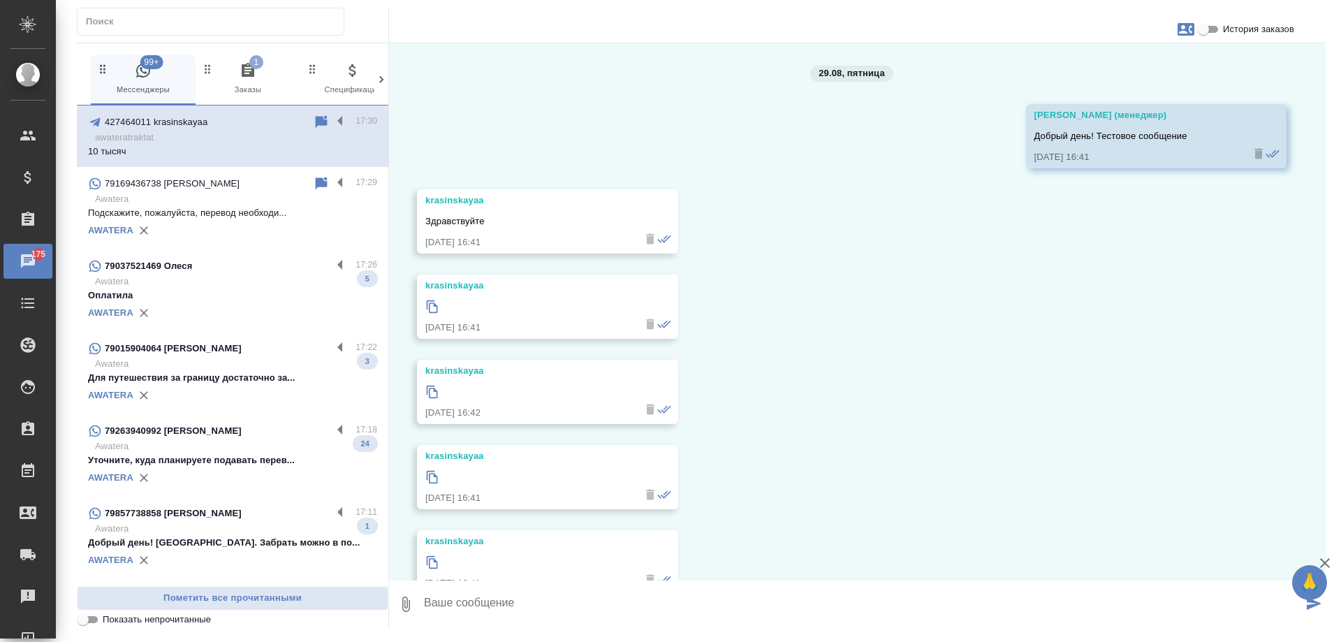
scroll to position [2987, 0]
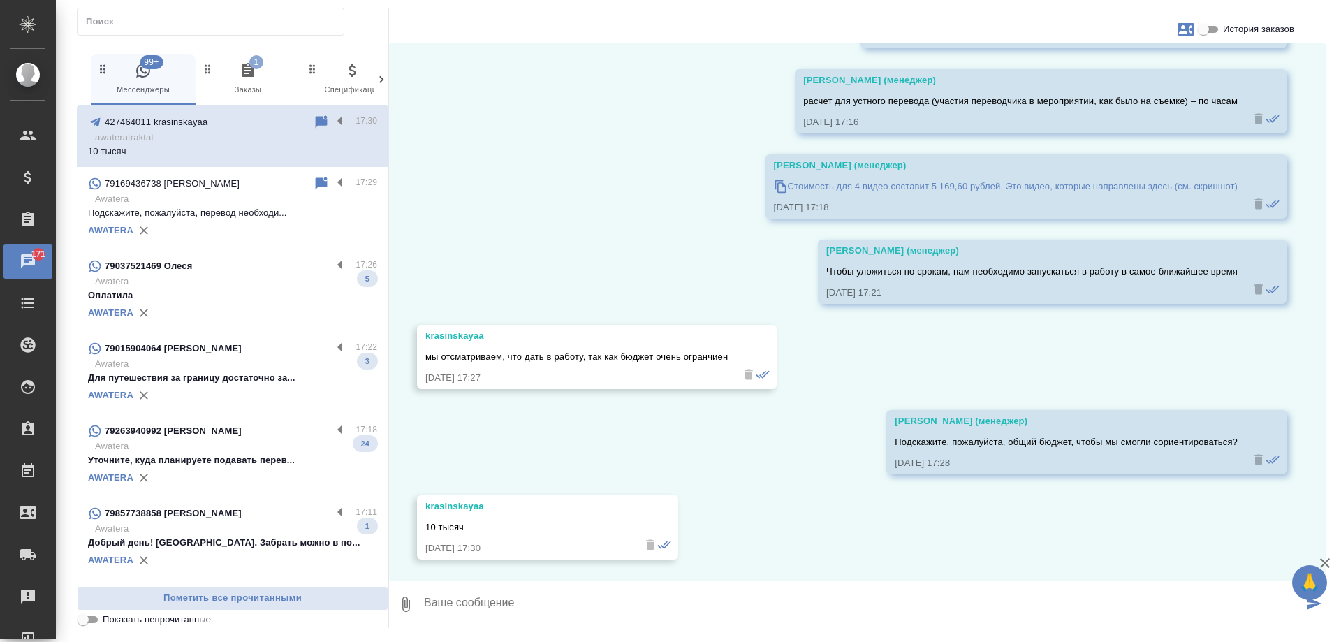
click at [257, 75] on span "1 Заказы" at bounding box center [248, 79] width 94 height 34
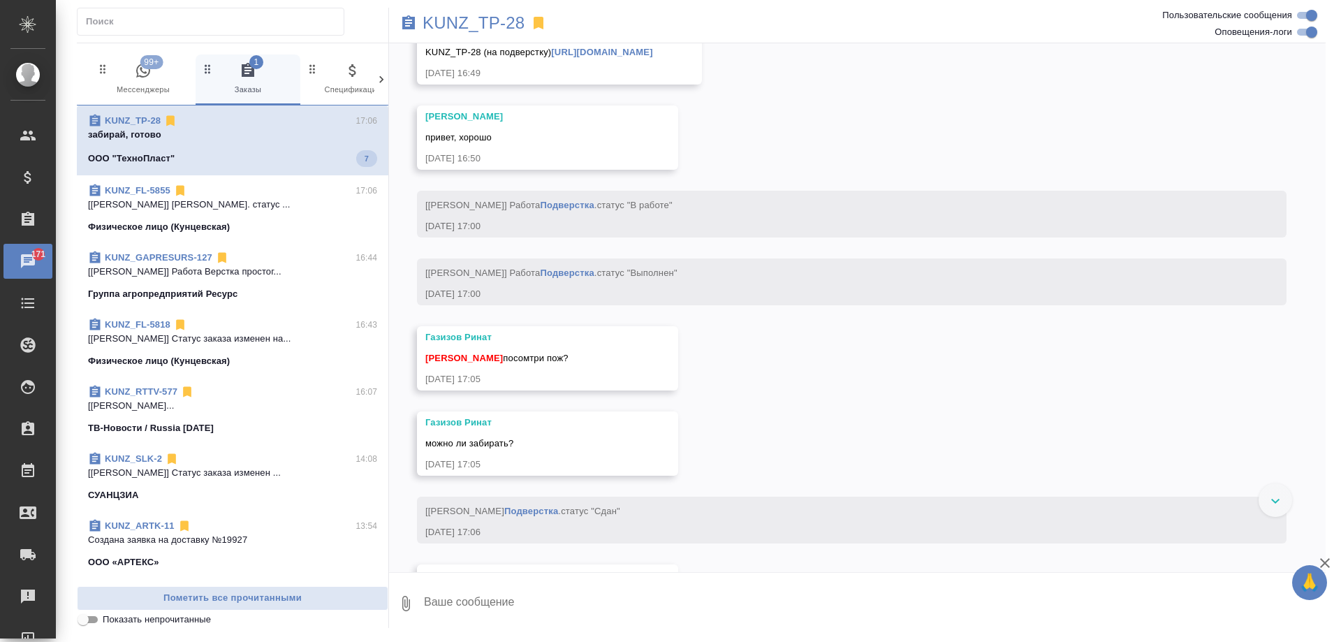
scroll to position [7731, 0]
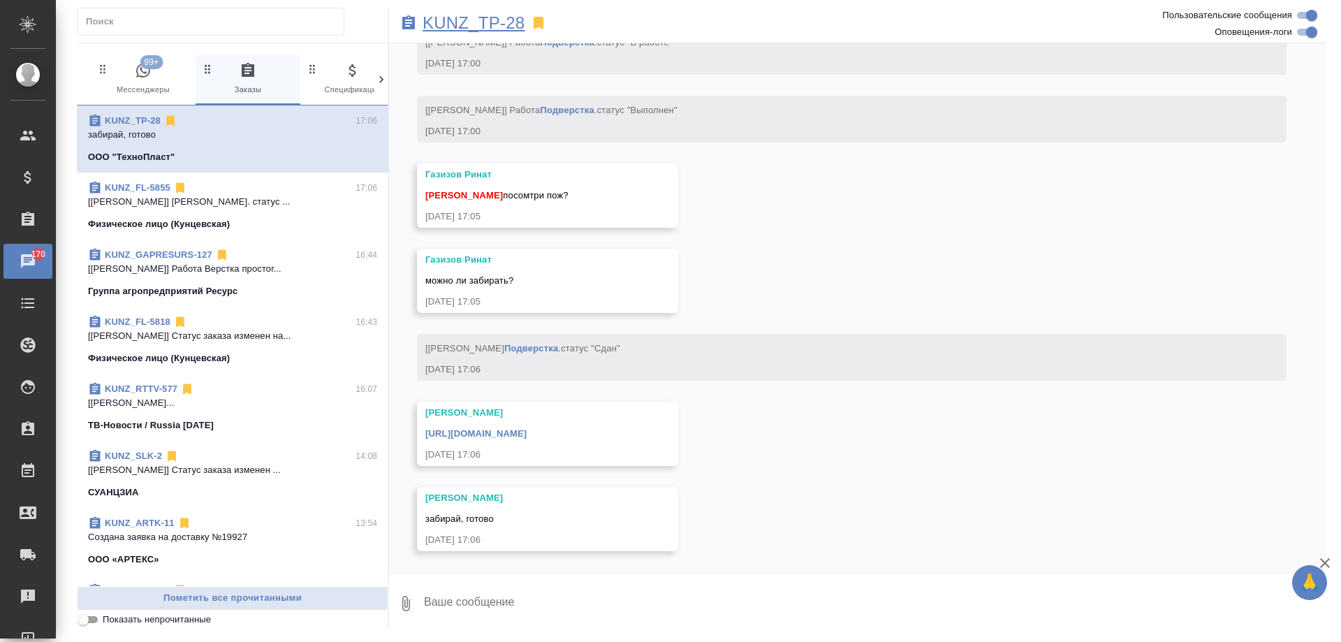
click at [486, 16] on p "KUNZ_TP-28" at bounding box center [473, 23] width 102 height 14
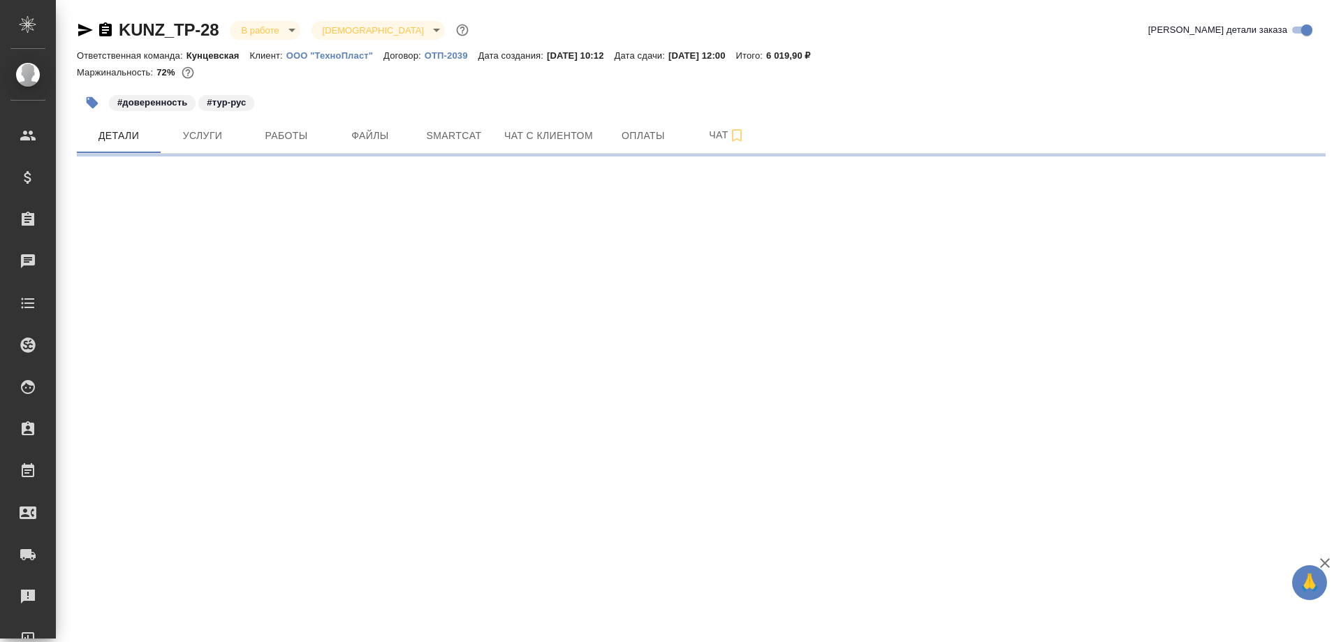
select select "RU"
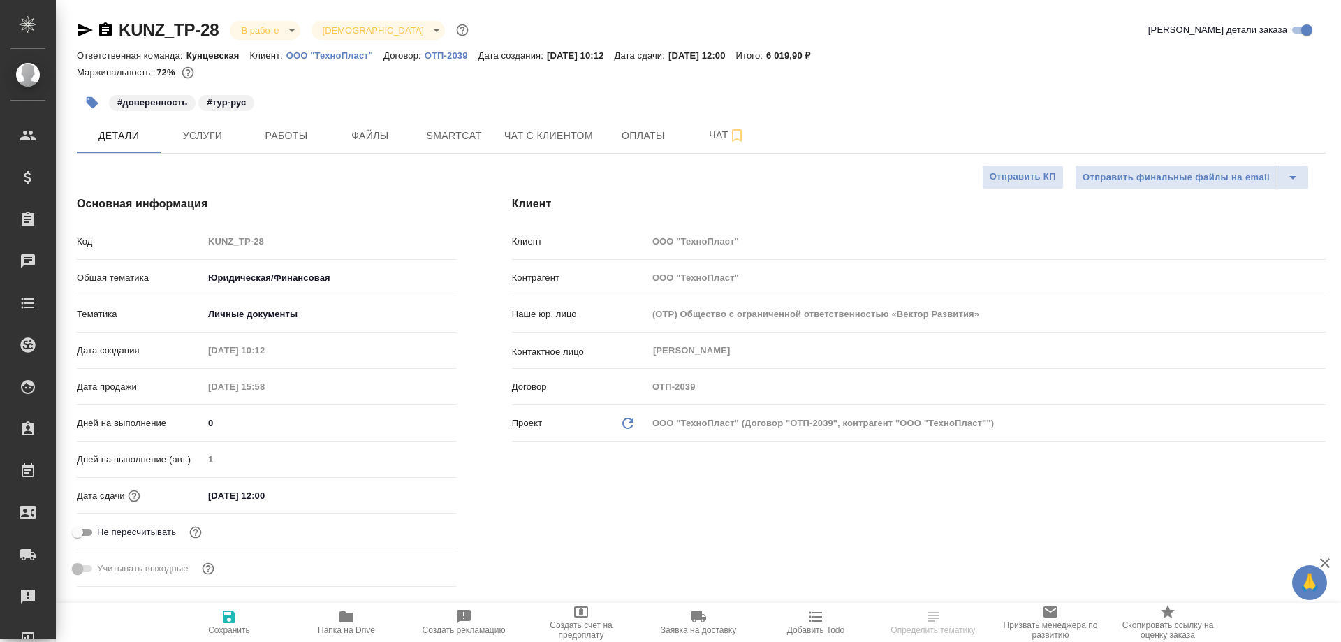
type textarea "x"
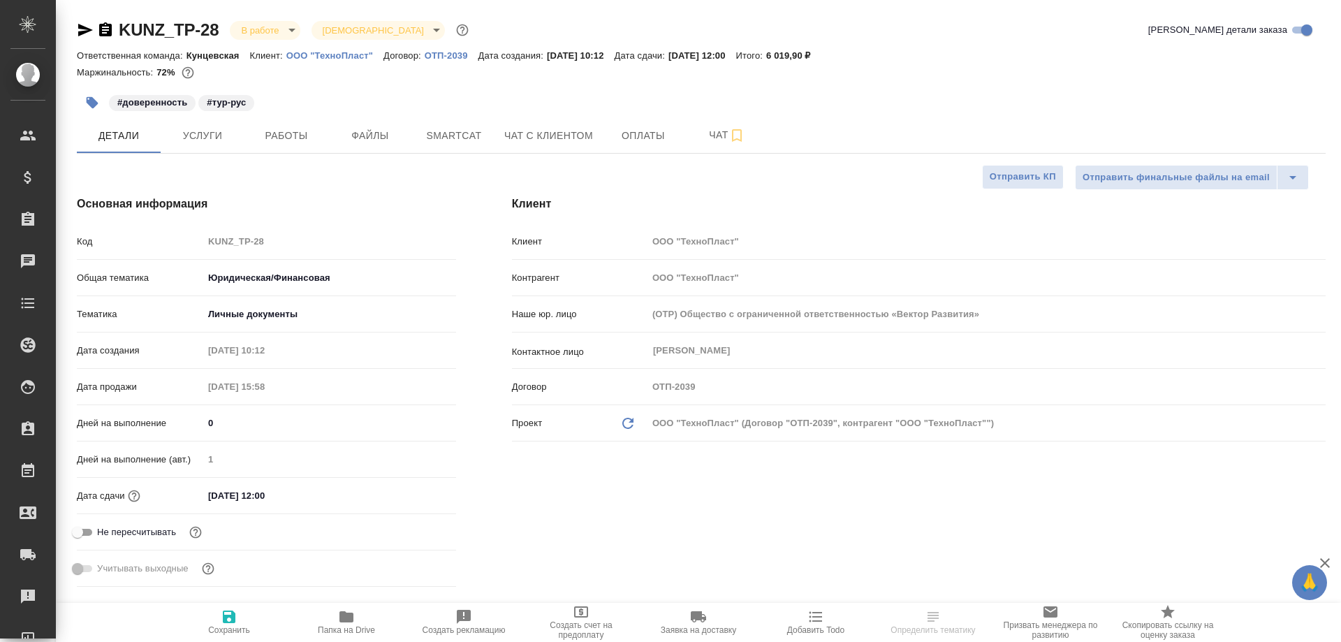
type textarea "x"
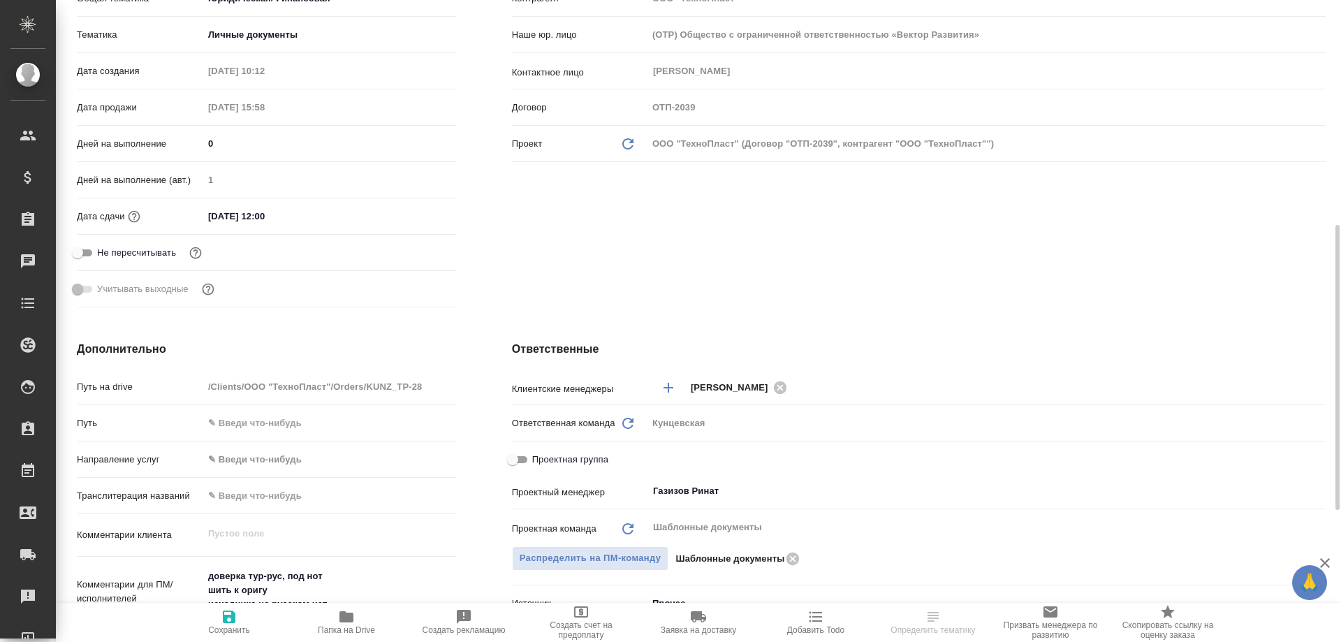
scroll to position [489, 0]
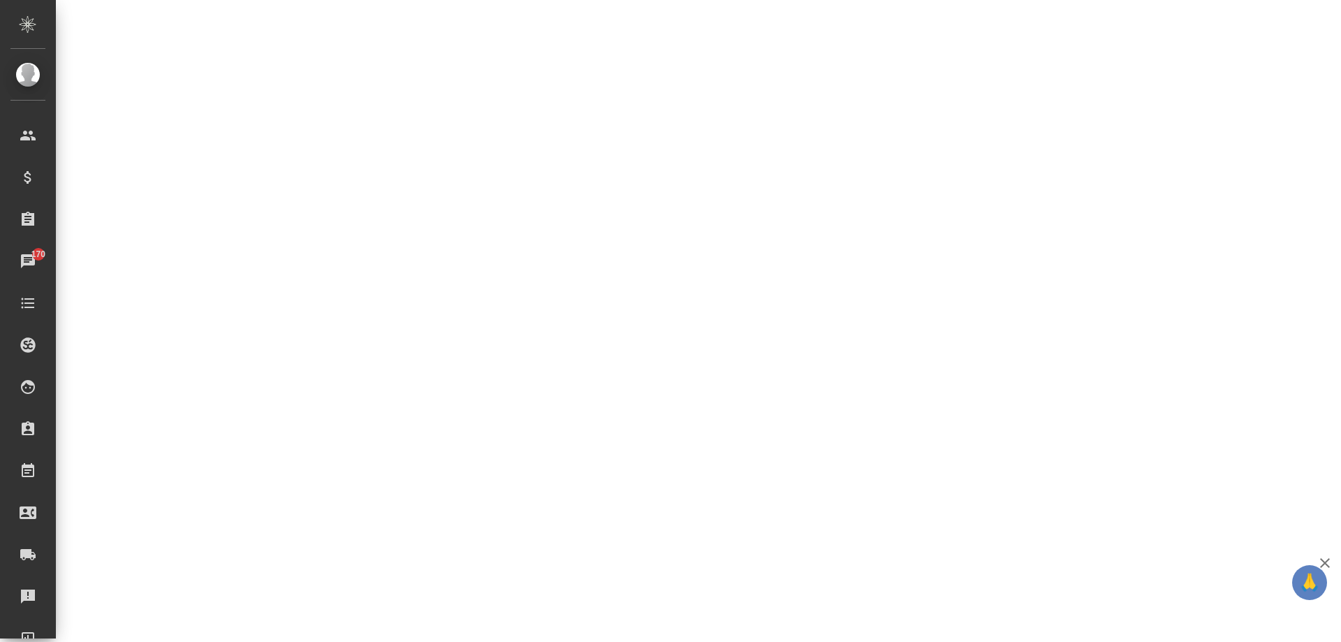
select select "RU"
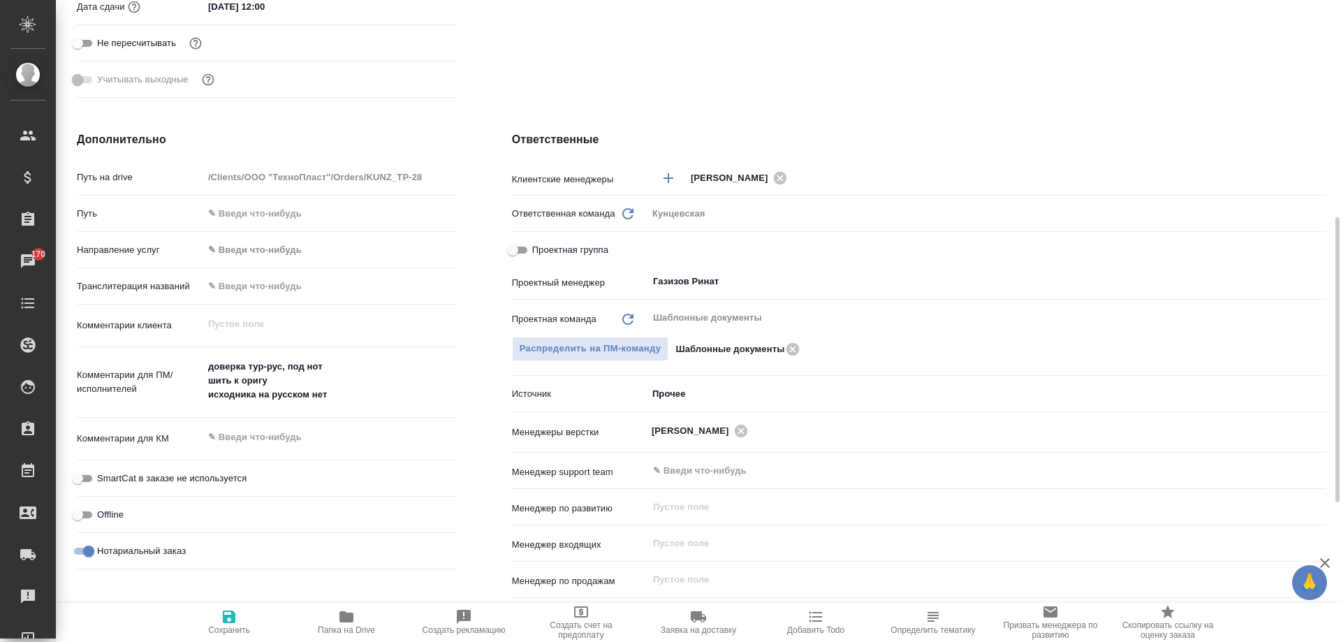
type textarea "x"
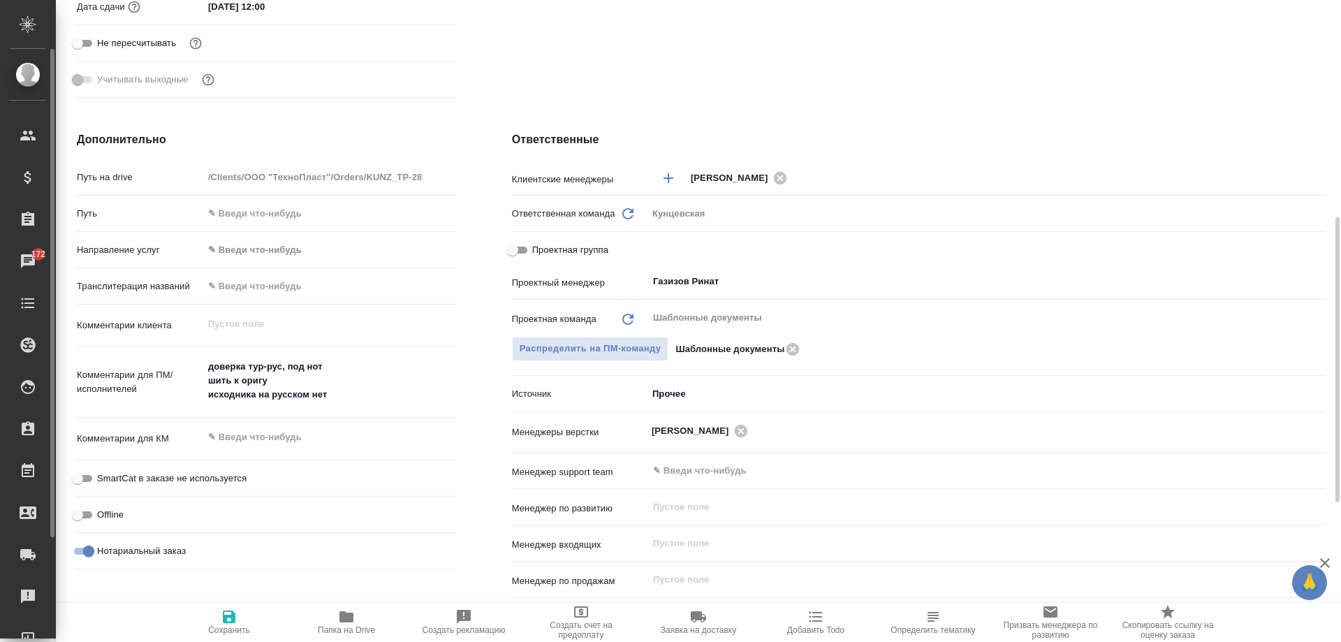
type textarea "x"
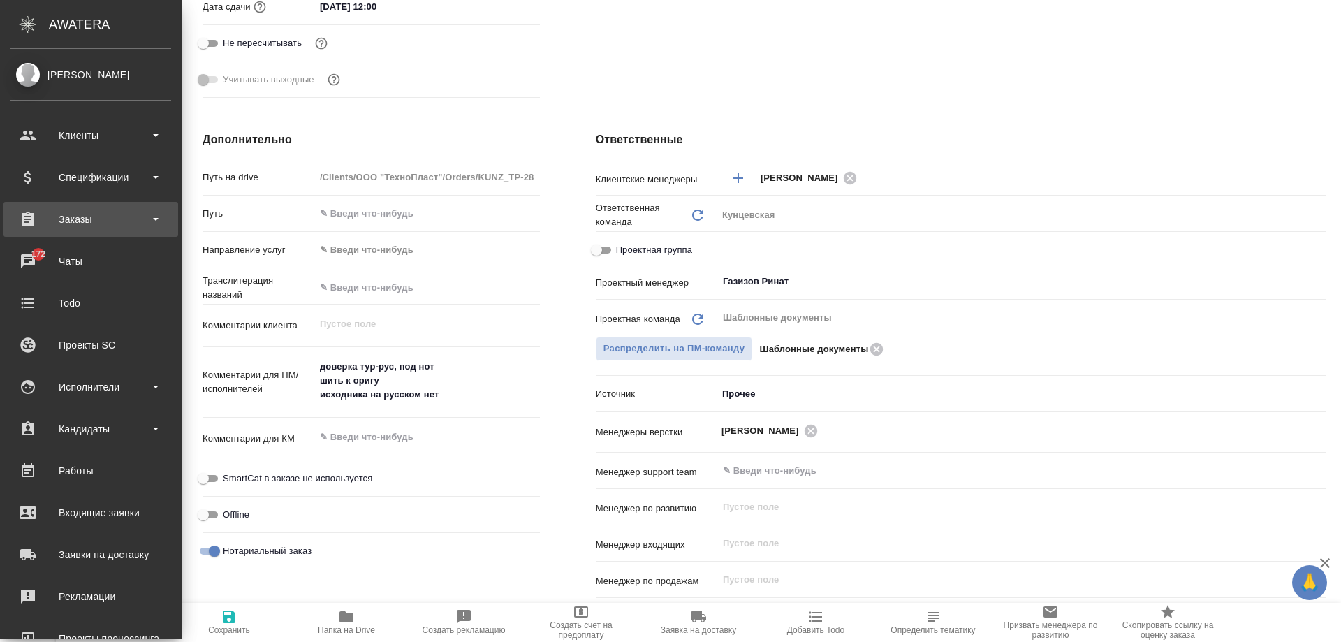
type textarea "x"
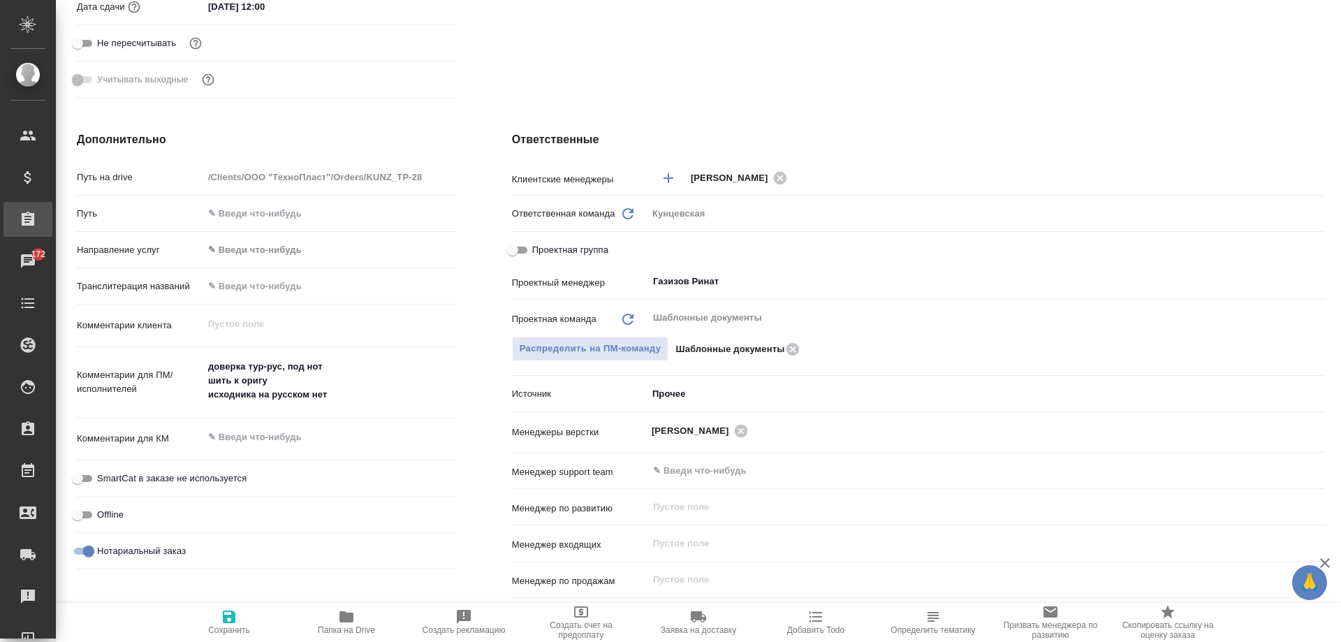
type textarea "x"
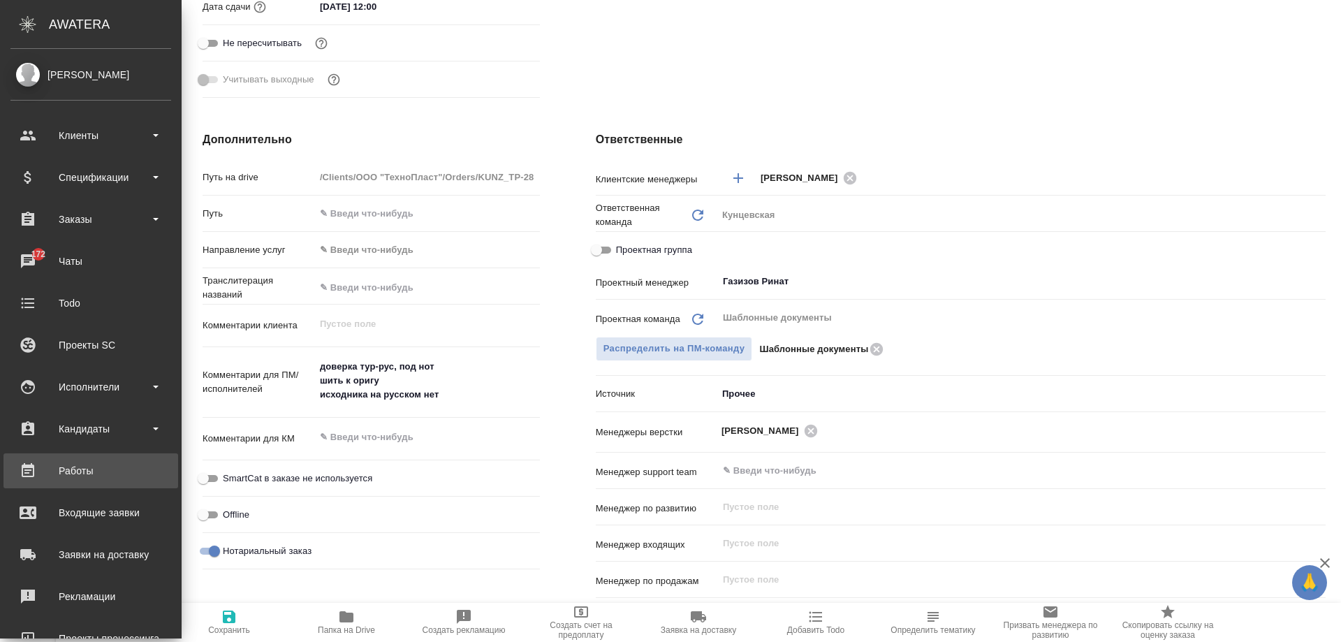
type textarea "x"
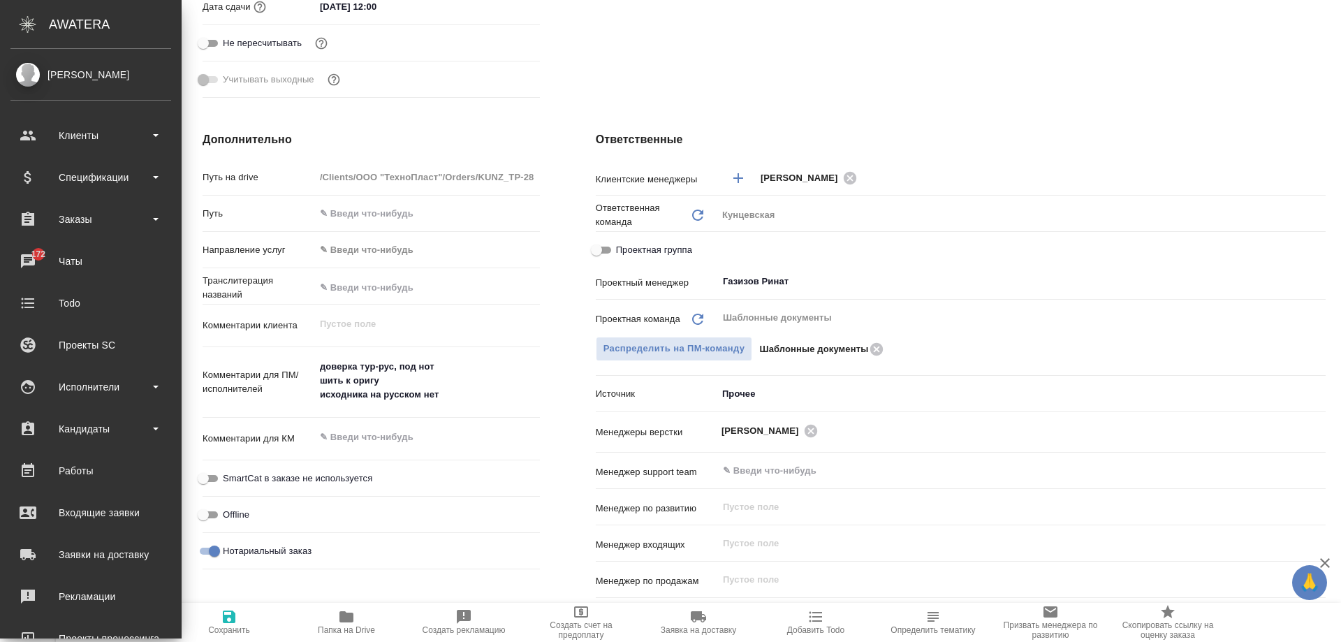
type textarea "x"
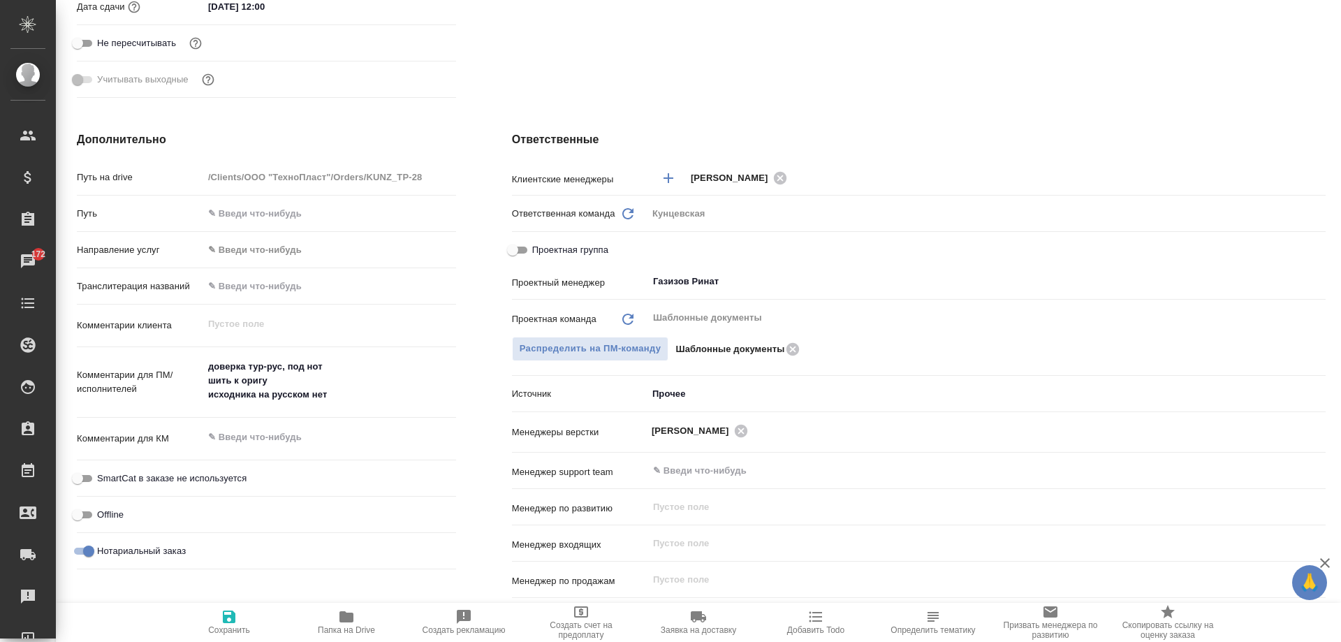
type textarea "x"
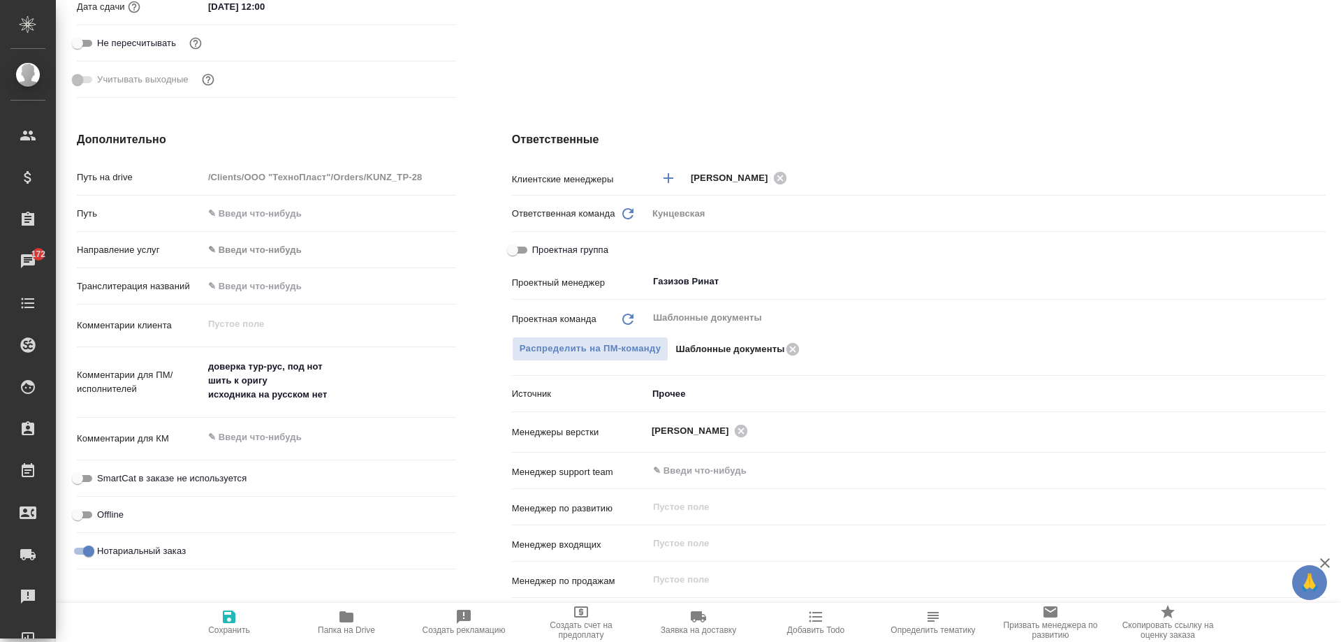
type textarea "x"
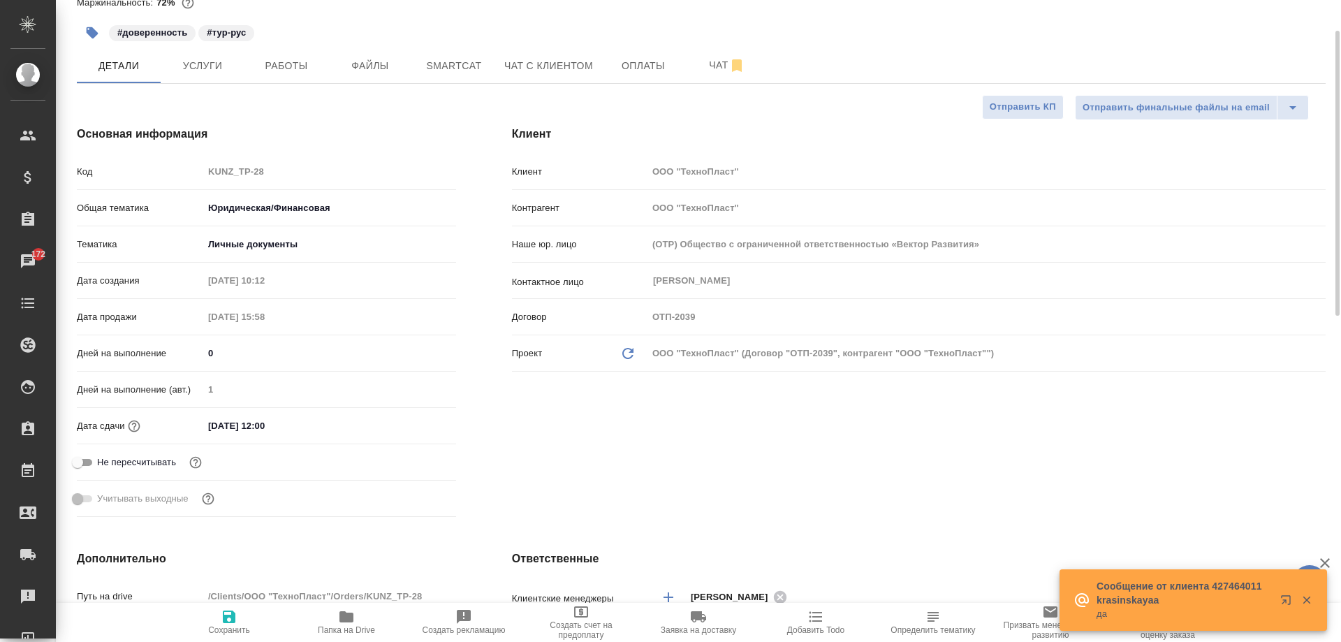
scroll to position [0, 0]
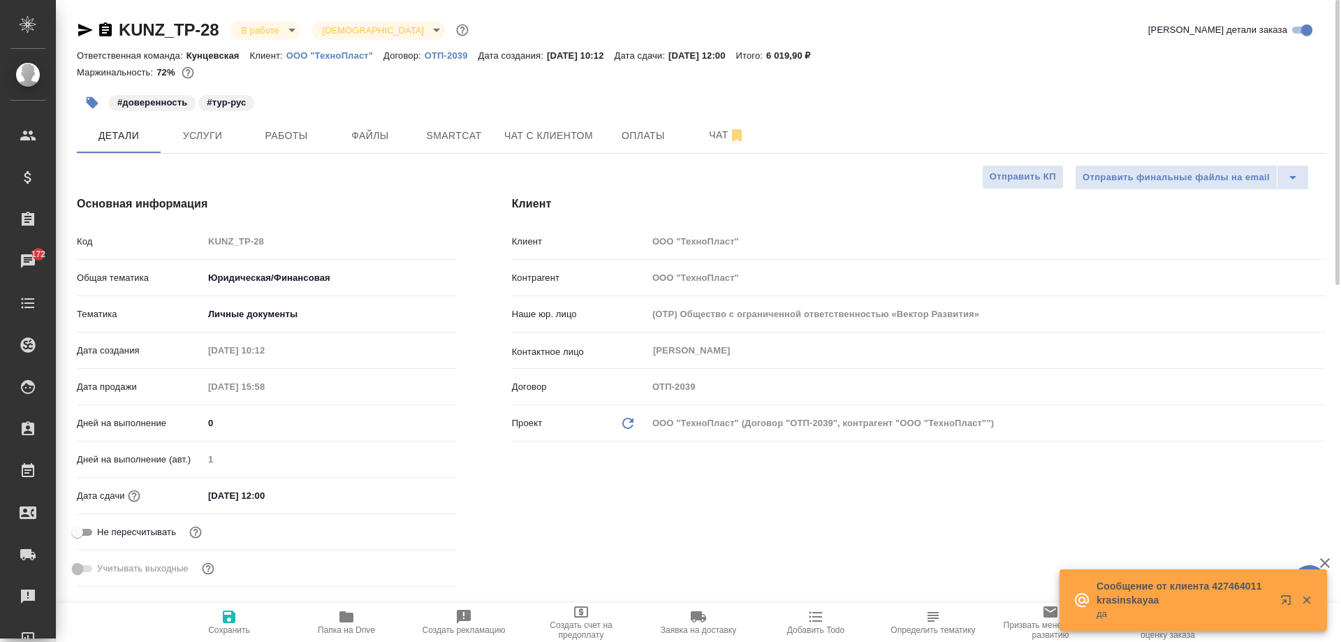
type textarea "x"
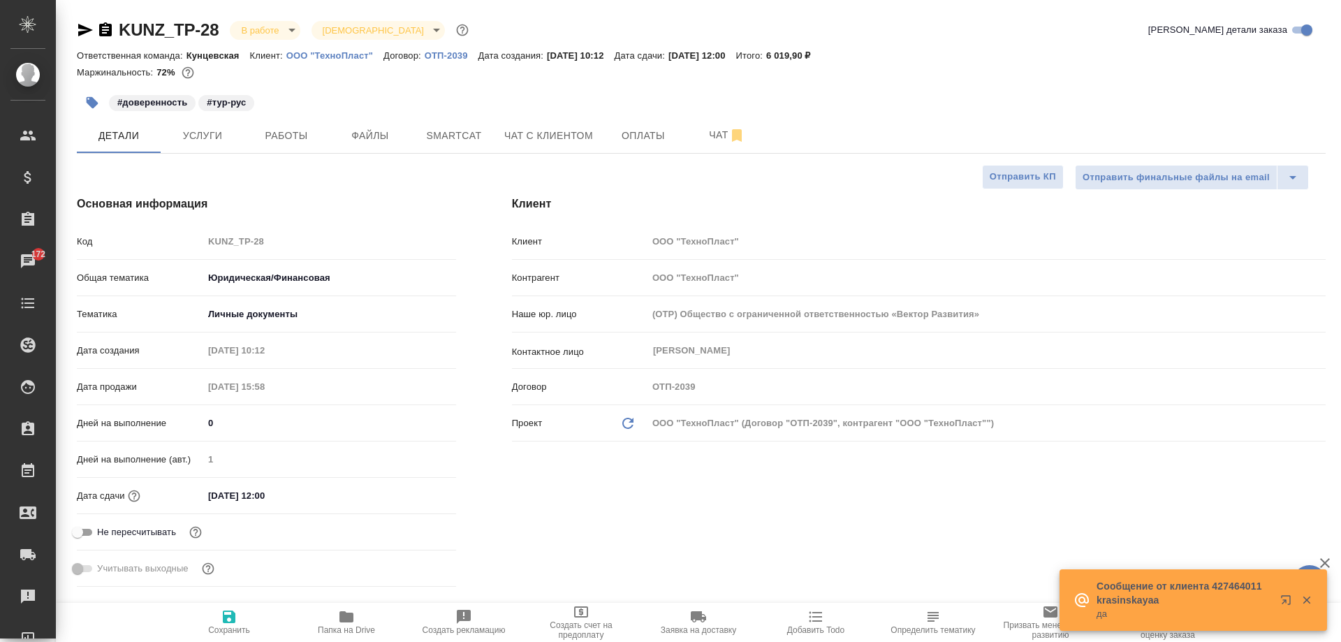
type textarea "x"
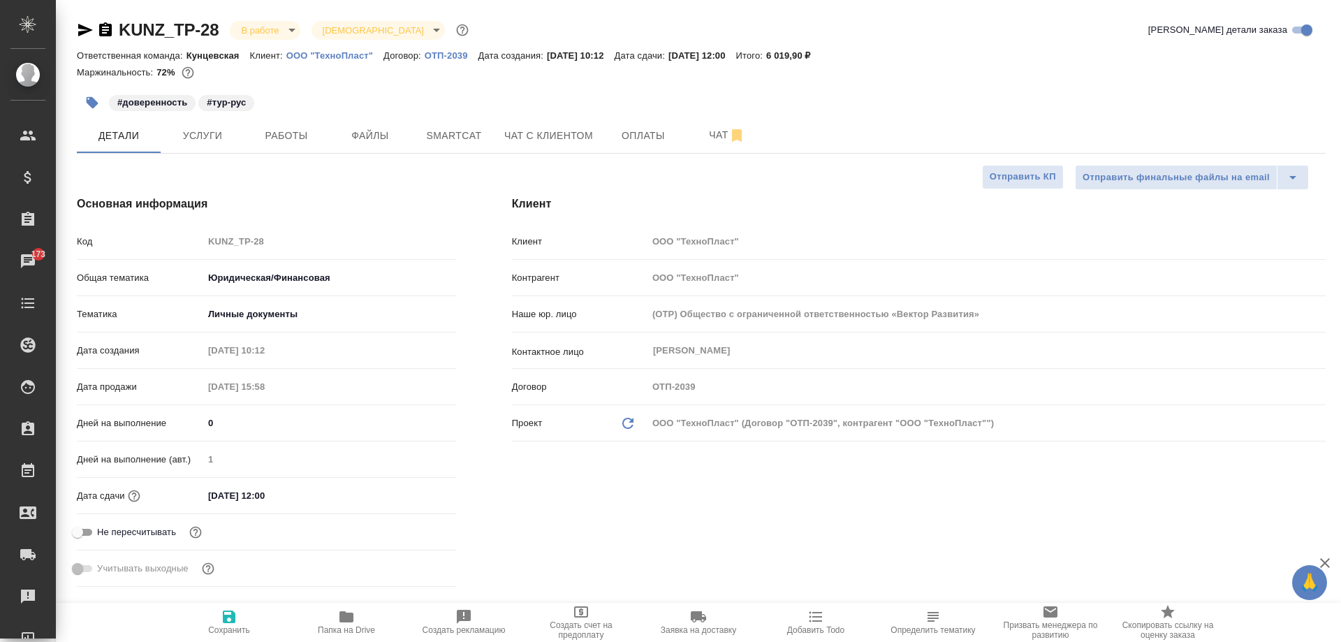
click at [330, 619] on span "Папка на Drive" at bounding box center [346, 621] width 101 height 27
type textarea "x"
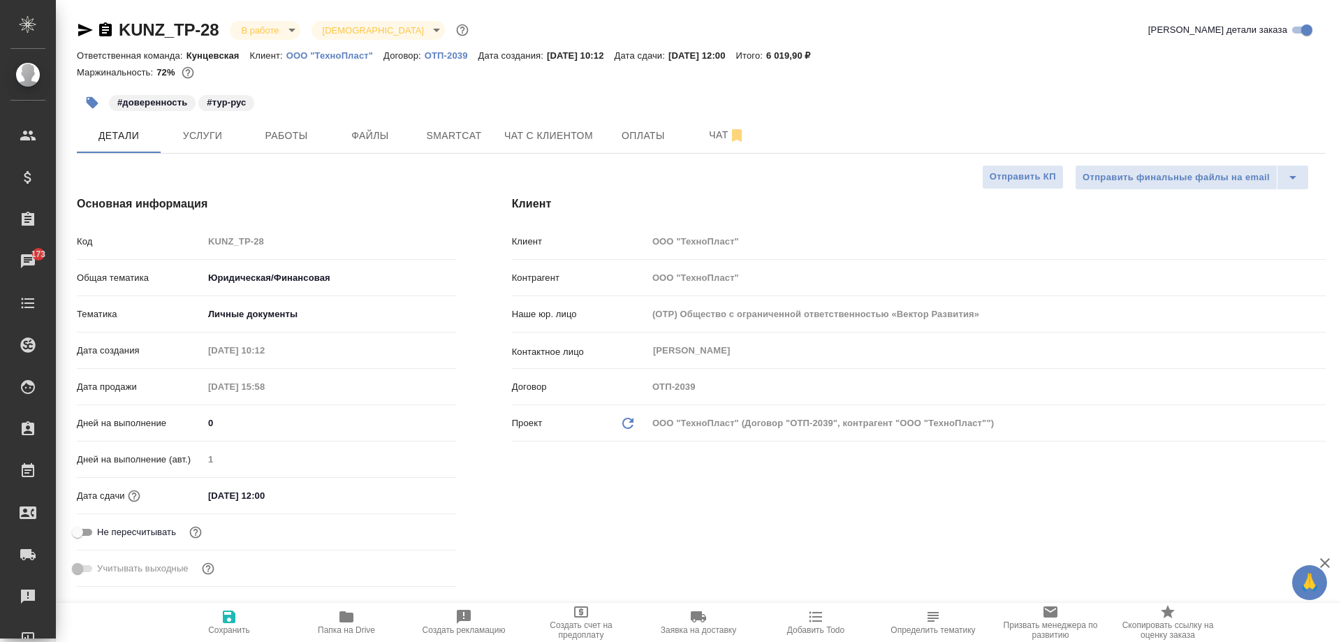
type textarea "x"
click at [78, 30] on icon "button" at bounding box center [85, 30] width 17 height 17
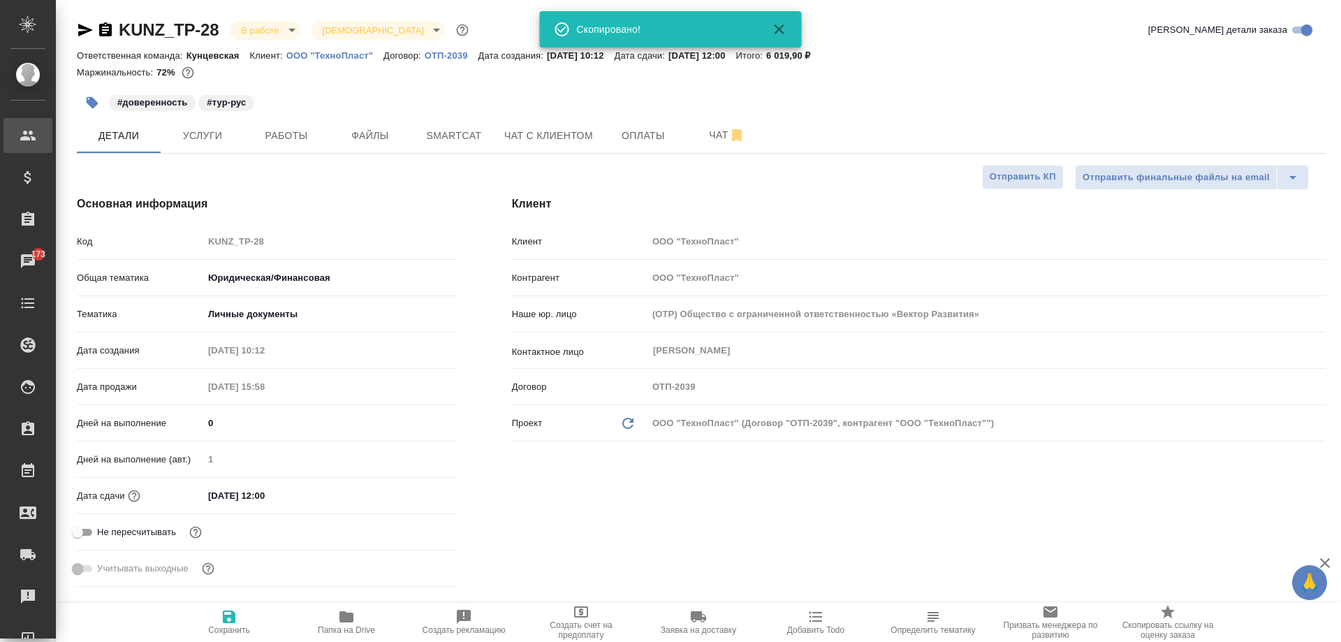
type textarea "x"
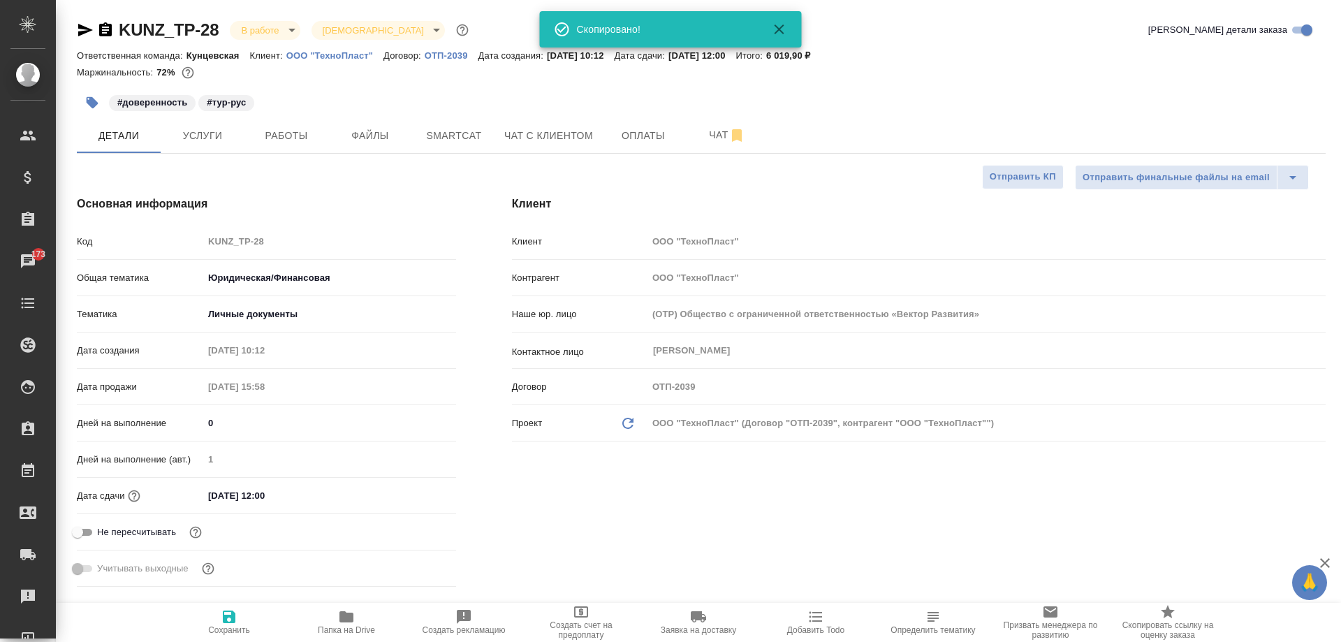
type textarea "x"
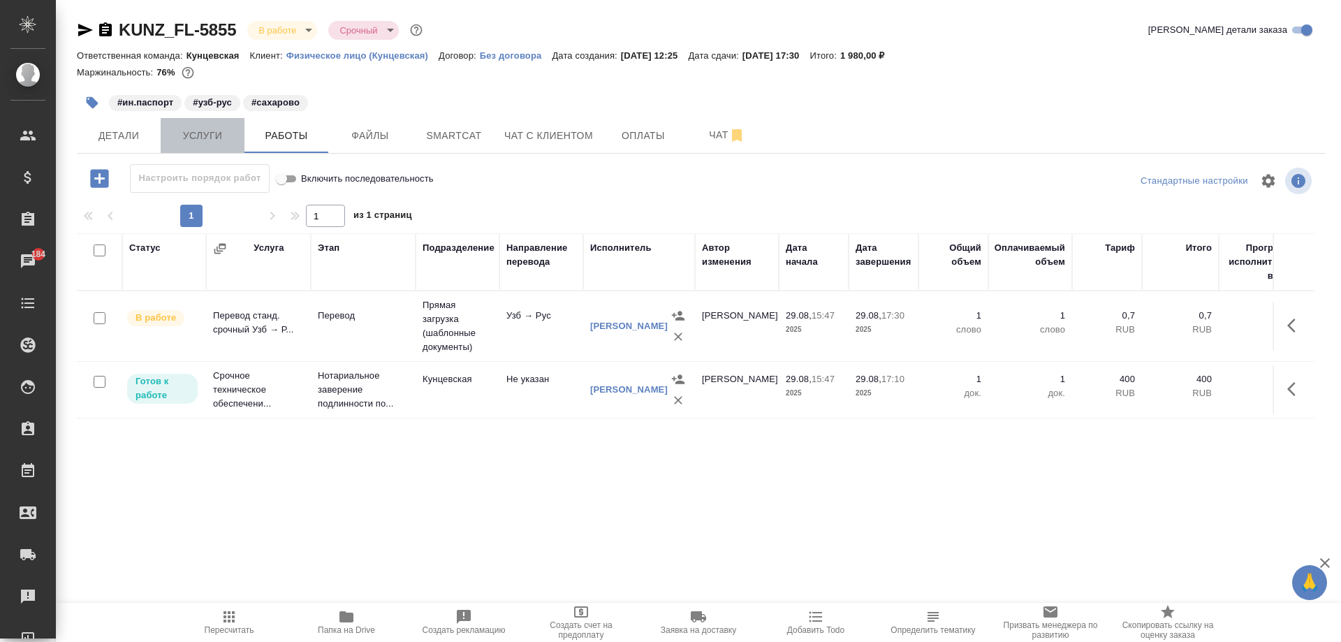
click at [221, 134] on span "Услуги" at bounding box center [202, 135] width 67 height 17
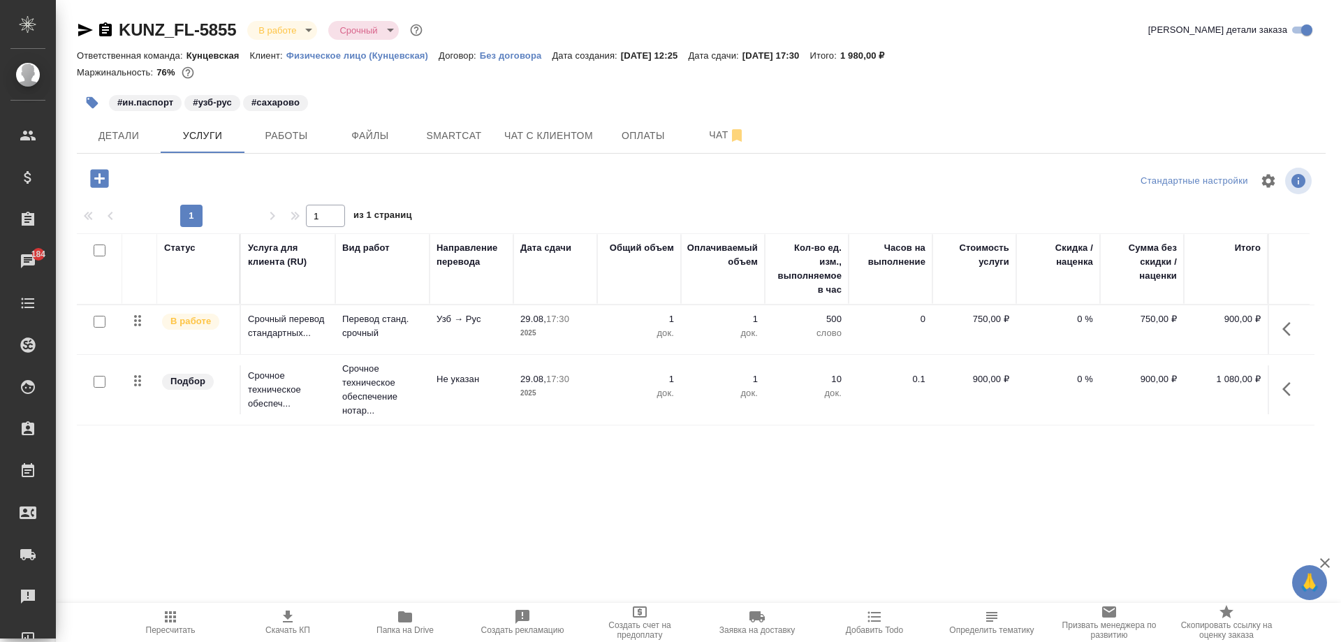
click at [101, 179] on icon "button" at bounding box center [99, 178] width 24 height 24
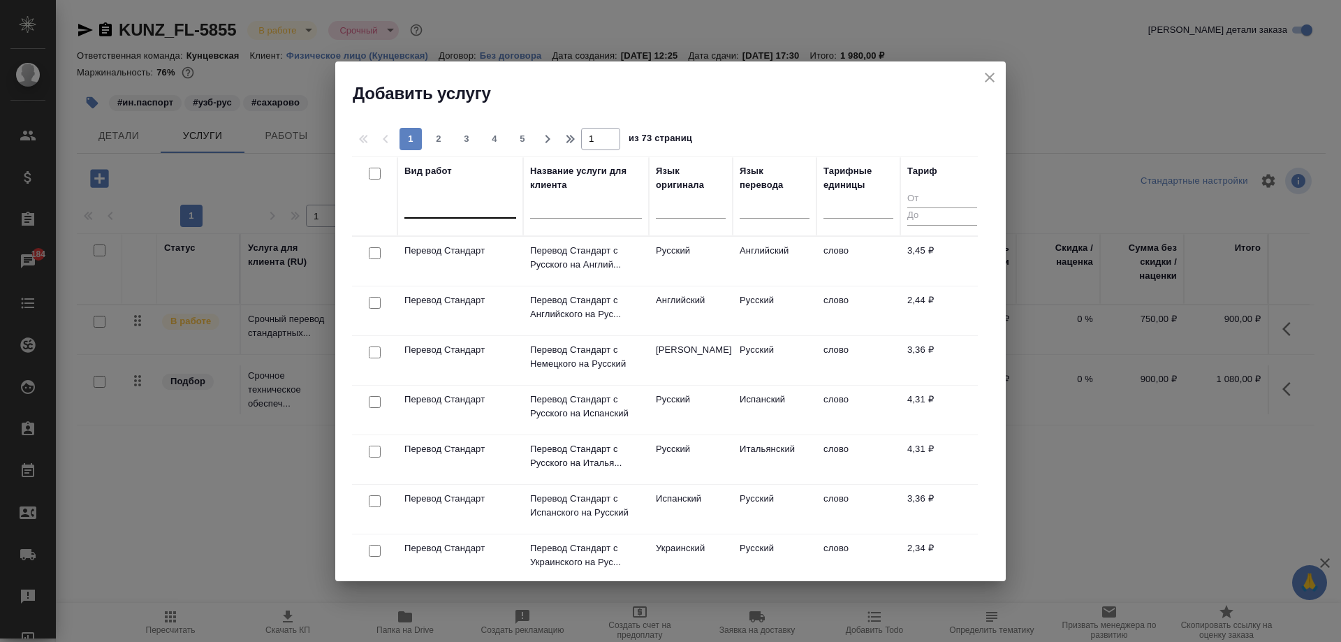
click at [476, 207] on div at bounding box center [460, 204] width 112 height 20
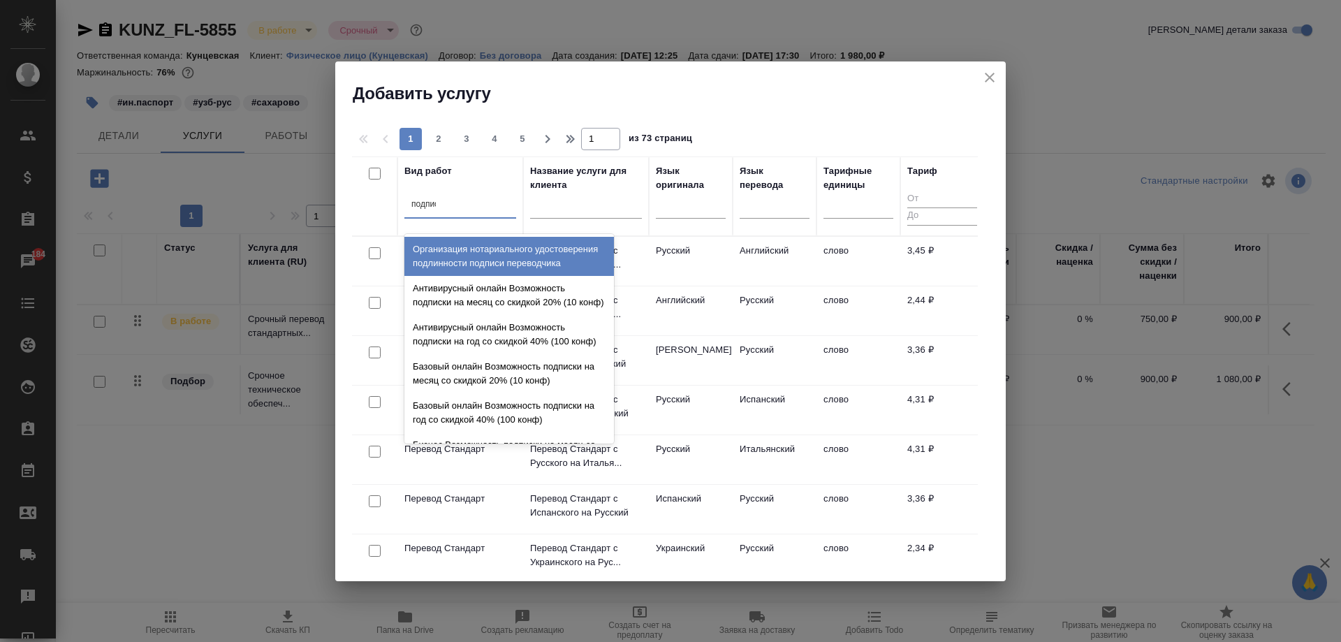
type input "подписи"
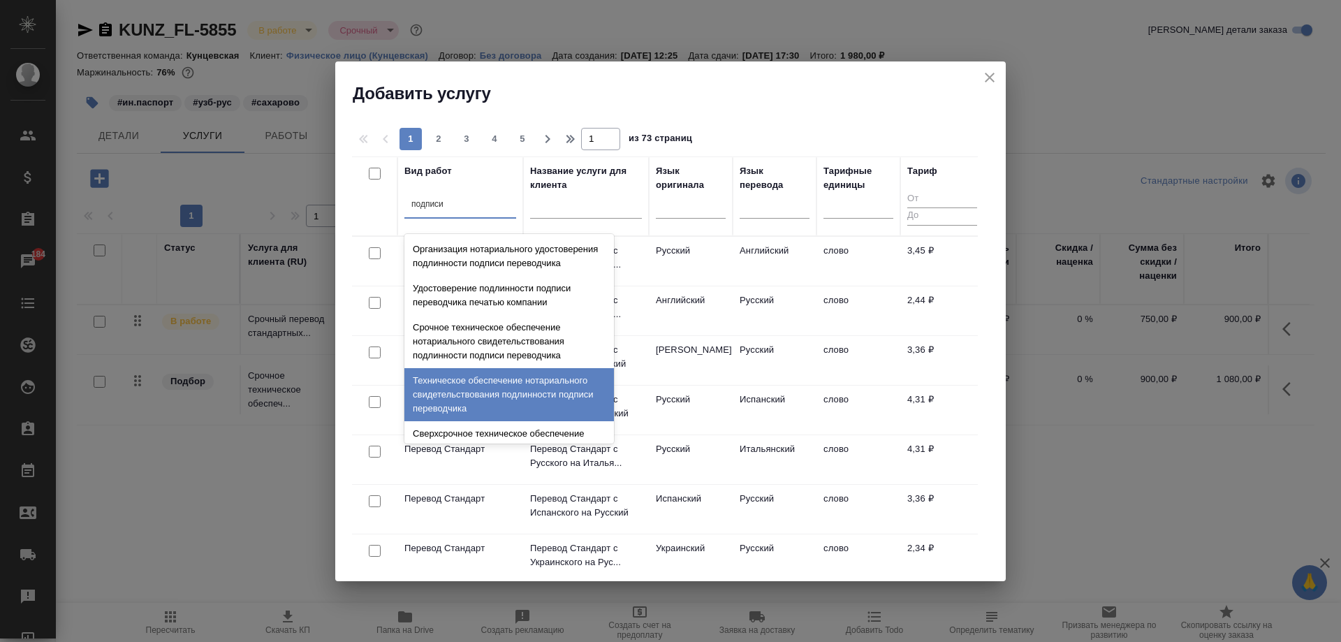
click at [532, 390] on div "Техническое обеспечение нотариального свидетельствования подлинности подписи пе…" at bounding box center [508, 394] width 209 height 53
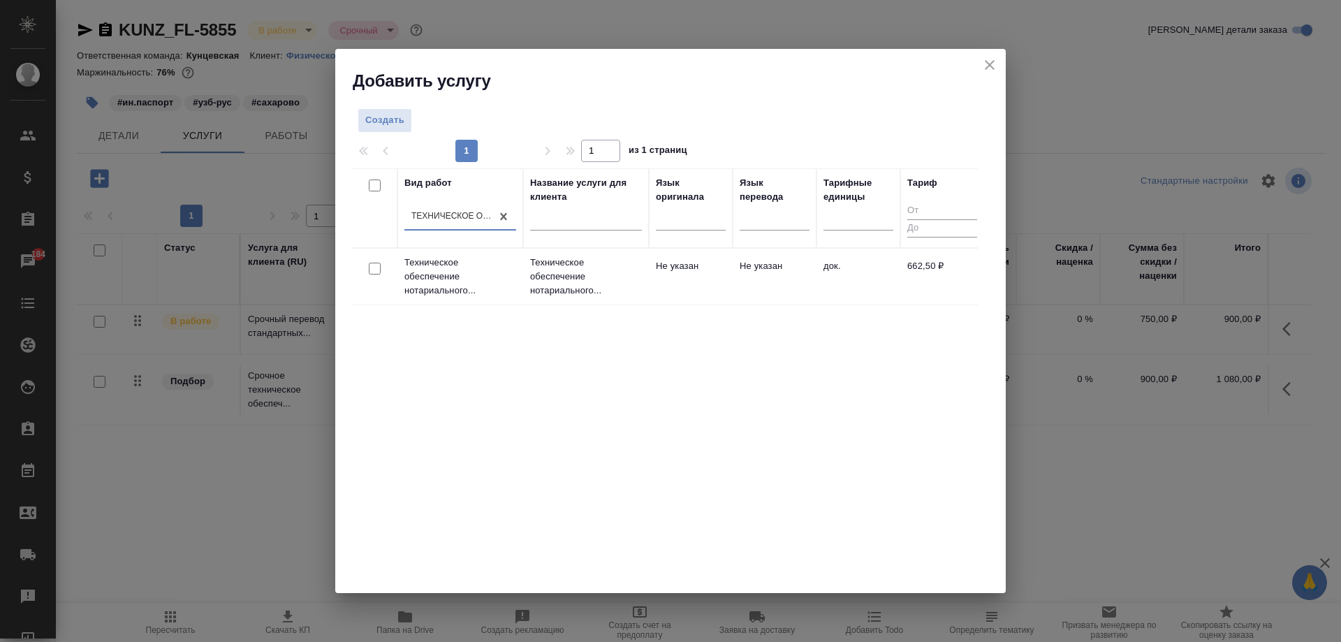
click at [692, 282] on td "Не указан" at bounding box center [691, 276] width 84 height 49
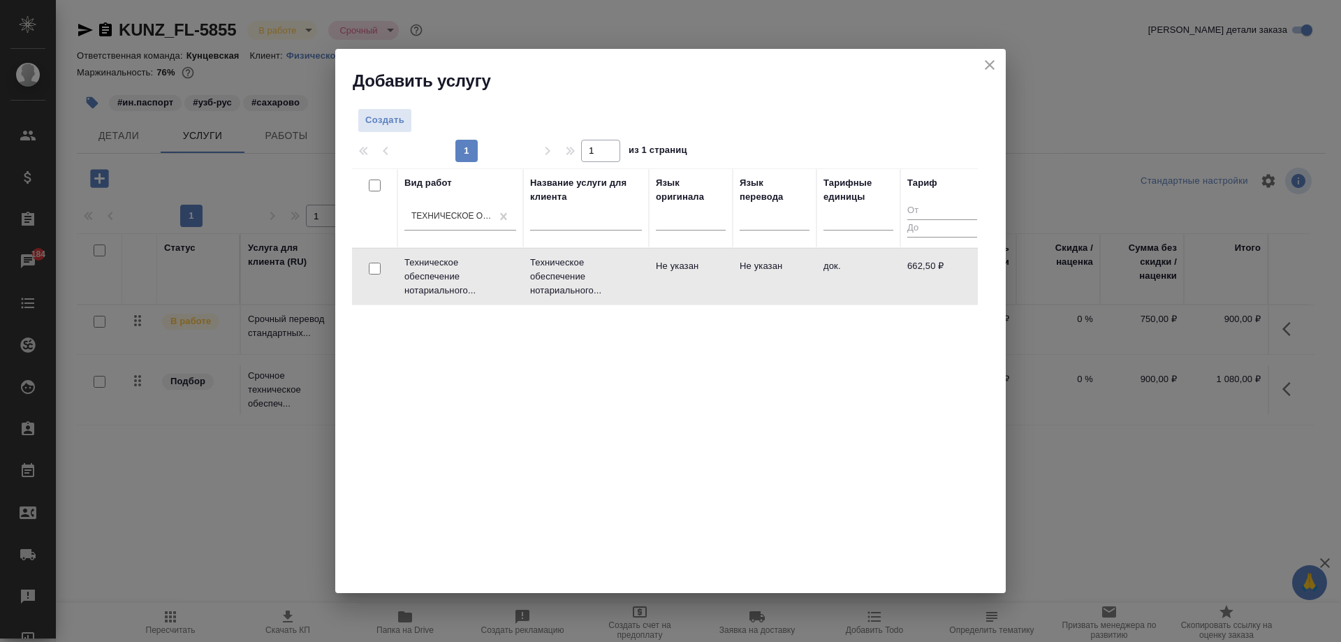
click at [692, 282] on td "Не указан" at bounding box center [691, 276] width 84 height 49
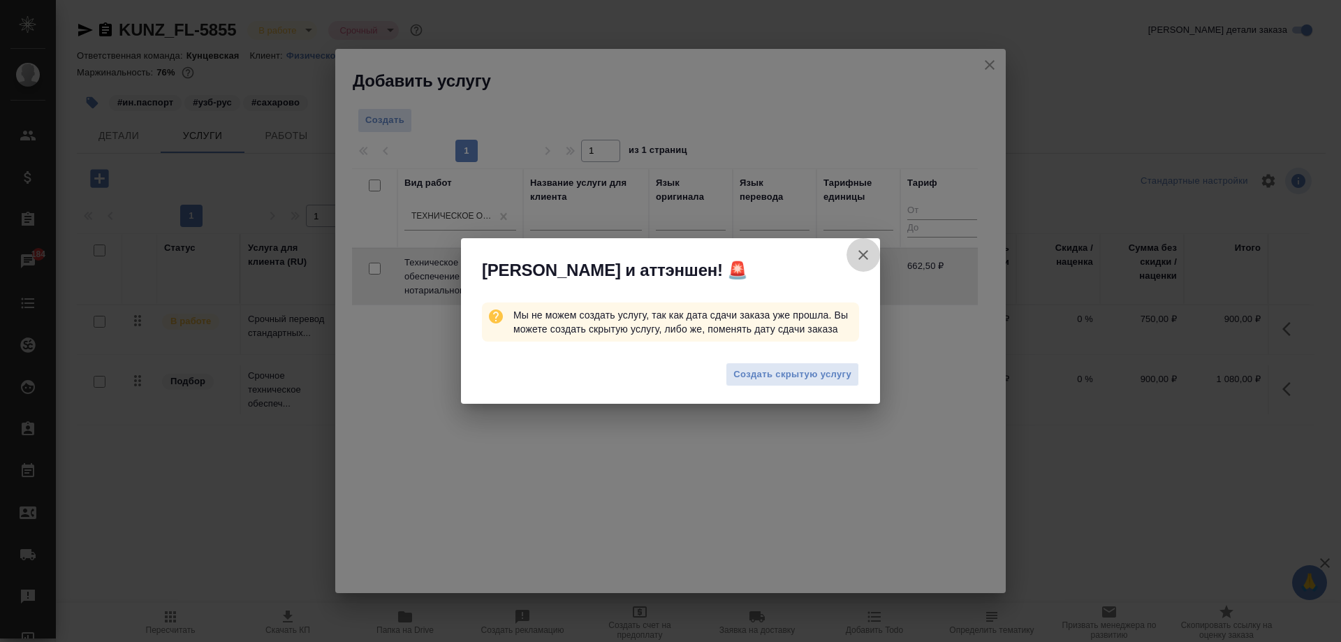
click at [862, 258] on icon "button" at bounding box center [863, 255] width 17 height 17
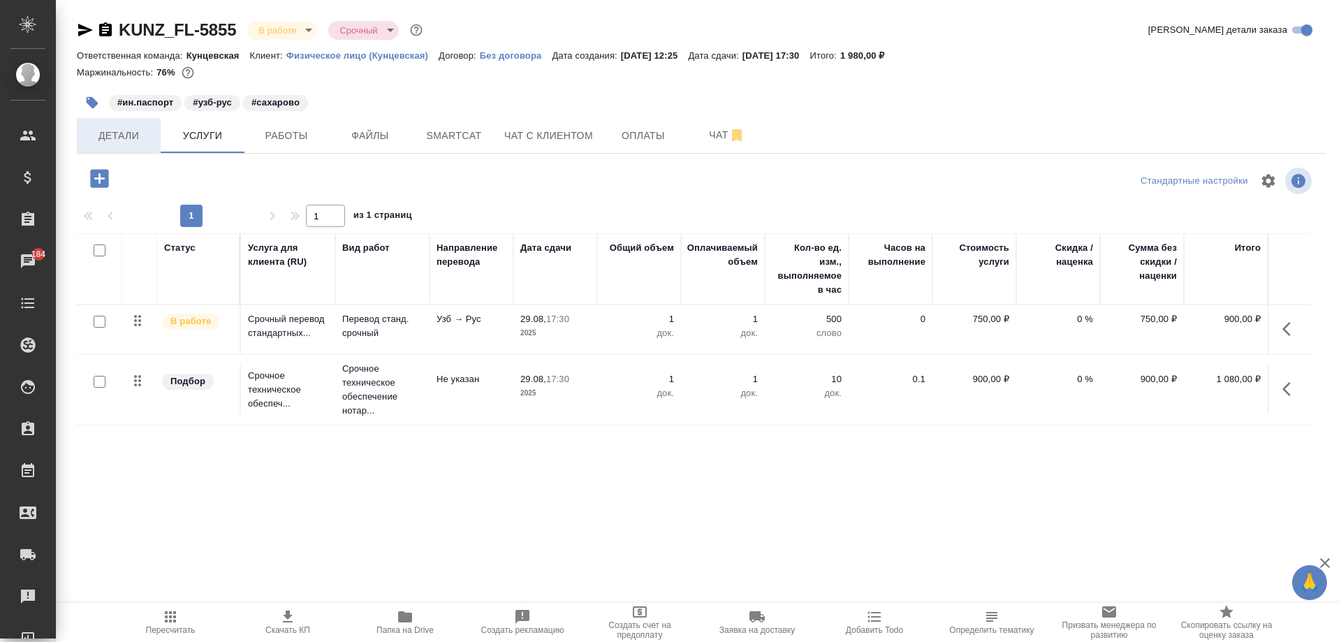
click at [144, 139] on span "Детали" at bounding box center [118, 135] width 67 height 17
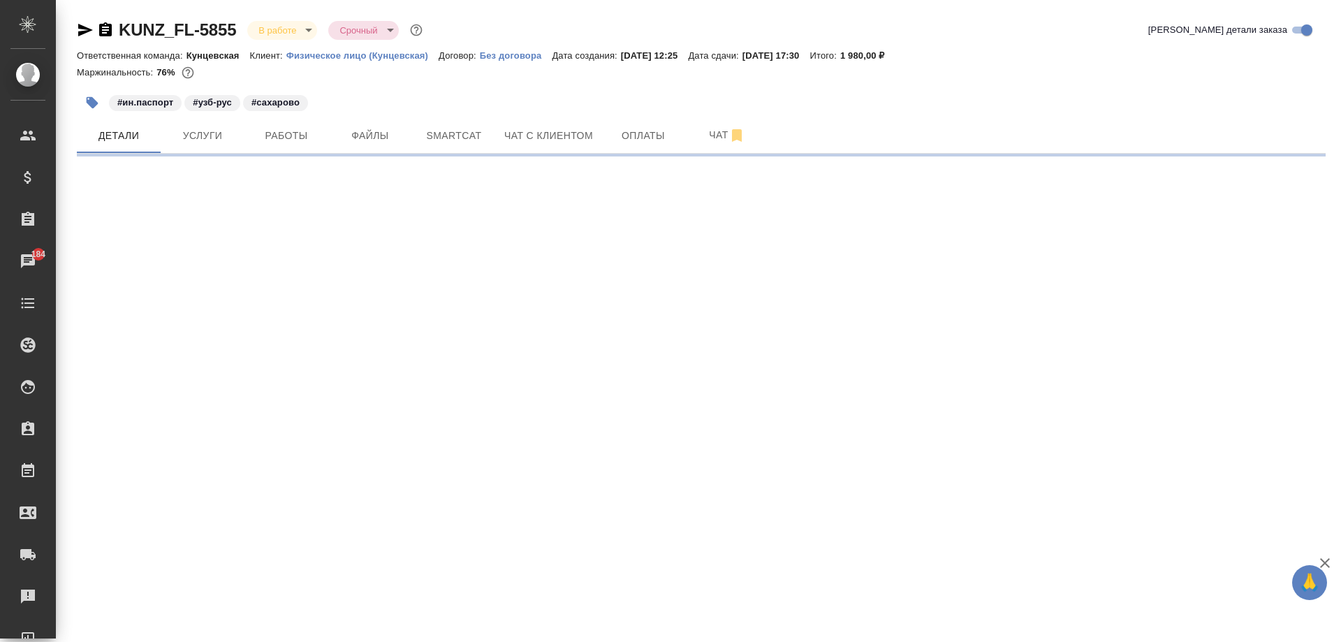
select select "RU"
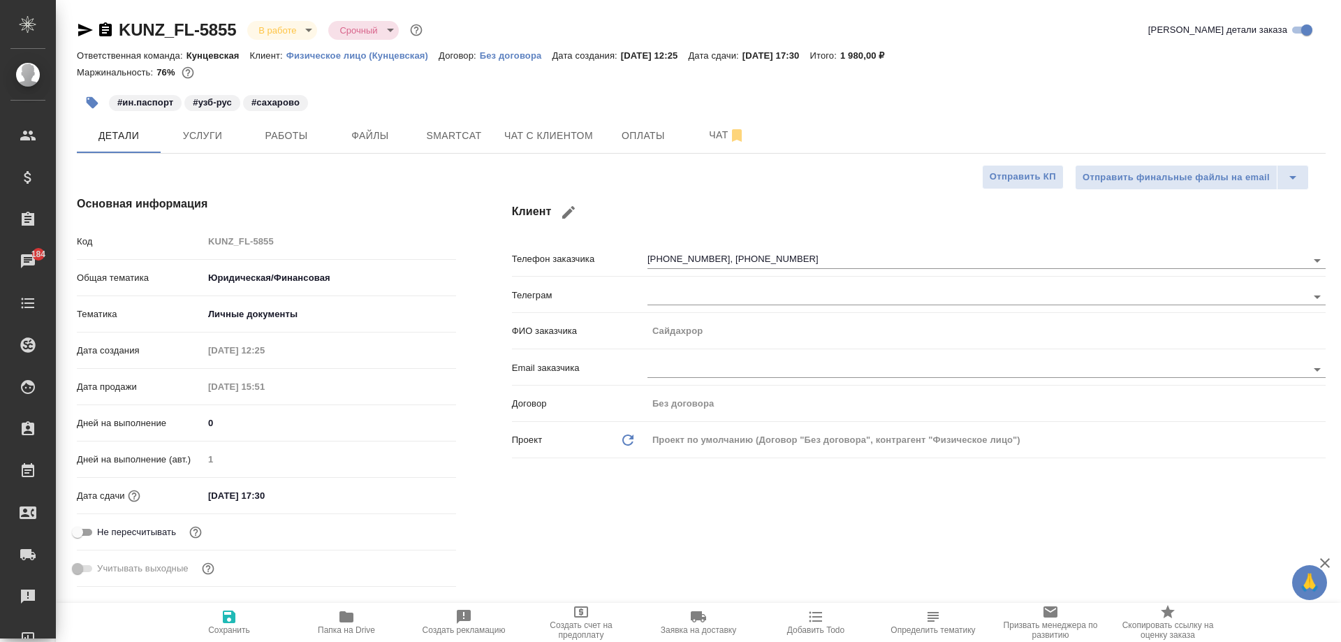
type textarea "x"
click at [266, 492] on input "[DATE] 17:30" at bounding box center [264, 495] width 122 height 20
click at [422, 492] on icon "button" at bounding box center [415, 494] width 17 height 17
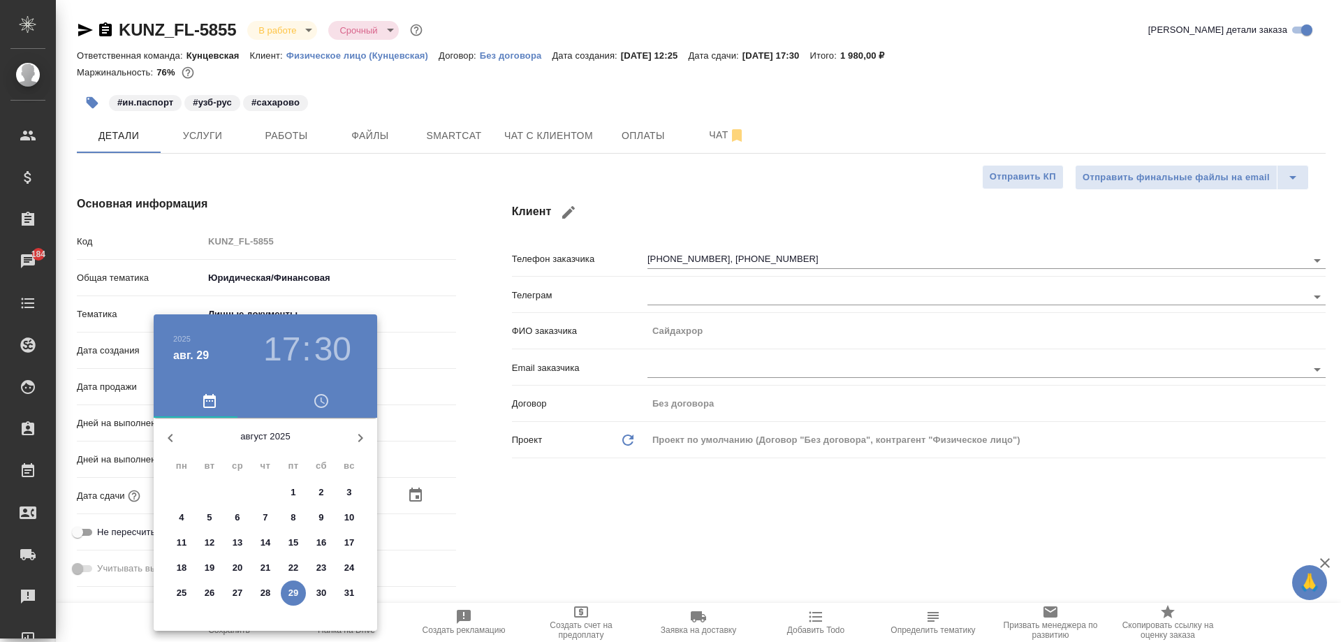
click at [290, 350] on h3 "17" at bounding box center [281, 349] width 37 height 39
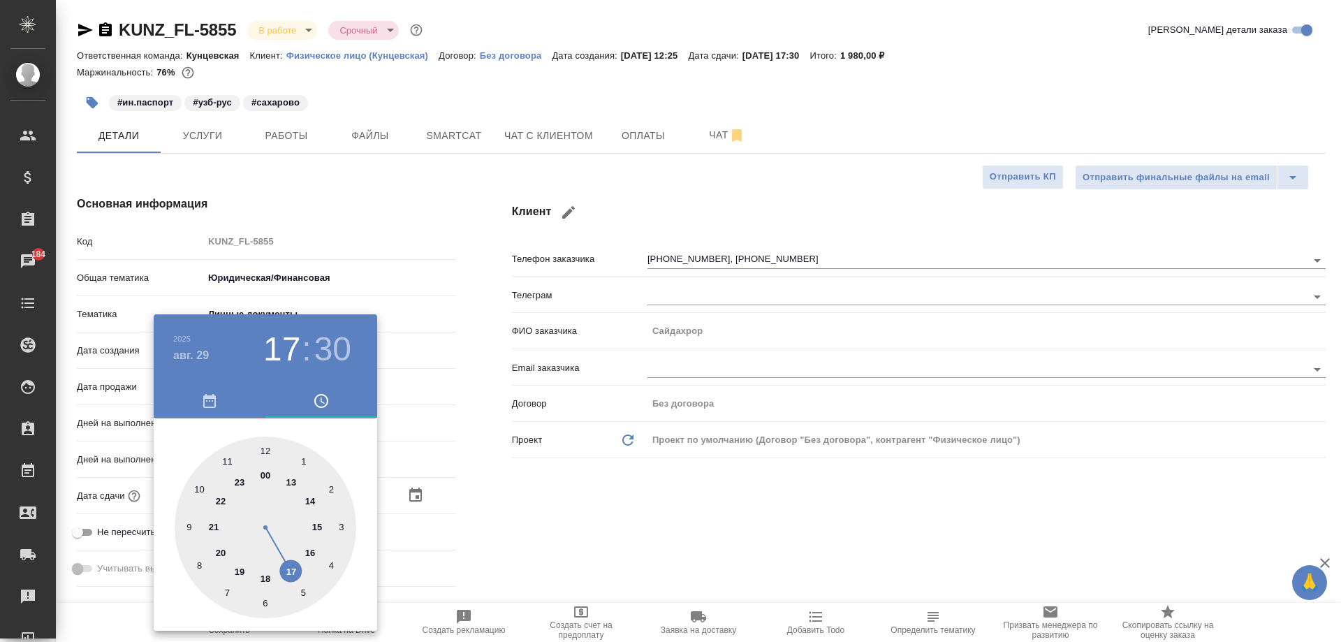
click at [290, 569] on div at bounding box center [266, 527] width 182 height 182
type textarea "x"
click at [197, 487] on div at bounding box center [266, 527] width 182 height 182
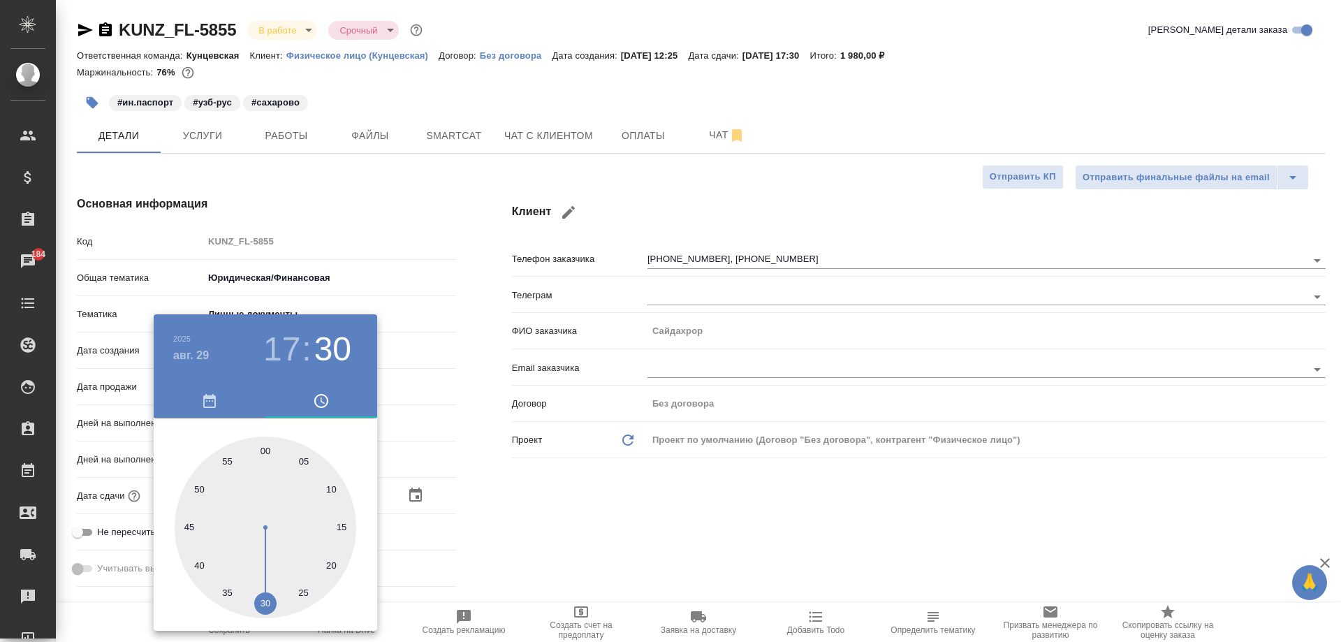
type input "[DATE] 17:50"
type textarea "x"
click at [550, 543] on div at bounding box center [670, 321] width 1341 height 642
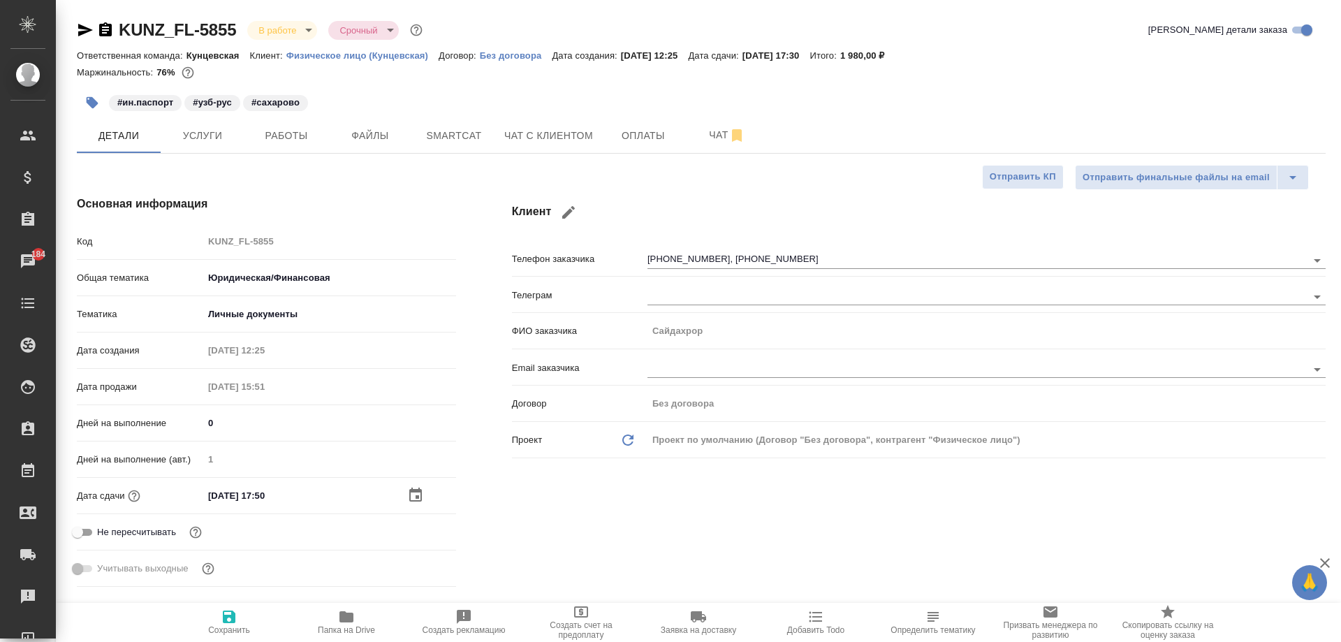
click at [235, 613] on icon "button" at bounding box center [229, 616] width 13 height 13
type textarea "x"
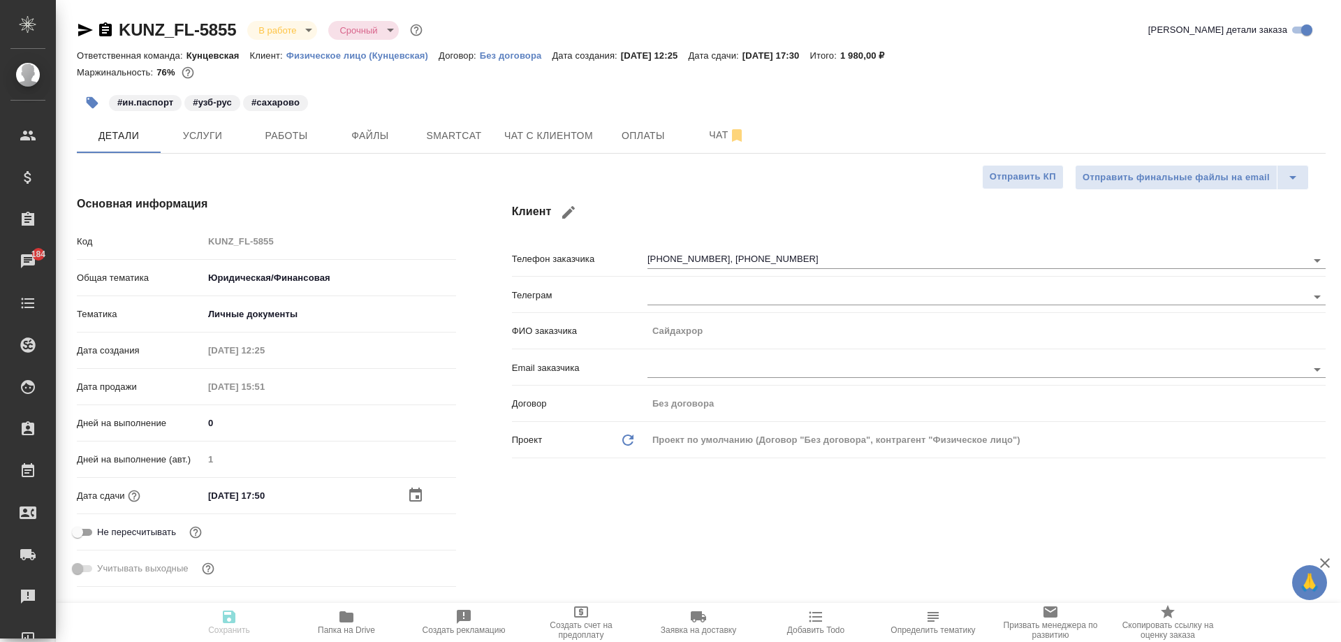
type textarea "x"
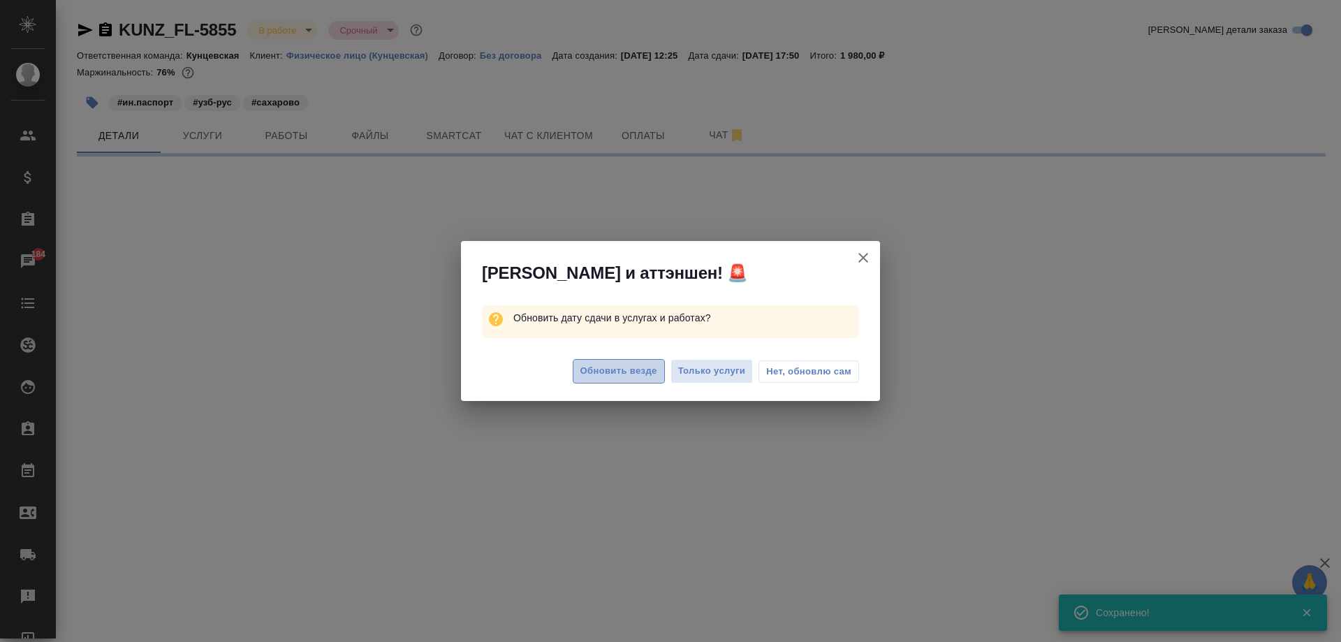
click at [645, 367] on span "Обновить везде" at bounding box center [618, 371] width 77 height 16
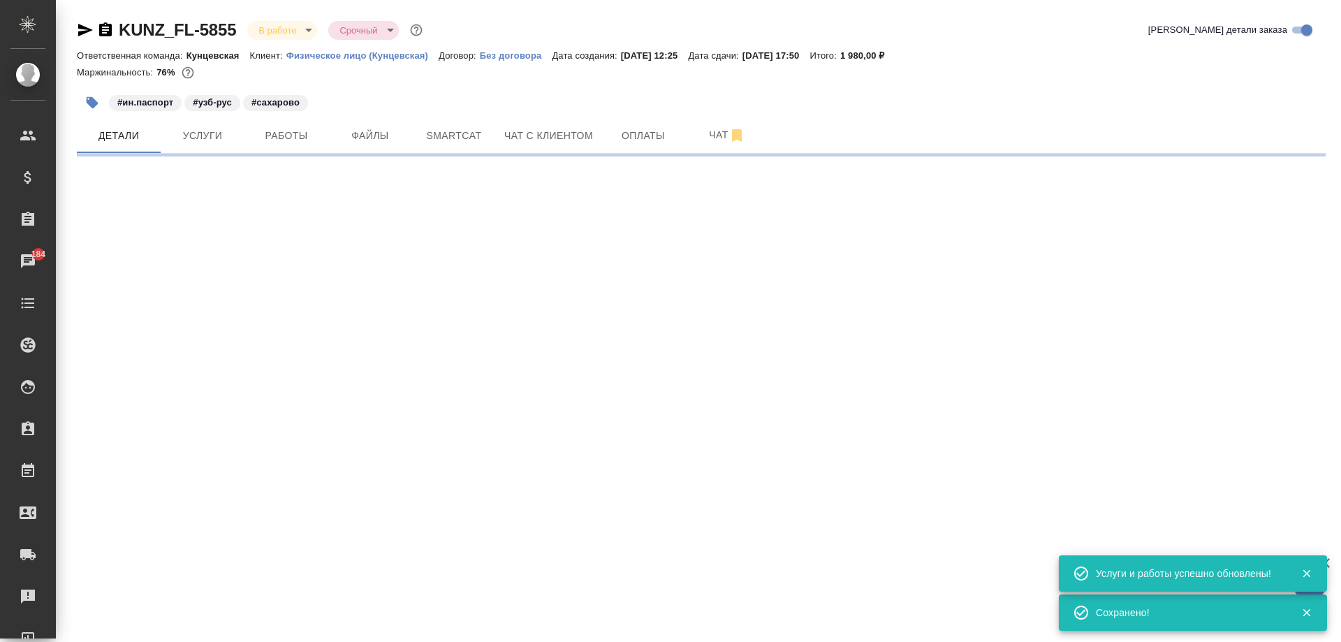
select select "RU"
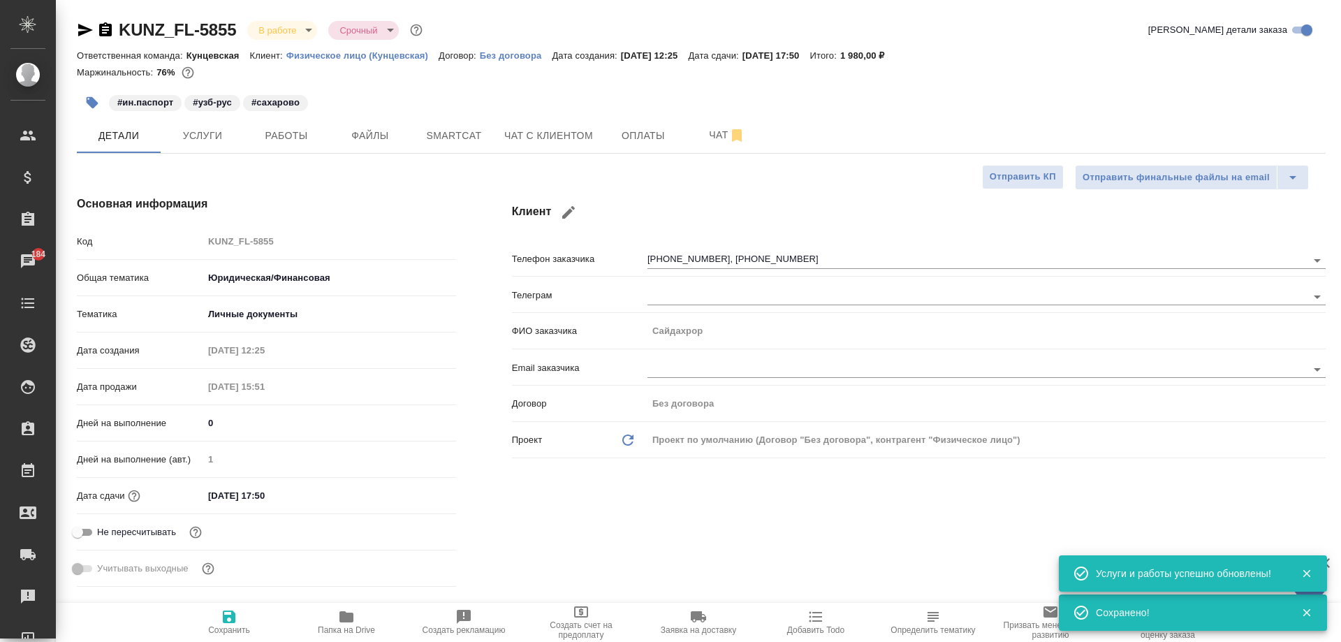
type textarea "x"
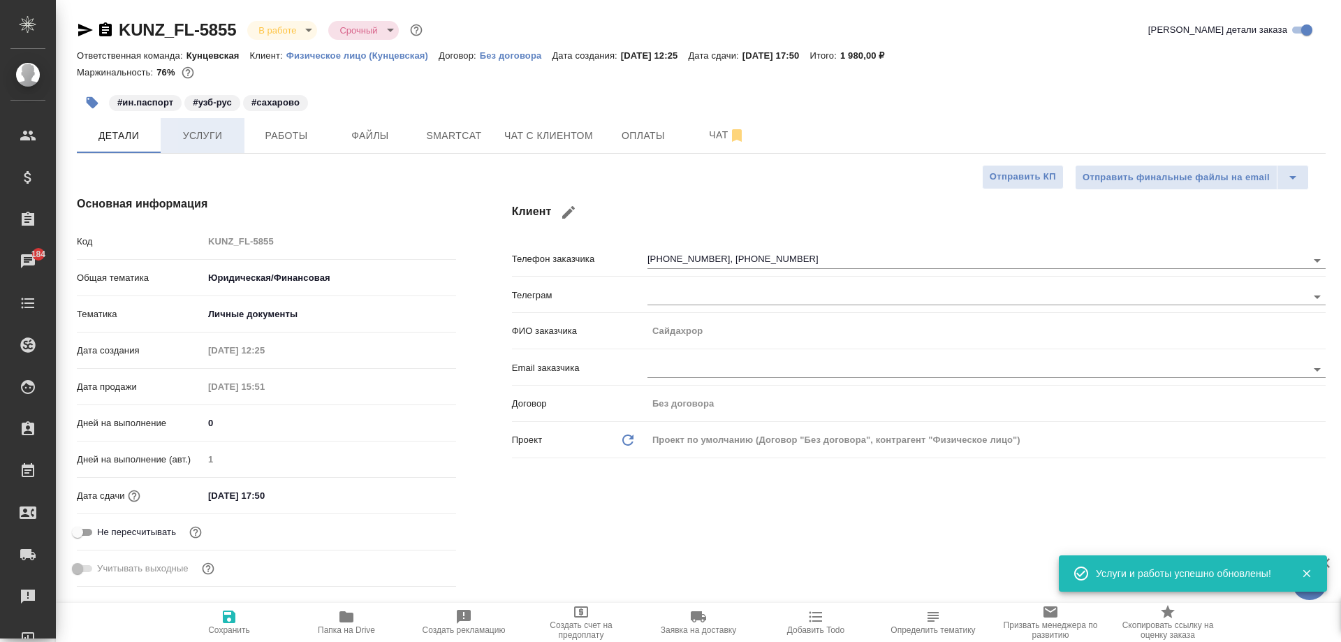
click at [216, 134] on span "Услуги" at bounding box center [202, 135] width 67 height 17
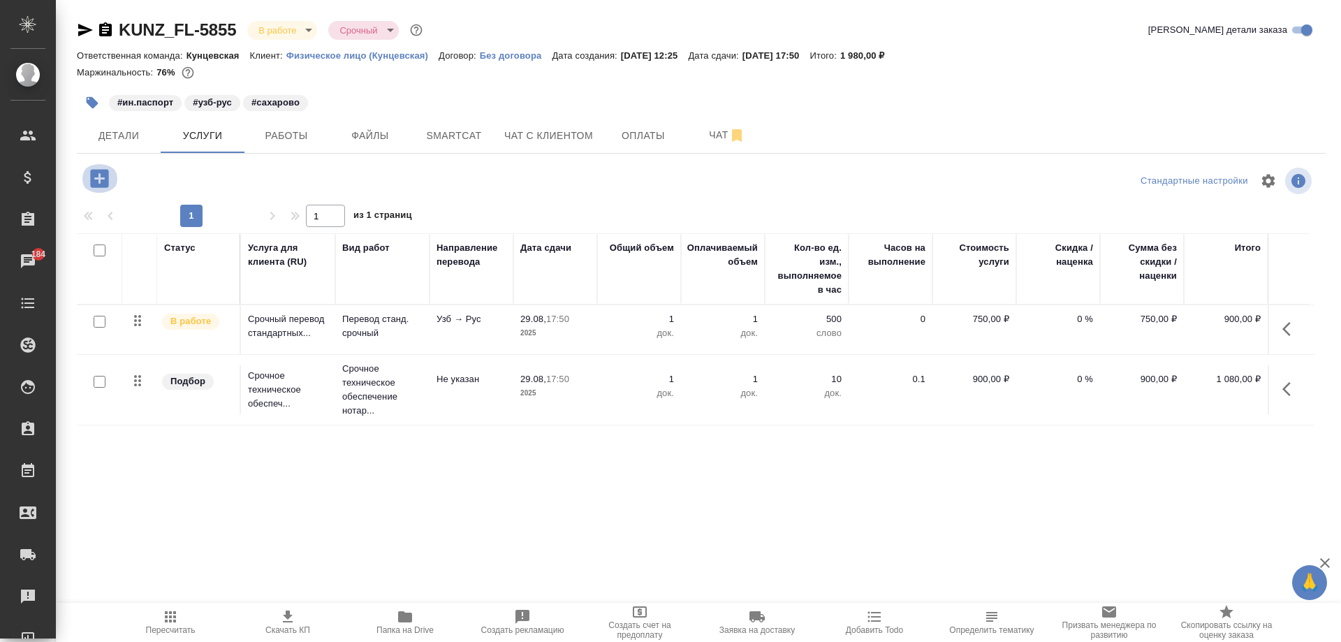
click at [103, 178] on icon "button" at bounding box center [99, 178] width 24 height 24
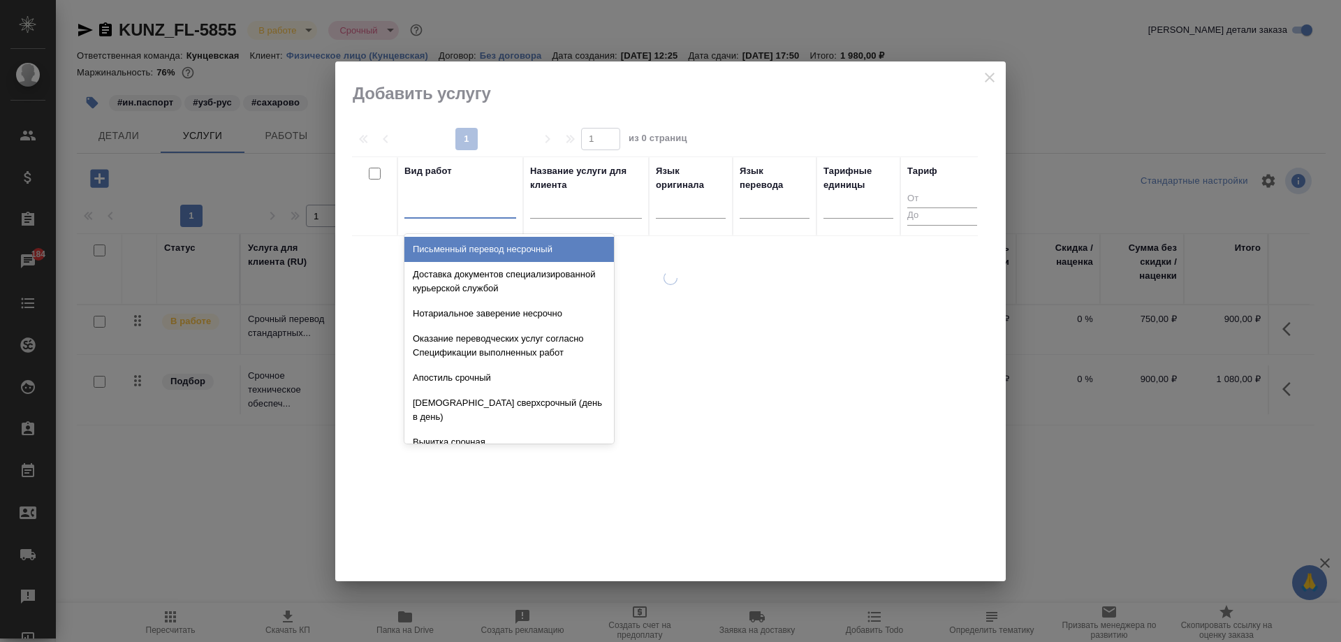
click at [453, 209] on div at bounding box center [460, 204] width 112 height 20
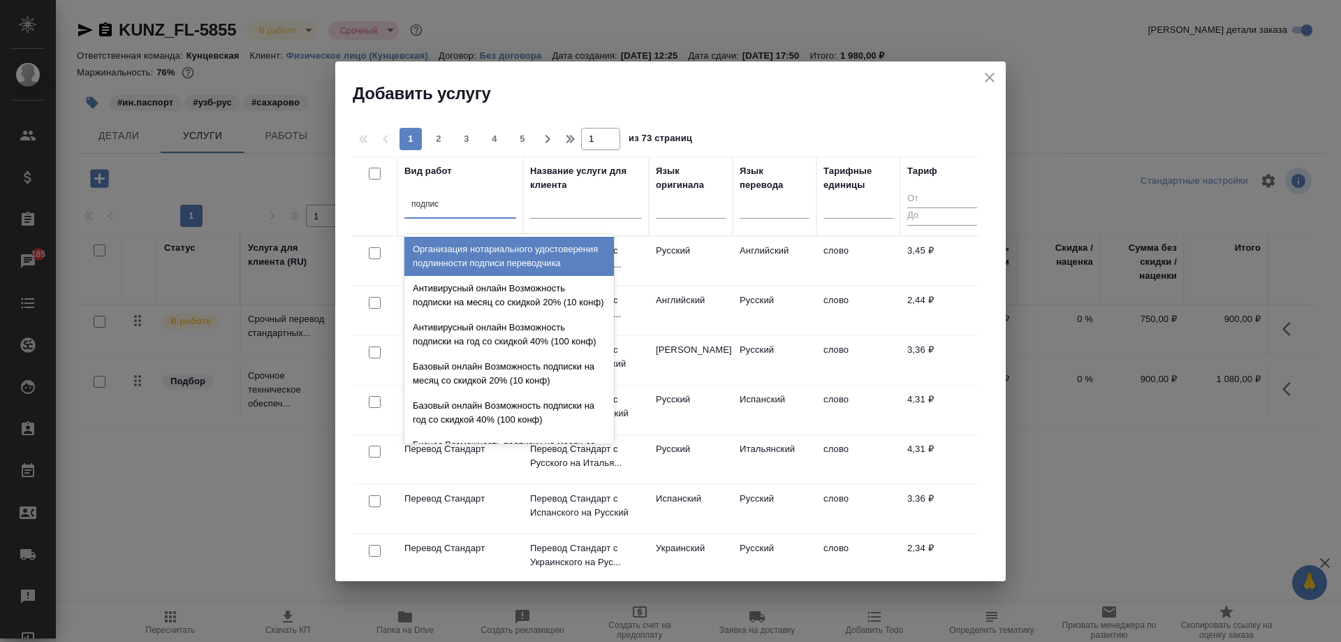
type input "подписи"
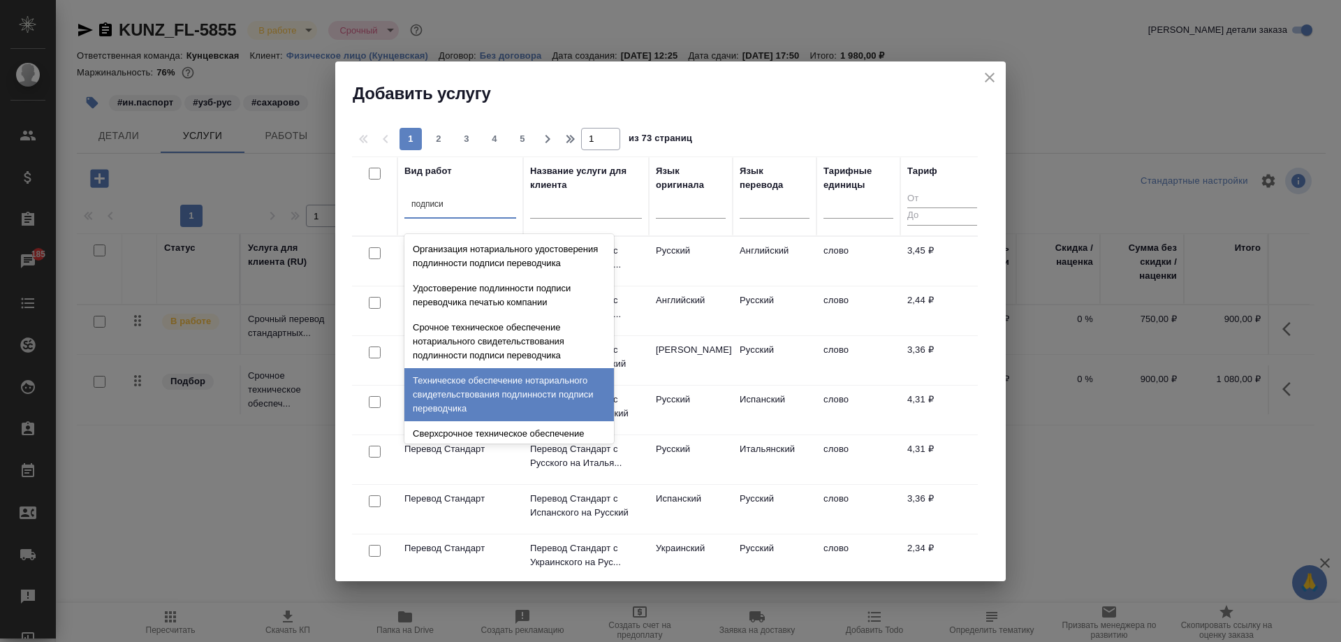
click at [492, 396] on div "Техническое обеспечение нотариального свидетельствования подлинности подписи пе…" at bounding box center [508, 394] width 209 height 53
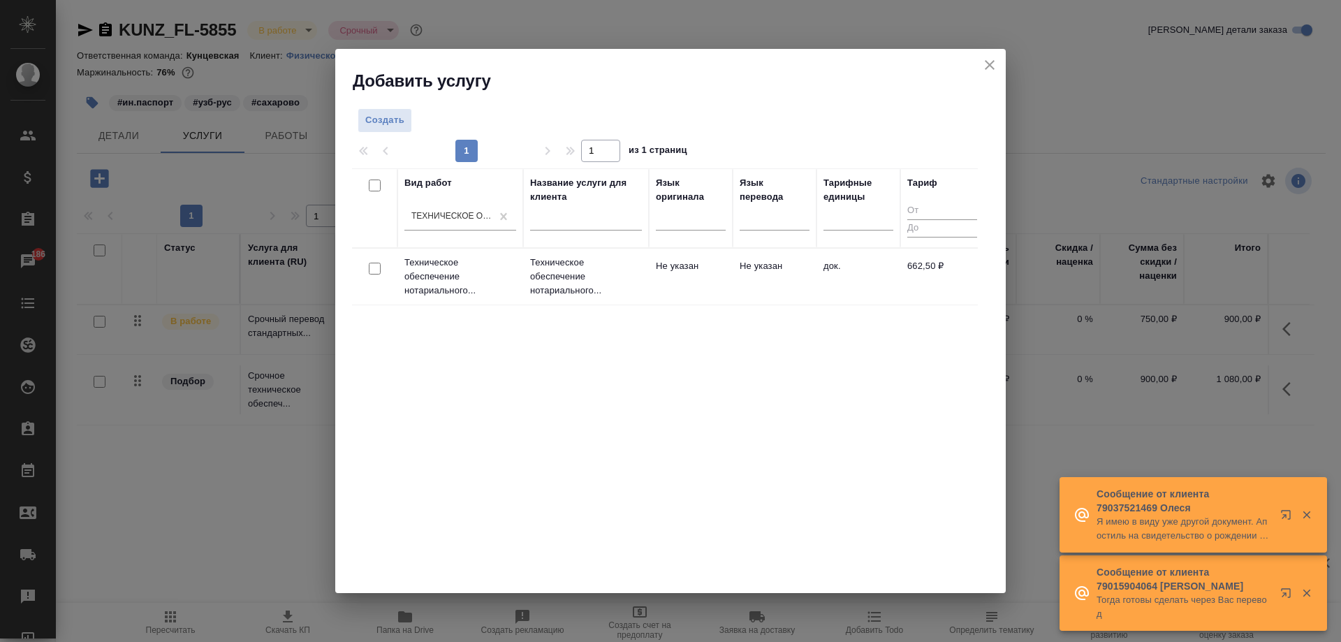
click at [683, 284] on td "Не указан" at bounding box center [691, 276] width 84 height 49
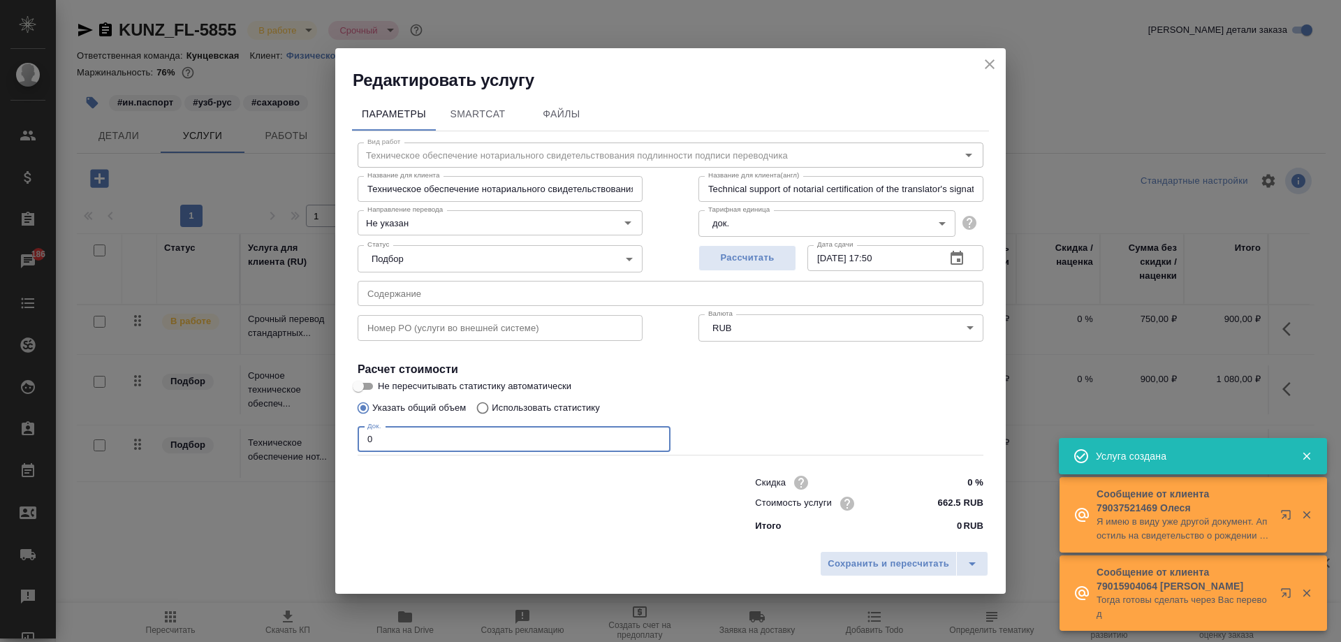
click at [396, 427] on input "0" at bounding box center [514, 439] width 313 height 25
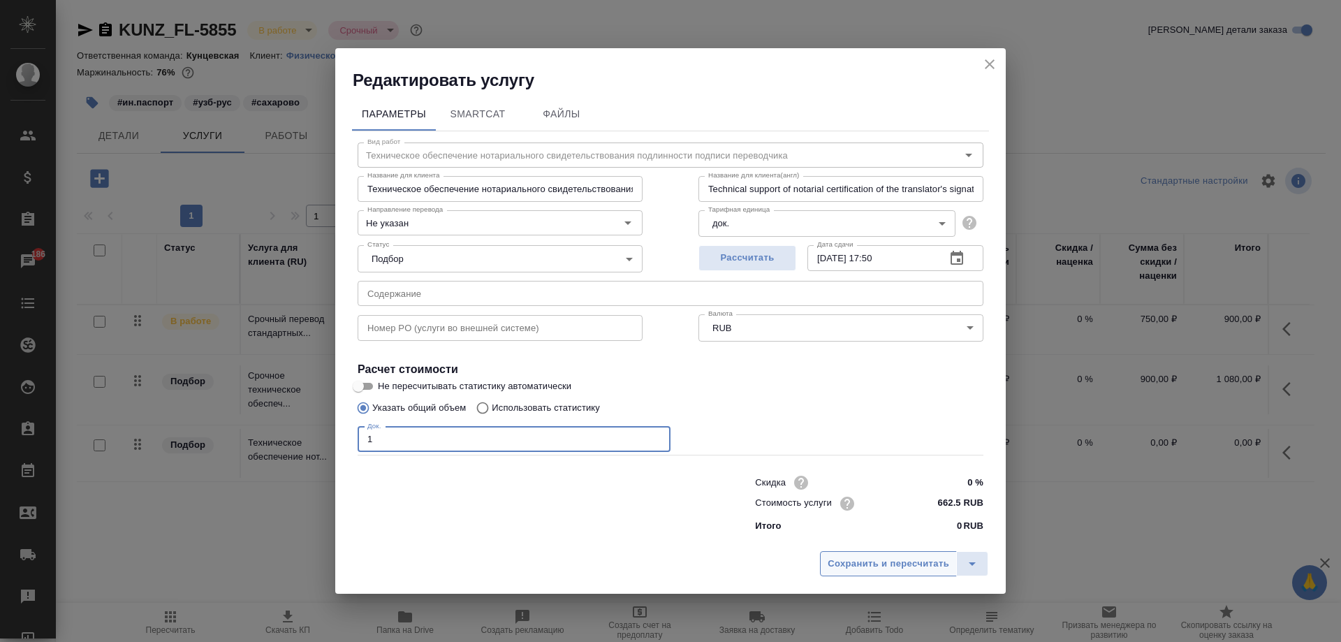
type input "1"
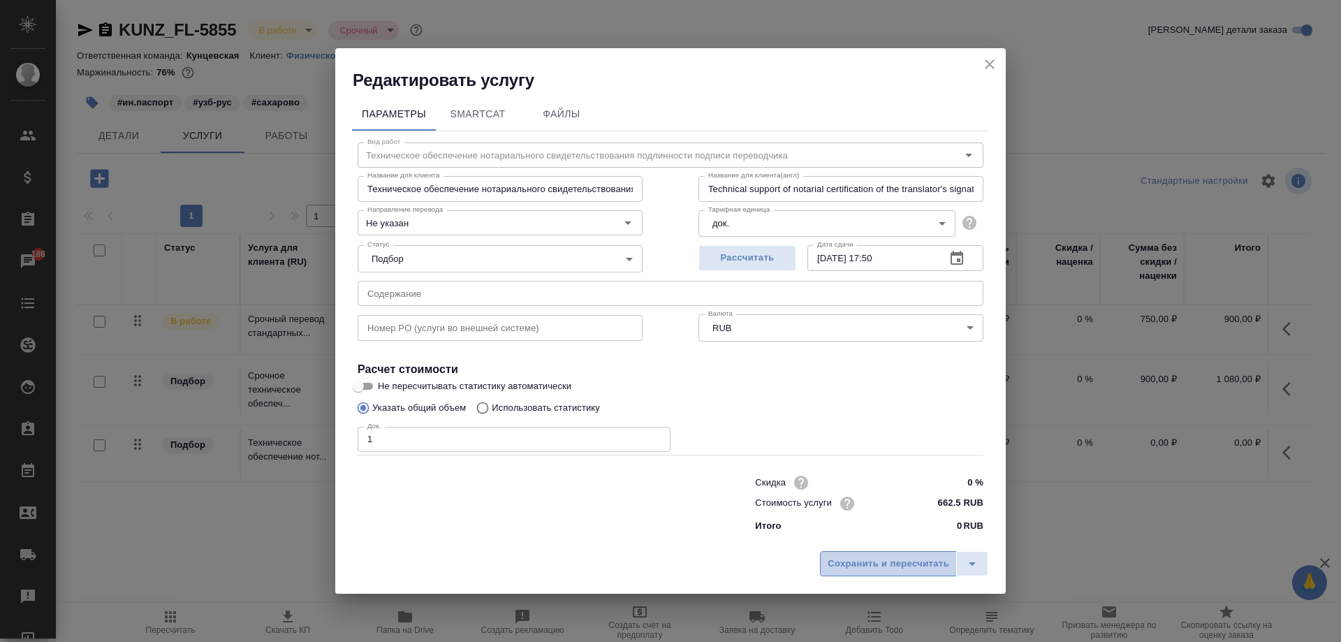
click at [905, 561] on span "Сохранить и пересчитать" at bounding box center [889, 564] width 122 height 16
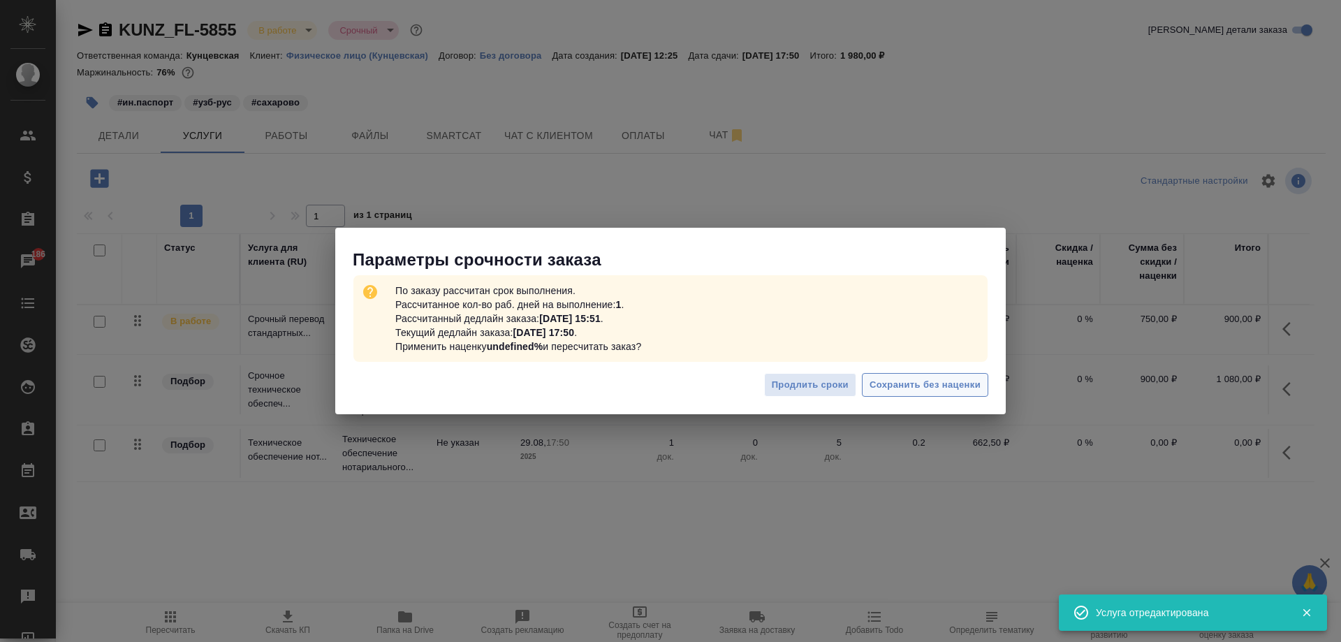
click at [892, 385] on span "Сохранить без наценки" at bounding box center [924, 385] width 111 height 16
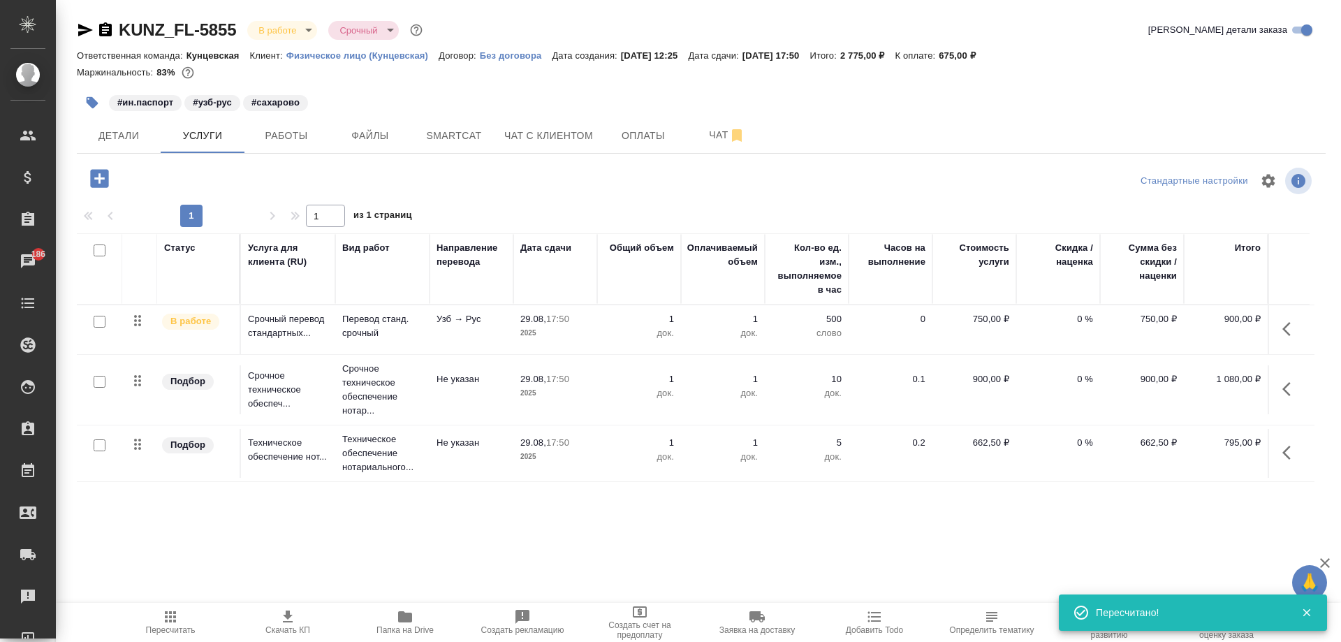
click at [827, 556] on div "KUNZ_FL-5855 В работе inProgress Срочный urgent Кратко детали заказа Ответствен…" at bounding box center [701, 284] width 1264 height 569
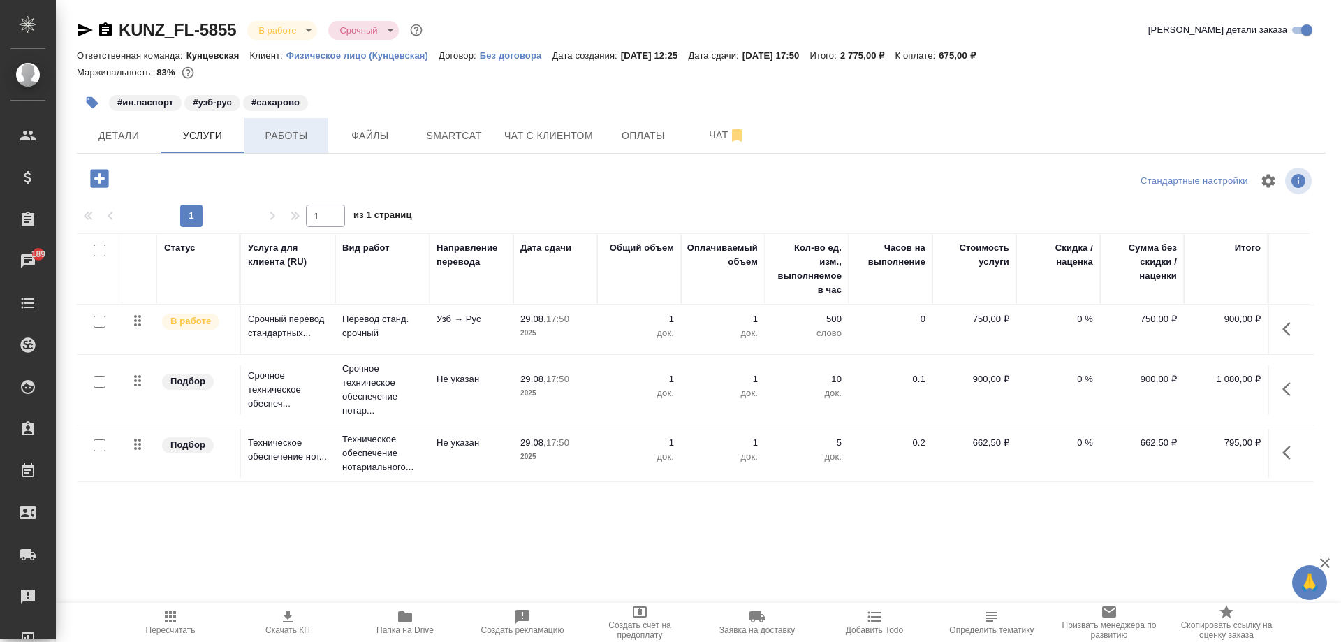
click at [258, 149] on button "Работы" at bounding box center [286, 135] width 84 height 35
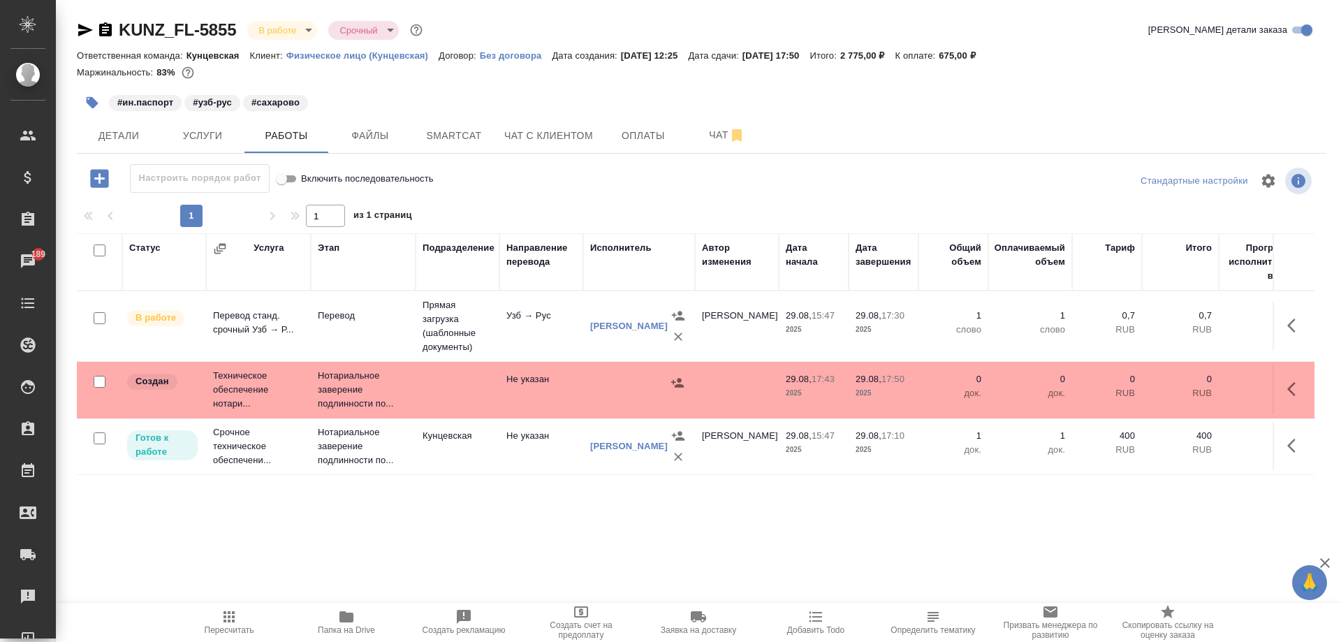
click at [624, 383] on div at bounding box center [639, 382] width 98 height 21
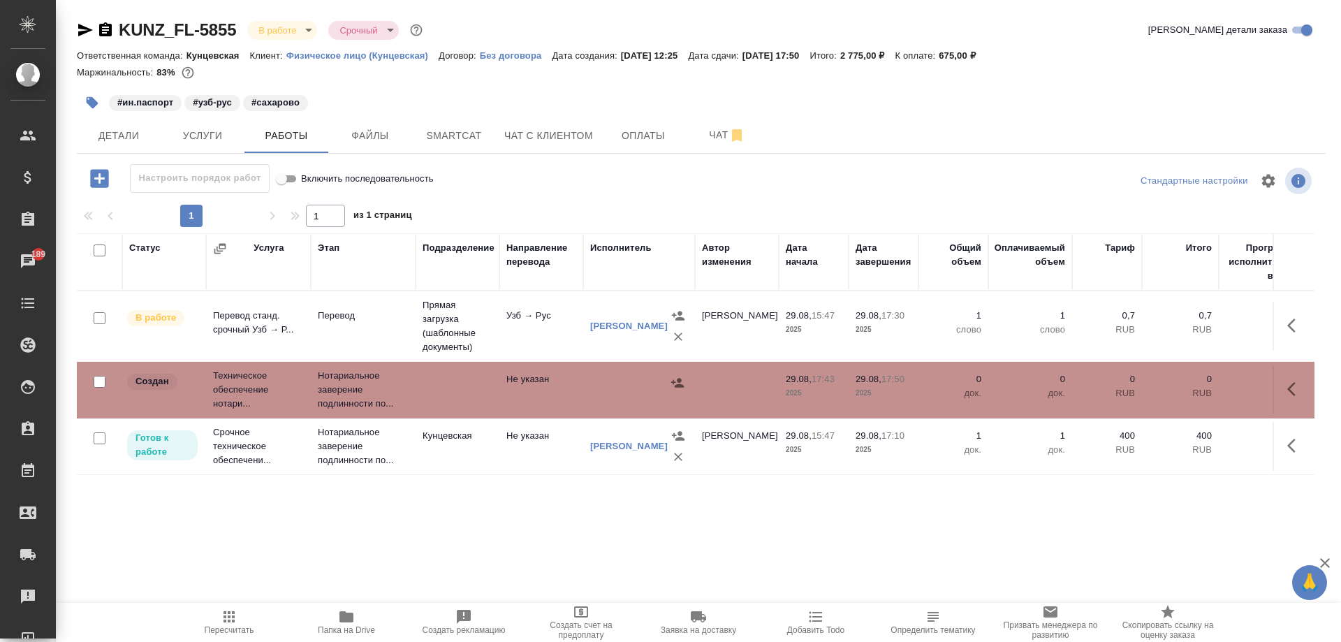
click at [624, 383] on div at bounding box center [639, 382] width 98 height 21
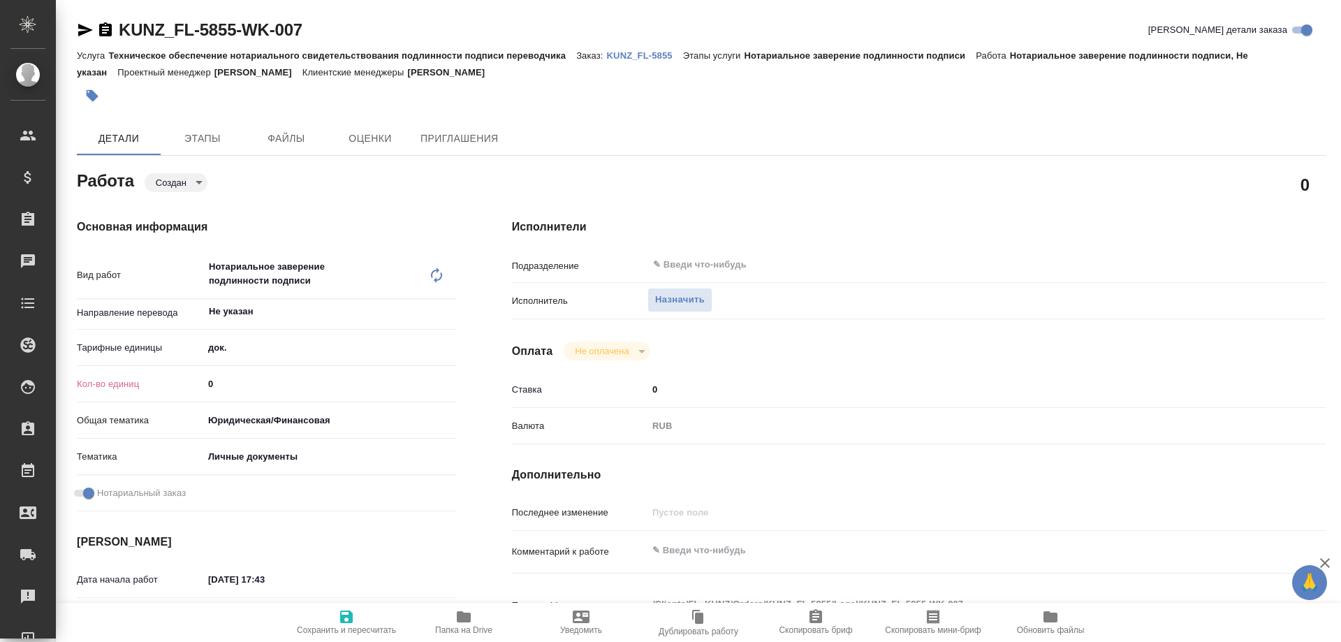
type textarea "x"
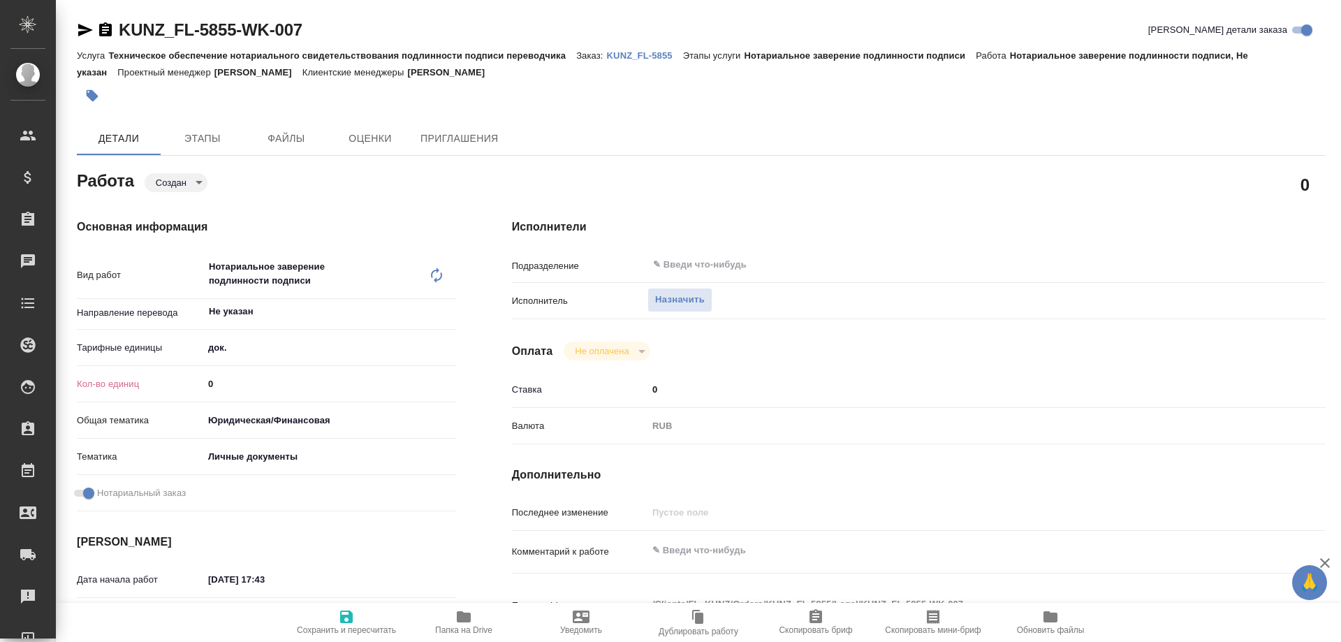
type textarea "x"
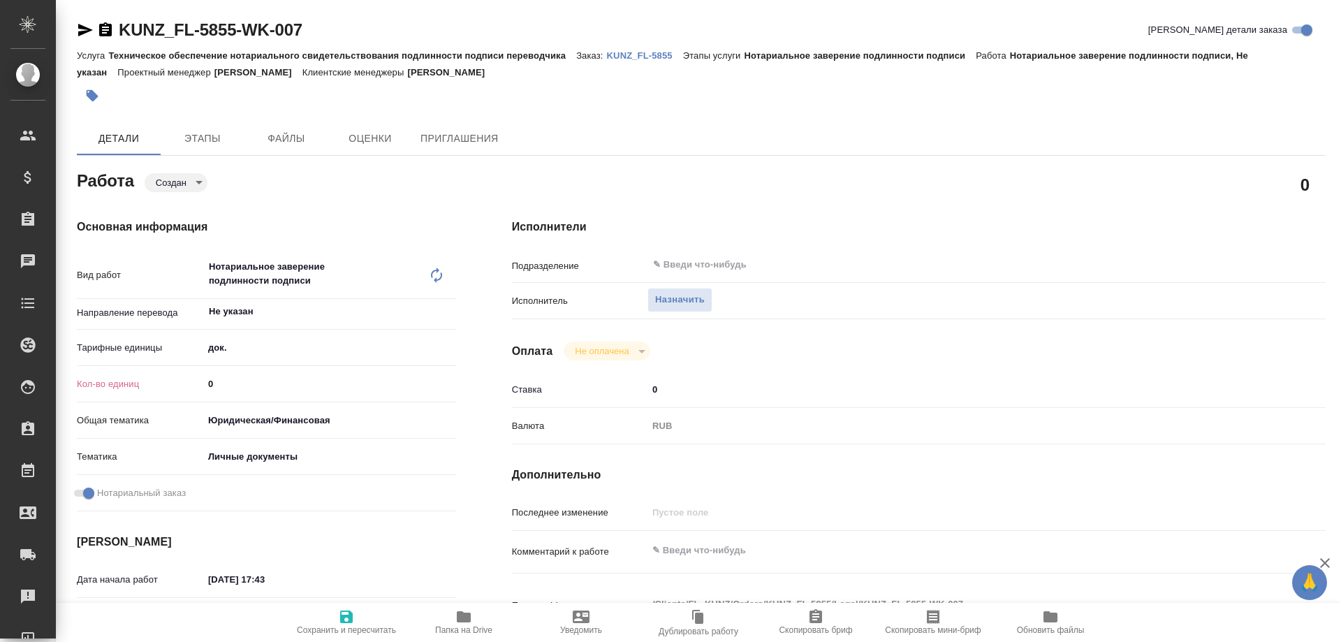
type textarea "x"
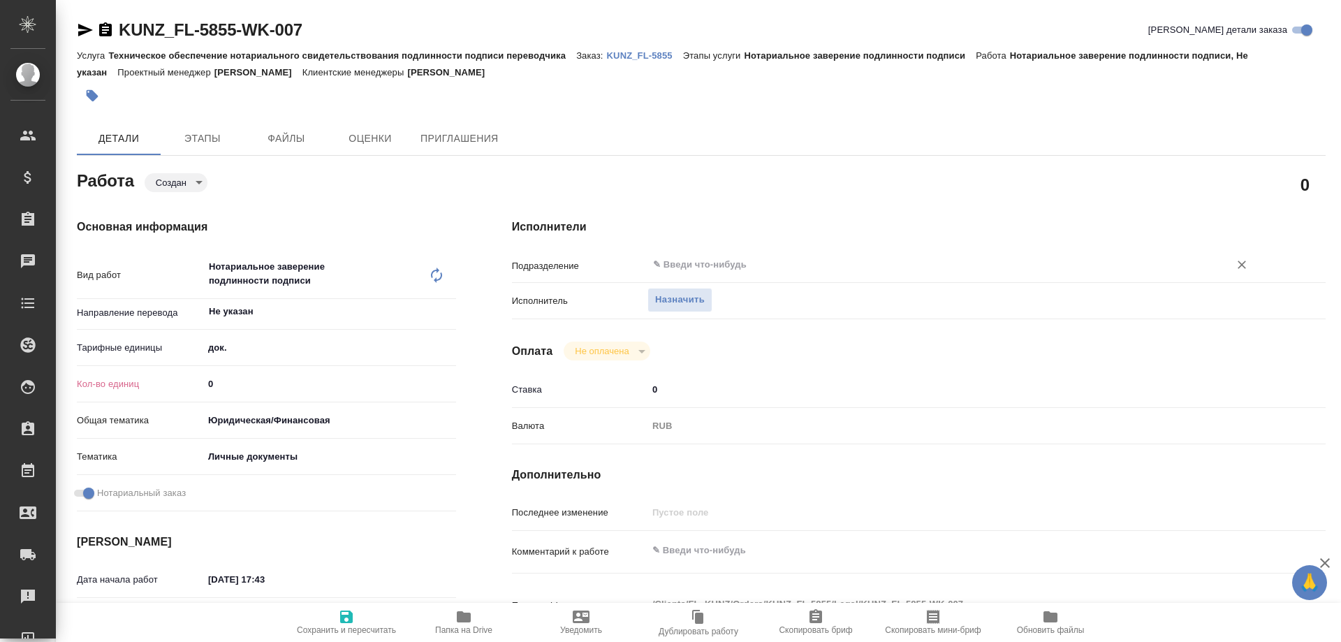
click at [689, 262] on input "text" at bounding box center [929, 264] width 555 height 17
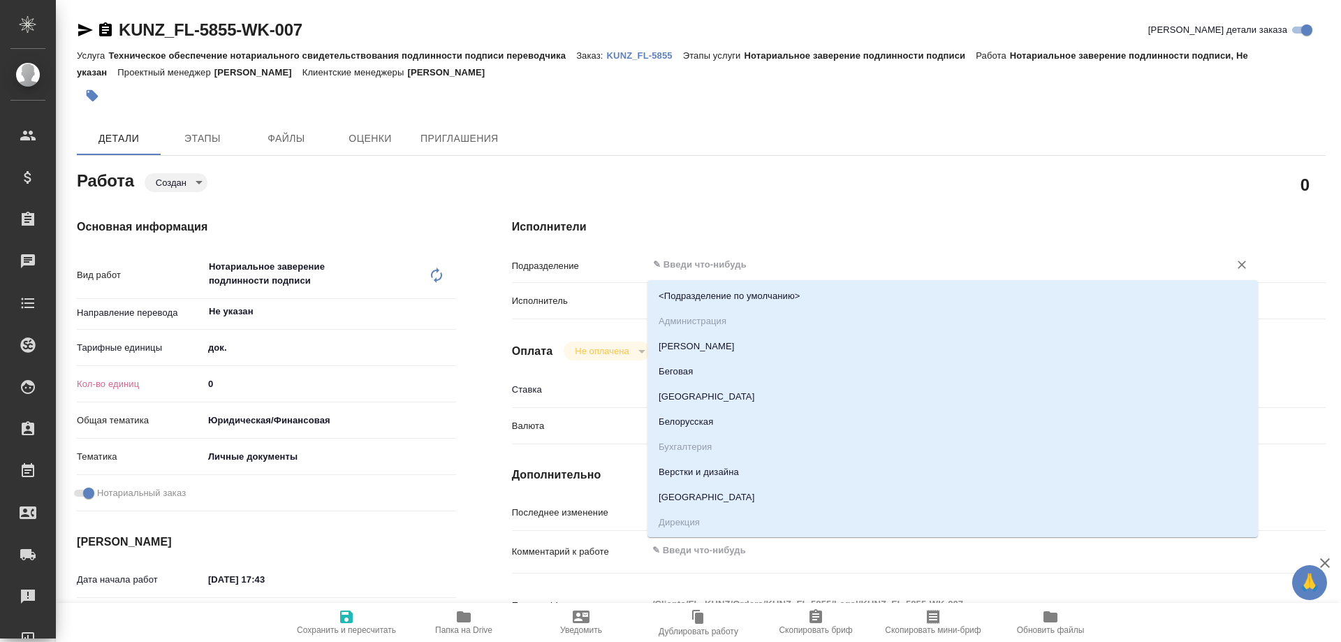
type textarea "x"
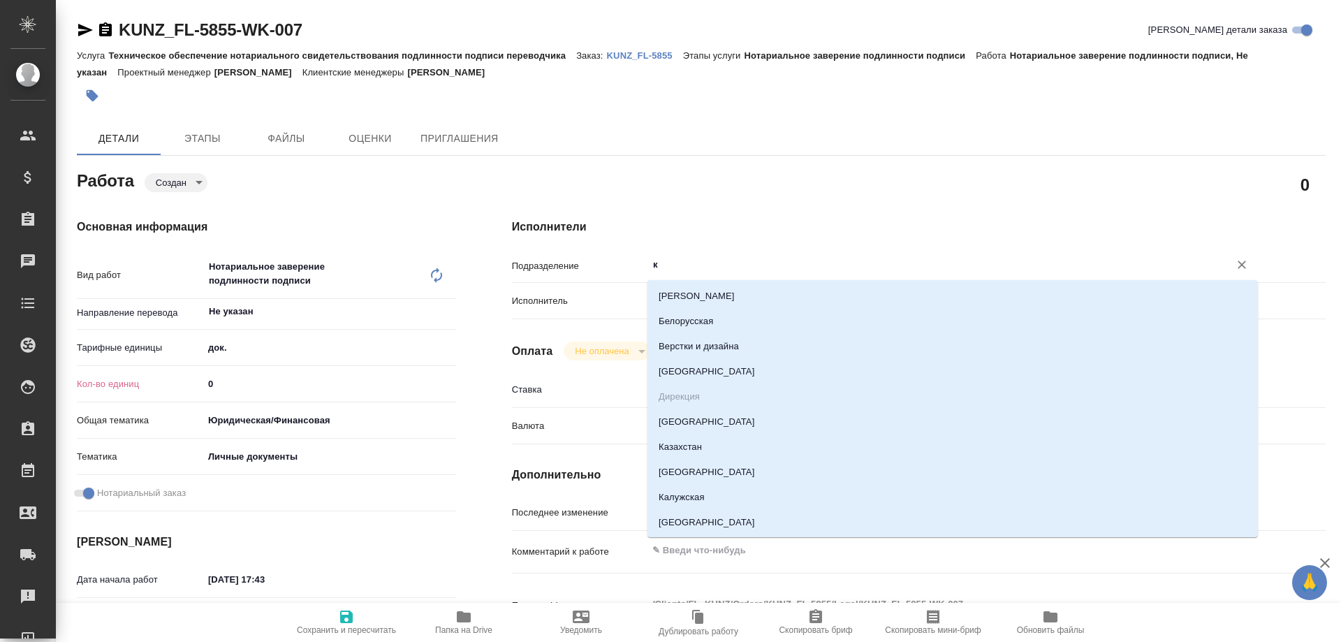
type input "ку"
type textarea "x"
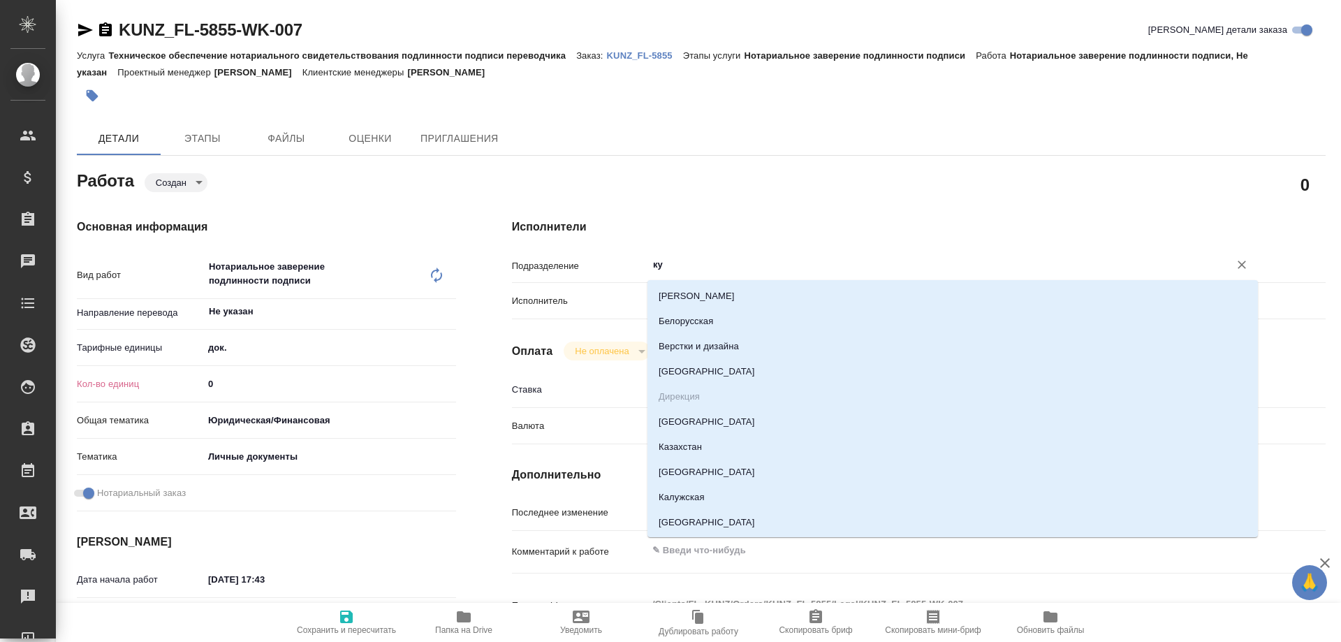
type textarea "x"
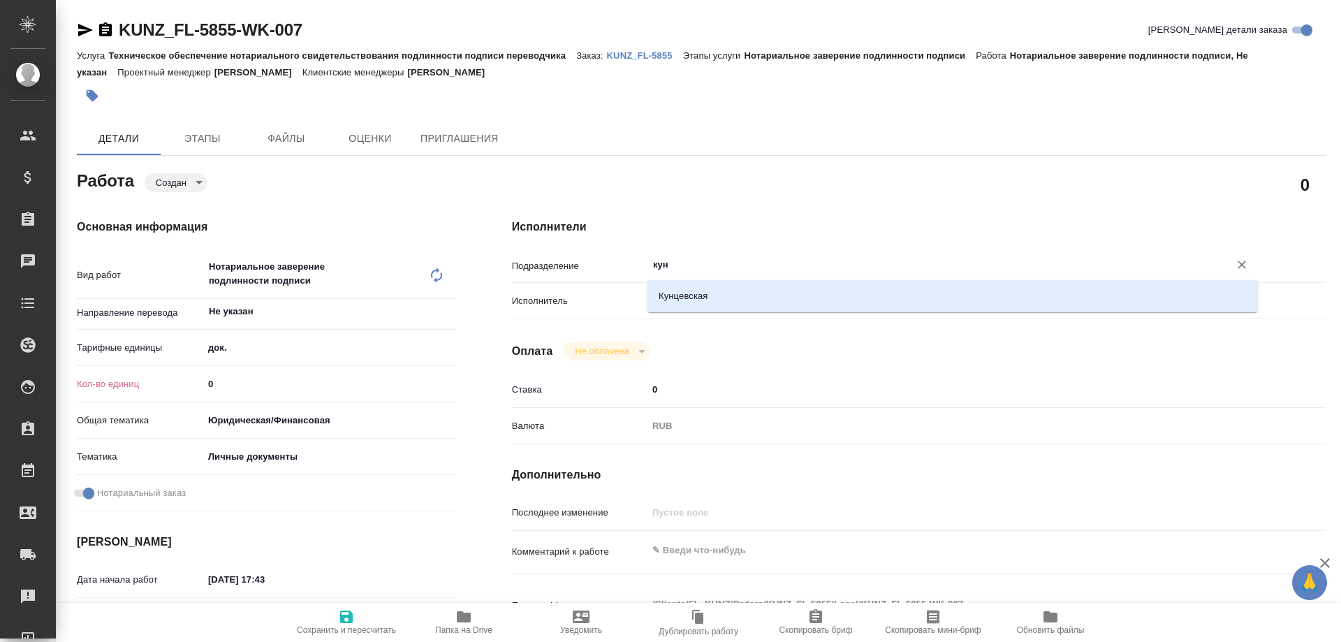
type input "кунц"
click at [712, 292] on li "Кунцевская" at bounding box center [952, 296] width 610 height 25
type textarea "x"
type input "Кунцевская"
type textarea "x"
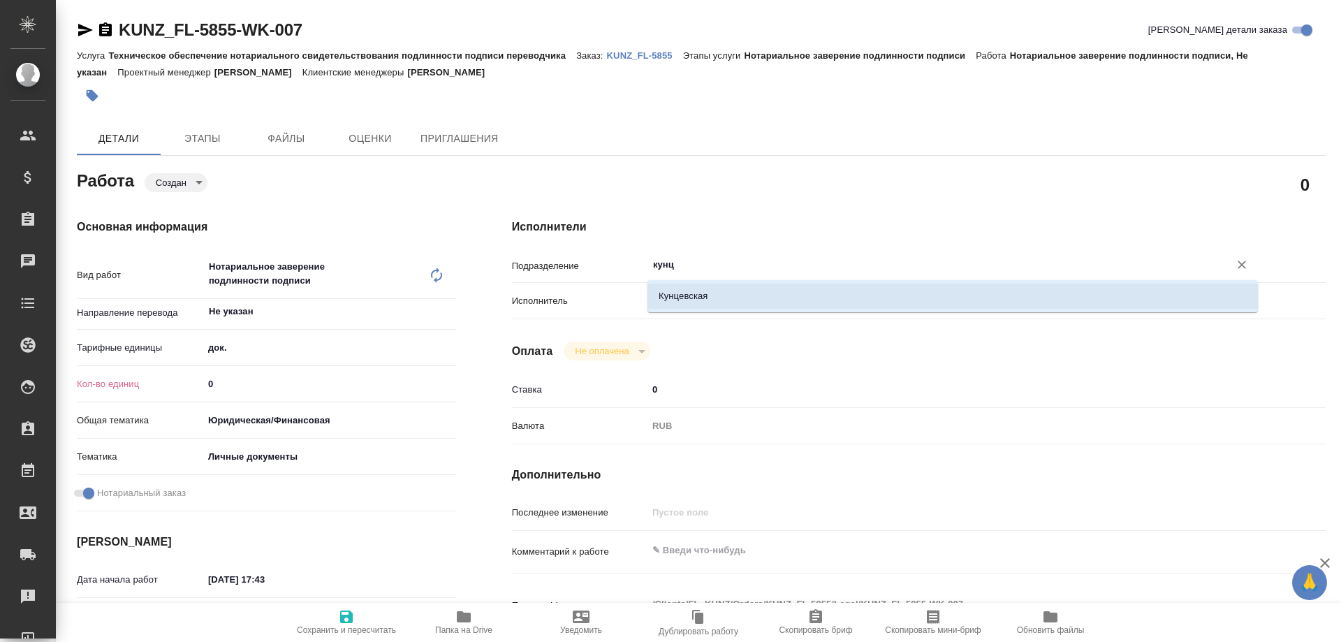
type textarea "x"
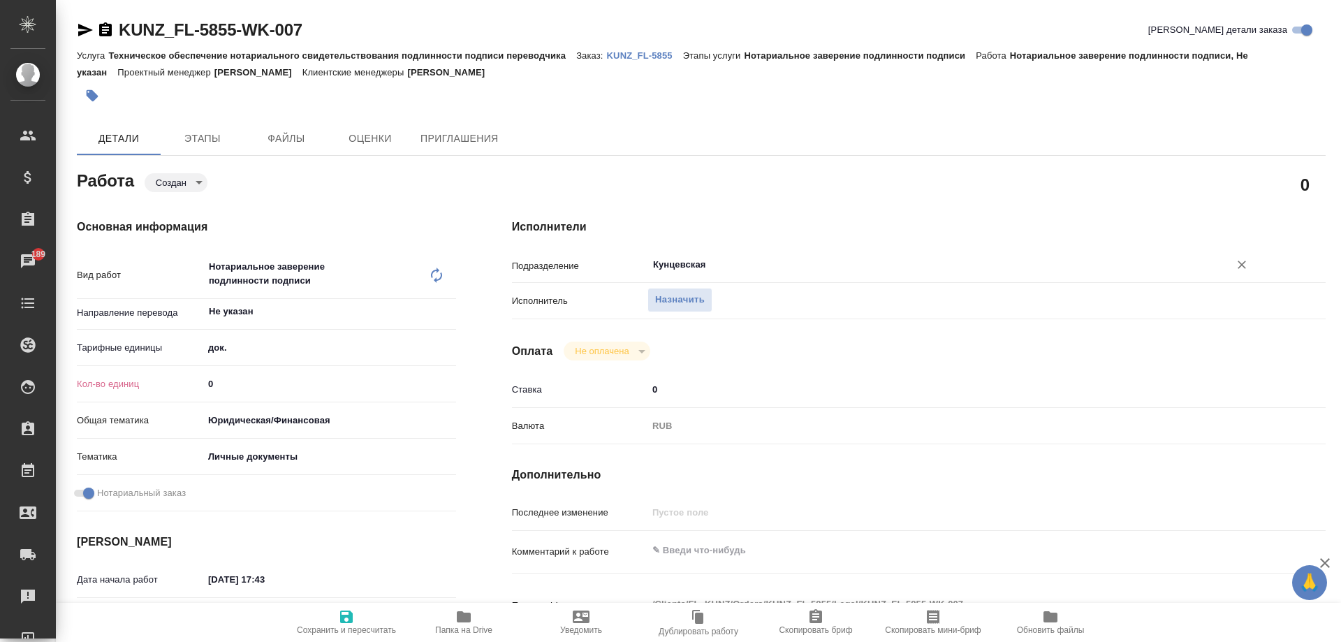
type input "Кунцевская"
click at [237, 381] on input "0" at bounding box center [329, 384] width 251 height 20
type textarea "x"
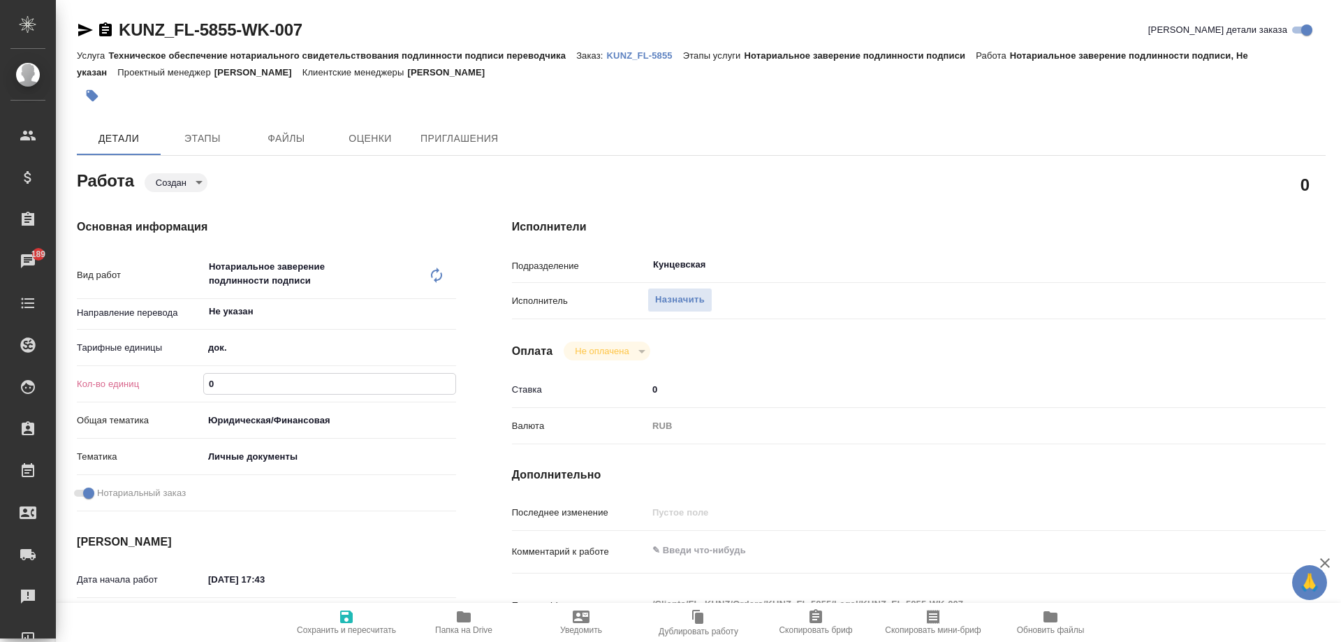
type textarea "x"
type input "2"
type textarea "x"
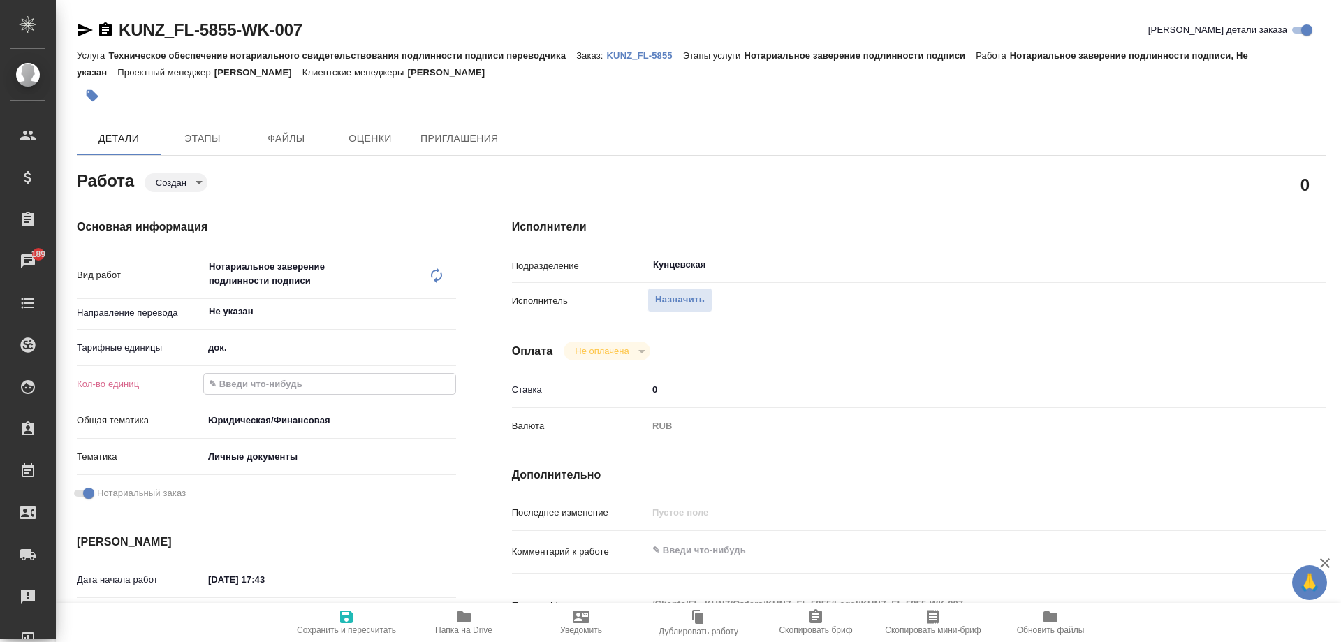
type textarea "x"
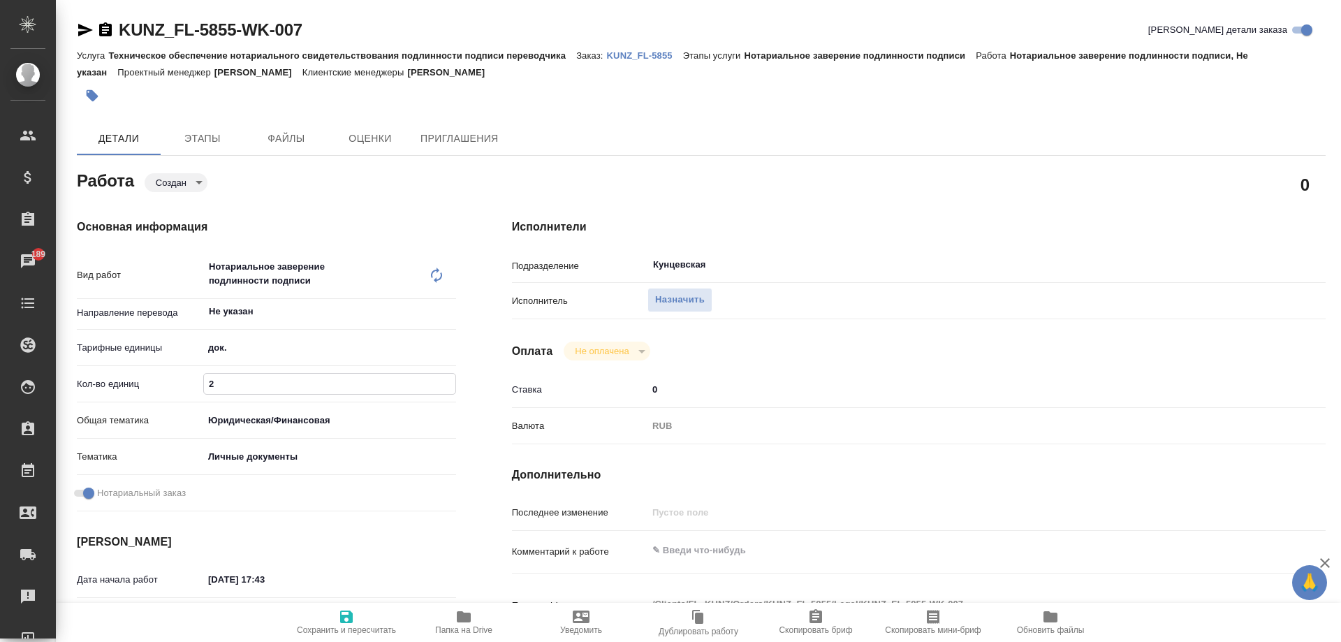
type textarea "x"
type input "1"
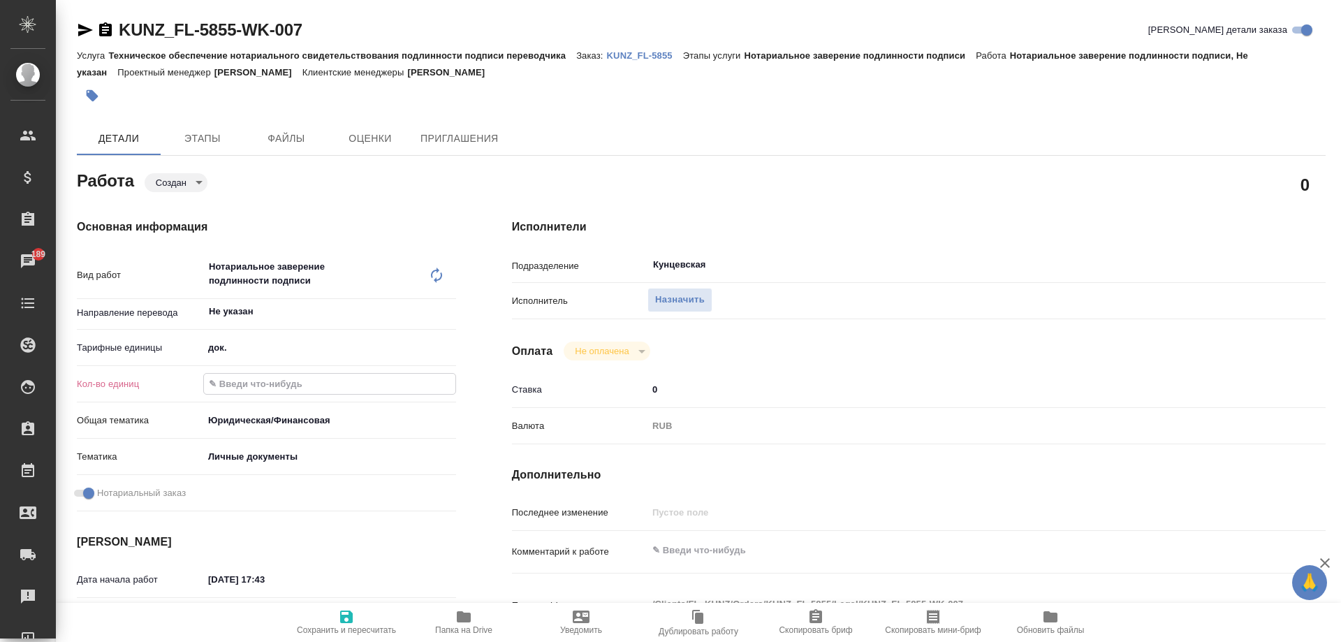
type textarea "x"
type input "1"
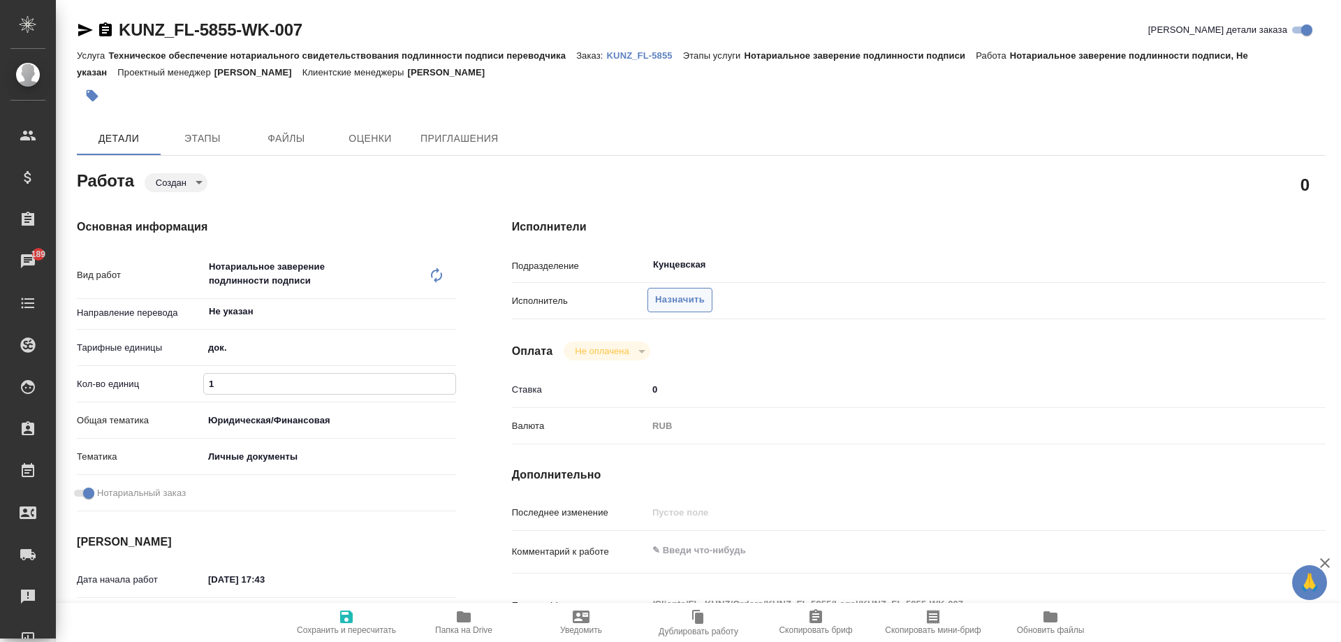
click at [682, 299] on span "Назначить" at bounding box center [680, 300] width 50 height 16
type textarea "x"
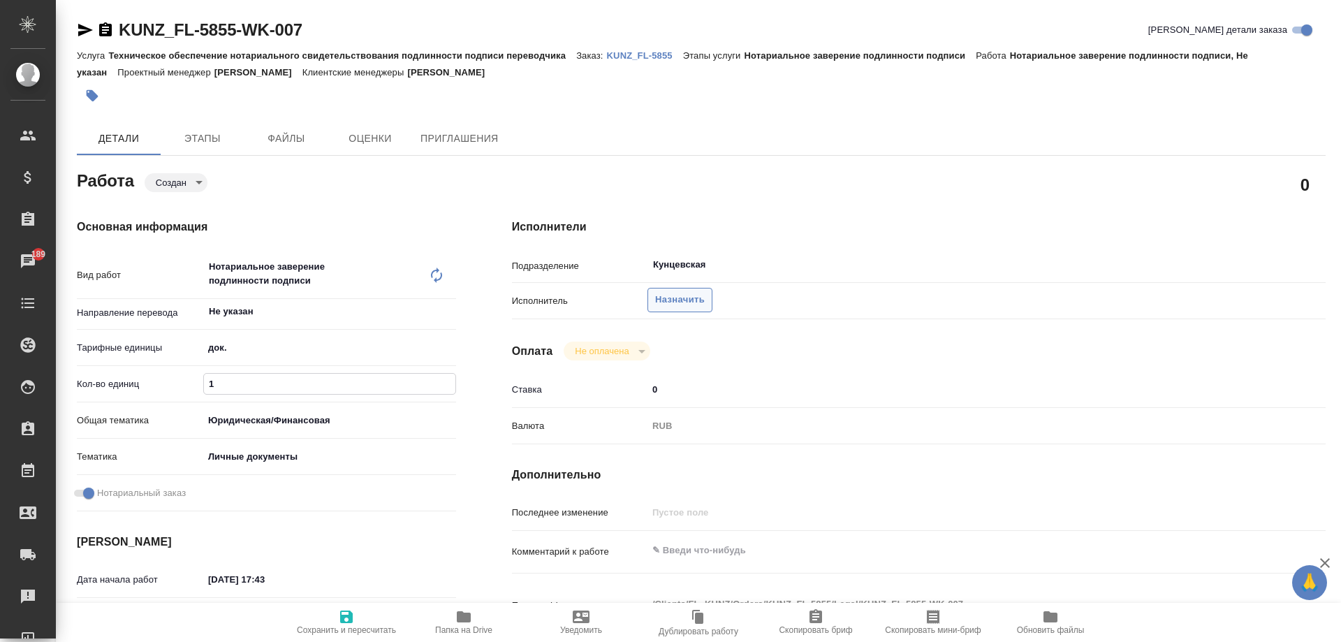
type textarea "x"
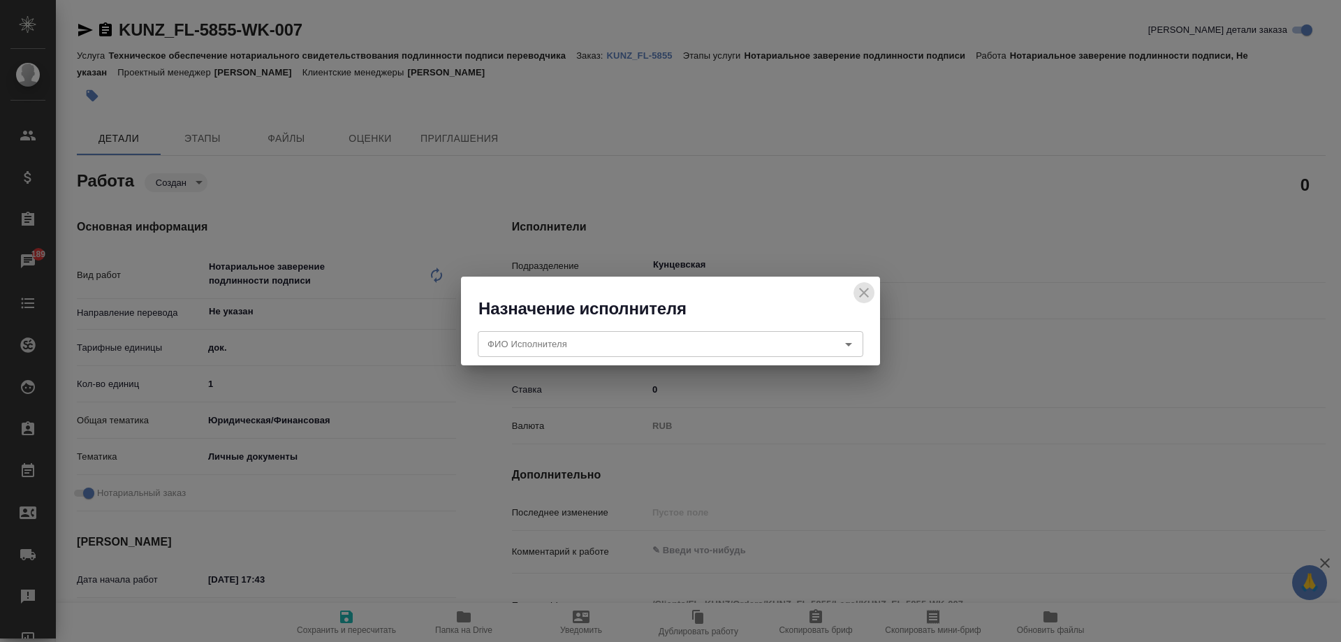
click at [858, 294] on icon "close" at bounding box center [863, 292] width 17 height 17
type textarea "x"
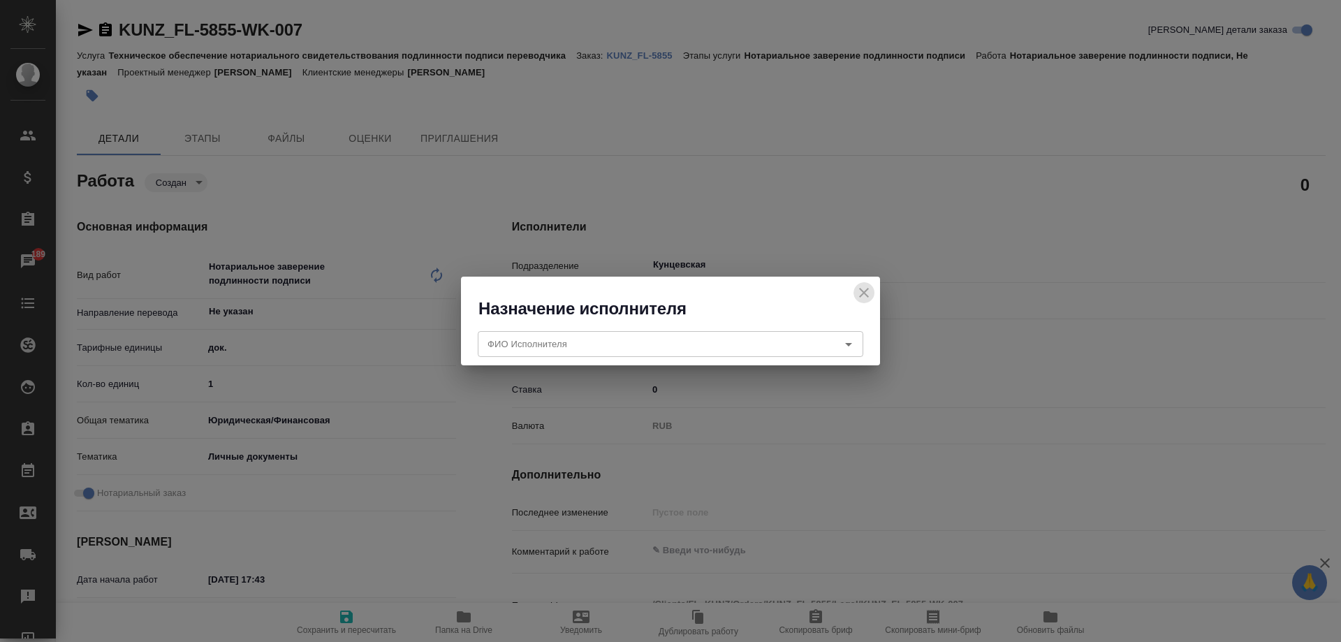
type textarea "x"
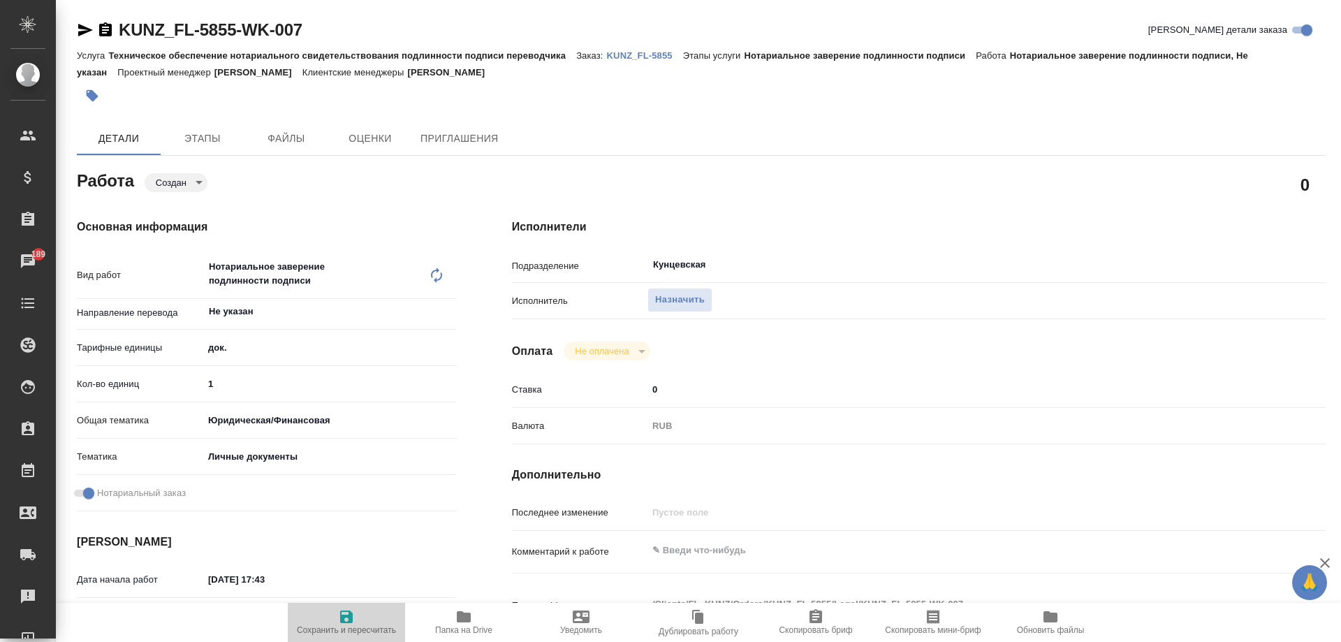
click at [355, 634] on span "Сохранить и пересчитать" at bounding box center [346, 630] width 99 height 10
type textarea "x"
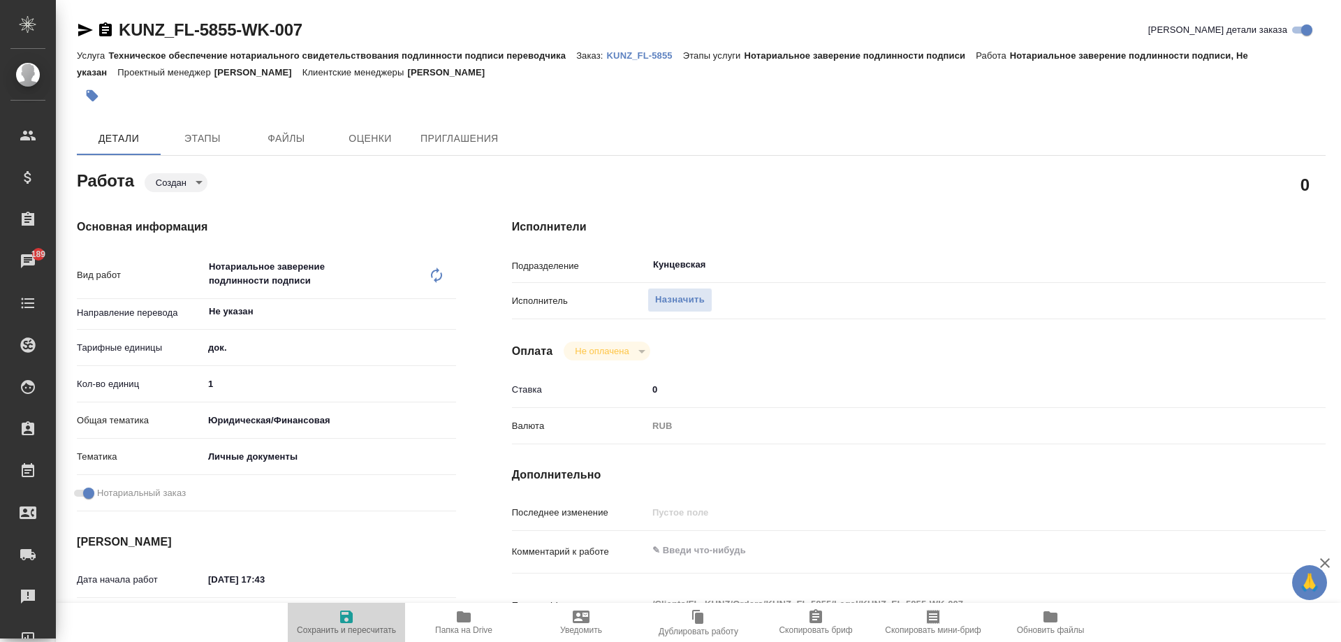
type textarea "x"
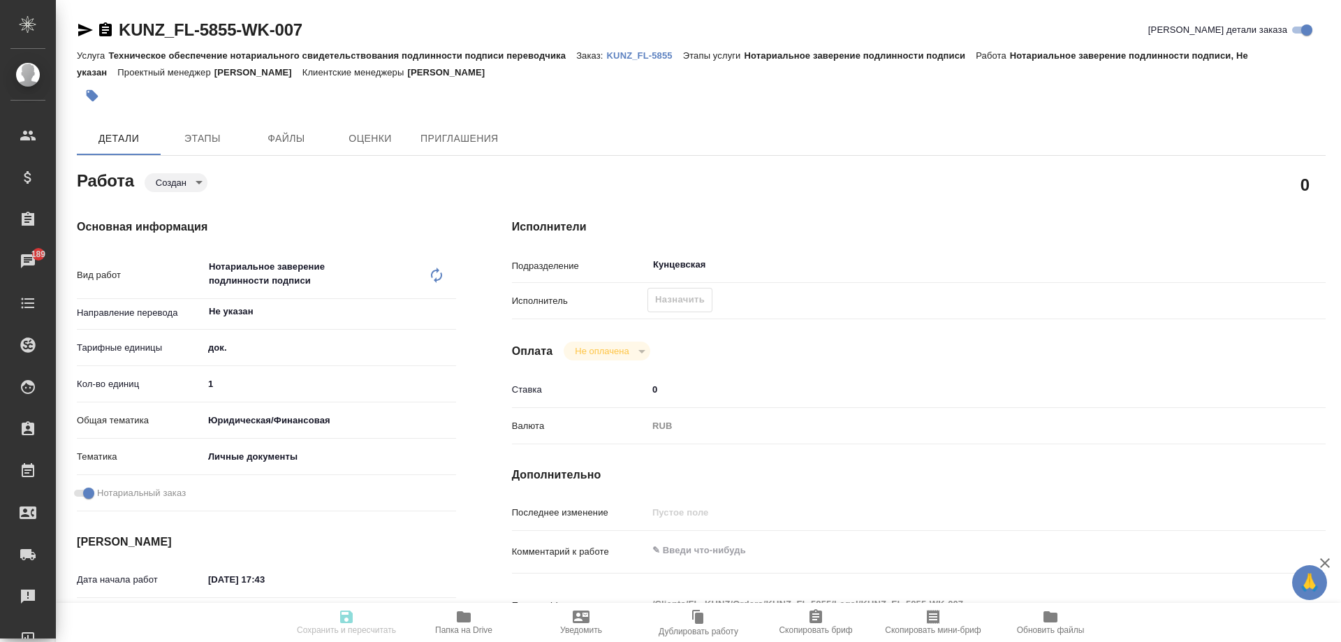
type textarea "x"
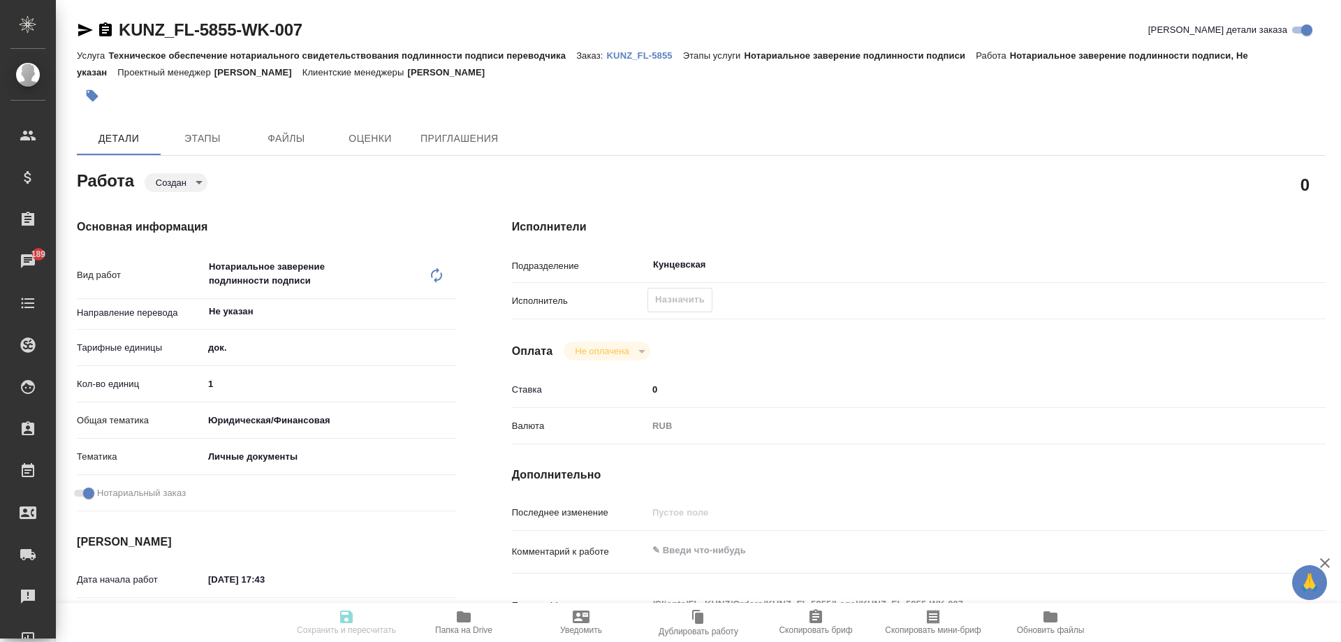
type textarea "x"
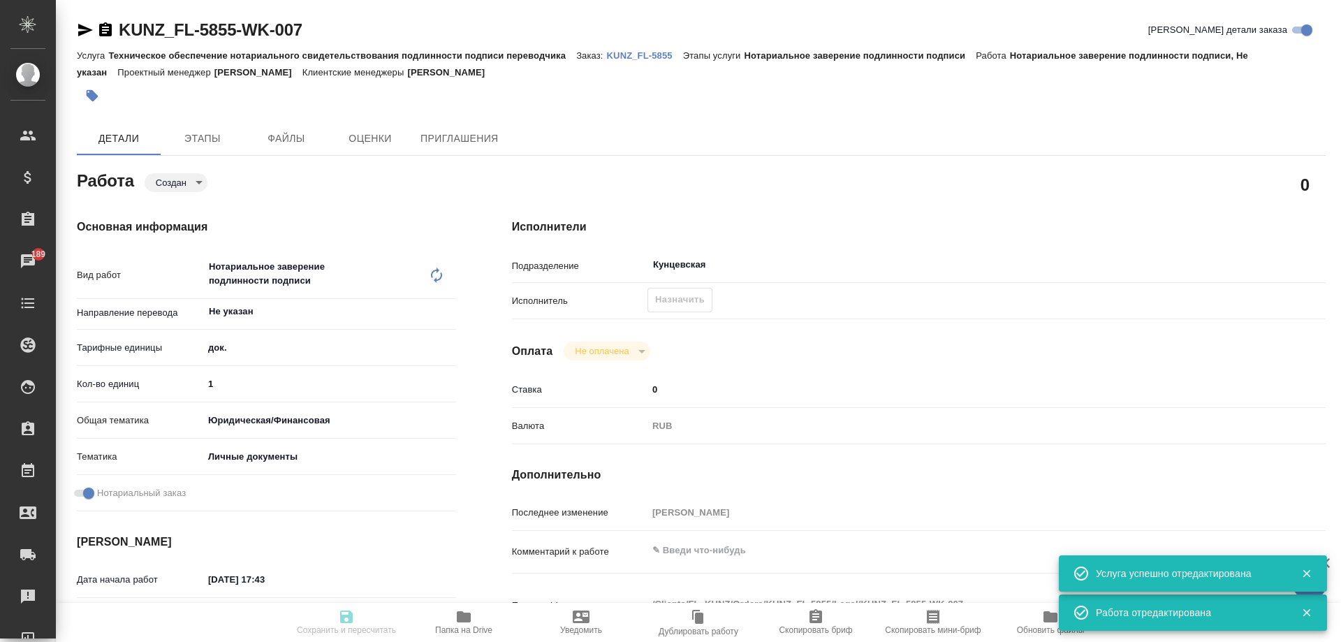
type input "created"
type textarea "Нотариальное заверение подлинности подписи"
type textarea "x"
type input "Не указан"
type input "5a8b1489cc6b4906c91bfd8b"
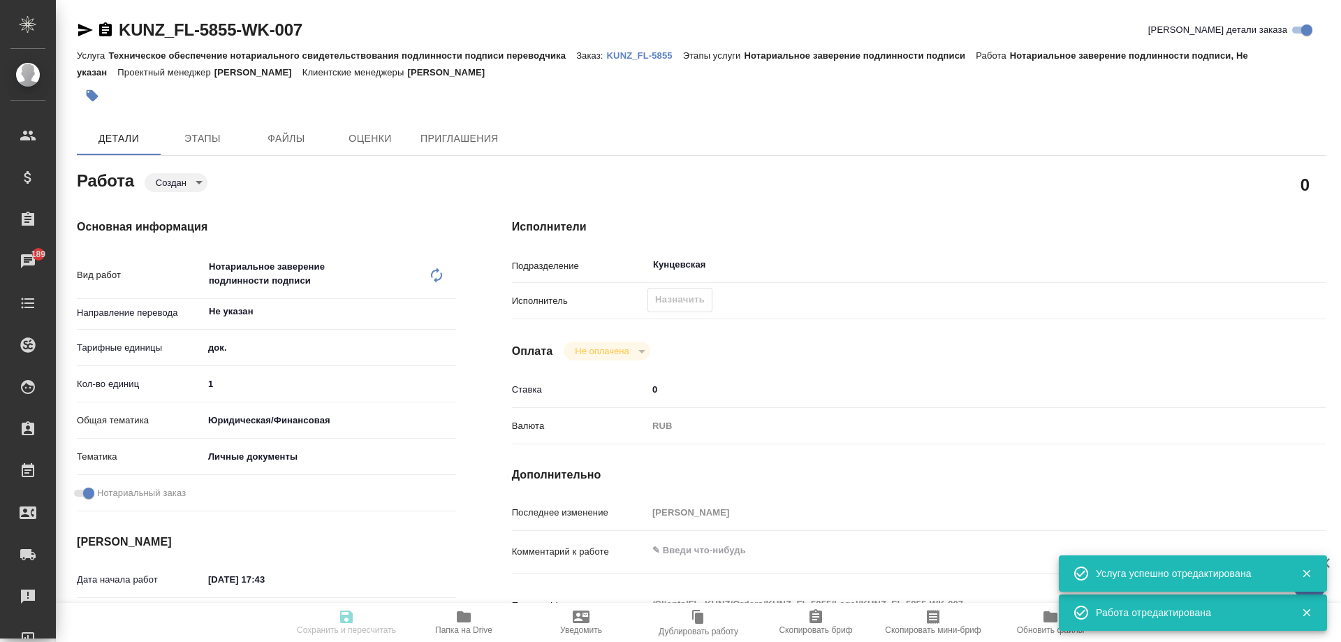
type input "1"
type input "yr-fn"
type input "5a8b8b956a9677013d343cfe"
checkbox input "true"
type input "29.08.2025 17:43"
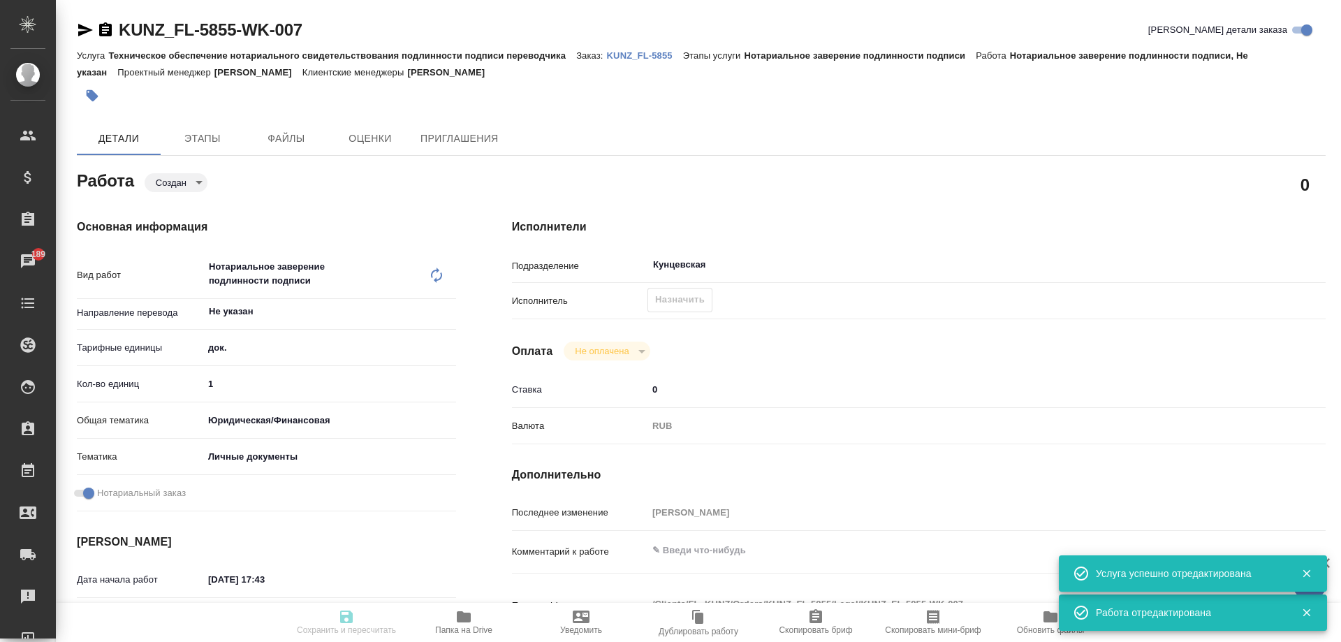
type input "[DATE] 17:50"
type input "Кунцевская"
type input "notPayed"
type input "0"
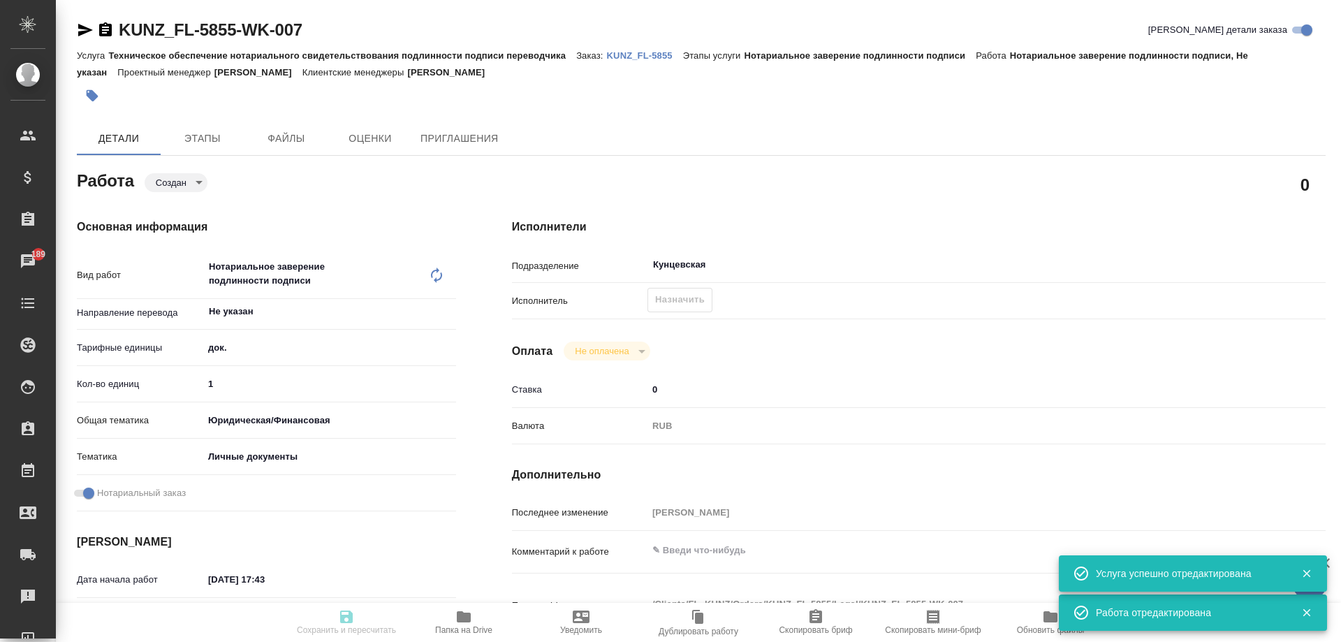
type input "RUB"
type input "[PERSON_NAME]"
type textarea "x"
type textarea "/Clients/FL_KUNZ/Orders/KUNZ_FL-5855/Legal/KUNZ_FL-5855-WK-007"
type textarea "x"
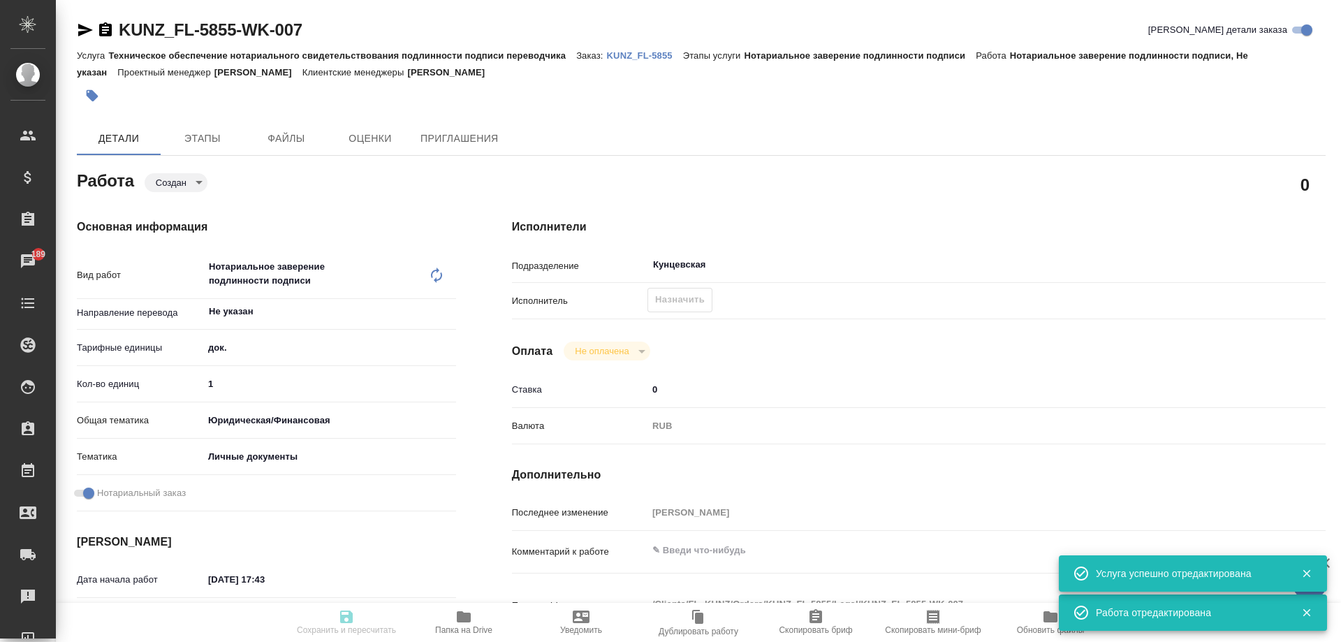
type input "KUNZ_FL-5855"
type input "Техническое обеспечение нотариального свидетельствования подлинности подписи пе…"
type input "Нотариальное заверение подлинности подписи"
type input "[PERSON_NAME]"
type input "/Clients/FL_KUNZ/Orders/KUNZ_FL-5855"
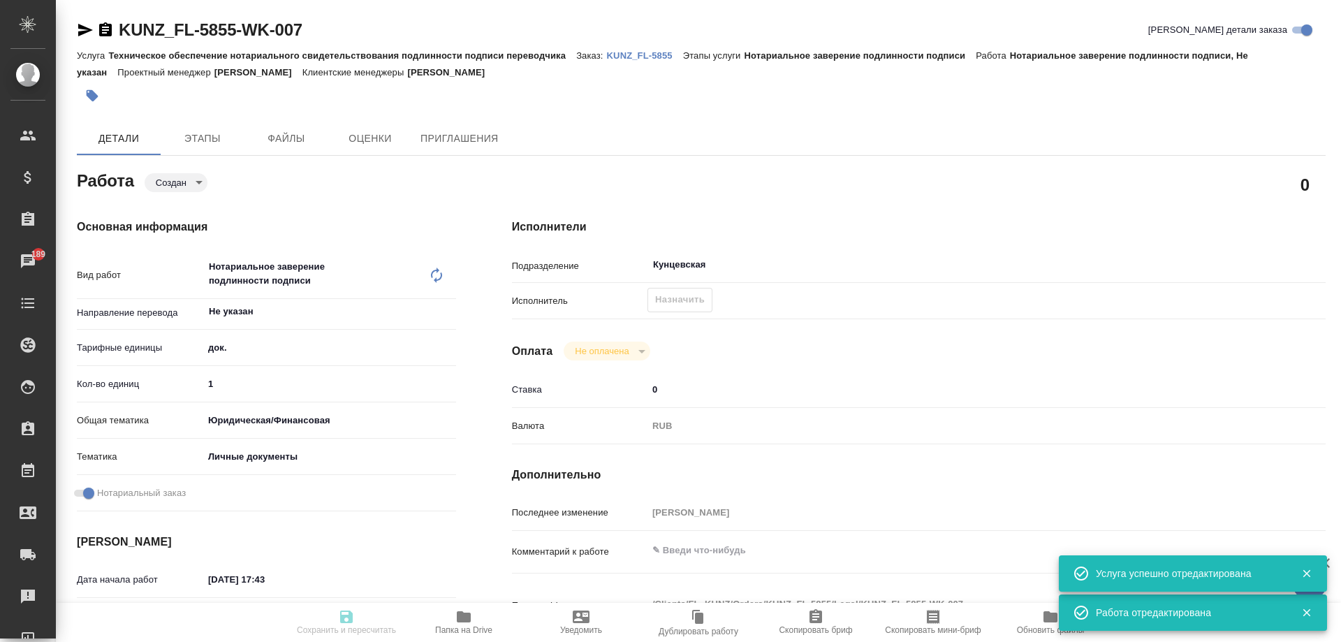
type textarea "x"
type textarea "пасп, узб-рус, сахарово"
type textarea "x"
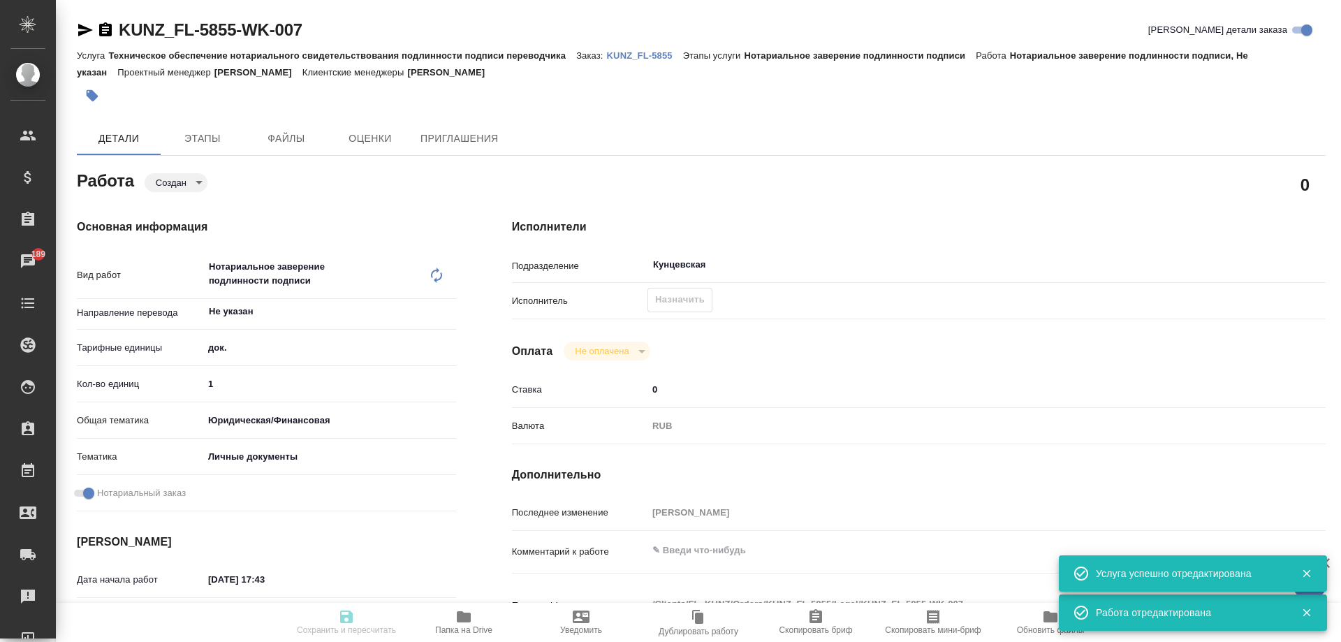
type textarea "x"
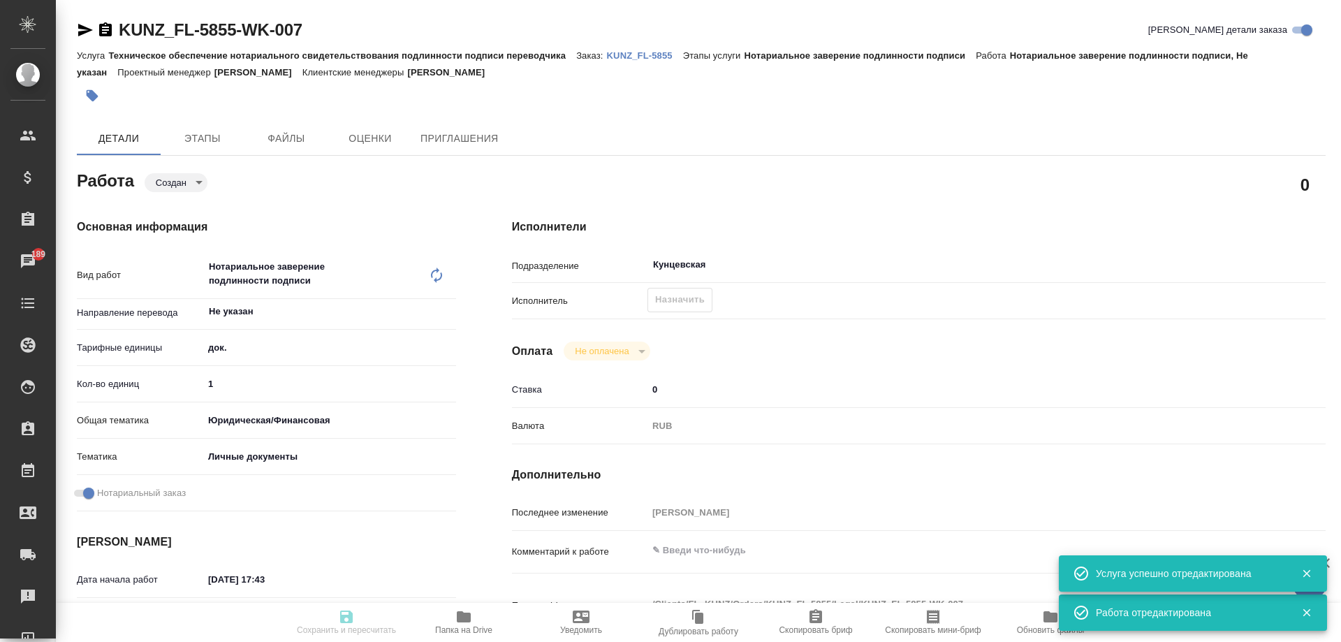
type textarea "x"
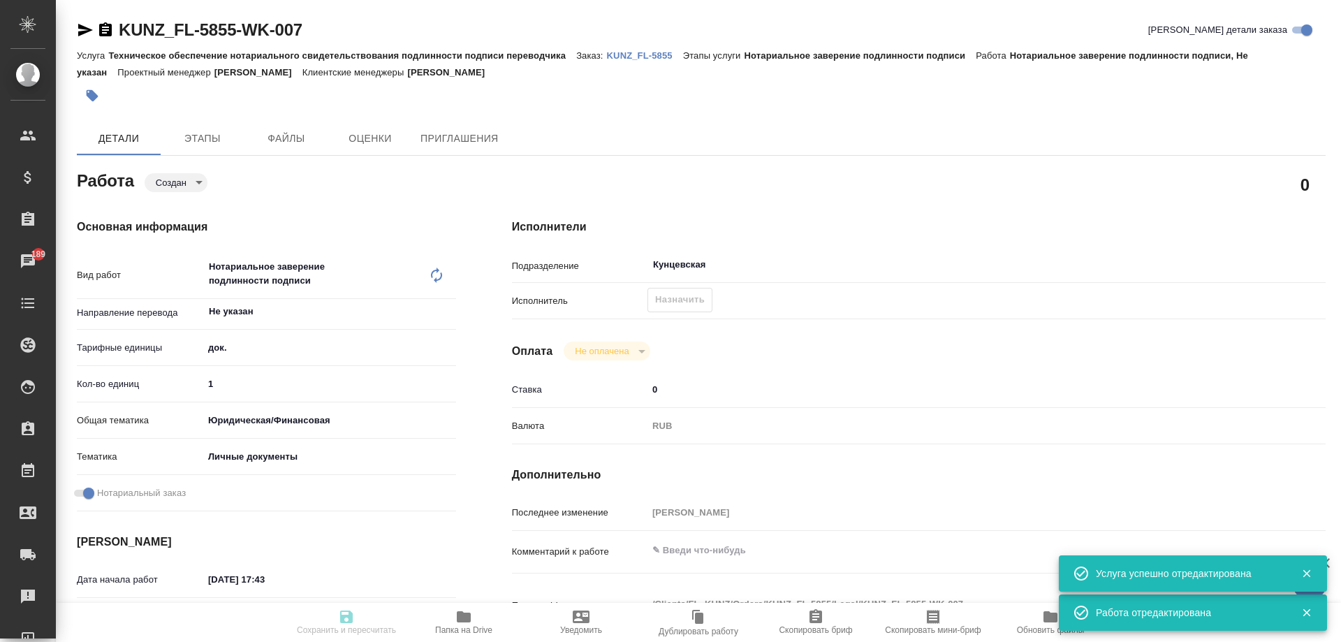
type textarea "x"
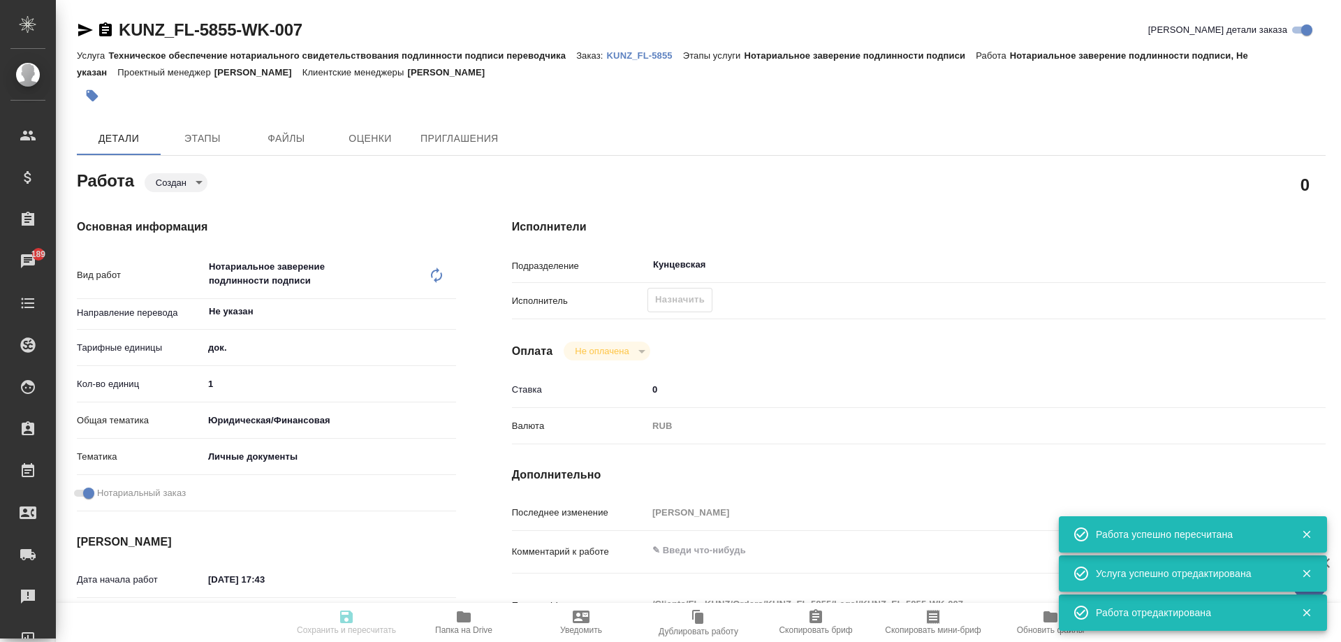
type input "created"
type textarea "Нотариальное заверение подлинности подписи"
type textarea "x"
type input "Не указан"
type input "5a8b1489cc6b4906c91bfd8b"
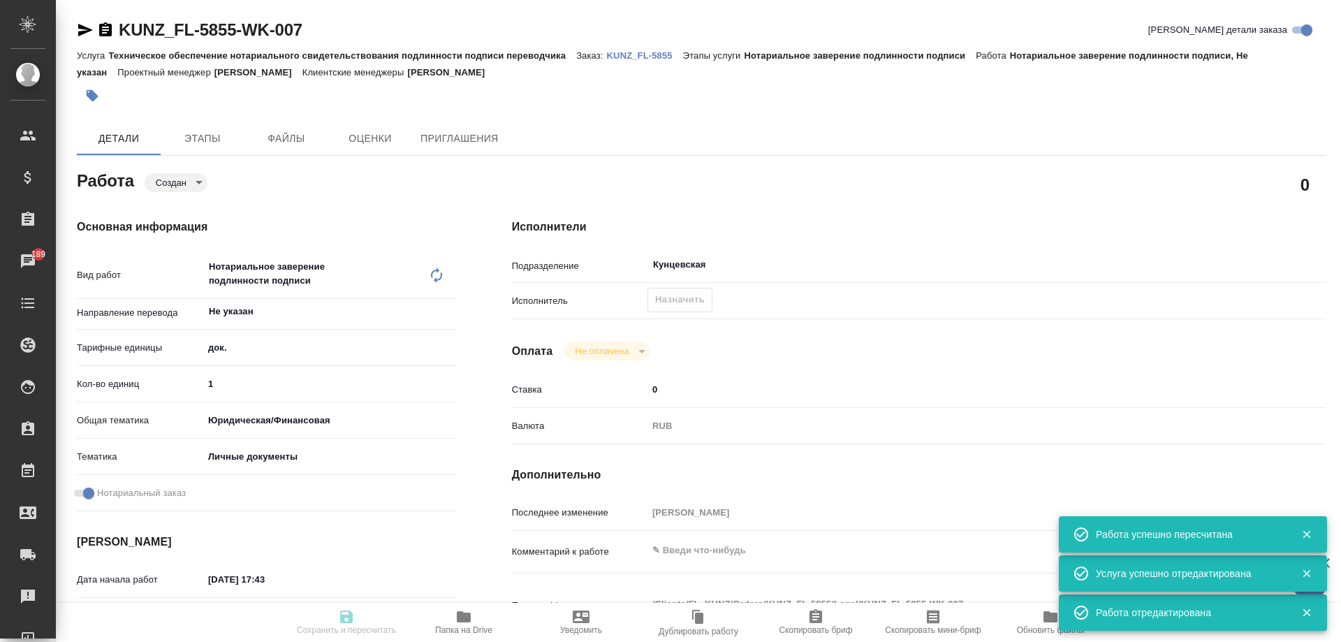
type input "1"
type input "yr-fn"
type input "5a8b8b956a9677013d343cfe"
checkbox input "true"
type input "29.08.2025 17:43"
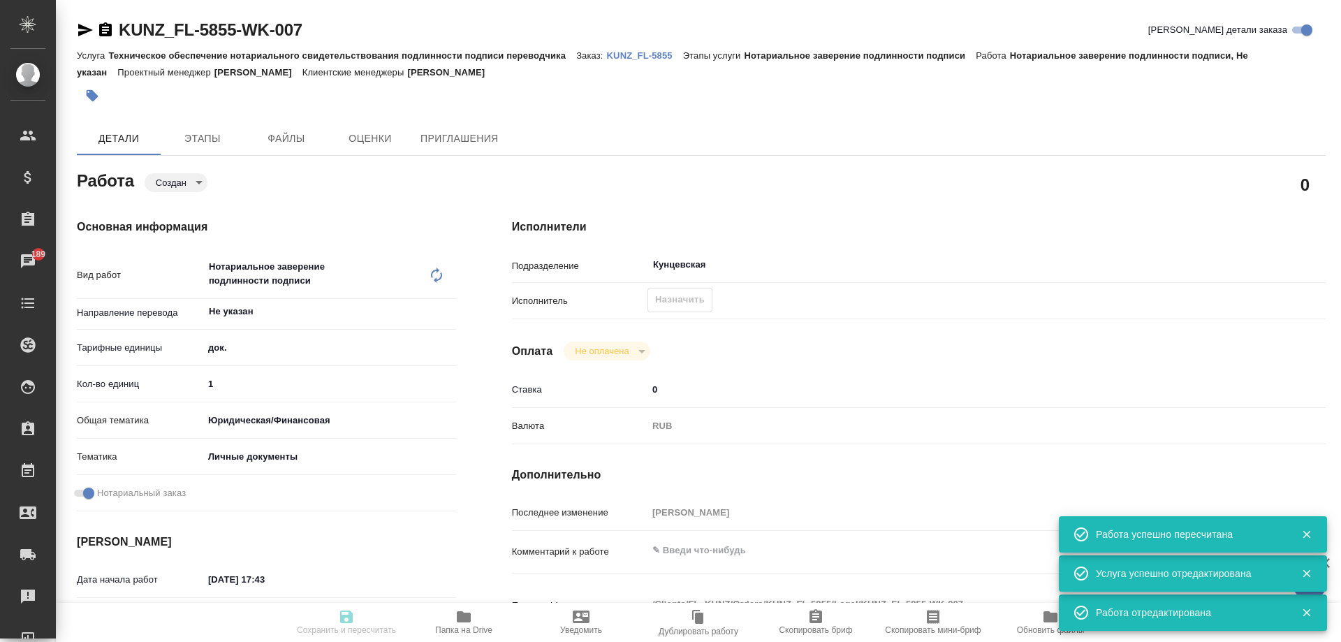
type input "[DATE] 17:50"
type input "Кунцевская"
type input "notPayed"
type input "0"
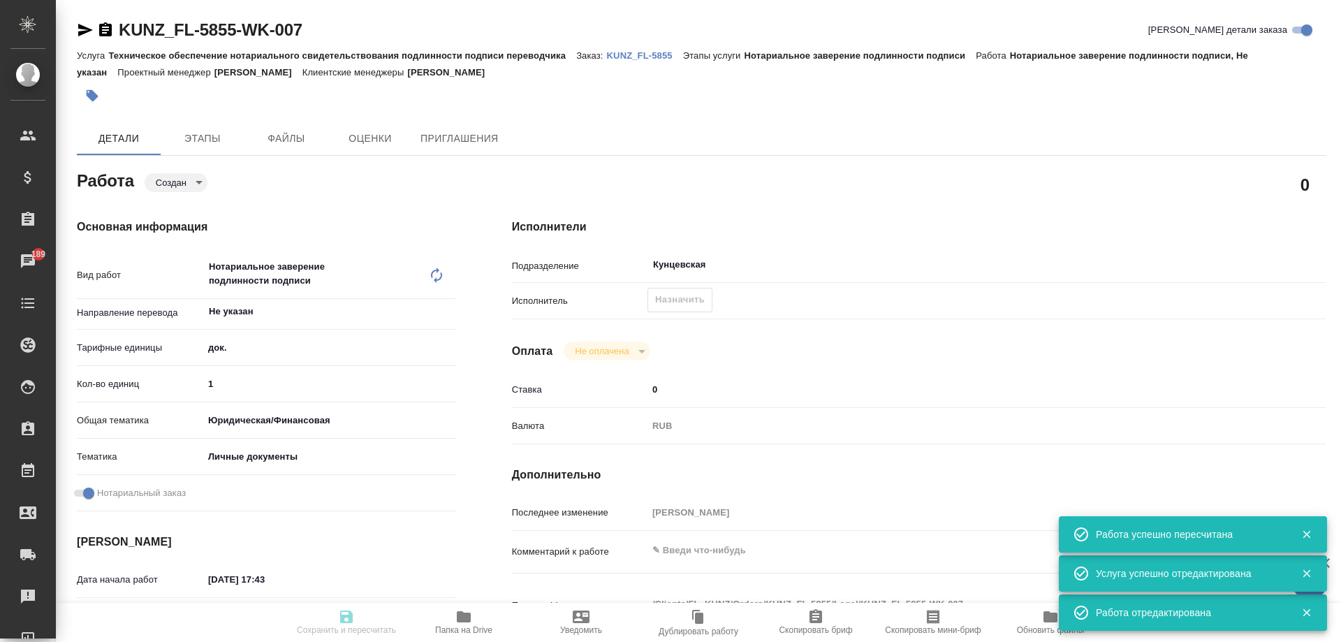
type input "RUB"
type input "[PERSON_NAME]"
type textarea "x"
type textarea "/Clients/FL_KUNZ/Orders/KUNZ_FL-5855/Legal/KUNZ_FL-5855-WK-007"
type textarea "x"
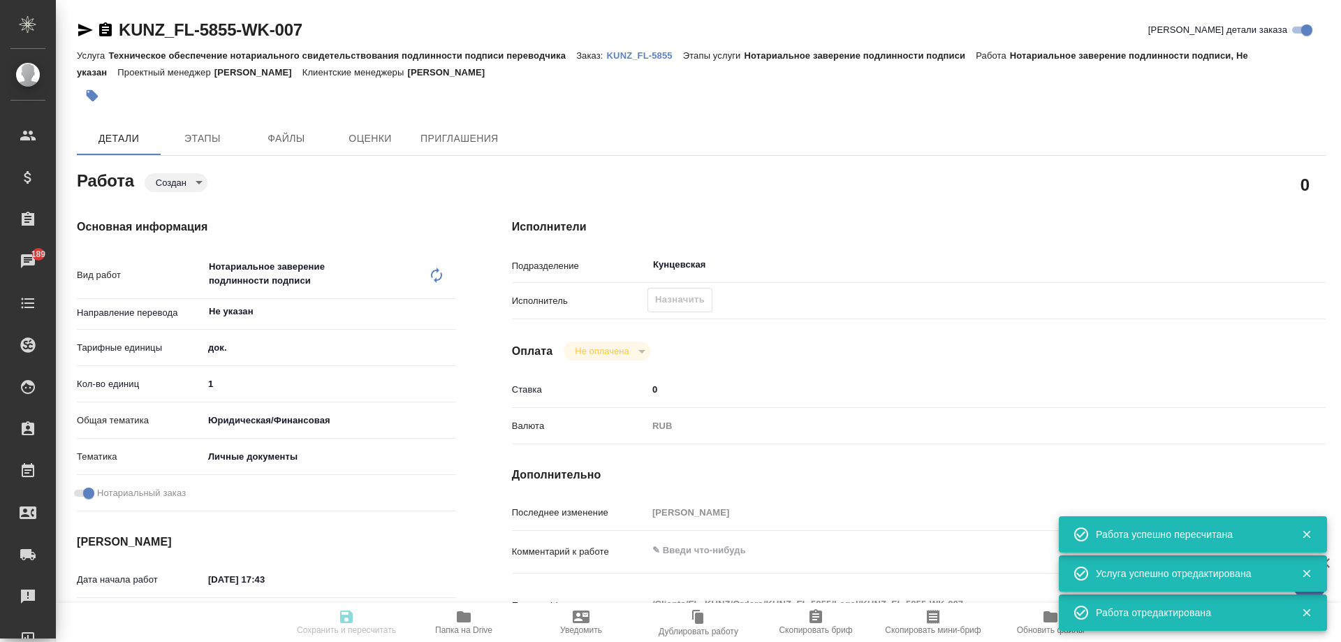
type input "KUNZ_FL-5855"
type input "Техническое обеспечение нотариального свидетельствования подлинности подписи пе…"
type input "Нотариальное заверение подлинности подписи"
type input "[PERSON_NAME]"
type input "/Clients/FL_KUNZ/Orders/KUNZ_FL-5855"
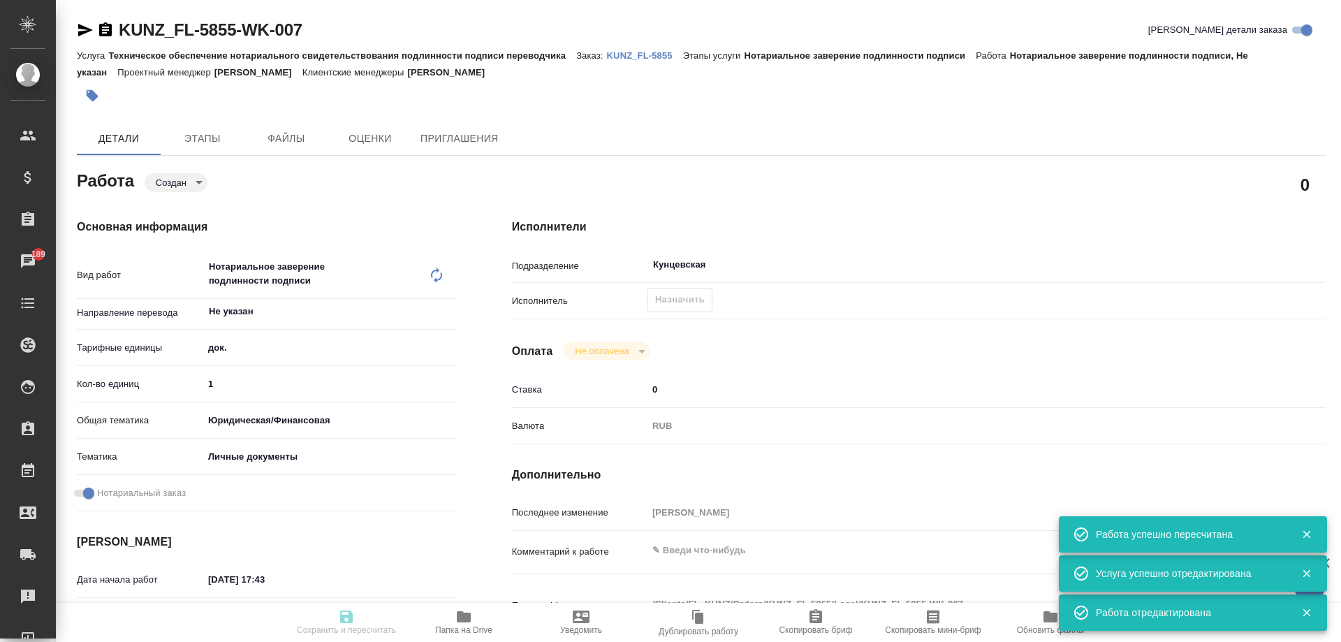
type textarea "x"
type textarea "пасп, узб-рус, сахарово"
type textarea "x"
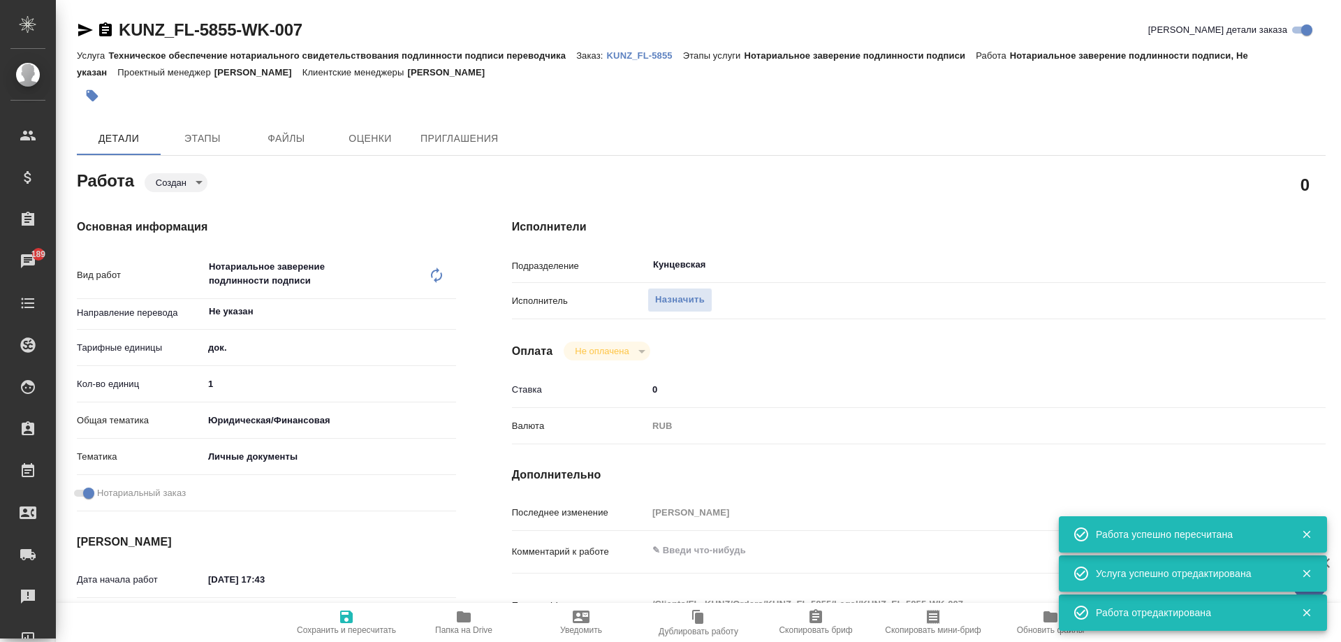
type textarea "x"
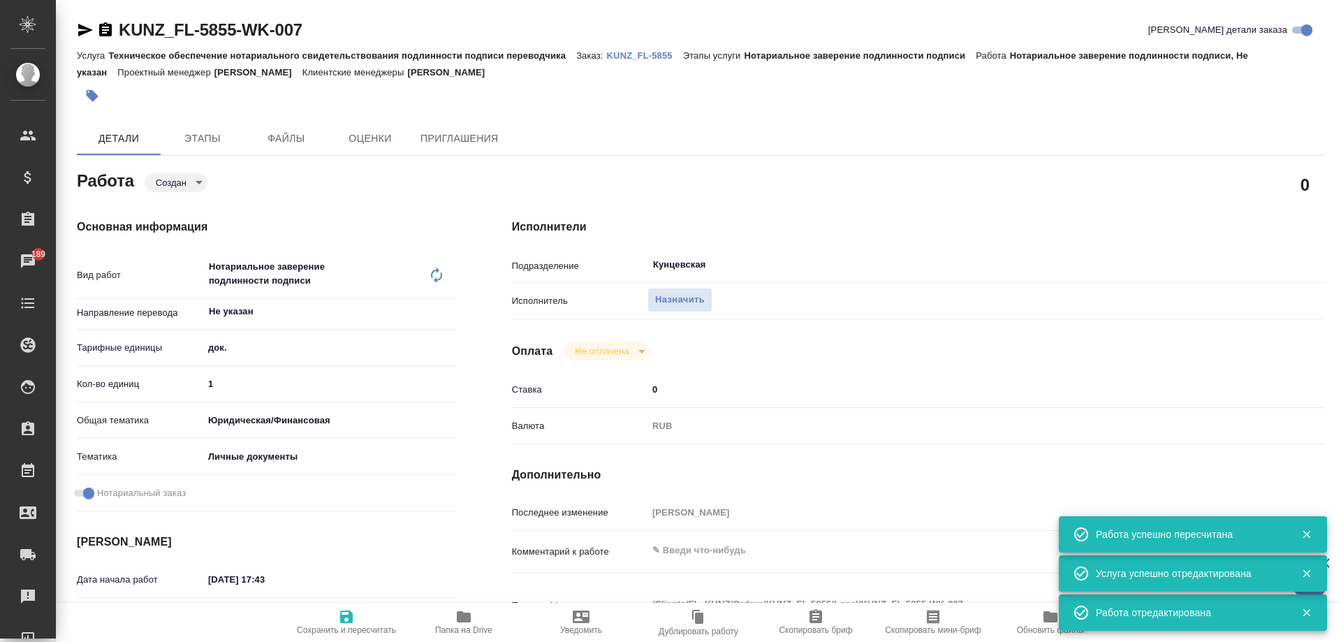
type textarea "x"
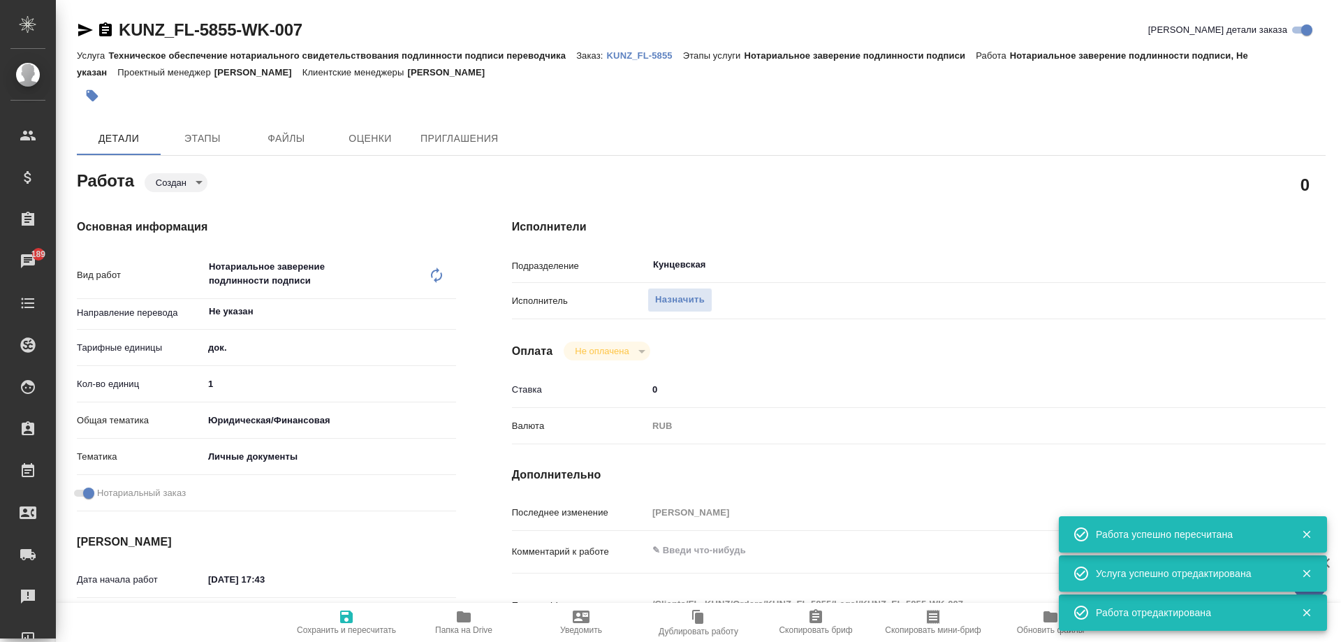
type textarea "x"
click at [680, 298] on span "Назначить" at bounding box center [680, 300] width 50 height 16
type textarea "x"
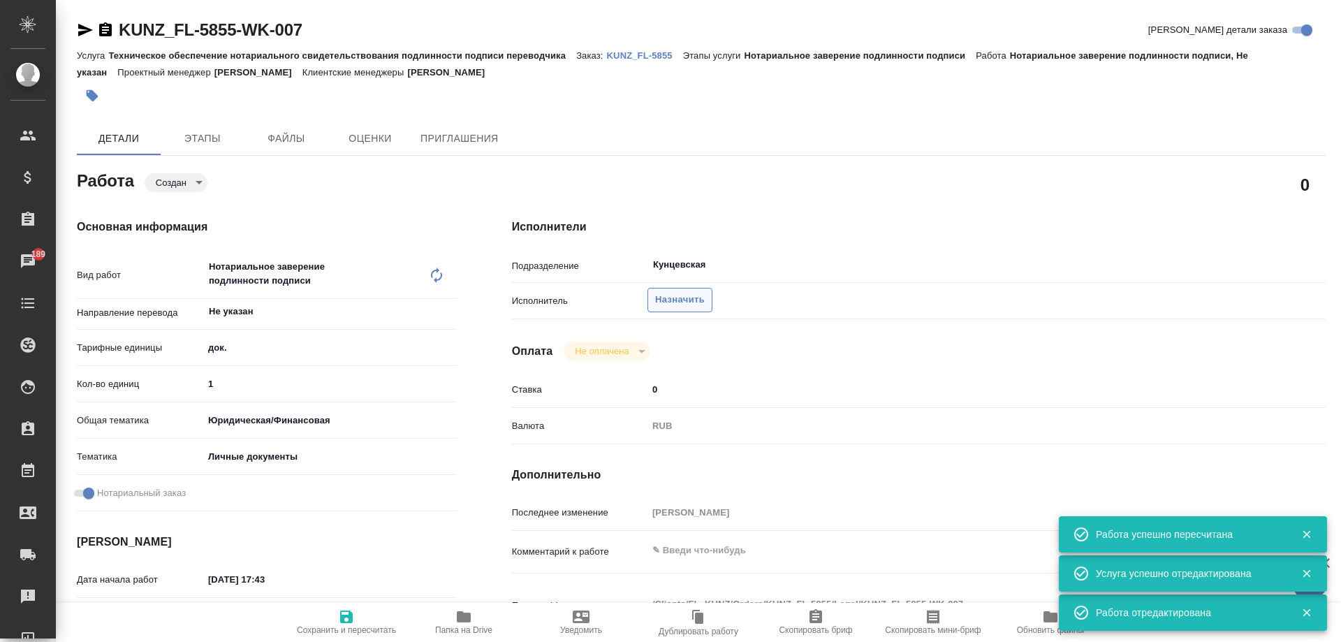
type textarea "x"
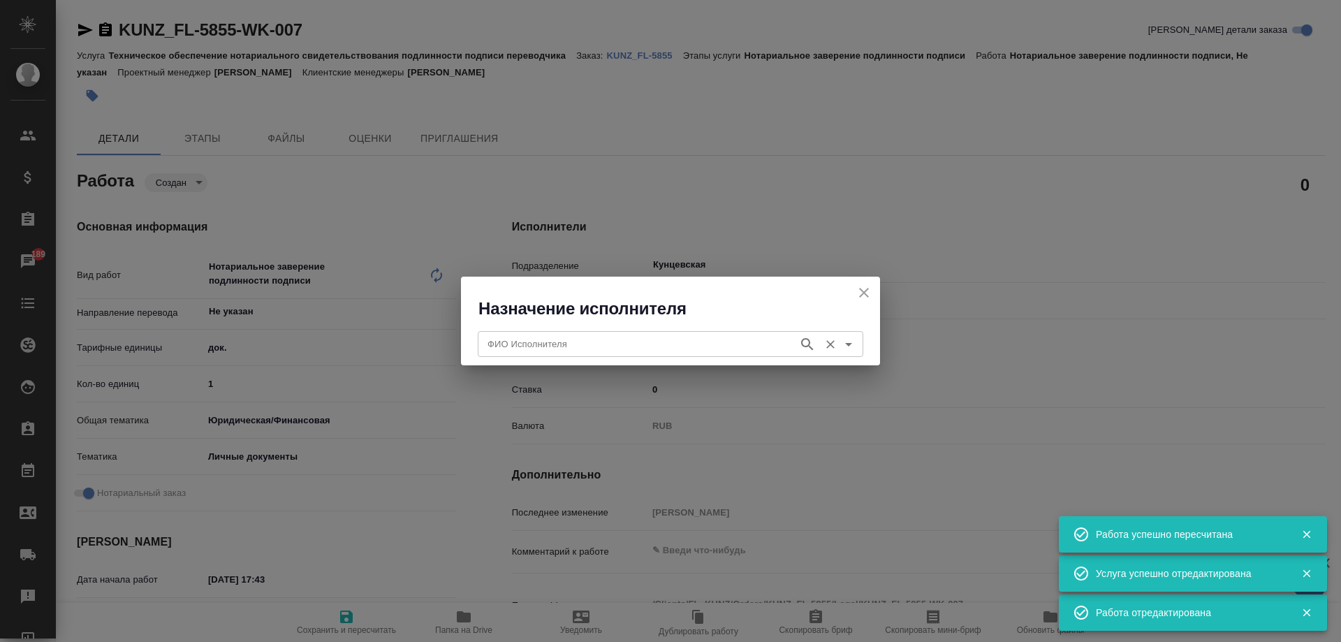
type textarea "x"
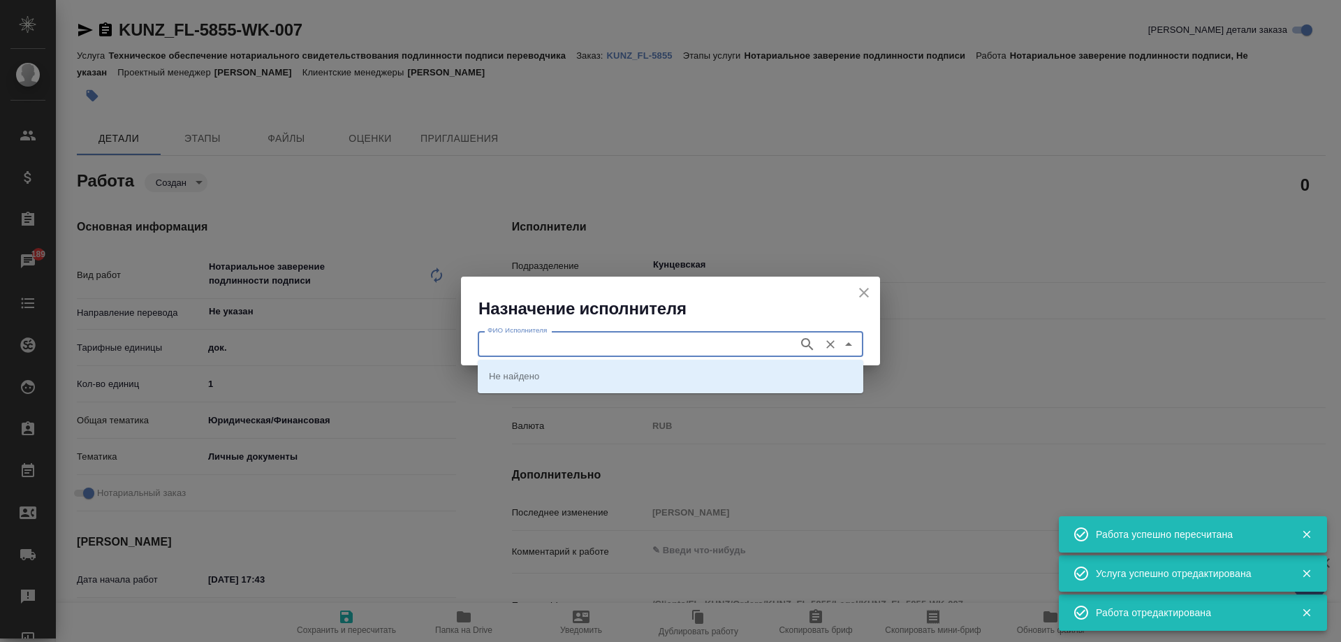
click at [644, 344] on input "ФИО Исполнителя" at bounding box center [636, 343] width 309 height 17
type input "аристова"
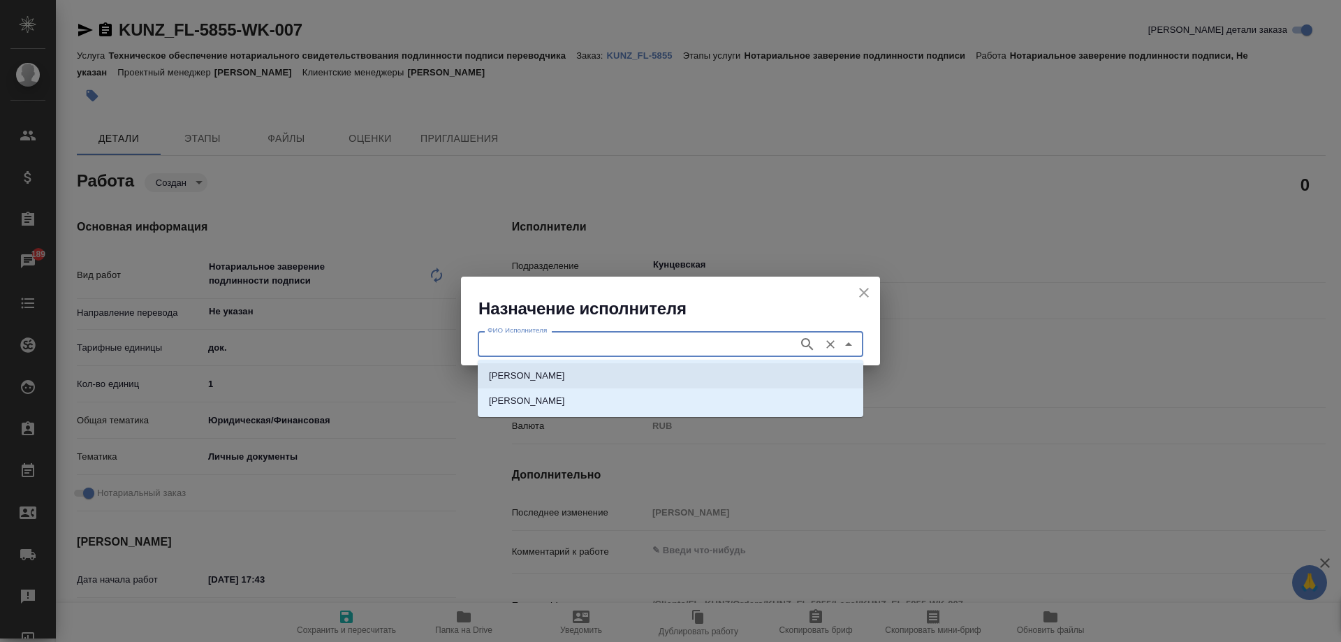
click at [644, 368] on li "[PERSON_NAME]" at bounding box center [670, 375] width 385 height 25
type input "[PERSON_NAME]"
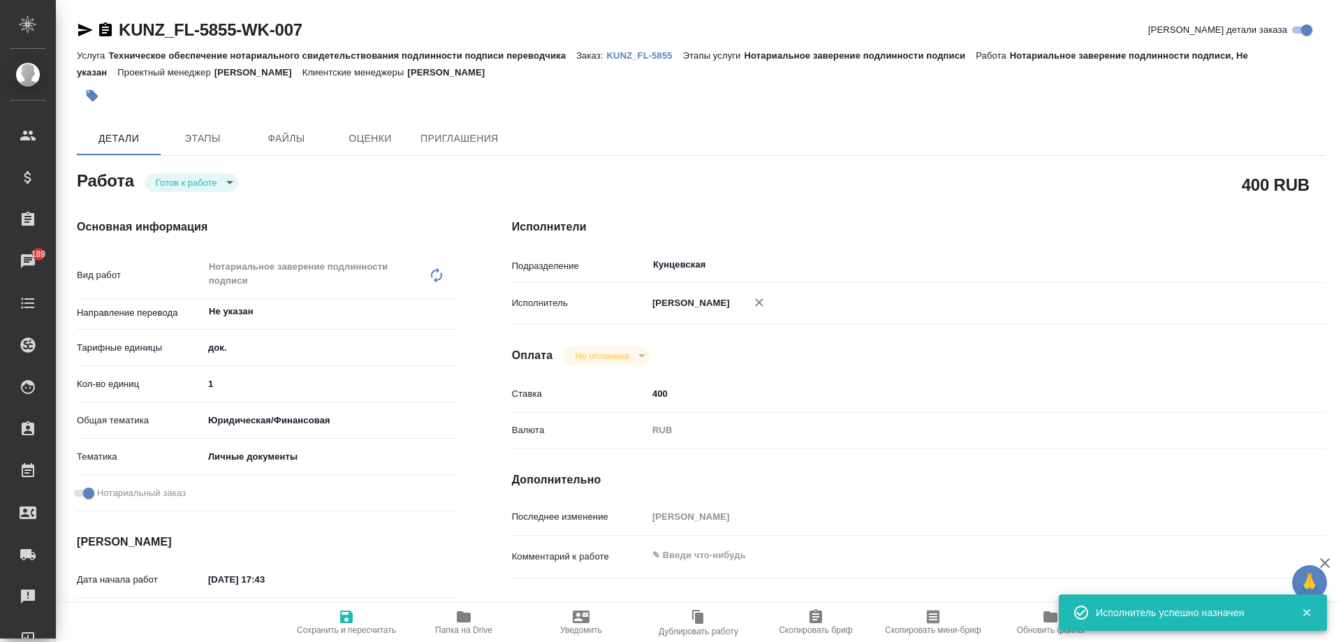
type textarea "x"
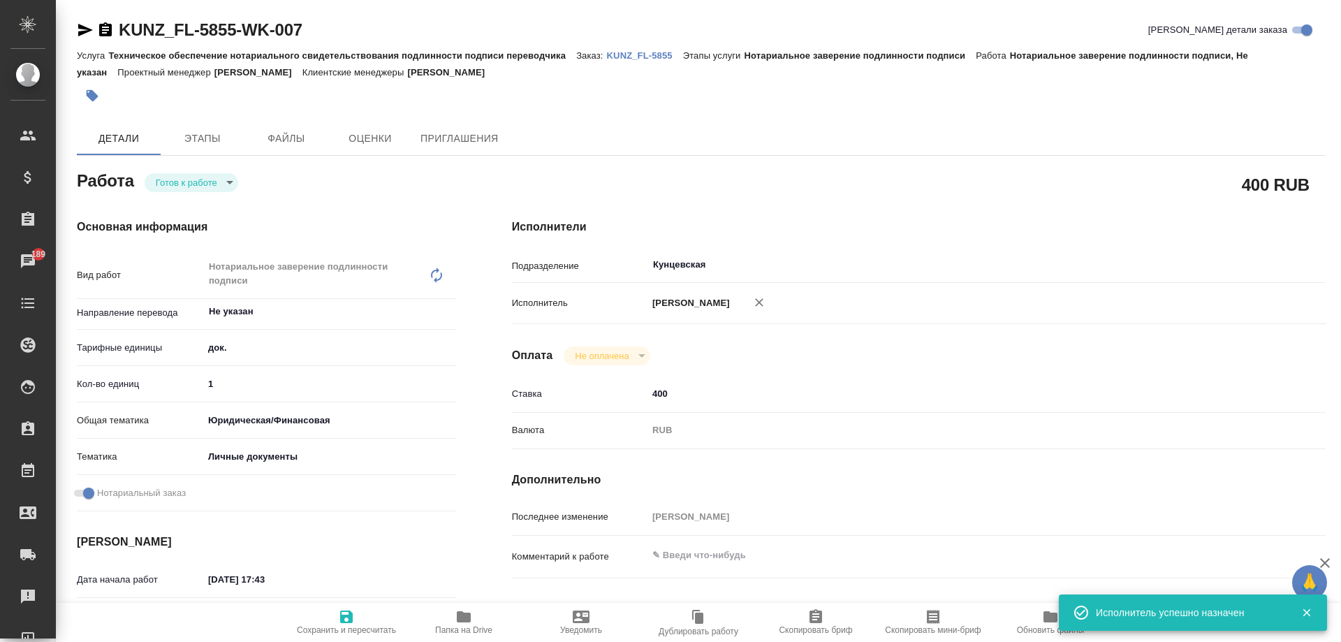
type textarea "x"
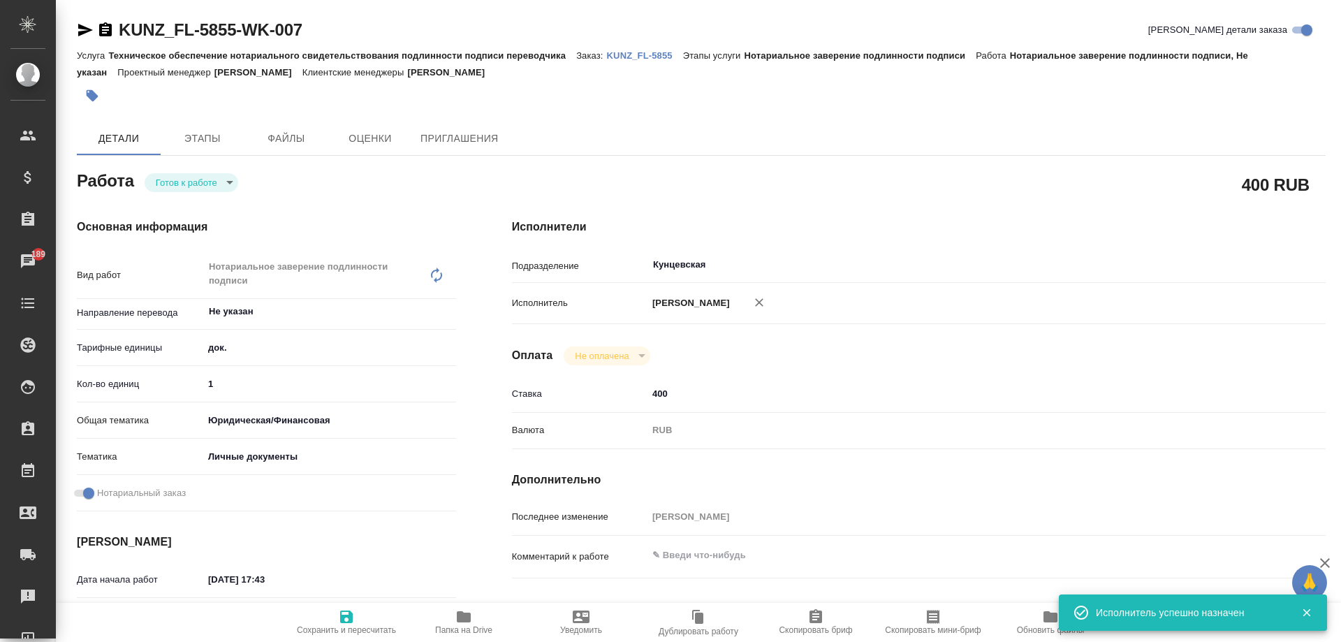
type textarea "x"
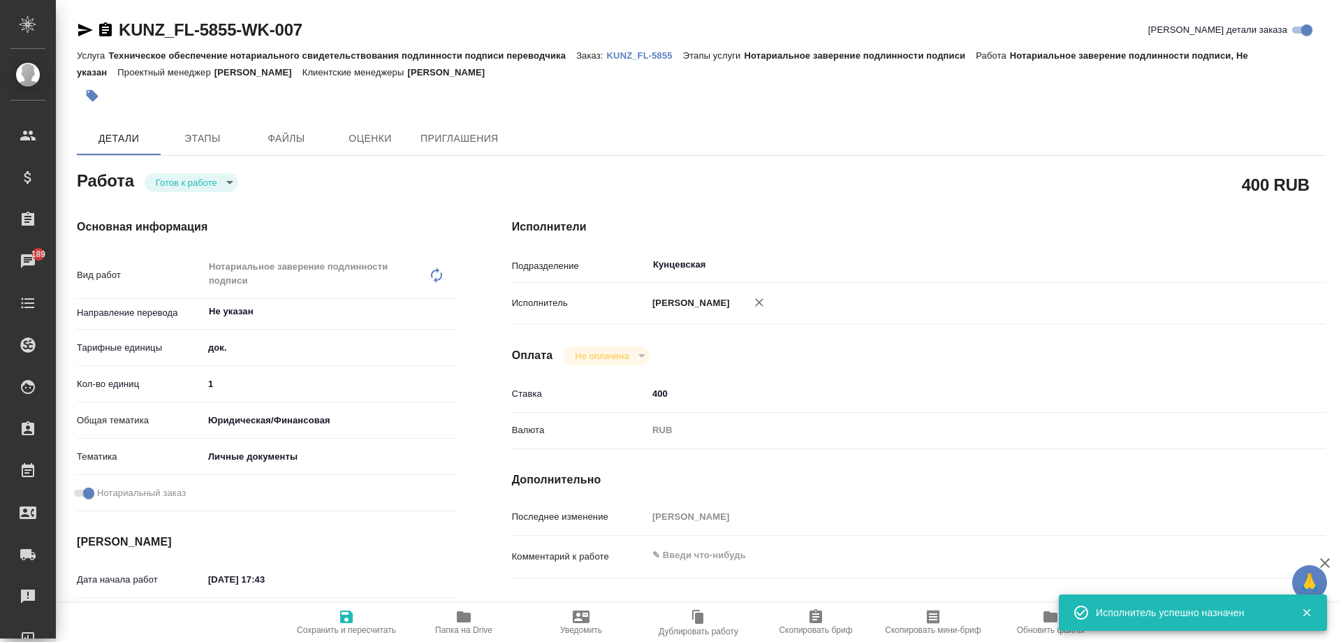
click at [333, 623] on span "Сохранить и пересчитать" at bounding box center [346, 621] width 101 height 27
type textarea "x"
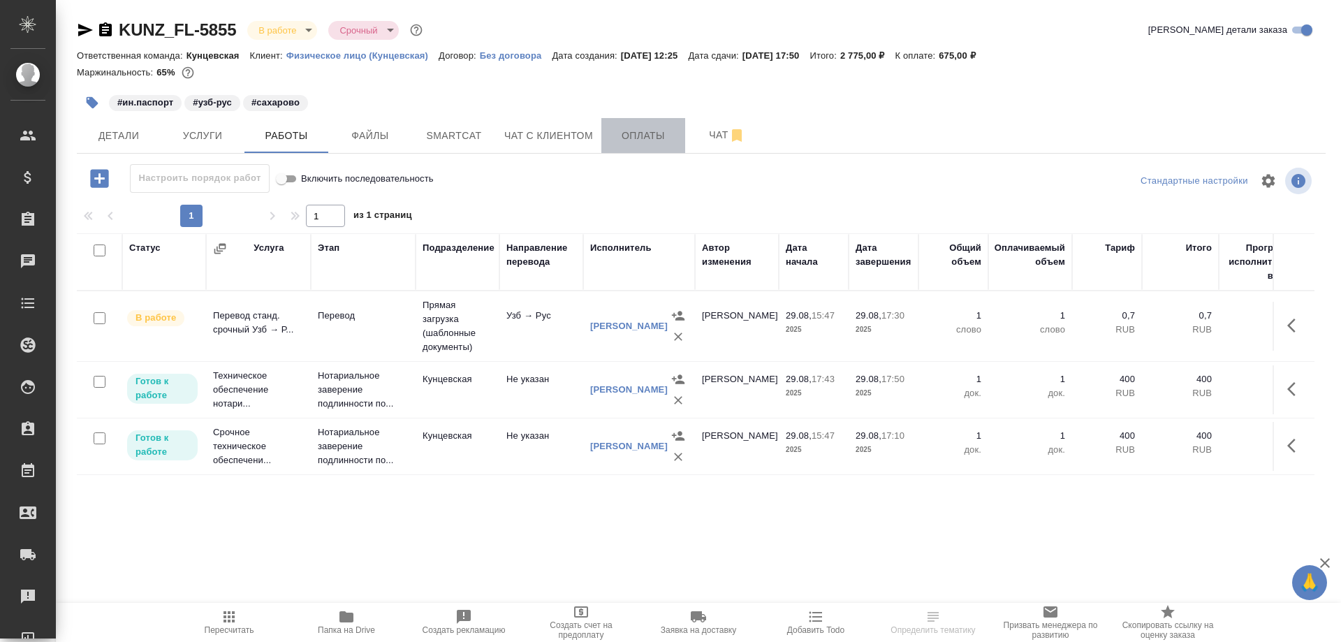
click at [638, 145] on button "Оплаты" at bounding box center [643, 135] width 84 height 35
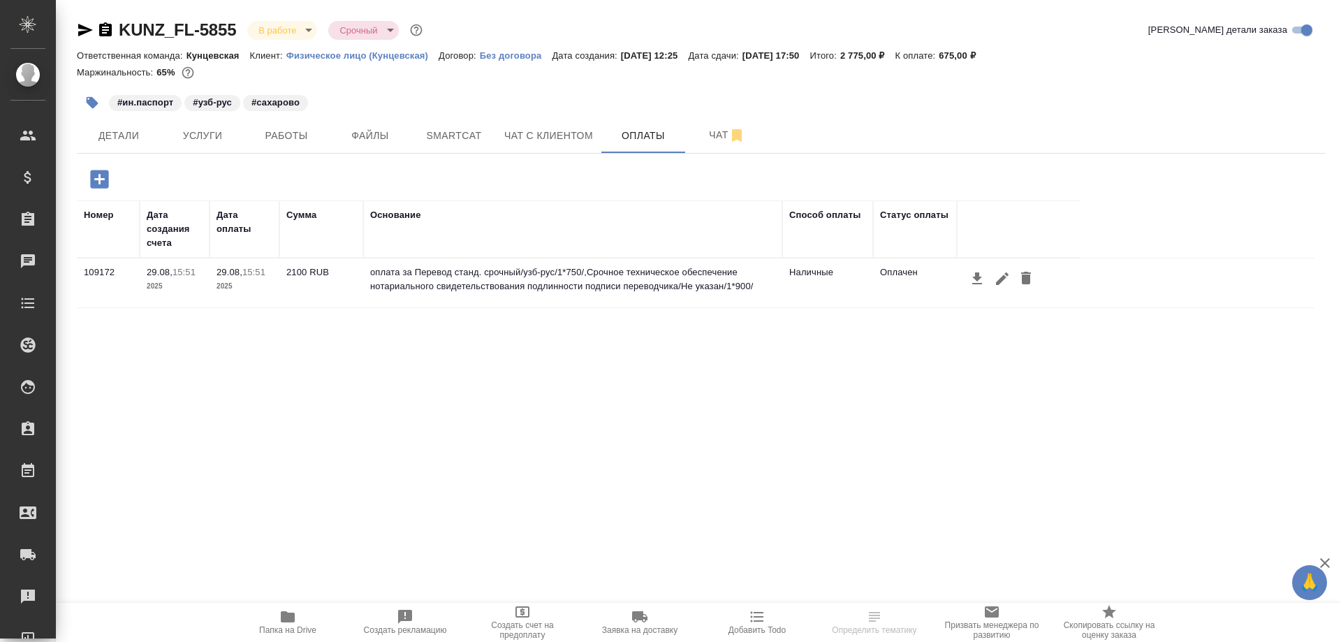
click at [109, 174] on icon "button" at bounding box center [99, 179] width 24 height 24
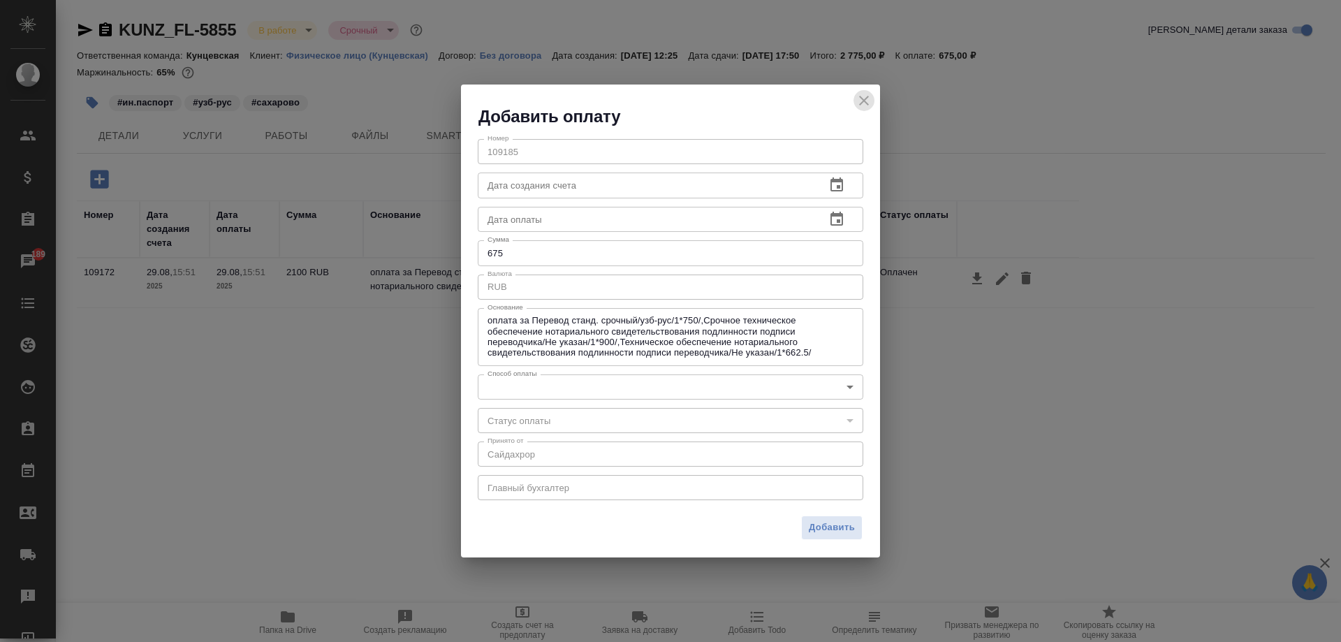
click at [867, 98] on icon "close" at bounding box center [864, 101] width 10 height 10
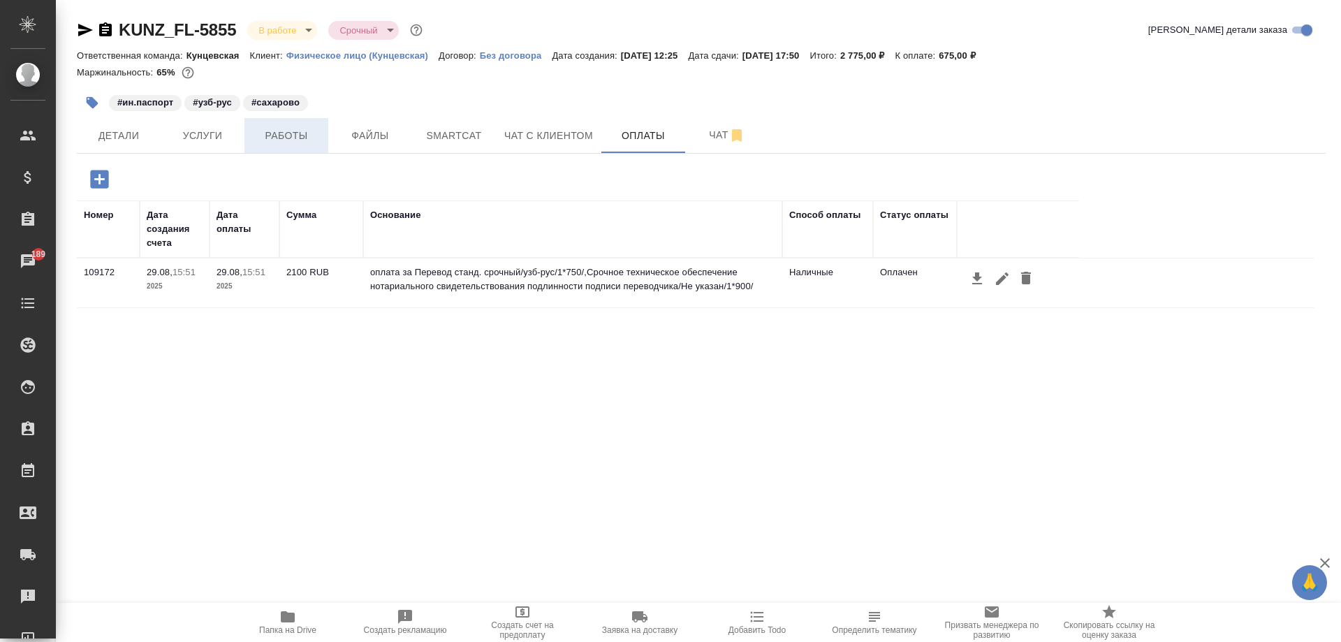
click at [269, 135] on span "Работы" at bounding box center [286, 135] width 67 height 17
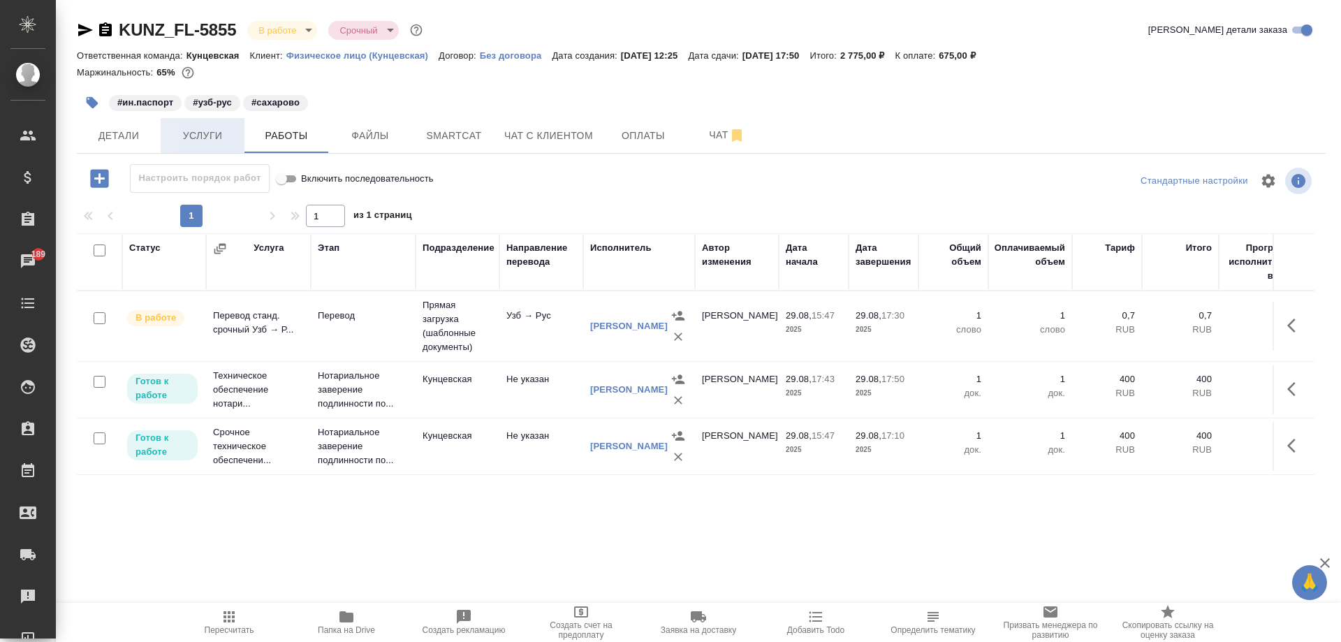
click at [228, 138] on span "Услуги" at bounding box center [202, 135] width 67 height 17
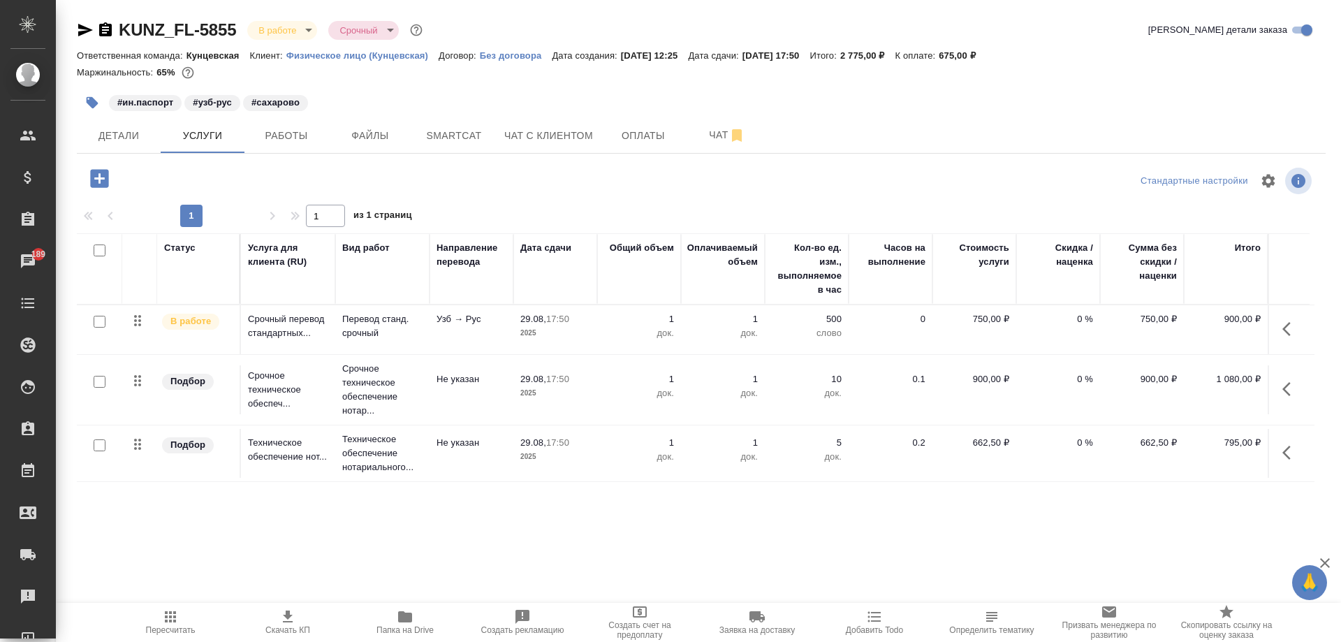
drag, startPoint x: 1116, startPoint y: 518, endPoint x: 959, endPoint y: 518, distance: 157.1
click at [959, 518] on div "Статус Услуга для клиента (RU) Вид работ Направление перевода Дата сдачи Общий …" at bounding box center [695, 383] width 1237 height 300
click at [640, 132] on span "Оплаты" at bounding box center [643, 135] width 67 height 17
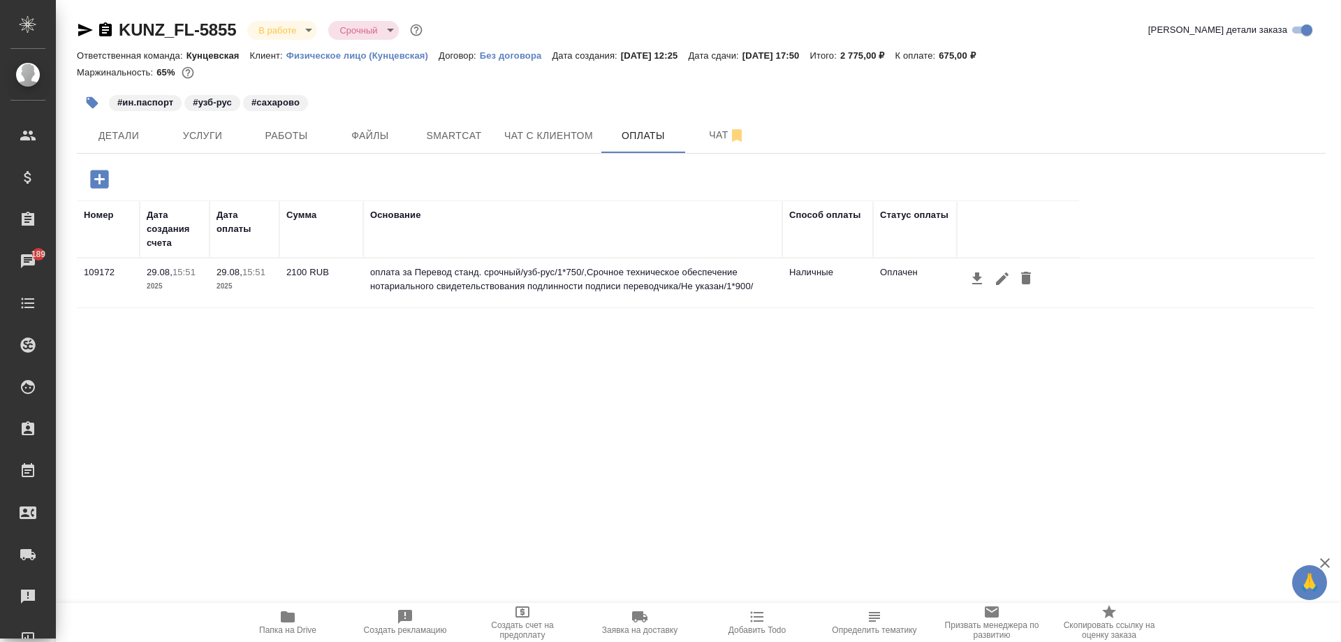
click at [98, 168] on icon "button" at bounding box center [99, 179] width 24 height 24
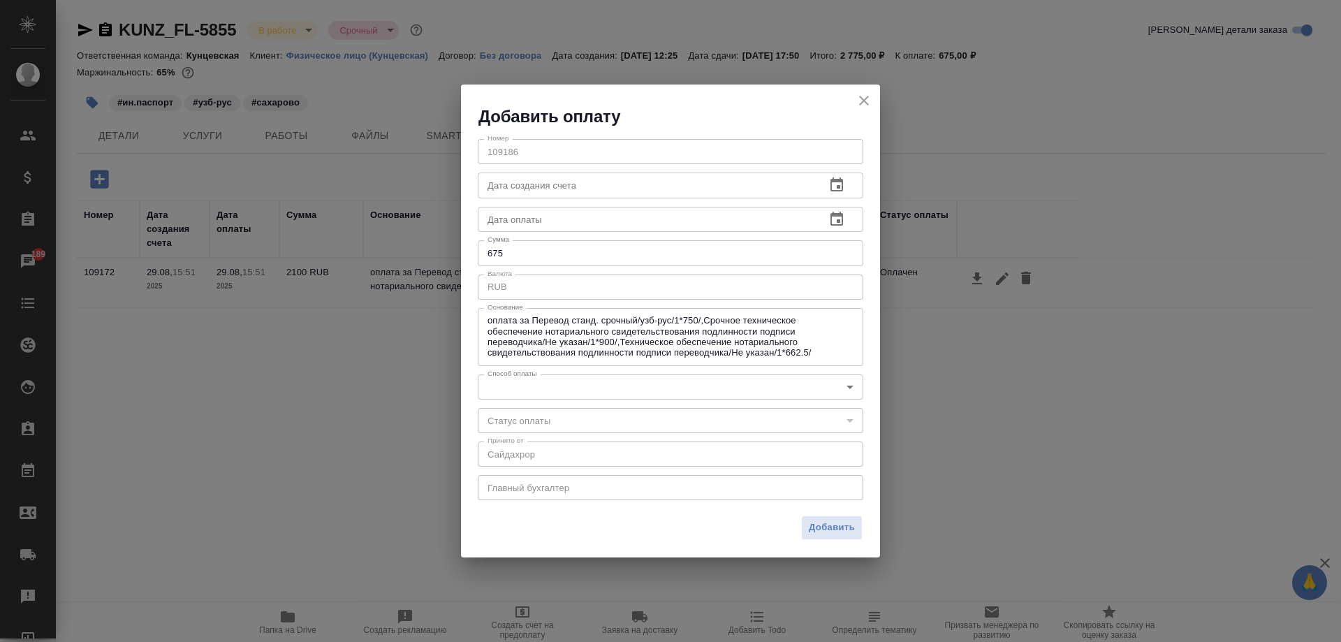
click at [605, 247] on input "675" at bounding box center [670, 252] width 385 height 25
type input "6"
type input "795"
click at [596, 396] on body "🙏 .cls-1 fill:#fff; AWATERA [PERSON_NAME] Спецификации Заказы 189 Чаты Todo Про…" at bounding box center [670, 321] width 1341 height 642
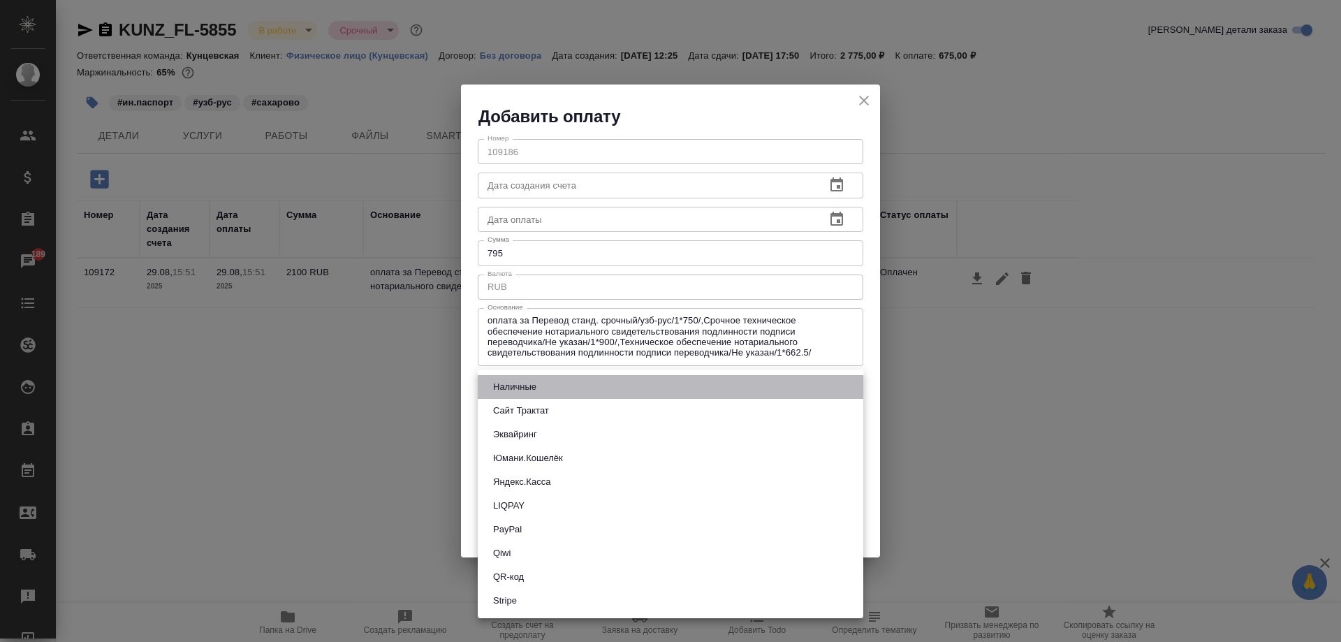
click at [585, 388] on li "Наличные" at bounding box center [670, 387] width 385 height 24
type input "cash"
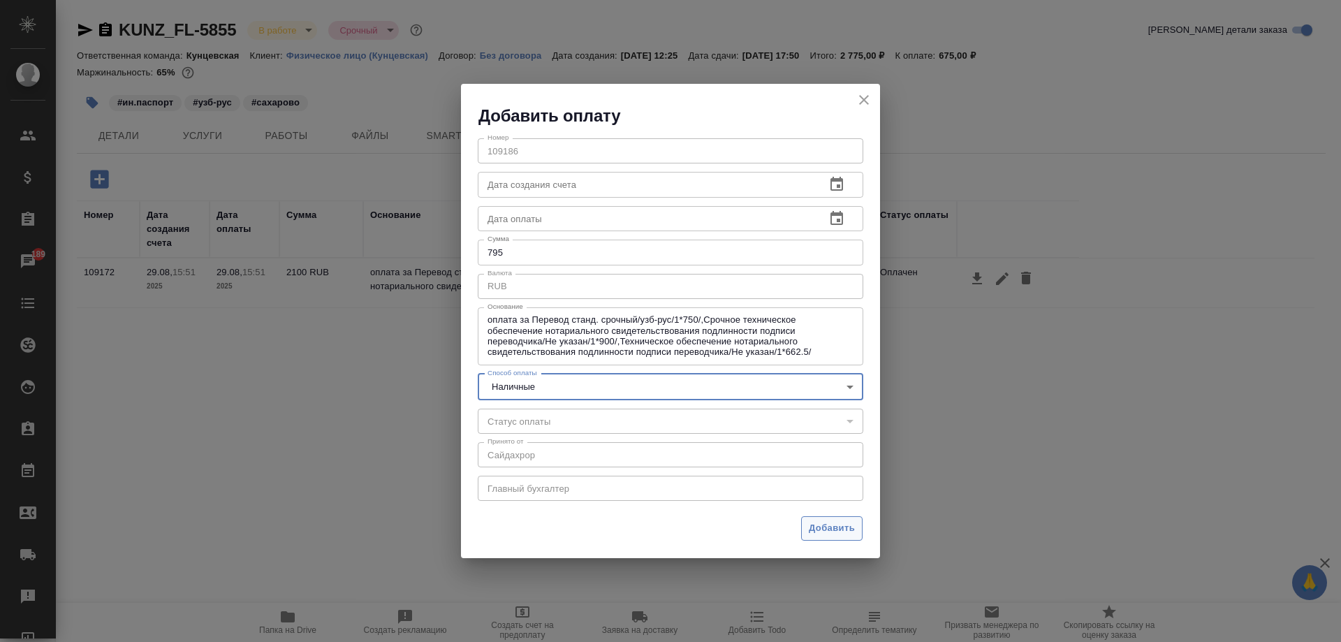
click at [827, 531] on span "Добавить" at bounding box center [832, 528] width 46 height 16
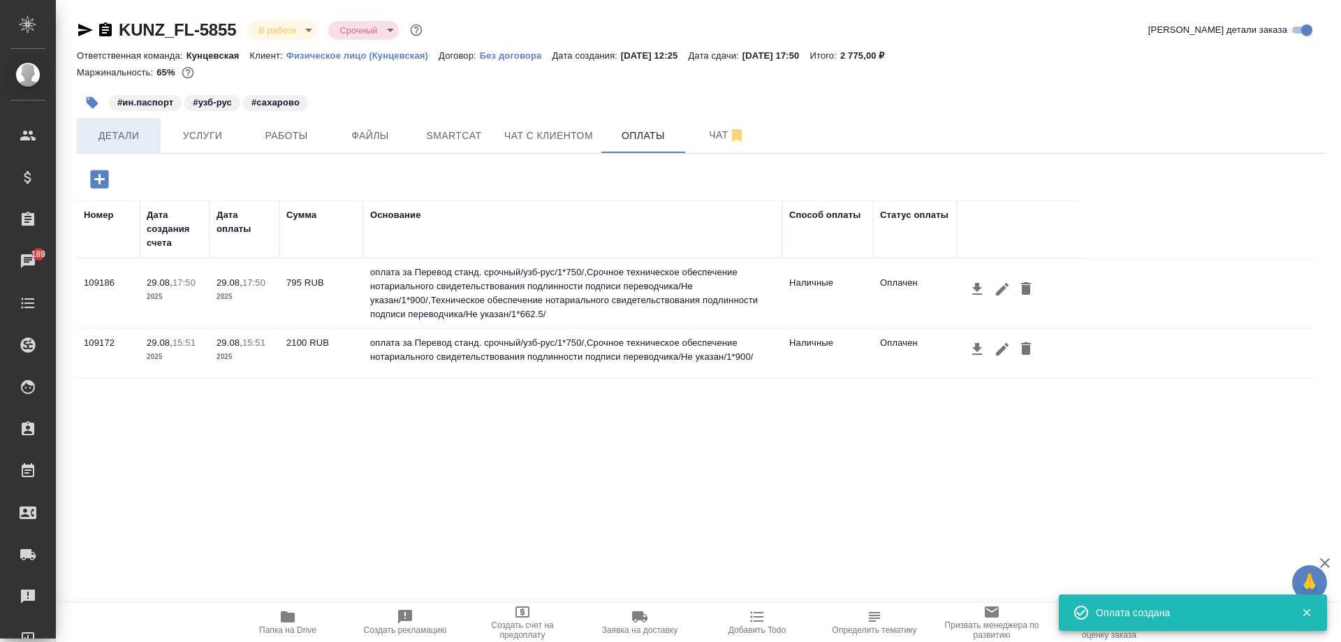
click at [128, 131] on span "Детали" at bounding box center [118, 135] width 67 height 17
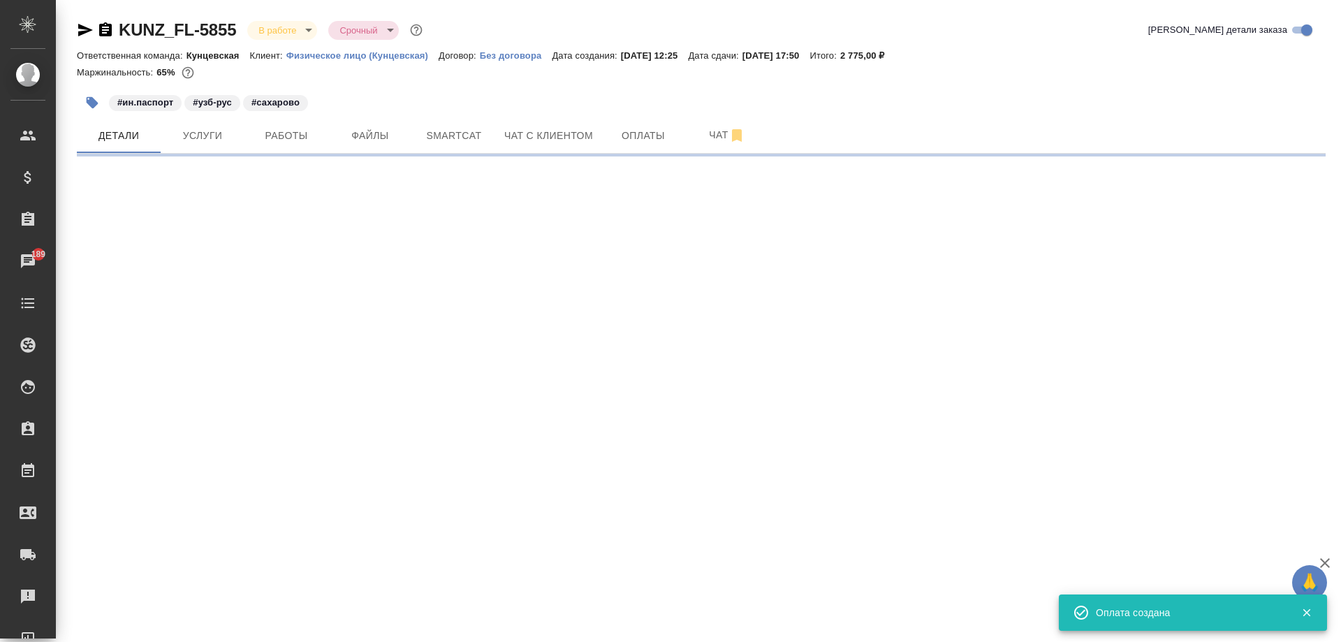
select select "RU"
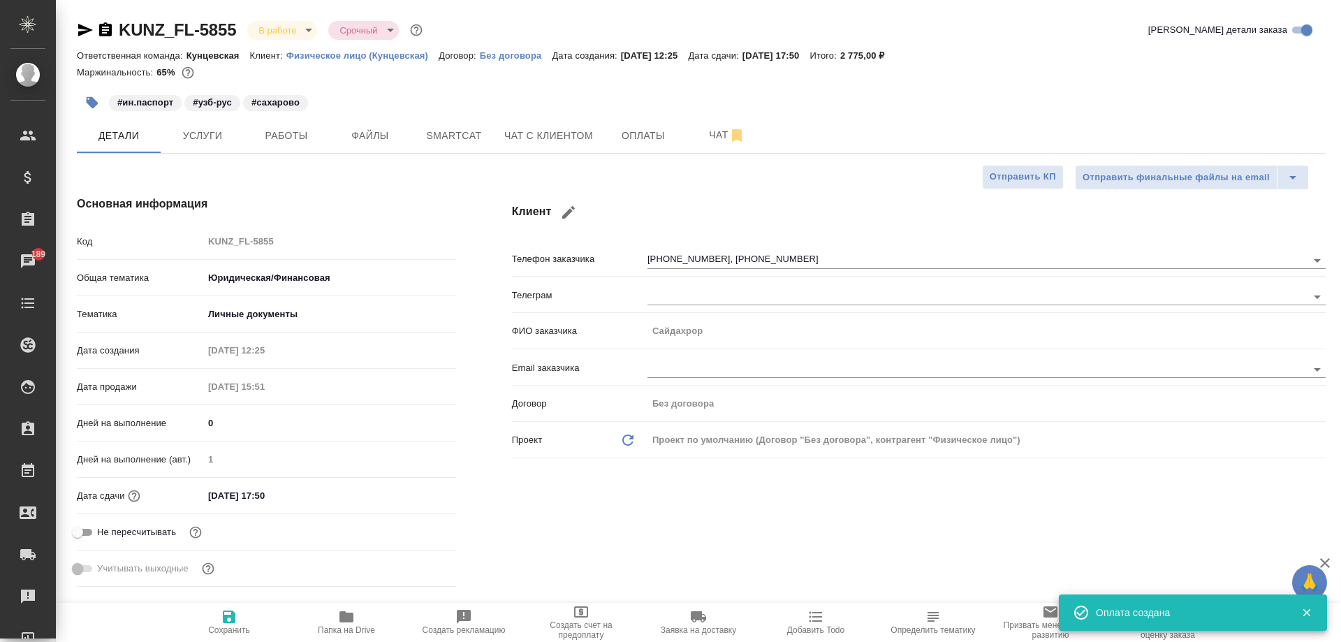
type textarea "x"
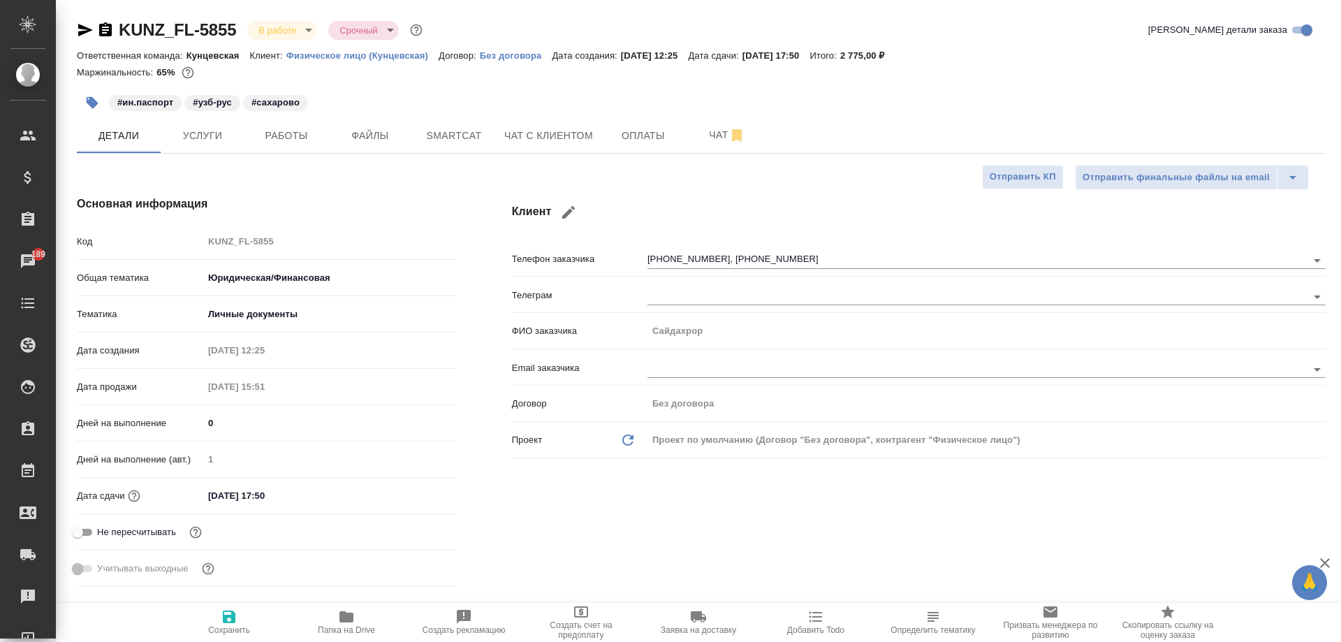
type textarea "x"
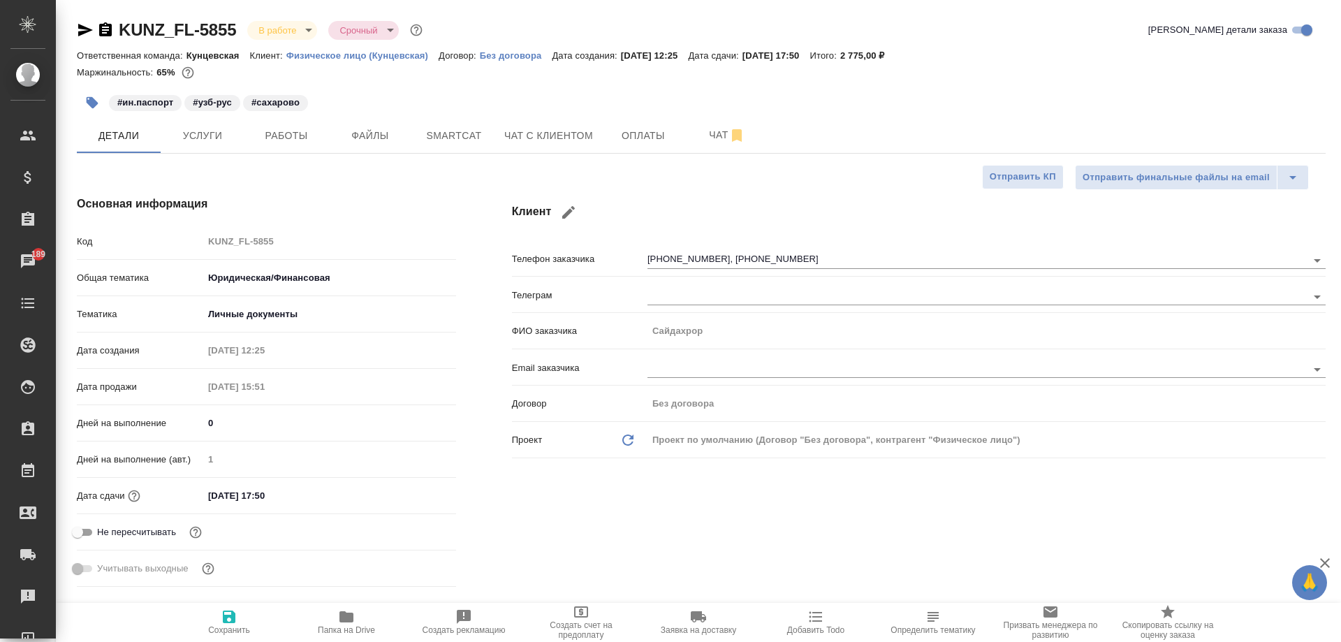
type textarea "x"
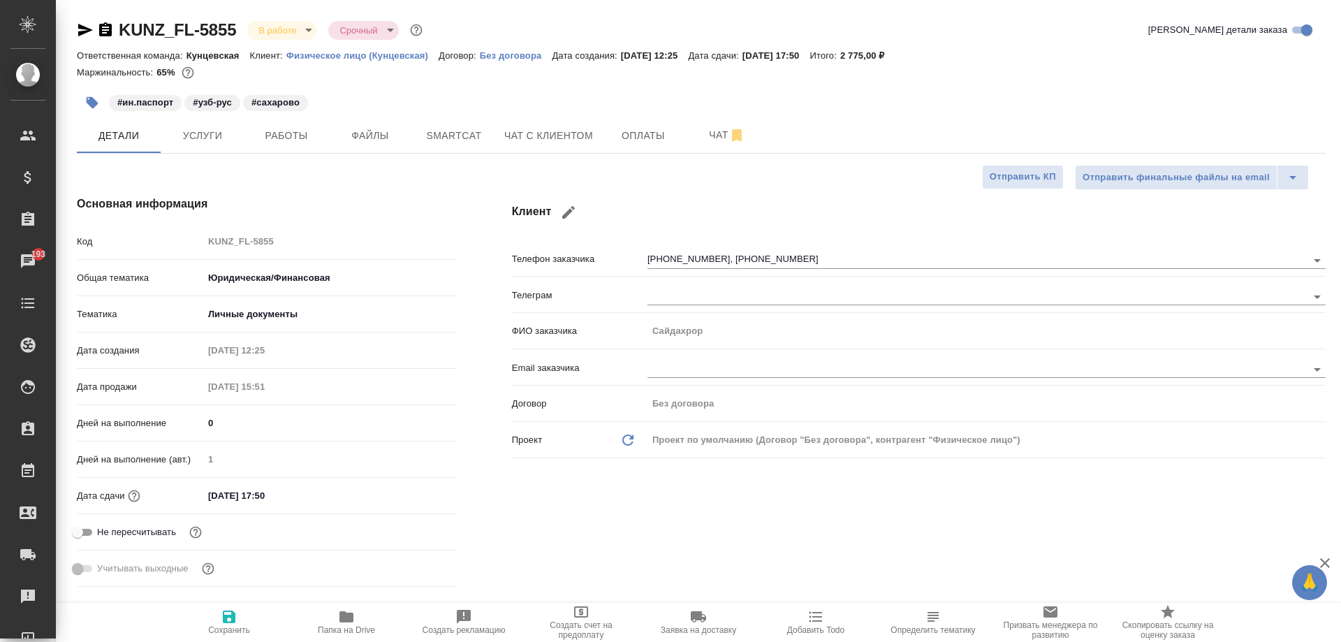
type textarea "x"
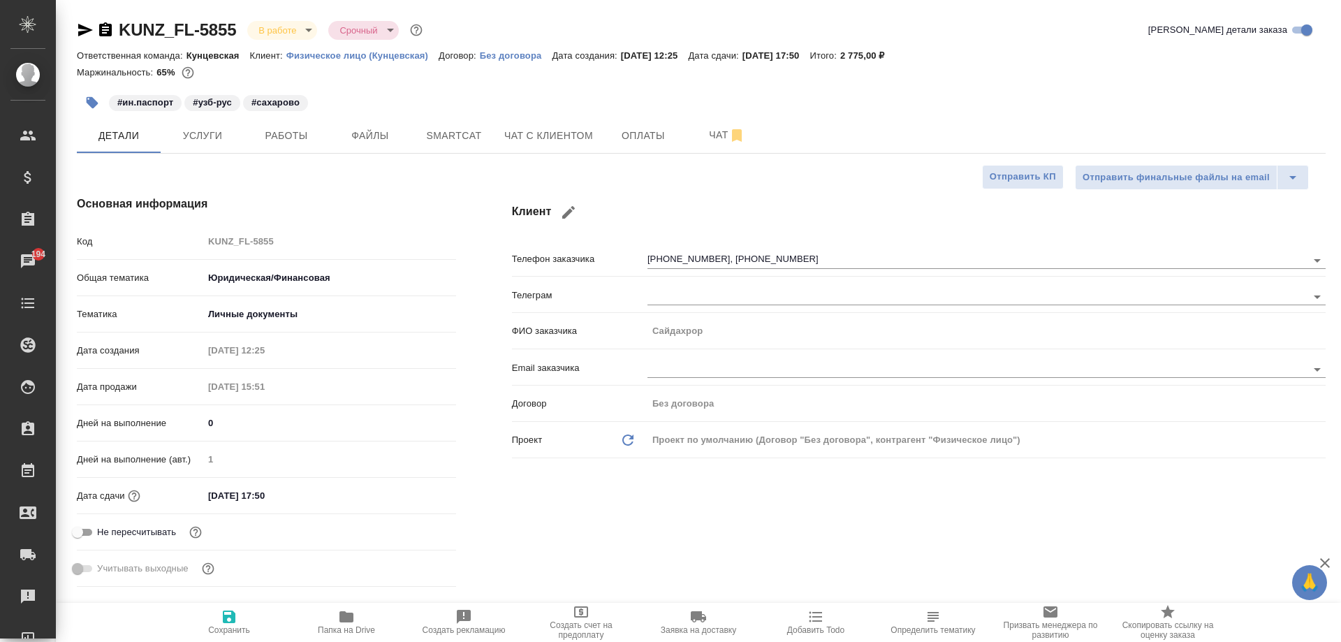
type textarea "x"
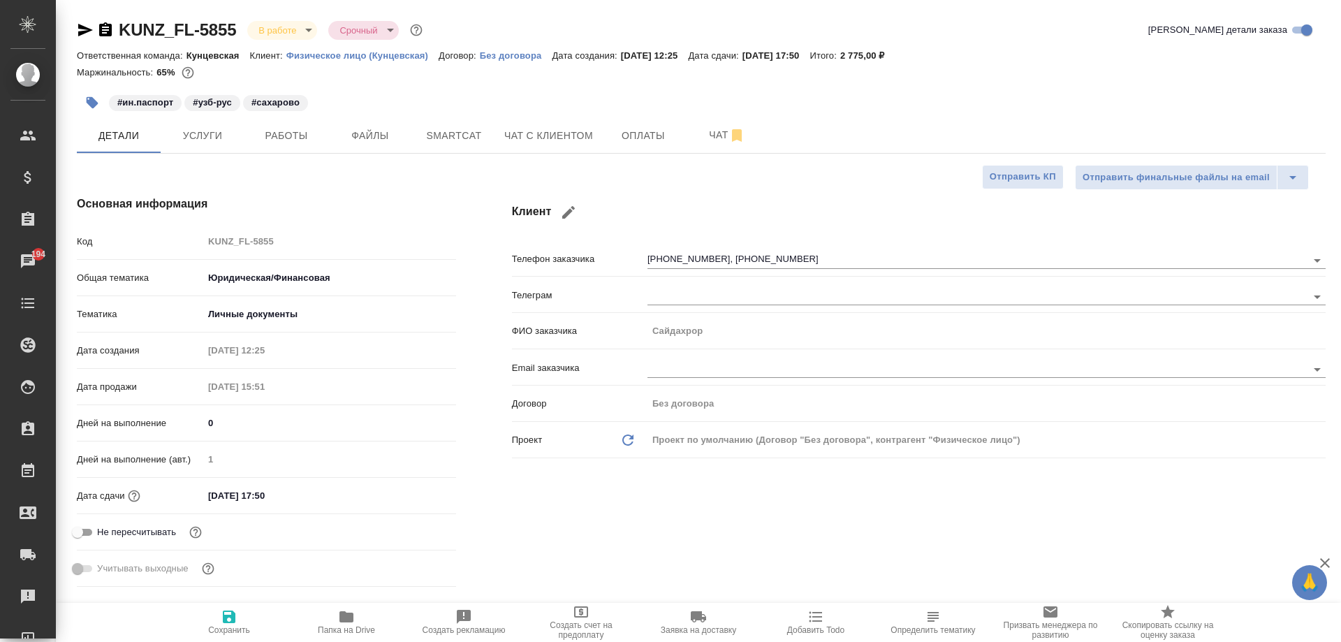
type textarea "x"
click at [278, 32] on body "🙏 .cls-1 fill:#fff; AWATERA [PERSON_NAME] Спецификации Заказы 194 Чаты Todo Про…" at bounding box center [670, 321] width 1341 height 642
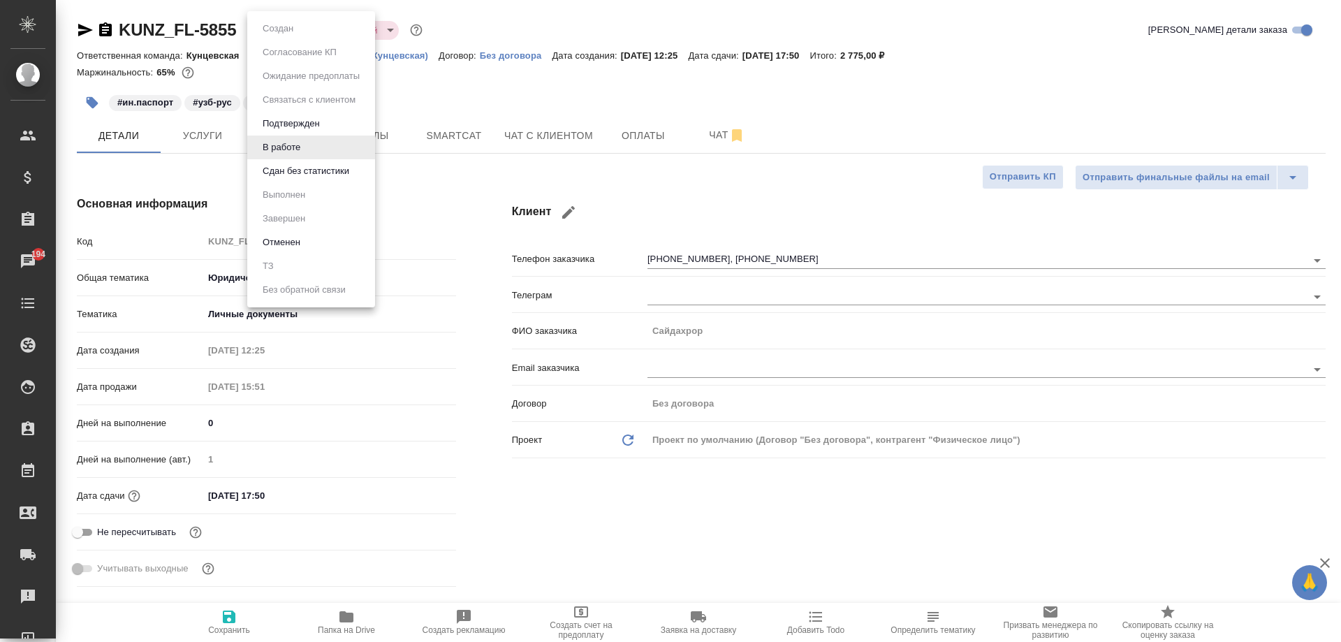
click at [221, 149] on div at bounding box center [670, 321] width 1341 height 642
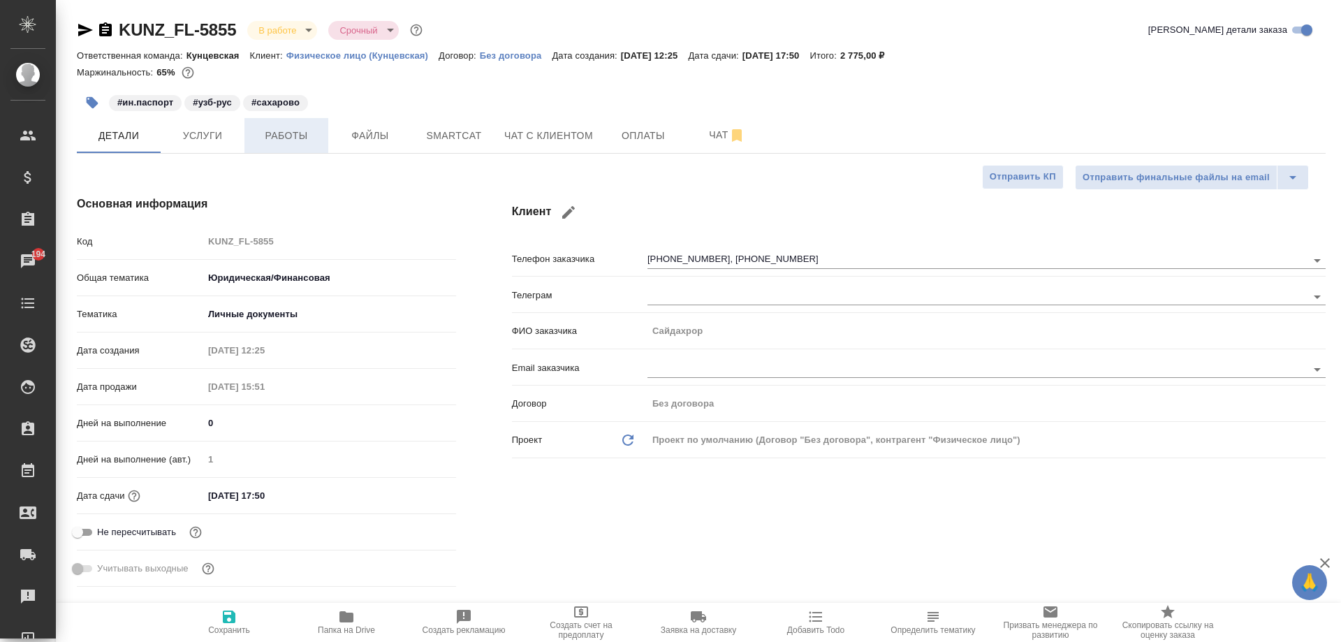
click at [312, 134] on span "Работы" at bounding box center [286, 135] width 67 height 17
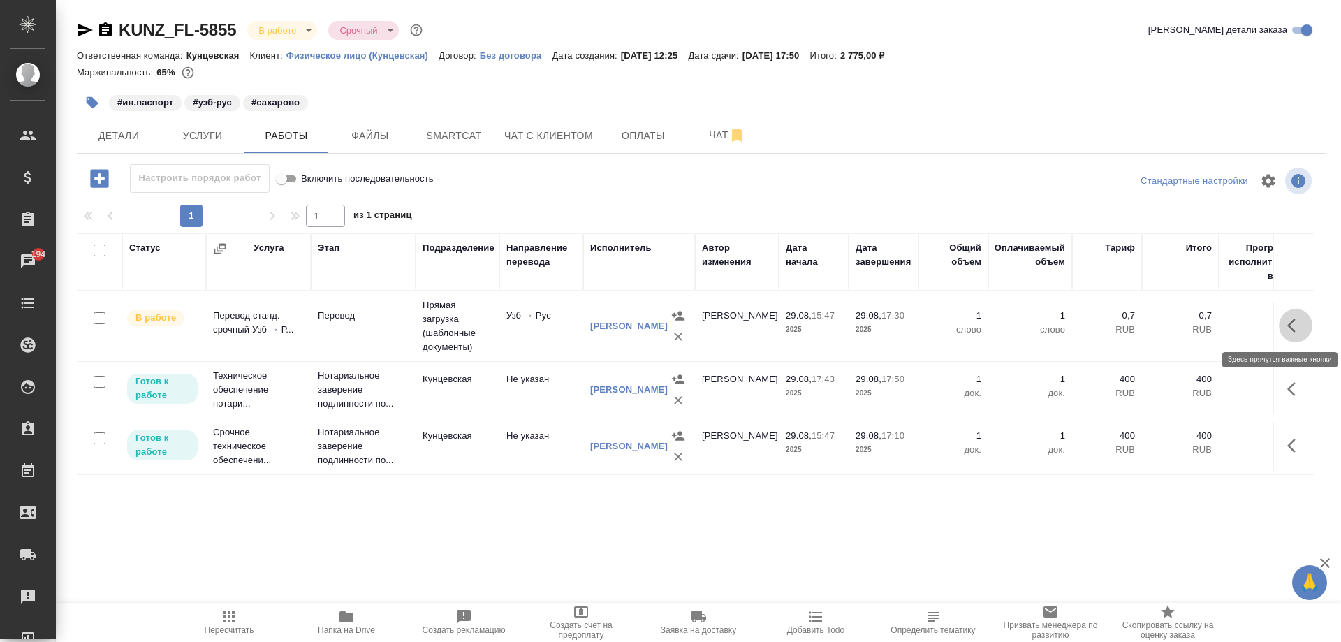
click at [1286, 325] on button "button" at bounding box center [1296, 326] width 34 height 34
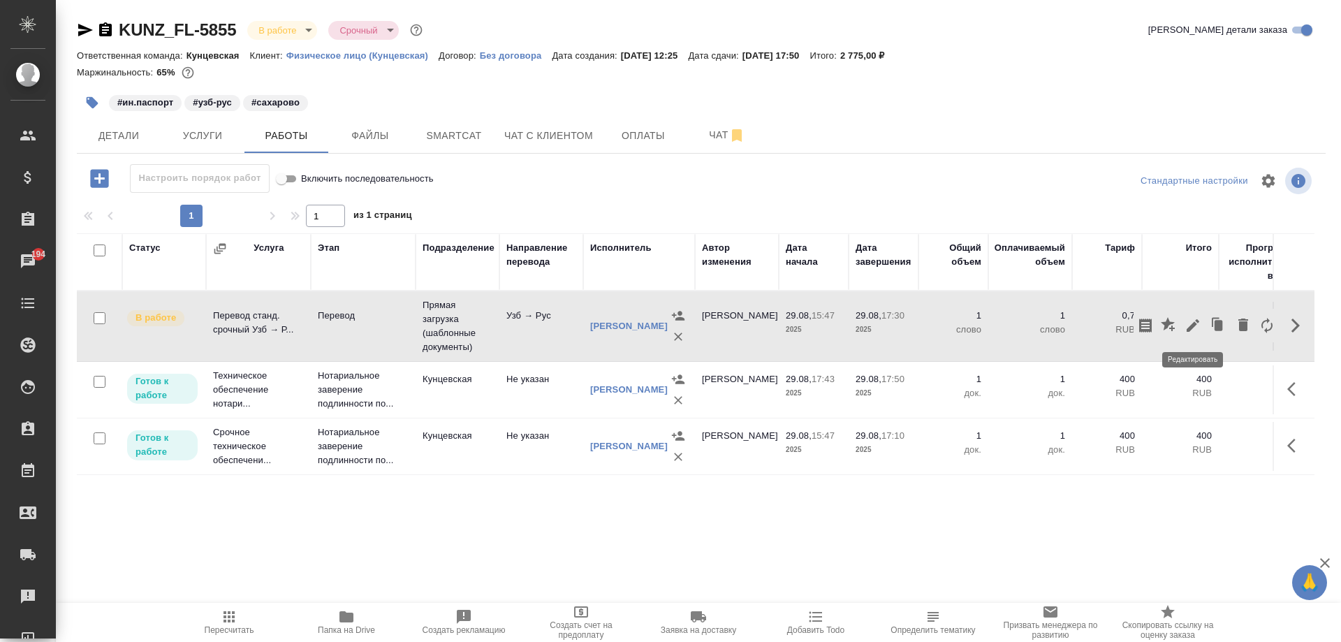
click at [1197, 322] on icon "button" at bounding box center [1192, 325] width 13 height 13
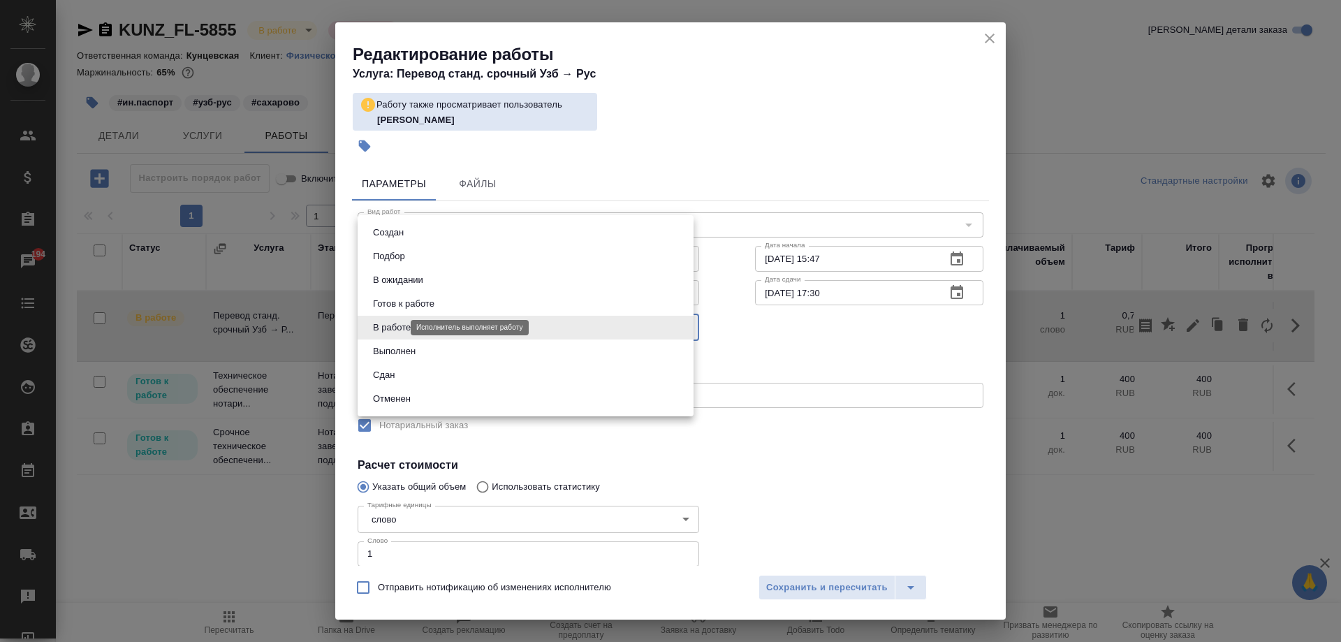
click at [399, 326] on body "🙏 .cls-1 fill:#fff; AWATERA [PERSON_NAME] Спецификации Заказы 194 Чаты Todo Про…" at bounding box center [670, 321] width 1341 height 642
click at [429, 379] on li "Сдан" at bounding box center [526, 375] width 336 height 24
type input "closed"
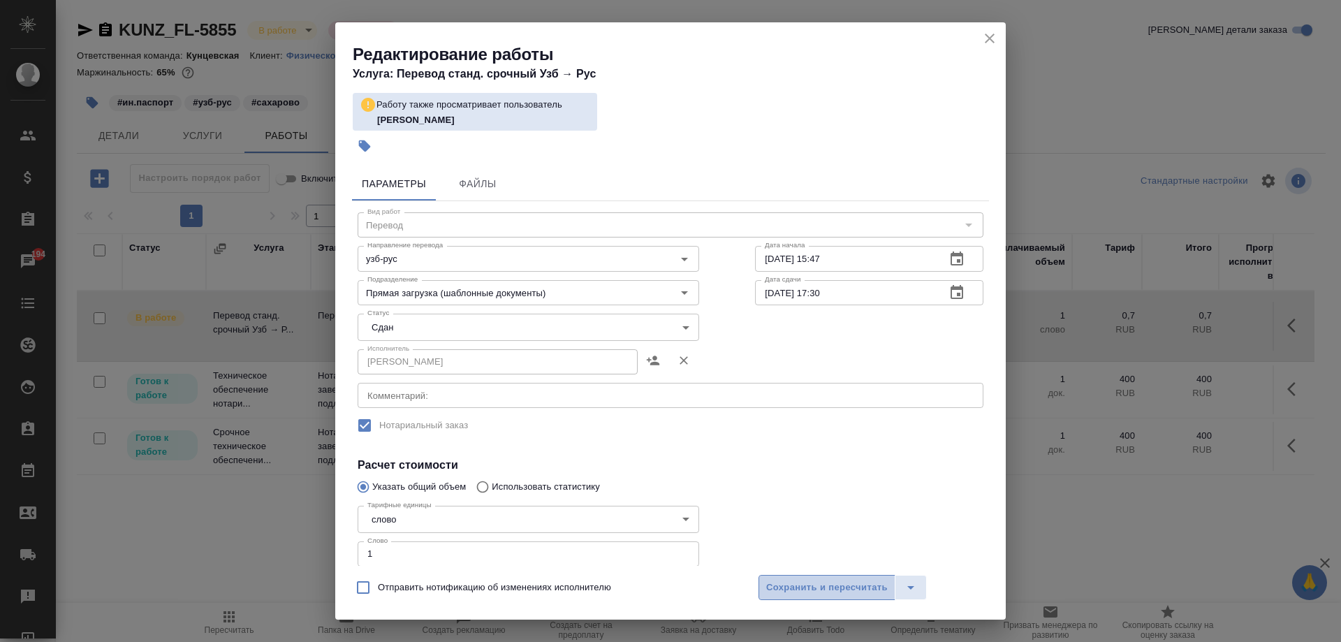
click at [806, 578] on button "Сохранить и пересчитать" at bounding box center [826, 587] width 137 height 25
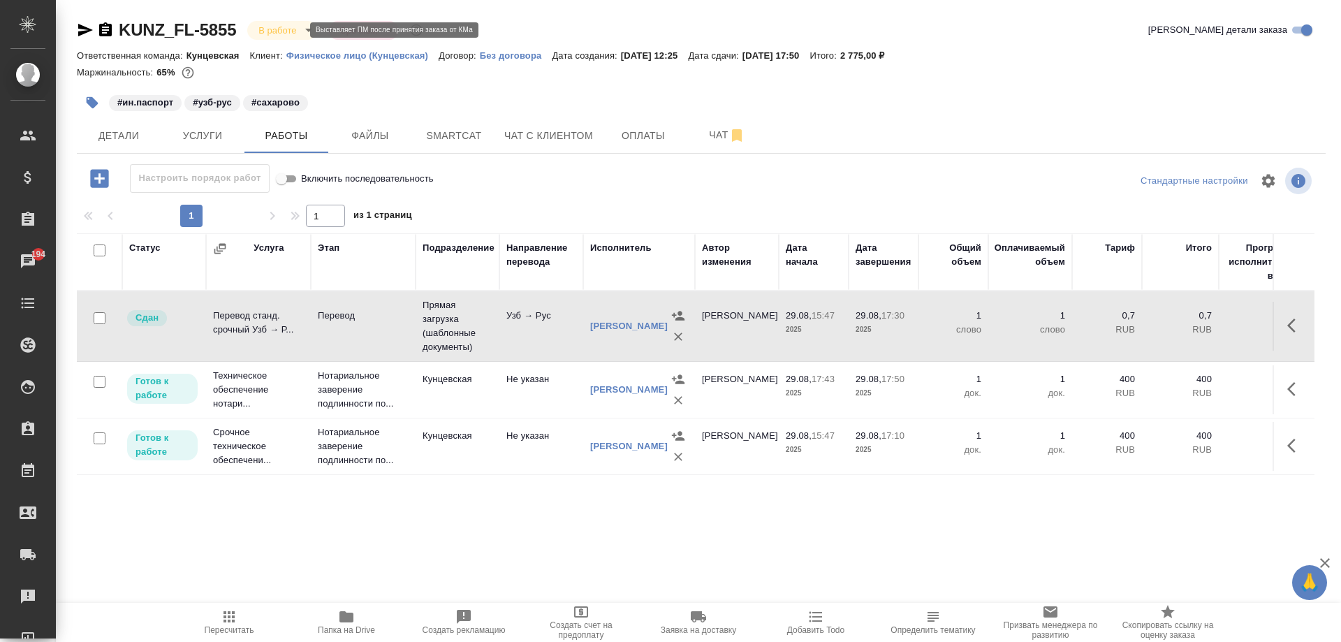
click at [288, 34] on body "🙏 .cls-1 fill:#fff; AWATERA [PERSON_NAME] Спецификации Заказы 194 Чаты Todo Про…" at bounding box center [670, 321] width 1341 height 642
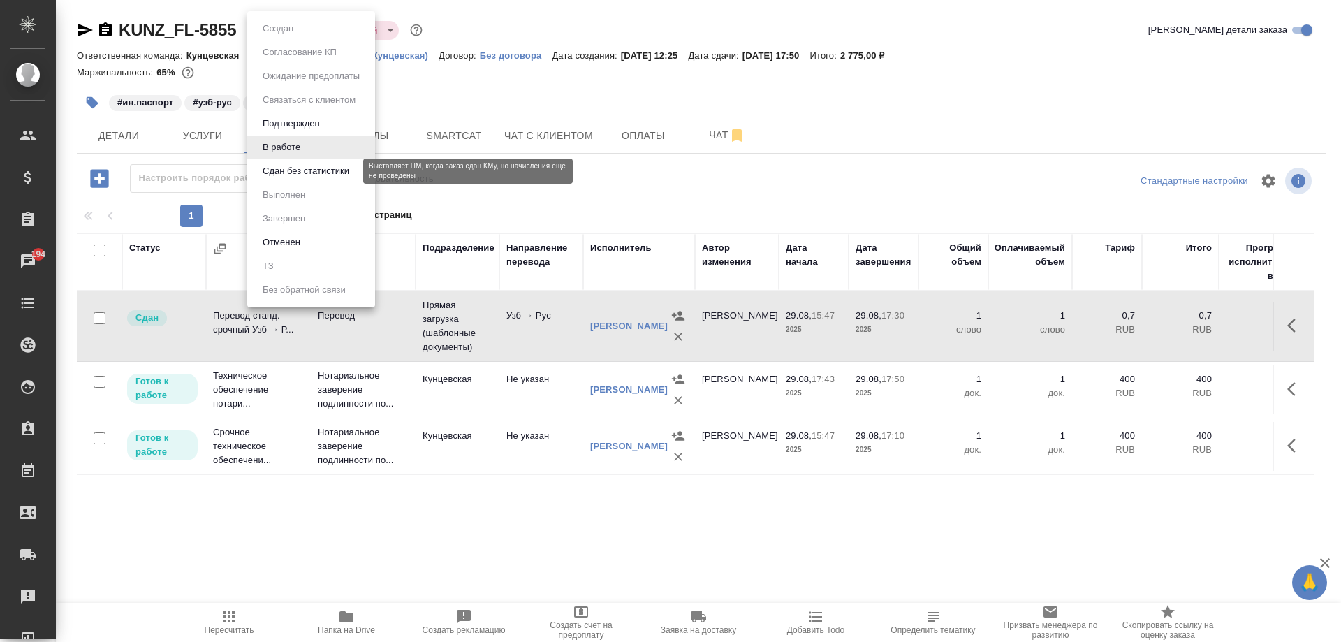
click at [297, 169] on button "Сдан без статистики" at bounding box center [305, 170] width 95 height 15
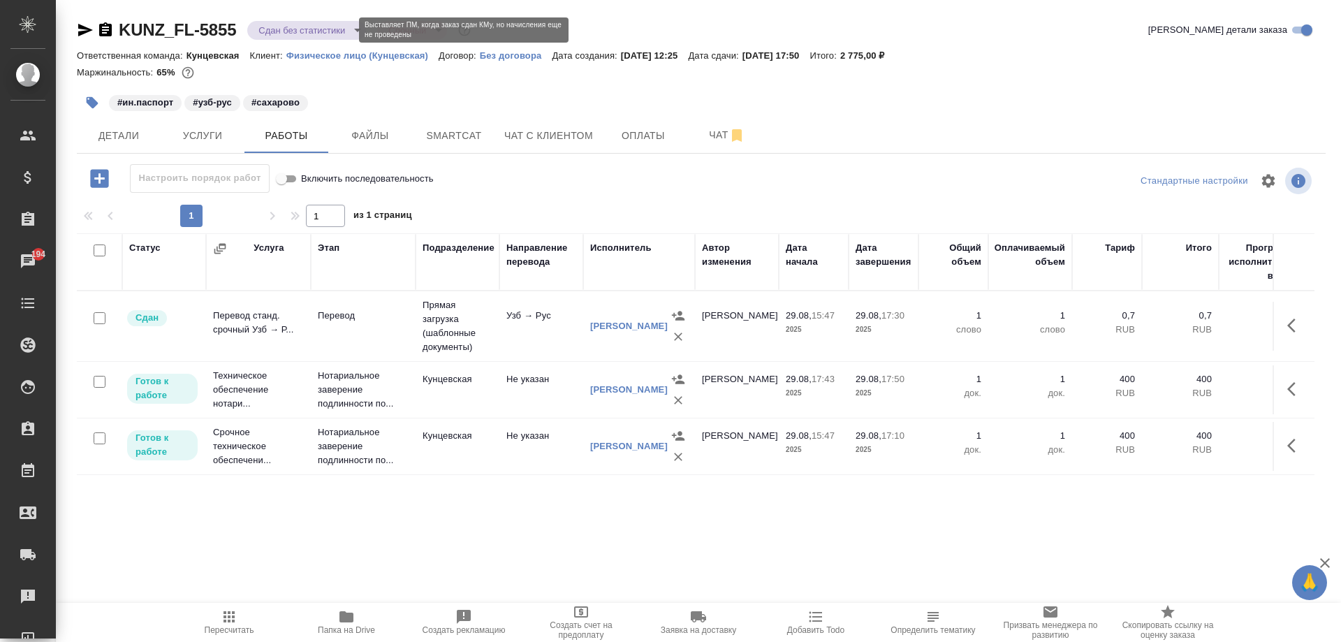
click at [271, 33] on body "🙏 .cls-1 fill:#fff; AWATERA [PERSON_NAME] Спецификации Заказы 194 Чаты Todo Про…" at bounding box center [670, 321] width 1341 height 642
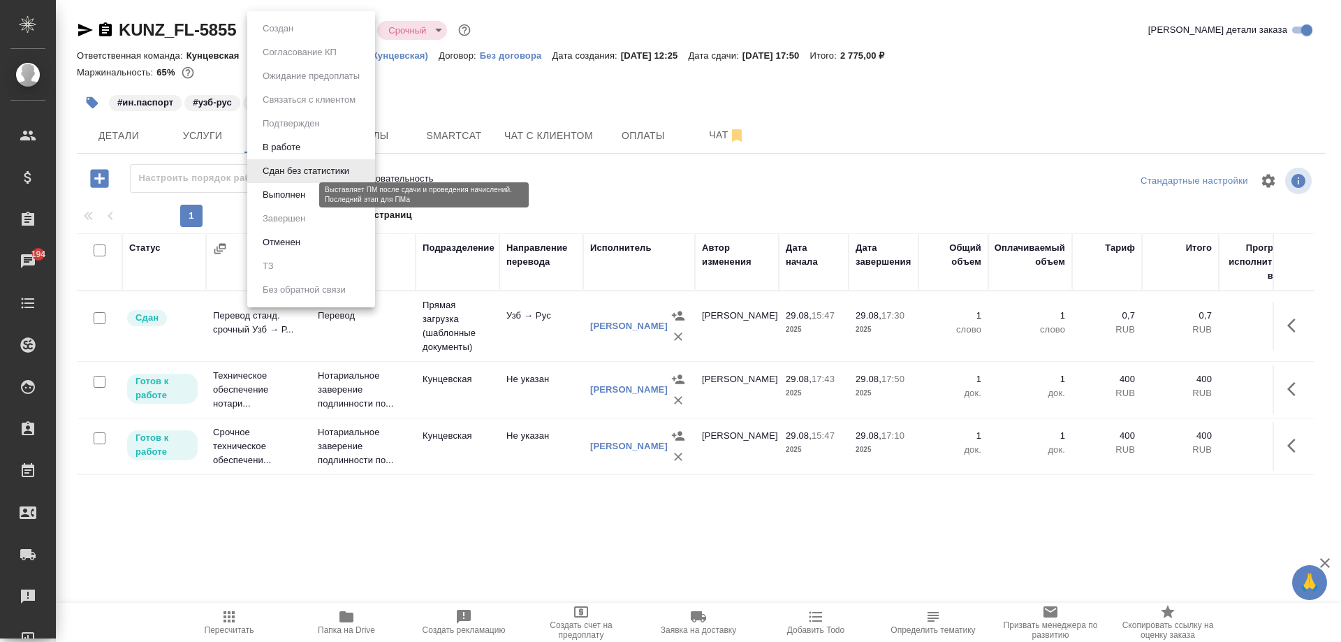
click at [306, 191] on button "Выполнен" at bounding box center [283, 194] width 51 height 15
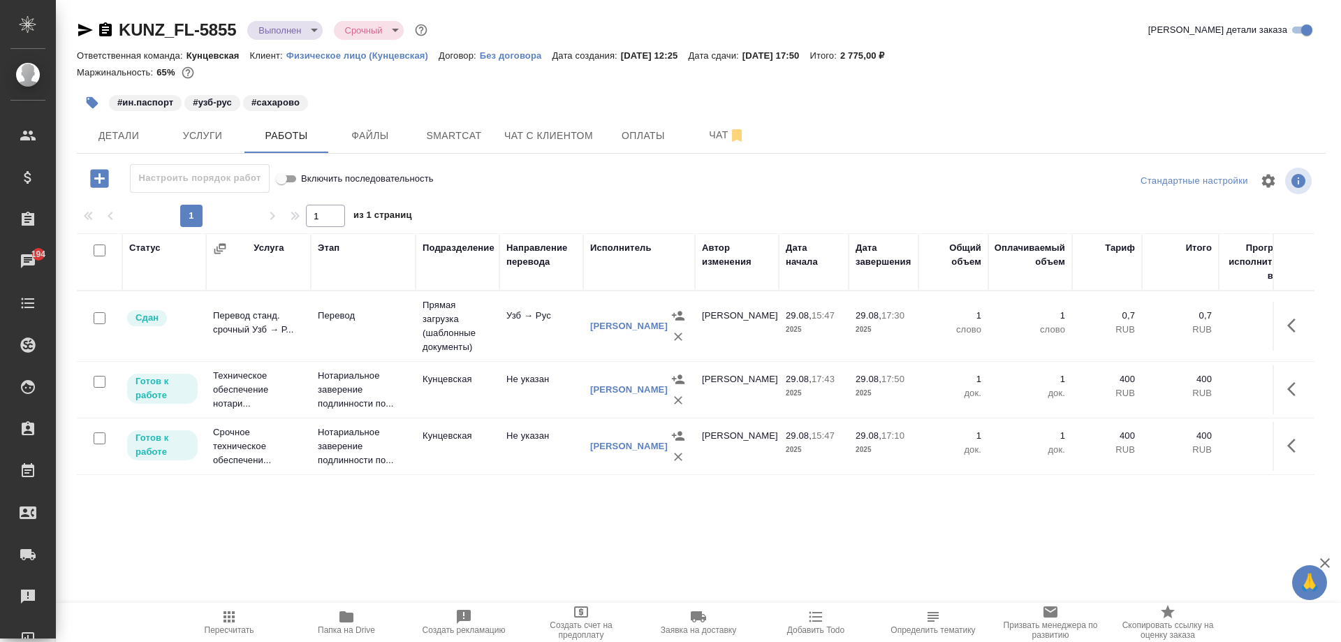
click at [303, 31] on body "🙏 .cls-1 fill:#fff; AWATERA [PERSON_NAME] Спецификации Заказы 194 Чаты Todo Про…" at bounding box center [670, 321] width 1341 height 642
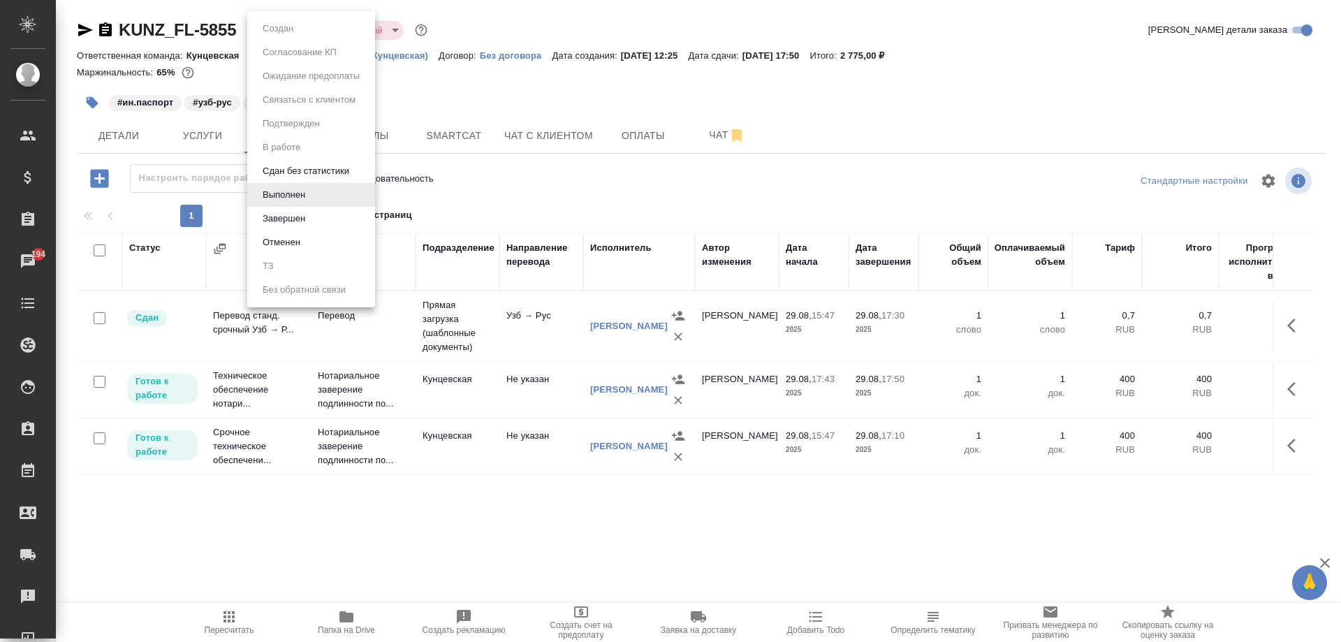
click at [318, 216] on li "Завершен" at bounding box center [311, 219] width 128 height 24
